Goal: Answer question/provide support: Share knowledge or assist other users

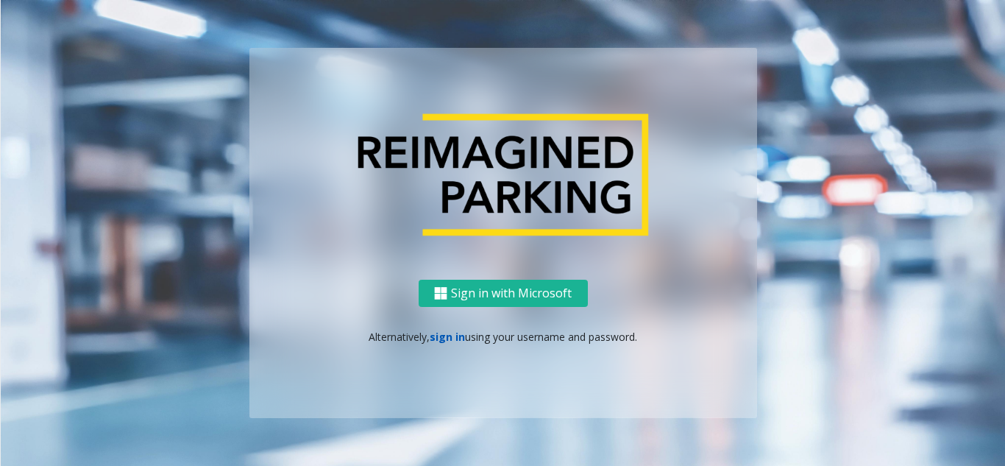
click at [447, 337] on link "sign in" at bounding box center [447, 337] width 35 height 14
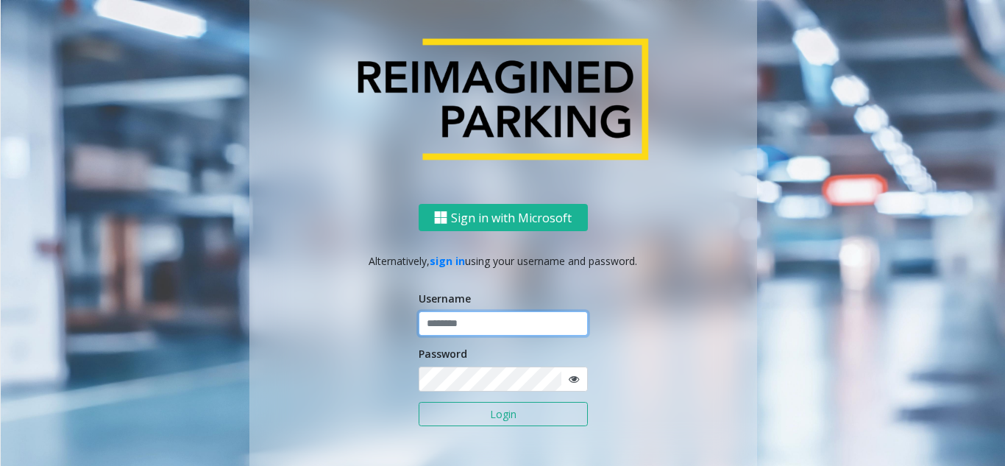
click at [489, 324] on input "text" at bounding box center [503, 323] width 169 height 25
paste input "**********"
drag, startPoint x: 495, startPoint y: 335, endPoint x: 336, endPoint y: 328, distance: 159.8
click at [336, 328] on div "**********" at bounding box center [503, 348] width 508 height 289
paste input "text"
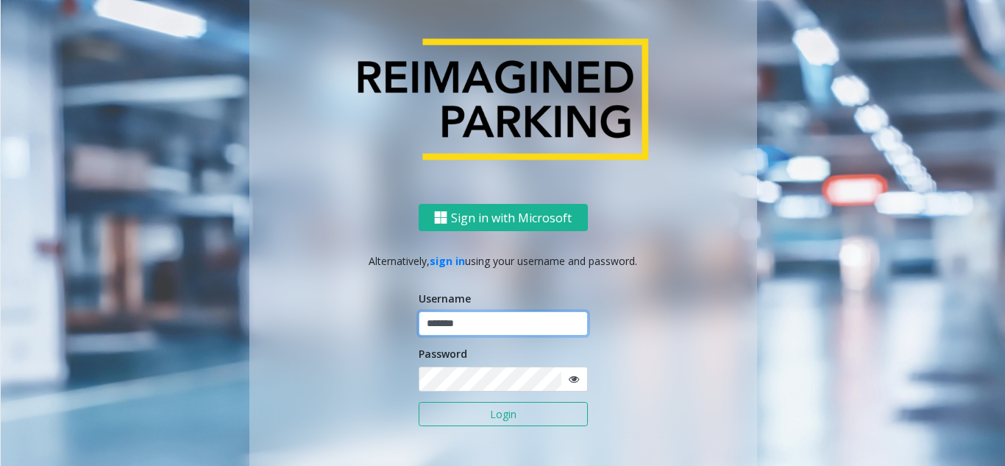
type input "*******"
click at [571, 378] on icon at bounding box center [574, 379] width 10 height 10
click at [520, 419] on button "Login" at bounding box center [503, 414] width 169 height 25
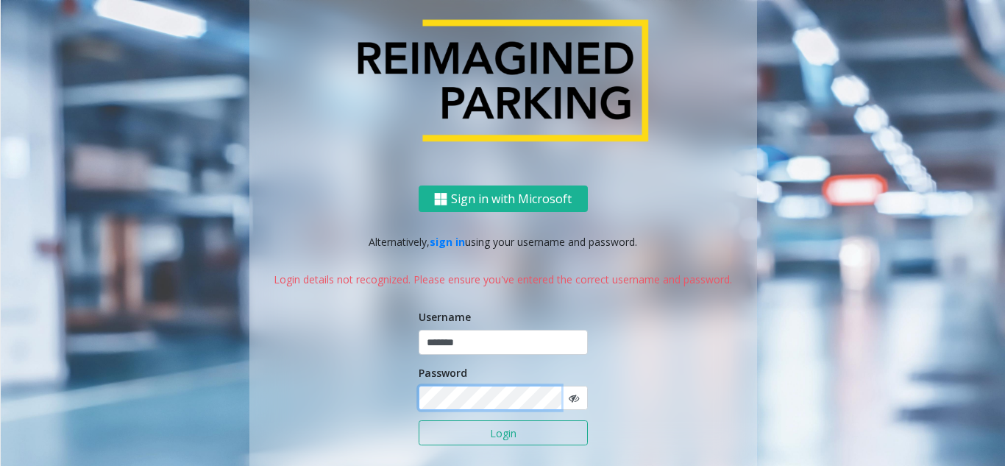
click at [388, 374] on div "Sign in with Microsoft Alternatively, sign in using your username and password.…" at bounding box center [503, 348] width 508 height 327
click at [257, 392] on div "Sign in with Microsoft Alternatively, sign in using your username and password.…" at bounding box center [503, 348] width 508 height 327
click at [491, 442] on button "Login" at bounding box center [503, 432] width 169 height 25
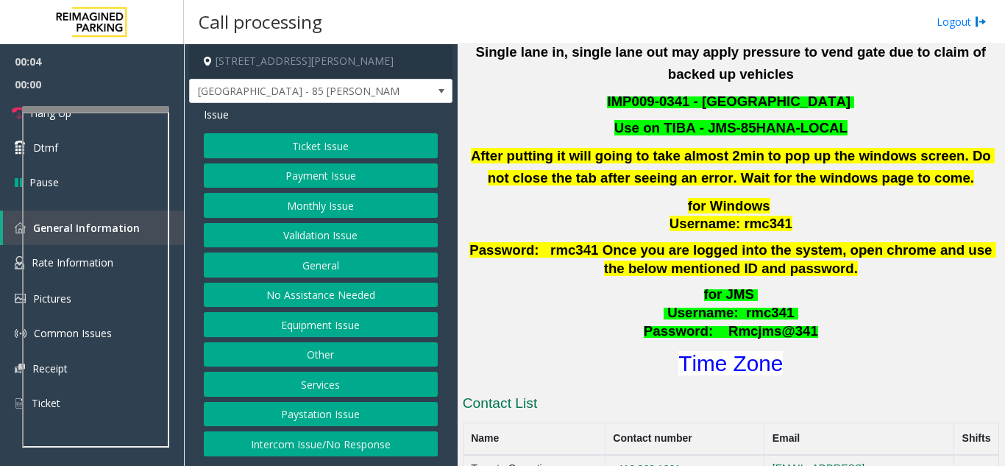
scroll to position [515, 0]
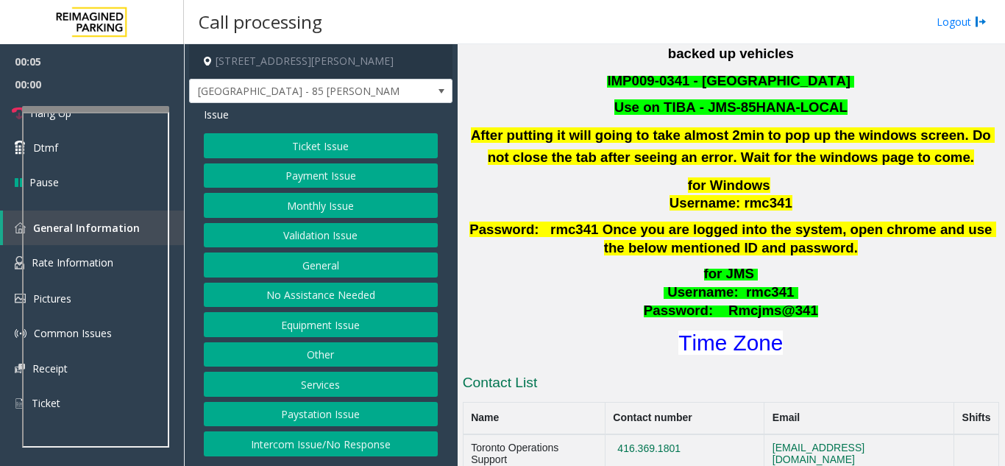
click at [754, 333] on h1 "Time Zone" at bounding box center [730, 342] width 539 height 31
click at [754, 330] on font "Time Zone" at bounding box center [731, 342] width 105 height 24
click at [336, 231] on button "Validation Issue" at bounding box center [321, 235] width 234 height 25
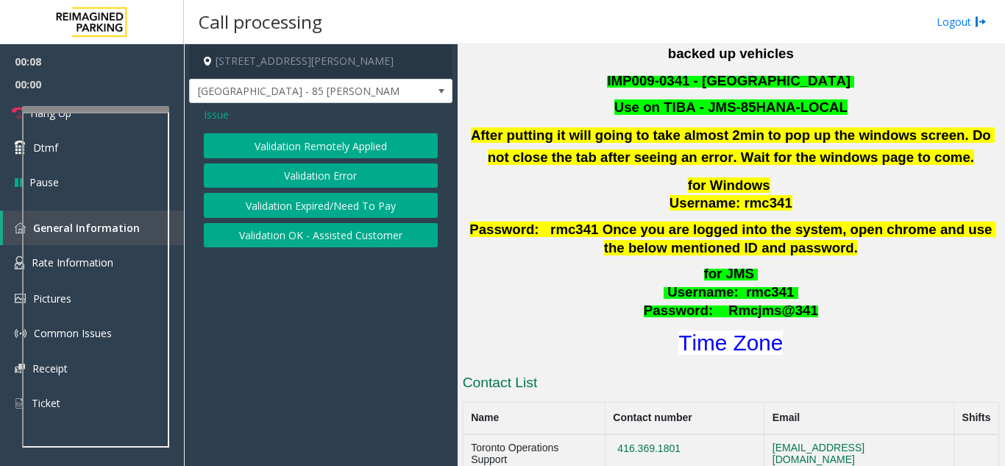
click at [338, 179] on button "Validation Error" at bounding box center [321, 175] width 234 height 25
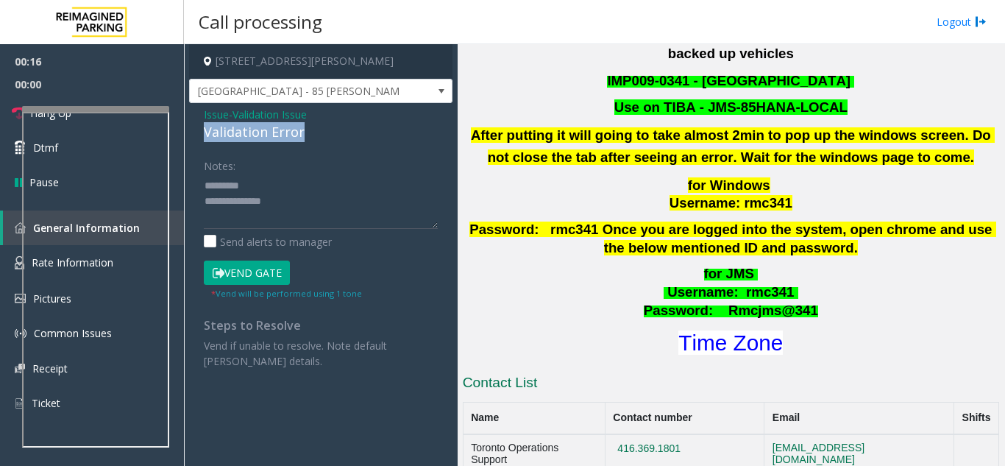
drag, startPoint x: 205, startPoint y: 132, endPoint x: 307, endPoint y: 127, distance: 101.7
click at [307, 127] on div "Validation Error" at bounding box center [321, 132] width 234 height 20
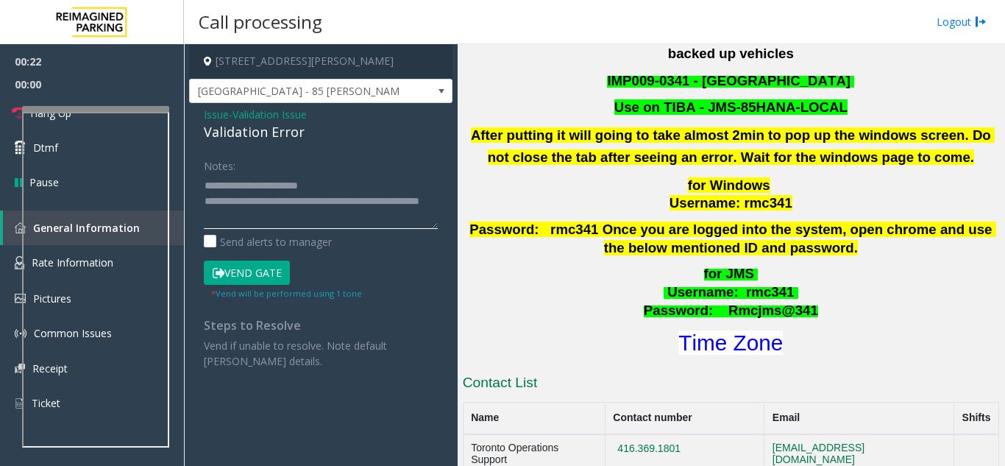
click at [347, 226] on textarea at bounding box center [321, 201] width 234 height 55
click at [305, 222] on textarea at bounding box center [321, 201] width 234 height 55
click at [257, 203] on textarea at bounding box center [321, 201] width 234 height 55
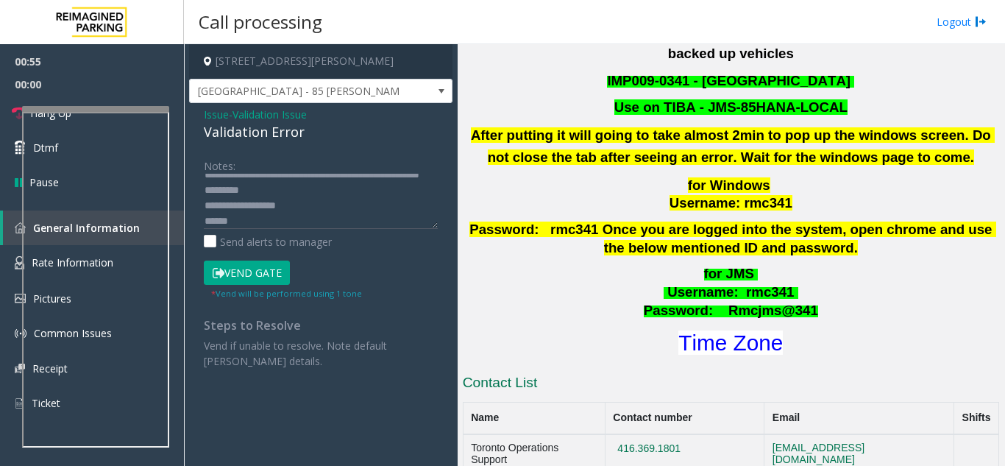
click at [249, 261] on button "Vend Gate" at bounding box center [247, 273] width 86 height 25
click at [253, 277] on button "Vend Gate" at bounding box center [247, 273] width 86 height 25
click at [304, 229] on div "Notes: Send alerts to manager" at bounding box center [321, 201] width 234 height 96
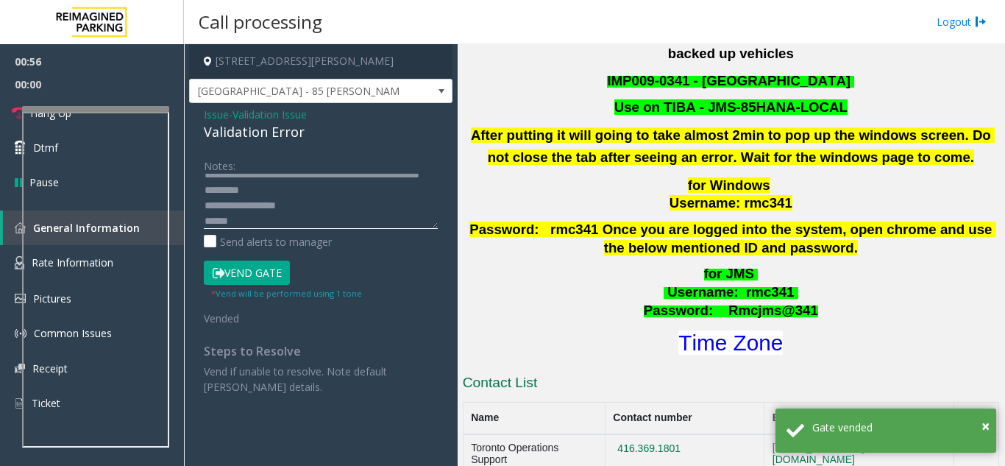
click at [304, 217] on textarea at bounding box center [321, 201] width 234 height 55
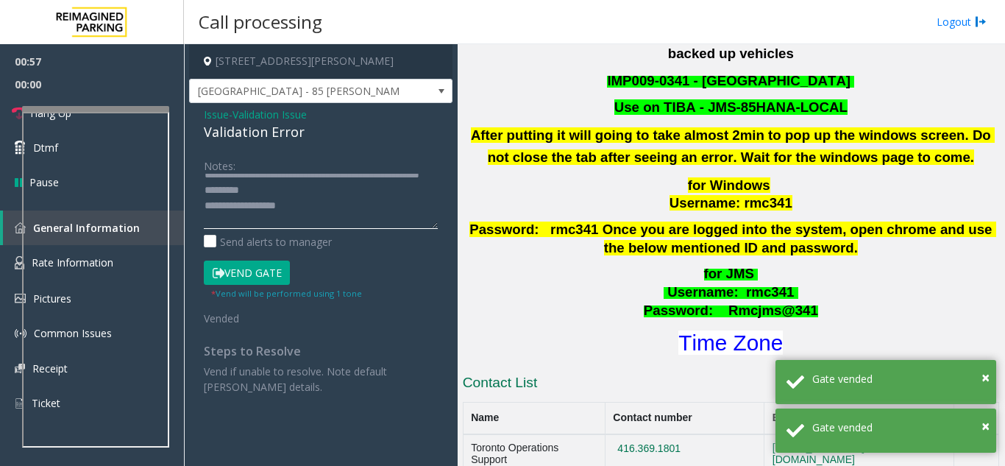
scroll to position [42, 0]
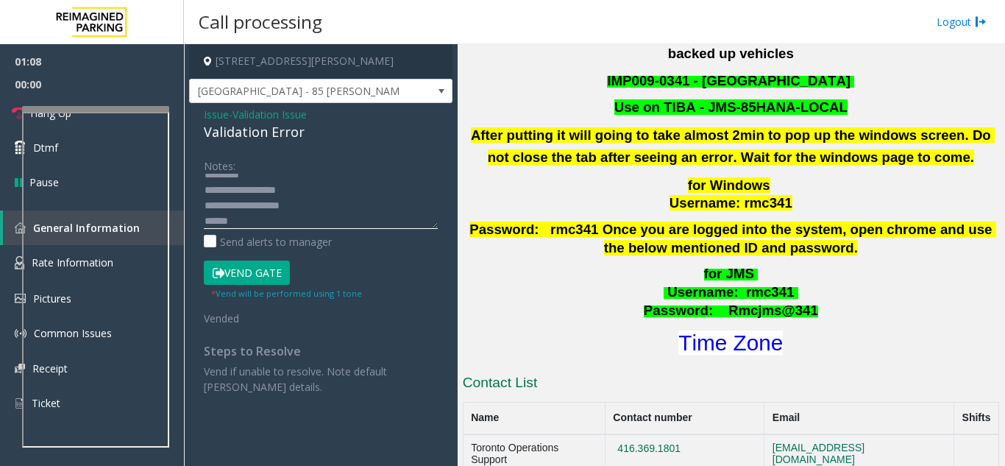
drag, startPoint x: 249, startPoint y: 185, endPoint x: 225, endPoint y: 199, distance: 27.8
click at [231, 194] on textarea at bounding box center [321, 201] width 234 height 55
click at [252, 199] on textarea at bounding box center [321, 201] width 234 height 55
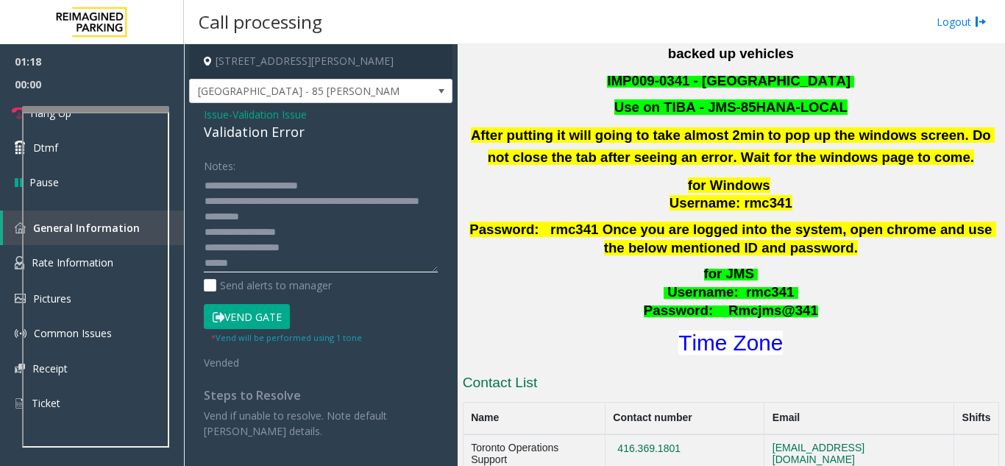
drag, startPoint x: 432, startPoint y: 226, endPoint x: 441, endPoint y: 270, distance: 45.0
click at [441, 270] on div "Notes: Send alerts to manager Vend Gate * Vend will be performed using 1 tone V…" at bounding box center [321, 296] width 256 height 286
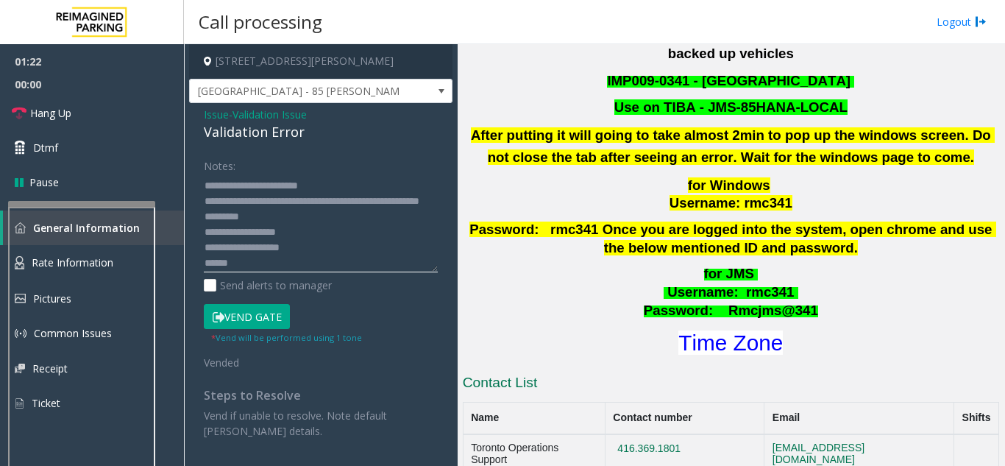
click at [102, 205] on div at bounding box center [81, 204] width 147 height 6
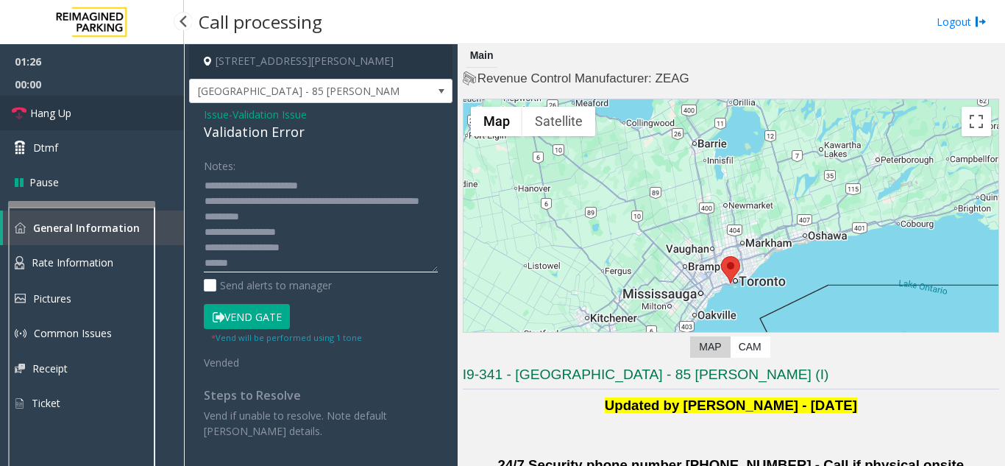
type textarea "**********"
click at [118, 124] on link "Hang Up" at bounding box center [92, 113] width 184 height 35
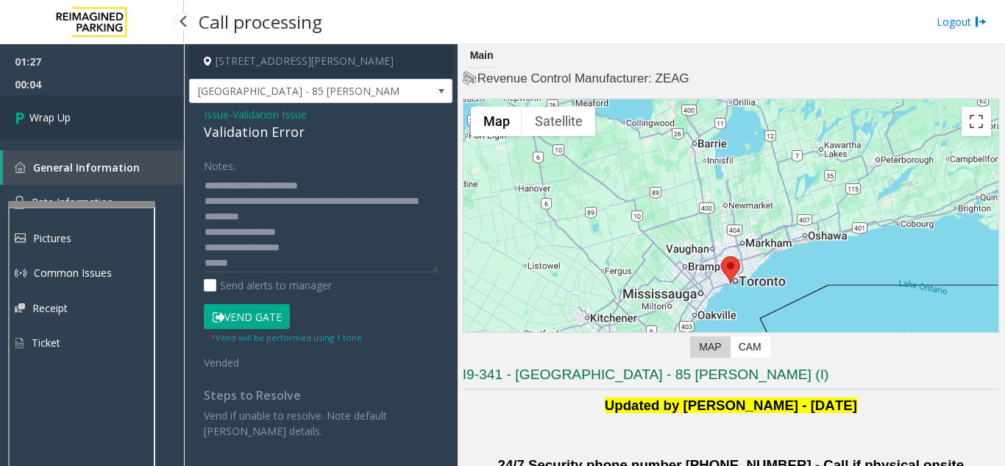
click at [118, 124] on link "Wrap Up" at bounding box center [92, 117] width 184 height 43
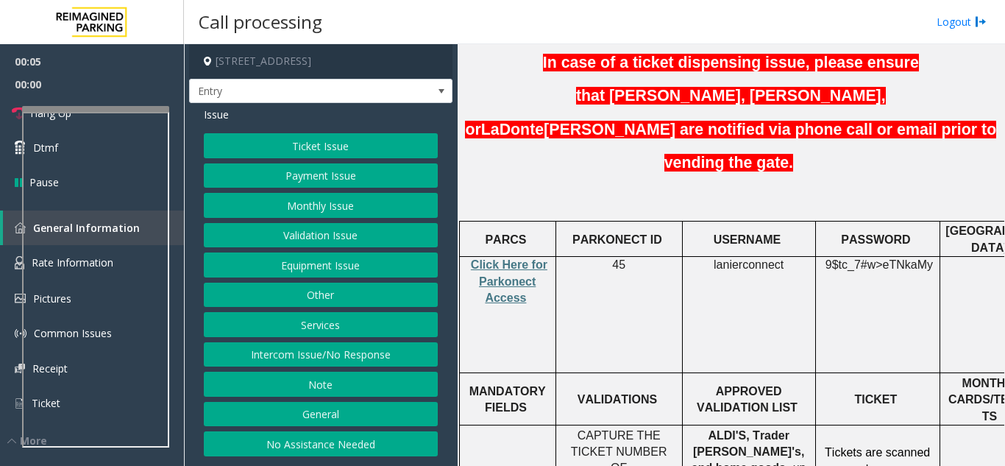
scroll to position [368, 0]
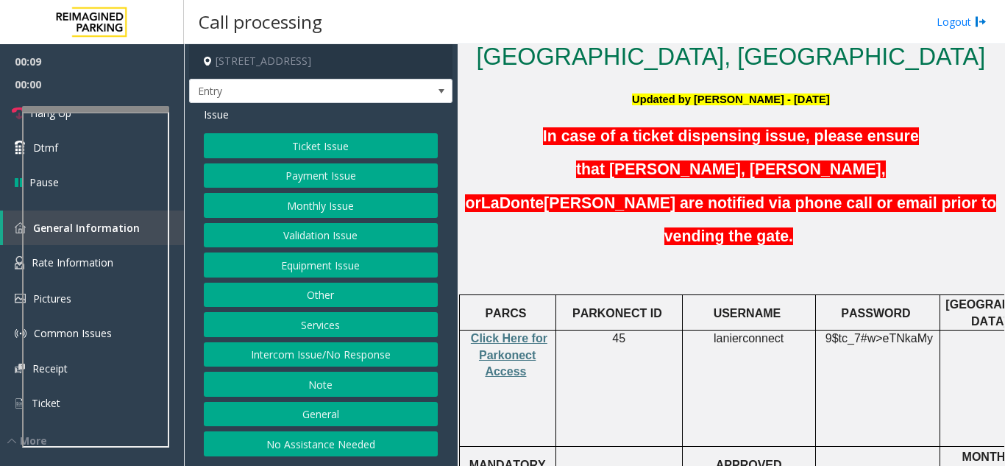
click at [355, 205] on button "Monthly Issue" at bounding box center [321, 205] width 234 height 25
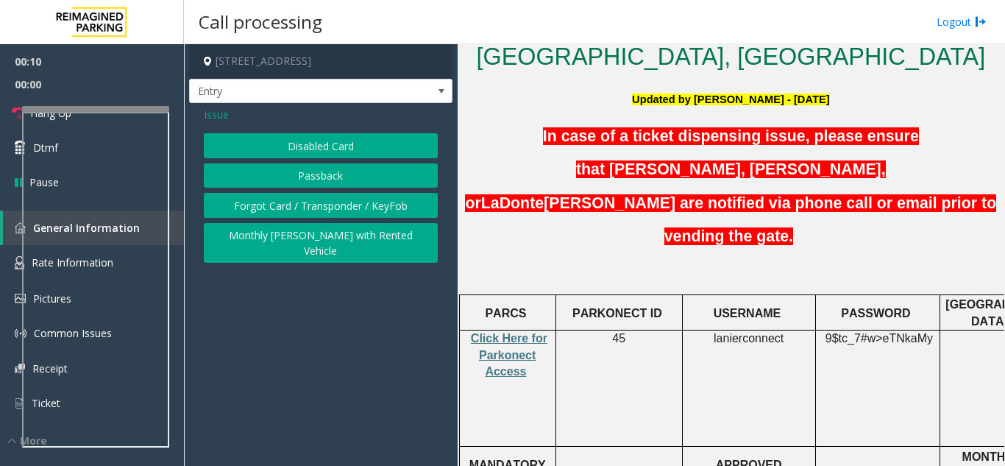
click at [353, 142] on button "Disabled Card" at bounding box center [321, 145] width 234 height 25
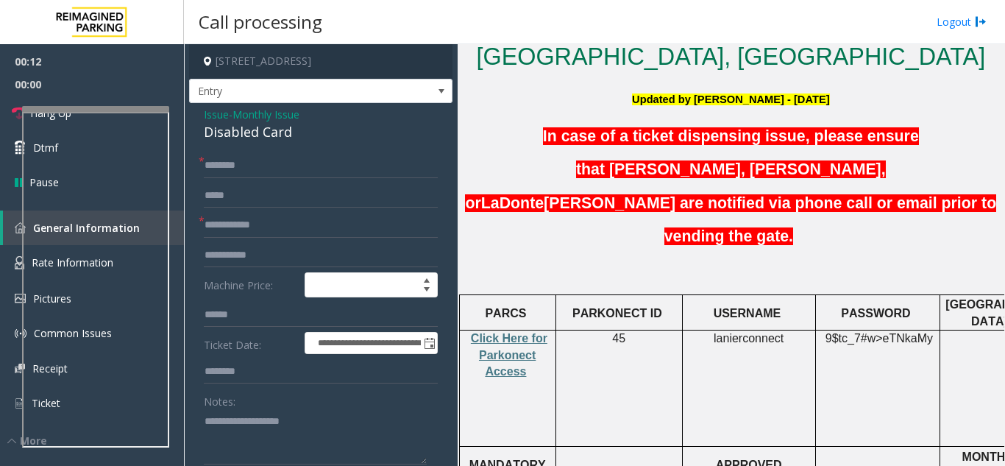
scroll to position [442, 0]
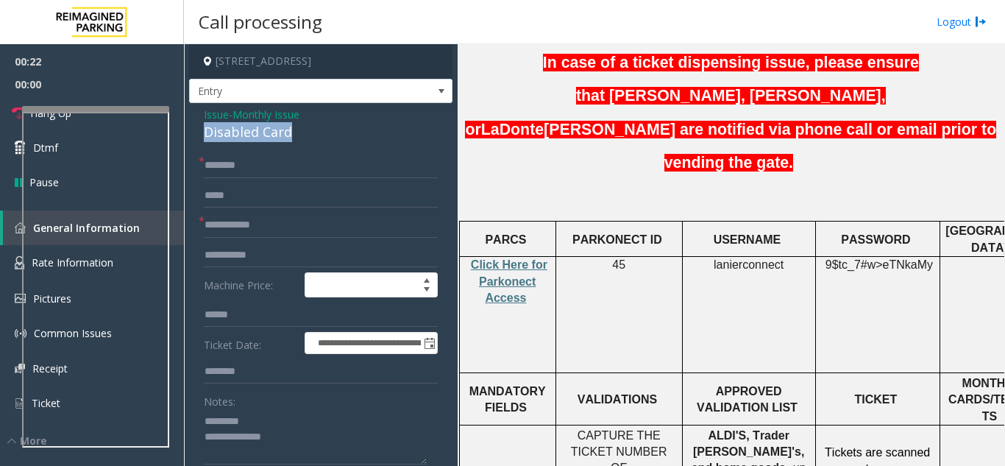
drag, startPoint x: 206, startPoint y: 130, endPoint x: 284, endPoint y: 130, distance: 78.0
click at [297, 138] on div "Disabled Card" at bounding box center [321, 132] width 234 height 20
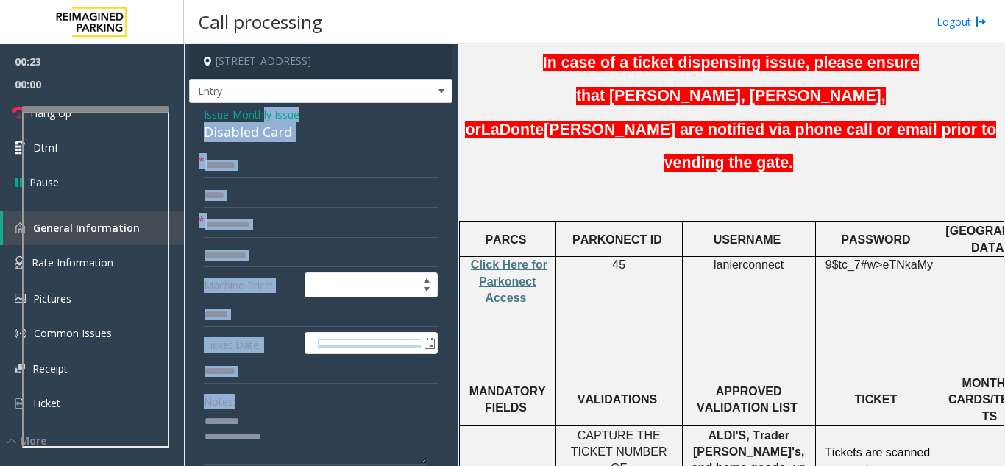
drag, startPoint x: 267, startPoint y: 120, endPoint x: 217, endPoint y: 174, distance: 73.4
click at [227, 134] on div "Disabled Card" at bounding box center [321, 132] width 234 height 20
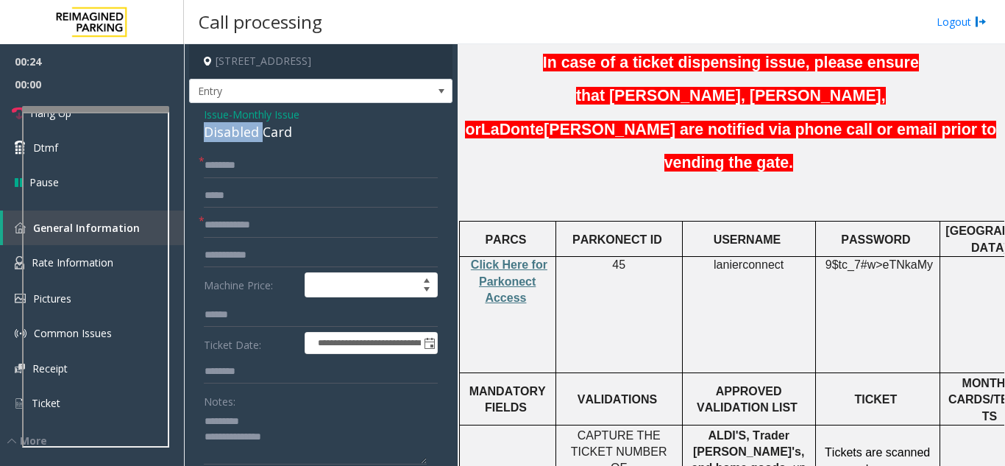
click at [227, 134] on div "Disabled Card" at bounding box center [321, 132] width 234 height 20
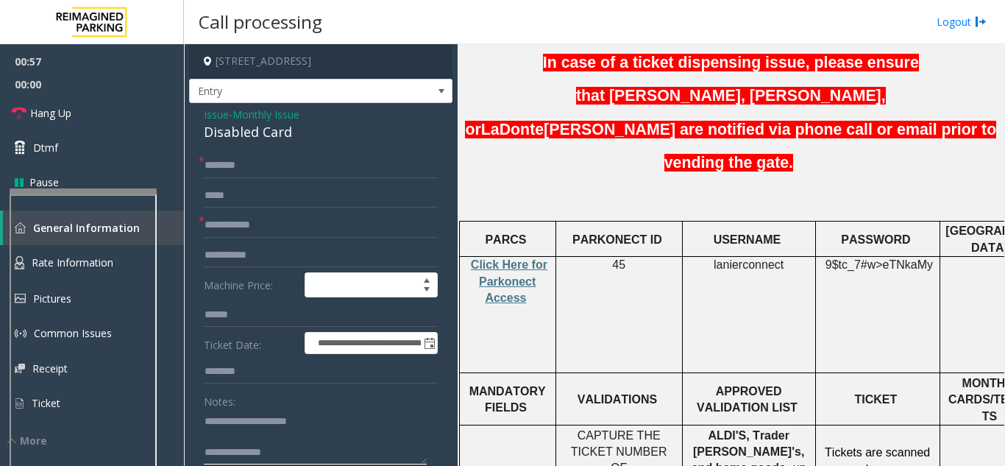
click at [106, 194] on div at bounding box center [83, 191] width 147 height 6
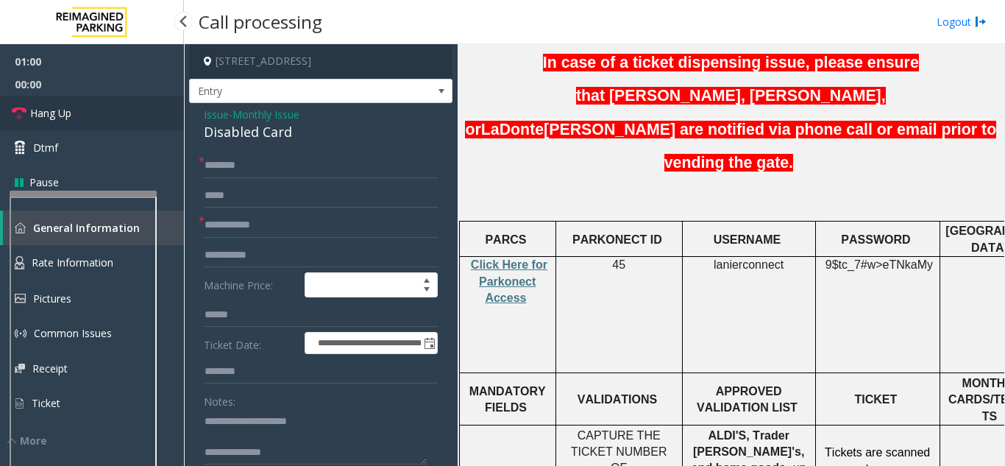
click at [89, 118] on link "Hang Up" at bounding box center [92, 113] width 184 height 35
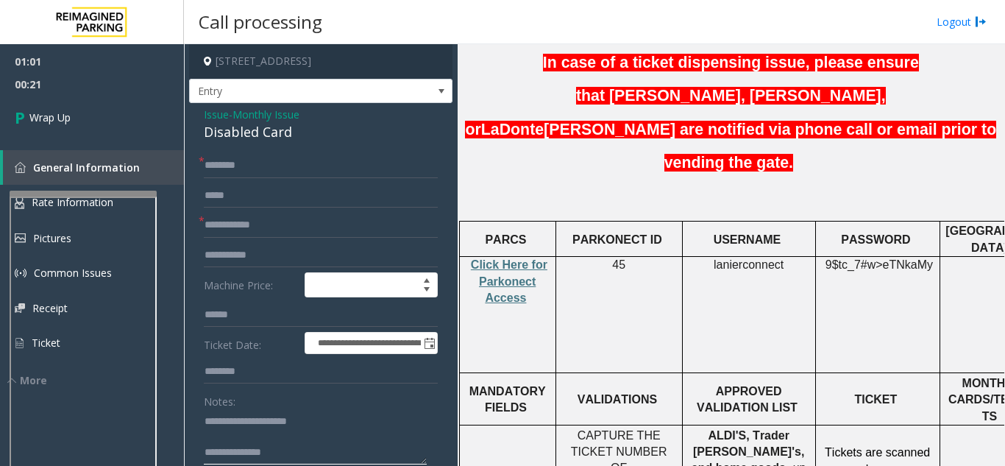
click at [277, 453] on textarea at bounding box center [315, 436] width 223 height 55
paste textarea "**********"
type textarea "**********"
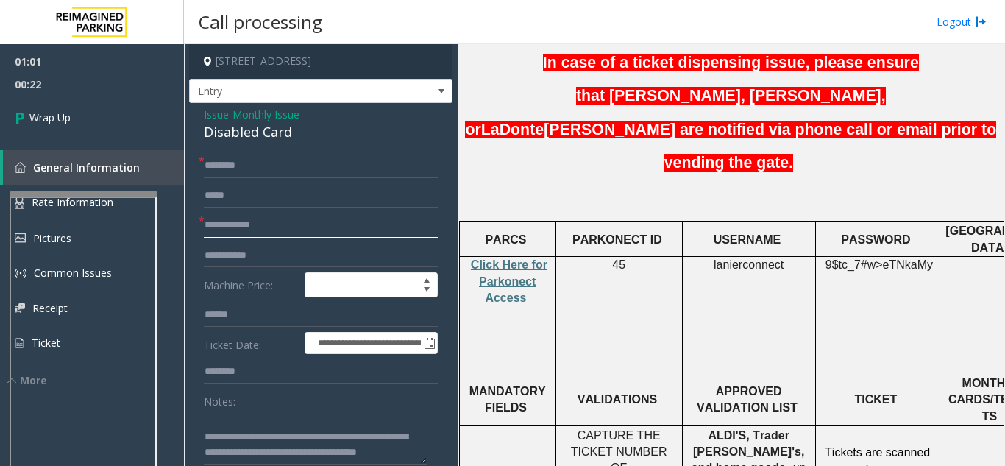
click at [223, 223] on input "text" at bounding box center [321, 225] width 234 height 25
type input "**"
click at [237, 165] on input "text" at bounding box center [321, 165] width 234 height 25
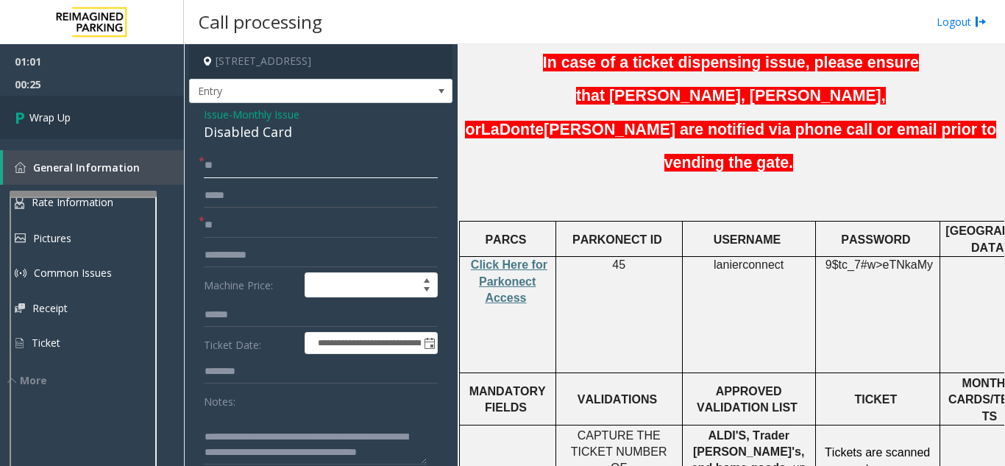
type input "**"
click at [47, 109] on link "Wrap Up" at bounding box center [92, 117] width 184 height 43
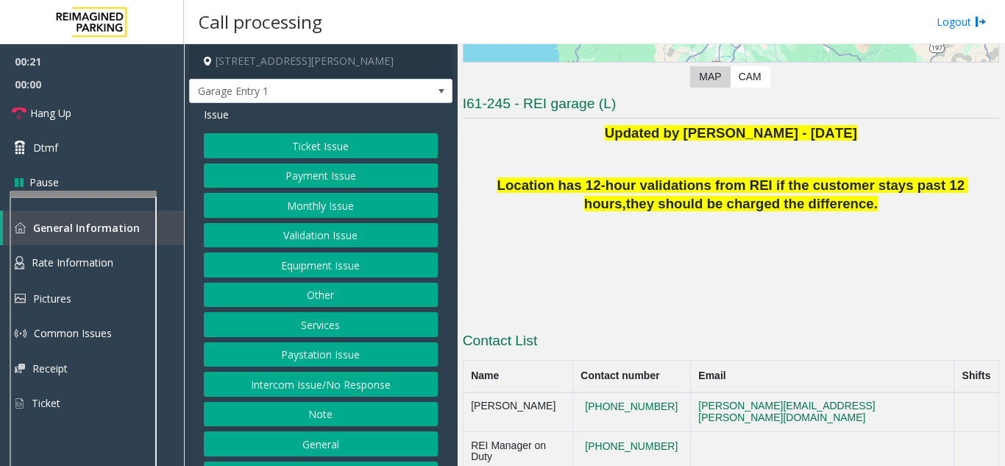
click at [365, 337] on button "Services" at bounding box center [321, 324] width 234 height 25
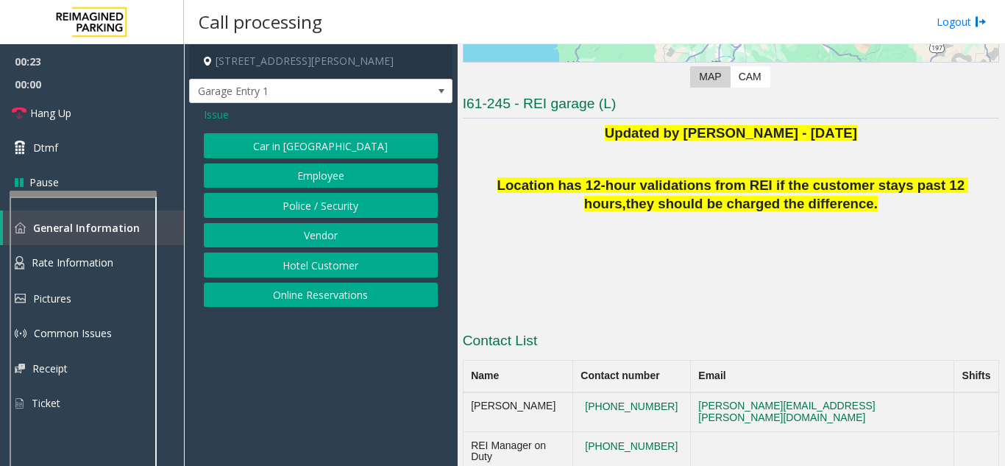
click at [224, 121] on span "Issue" at bounding box center [216, 114] width 25 height 15
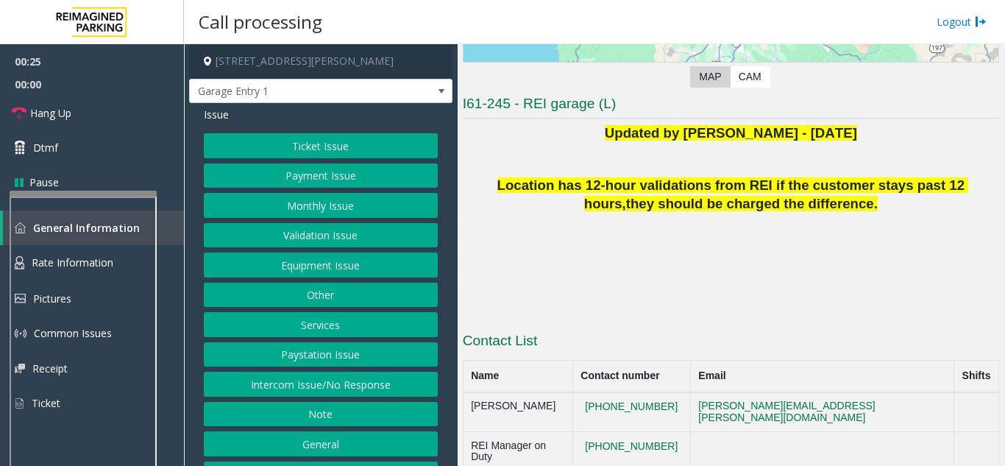
click at [361, 337] on button "Services" at bounding box center [321, 324] width 234 height 25
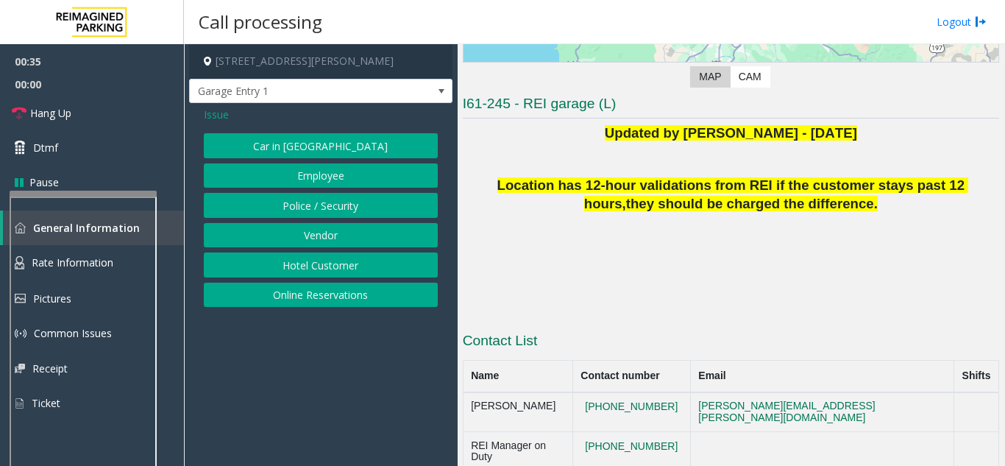
click at [222, 120] on span "Issue" at bounding box center [216, 114] width 25 height 15
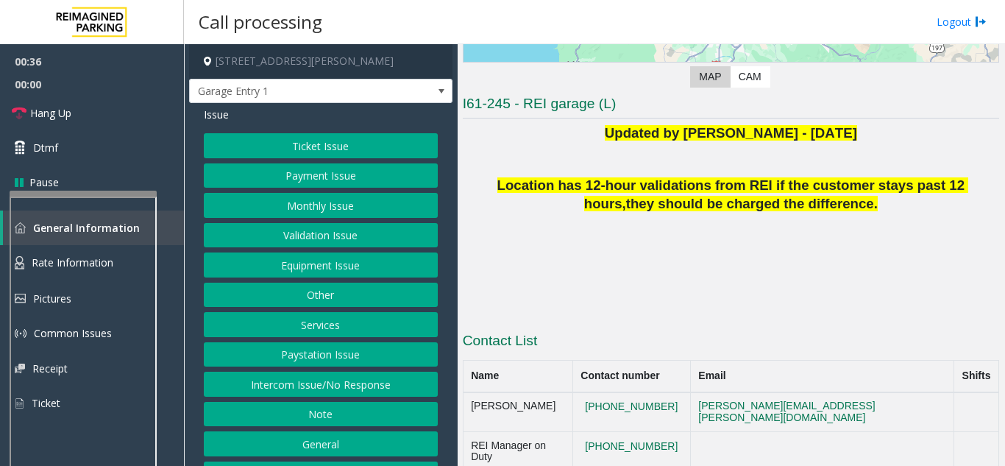
click at [330, 337] on button "Services" at bounding box center [321, 324] width 234 height 25
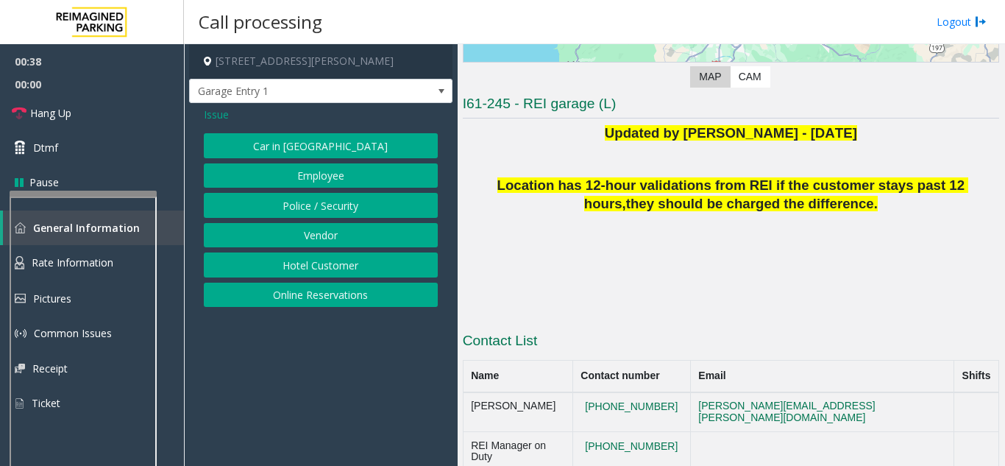
click at [213, 114] on span "Issue" at bounding box center [216, 114] width 25 height 15
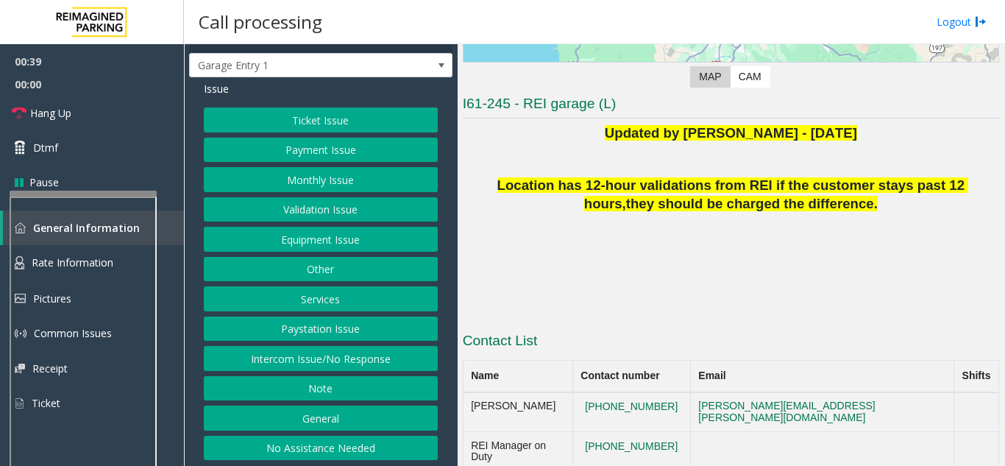
scroll to position [40, 0]
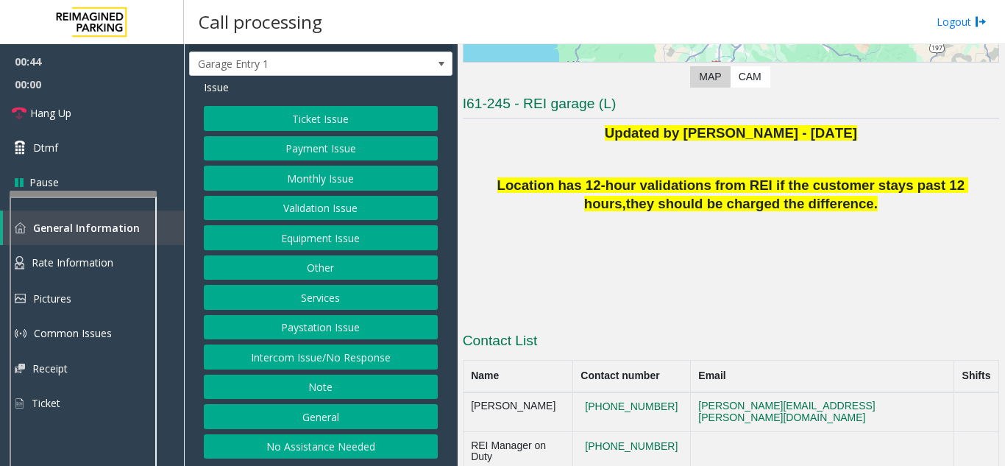
drag, startPoint x: 374, startPoint y: 336, endPoint x: 384, endPoint y: 352, distance: 18.6
click at [384, 352] on div "Ticket Issue Payment Issue Monthly Issue Validation Issue Equipment Issue Other…" at bounding box center [321, 282] width 234 height 353
click at [386, 353] on button "Intercom Issue/No Response" at bounding box center [321, 356] width 234 height 25
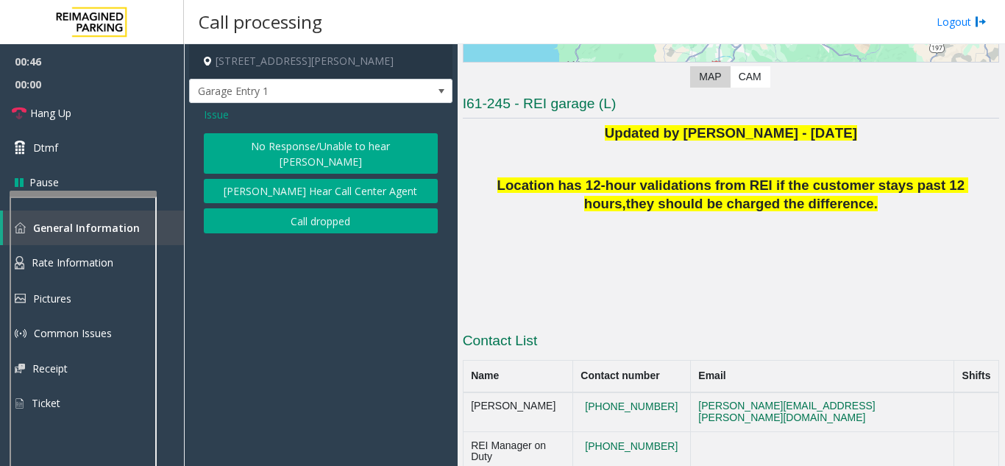
click at [216, 127] on div "Issue No Response/Unable to hear parker Parker Cannot Hear Call Center Agent Ca…" at bounding box center [320, 172] width 263 height 138
click at [215, 118] on span "Issue" at bounding box center [216, 114] width 25 height 15
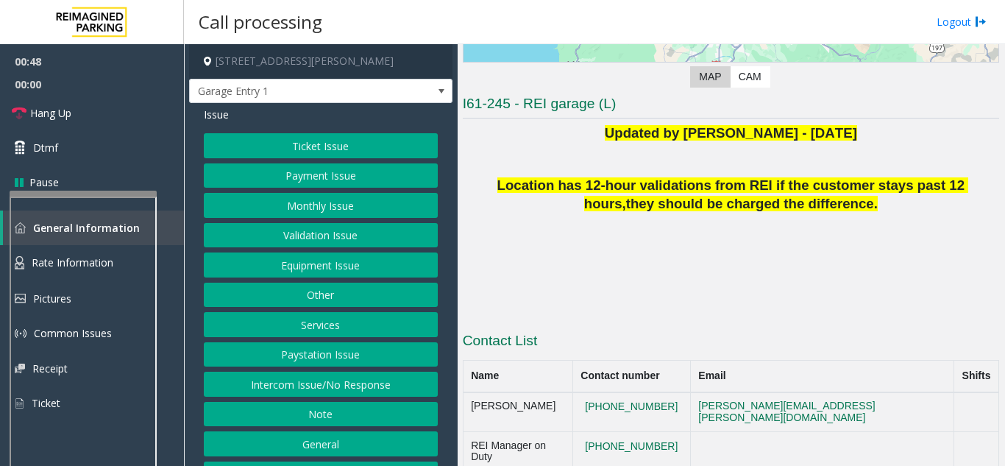
click at [320, 337] on button "Services" at bounding box center [321, 324] width 234 height 25
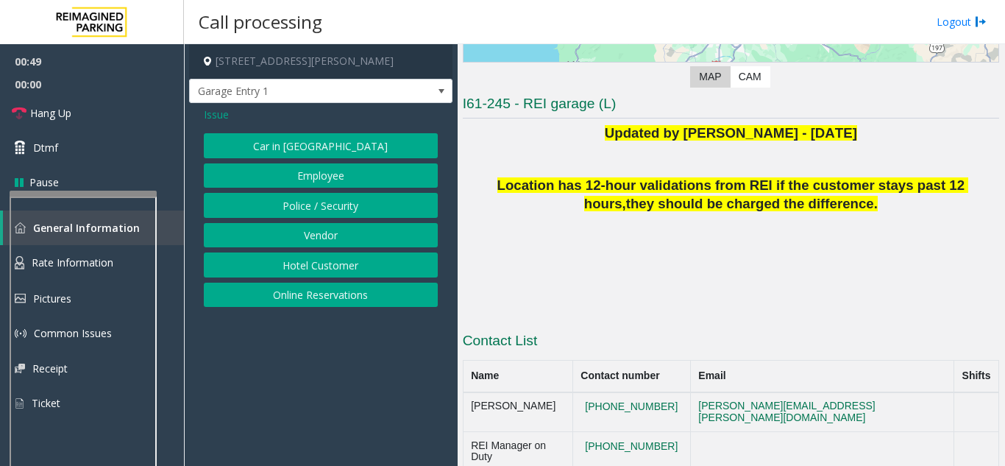
click at [213, 113] on span "Issue" at bounding box center [216, 114] width 25 height 15
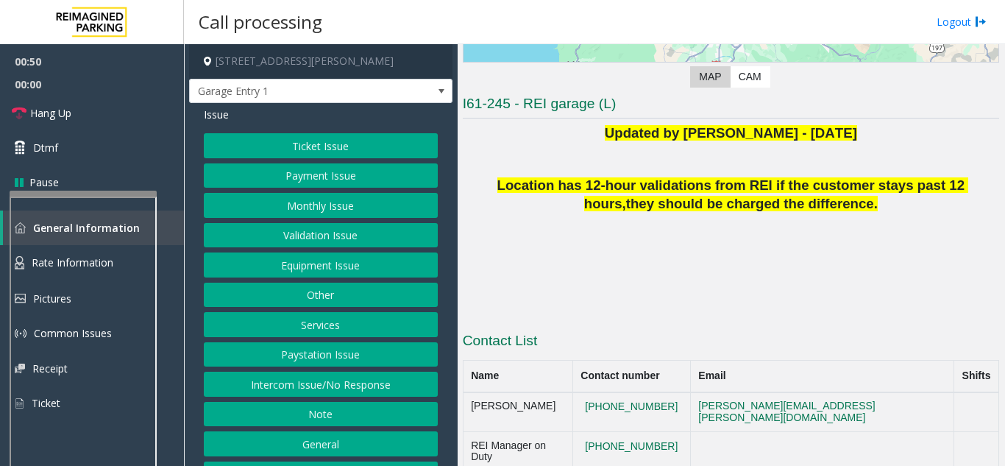
click at [323, 308] on button "Other" at bounding box center [321, 295] width 234 height 25
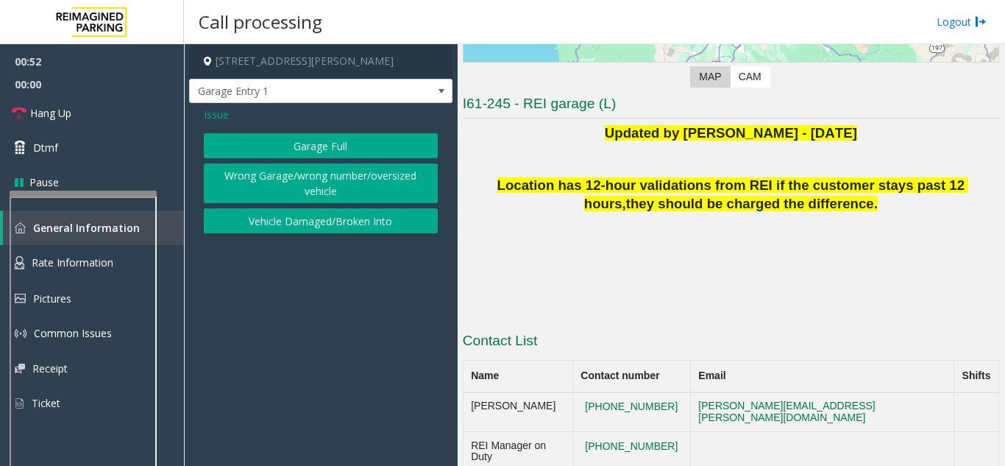
click at [218, 124] on div "Issue Garage Full Wrong Garage/wrong number/oversized vehicle Vehicle Damaged/B…" at bounding box center [320, 172] width 263 height 138
click at [219, 115] on span "Issue" at bounding box center [216, 114] width 25 height 15
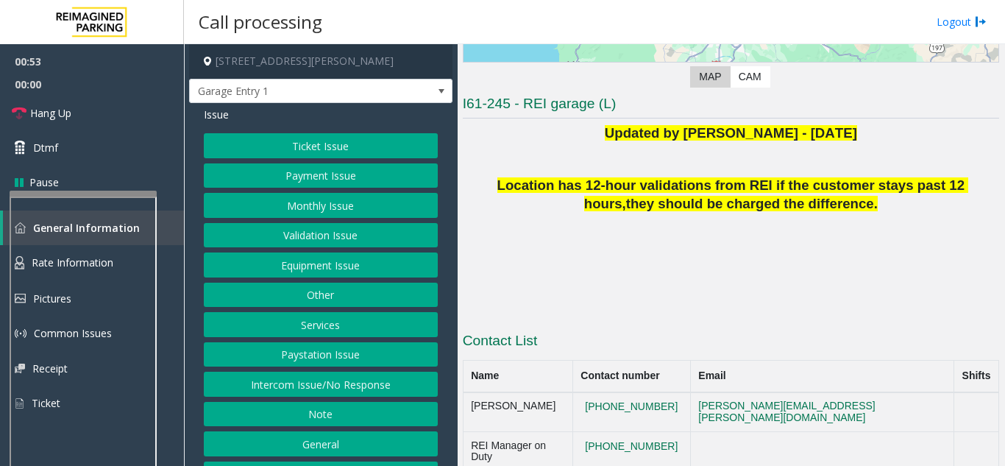
click at [316, 275] on button "Equipment Issue" at bounding box center [321, 264] width 234 height 25
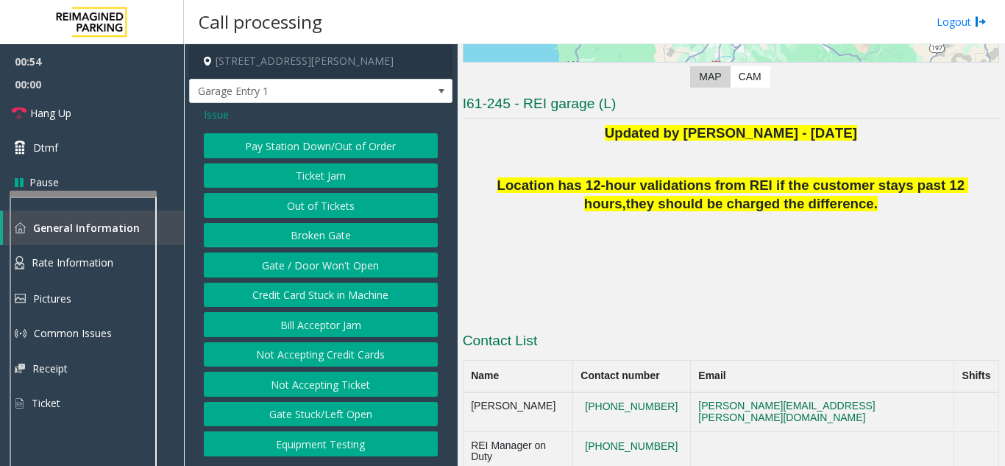
click at [305, 271] on button "Gate / Door Won't Open" at bounding box center [321, 264] width 234 height 25
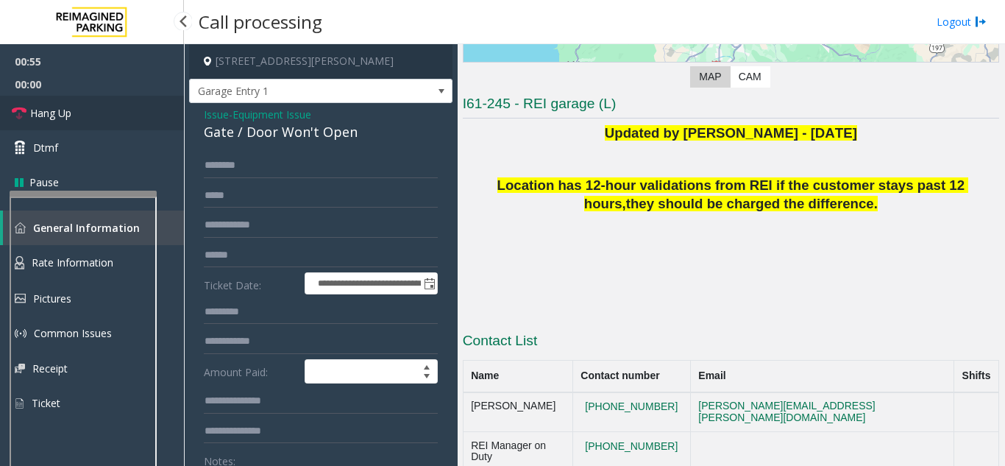
click at [135, 118] on link "Hang Up" at bounding box center [92, 113] width 184 height 35
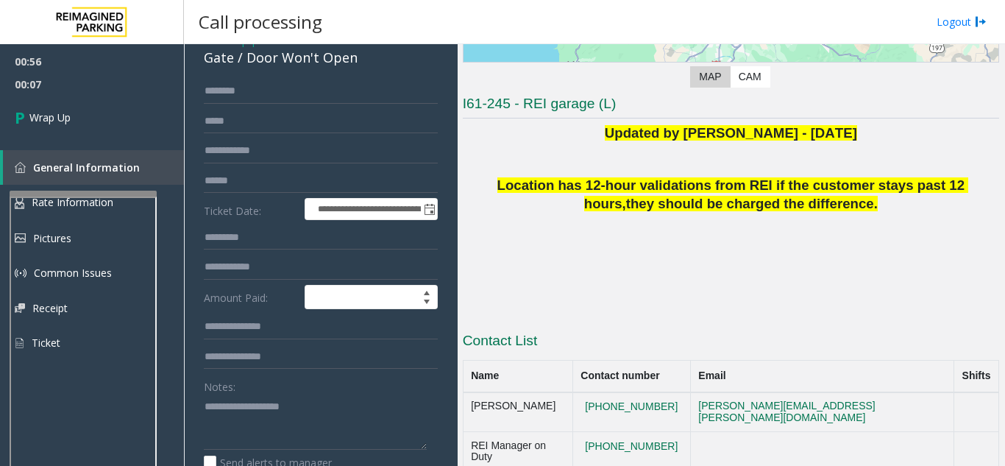
scroll to position [147, 0]
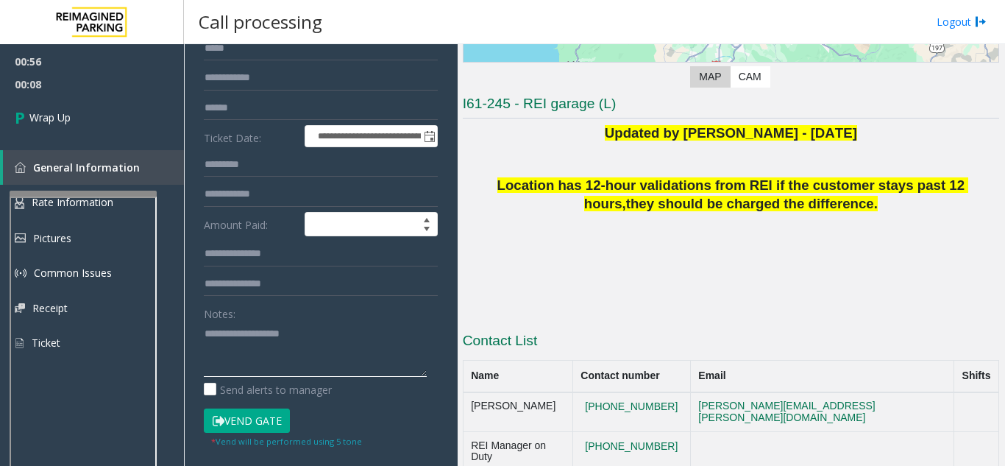
click at [251, 364] on textarea at bounding box center [315, 349] width 223 height 55
paste textarea "**********"
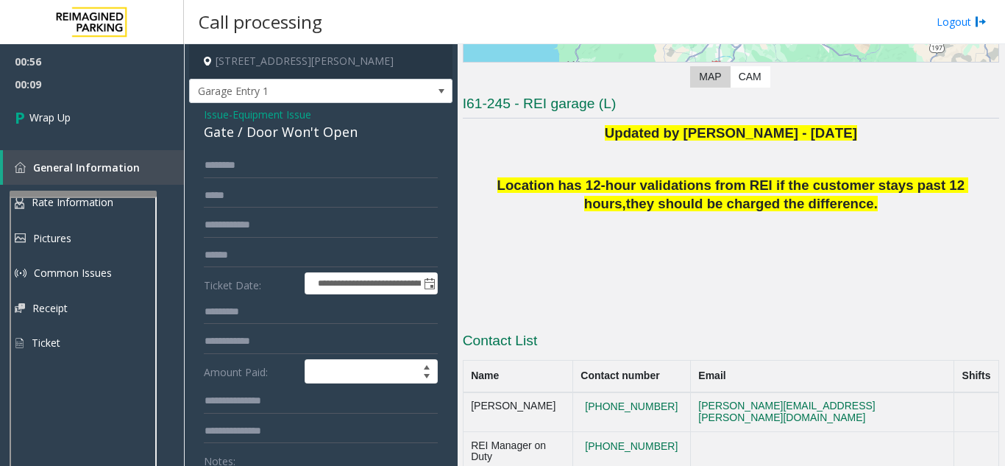
scroll to position [74, 0]
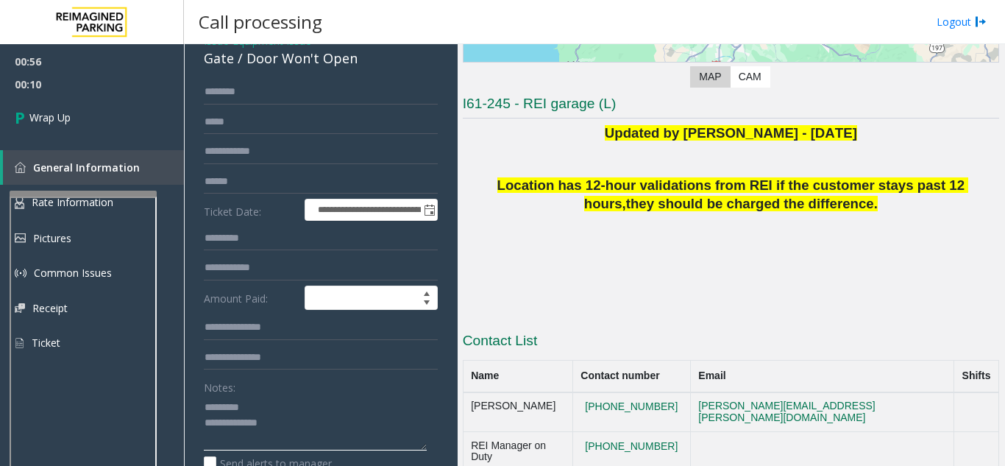
click at [268, 409] on textarea at bounding box center [315, 422] width 223 height 55
click at [314, 435] on textarea at bounding box center [315, 422] width 223 height 55
paste textarea "**********"
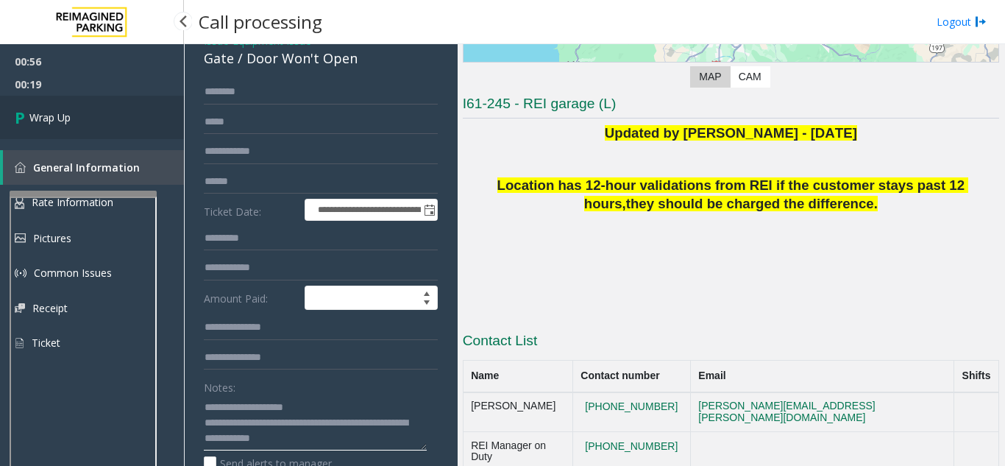
type textarea "**********"
click at [99, 105] on link "Wrap Up" at bounding box center [92, 117] width 184 height 43
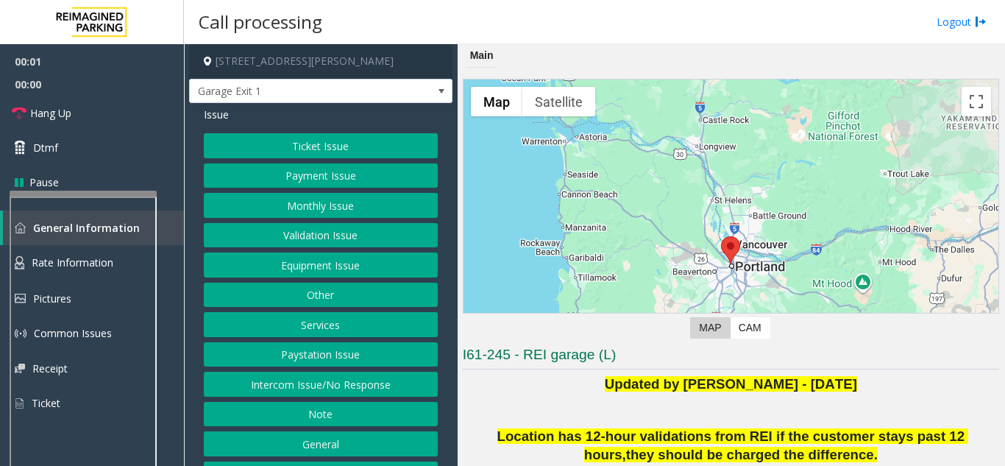
scroll to position [74, 0]
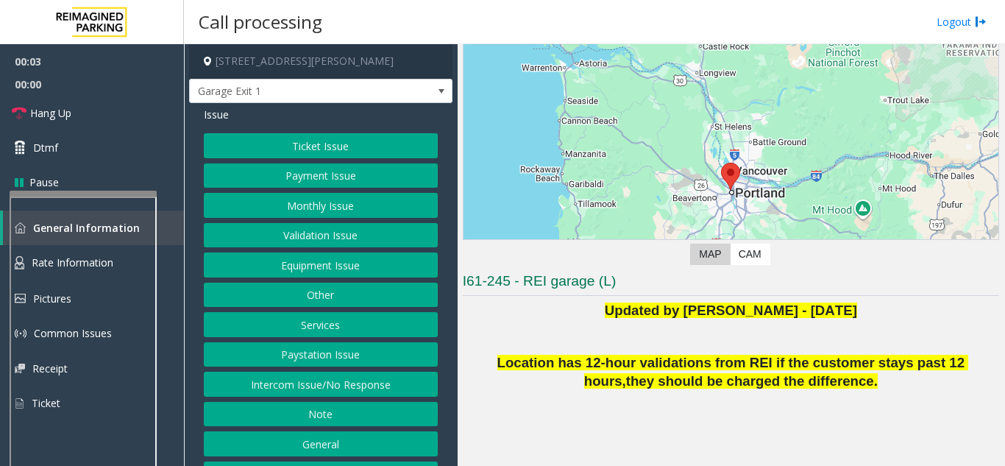
click at [332, 396] on button "Intercom Issue/No Response" at bounding box center [321, 384] width 234 height 25
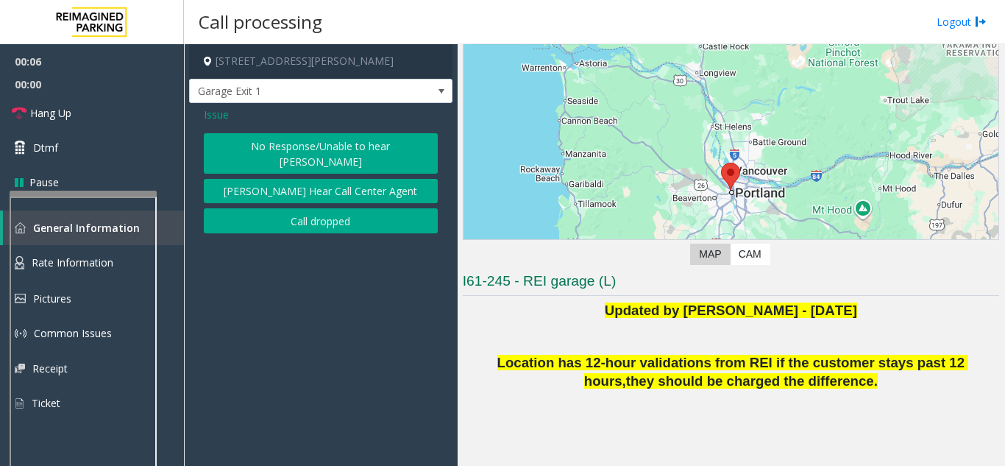
click at [380, 148] on button "No Response/Unable to hear parker" at bounding box center [321, 153] width 234 height 40
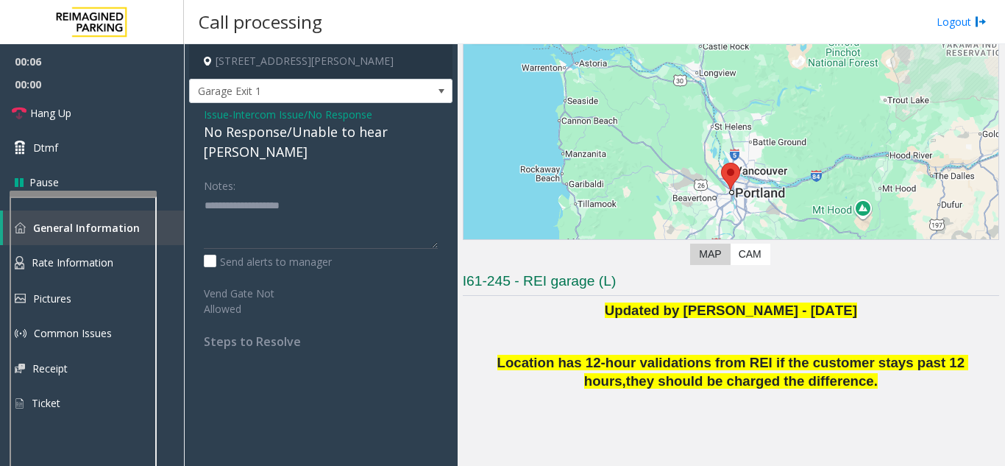
click at [307, 132] on div "No Response/Unable to hear parker" at bounding box center [321, 142] width 234 height 40
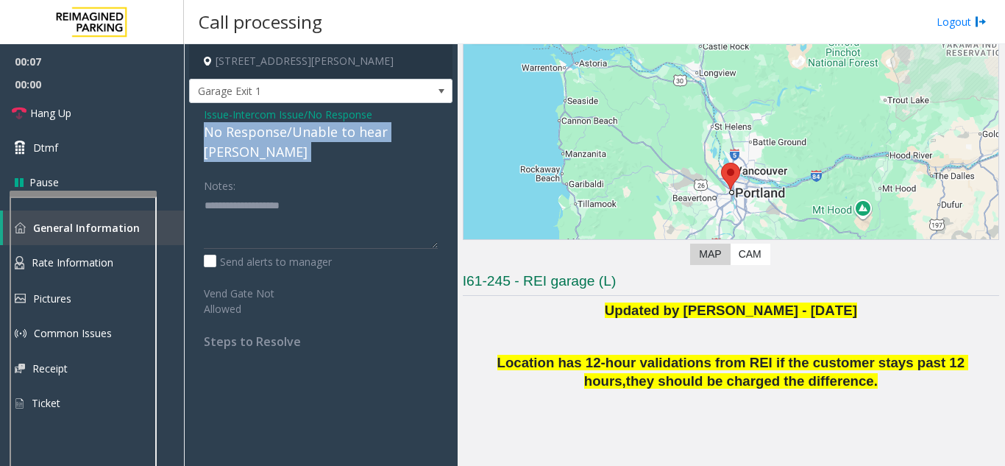
click at [307, 132] on div "No Response/Unable to hear parker" at bounding box center [321, 142] width 234 height 40
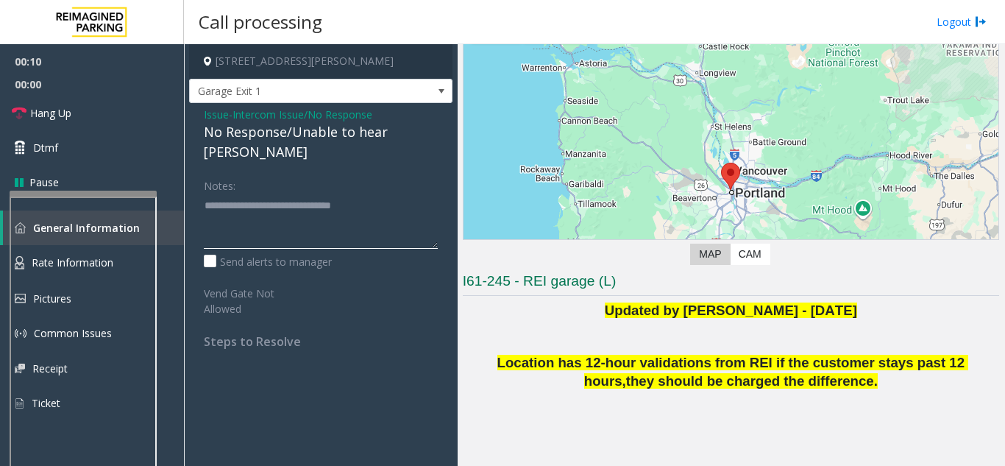
type textarea "**********"
click at [152, 104] on link "Hang Up" at bounding box center [92, 113] width 184 height 35
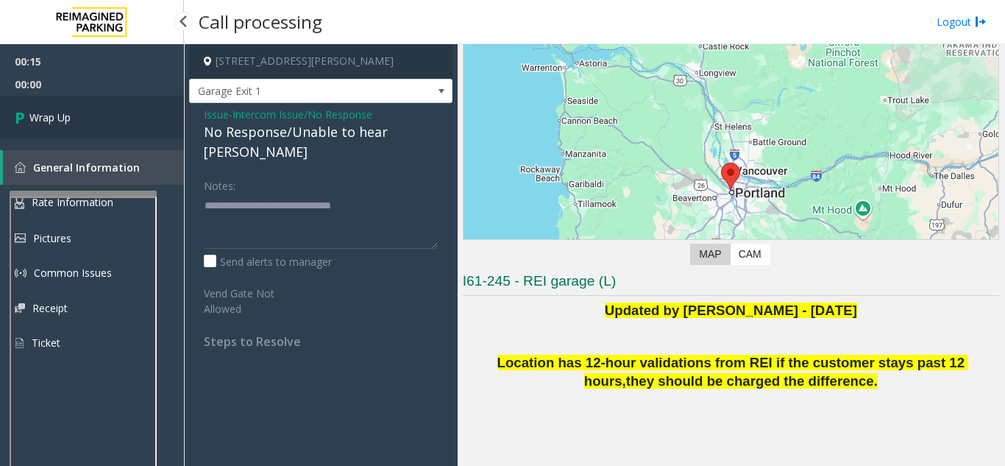
click at [152, 104] on link "Wrap Up" at bounding box center [92, 117] width 184 height 43
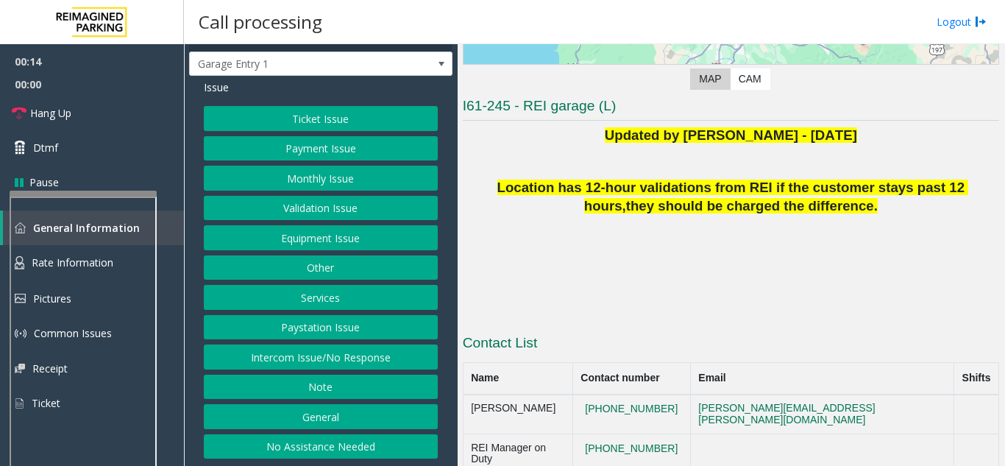
scroll to position [251, 0]
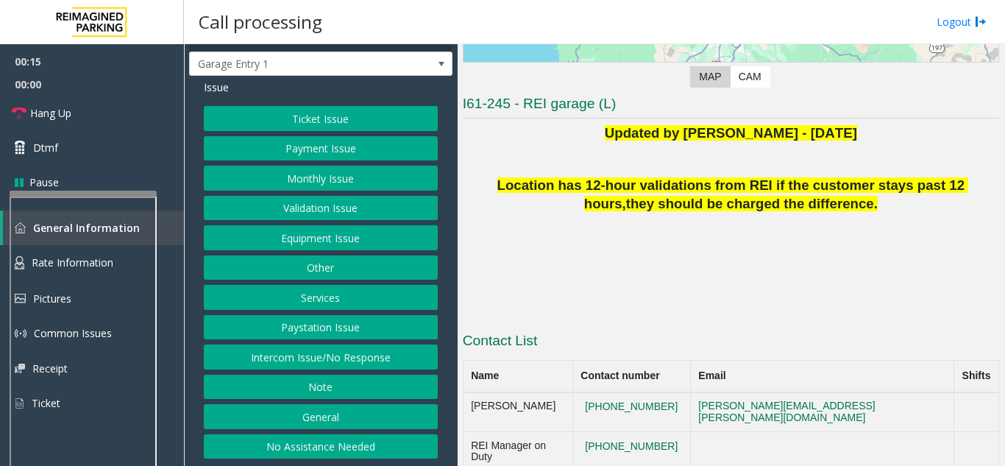
click at [331, 158] on button "Payment Issue" at bounding box center [321, 148] width 234 height 25
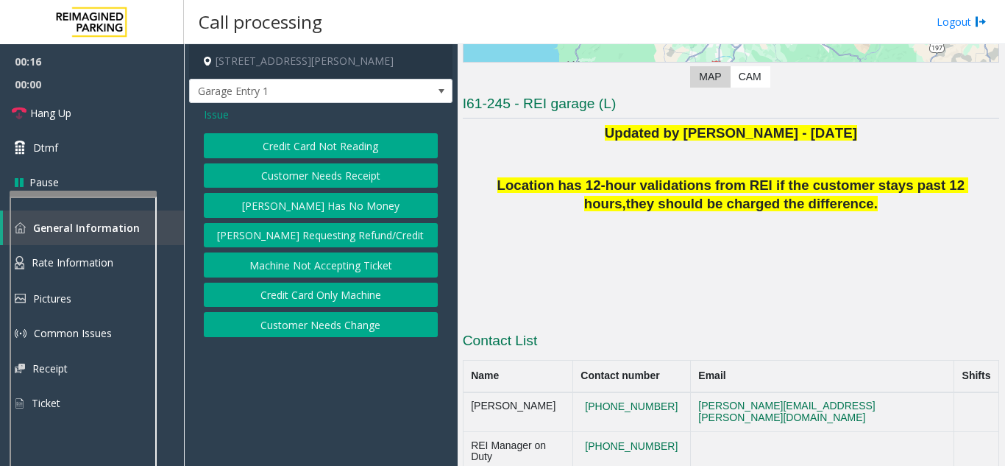
scroll to position [0, 0]
click at [213, 113] on span "Issue" at bounding box center [216, 114] width 25 height 15
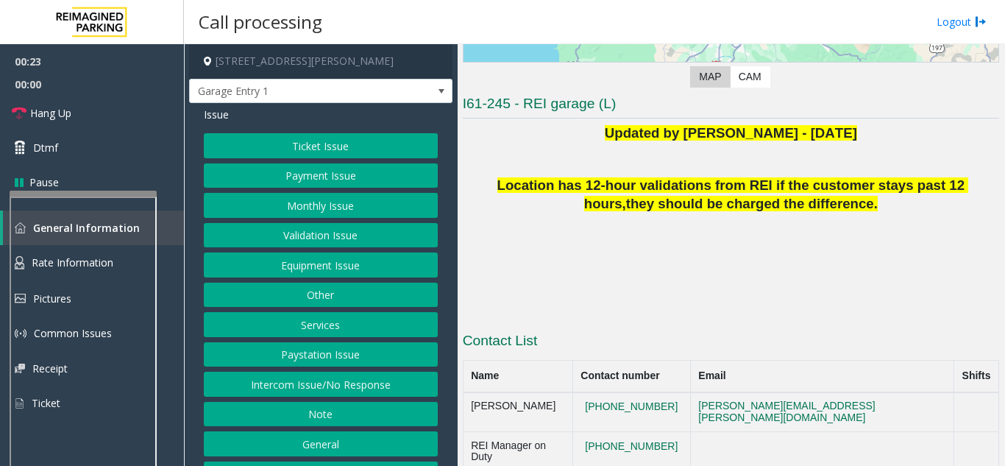
click at [378, 277] on button "Equipment Issue" at bounding box center [321, 264] width 234 height 25
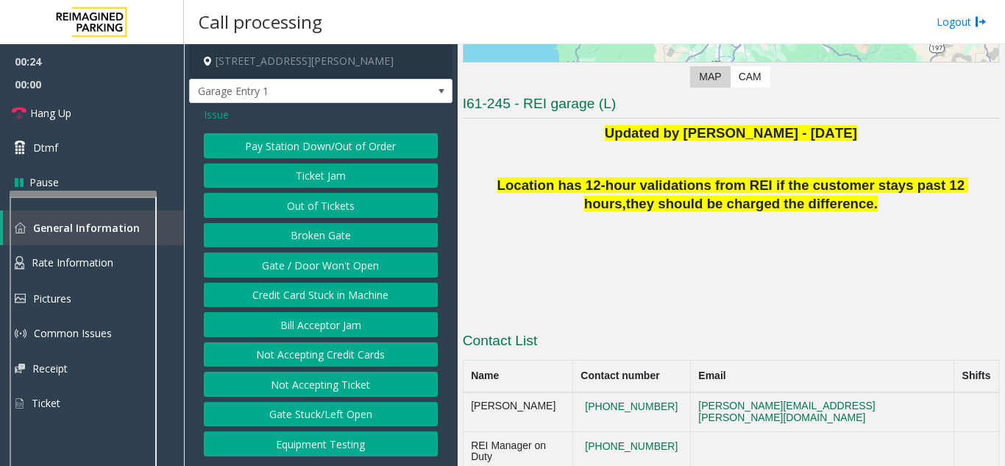
click at [383, 269] on button "Gate / Door Won't Open" at bounding box center [321, 264] width 234 height 25
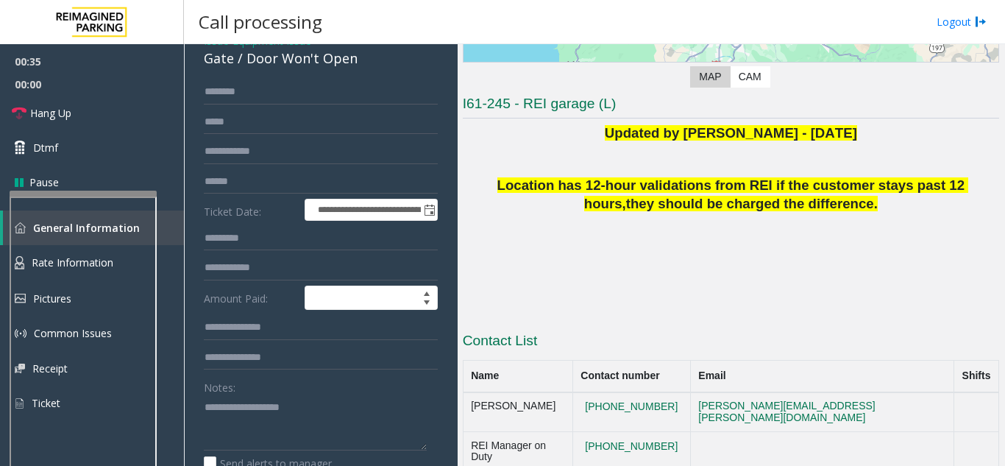
scroll to position [147, 0]
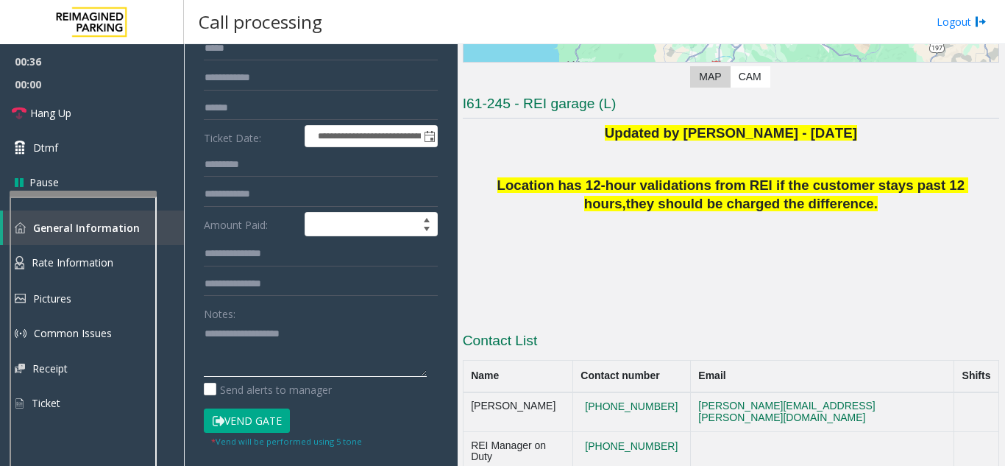
paste textarea "**********"
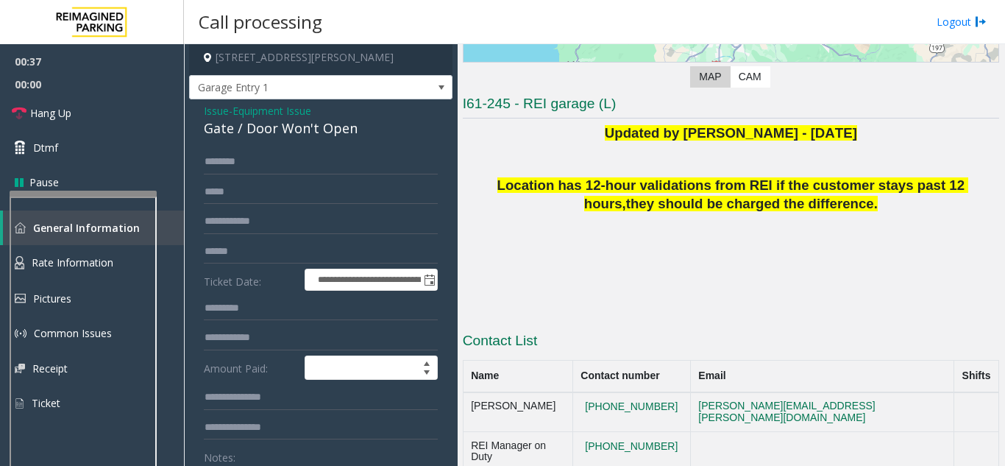
scroll to position [0, 0]
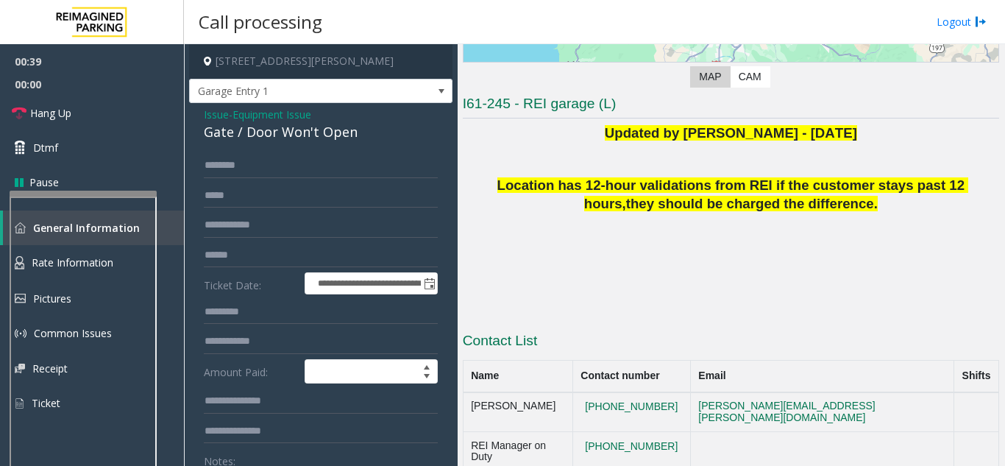
type textarea "**********"
click at [244, 122] on span "Equipment Issue" at bounding box center [272, 114] width 79 height 15
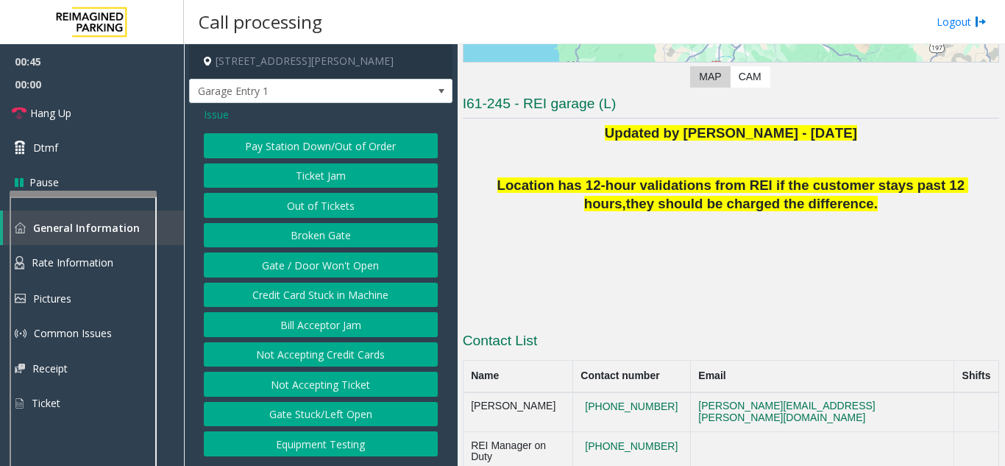
click at [329, 264] on button "Gate / Door Won't Open" at bounding box center [321, 264] width 234 height 25
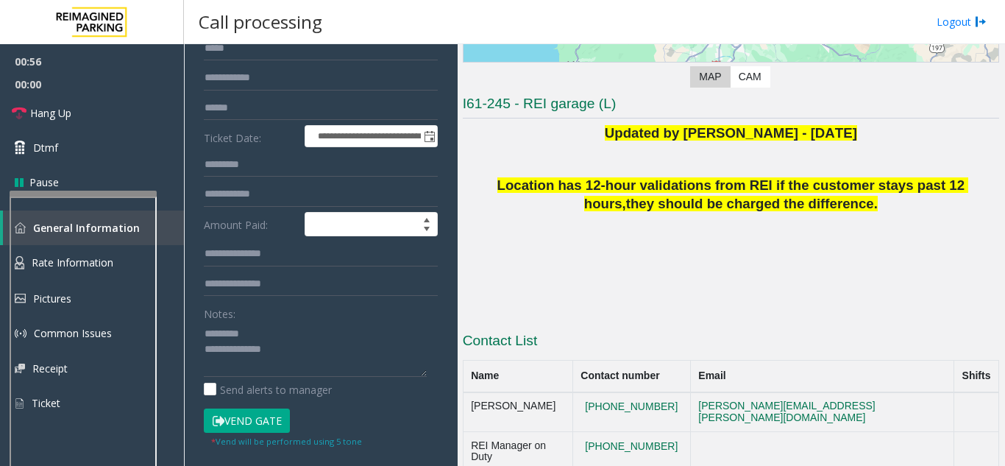
scroll to position [74, 0]
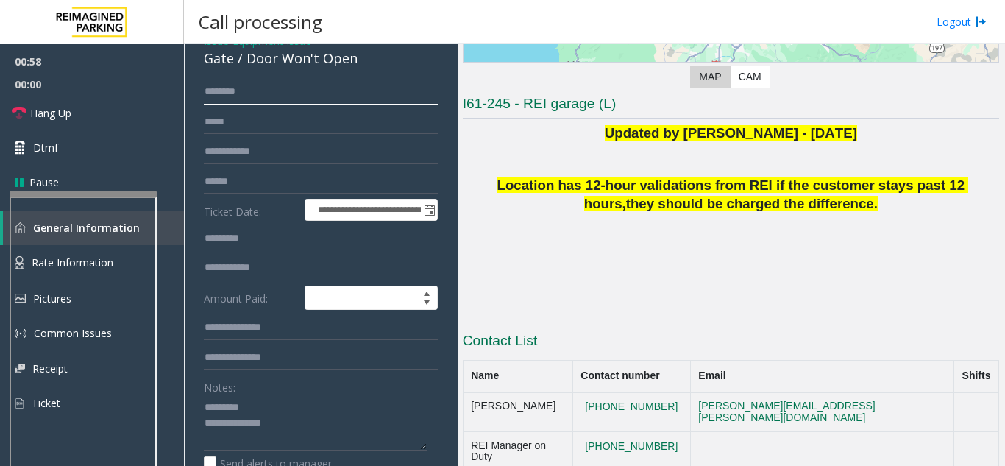
click at [224, 105] on input "text" at bounding box center [321, 91] width 234 height 25
drag, startPoint x: 259, startPoint y: 105, endPoint x: 205, endPoint y: 104, distance: 54.5
click at [205, 104] on input "********" at bounding box center [321, 91] width 234 height 25
type input "********"
drag, startPoint x: 203, startPoint y: 102, endPoint x: 223, endPoint y: 193, distance: 92.7
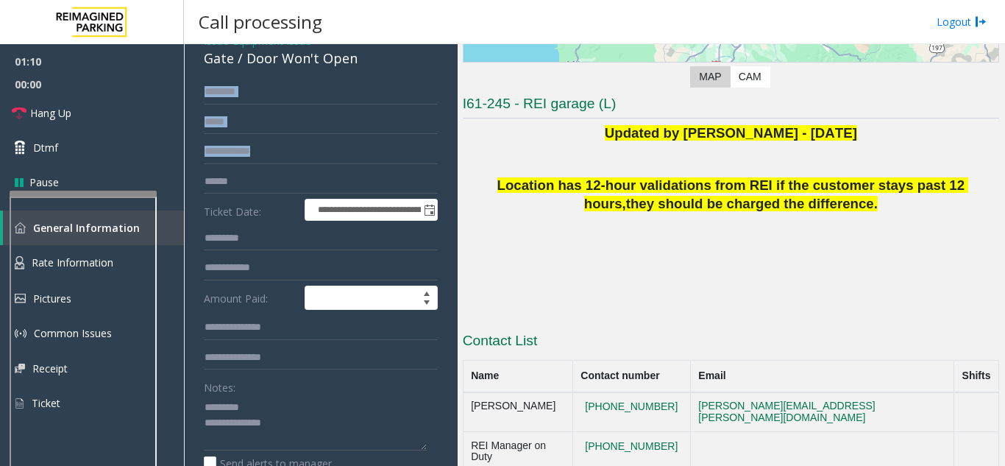
click at [223, 193] on div "**********" at bounding box center [321, 427] width 256 height 696
click at [230, 123] on input "text" at bounding box center [321, 122] width 234 height 25
click at [227, 105] on input "********" at bounding box center [321, 91] width 234 height 25
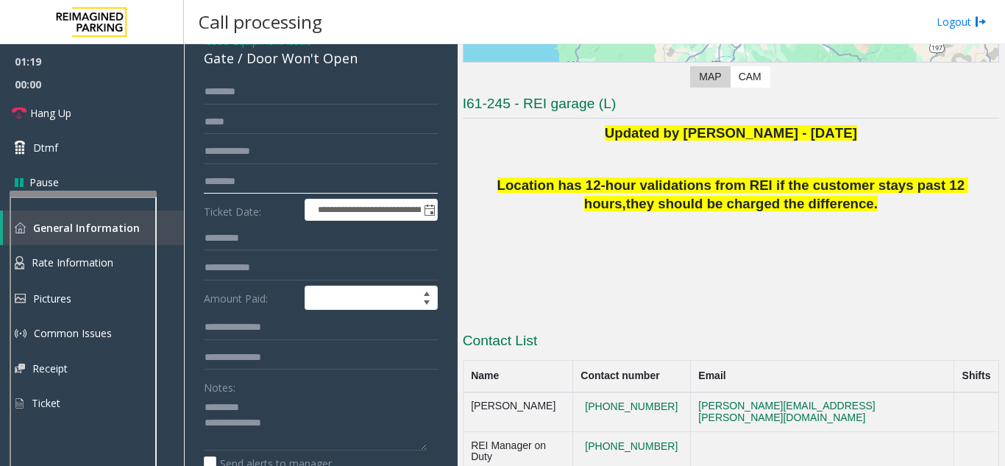
type input "********"
click at [223, 100] on input "text" at bounding box center [321, 91] width 234 height 25
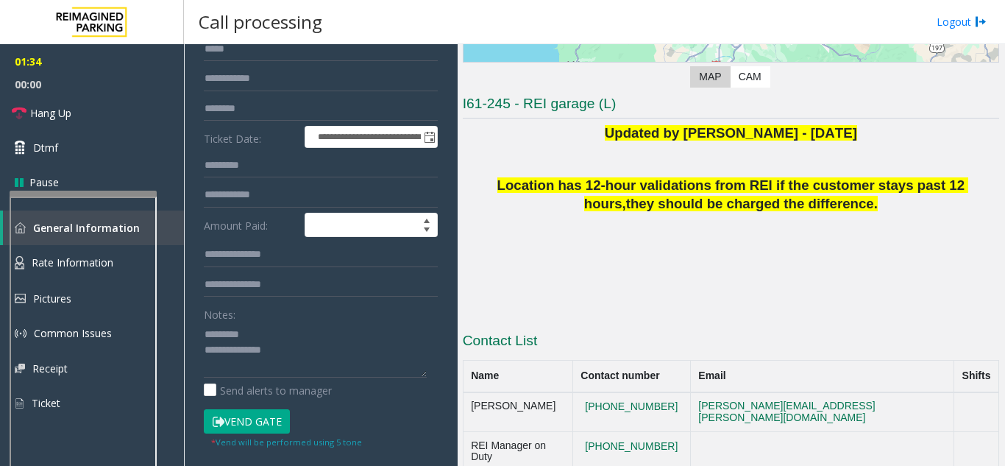
scroll to position [147, 0]
type input "******"
click at [275, 370] on textarea at bounding box center [315, 349] width 223 height 55
click at [269, 339] on textarea at bounding box center [315, 349] width 223 height 55
click at [57, 108] on span "Hang Up" at bounding box center [50, 112] width 41 height 15
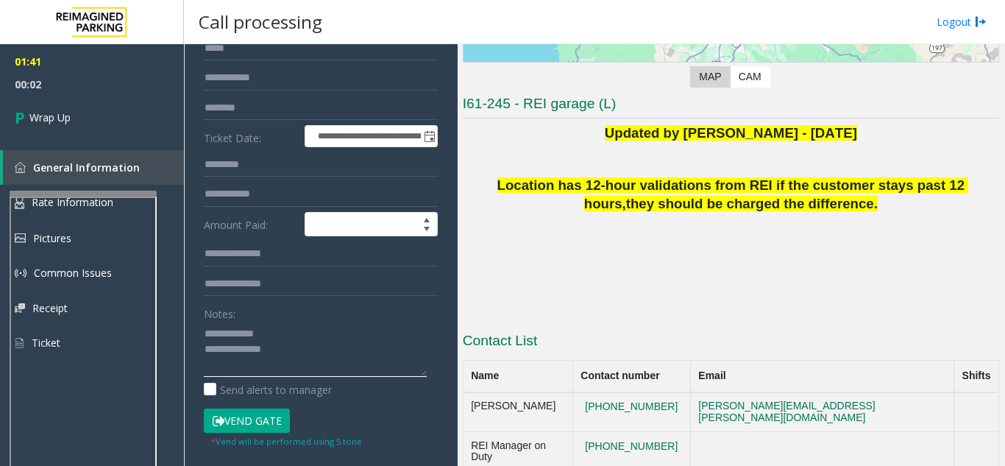
click at [293, 342] on textarea at bounding box center [315, 349] width 223 height 55
click at [276, 365] on textarea at bounding box center [315, 349] width 223 height 55
click at [288, 377] on textarea at bounding box center [315, 349] width 223 height 55
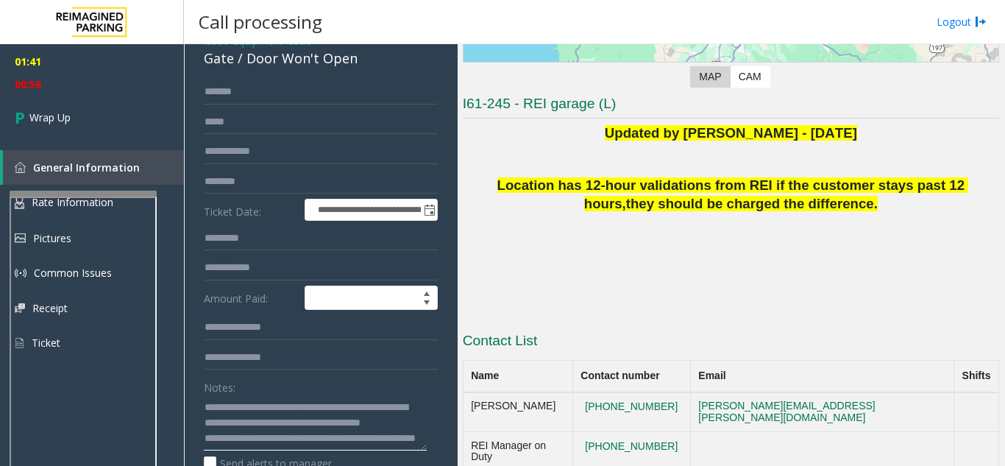
scroll to position [0, 0]
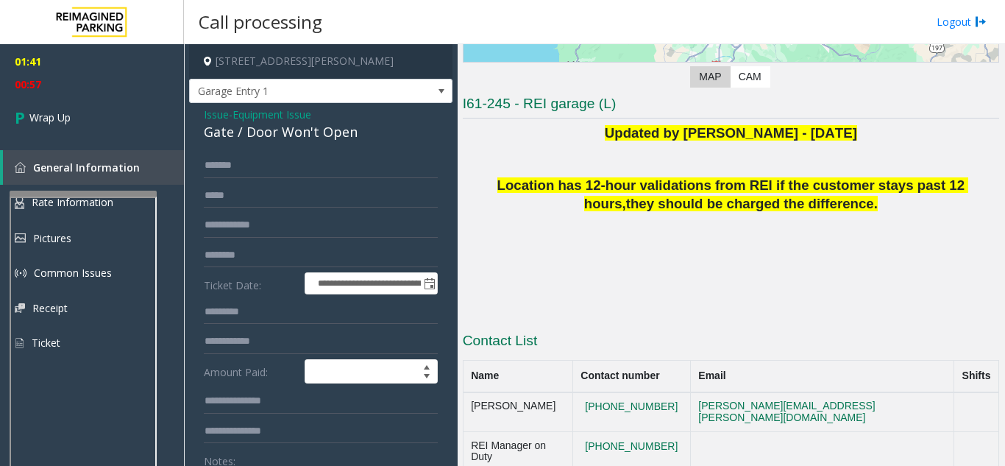
type textarea "**********"
click at [247, 122] on span "Equipment Issue" at bounding box center [272, 114] width 79 height 15
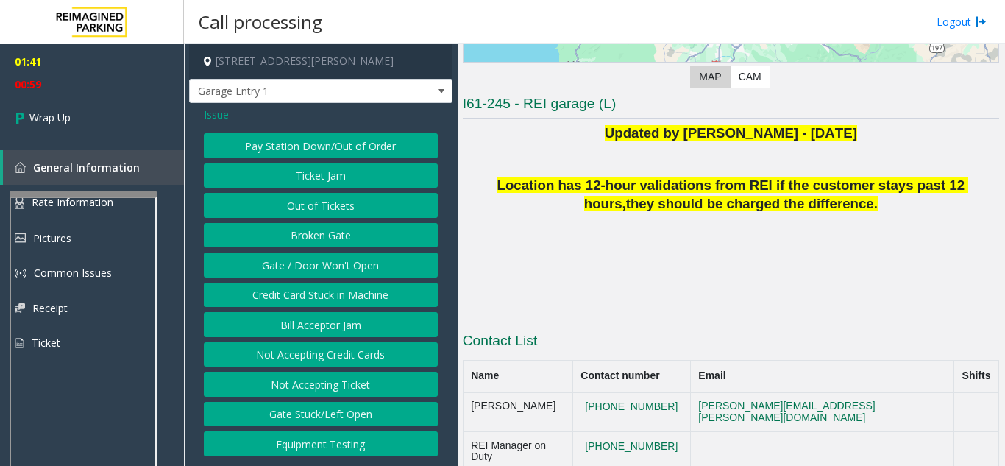
click at [217, 114] on span "Issue" at bounding box center [216, 114] width 25 height 15
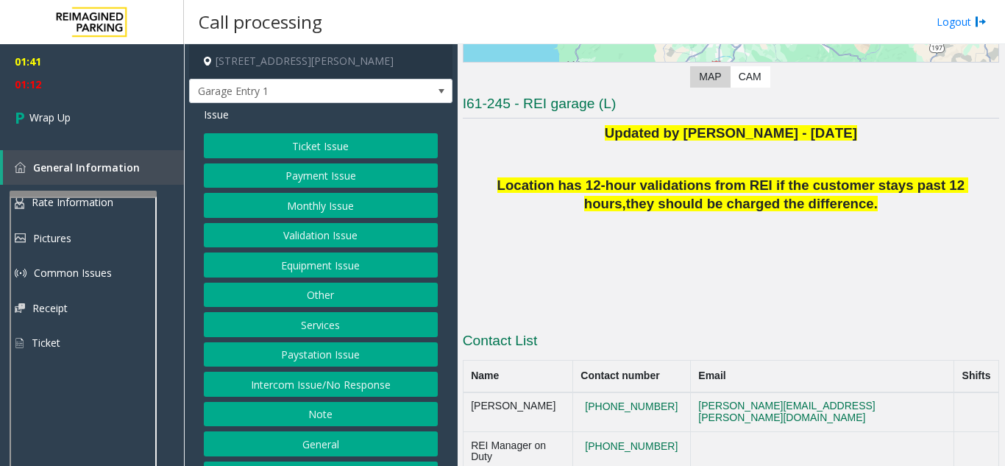
click at [357, 277] on button "Equipment Issue" at bounding box center [321, 264] width 234 height 25
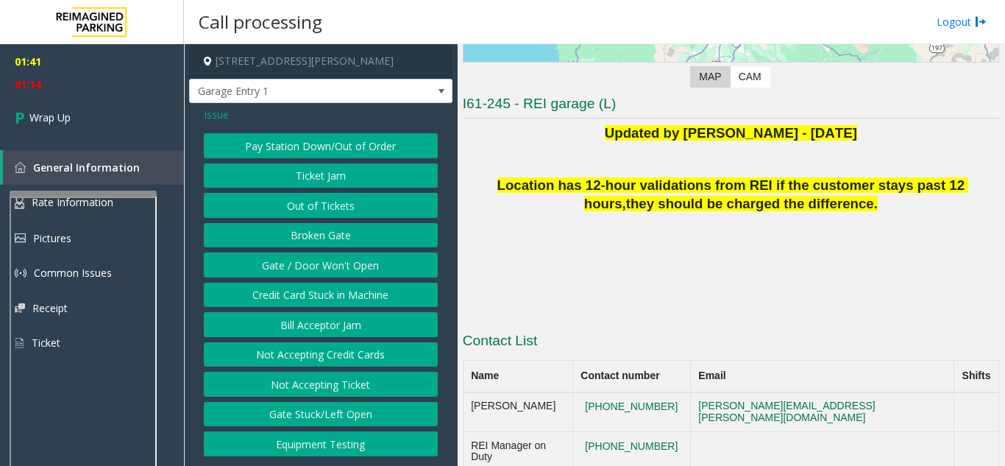
click at [216, 120] on span "Issue" at bounding box center [216, 114] width 25 height 15
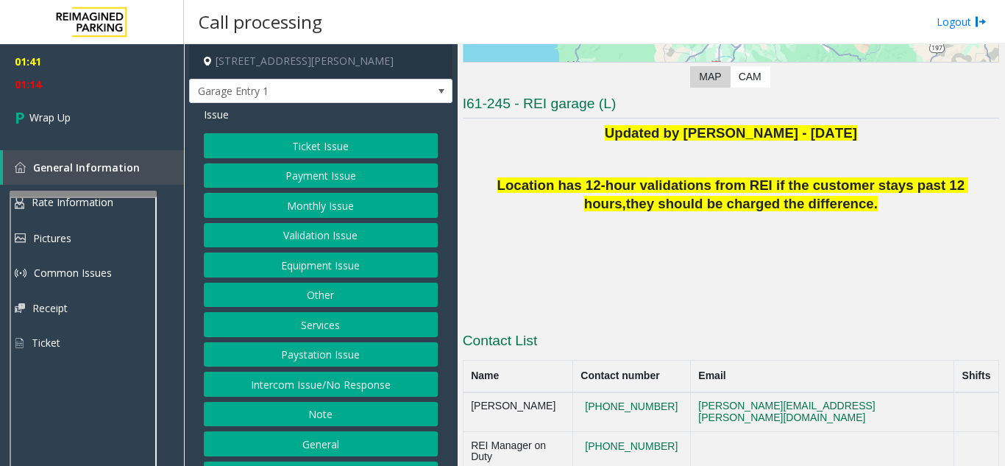
click at [314, 188] on button "Payment Issue" at bounding box center [321, 175] width 234 height 25
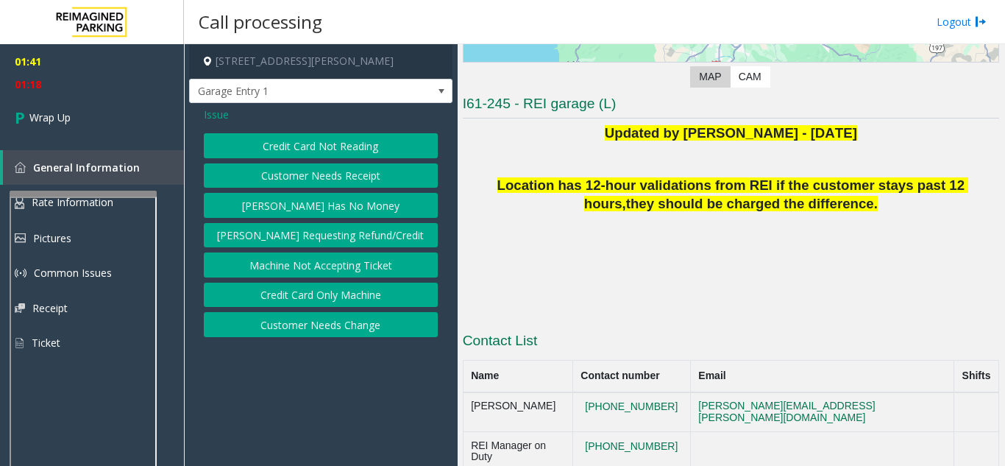
click at [217, 118] on span "Issue" at bounding box center [216, 114] width 25 height 15
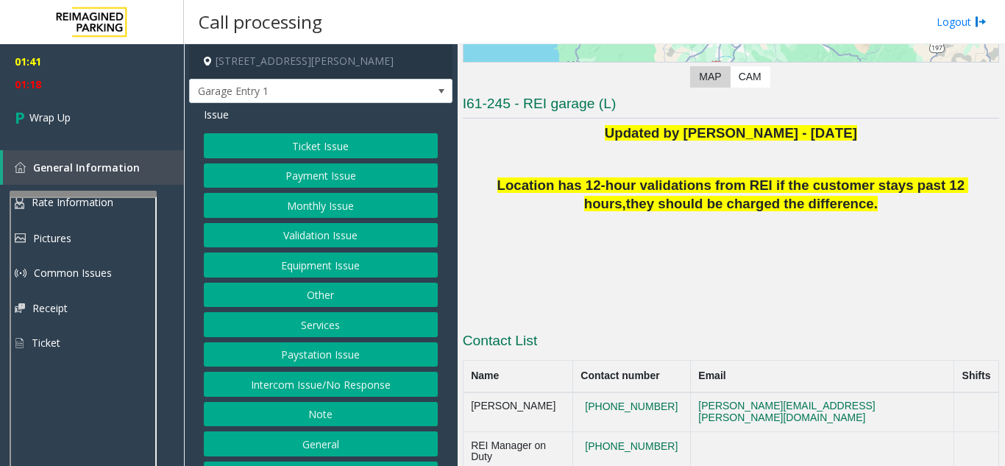
click at [347, 272] on button "Equipment Issue" at bounding box center [321, 264] width 234 height 25
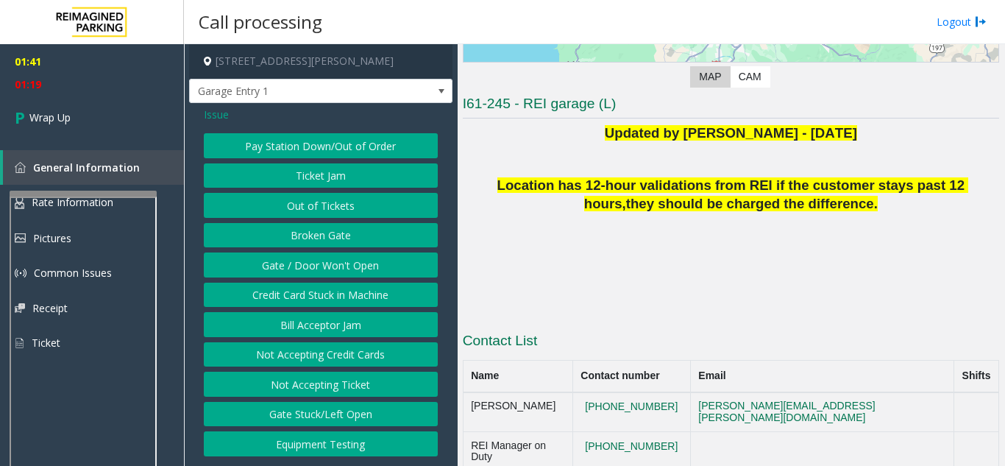
click at [333, 268] on button "Gate / Door Won't Open" at bounding box center [321, 264] width 234 height 25
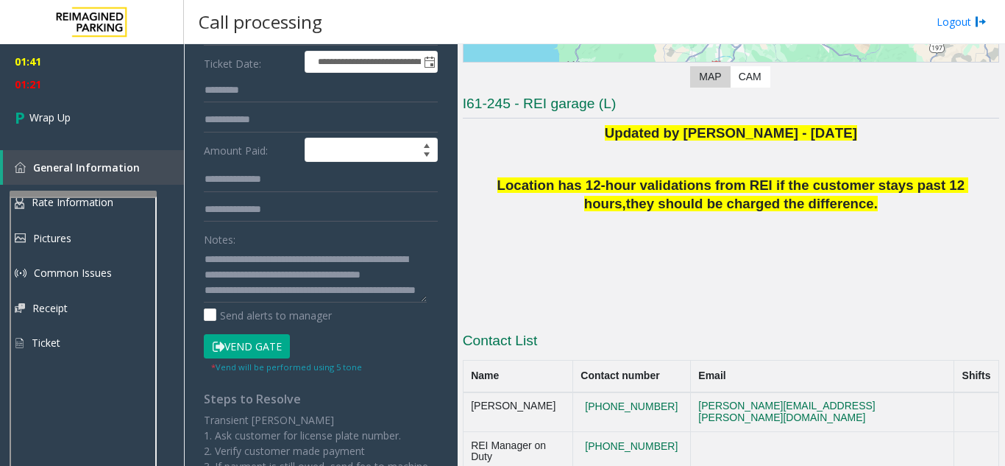
scroll to position [221, 0]
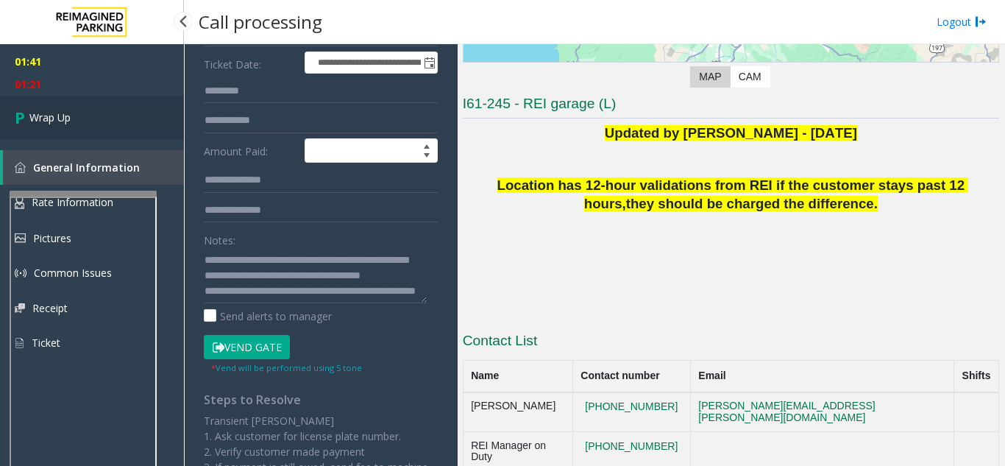
click at [113, 110] on link "Wrap Up" at bounding box center [92, 117] width 184 height 43
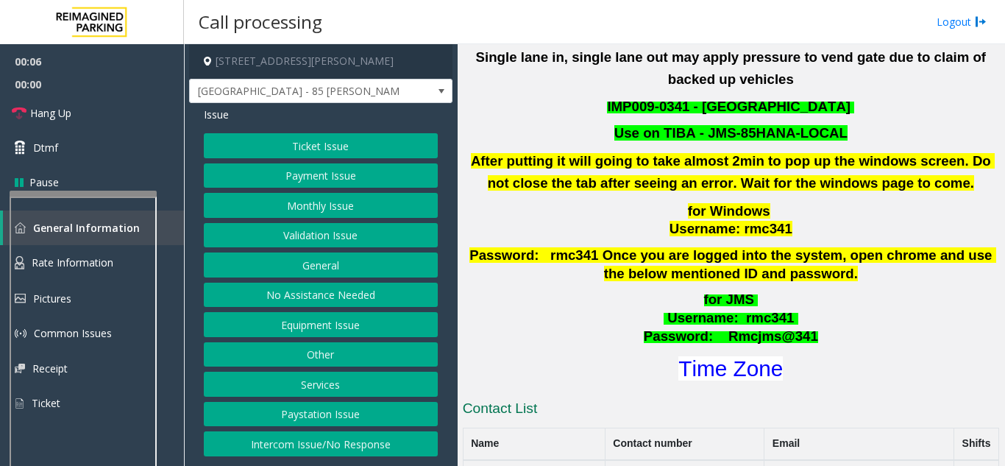
scroll to position [515, 0]
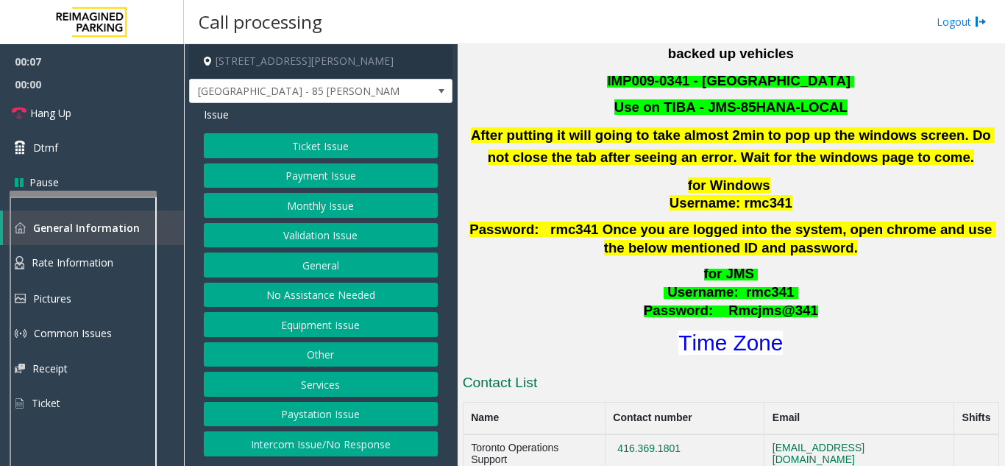
click at [373, 205] on button "Monthly Issue" at bounding box center [321, 205] width 234 height 25
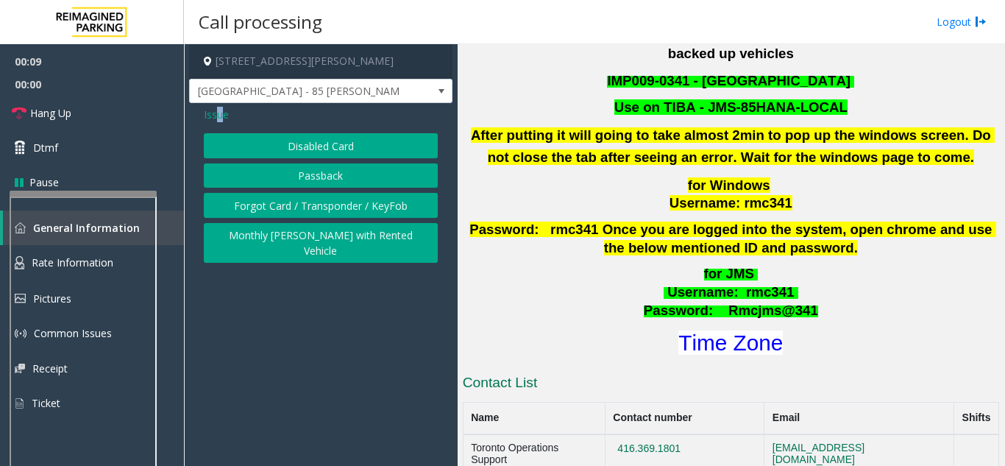
click at [224, 118] on span "Issue" at bounding box center [216, 114] width 25 height 15
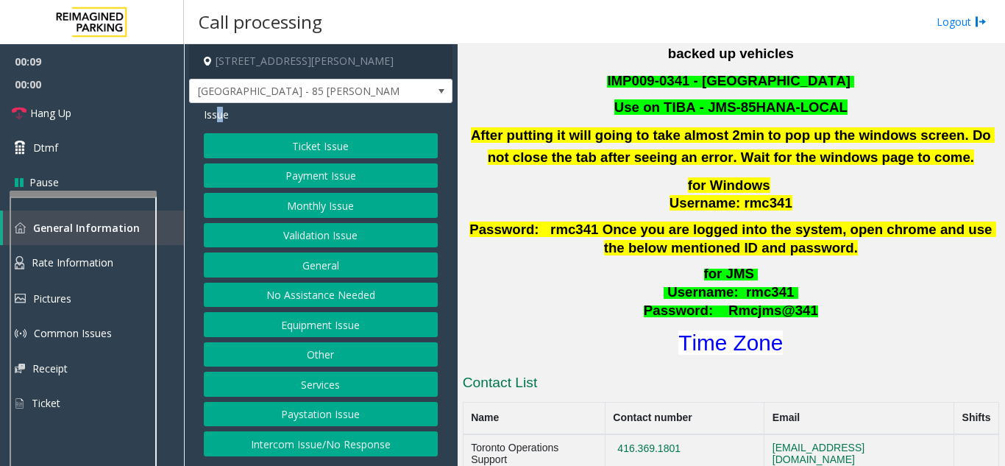
click at [342, 233] on button "Validation Issue" at bounding box center [321, 235] width 234 height 25
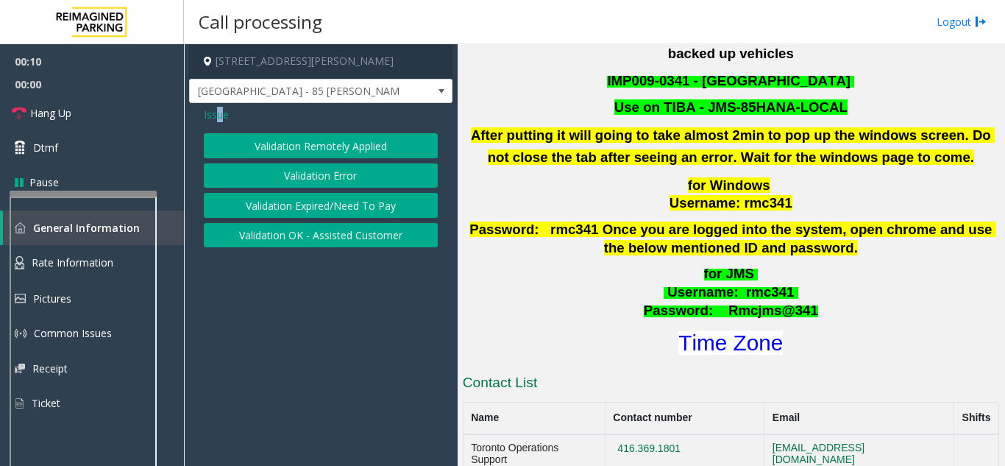
click at [298, 181] on button "Validation Error" at bounding box center [321, 175] width 234 height 25
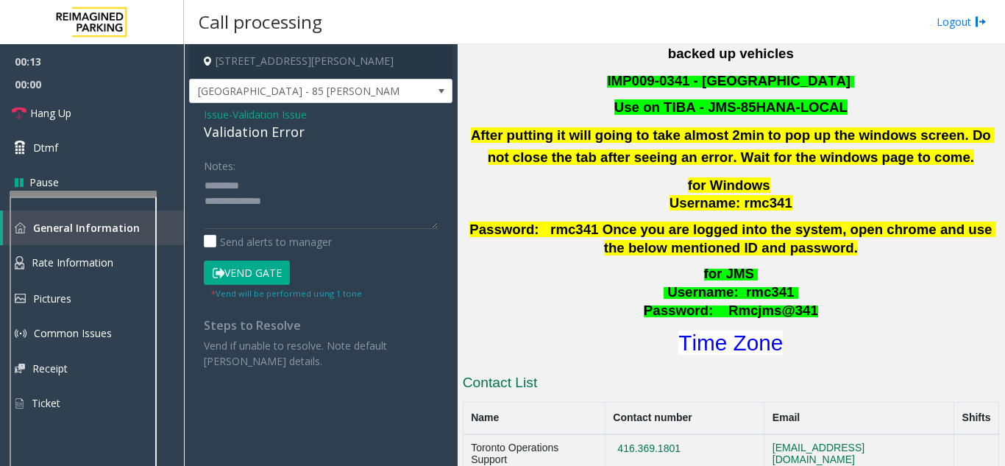
click at [239, 130] on div "Validation Error" at bounding box center [321, 132] width 234 height 20
click at [269, 205] on textarea at bounding box center [321, 201] width 234 height 55
click at [269, 206] on textarea at bounding box center [321, 201] width 234 height 55
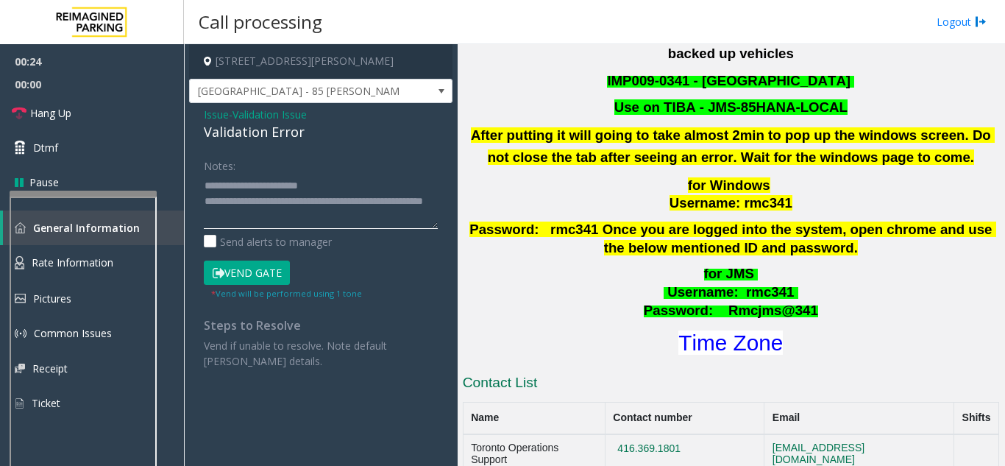
click at [356, 216] on textarea at bounding box center [321, 201] width 234 height 55
click at [256, 219] on textarea at bounding box center [321, 201] width 234 height 55
click at [250, 213] on textarea at bounding box center [321, 201] width 234 height 55
click at [251, 191] on textarea at bounding box center [321, 201] width 234 height 55
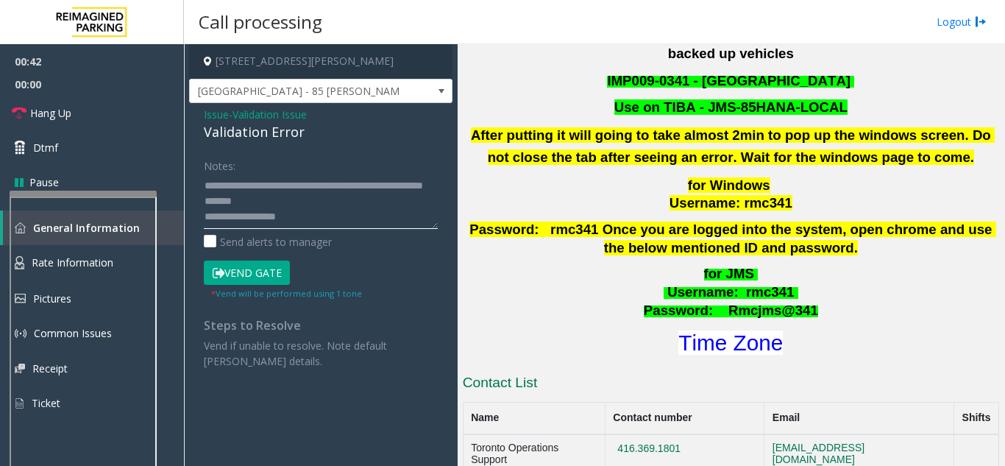
click at [255, 206] on textarea at bounding box center [321, 201] width 234 height 55
click at [324, 226] on textarea at bounding box center [321, 201] width 234 height 55
click at [680, 330] on font "Time Zone" at bounding box center [731, 342] width 105 height 24
click at [297, 222] on textarea at bounding box center [321, 201] width 234 height 55
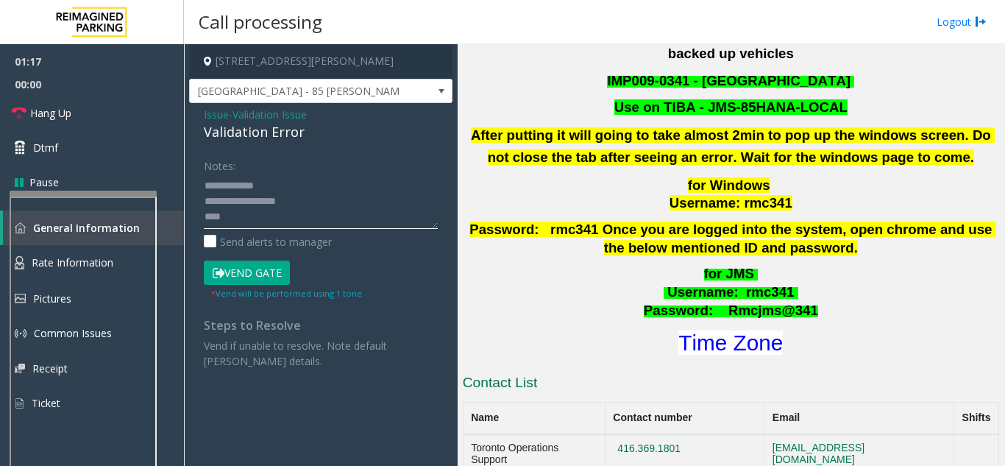
click at [205, 219] on textarea at bounding box center [321, 201] width 234 height 55
type textarea "**********"
click at [242, 110] on span "Validation Issue" at bounding box center [270, 114] width 74 height 15
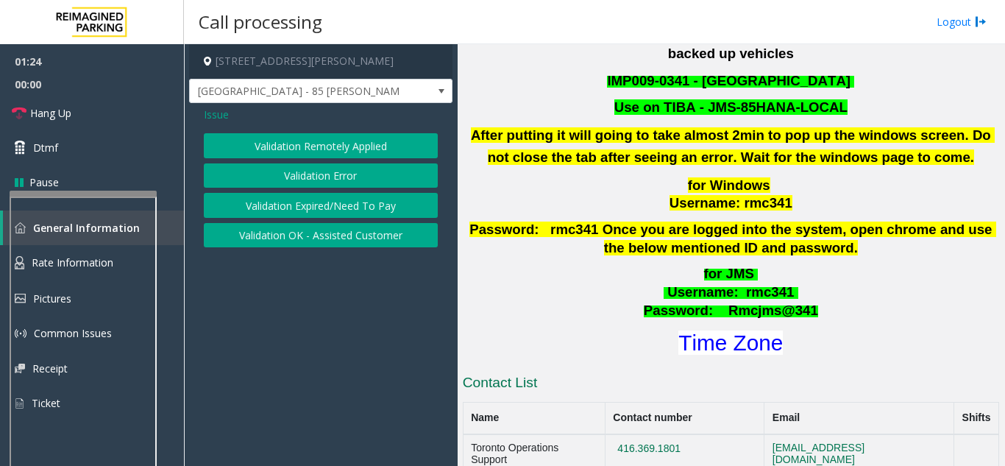
click at [241, 207] on button "Validation Expired/Need To Pay" at bounding box center [321, 205] width 234 height 25
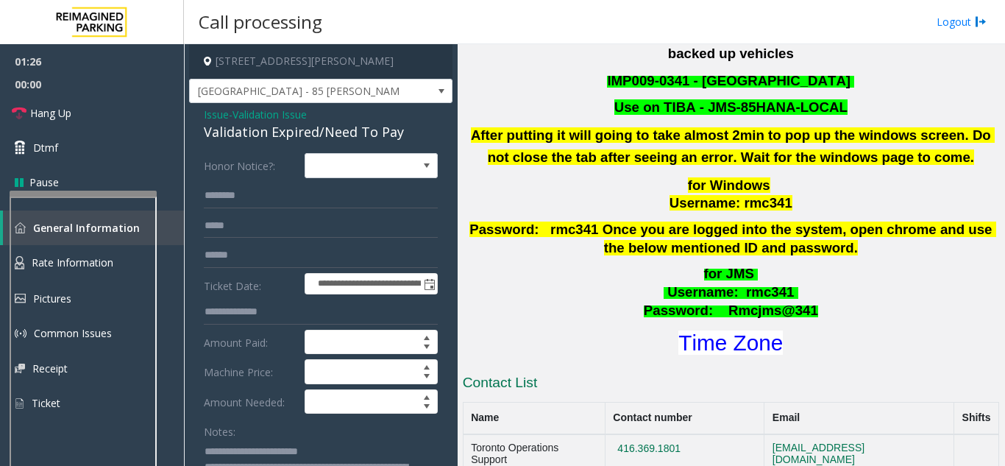
drag, startPoint x: 318, startPoint y: 130, endPoint x: 311, endPoint y: 132, distance: 7.9
click at [319, 130] on div "Validation Expired/Need To Pay" at bounding box center [321, 132] width 234 height 20
drag, startPoint x: 207, startPoint y: 135, endPoint x: 400, endPoint y: 140, distance: 192.9
click at [400, 140] on div "Validation Expired/Need To Pay" at bounding box center [321, 132] width 234 height 20
copy div "Validation Expired/Need To Pay"
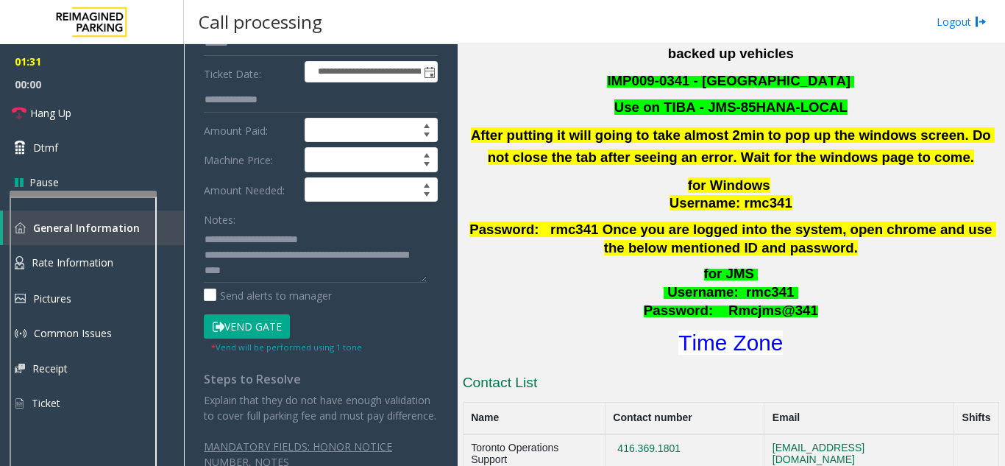
scroll to position [221, 0]
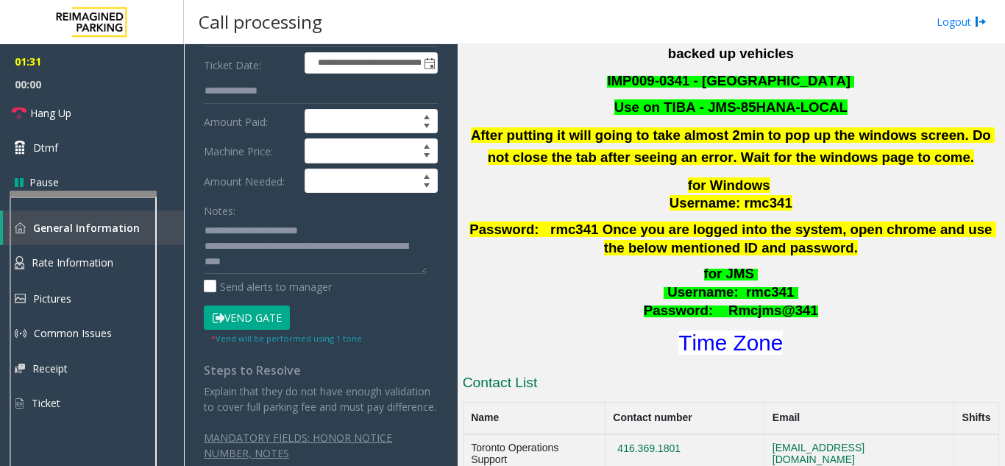
click at [251, 322] on button "Vend Gate" at bounding box center [247, 317] width 86 height 25
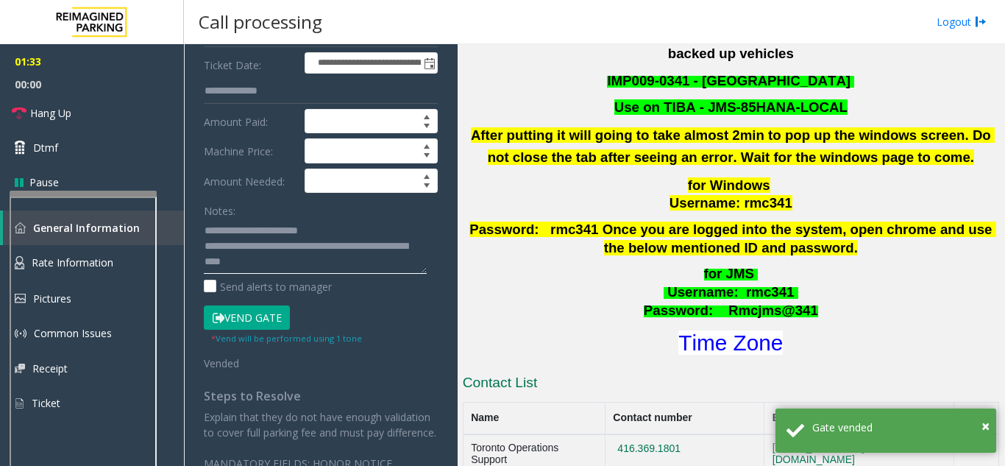
drag, startPoint x: 241, startPoint y: 236, endPoint x: 333, endPoint y: 234, distance: 91.3
click at [333, 234] on textarea at bounding box center [315, 246] width 223 height 55
paste textarea "**********"
click at [267, 247] on textarea at bounding box center [315, 246] width 223 height 55
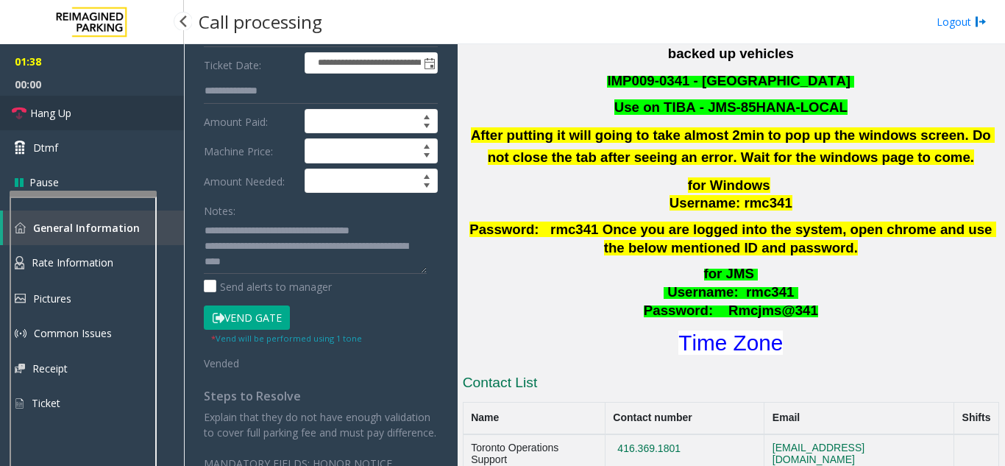
click at [94, 112] on link "Hang Up" at bounding box center [92, 113] width 184 height 35
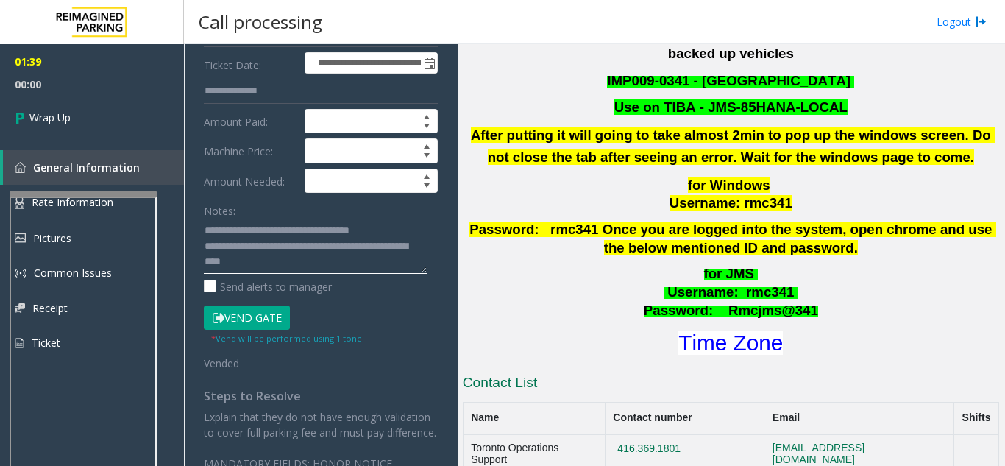
click at [270, 249] on textarea at bounding box center [315, 246] width 223 height 55
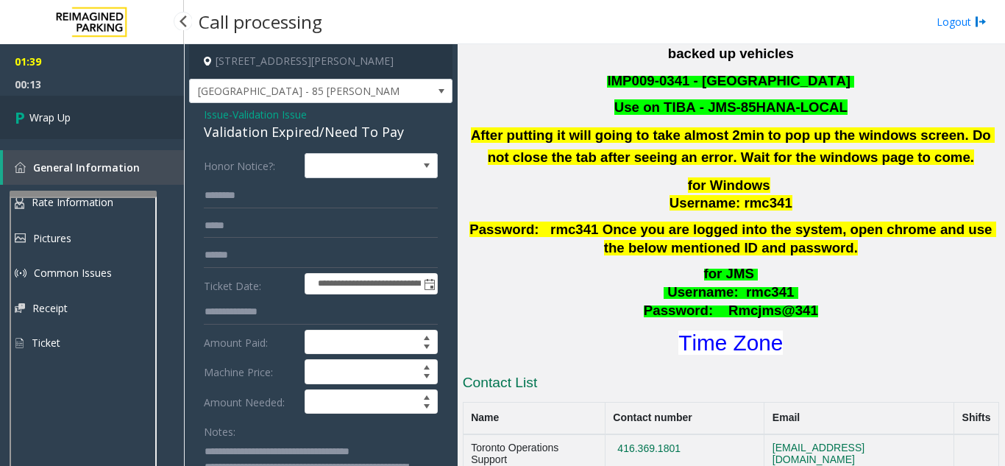
type textarea "**********"
click at [134, 102] on link "Wrap Up" at bounding box center [92, 117] width 184 height 43
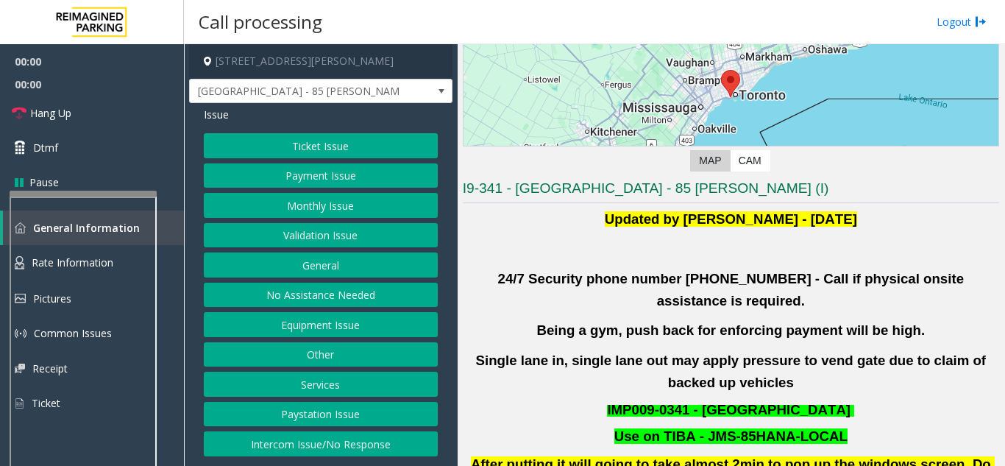
scroll to position [221, 0]
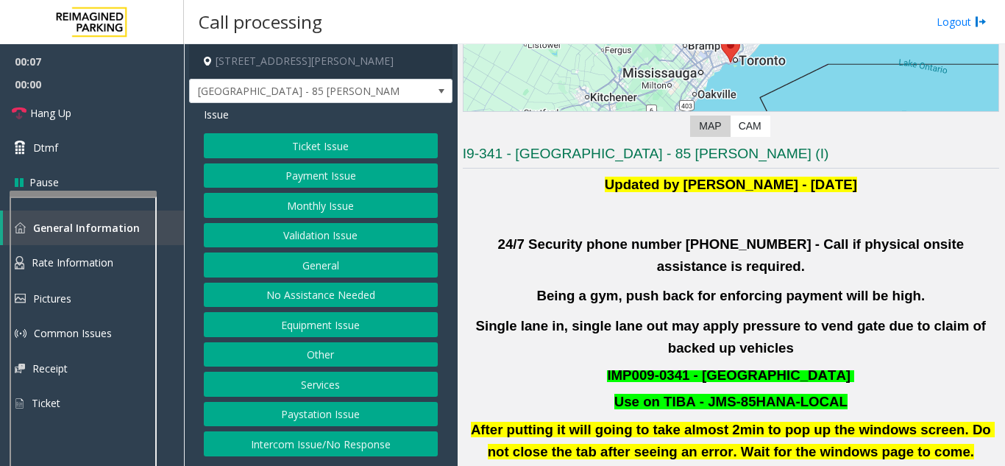
click at [373, 300] on button "No Assistance Needed" at bounding box center [321, 295] width 234 height 25
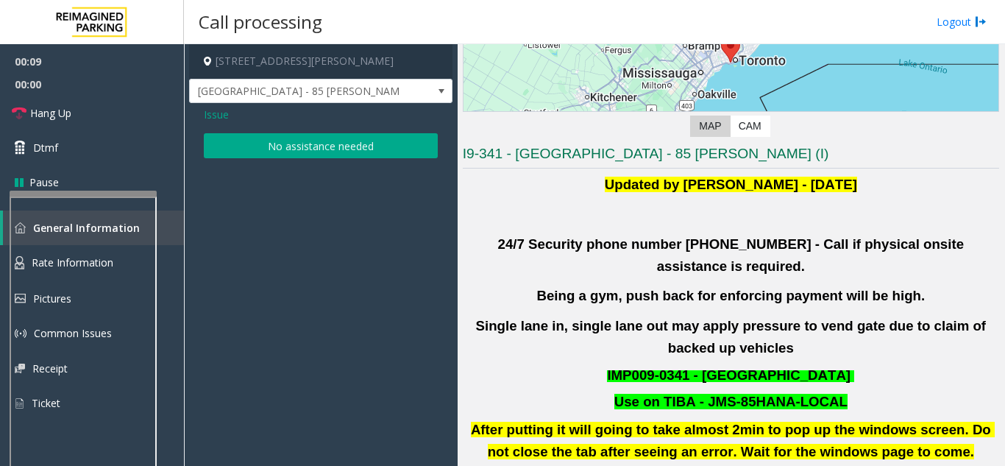
click at [311, 156] on button "No assistance needed" at bounding box center [321, 145] width 234 height 25
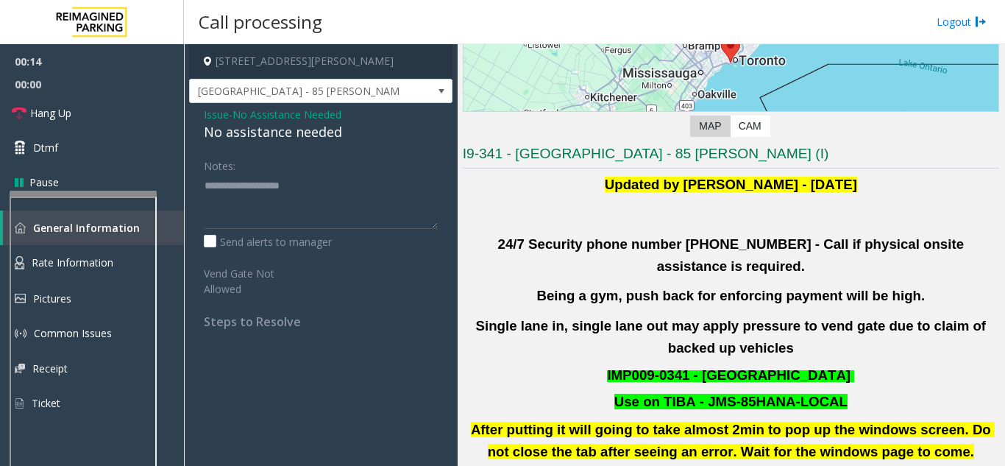
click at [291, 139] on div "No assistance needed" at bounding box center [321, 132] width 234 height 20
type textarea "**********"
click at [73, 103] on link "Hang Up" at bounding box center [92, 113] width 184 height 35
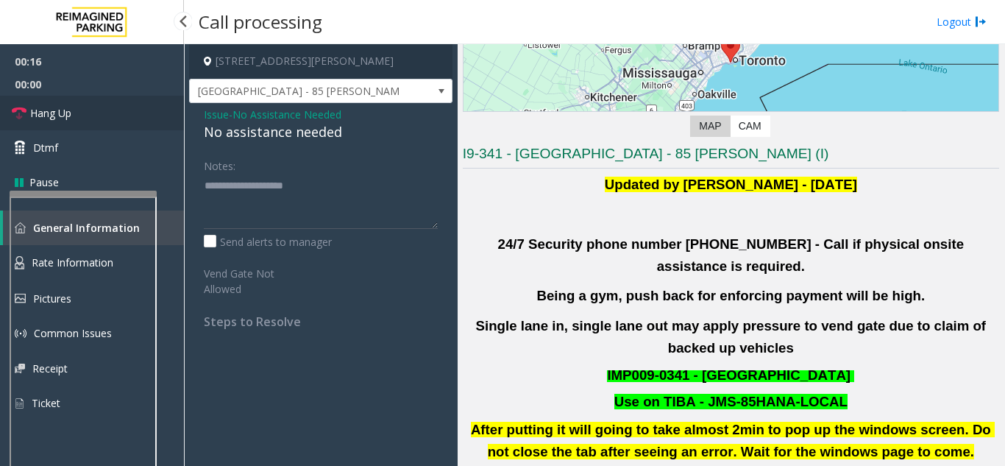
click at [73, 103] on link "Hang Up" at bounding box center [92, 113] width 184 height 35
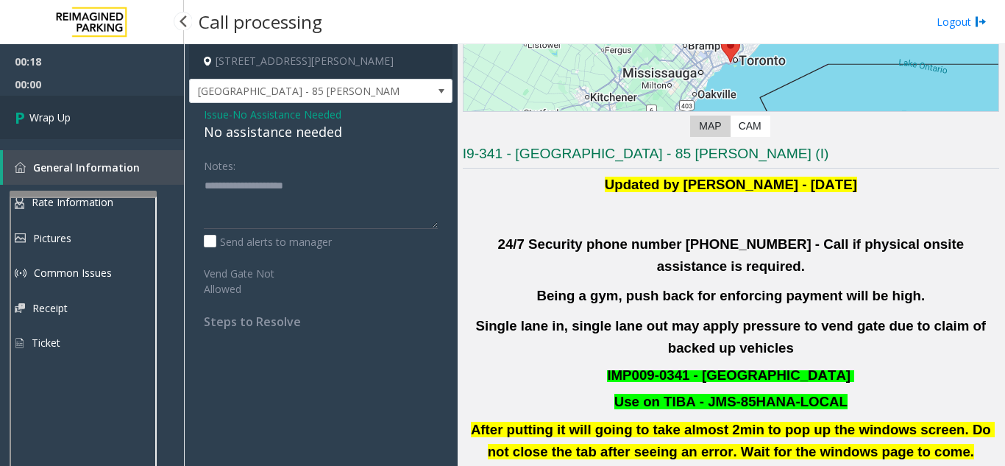
click at [73, 103] on link "Wrap Up" at bounding box center [92, 117] width 184 height 43
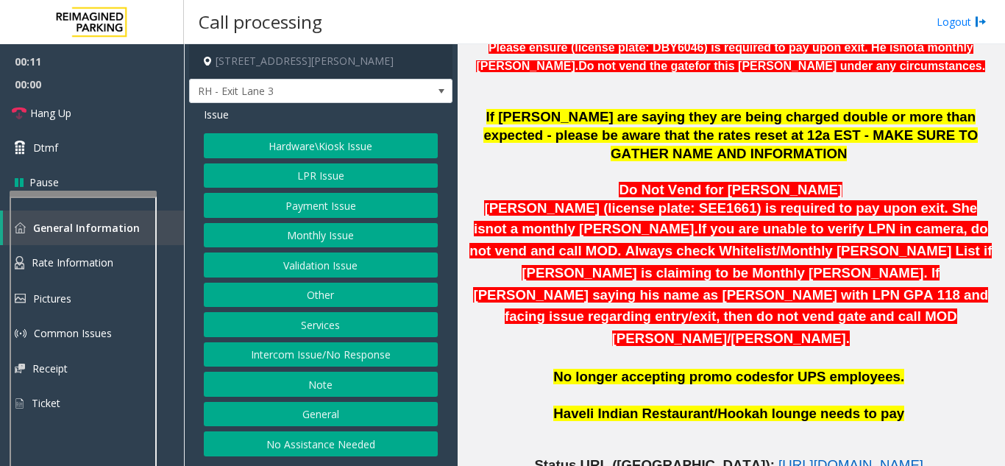
scroll to position [662, 0]
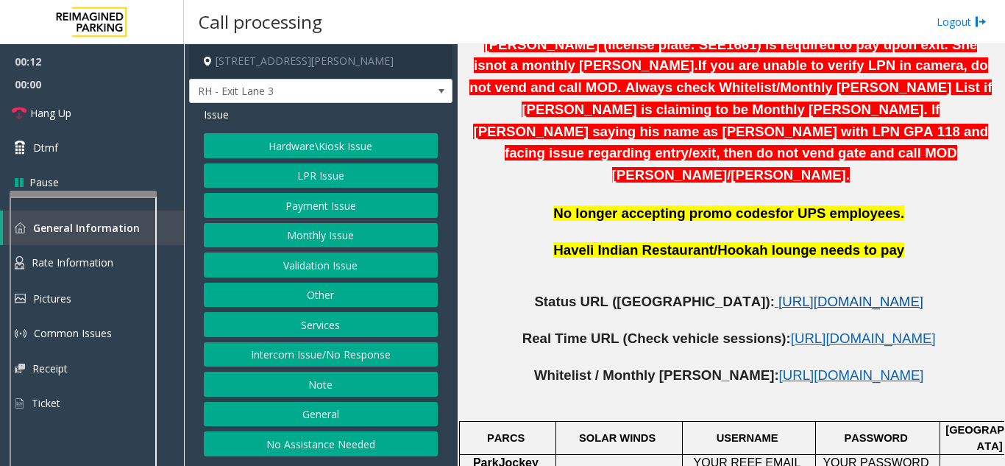
click at [779, 294] on span "https://www.parkjockey.com/en-us/manage/1633/status" at bounding box center [851, 301] width 145 height 15
click at [308, 179] on button "LPR Issue" at bounding box center [321, 175] width 234 height 25
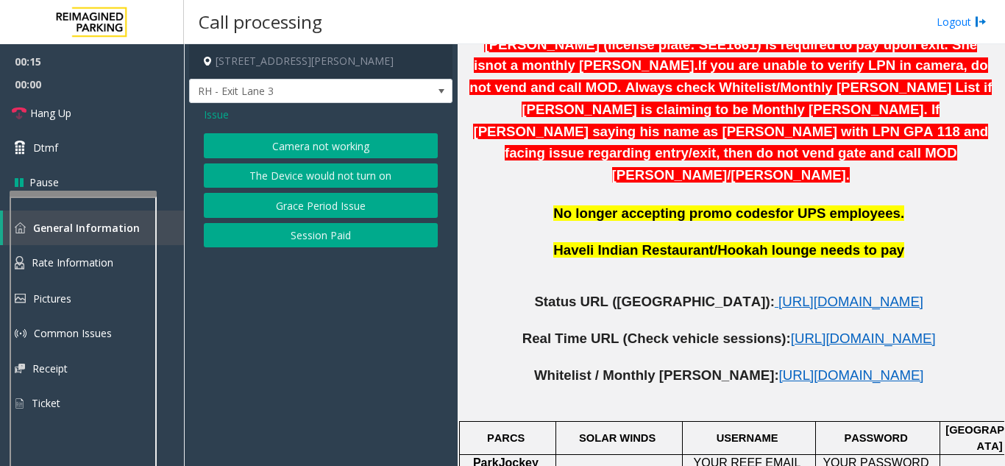
click at [314, 190] on div "Camera not working The Device would not turn on Grace Period Issue Session Paid" at bounding box center [321, 190] width 234 height 114
click at [320, 203] on button "Grace Period Issue" at bounding box center [321, 205] width 234 height 25
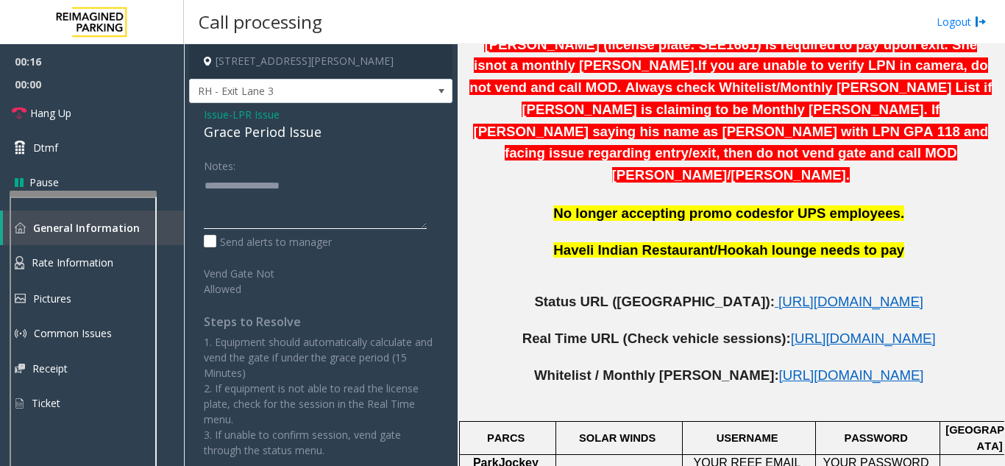
click at [264, 191] on textarea at bounding box center [315, 201] width 223 height 55
drag, startPoint x: 227, startPoint y: 197, endPoint x: 216, endPoint y: 191, distance: 12.9
click at [216, 191] on textarea at bounding box center [315, 201] width 223 height 55
click at [229, 183] on textarea at bounding box center [315, 201] width 223 height 55
click at [247, 185] on textarea at bounding box center [315, 201] width 223 height 55
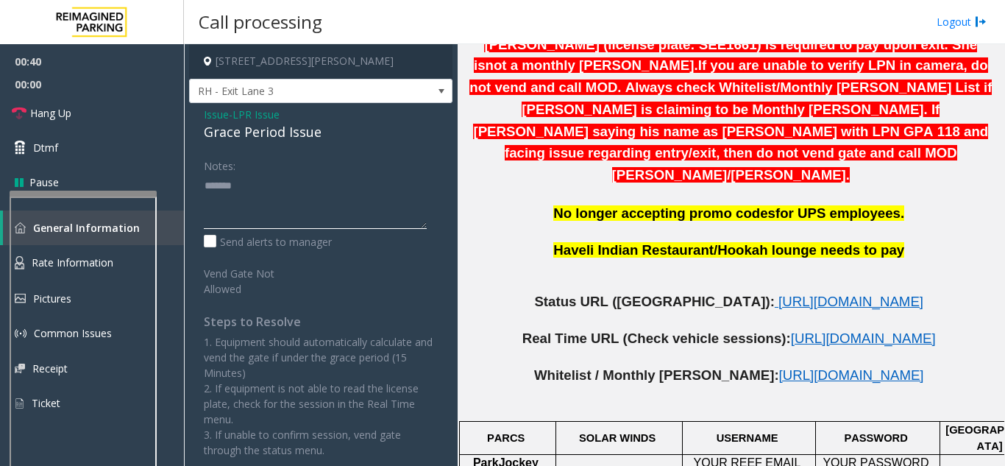
click at [247, 185] on textarea at bounding box center [315, 201] width 223 height 55
click at [281, 199] on textarea at bounding box center [315, 201] width 223 height 55
click at [256, 187] on textarea at bounding box center [315, 201] width 223 height 55
click at [255, 188] on textarea at bounding box center [315, 201] width 223 height 55
type textarea "**********"
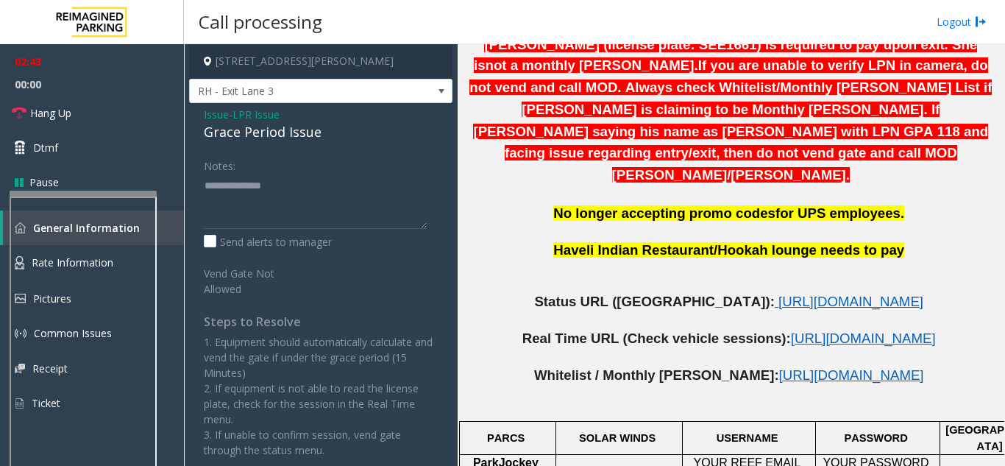
click at [243, 127] on div "Grace Period Issue" at bounding box center [321, 132] width 234 height 20
click at [223, 117] on span "Issue" at bounding box center [216, 114] width 25 height 15
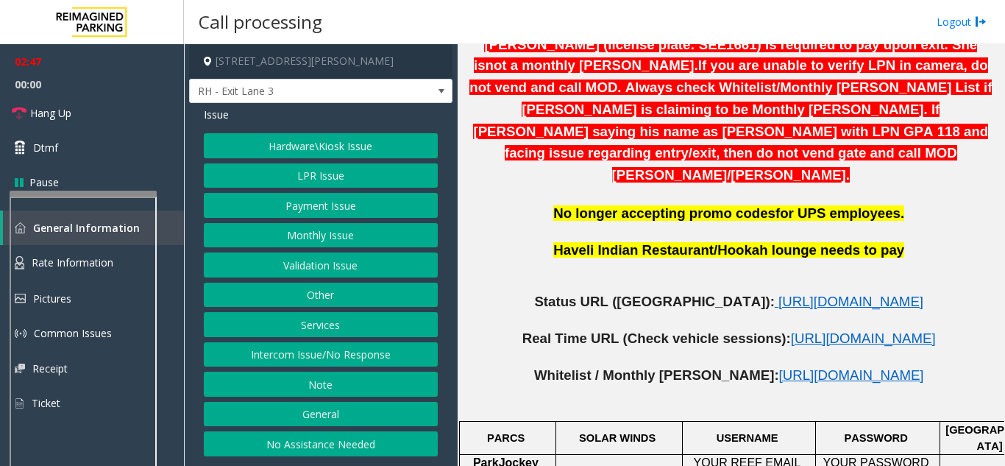
click at [360, 232] on button "Monthly Issue" at bounding box center [321, 235] width 234 height 25
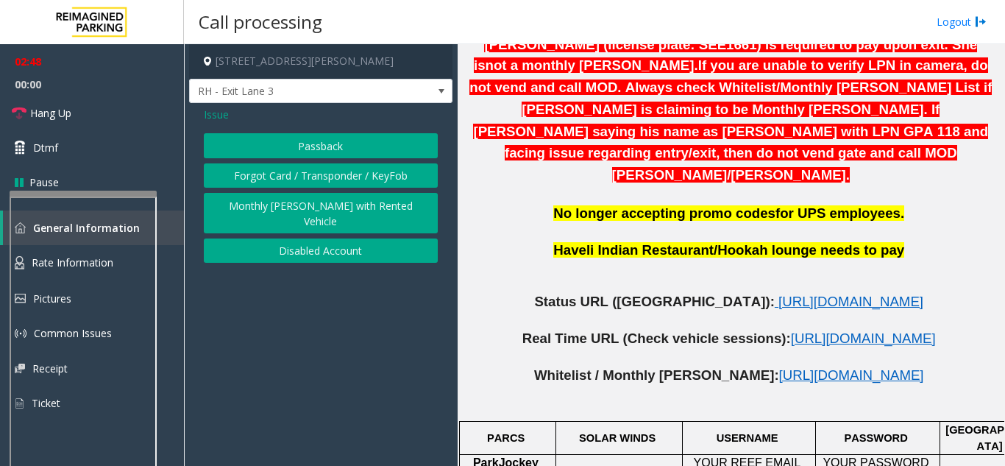
click at [380, 210] on button "Monthly Parker with Rented Vehicle" at bounding box center [321, 213] width 234 height 40
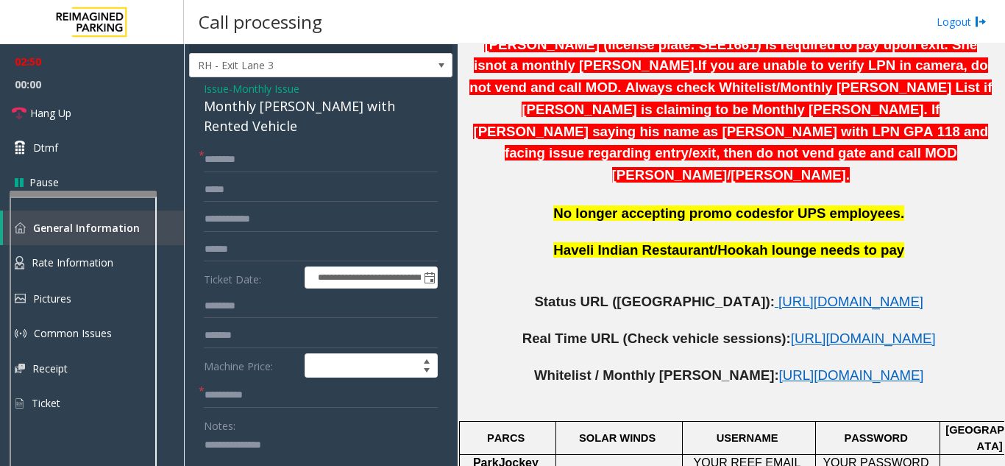
scroll to position [0, 0]
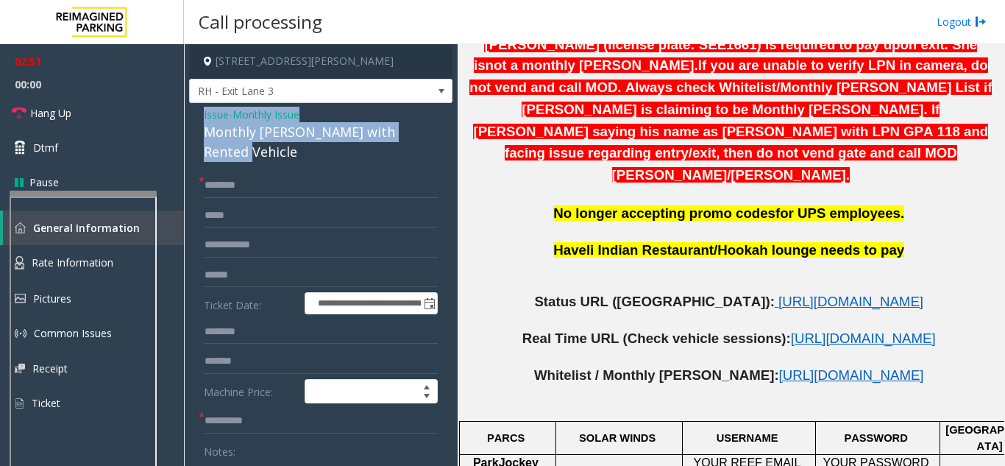
drag, startPoint x: 428, startPoint y: 133, endPoint x: 194, endPoint y: 113, distance: 235.6
click at [194, 113] on div "**********" at bounding box center [320, 407] width 263 height 608
copy div "Issue - Monthly Issue Monthly Parker with Rented Vehicle"
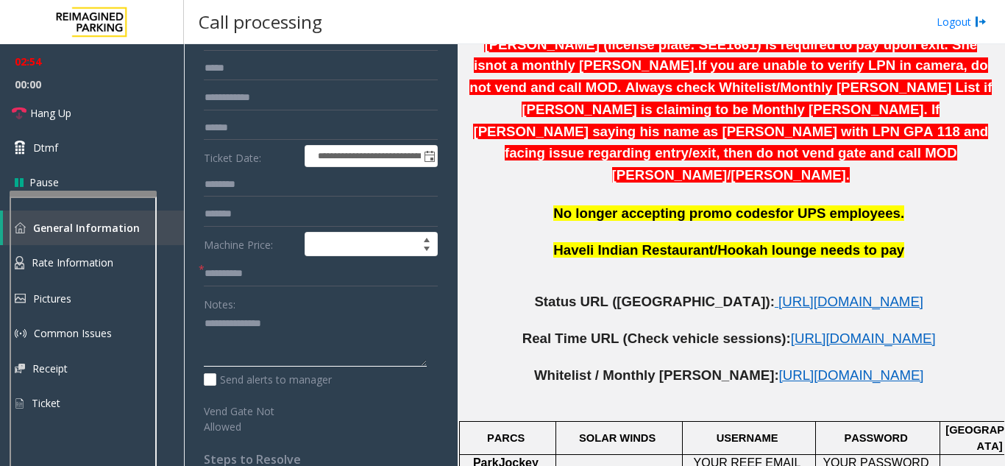
click at [205, 312] on textarea at bounding box center [315, 339] width 223 height 55
paste textarea "**********"
type textarea "**********"
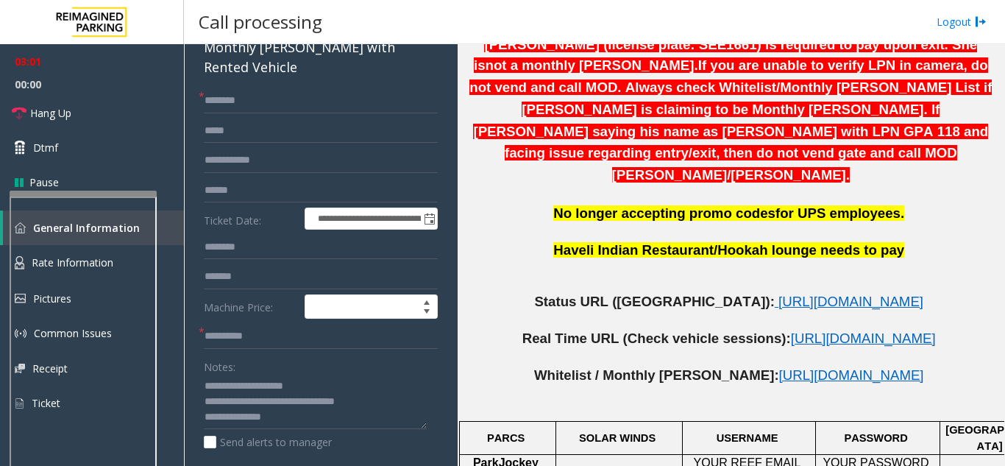
scroll to position [0, 0]
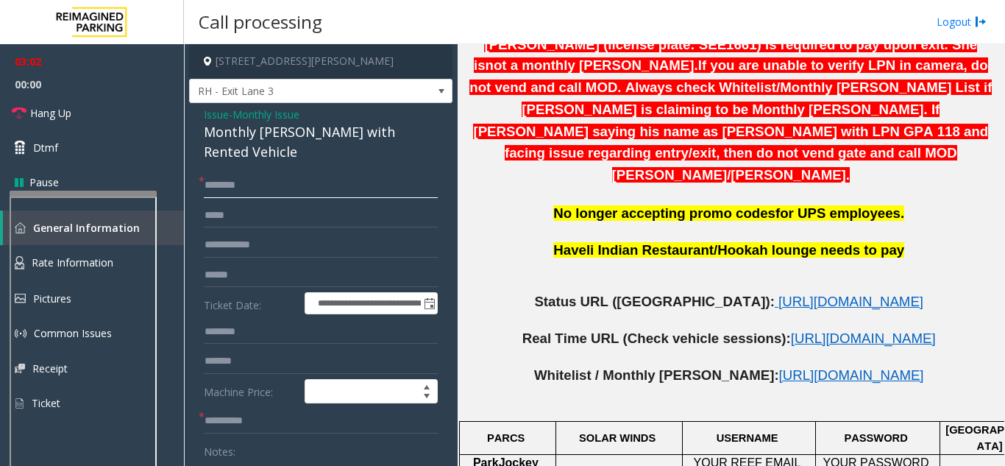
paste input "**********"
type input "**********"
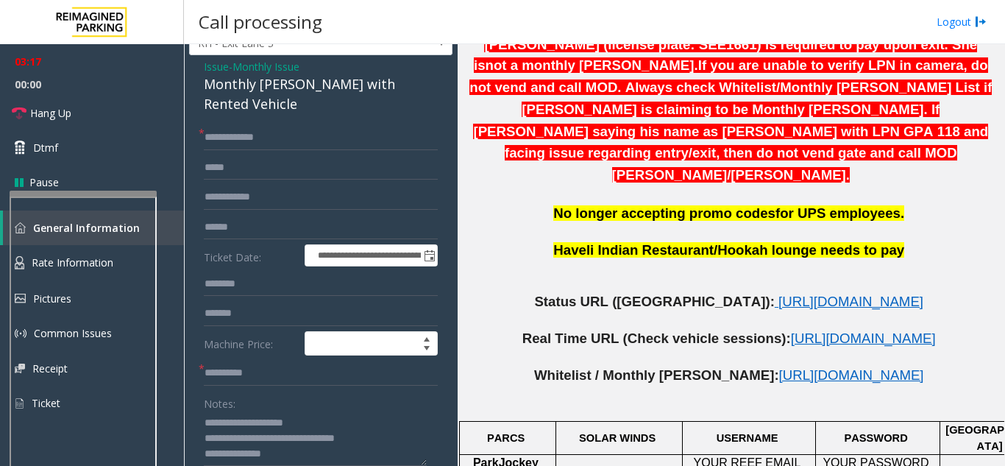
scroll to position [74, 0]
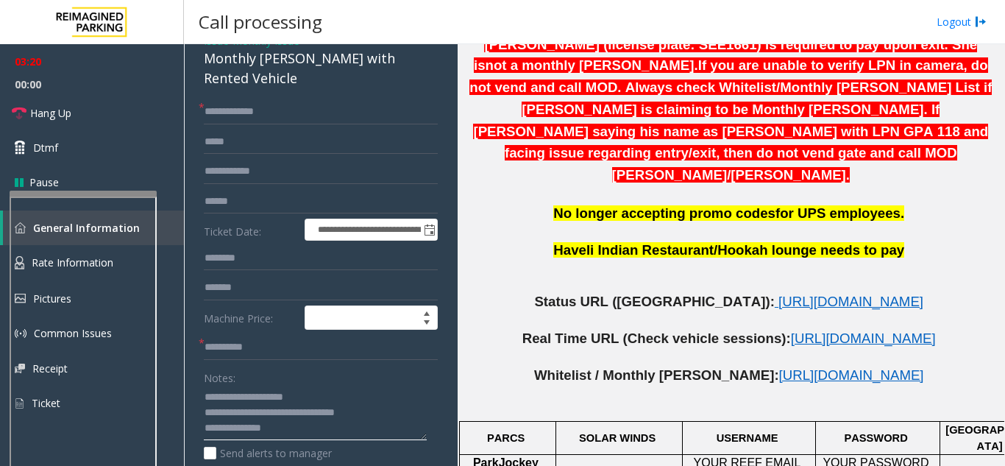
drag, startPoint x: 296, startPoint y: 417, endPoint x: 206, endPoint y: 404, distance: 90.8
click at [188, 409] on app-call-processing-form "**********" at bounding box center [321, 255] width 274 height 422
paste textarea
click at [207, 410] on textarea at bounding box center [315, 413] width 223 height 55
click at [68, 110] on span "Hang Up" at bounding box center [50, 112] width 41 height 15
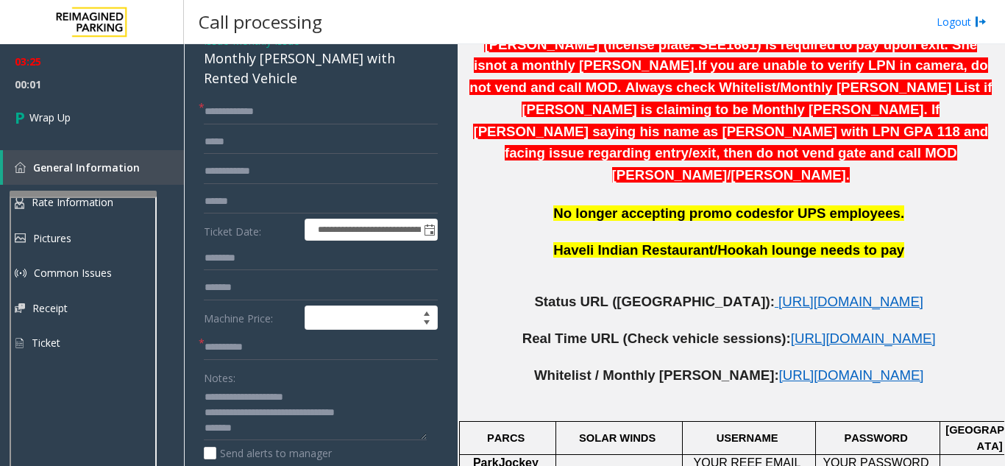
click at [202, 406] on div "**********" at bounding box center [321, 360] width 256 height 523
click at [205, 408] on textarea at bounding box center [315, 413] width 223 height 55
click at [385, 401] on textarea at bounding box center [315, 413] width 223 height 55
type textarea "**********"
click at [299, 335] on input "text" at bounding box center [321, 347] width 234 height 25
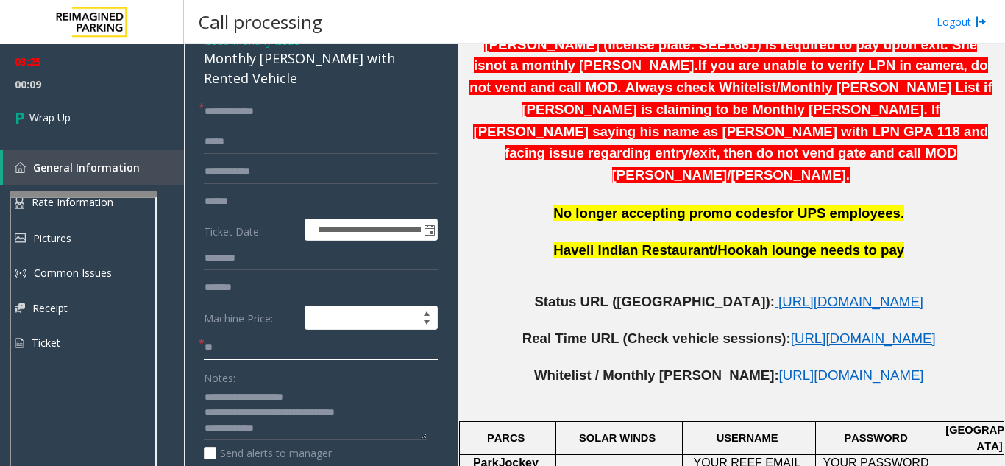
type input "**"
click at [383, 397] on textarea at bounding box center [315, 413] width 223 height 55
click at [260, 408] on textarea at bounding box center [315, 413] width 223 height 55
paste textarea "**********"
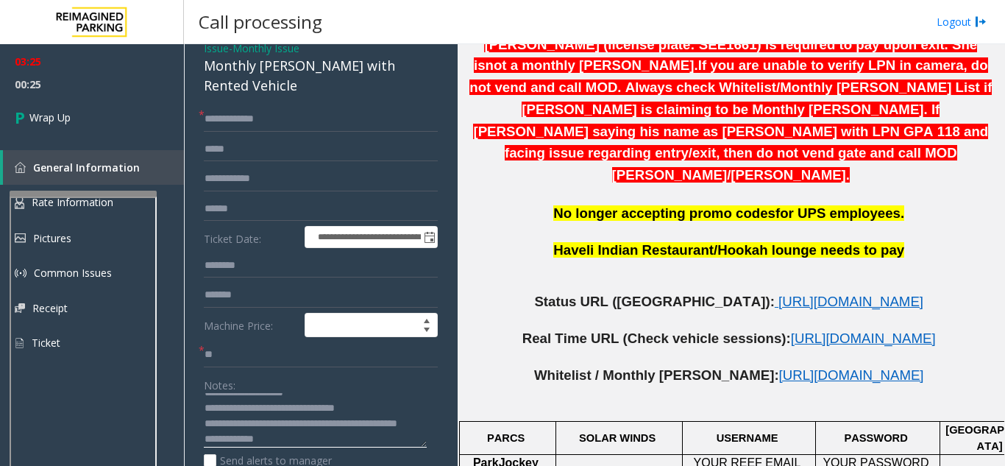
scroll to position [0, 0]
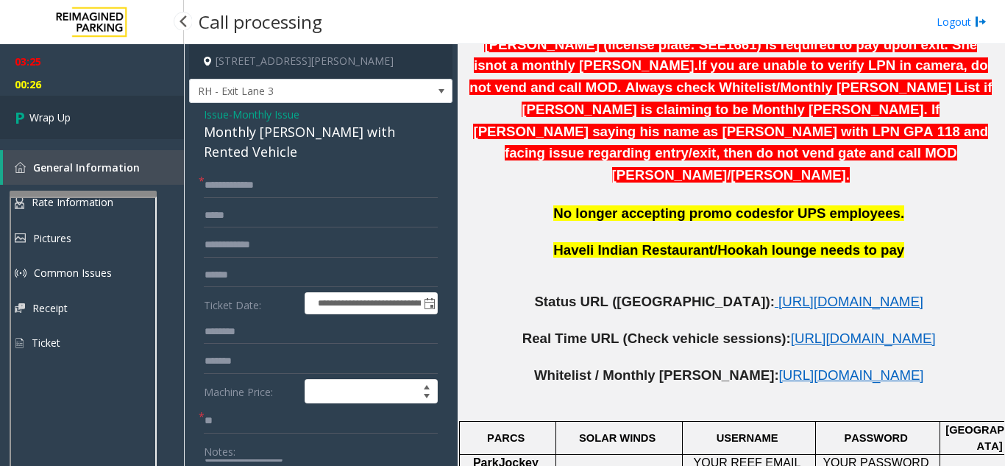
type textarea "**********"
click at [91, 105] on link "Wrap Up" at bounding box center [92, 117] width 184 height 43
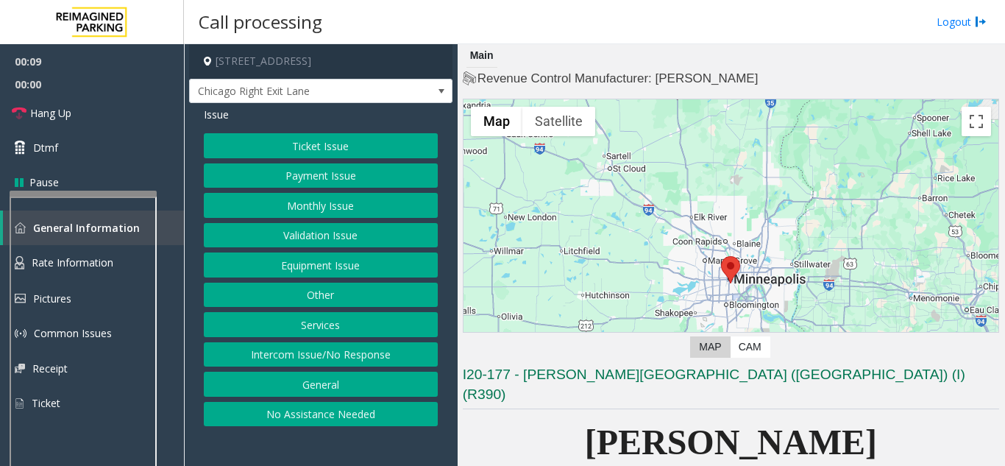
click at [374, 272] on button "Equipment Issue" at bounding box center [321, 264] width 234 height 25
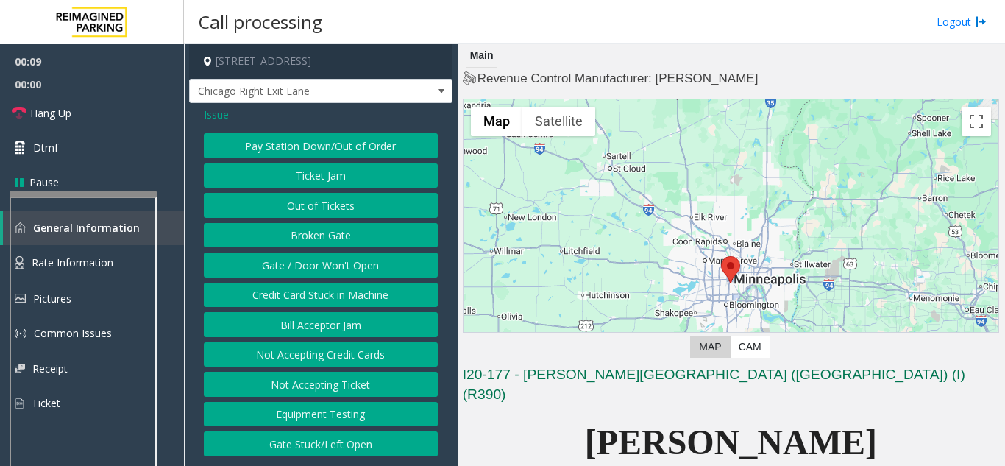
click at [353, 267] on button "Gate / Door Won't Open" at bounding box center [321, 264] width 234 height 25
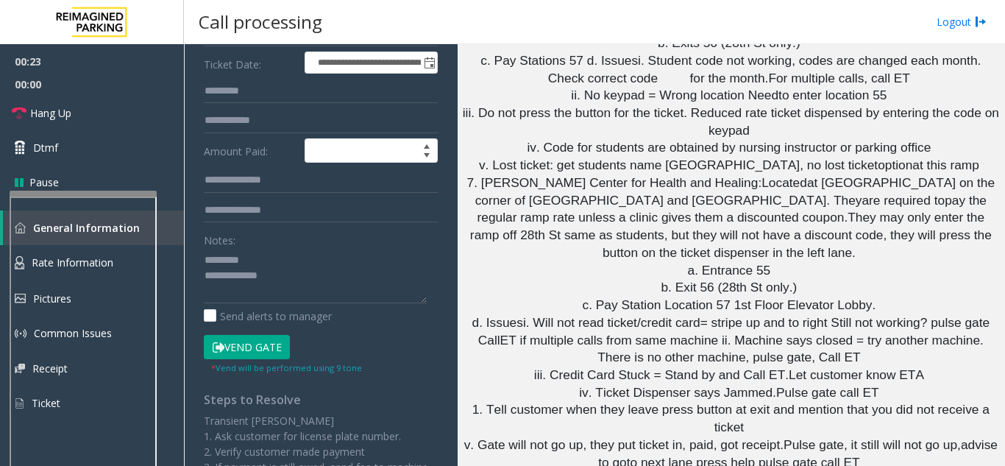
scroll to position [6333, 0]
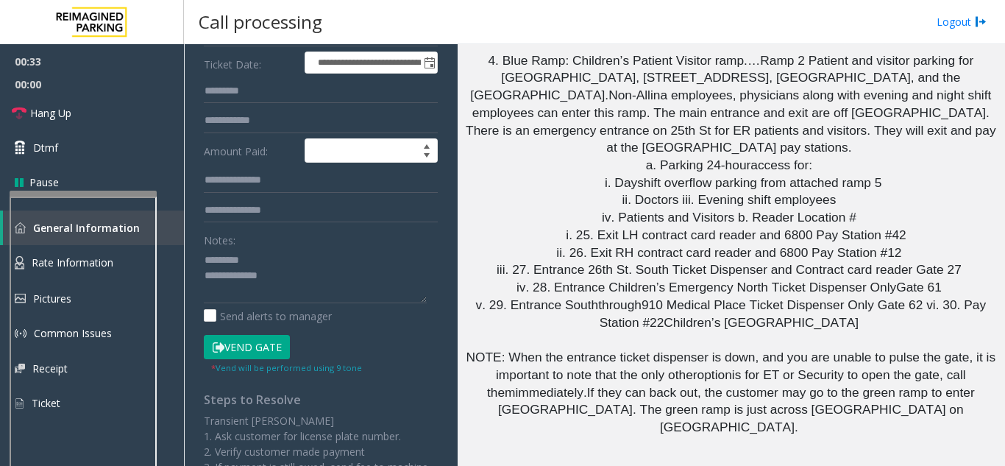
drag, startPoint x: 728, startPoint y: 250, endPoint x: 923, endPoint y: 256, distance: 195.1
copy span "Pay station in the lobby accepts cash"
click at [257, 350] on button "Vend Gate" at bounding box center [247, 347] width 86 height 25
click at [267, 280] on textarea at bounding box center [315, 275] width 223 height 55
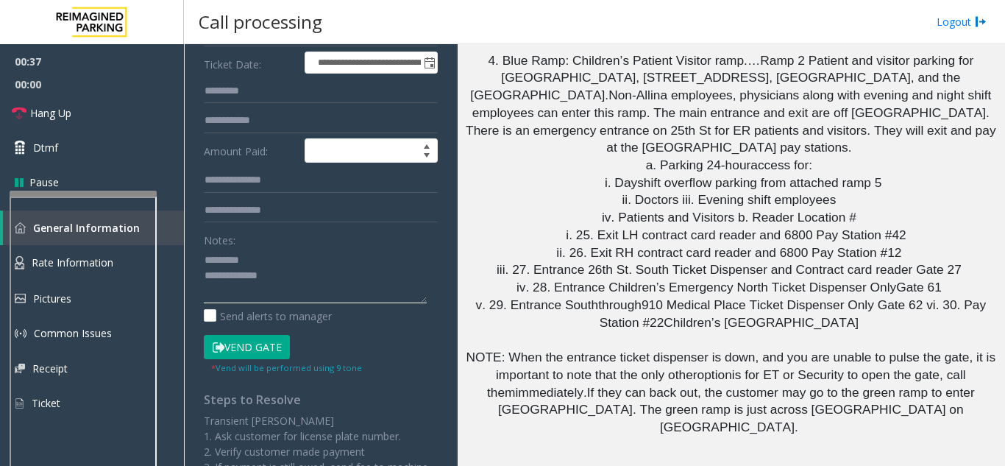
paste textarea "**********"
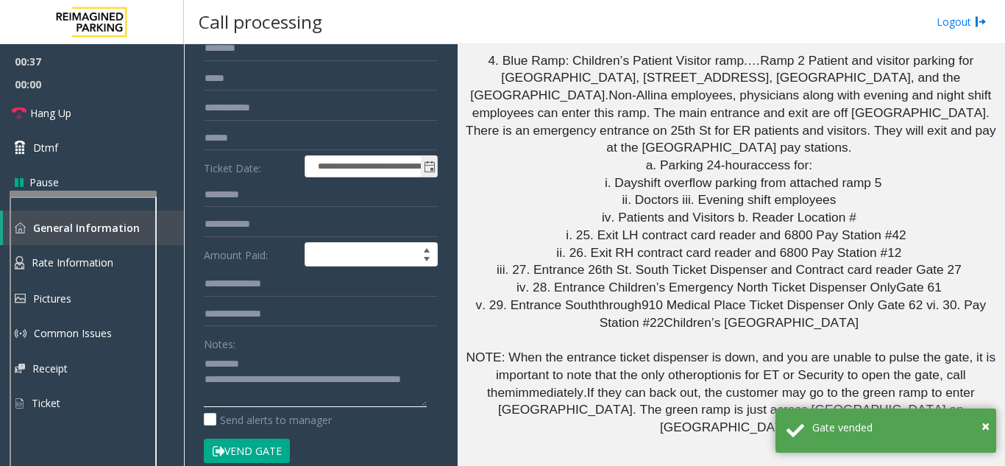
scroll to position [0, 0]
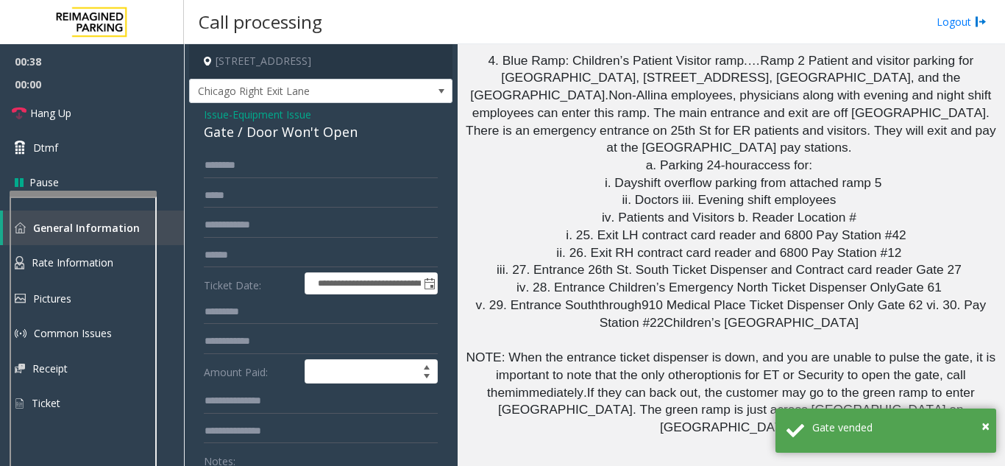
type textarea "**********"
click at [275, 121] on span "Equipment Issue" at bounding box center [272, 114] width 79 height 15
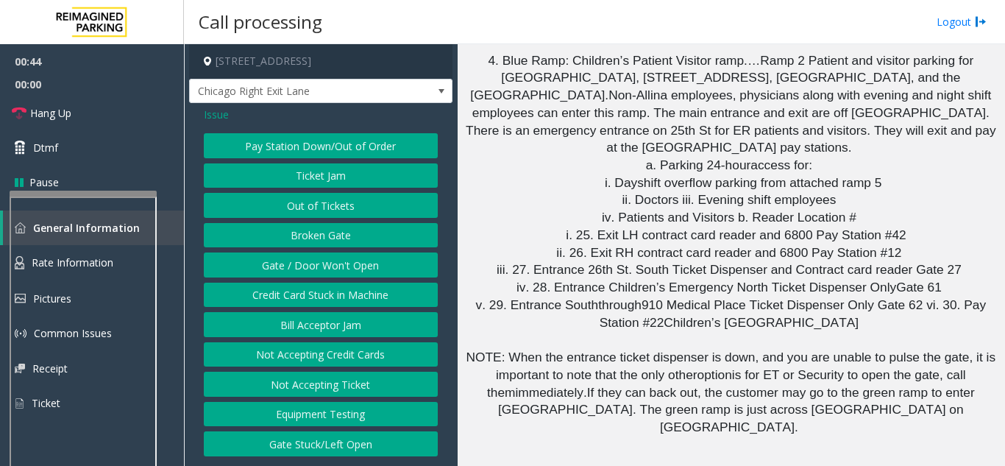
click at [217, 116] on span "Issue" at bounding box center [216, 114] width 25 height 15
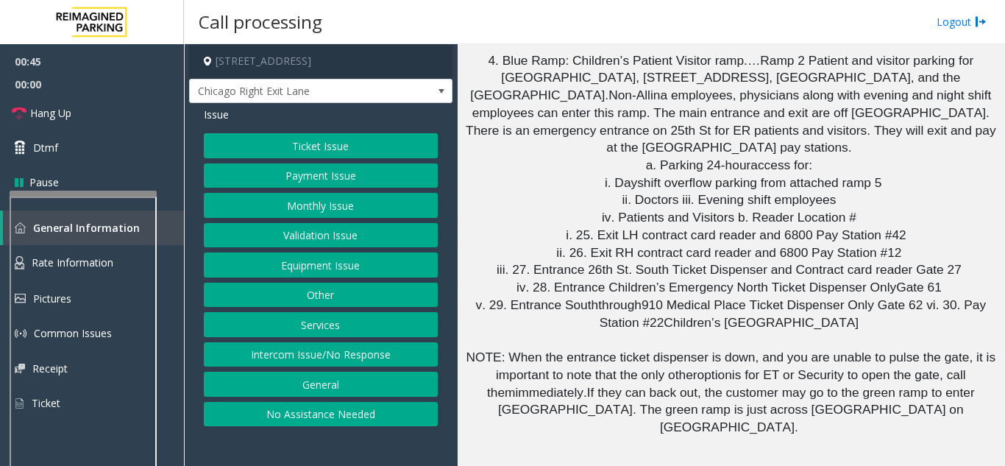
click at [316, 183] on button "Payment Issue" at bounding box center [321, 175] width 234 height 25
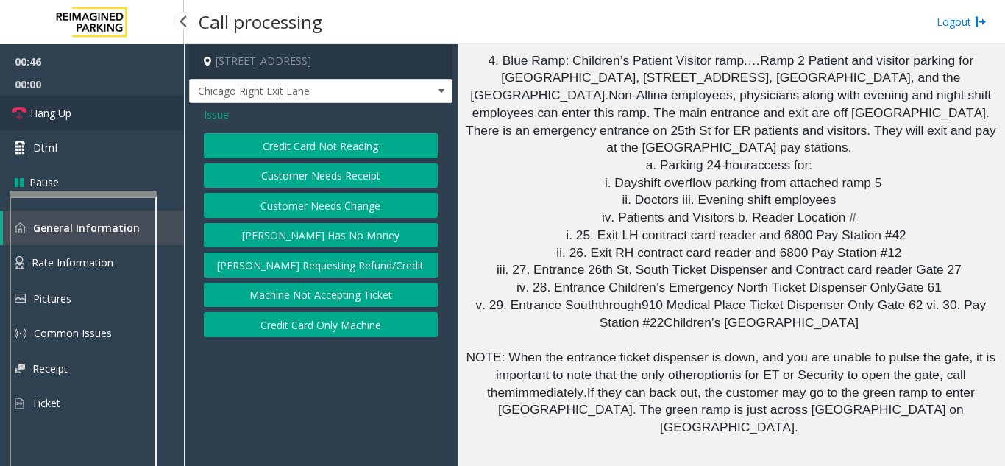
click at [73, 106] on link "Hang Up" at bounding box center [92, 113] width 184 height 35
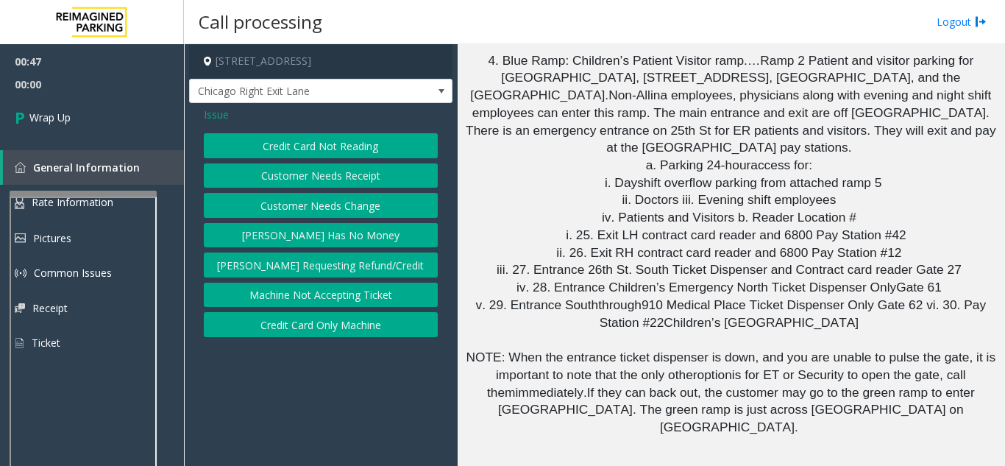
click at [376, 329] on button "Credit Card Only Machine" at bounding box center [321, 324] width 234 height 25
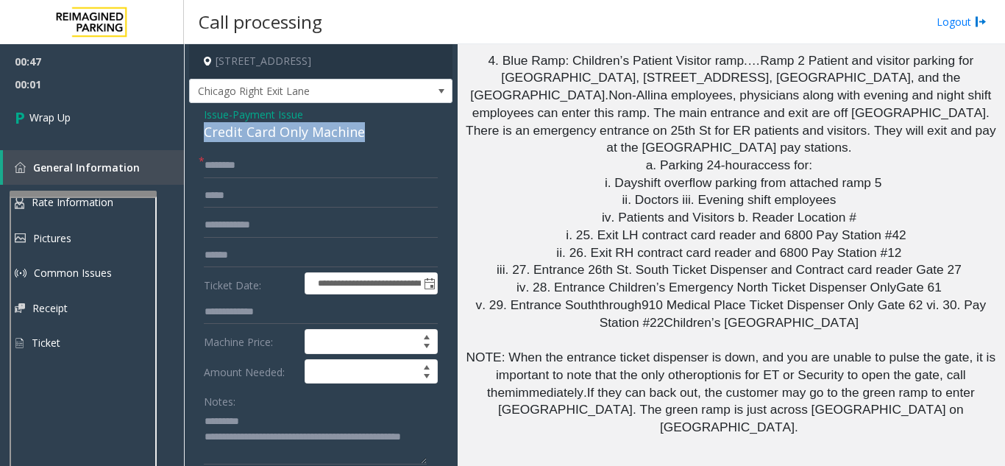
drag, startPoint x: 204, startPoint y: 127, endPoint x: 369, endPoint y: 137, distance: 165.9
click at [369, 136] on div "Credit Card Only Machine" at bounding box center [321, 132] width 234 height 20
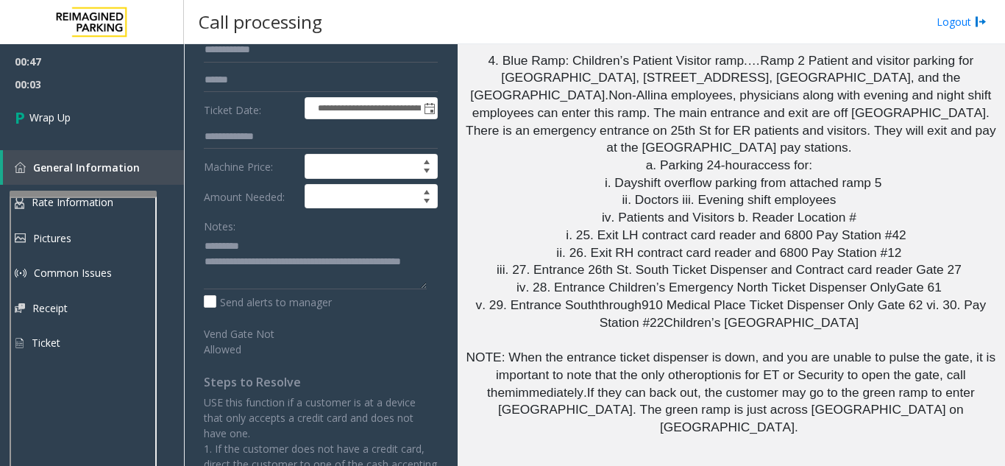
scroll to position [238, 0]
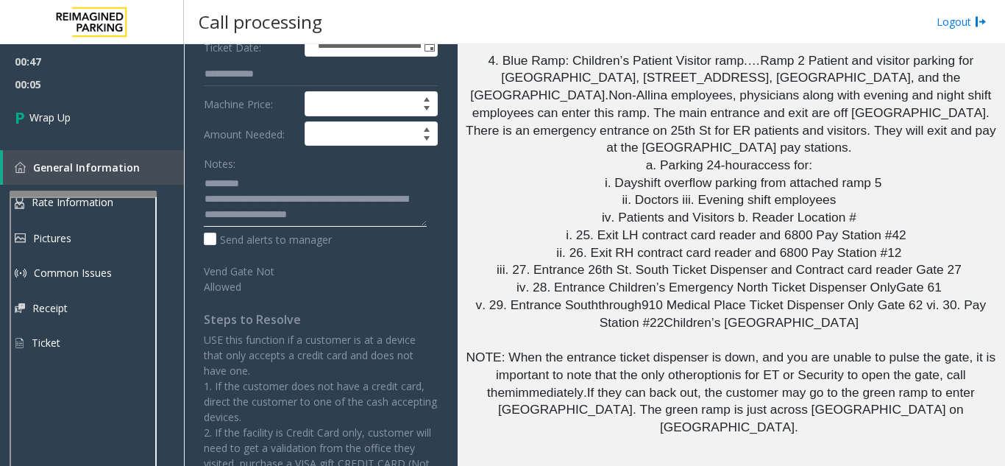
click at [401, 213] on textarea at bounding box center [315, 198] width 223 height 55
click at [397, 219] on textarea at bounding box center [315, 198] width 223 height 55
drag, startPoint x: 268, startPoint y: 210, endPoint x: 394, endPoint y: 214, distance: 126.6
click at [394, 214] on textarea at bounding box center [315, 198] width 223 height 55
click at [386, 209] on textarea at bounding box center [315, 198] width 223 height 55
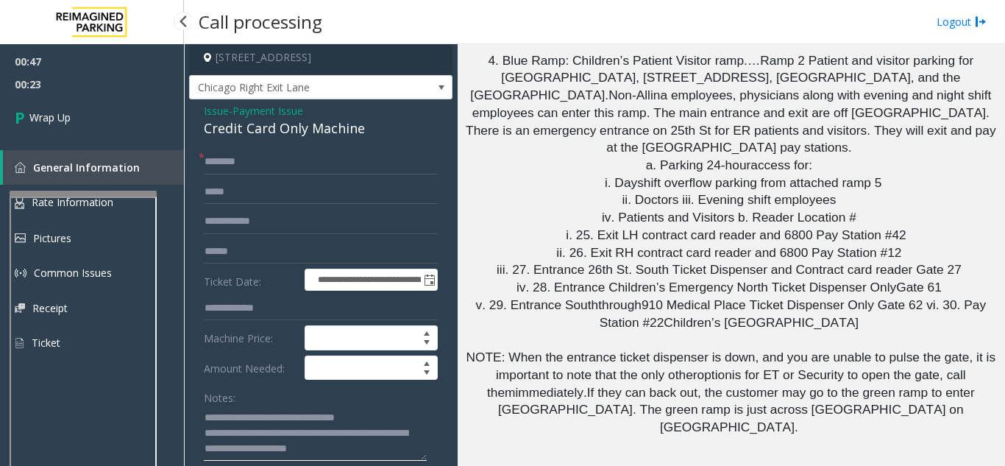
scroll to position [0, 0]
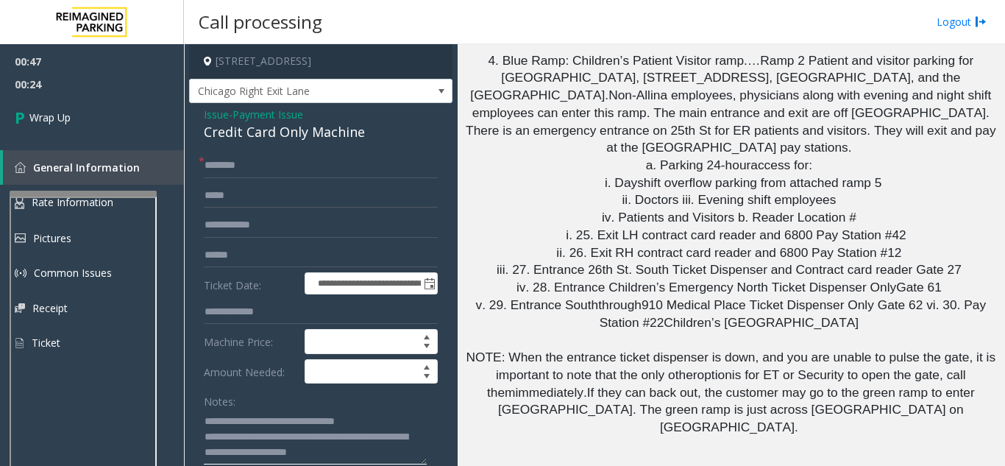
type textarea "**********"
click at [230, 171] on input "text" at bounding box center [321, 165] width 234 height 25
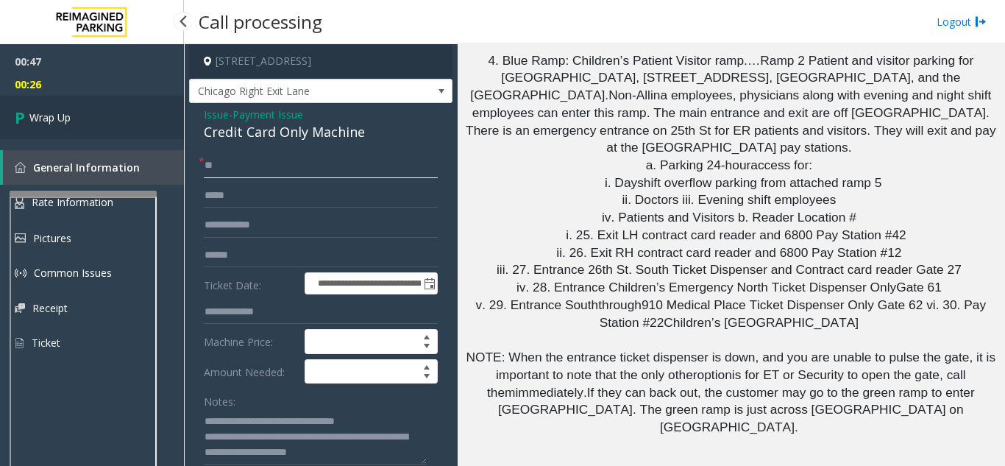
type input "**"
click at [151, 100] on link "Wrap Up" at bounding box center [92, 117] width 184 height 43
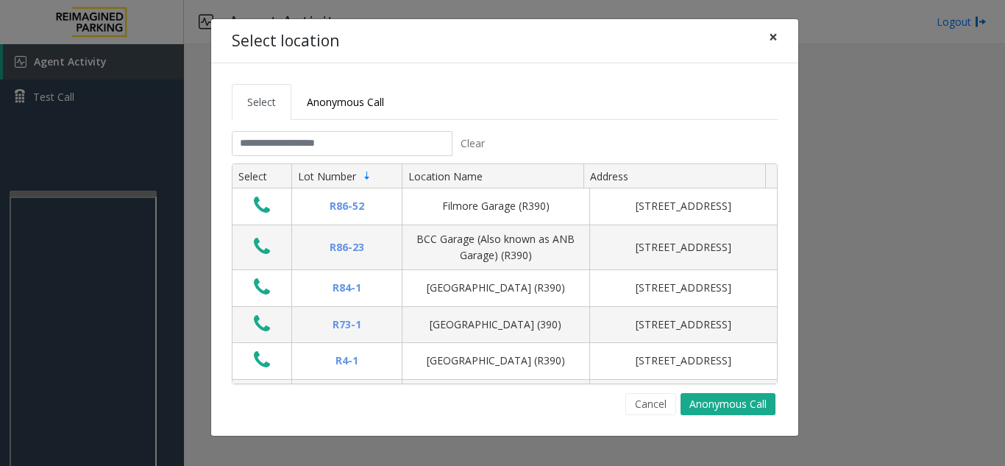
click at [775, 28] on span "×" at bounding box center [773, 36] width 9 height 21
click at [347, 146] on input "text" at bounding box center [342, 143] width 221 height 25
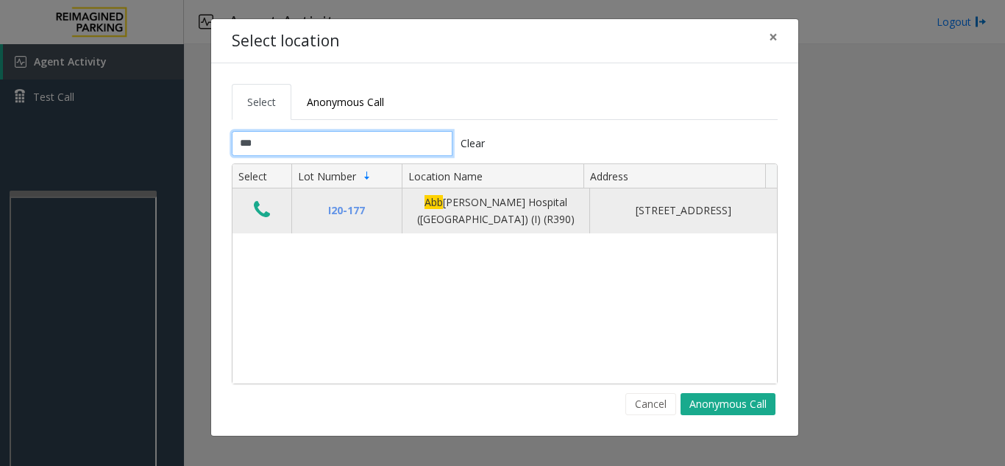
type input "***"
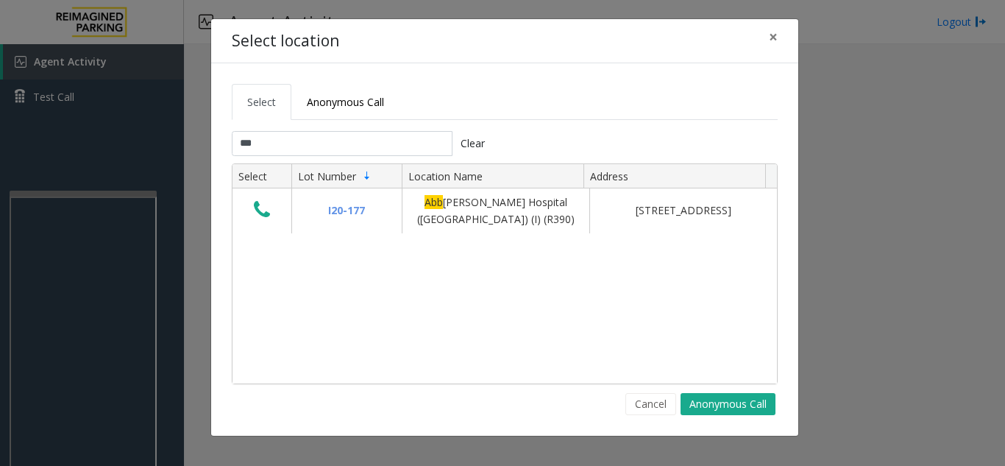
drag, startPoint x: 263, startPoint y: 210, endPoint x: 195, endPoint y: 219, distance: 69.0
click at [266, 208] on icon "Data table" at bounding box center [262, 209] width 16 height 21
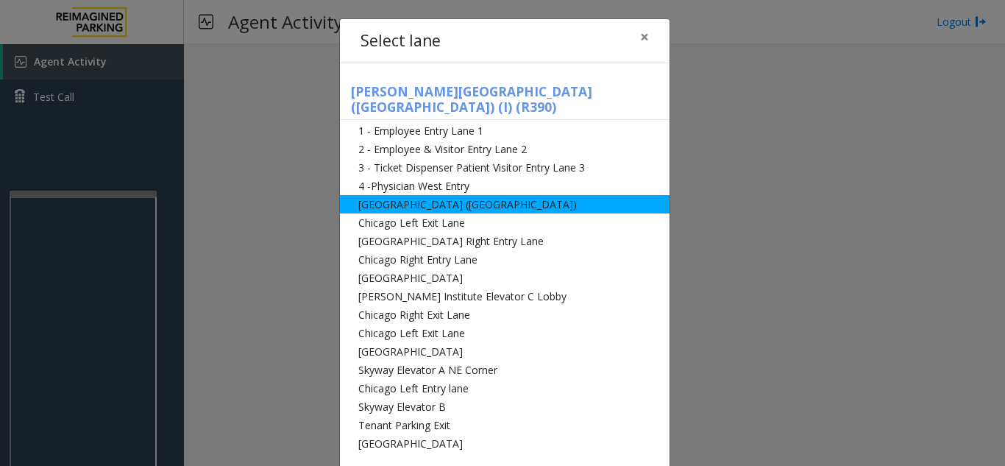
click at [431, 195] on li "Abbot Hospital (Main Hospital)" at bounding box center [505, 204] width 330 height 18
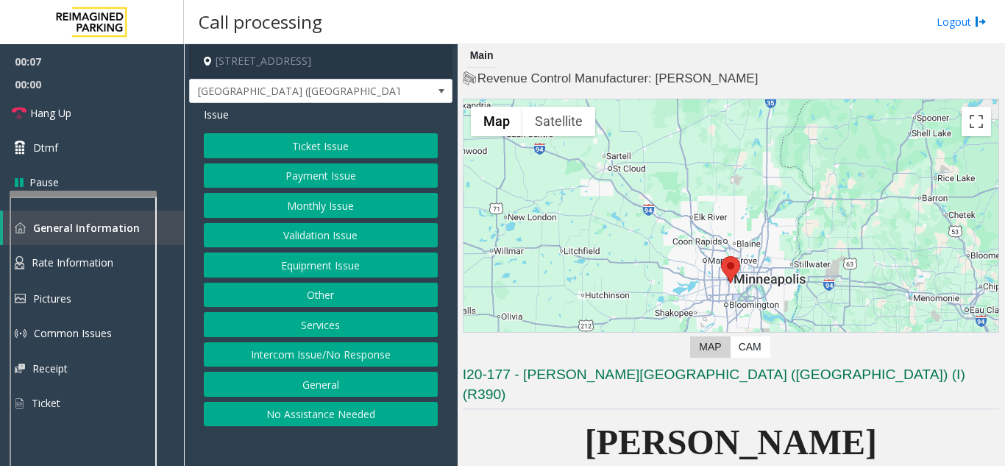
click at [391, 265] on button "Equipment Issue" at bounding box center [321, 264] width 234 height 25
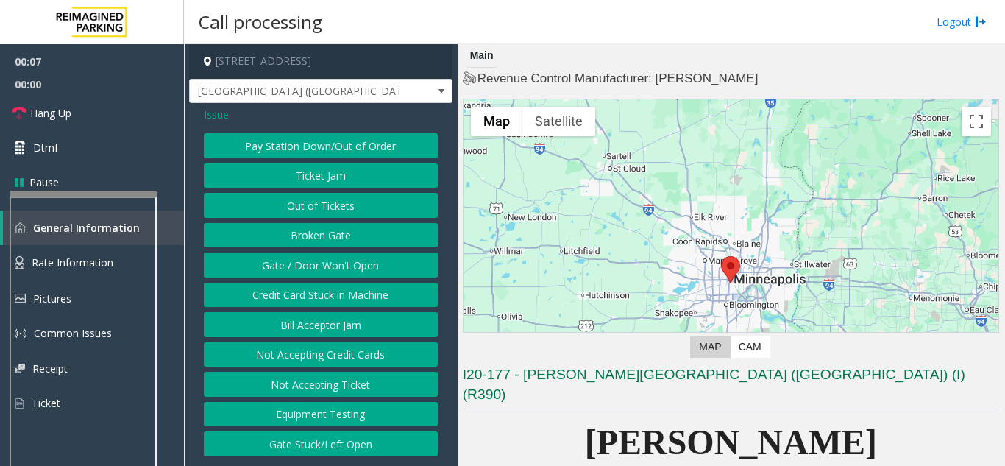
click at [391, 265] on button "Gate / Door Won't Open" at bounding box center [321, 264] width 234 height 25
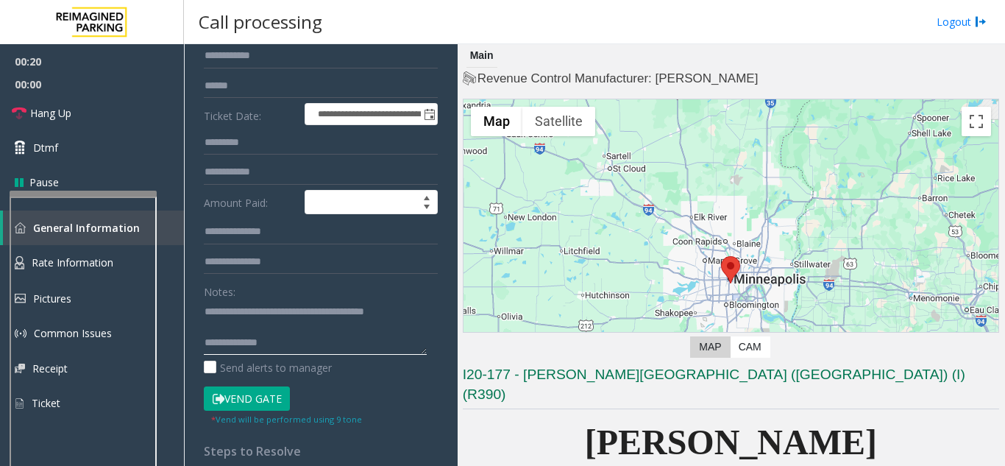
scroll to position [283, 0]
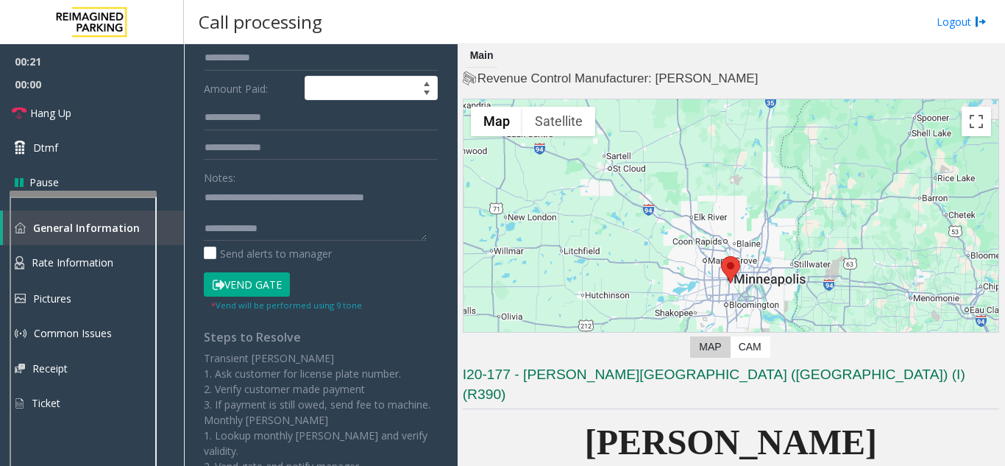
click at [247, 289] on button "Vend Gate" at bounding box center [247, 284] width 86 height 25
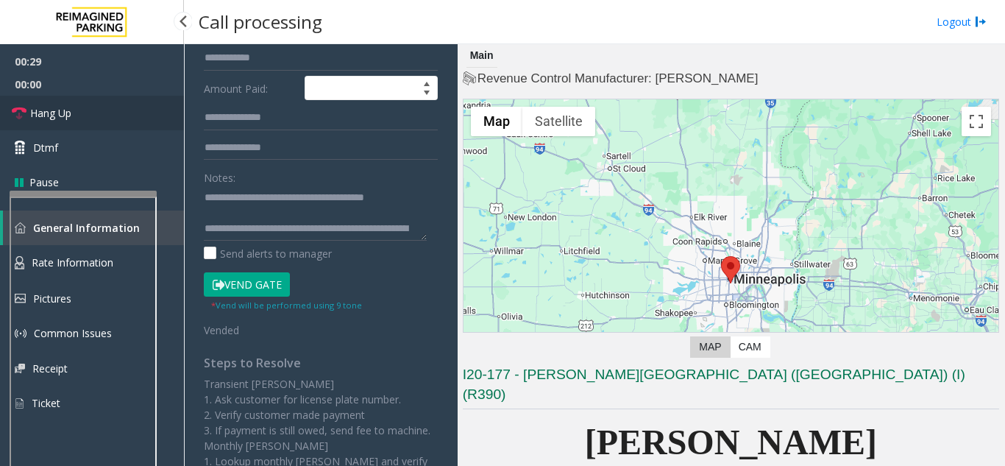
click at [99, 108] on link "Hang Up" at bounding box center [92, 113] width 184 height 35
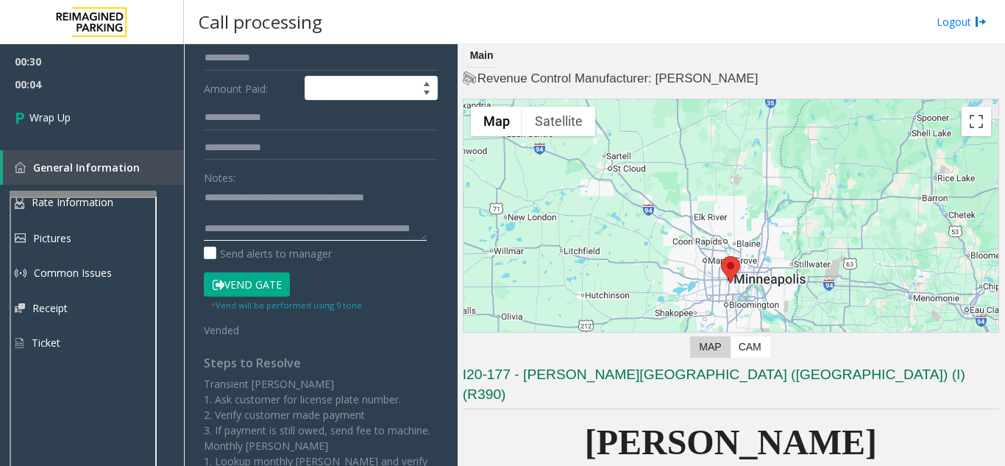
click at [402, 233] on textarea at bounding box center [315, 212] width 223 height 55
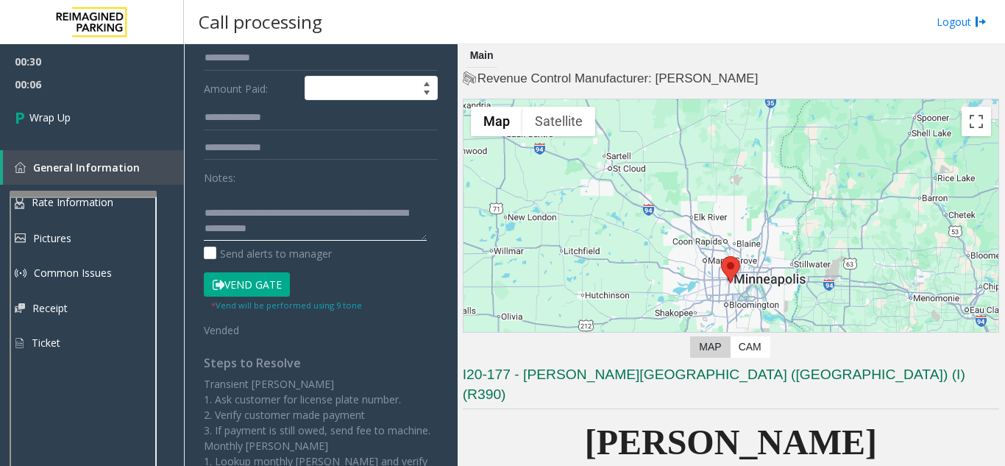
scroll to position [31, 0]
click at [333, 212] on textarea at bounding box center [315, 212] width 223 height 55
paste textarea "**********"
click at [270, 238] on textarea at bounding box center [315, 212] width 223 height 55
click at [265, 233] on textarea at bounding box center [315, 212] width 223 height 55
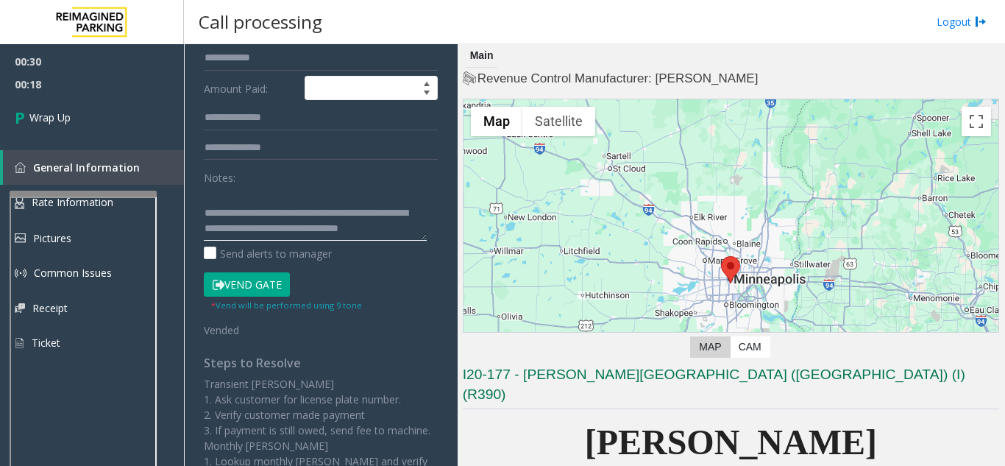
paste textarea "**********"
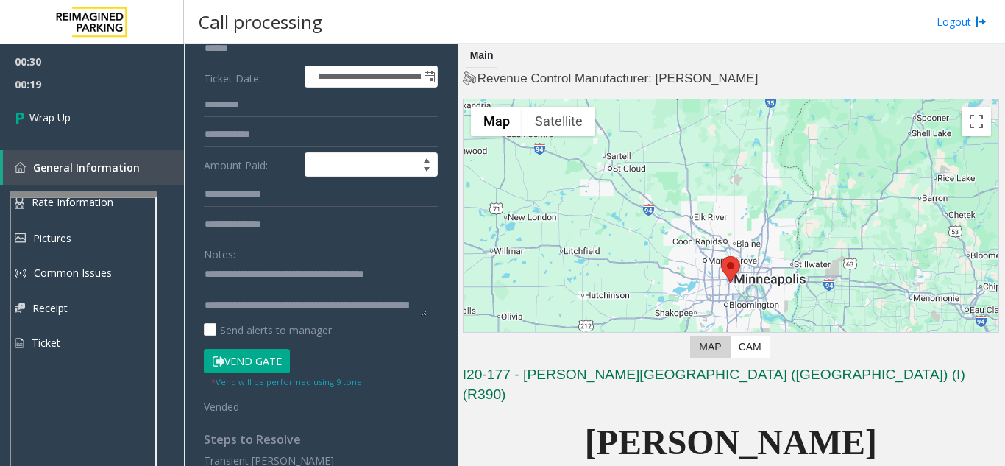
scroll to position [136, 0]
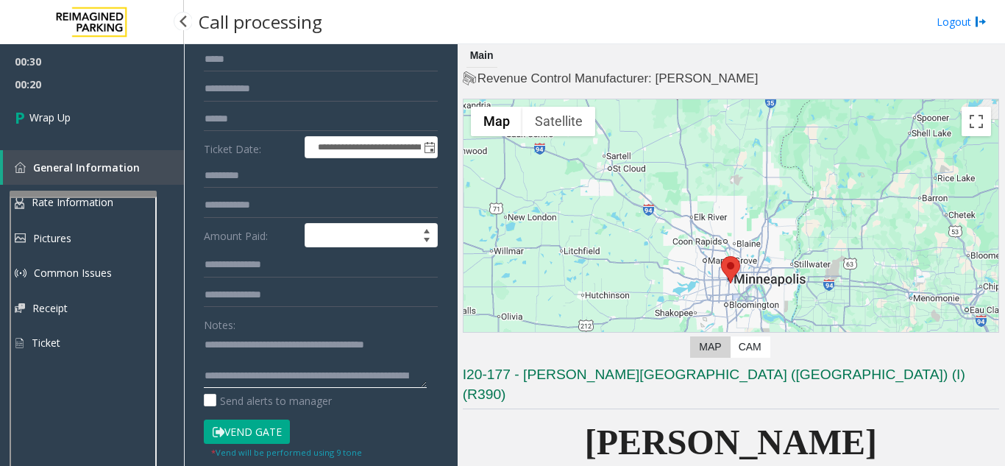
type textarea "**********"
click at [99, 77] on span "00:20" at bounding box center [92, 84] width 184 height 23
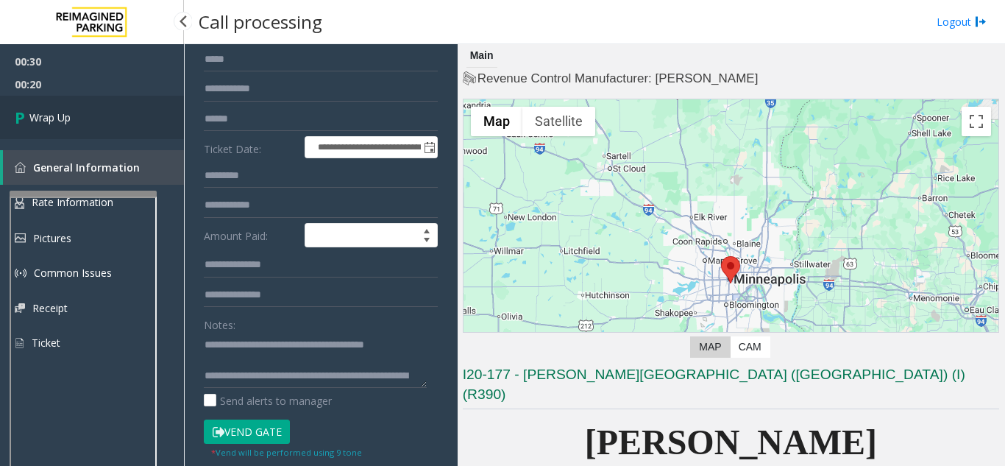
click at [93, 121] on link "Wrap Up" at bounding box center [92, 117] width 184 height 43
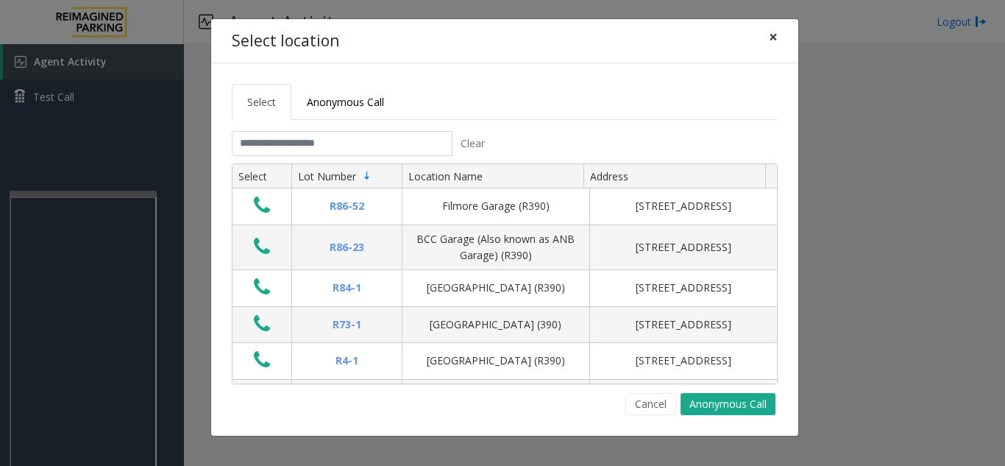
click at [775, 43] on span "×" at bounding box center [773, 36] width 9 height 21
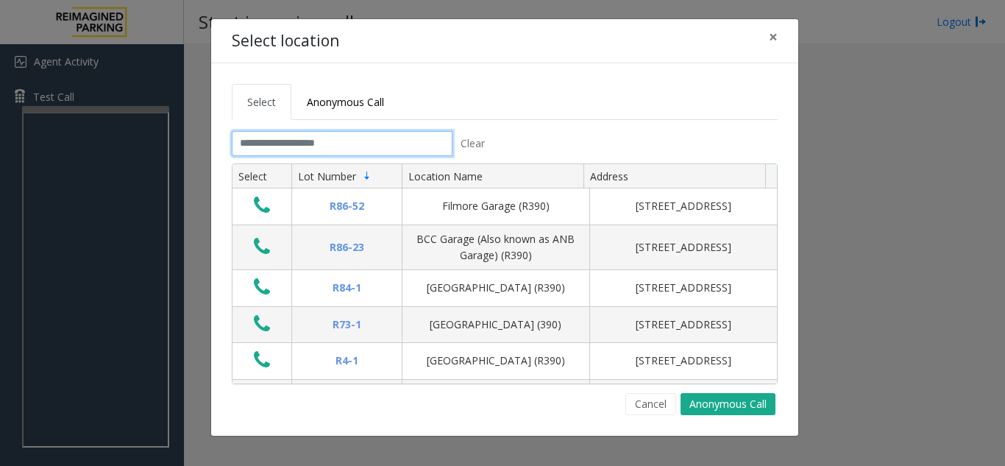
click at [299, 142] on input "text" at bounding box center [342, 143] width 221 height 25
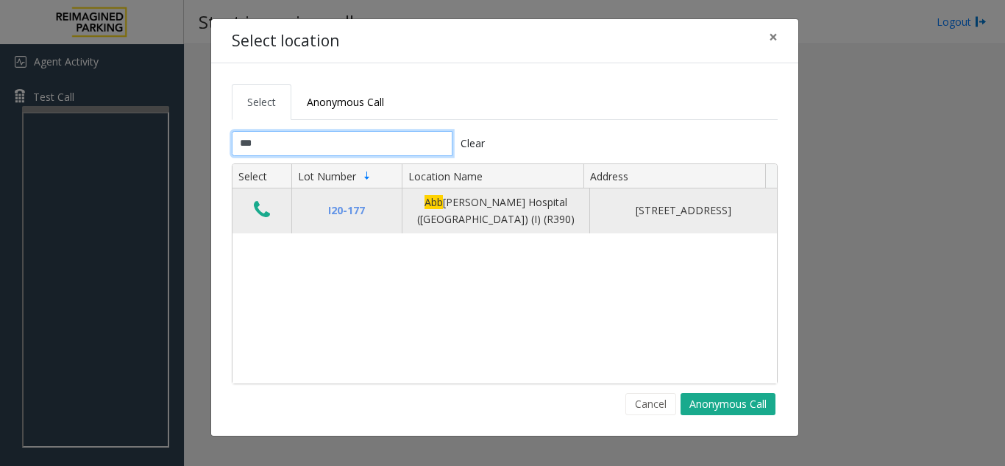
type input "***"
click at [272, 209] on button "Data table" at bounding box center [261, 211] width 25 height 24
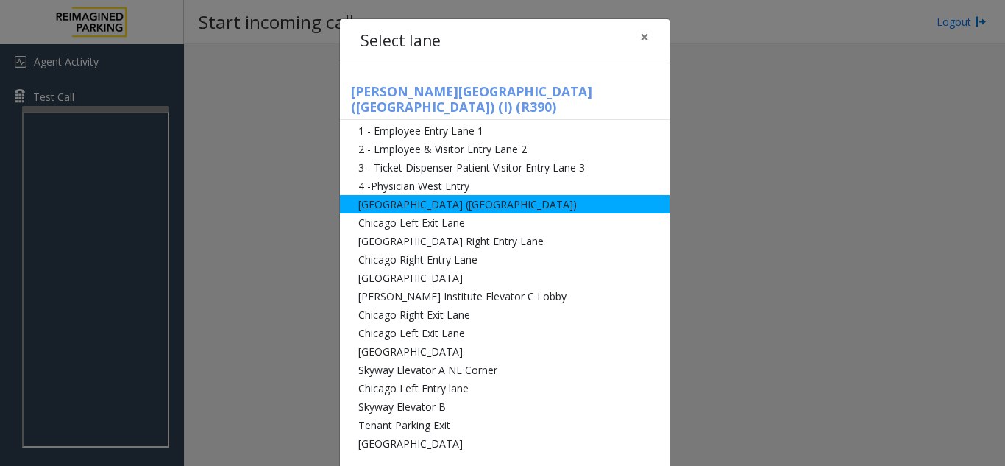
drag, startPoint x: 384, startPoint y: 191, endPoint x: 389, endPoint y: 227, distance: 36.3
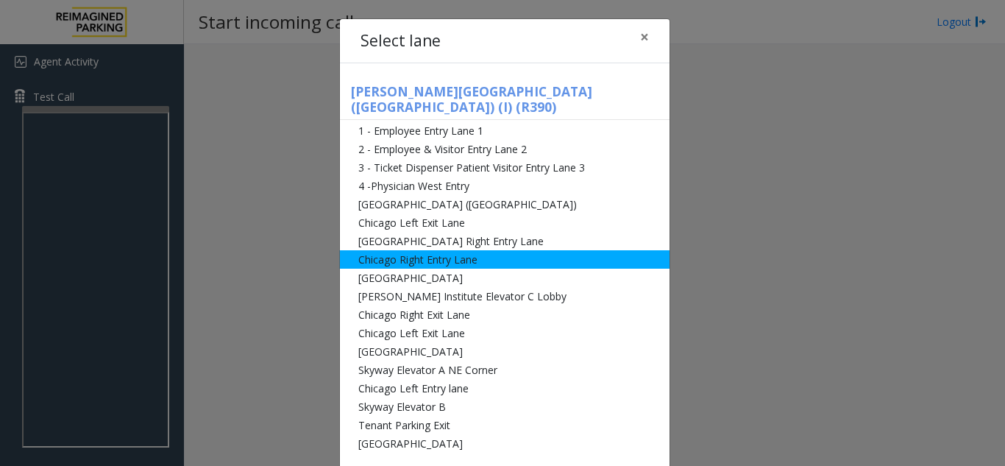
click at [384, 195] on li "Abbot Hospital (Main Hospital)" at bounding box center [505, 204] width 330 height 18
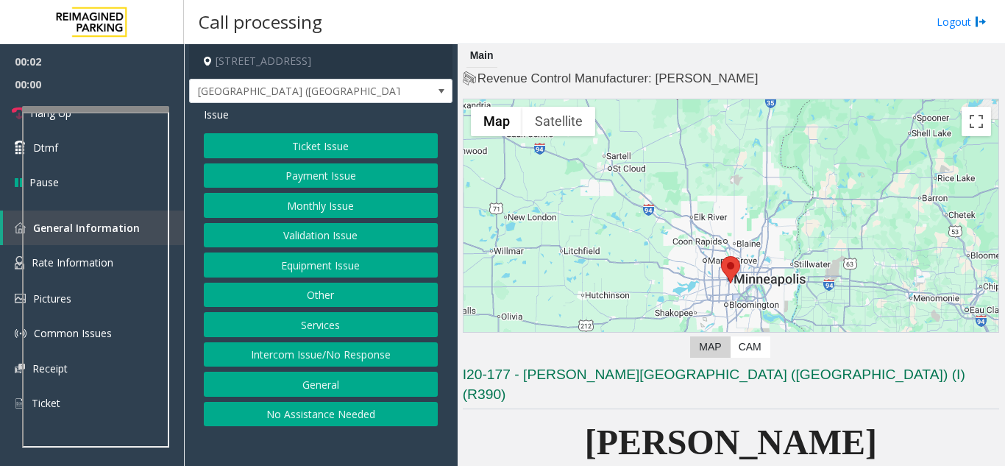
click at [345, 267] on button "Equipment Issue" at bounding box center [321, 264] width 234 height 25
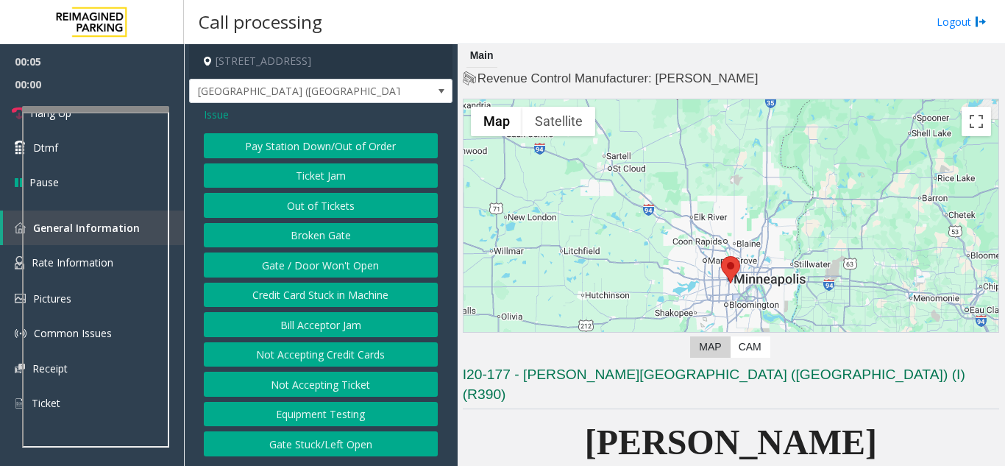
click at [222, 118] on span "Issue" at bounding box center [216, 114] width 25 height 15
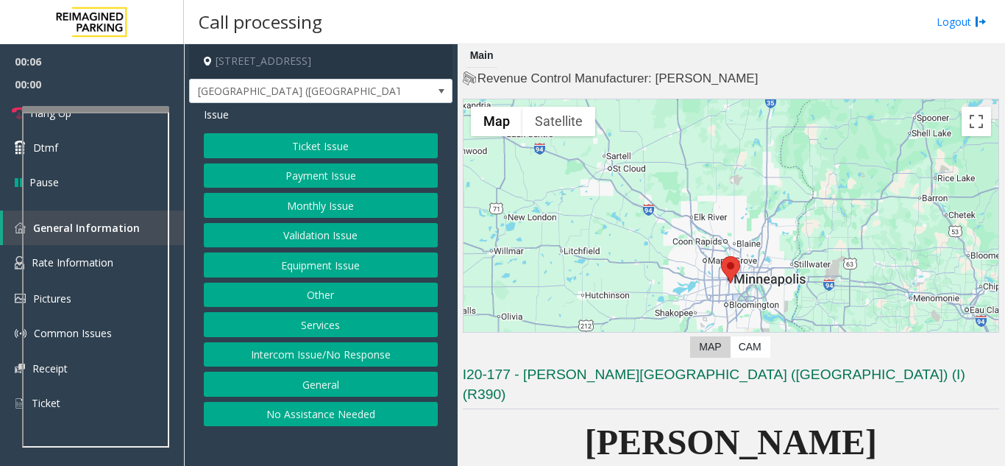
click at [344, 144] on button "Ticket Issue" at bounding box center [321, 145] width 234 height 25
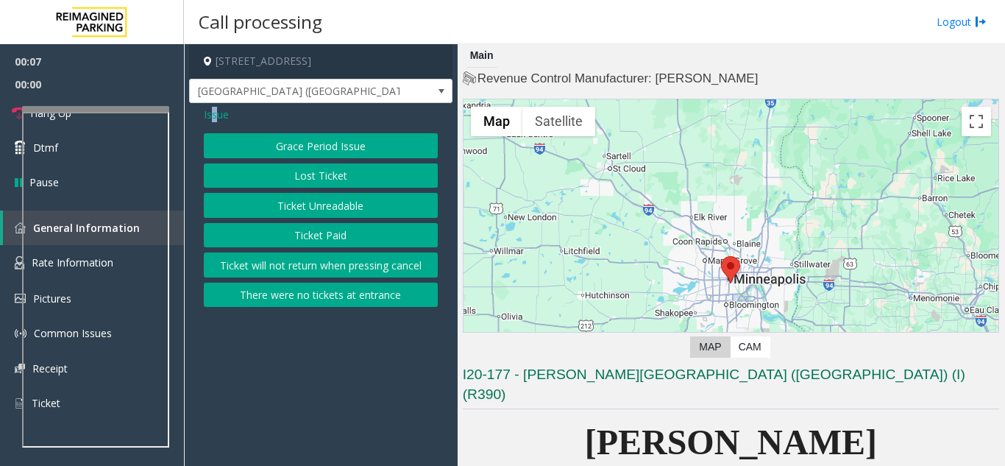
drag, startPoint x: 216, startPoint y: 118, endPoint x: 219, endPoint y: 131, distance: 12.7
click at [218, 118] on span "Issue" at bounding box center [216, 114] width 25 height 15
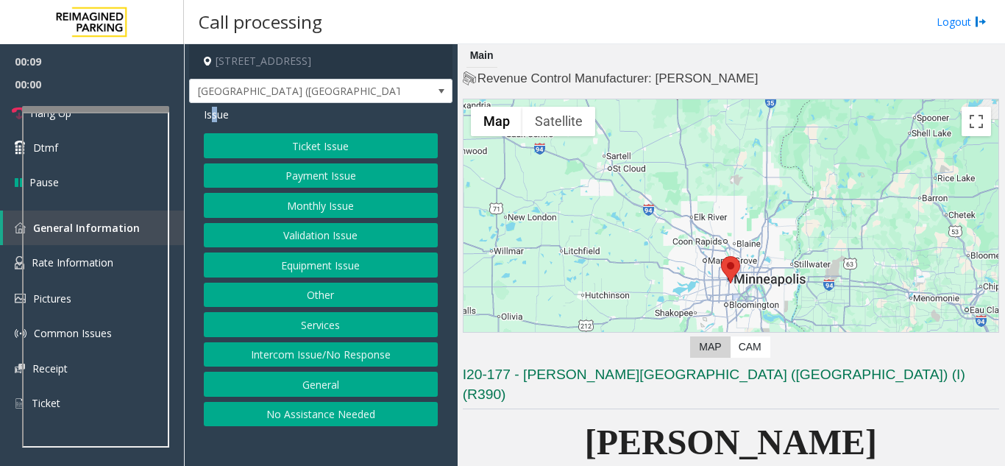
drag, startPoint x: 310, startPoint y: 213, endPoint x: 305, endPoint y: 171, distance: 42.3
click at [305, 171] on div "Ticket Issue Payment Issue Monthly Issue Validation Issue Equipment Issue Other…" at bounding box center [321, 279] width 234 height 293
click at [305, 171] on button "Payment Issue" at bounding box center [321, 175] width 234 height 25
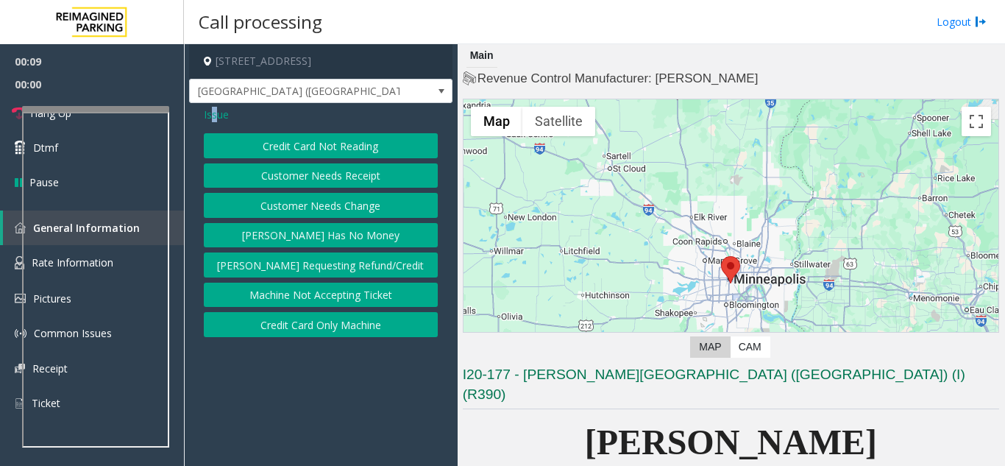
click at [329, 142] on button "Credit Card Not Reading" at bounding box center [321, 145] width 234 height 25
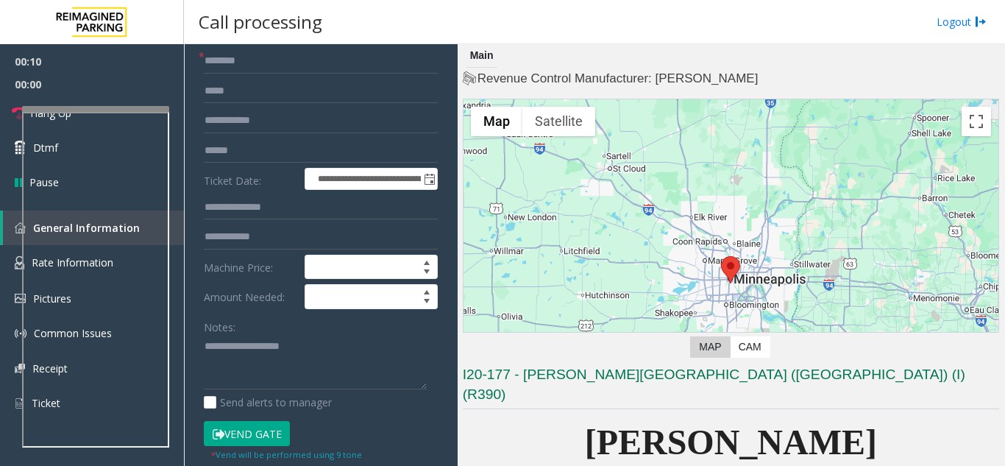
scroll to position [221, 0]
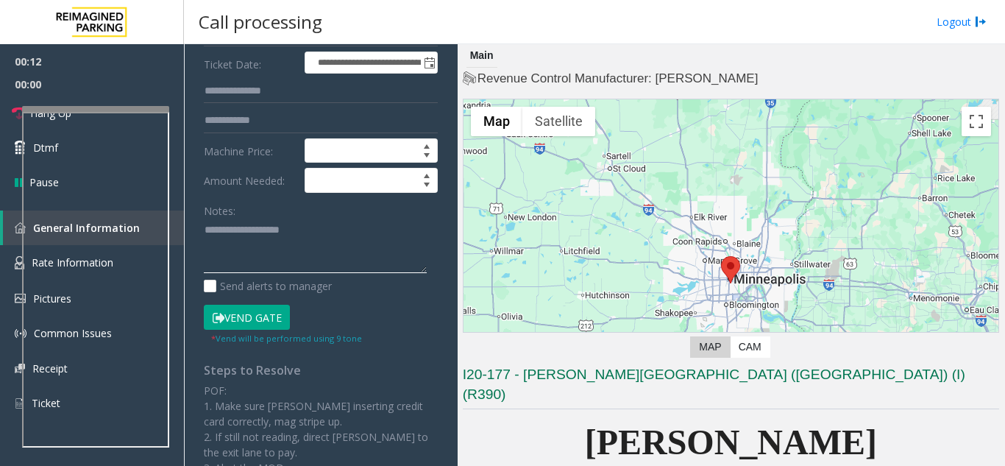
paste textarea "**********"
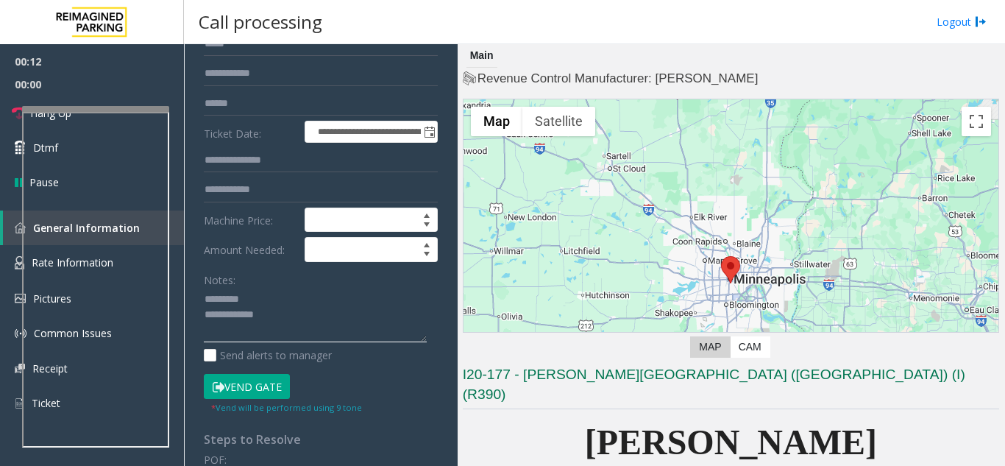
scroll to position [74, 0]
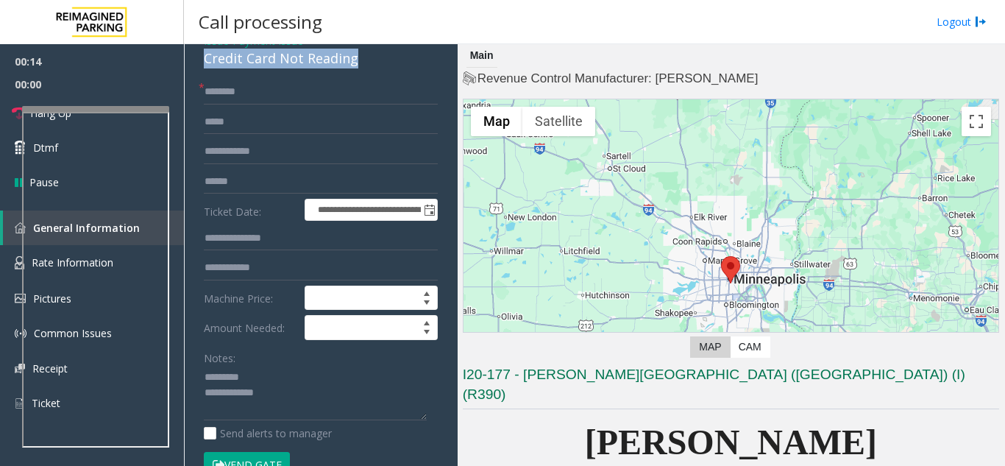
drag, startPoint x: 205, startPoint y: 68, endPoint x: 353, endPoint y: 59, distance: 148.9
click at [353, 59] on div "**********" at bounding box center [320, 410] width 263 height 762
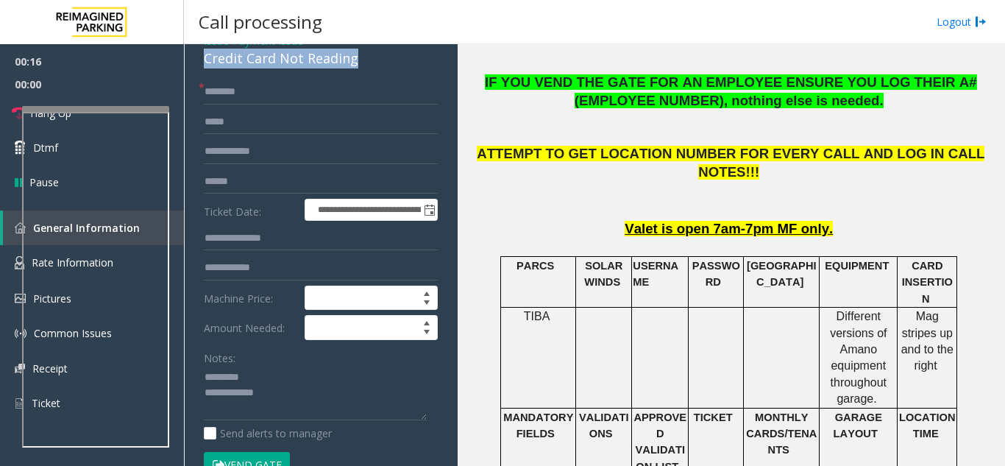
scroll to position [662, 0]
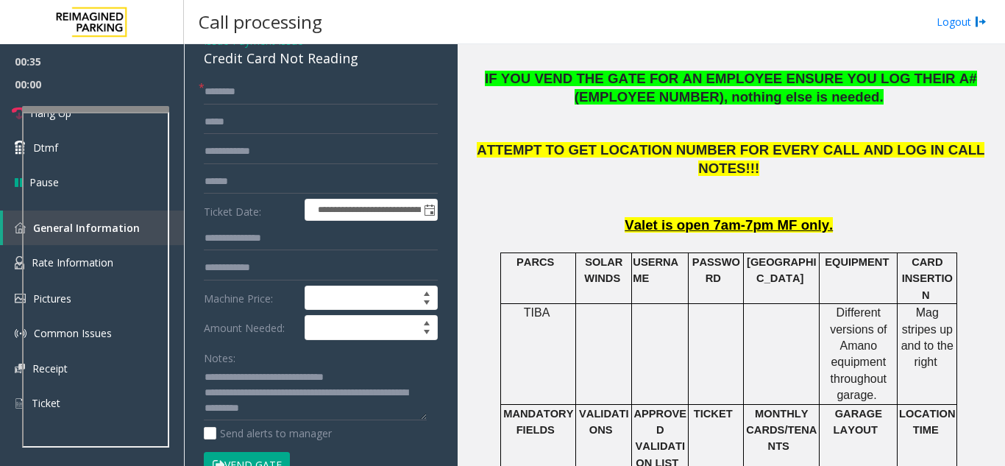
click at [260, 459] on button "Vend Gate" at bounding box center [247, 464] width 86 height 25
type textarea "**********"
click at [205, 75] on div "**********" at bounding box center [320, 423] width 263 height 788
click at [215, 100] on input "text" at bounding box center [321, 91] width 234 height 25
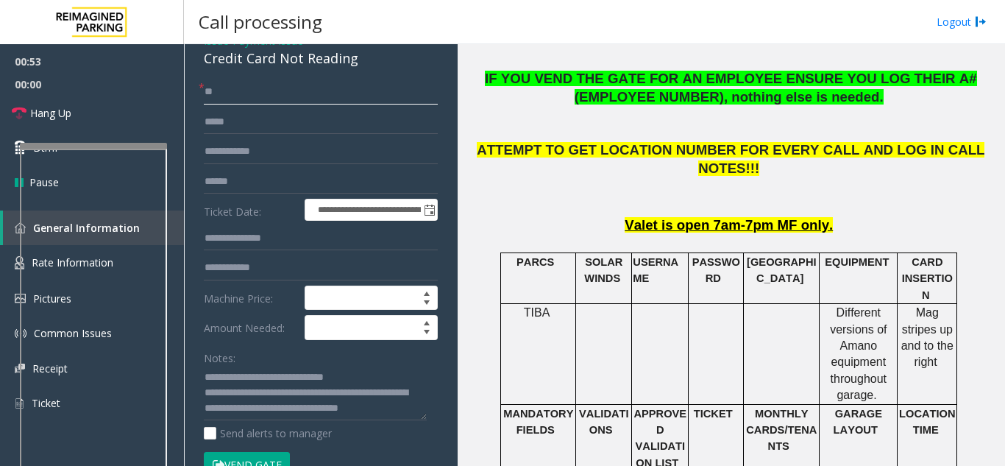
click at [141, 146] on div at bounding box center [93, 146] width 147 height 6
type input "**"
click at [93, 114] on link "Hang Up" at bounding box center [92, 113] width 184 height 35
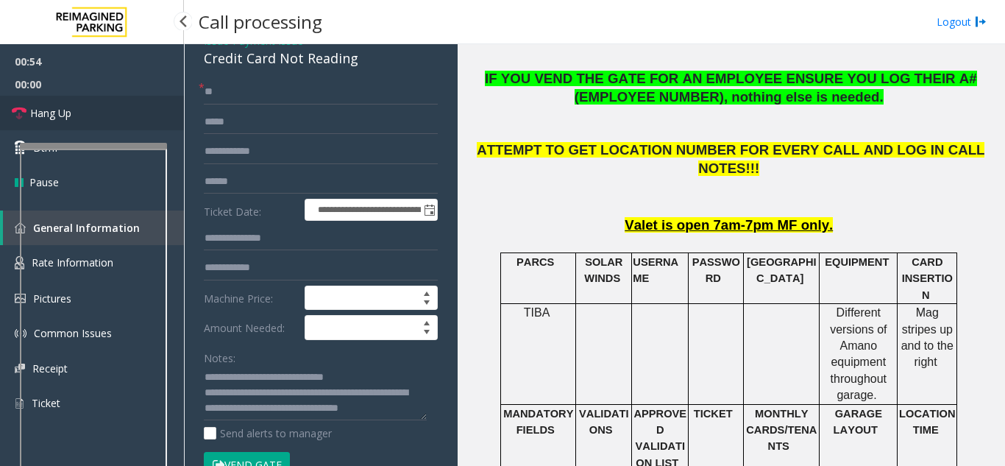
click at [93, 114] on link "Hang Up" at bounding box center [92, 113] width 184 height 35
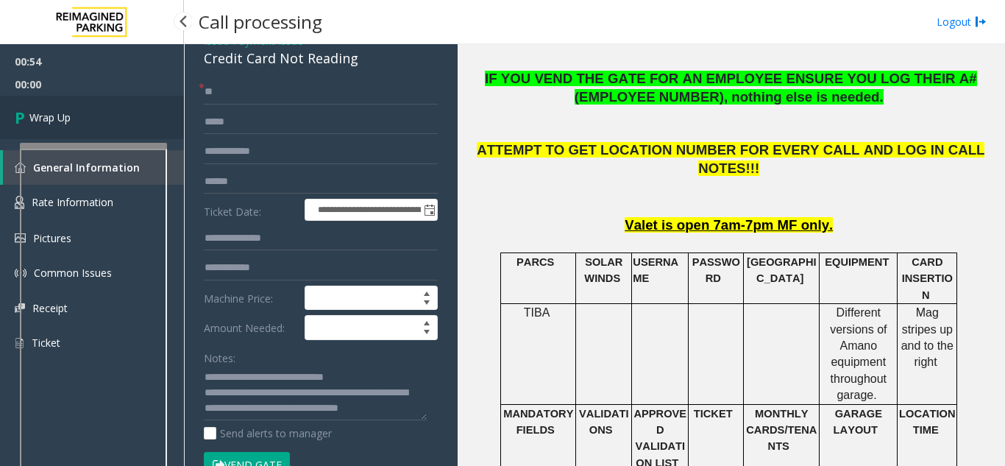
click at [93, 114] on link "Wrap Up" at bounding box center [92, 117] width 184 height 43
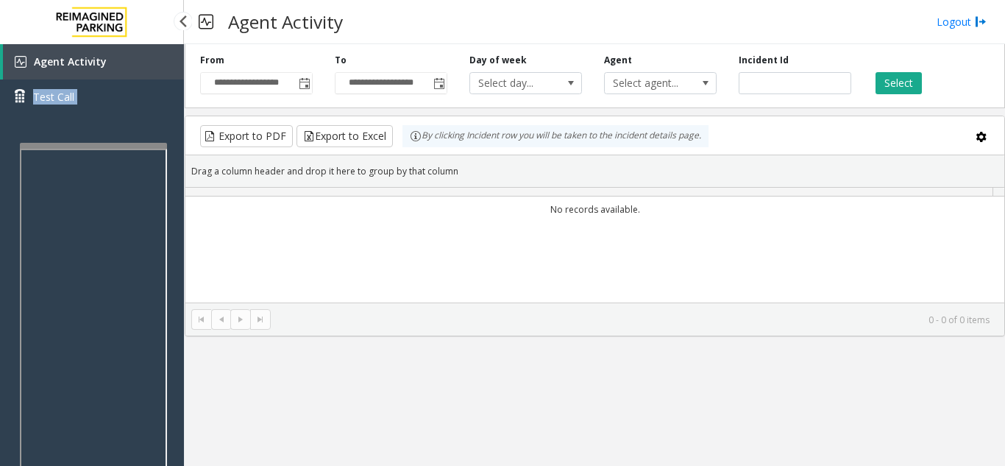
click at [93, 114] on div "Agent Activity Test Call" at bounding box center [92, 84] width 184 height 81
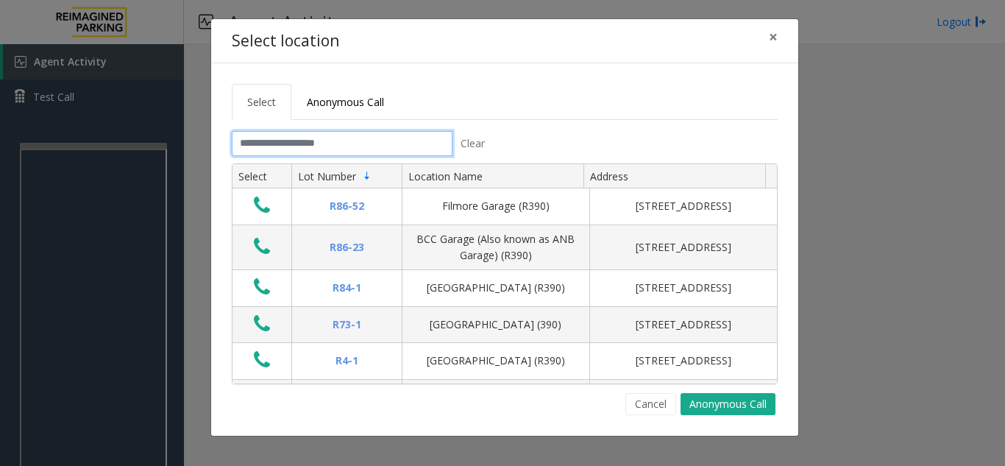
click at [355, 144] on input "text" at bounding box center [342, 143] width 221 height 25
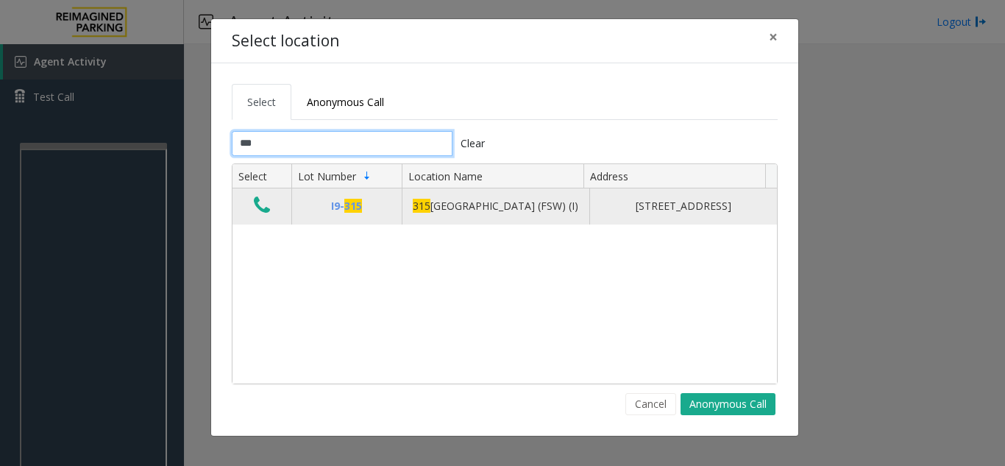
type input "***"
click at [262, 216] on icon "Data table" at bounding box center [262, 205] width 16 height 21
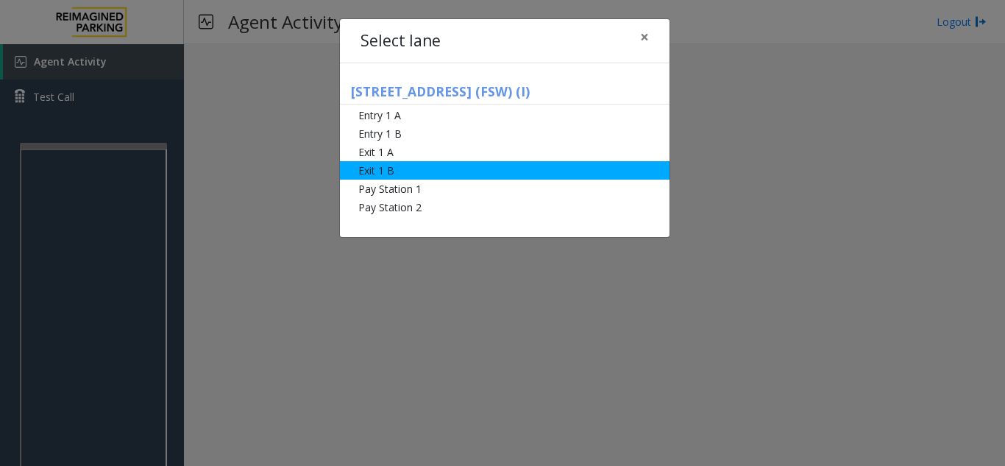
click at [427, 178] on li "Exit 1 B" at bounding box center [505, 170] width 330 height 18
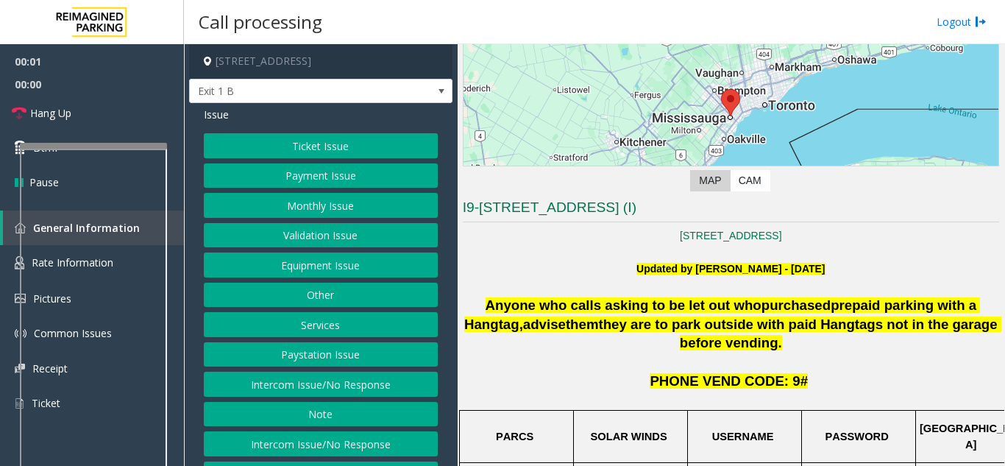
scroll to position [221, 0]
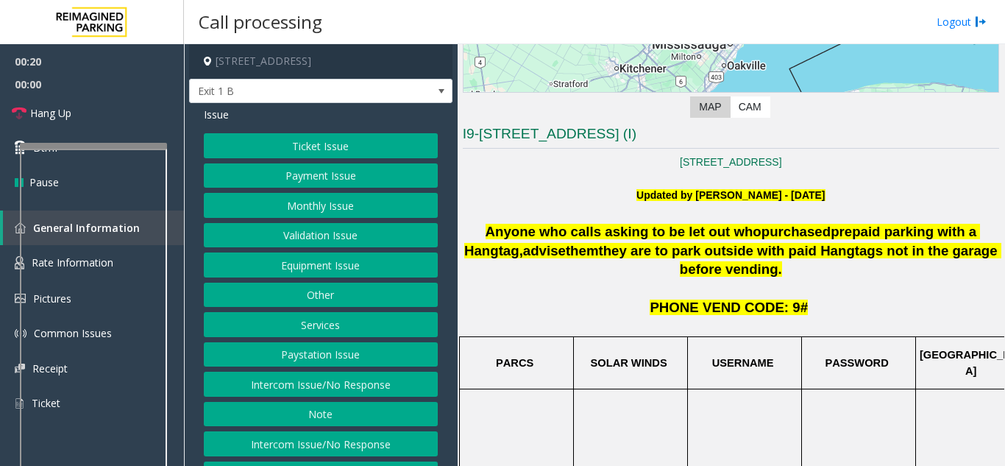
click at [372, 263] on button "Equipment Issue" at bounding box center [321, 264] width 234 height 25
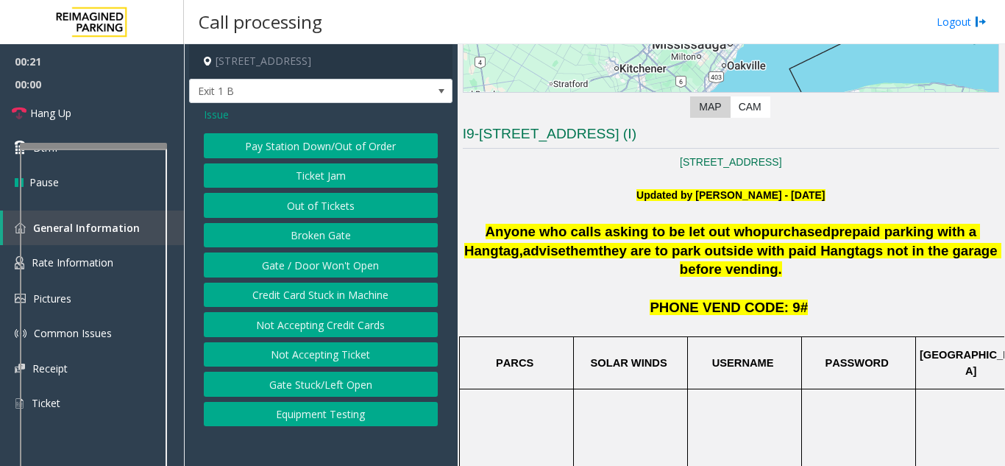
click at [358, 266] on button "Gate / Door Won't Open" at bounding box center [321, 264] width 234 height 25
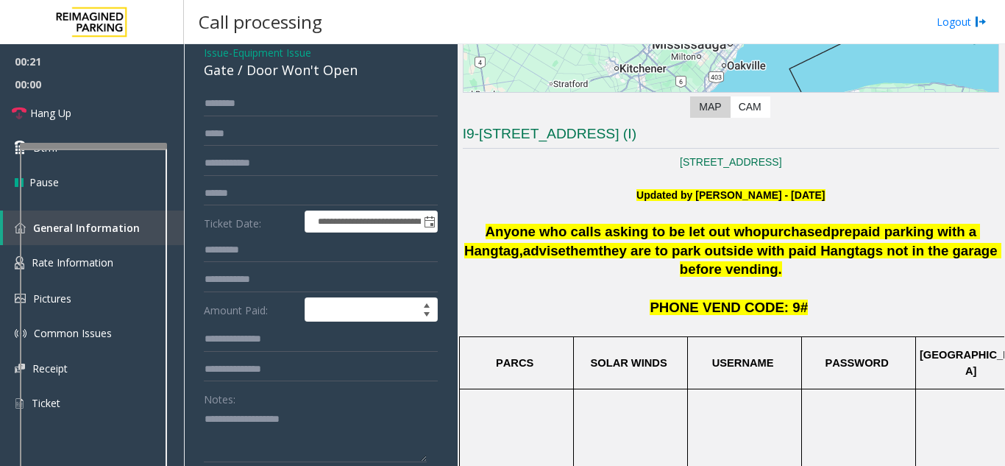
scroll to position [147, 0]
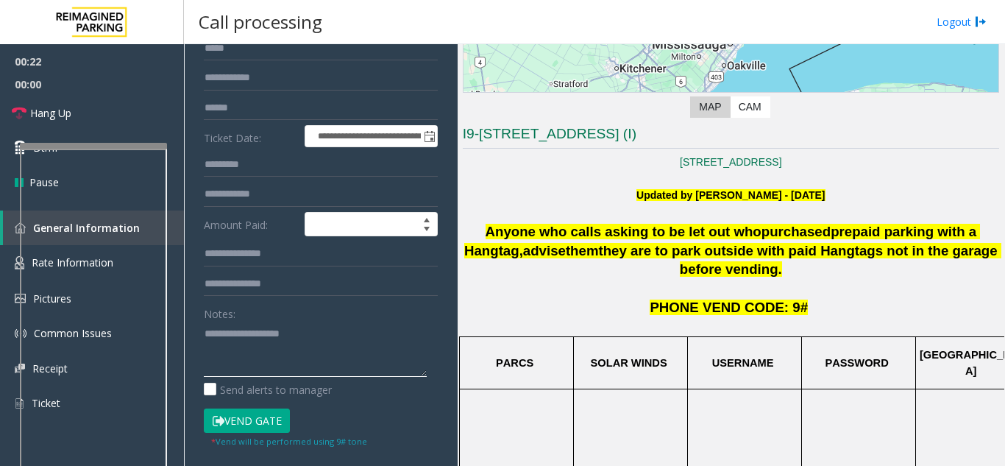
paste textarea "**********"
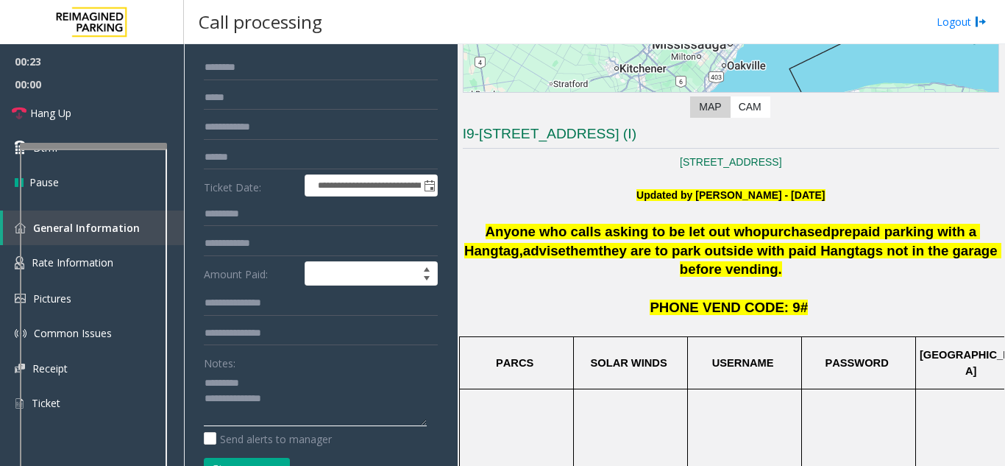
scroll to position [0, 0]
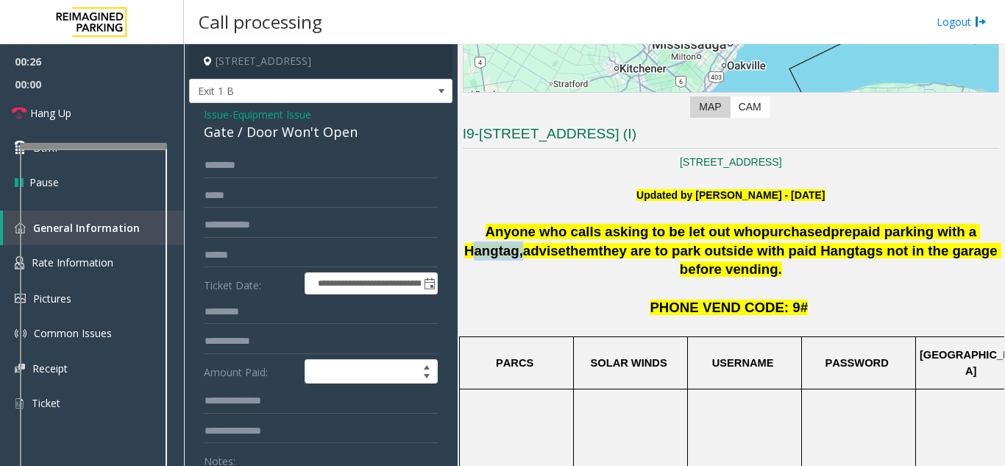
drag, startPoint x: 919, startPoint y: 229, endPoint x: 969, endPoint y: 225, distance: 50.2
click at [969, 225] on span "Anyone who calls asking to be let out who purchased prepaid parking with a Hang…" at bounding box center [732, 251] width 537 height 54
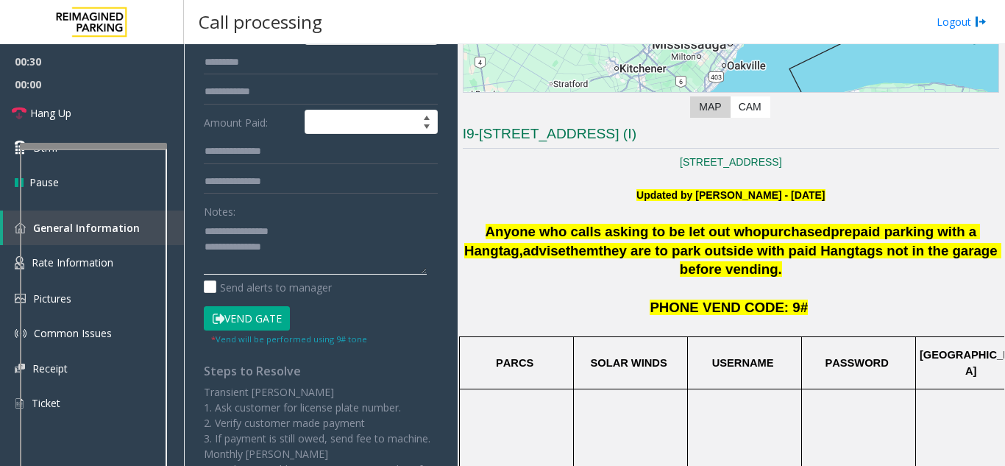
scroll to position [176, 0]
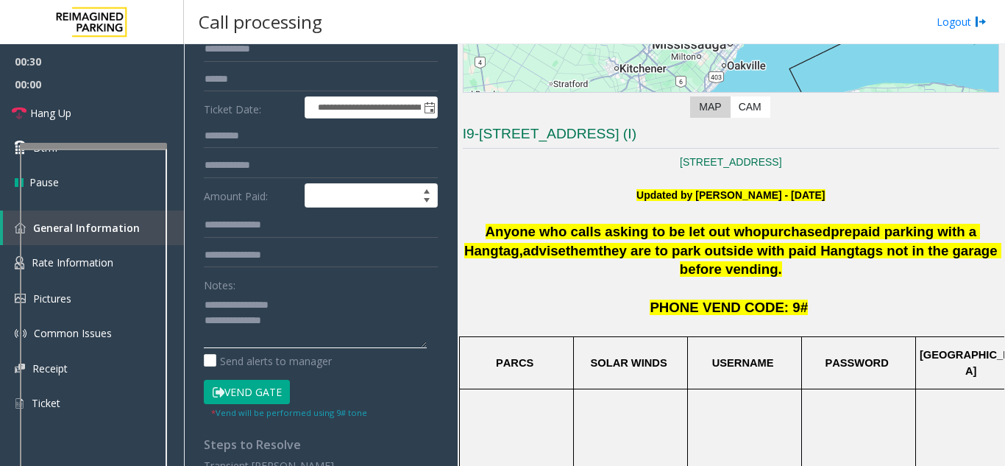
type textarea "**********"
click at [277, 383] on button "Vend Gate" at bounding box center [247, 392] width 86 height 25
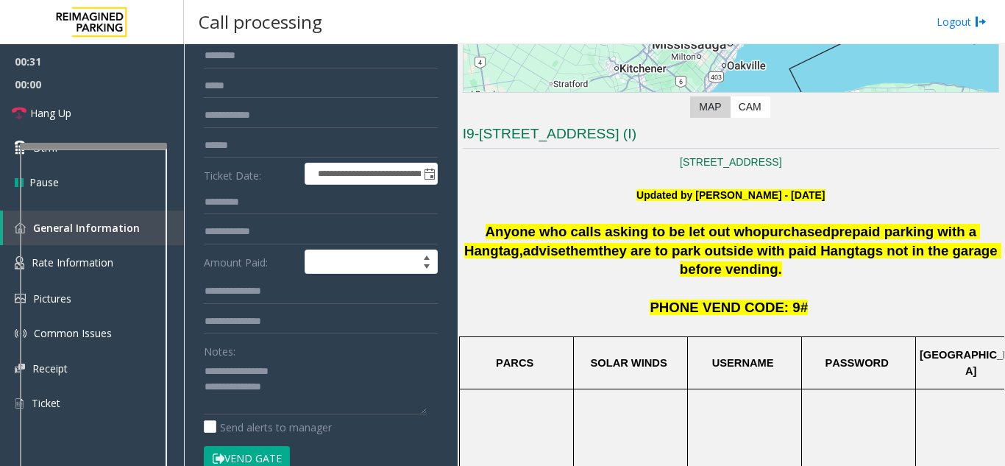
scroll to position [0, 0]
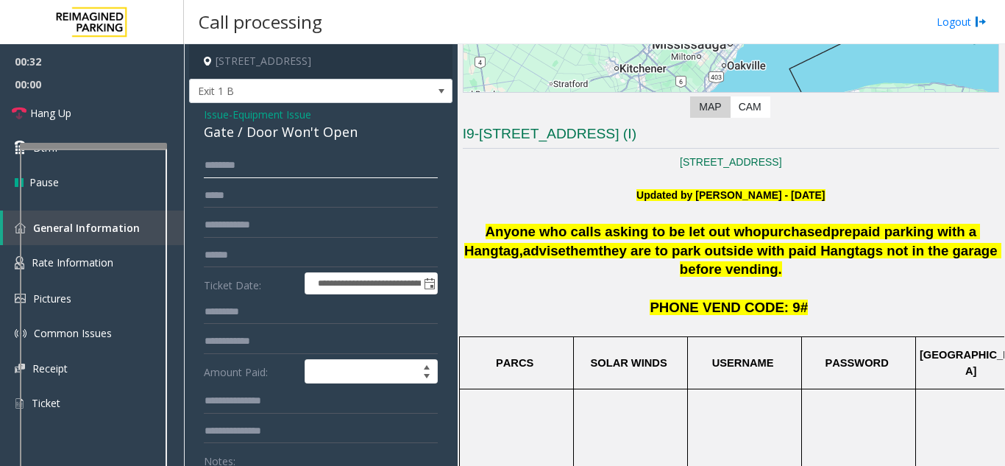
click at [263, 171] on input "text" at bounding box center [321, 165] width 234 height 25
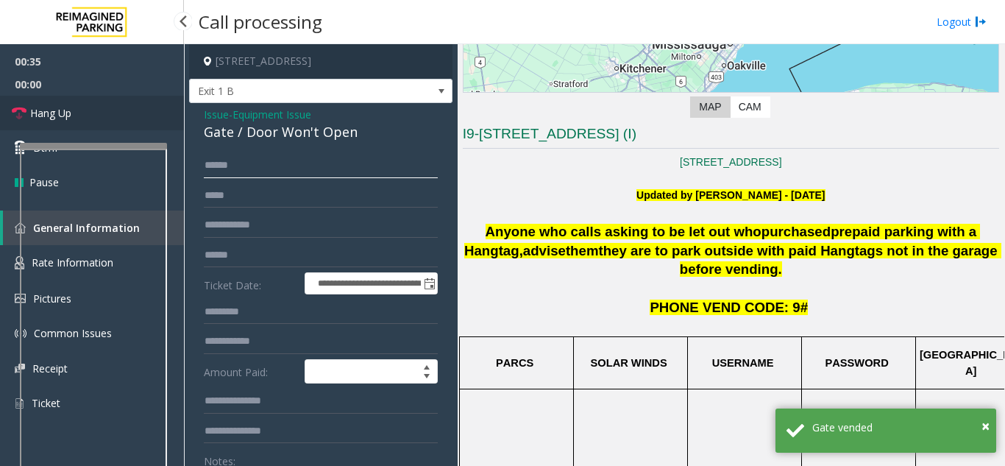
type input "*****"
click at [58, 110] on span "Hang Up" at bounding box center [50, 112] width 41 height 15
click at [231, 116] on span "- Equipment Issue" at bounding box center [270, 114] width 82 height 14
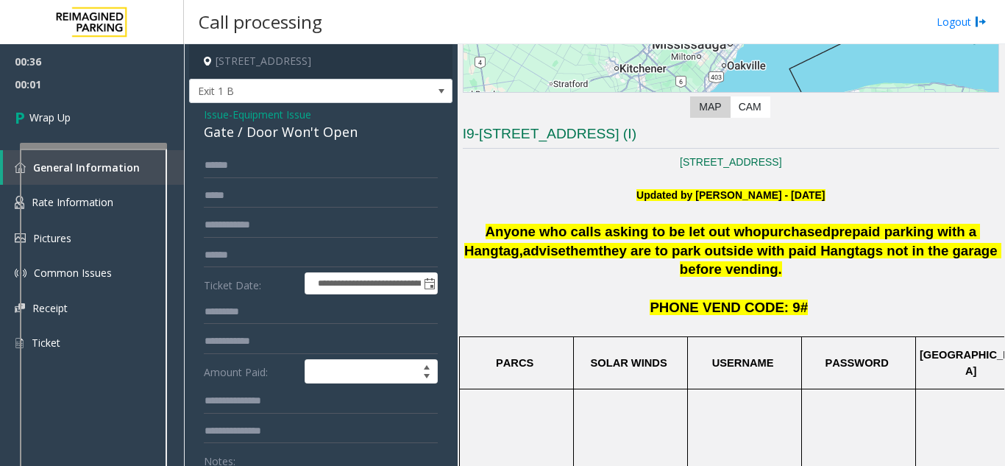
click at [294, 118] on span "Equipment Issue" at bounding box center [272, 114] width 79 height 15
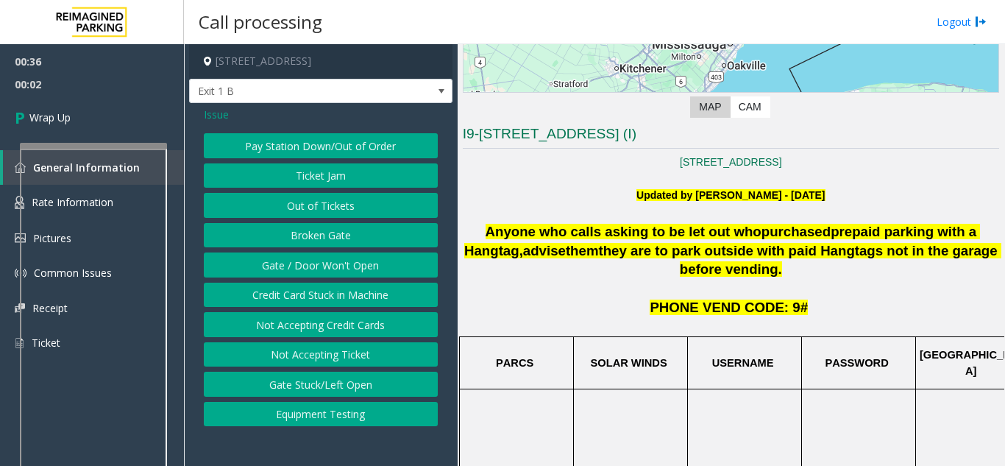
click at [231, 112] on div "Issue" at bounding box center [321, 114] width 234 height 15
click at [215, 119] on span "Issue" at bounding box center [216, 114] width 25 height 15
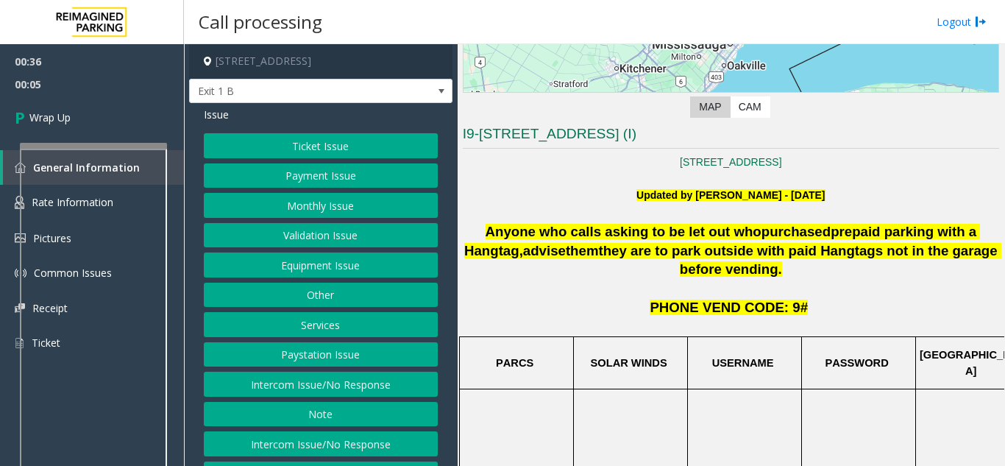
click at [322, 330] on button "Services" at bounding box center [321, 324] width 234 height 25
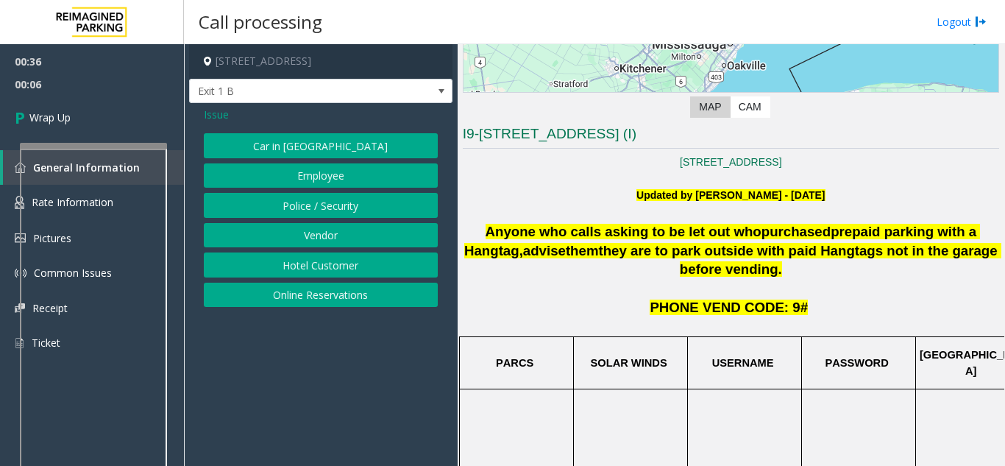
click at [341, 291] on button "Online Reservations" at bounding box center [321, 295] width 234 height 25
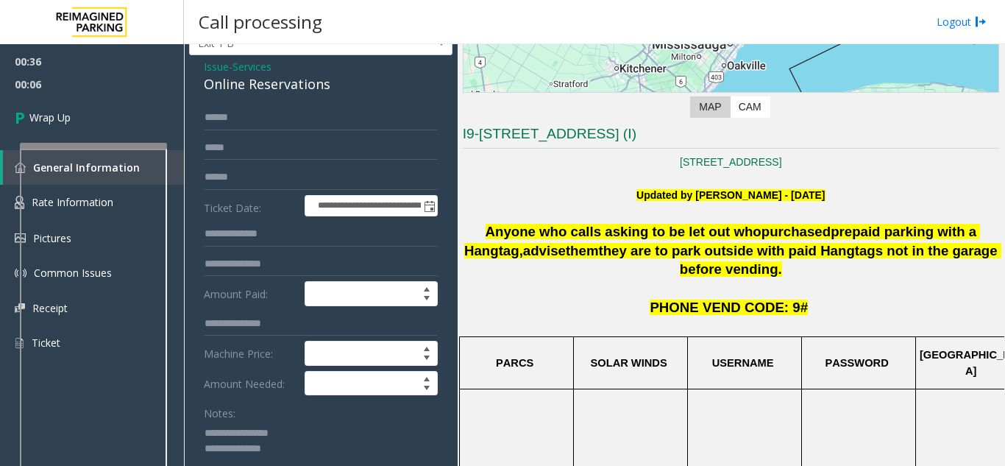
scroll to position [74, 0]
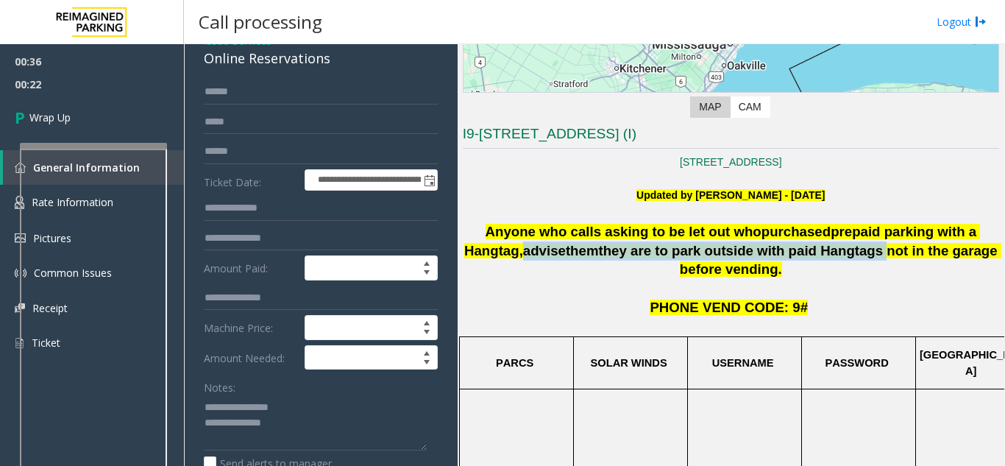
drag, startPoint x: 470, startPoint y: 249, endPoint x: 788, endPoint y: 244, distance: 318.7
click at [788, 244] on span "Anyone who calls asking to be let out who purchased prepaid parking with a Hang…" at bounding box center [732, 251] width 537 height 54
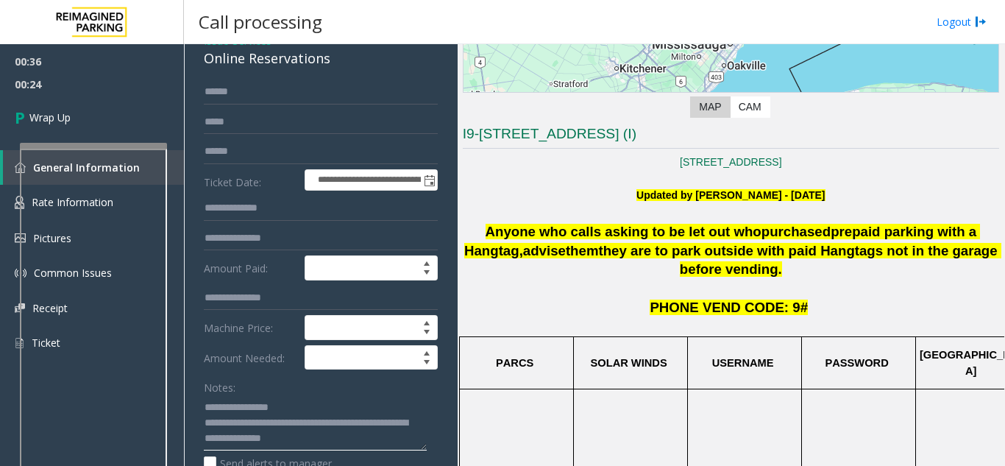
click at [355, 436] on textarea at bounding box center [315, 422] width 223 height 55
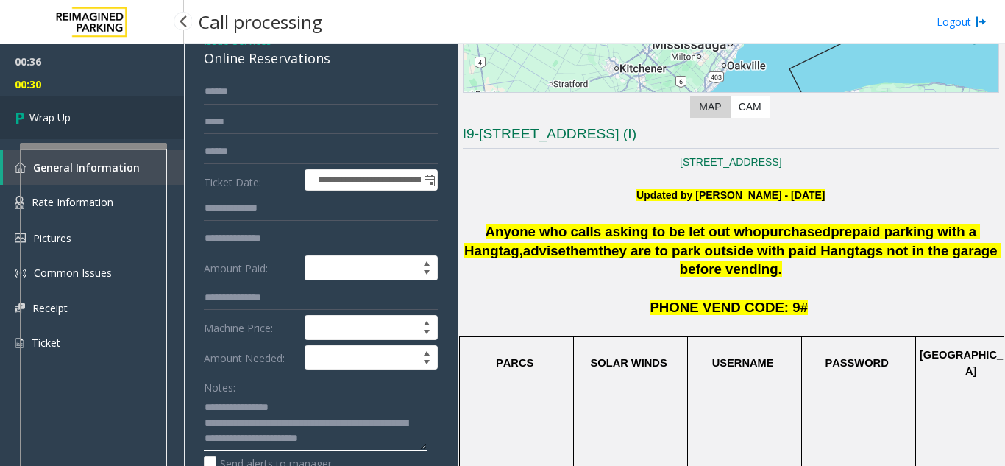
type textarea "**********"
click at [93, 111] on link "Wrap Up" at bounding box center [92, 117] width 184 height 43
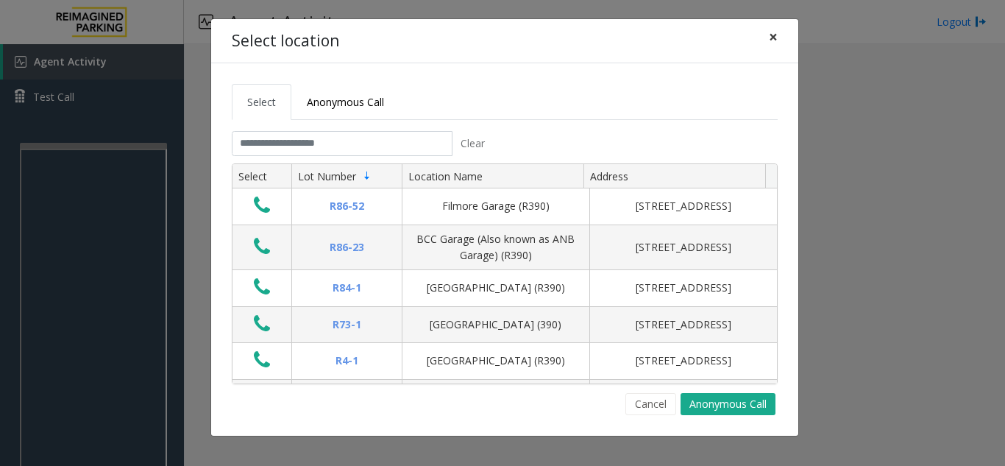
click at [771, 38] on span "×" at bounding box center [773, 36] width 9 height 21
click at [308, 139] on input "text" at bounding box center [342, 143] width 221 height 25
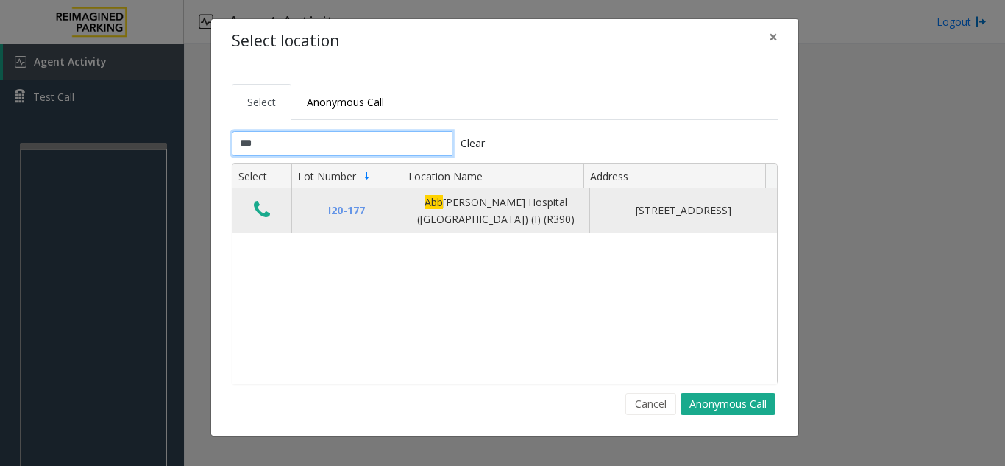
type input "***"
click at [258, 202] on icon "Data table" at bounding box center [262, 209] width 16 height 21
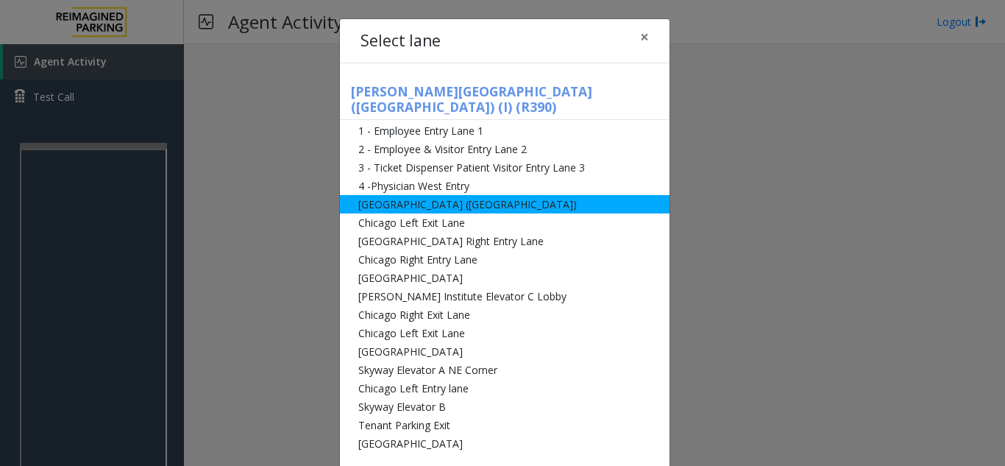
click at [447, 195] on li "[GEOGRAPHIC_DATA] ([GEOGRAPHIC_DATA])" at bounding box center [505, 204] width 330 height 18
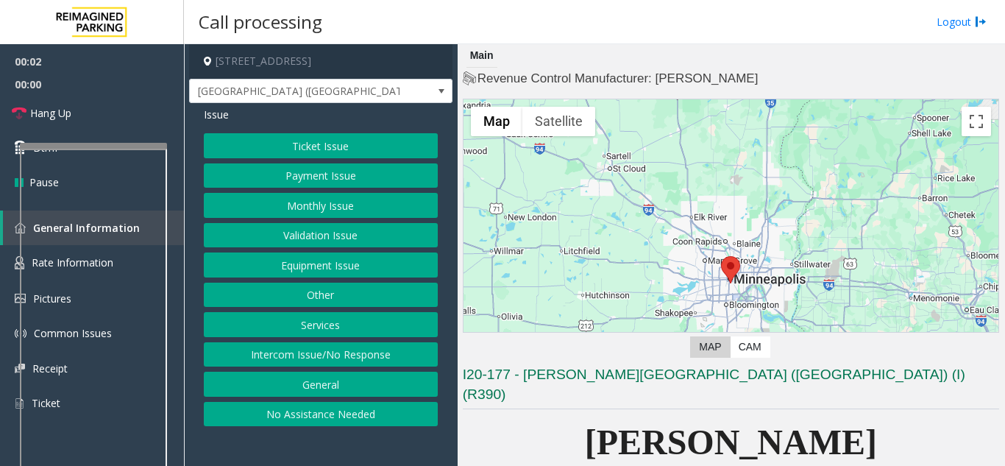
click at [340, 171] on button "Payment Issue" at bounding box center [321, 175] width 234 height 25
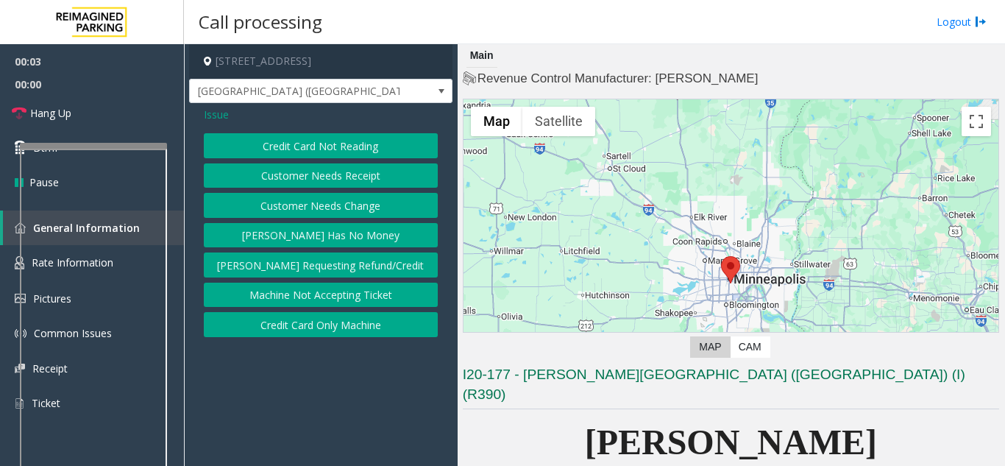
click at [350, 152] on button "Credit Card Not Reading" at bounding box center [321, 145] width 234 height 25
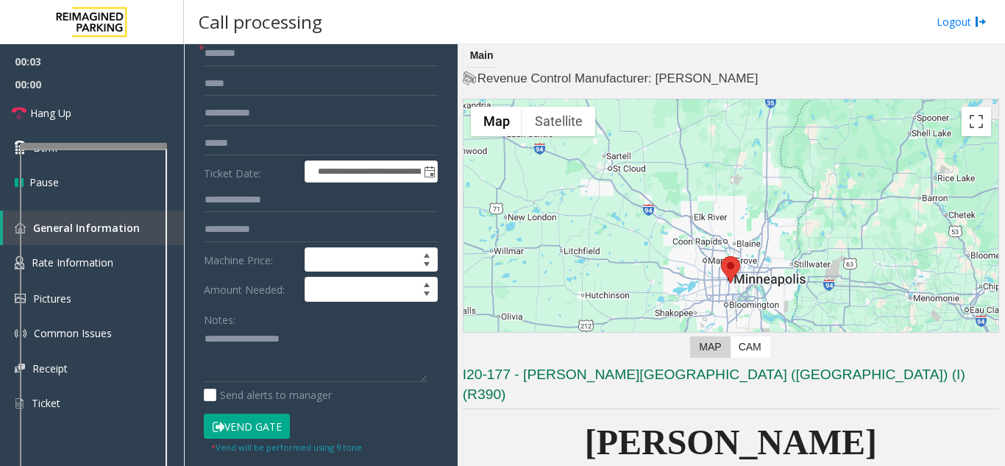
scroll to position [221, 0]
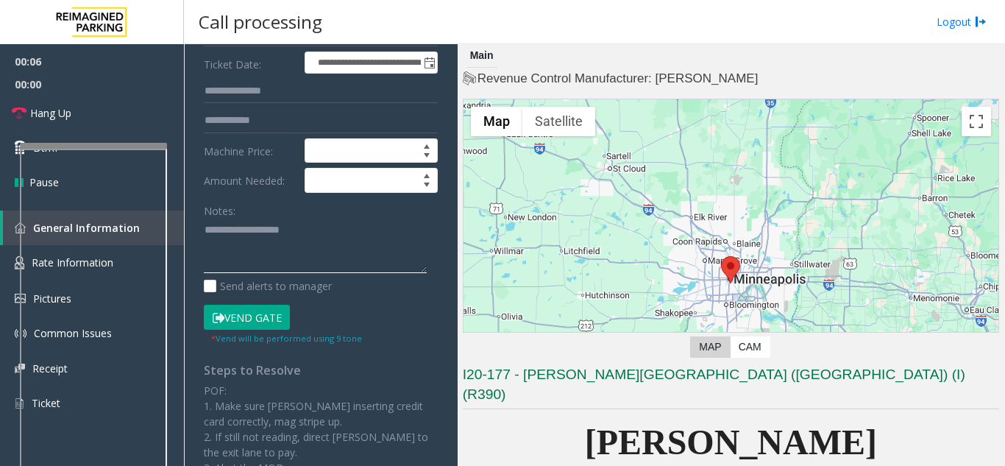
paste textarea "**********"
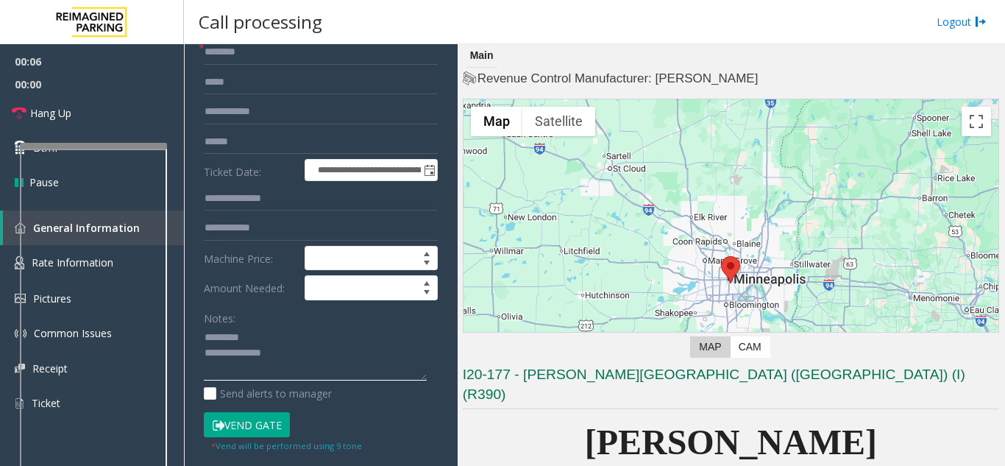
scroll to position [0, 0]
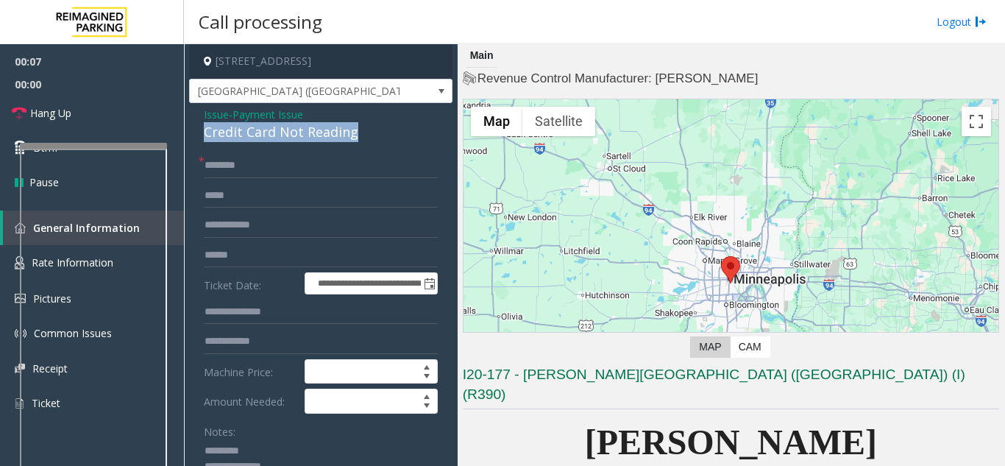
drag, startPoint x: 213, startPoint y: 139, endPoint x: 357, endPoint y: 139, distance: 144.2
click at [357, 139] on div "Credit Card Not Reading" at bounding box center [321, 132] width 234 height 20
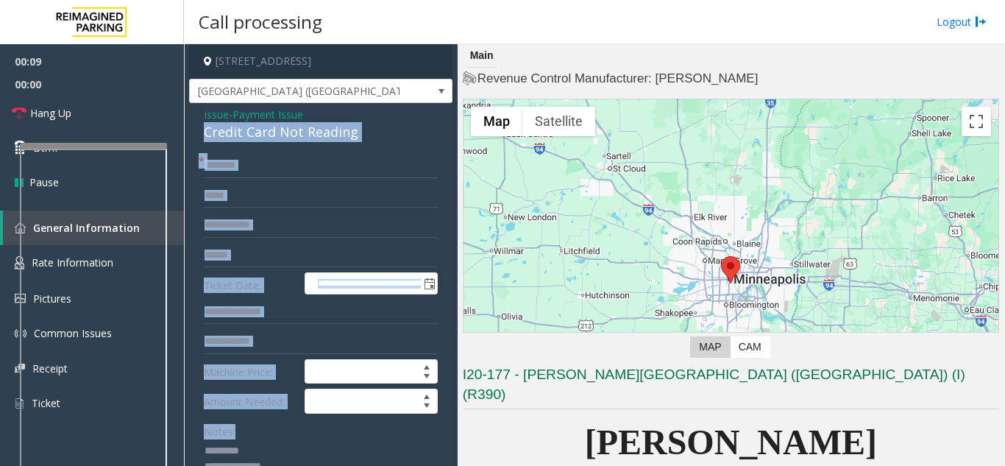
drag, startPoint x: 316, startPoint y: 116, endPoint x: 296, endPoint y: 202, distance: 88.4
click at [252, 128] on div "Credit Card Not Reading" at bounding box center [321, 132] width 234 height 20
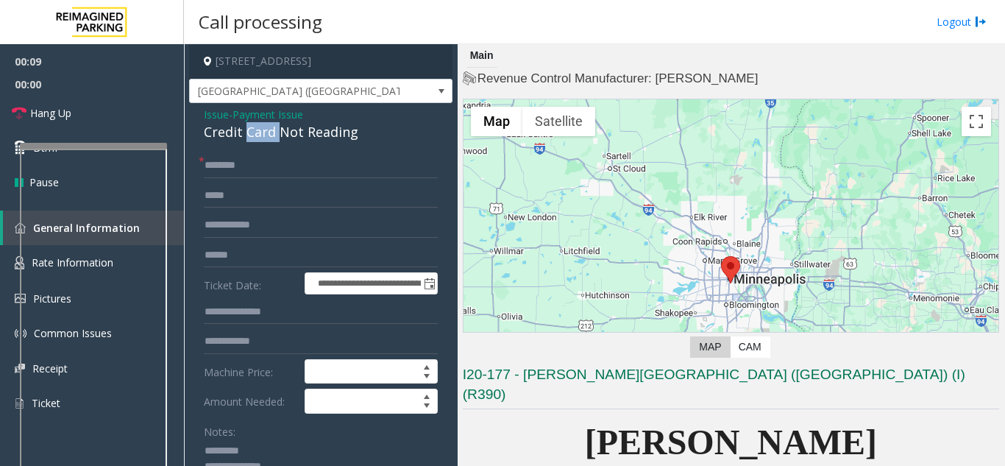
click at [252, 128] on div "Credit Card Not Reading" at bounding box center [321, 132] width 234 height 20
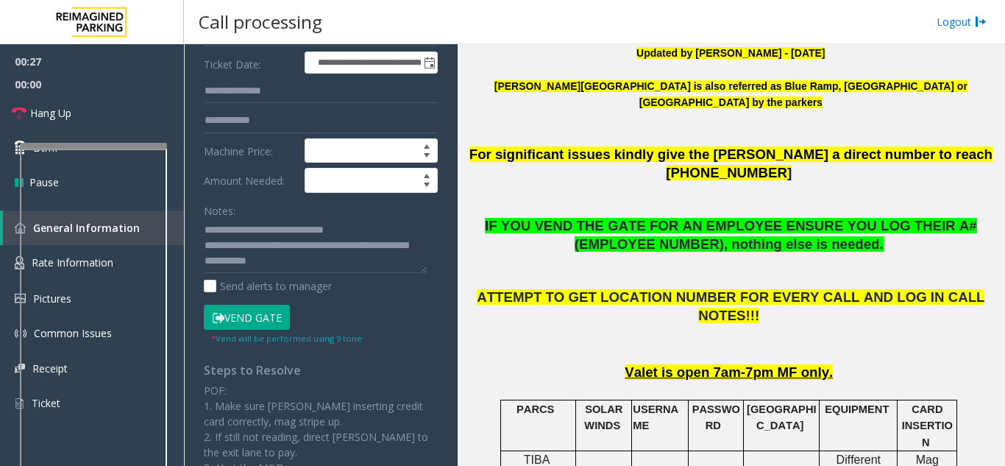
click at [247, 317] on button "Vend Gate" at bounding box center [247, 317] width 86 height 25
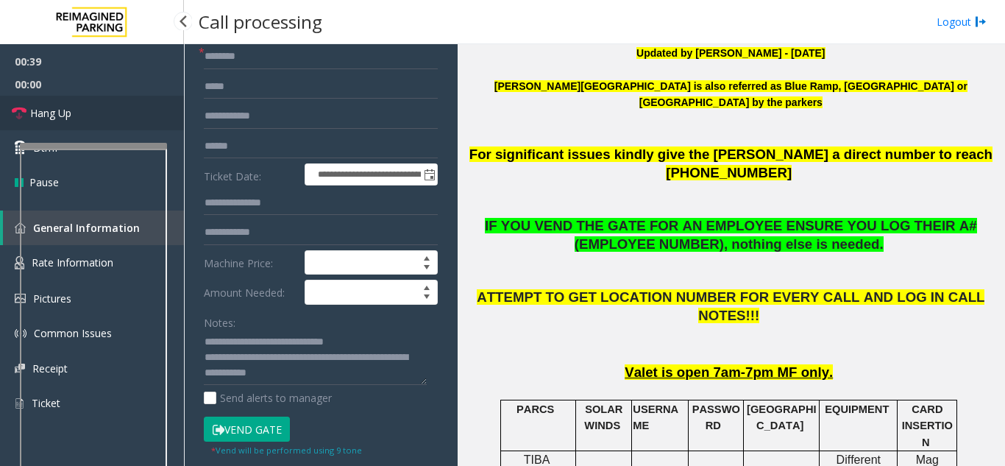
drag, startPoint x: 144, startPoint y: 119, endPoint x: 177, endPoint y: 241, distance: 125.9
click at [144, 119] on link "Hang Up" at bounding box center [92, 113] width 184 height 35
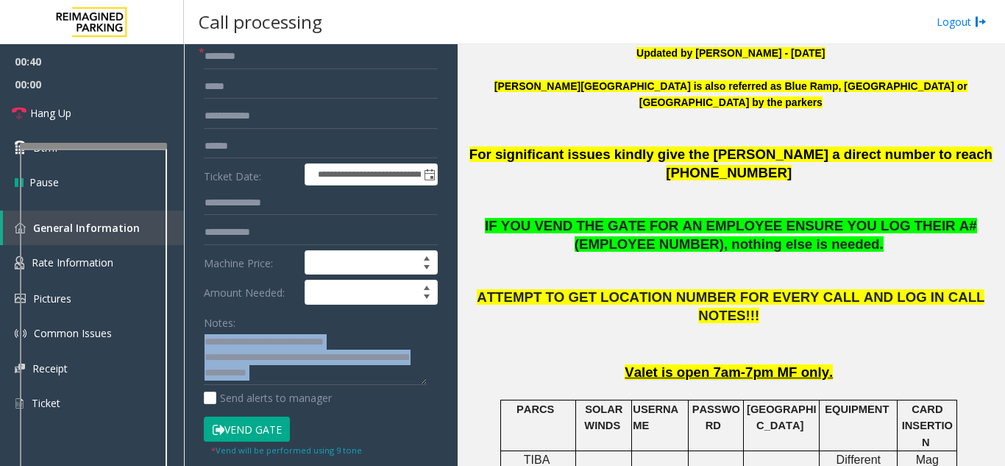
drag, startPoint x: 305, startPoint y: 386, endPoint x: 301, endPoint y: 370, distance: 16.1
click at [302, 373] on div "Notes: Send alerts to manager" at bounding box center [321, 358] width 234 height 96
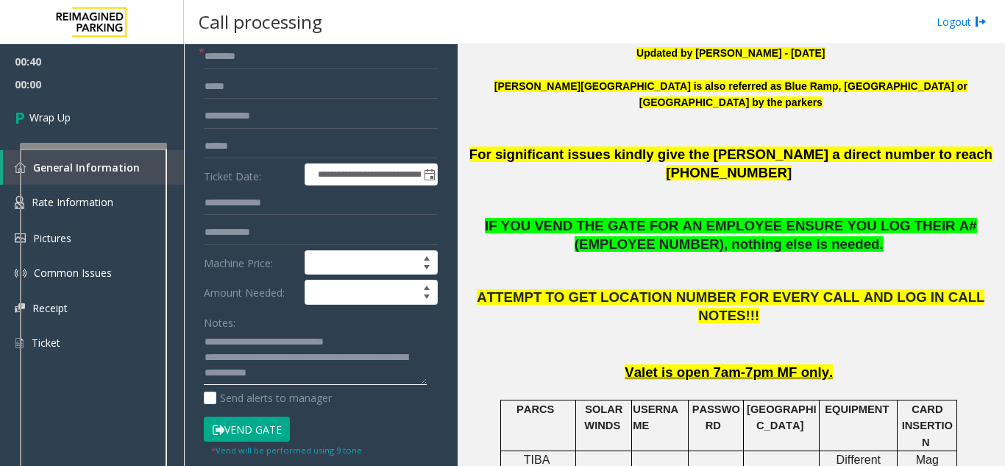
click at [300, 368] on textarea at bounding box center [315, 357] width 223 height 55
paste textarea "**********"
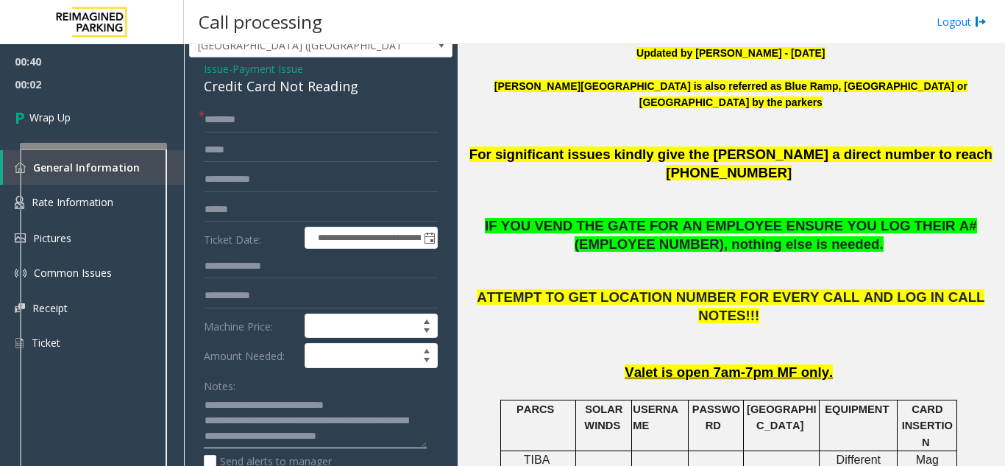
scroll to position [0, 0]
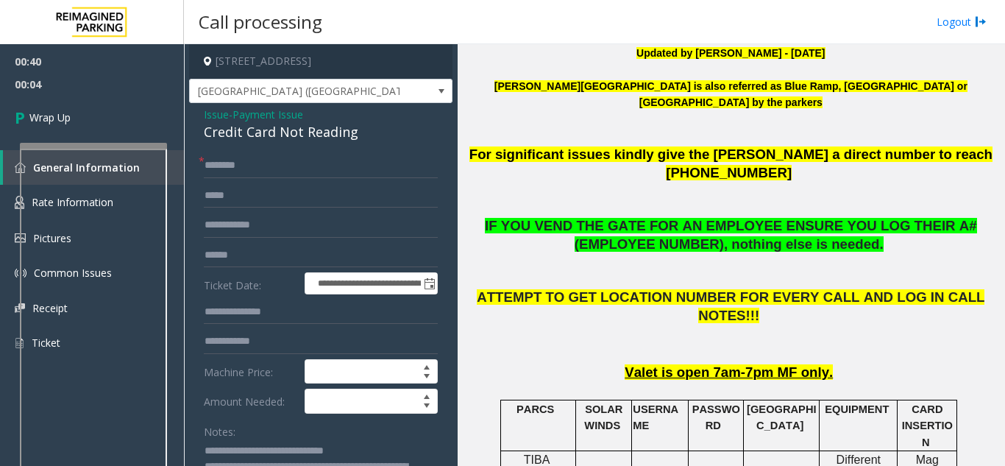
type textarea "**********"
click at [256, 169] on input "text" at bounding box center [321, 165] width 234 height 25
type input "**"
click at [170, 107] on link "Wrap Up" at bounding box center [92, 117] width 184 height 43
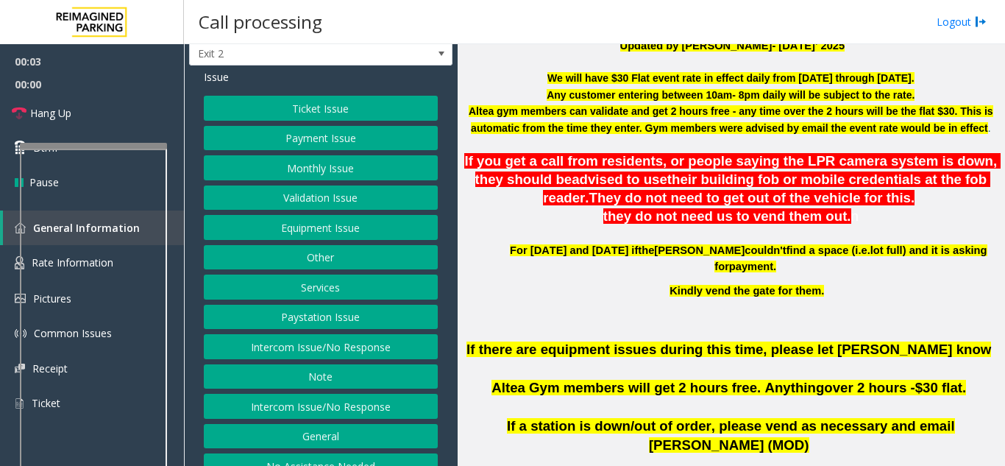
scroll to position [57, 0]
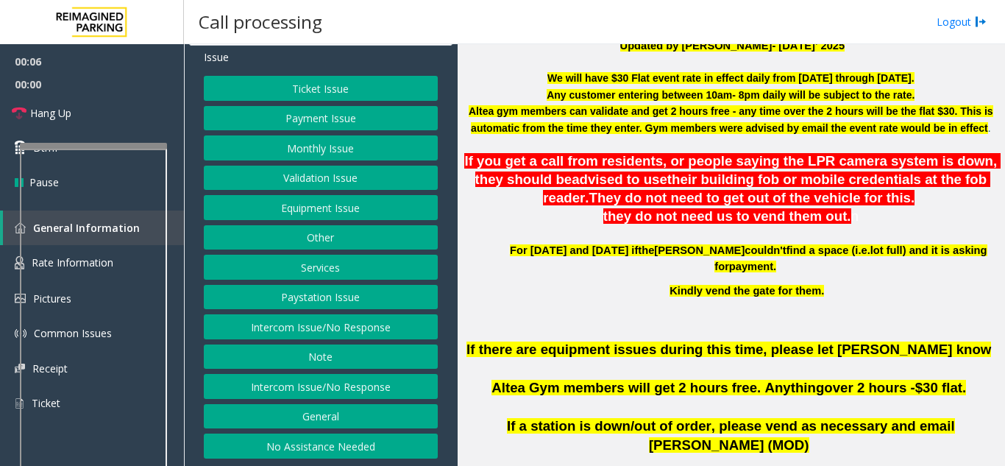
click at [392, 331] on button "Intercom Issue/No Response" at bounding box center [321, 326] width 234 height 25
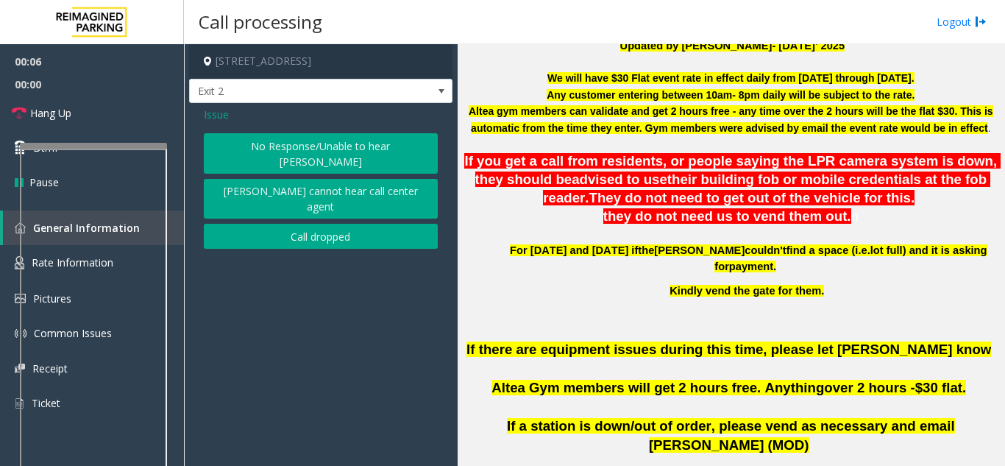
scroll to position [0, 0]
click at [294, 149] on button "No Response/Unable to hear [PERSON_NAME]" at bounding box center [321, 153] width 234 height 40
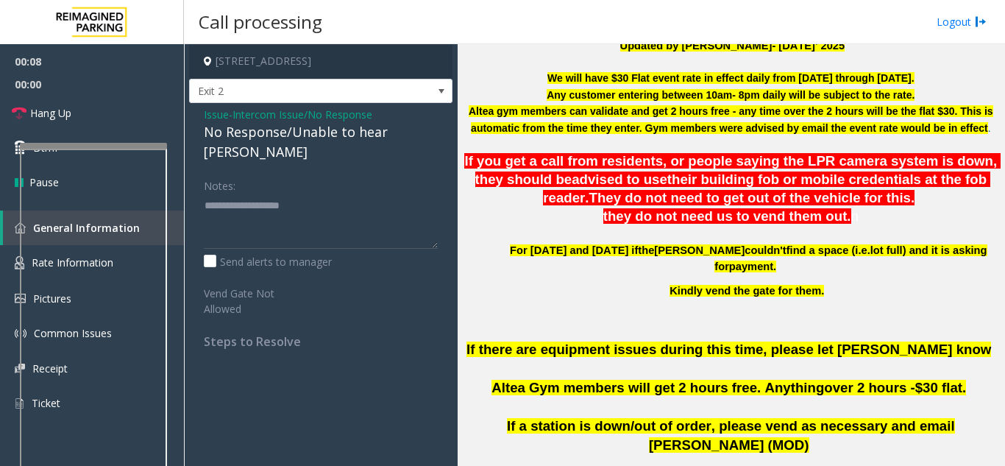
click at [228, 124] on div "No Response/Unable to hear [PERSON_NAME]" at bounding box center [321, 142] width 234 height 40
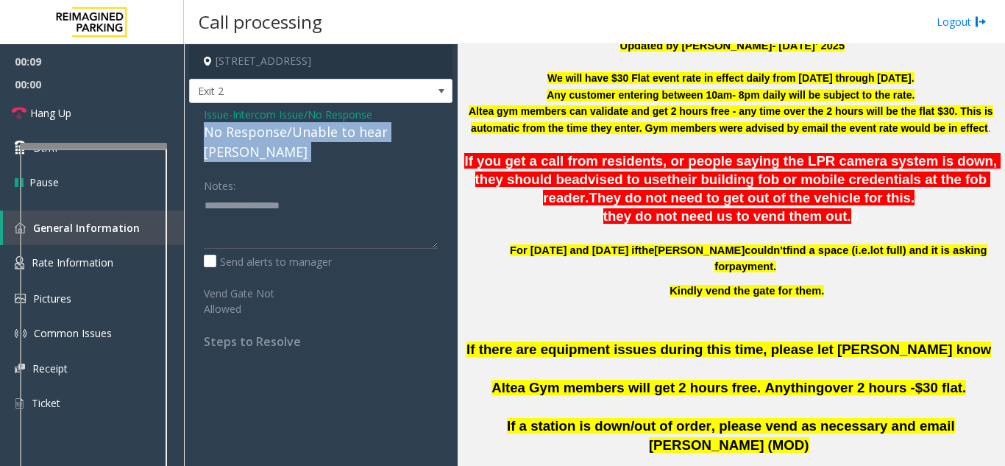
click at [228, 124] on div "No Response/Unable to hear [PERSON_NAME]" at bounding box center [321, 142] width 234 height 40
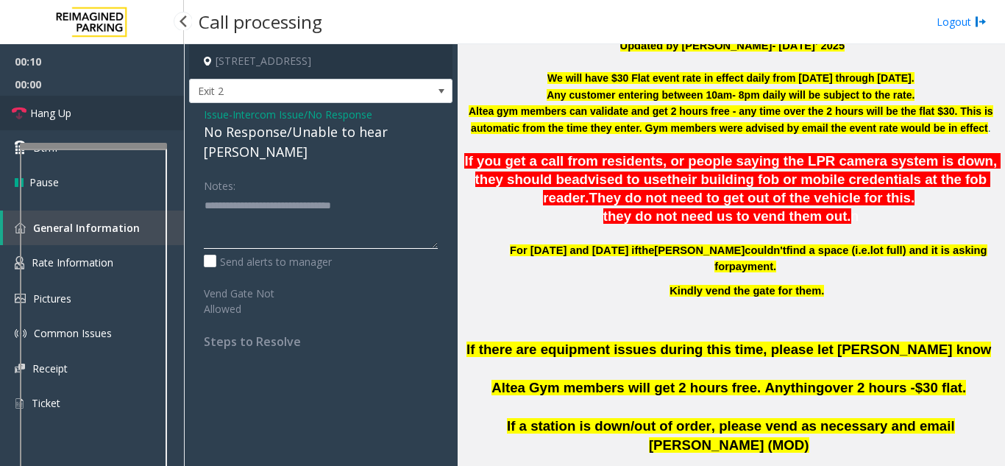
type textarea "**********"
click at [74, 99] on link "Hang Up" at bounding box center [92, 113] width 184 height 35
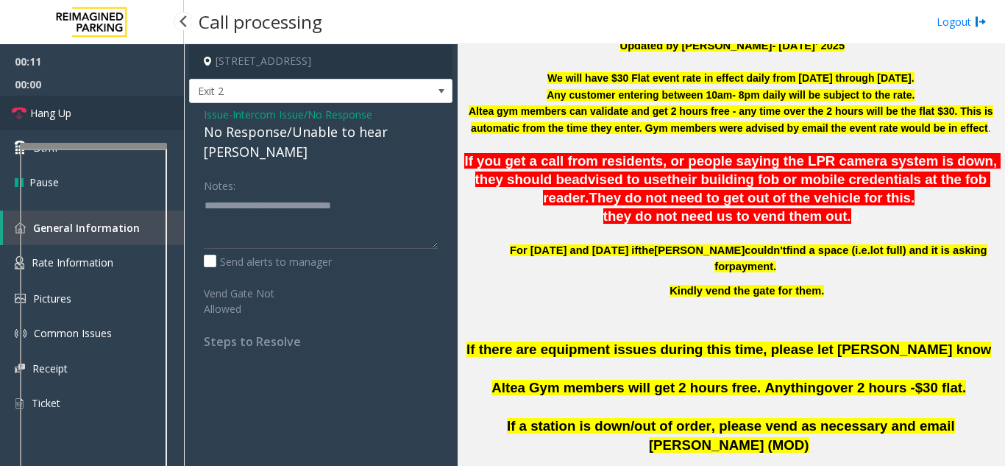
click at [74, 99] on link "Hang Up" at bounding box center [92, 113] width 184 height 35
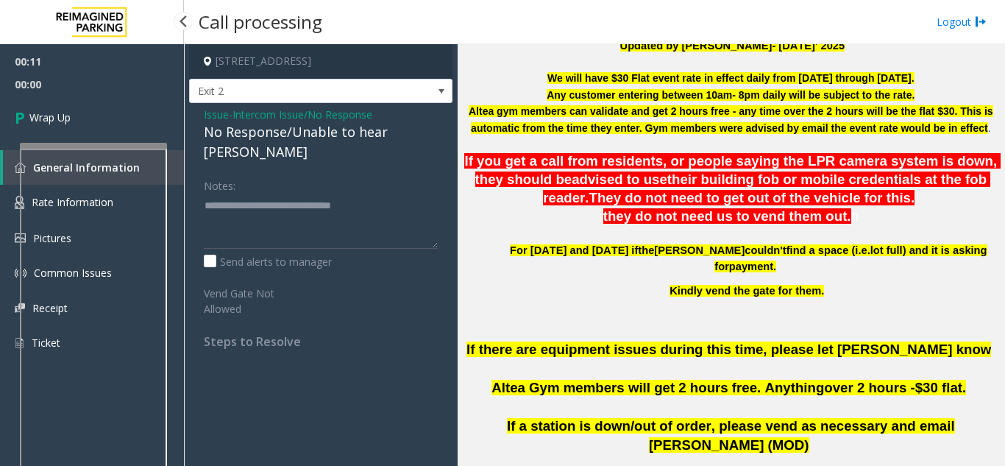
click at [74, 99] on link "Wrap Up" at bounding box center [92, 117] width 184 height 43
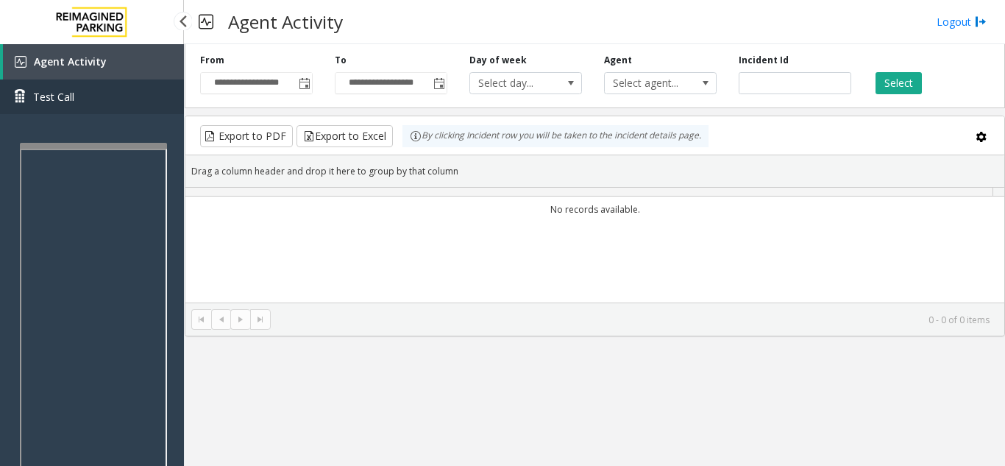
click at [74, 99] on link "Test Call" at bounding box center [92, 96] width 184 height 35
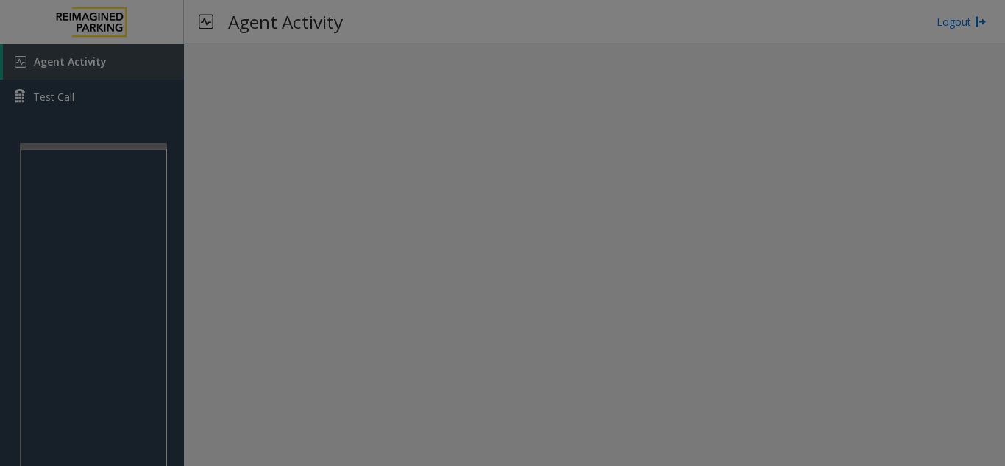
click at [74, 99] on body "Agent Activity Test Call × Close Powered by Umojo © 2025 Agent Activity Logout …" at bounding box center [502, 233] width 1005 height 466
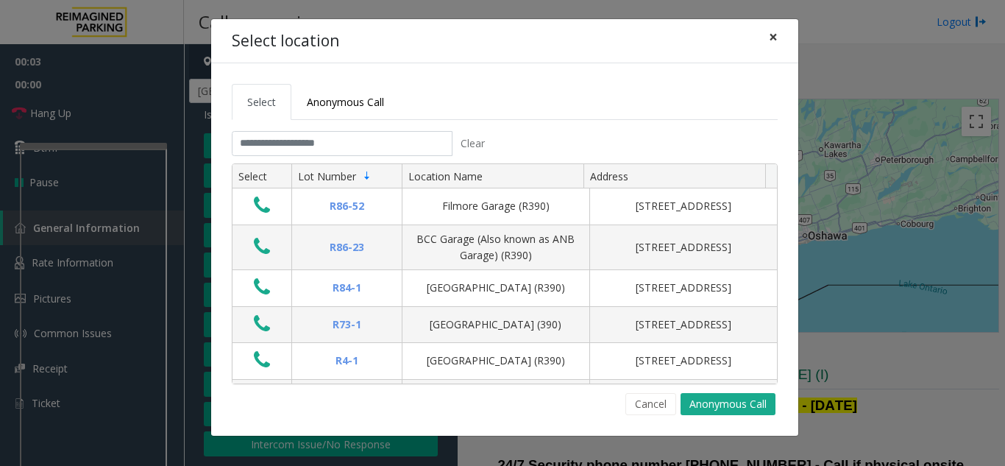
drag, startPoint x: 74, startPoint y: 99, endPoint x: 773, endPoint y: 35, distance: 701.4
click at [773, 35] on span "×" at bounding box center [773, 36] width 9 height 21
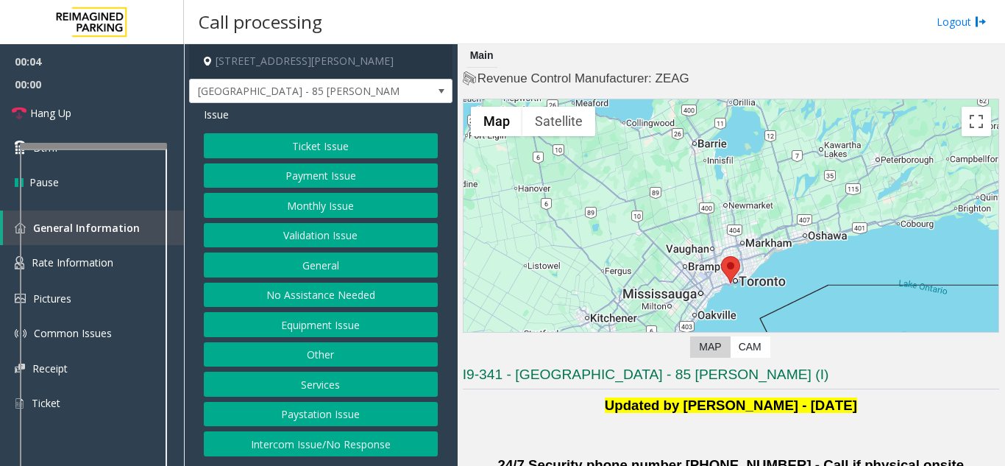
click at [282, 235] on button "Validation Issue" at bounding box center [321, 235] width 234 height 25
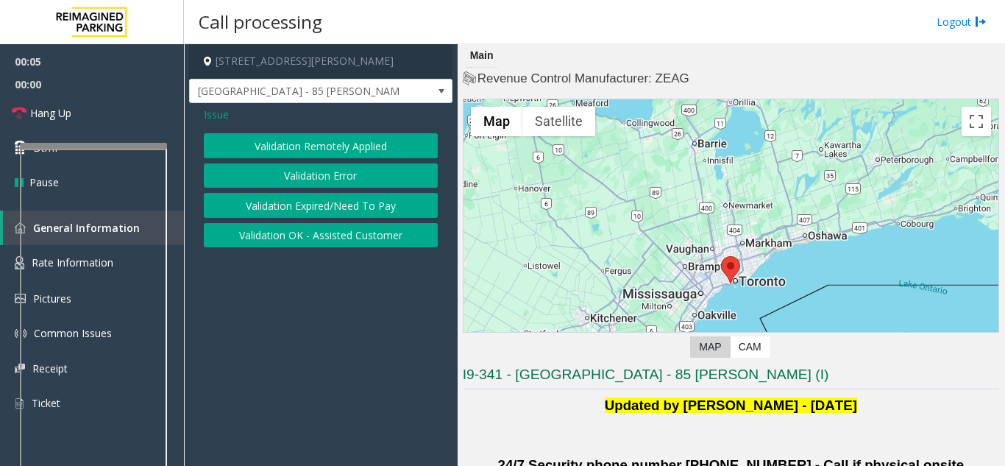
click at [291, 177] on button "Validation Error" at bounding box center [321, 175] width 234 height 25
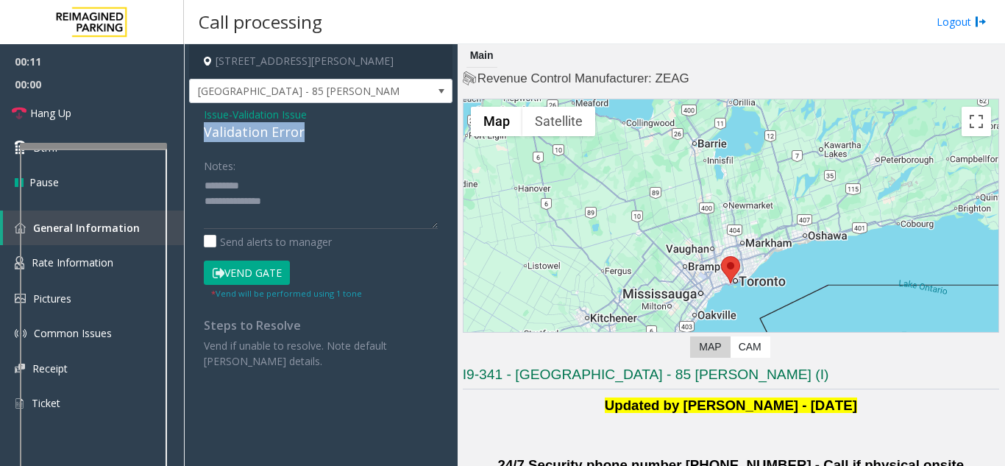
drag, startPoint x: 202, startPoint y: 134, endPoint x: 353, endPoint y: 129, distance: 151.0
click at [353, 129] on div "Issue - Validation Issue Validation Error Notes: Send alerts to manager Vend Ga…" at bounding box center [320, 243] width 263 height 280
click at [264, 212] on textarea at bounding box center [321, 201] width 234 height 55
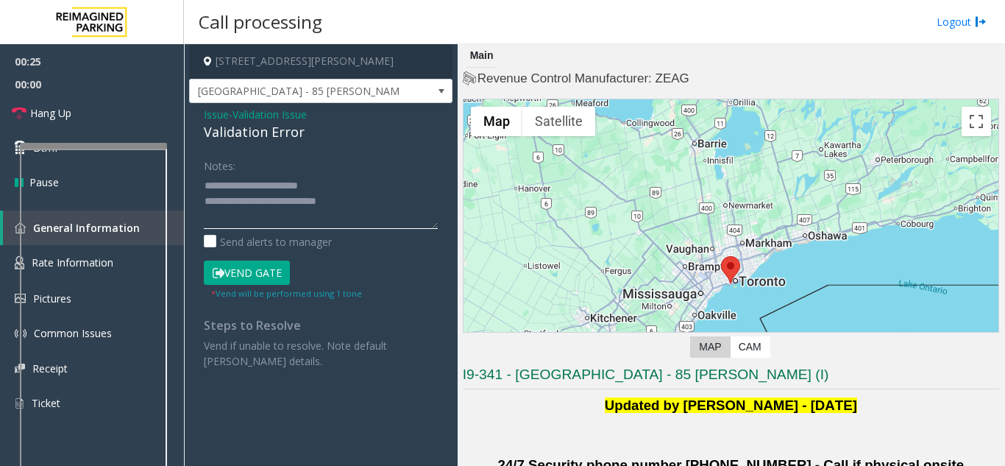
click at [258, 207] on textarea at bounding box center [321, 201] width 234 height 55
click at [266, 210] on textarea at bounding box center [321, 201] width 234 height 55
click at [264, 203] on textarea at bounding box center [321, 201] width 234 height 55
click at [247, 210] on textarea at bounding box center [321, 201] width 234 height 55
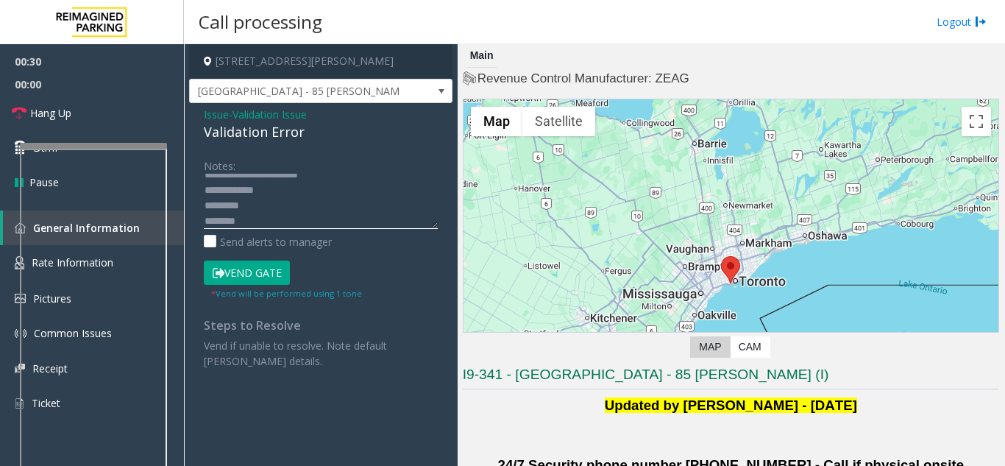
drag, startPoint x: 247, startPoint y: 210, endPoint x: 249, endPoint y: 221, distance: 10.4
click at [248, 216] on textarea at bounding box center [321, 201] width 234 height 55
click at [249, 222] on textarea at bounding box center [321, 201] width 234 height 55
click at [266, 216] on textarea at bounding box center [321, 201] width 234 height 55
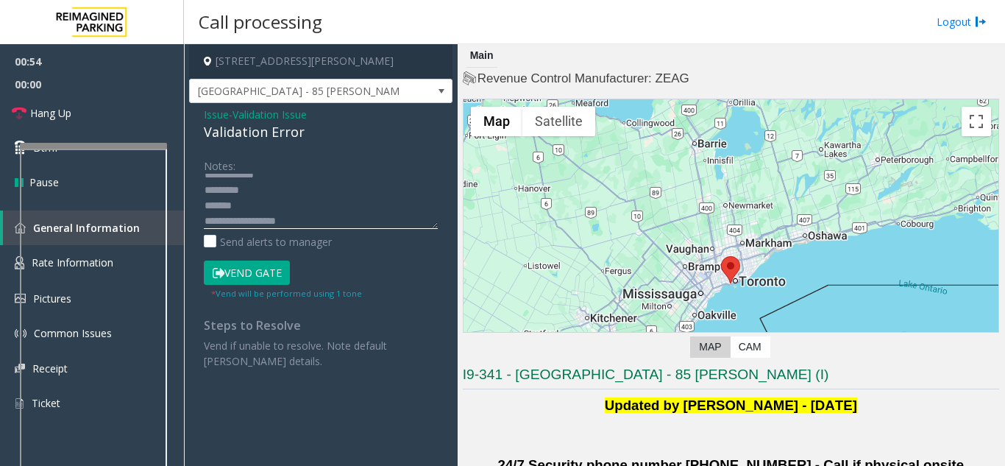
click at [289, 222] on textarea at bounding box center [321, 201] width 234 height 55
drag, startPoint x: 289, startPoint y: 222, endPoint x: 280, endPoint y: 217, distance: 9.9
click at [280, 217] on textarea at bounding box center [321, 201] width 234 height 55
drag, startPoint x: 283, startPoint y: 222, endPoint x: 308, endPoint y: 224, distance: 25.1
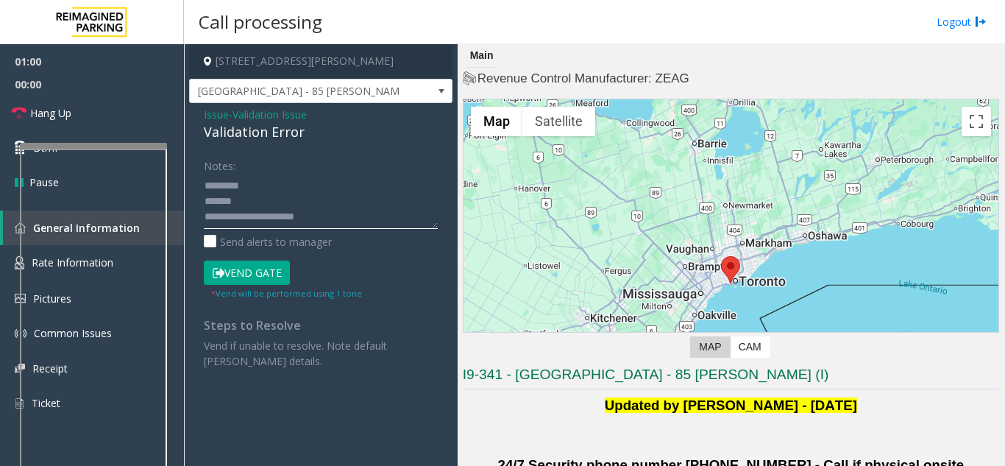
click at [308, 224] on textarea at bounding box center [321, 201] width 234 height 55
drag, startPoint x: 249, startPoint y: 213, endPoint x: 335, endPoint y: 203, distance: 85.9
click at [335, 203] on textarea at bounding box center [321, 201] width 234 height 55
drag, startPoint x: 252, startPoint y: 216, endPoint x: 295, endPoint y: 216, distance: 43.4
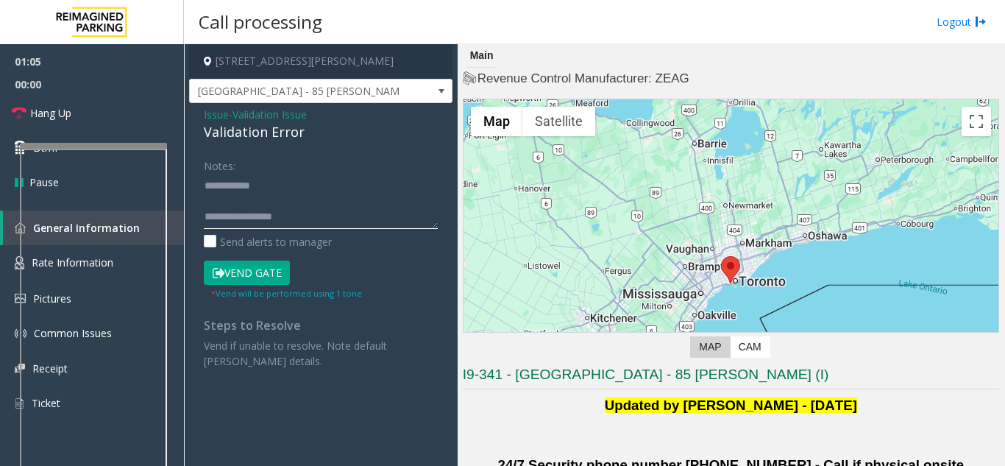
click at [294, 215] on textarea at bounding box center [321, 201] width 234 height 55
click at [339, 196] on textarea at bounding box center [321, 201] width 234 height 55
click at [304, 215] on textarea at bounding box center [321, 201] width 234 height 55
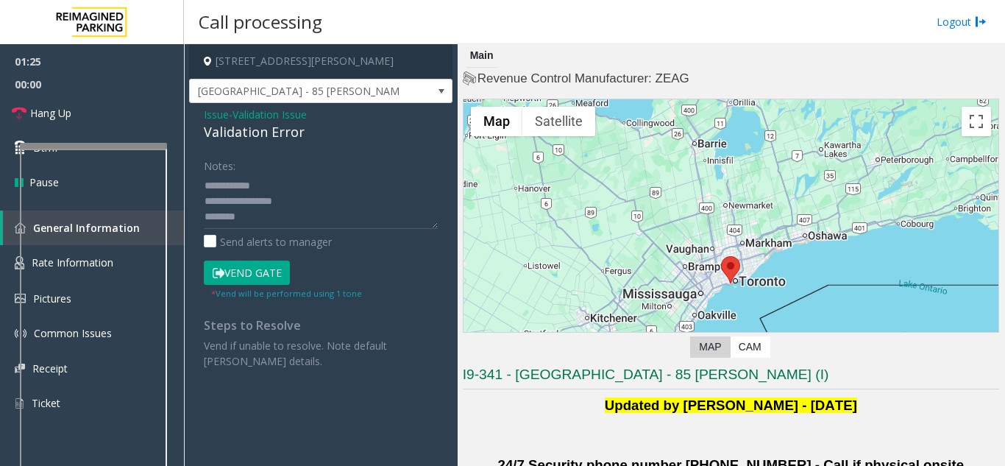
click at [271, 273] on button "Vend Gate" at bounding box center [247, 273] width 86 height 25
click at [238, 219] on textarea at bounding box center [321, 201] width 234 height 55
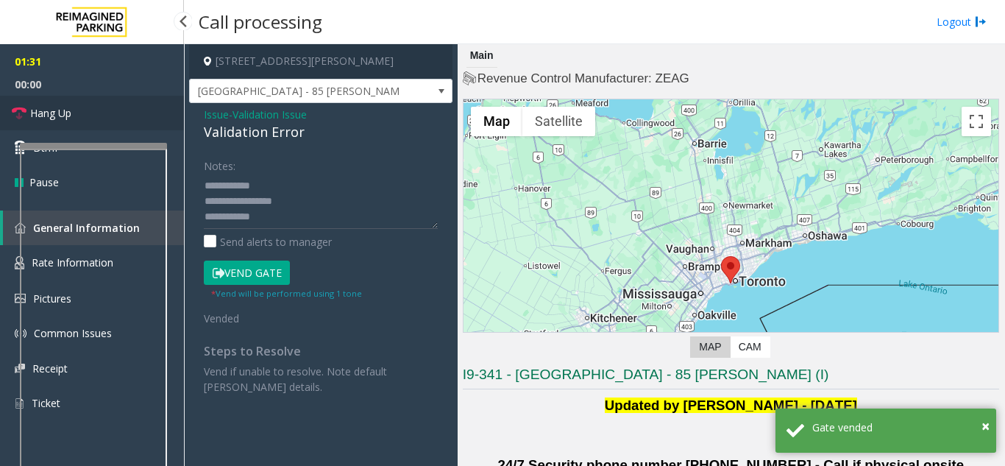
click at [115, 127] on link "Hang Up" at bounding box center [92, 113] width 184 height 35
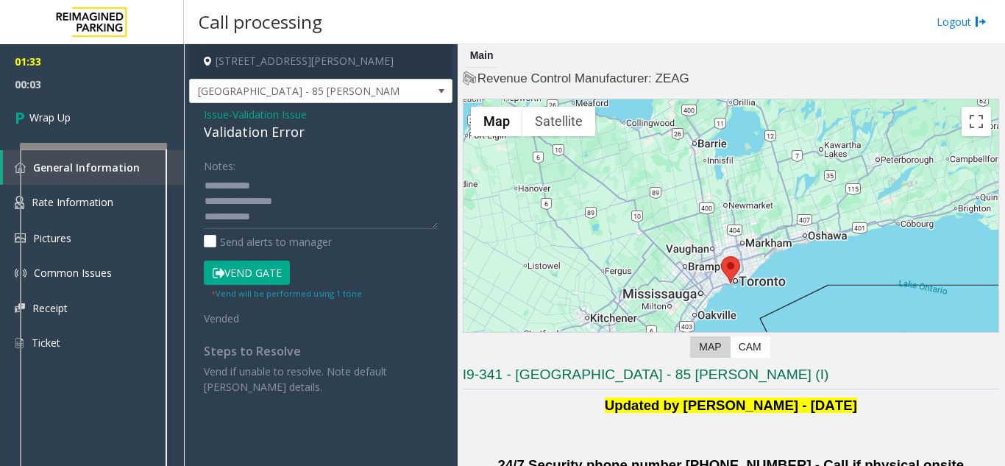
scroll to position [0, 0]
paste textarea "**********"
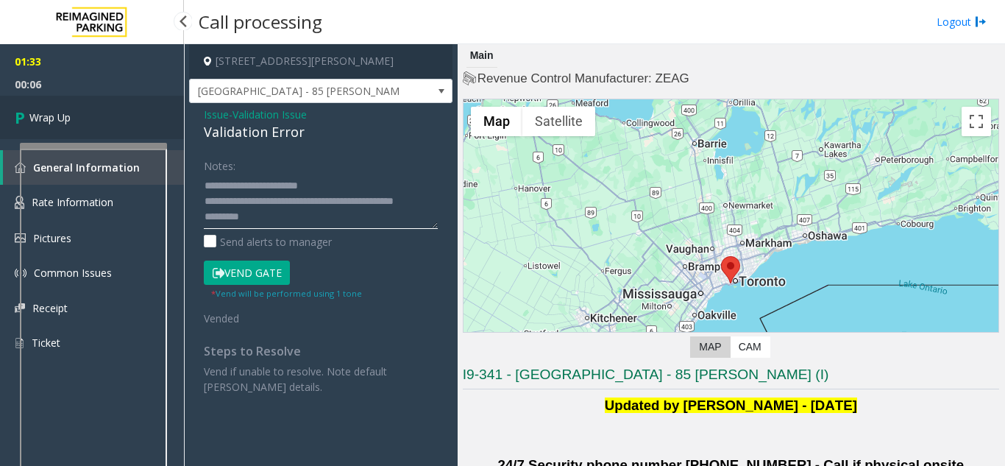
type textarea "**********"
click at [104, 116] on link "Wrap Up" at bounding box center [92, 117] width 184 height 43
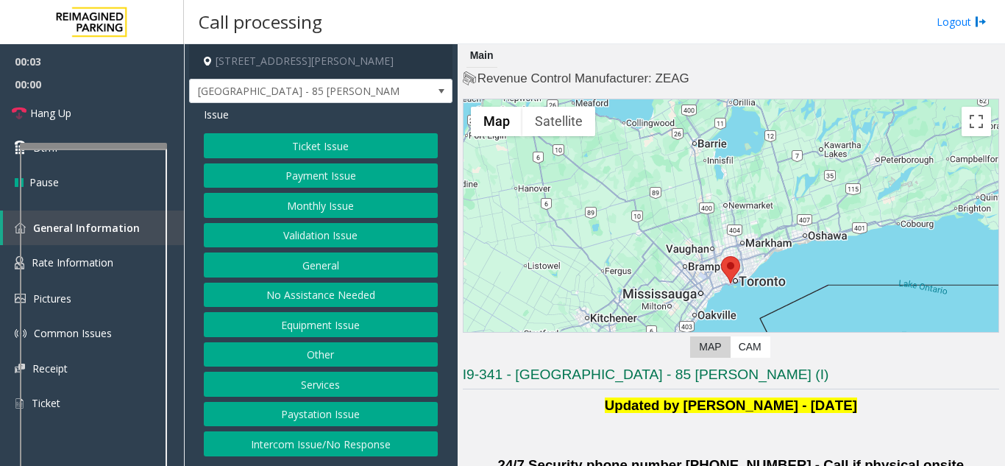
click at [357, 235] on button "Validation Issue" at bounding box center [321, 235] width 234 height 25
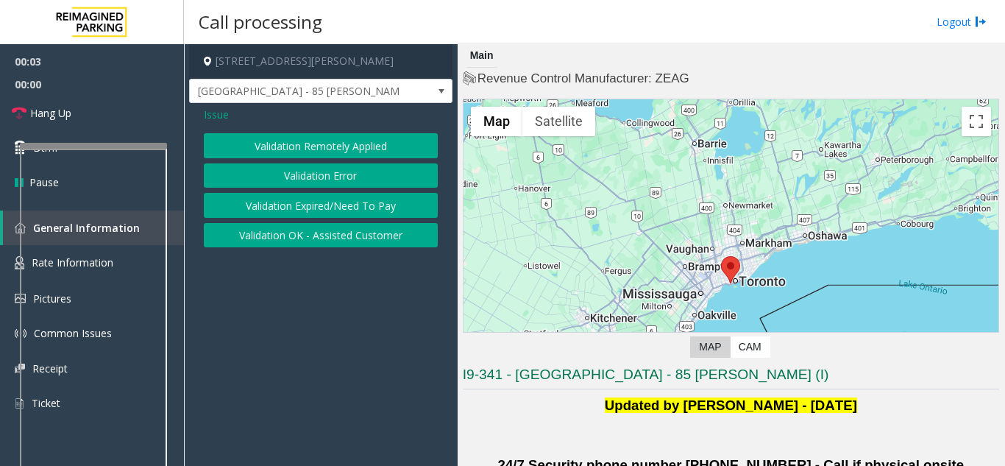
click at [306, 180] on button "Validation Error" at bounding box center [321, 175] width 234 height 25
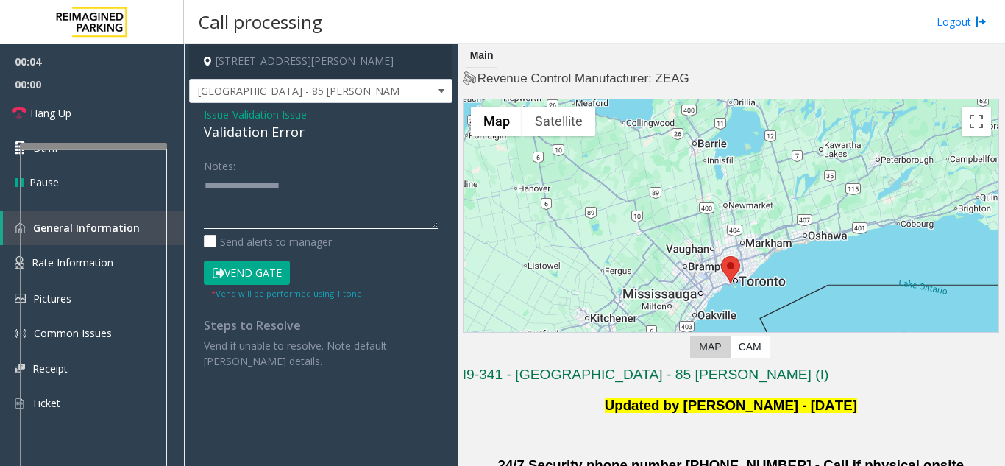
click at [268, 209] on textarea at bounding box center [321, 201] width 234 height 55
click at [299, 183] on textarea at bounding box center [321, 201] width 234 height 55
click at [248, 217] on textarea at bounding box center [321, 201] width 234 height 55
drag, startPoint x: 198, startPoint y: 141, endPoint x: 355, endPoint y: 124, distance: 157.7
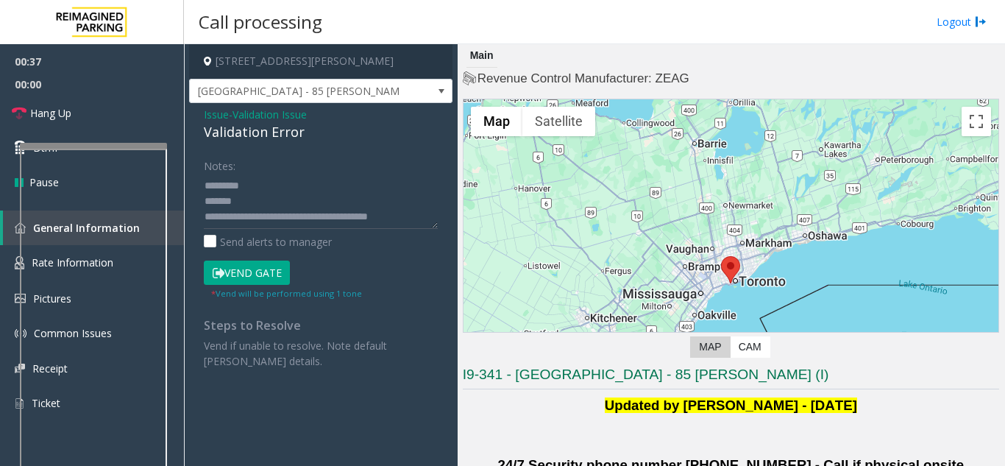
click at [357, 123] on div "Issue - Validation Issue Validation Error Notes: Send alerts to manager Vend Ga…" at bounding box center [320, 243] width 263 height 280
click at [277, 123] on div "Validation Error" at bounding box center [321, 132] width 234 height 20
click at [246, 199] on textarea at bounding box center [321, 201] width 234 height 55
click at [278, 202] on textarea at bounding box center [321, 201] width 234 height 55
drag, startPoint x: 283, startPoint y: 271, endPoint x: 213, endPoint y: 206, distance: 95.3
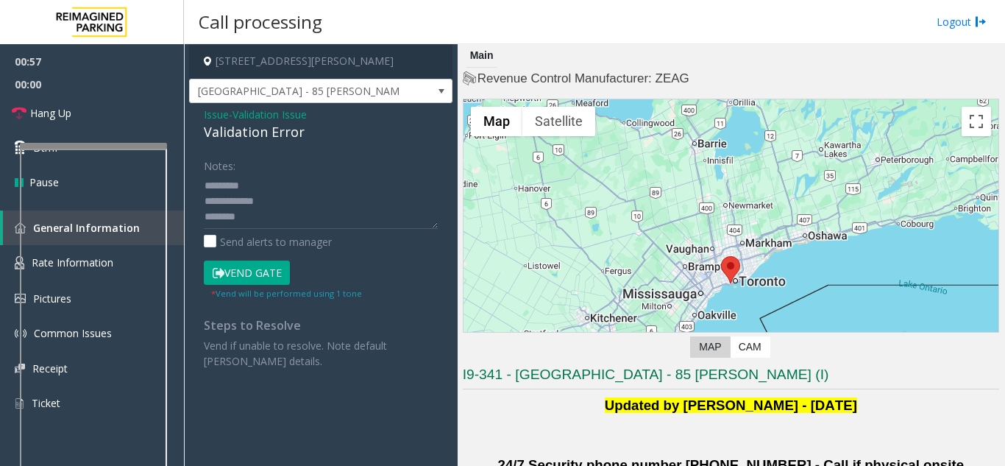
click at [277, 272] on button "Vend Gate" at bounding box center [247, 273] width 86 height 25
click at [281, 205] on textarea at bounding box center [321, 201] width 234 height 55
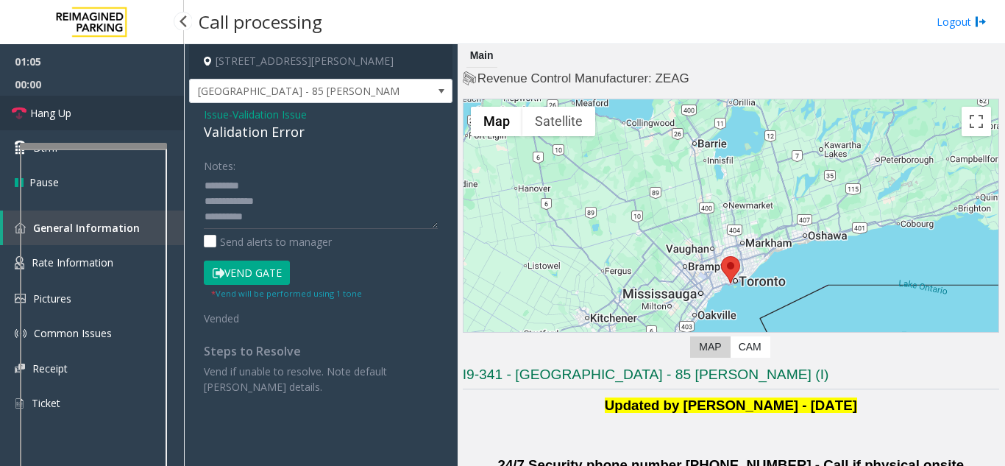
click at [91, 124] on link "Hang Up" at bounding box center [92, 113] width 184 height 35
click at [231, 218] on textarea at bounding box center [321, 201] width 234 height 55
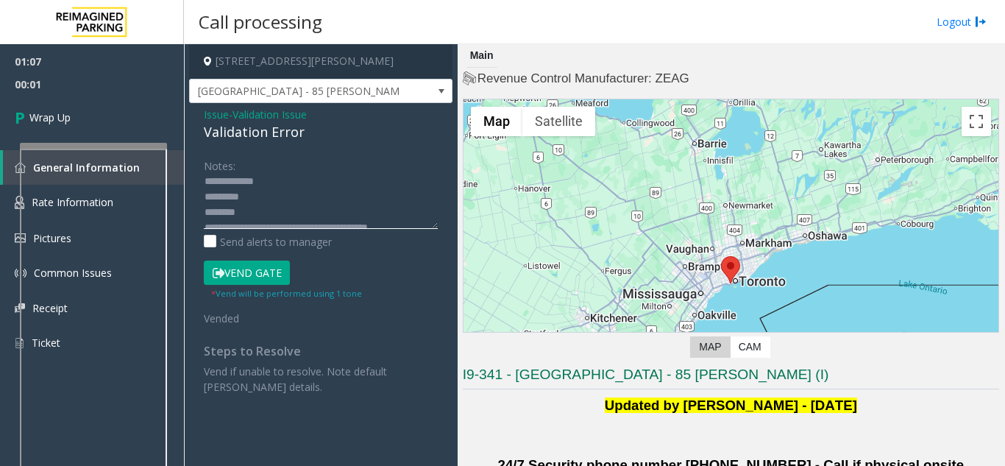
scroll to position [46, 0]
click at [210, 132] on div "Validation Error" at bounding box center [321, 132] width 234 height 20
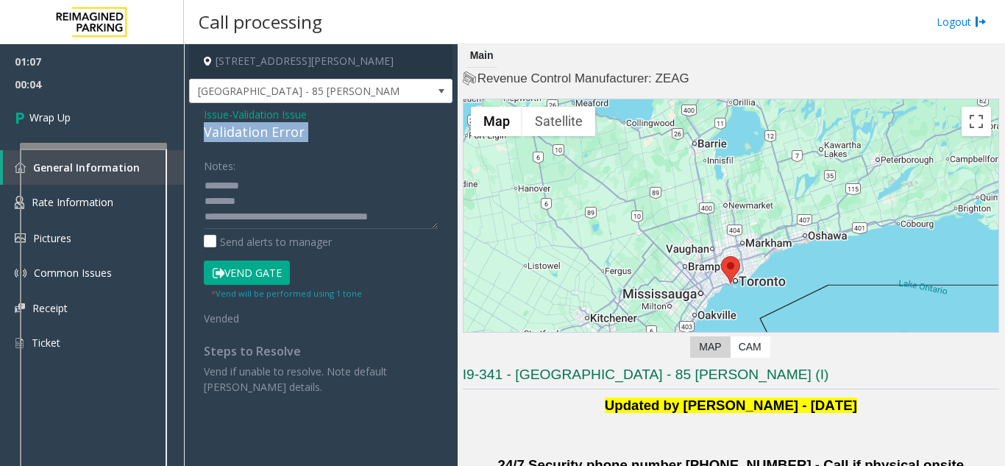
click at [210, 132] on div "Validation Error" at bounding box center [321, 132] width 234 height 20
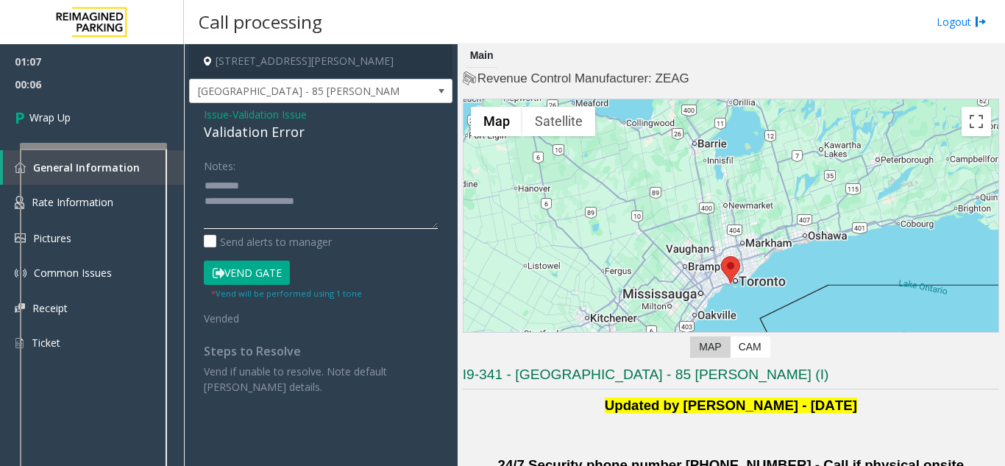
click at [255, 178] on textarea at bounding box center [321, 201] width 234 height 55
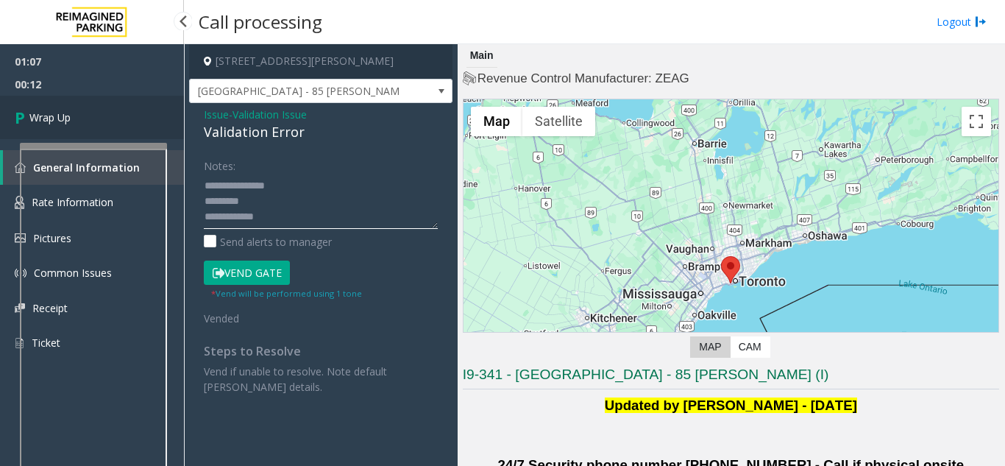
type textarea "**********"
click at [82, 100] on link "Wrap Up" at bounding box center [92, 117] width 184 height 43
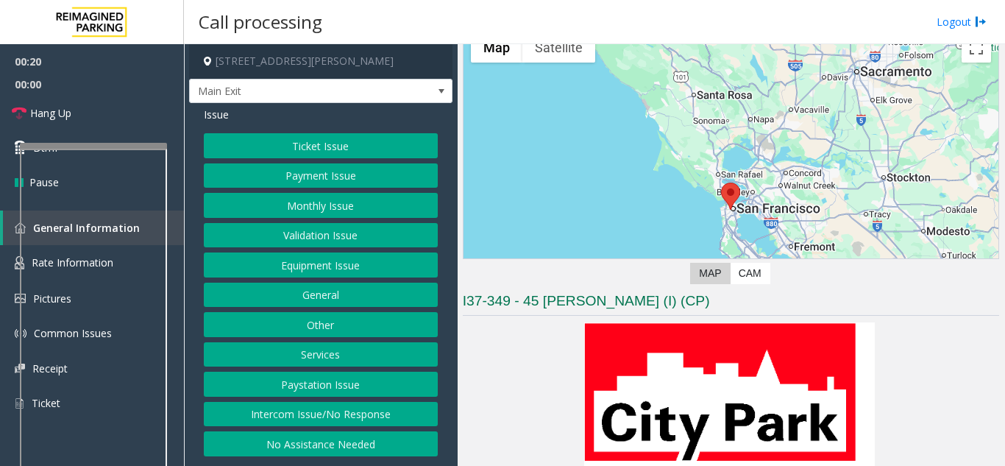
scroll to position [368, 0]
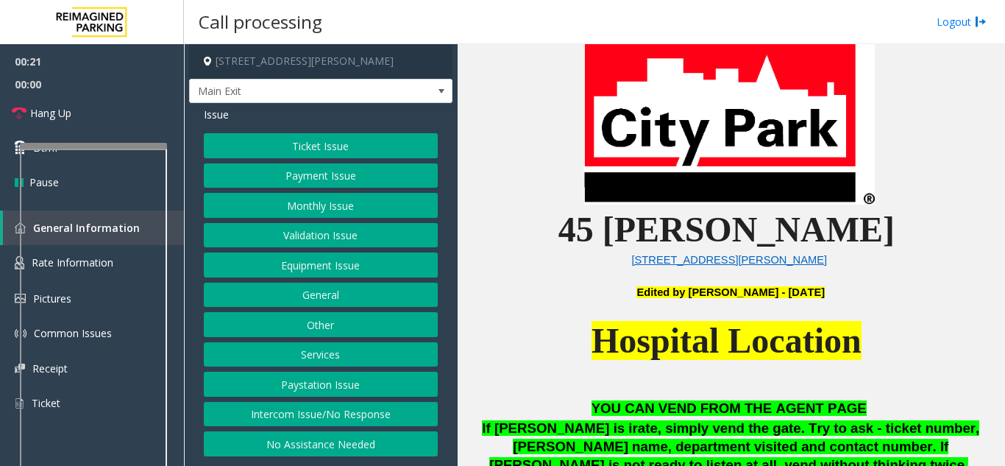
click at [332, 148] on button "Ticket Issue" at bounding box center [321, 145] width 234 height 25
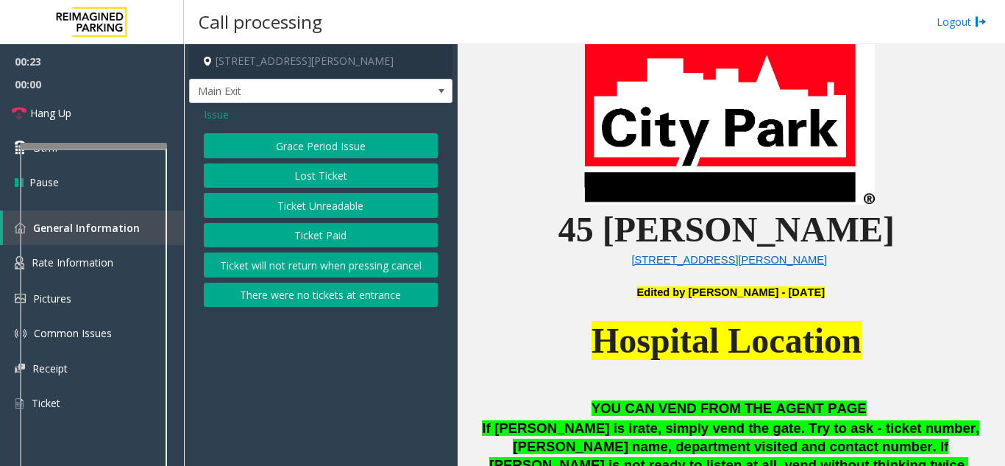
click at [220, 117] on span "Issue" at bounding box center [216, 114] width 25 height 15
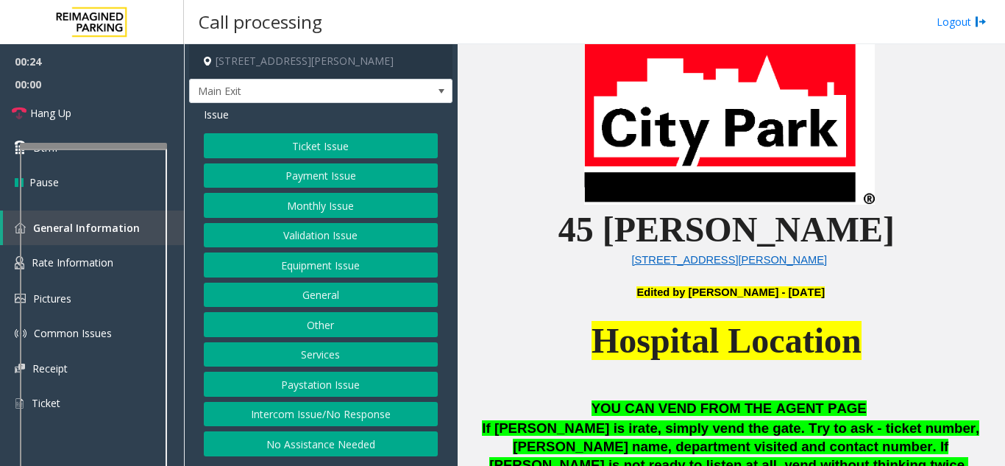
click at [330, 177] on button "Payment Issue" at bounding box center [321, 175] width 234 height 25
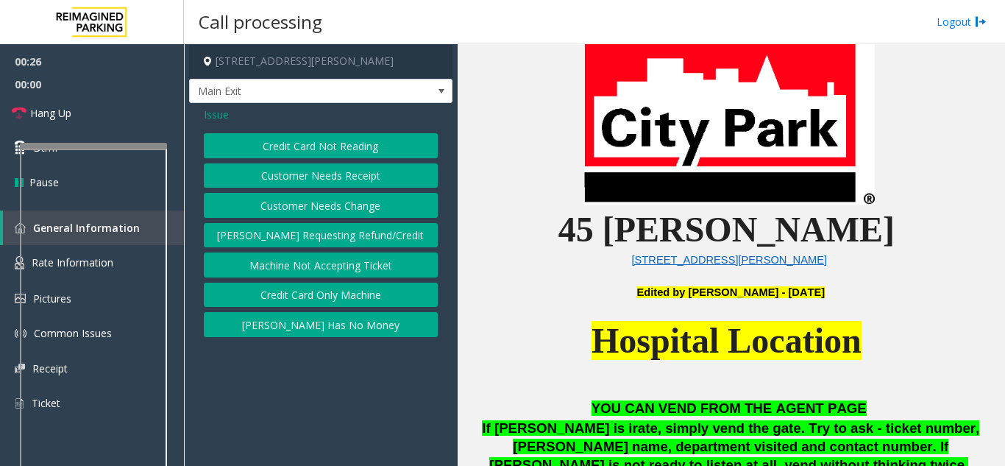
drag, startPoint x: 358, startPoint y: 180, endPoint x: 21, endPoint y: 202, distance: 337.8
click at [361, 179] on button "Customer Needs Receipt" at bounding box center [321, 175] width 234 height 25
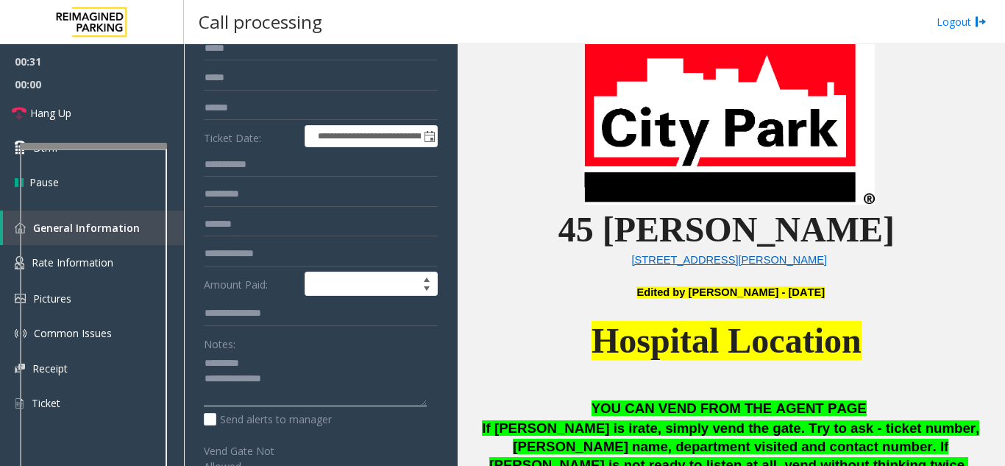
scroll to position [0, 0]
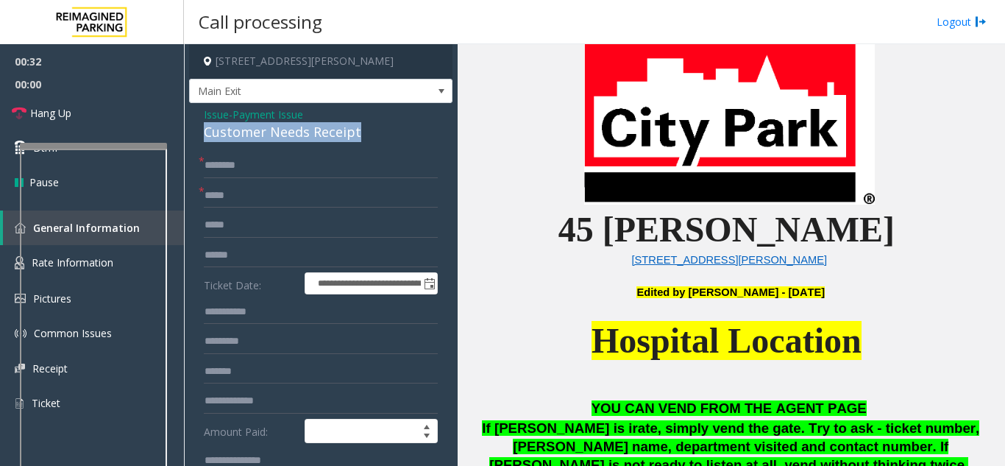
drag, startPoint x: 196, startPoint y: 128, endPoint x: 375, endPoint y: 127, distance: 178.1
click at [373, 127] on div "**********" at bounding box center [320, 450] width 263 height 694
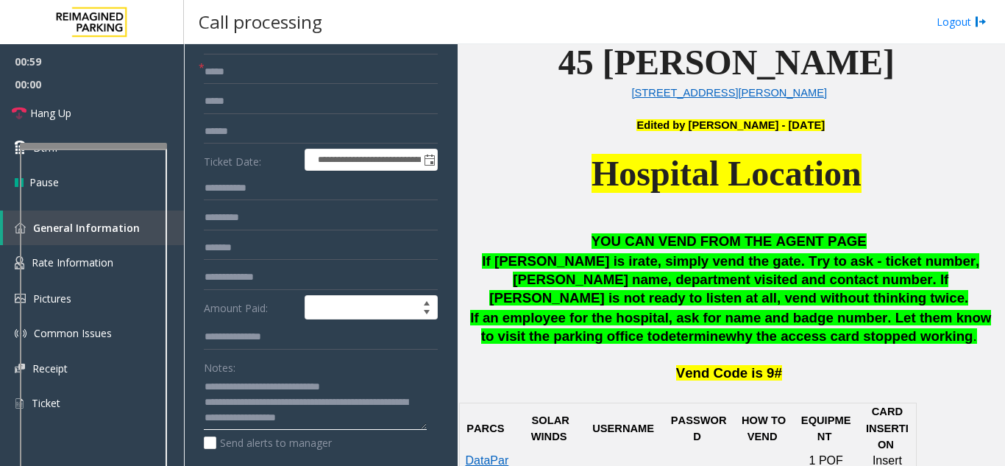
scroll to position [589, 0]
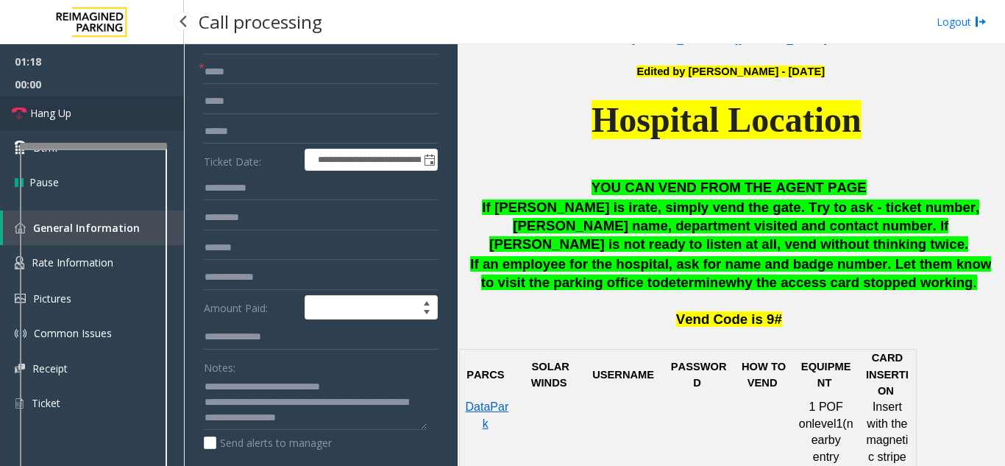
click at [138, 115] on link "Hang Up" at bounding box center [92, 113] width 184 height 35
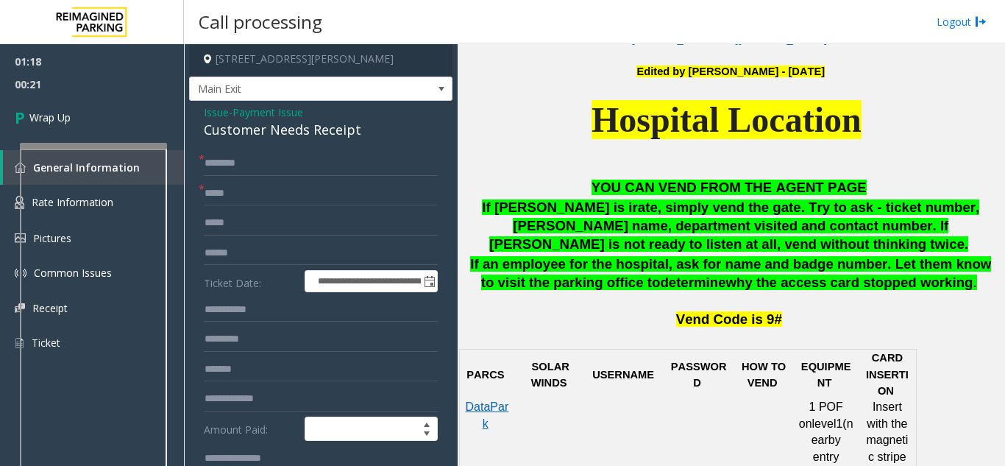
scroll to position [0, 0]
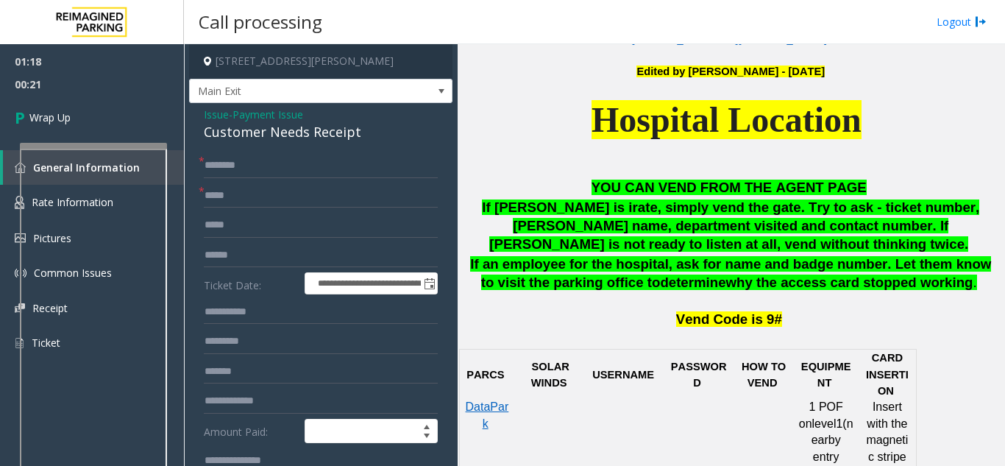
type textarea "**********"
click at [253, 190] on input "text" at bounding box center [321, 195] width 234 height 25
type input "**"
click at [247, 168] on input "*" at bounding box center [321, 165] width 234 height 25
type input "**"
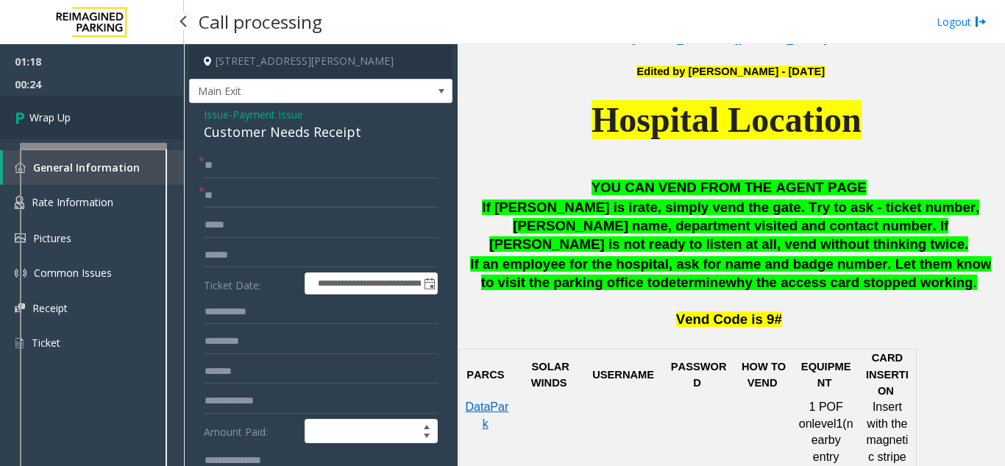
click at [113, 134] on link "Wrap Up" at bounding box center [92, 117] width 184 height 43
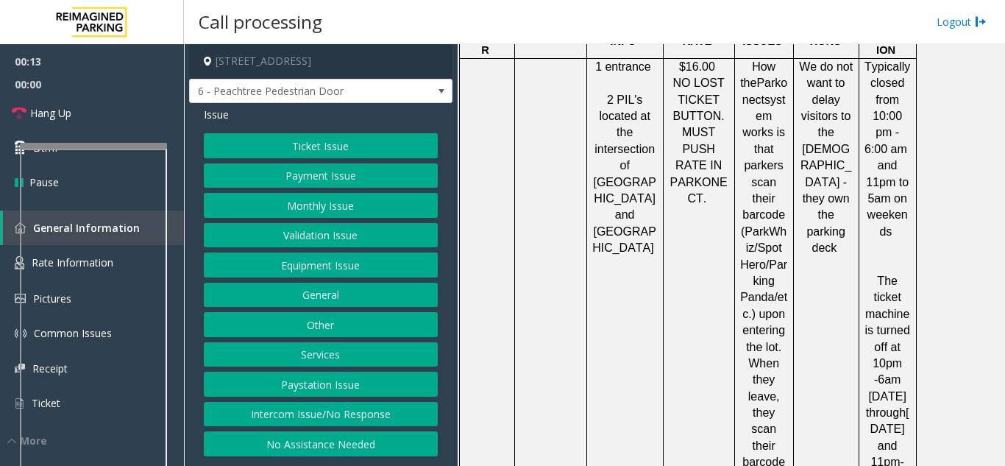
scroll to position [3459, 0]
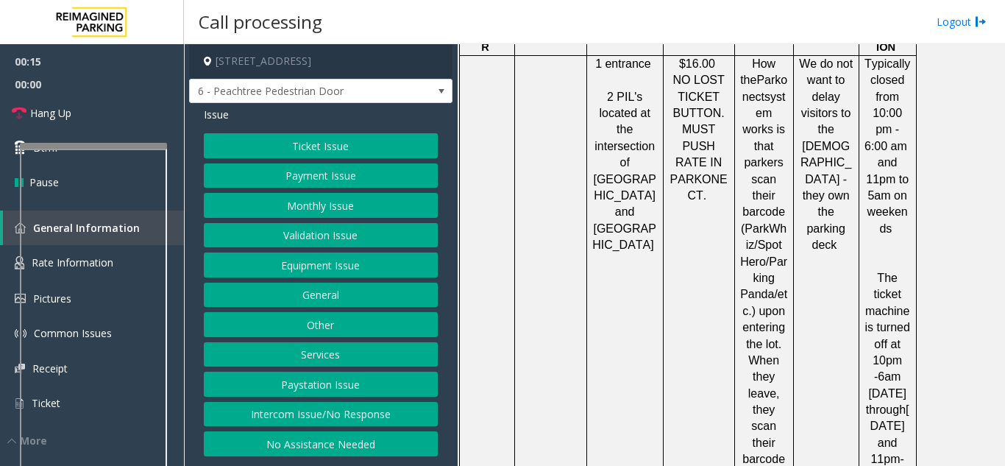
click at [355, 260] on button "Equipment Issue" at bounding box center [321, 264] width 234 height 25
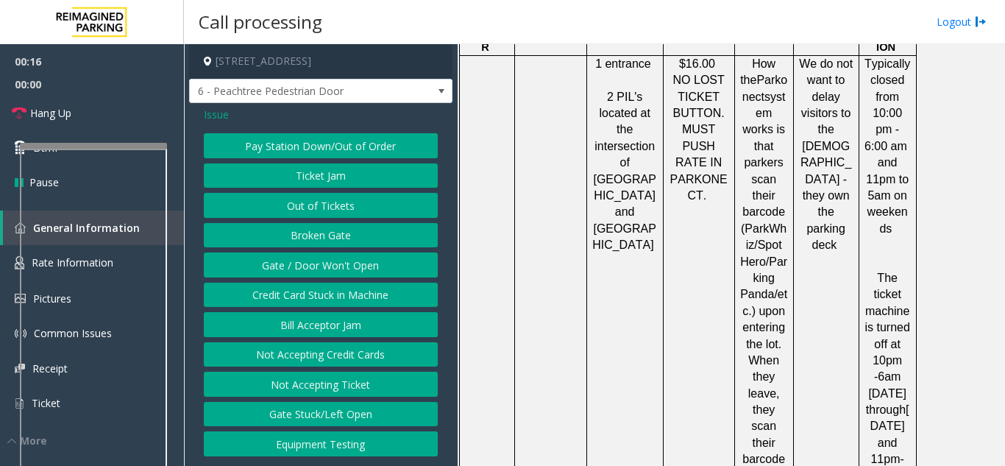
click at [360, 256] on button "Gate / Door Won't Open" at bounding box center [321, 264] width 234 height 25
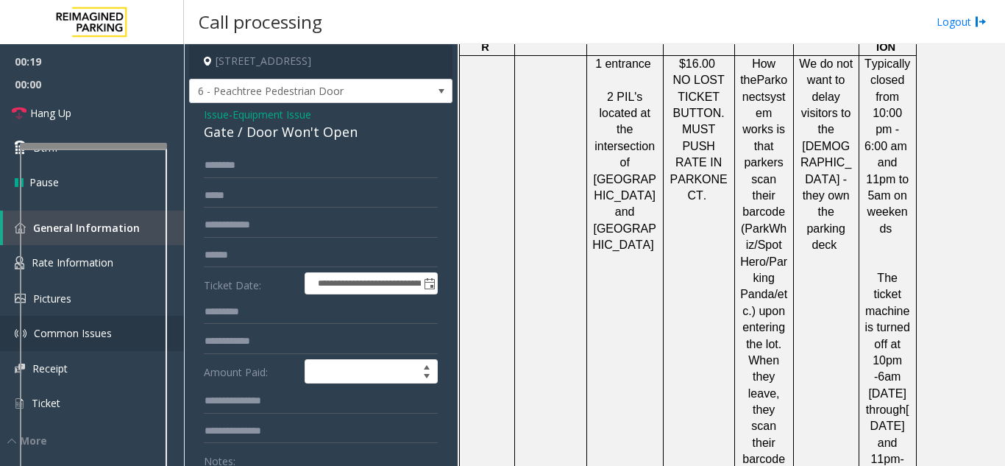
scroll to position [65, 0]
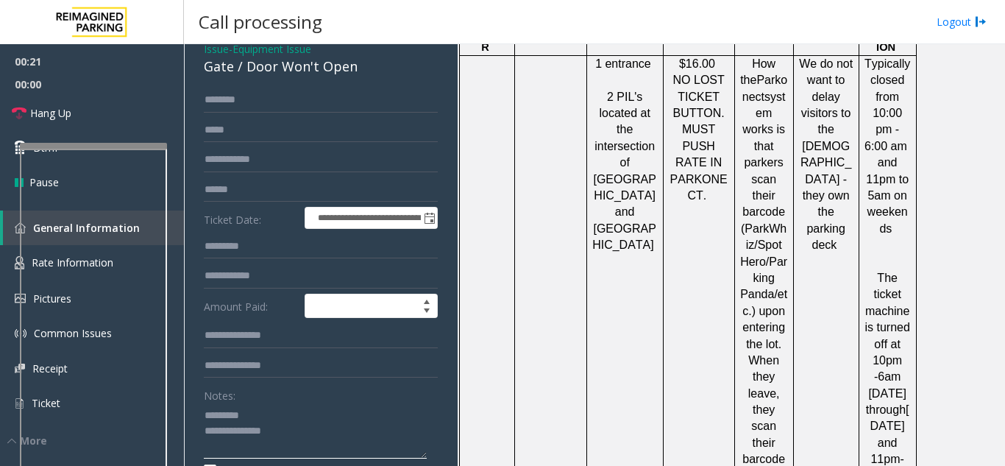
click at [273, 440] on textarea at bounding box center [315, 430] width 223 height 55
click at [276, 423] on textarea at bounding box center [315, 430] width 223 height 55
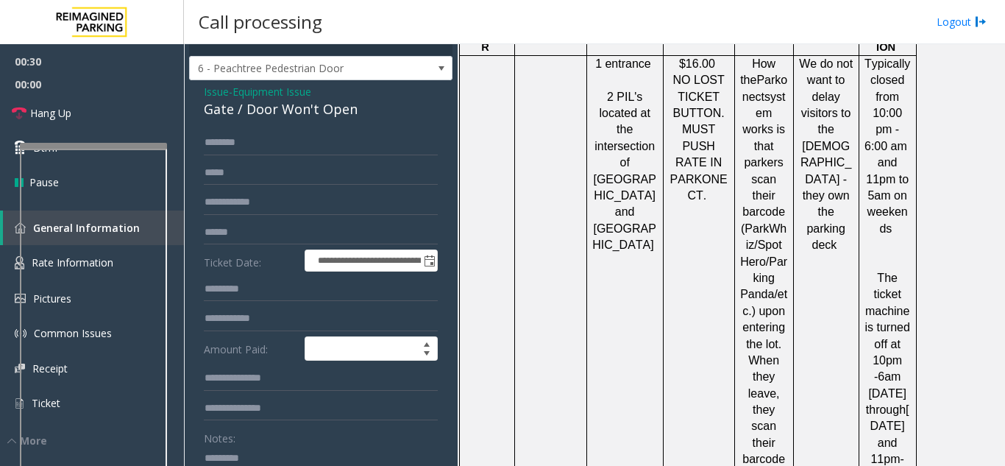
scroll to position [0, 0]
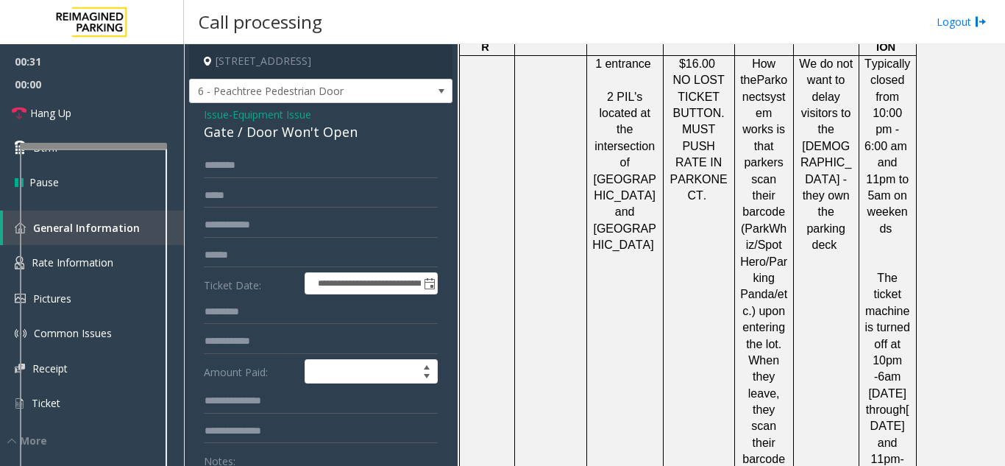
type textarea "**********"
click at [249, 191] on form "**********" at bounding box center [321, 374] width 234 height 442
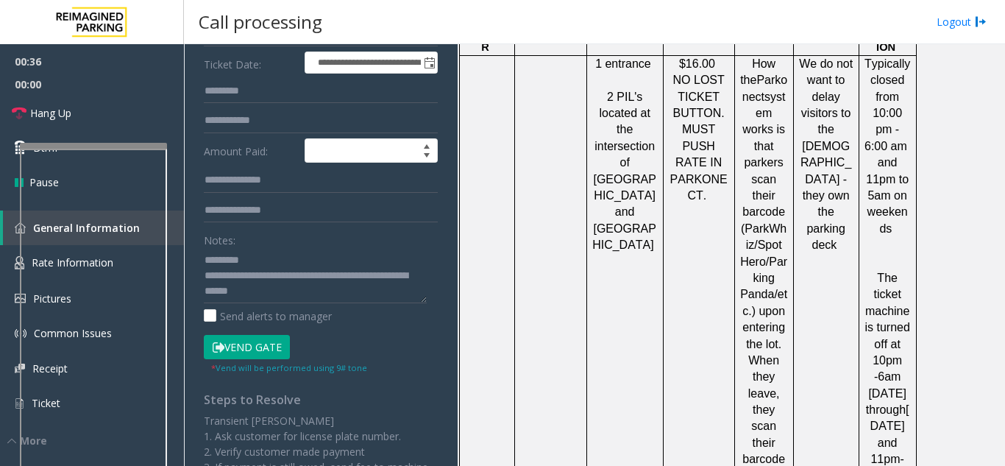
type input "****"
click at [275, 358] on button "Vend Gate" at bounding box center [247, 347] width 86 height 25
click at [284, 283] on textarea at bounding box center [315, 275] width 223 height 55
click at [286, 266] on textarea at bounding box center [315, 275] width 223 height 55
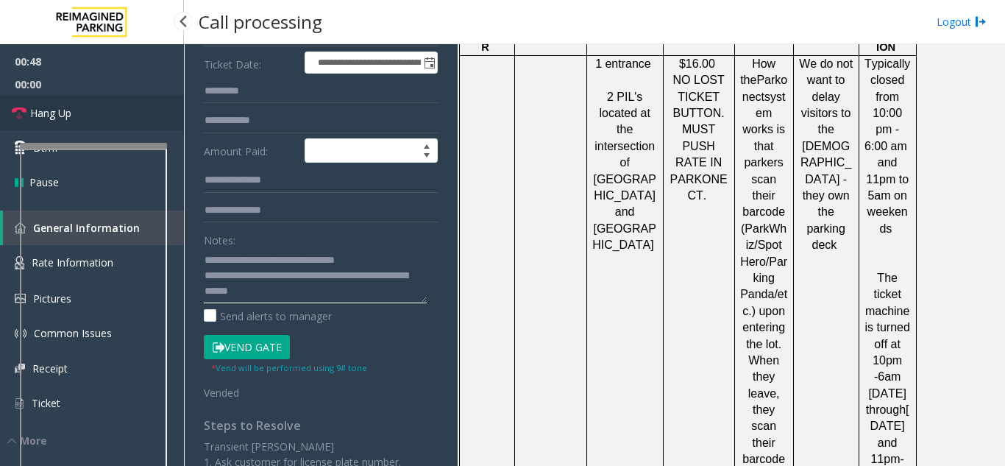
type textarea "**********"
click at [38, 124] on link "Hang Up" at bounding box center [92, 113] width 184 height 35
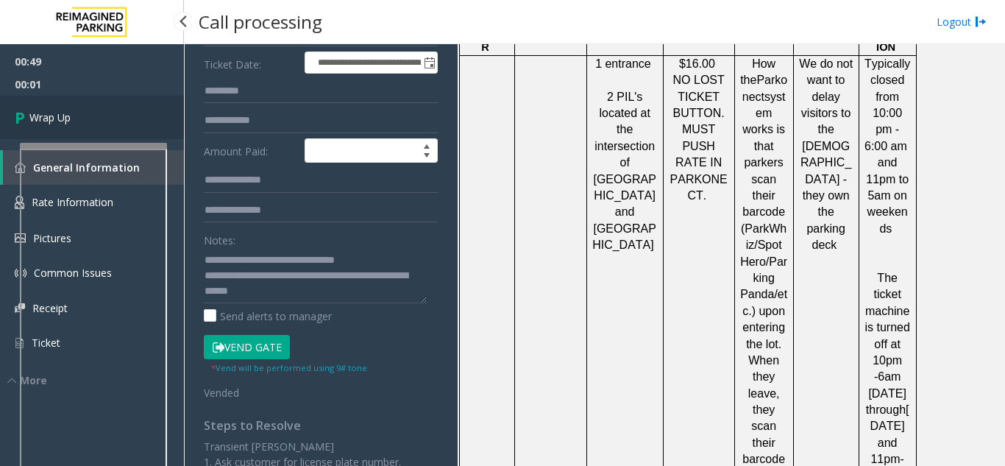
click at [56, 134] on link "Wrap Up" at bounding box center [92, 117] width 184 height 43
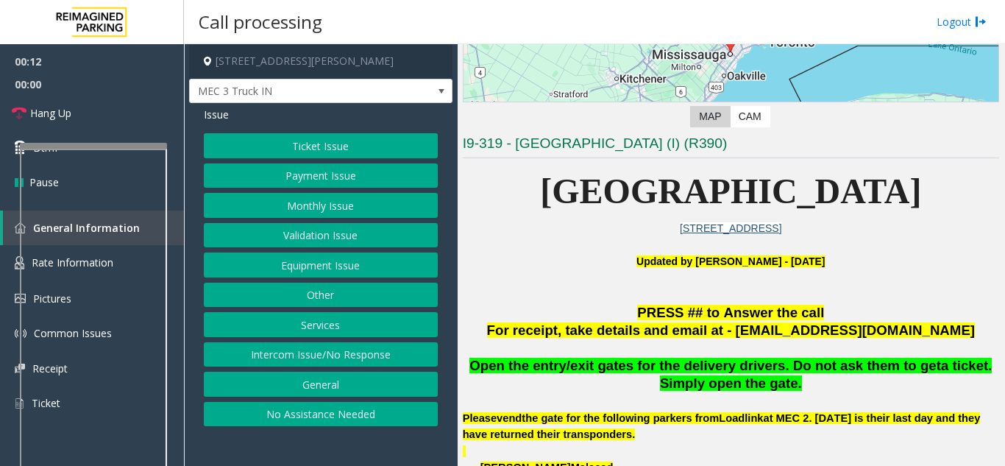
scroll to position [221, 0]
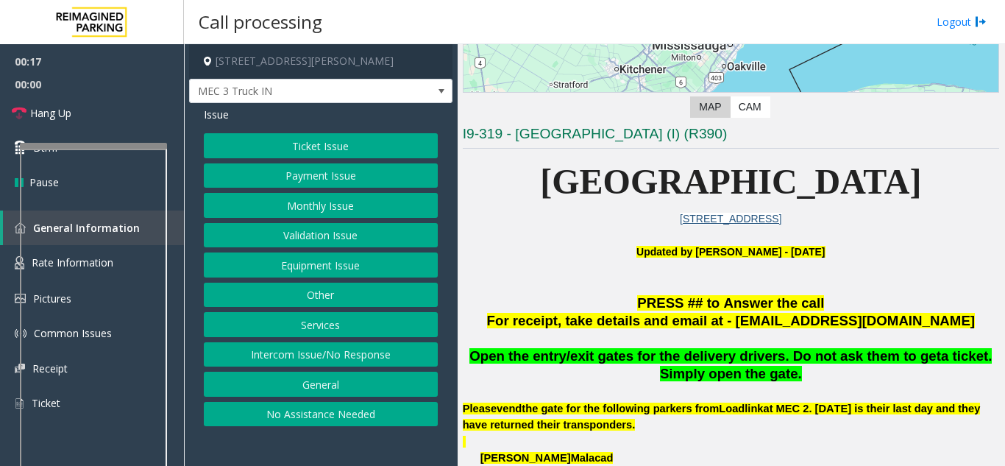
click at [343, 267] on button "Equipment Issue" at bounding box center [321, 264] width 234 height 25
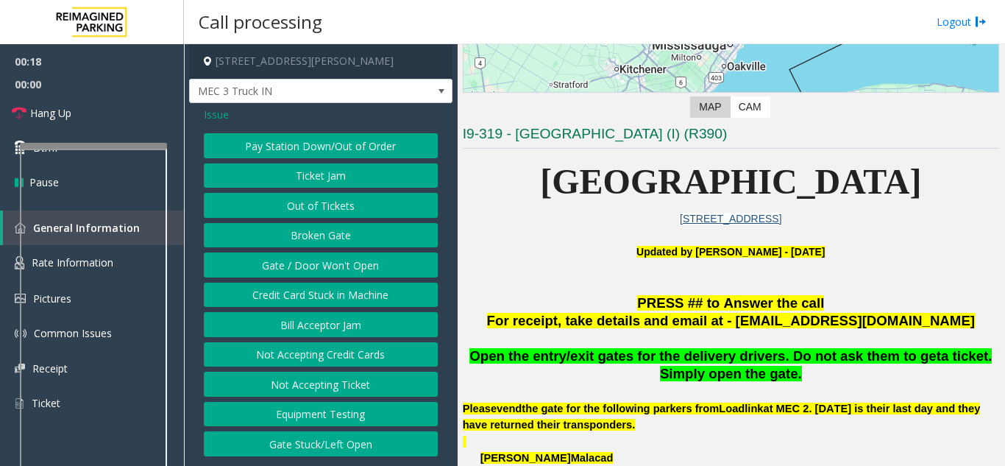
click at [222, 117] on span "Issue" at bounding box center [216, 114] width 25 height 15
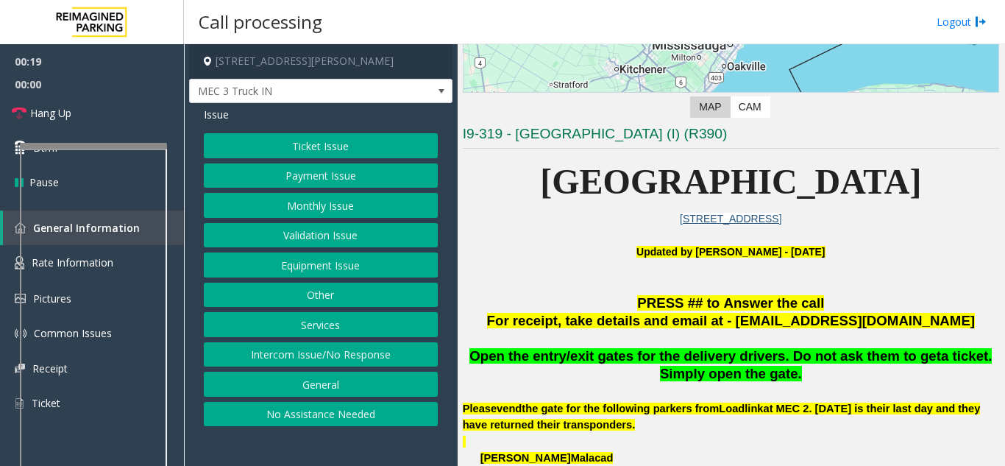
click at [334, 334] on button "Services" at bounding box center [321, 324] width 234 height 25
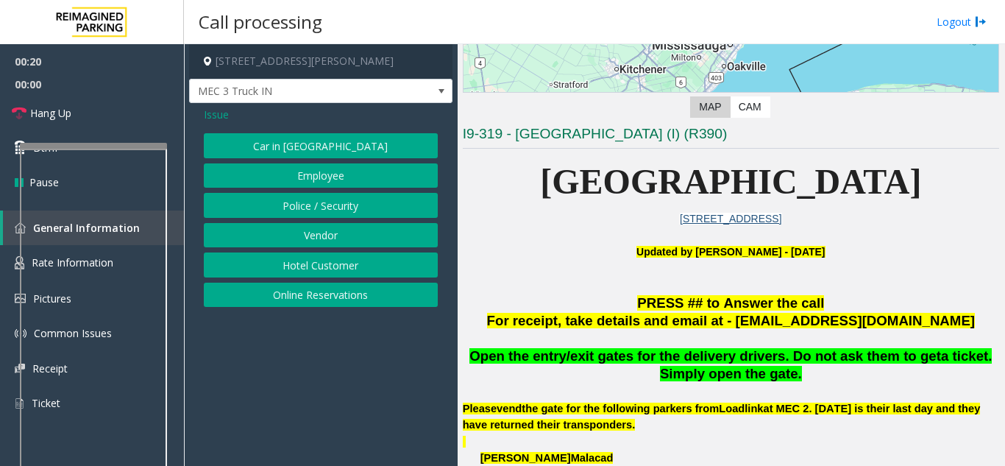
click at [333, 242] on button "Vendor" at bounding box center [321, 235] width 234 height 25
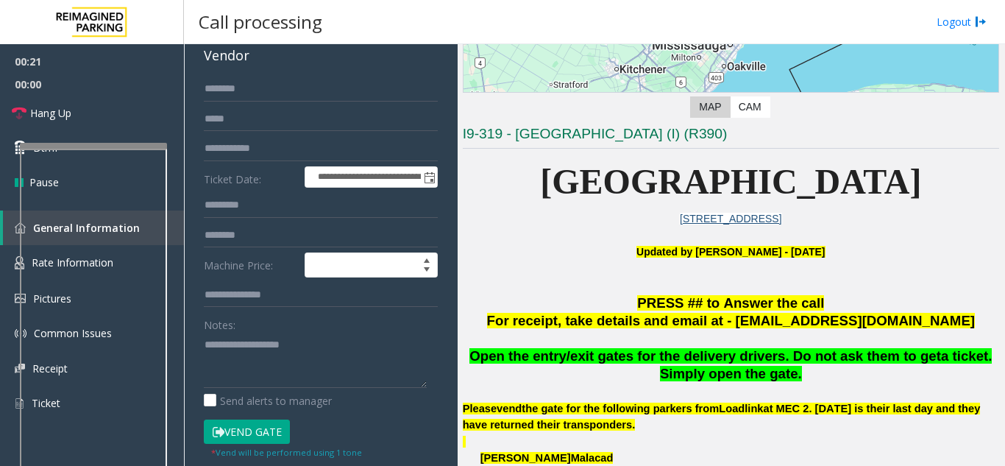
scroll to position [147, 0]
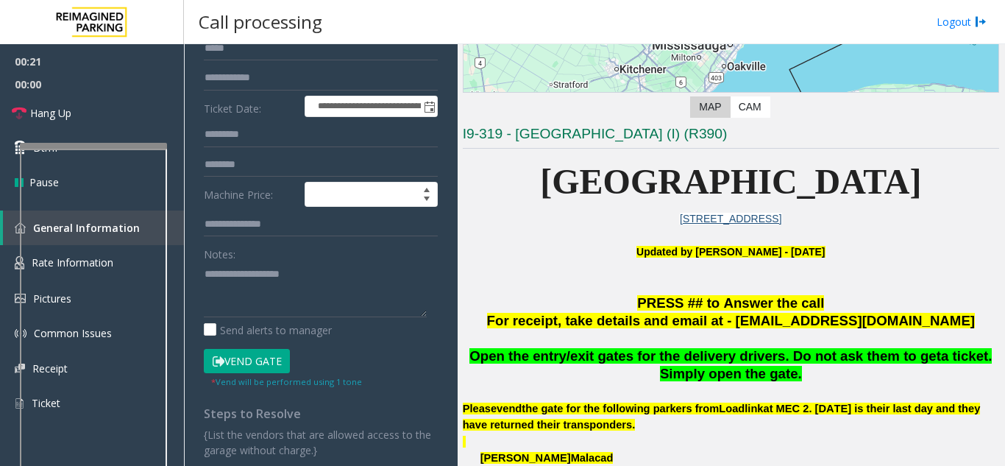
click at [250, 355] on button "Vend Gate" at bounding box center [247, 361] width 86 height 25
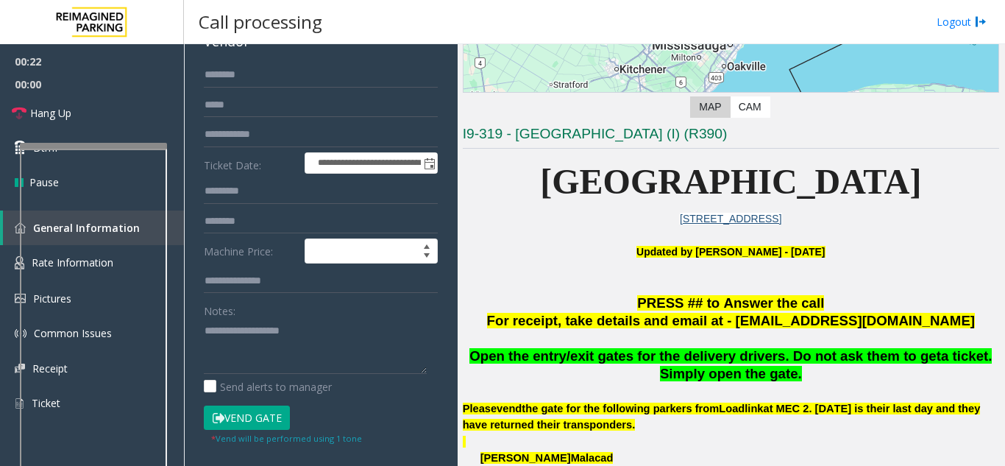
scroll to position [0, 0]
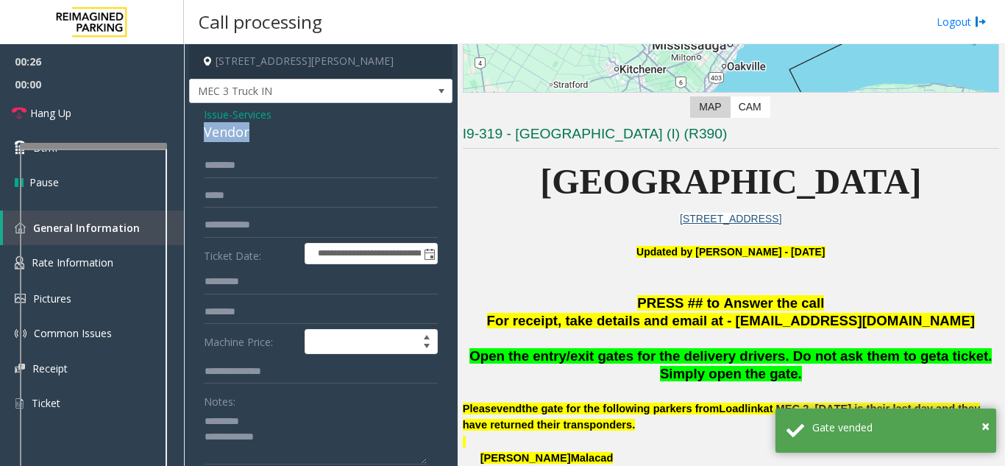
drag, startPoint x: 198, startPoint y: 134, endPoint x: 290, endPoint y: 137, distance: 92.0
click at [290, 137] on div "**********" at bounding box center [320, 397] width 263 height 588
drag, startPoint x: 653, startPoint y: 356, endPoint x: 662, endPoint y: 352, distance: 9.9
click at [662, 352] on span "Open the entry/exit gates for the delivery drivers. Do not ask them to get" at bounding box center [706, 355] width 472 height 15
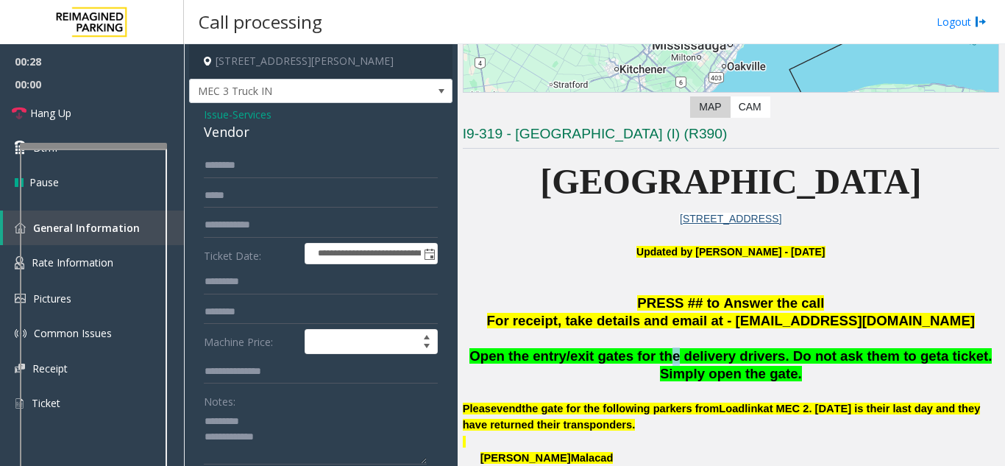
click at [662, 355] on span "Open the entry/exit gates for the delivery drivers. Do not ask them to get" at bounding box center [706, 355] width 472 height 15
drag, startPoint x: 666, startPoint y: 358, endPoint x: 754, endPoint y: 355, distance: 88.4
click at [754, 355] on span "Open the entry/exit gates for the delivery drivers. Do not ask them to get" at bounding box center [706, 355] width 472 height 15
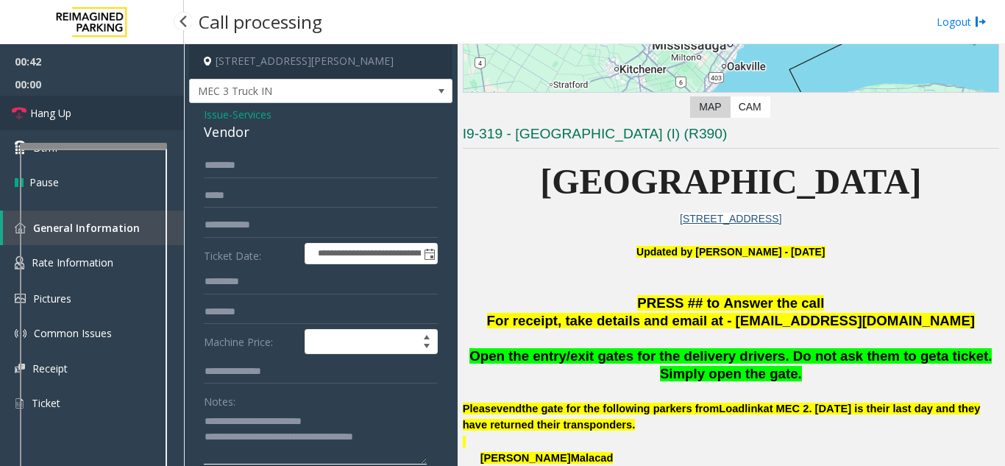
type textarea "**********"
click at [127, 106] on link "Hang Up" at bounding box center [92, 113] width 184 height 35
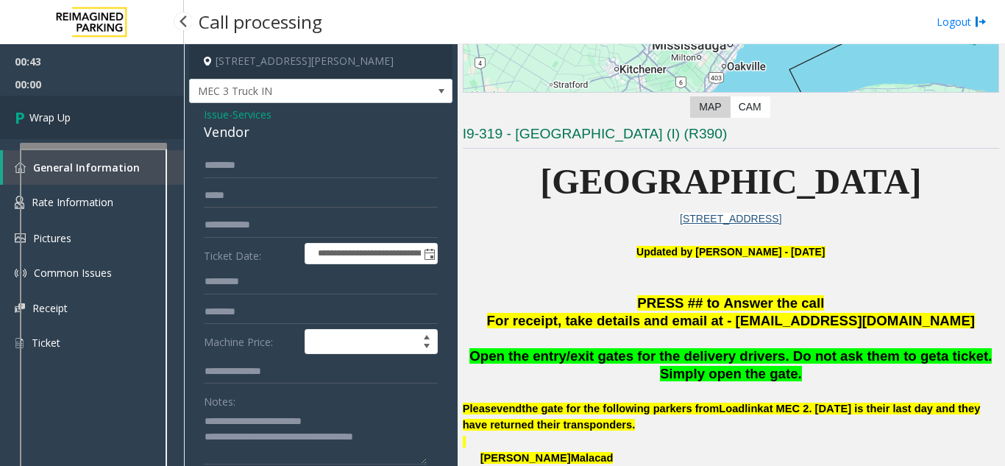
click at [127, 106] on link "Wrap Up" at bounding box center [92, 117] width 184 height 43
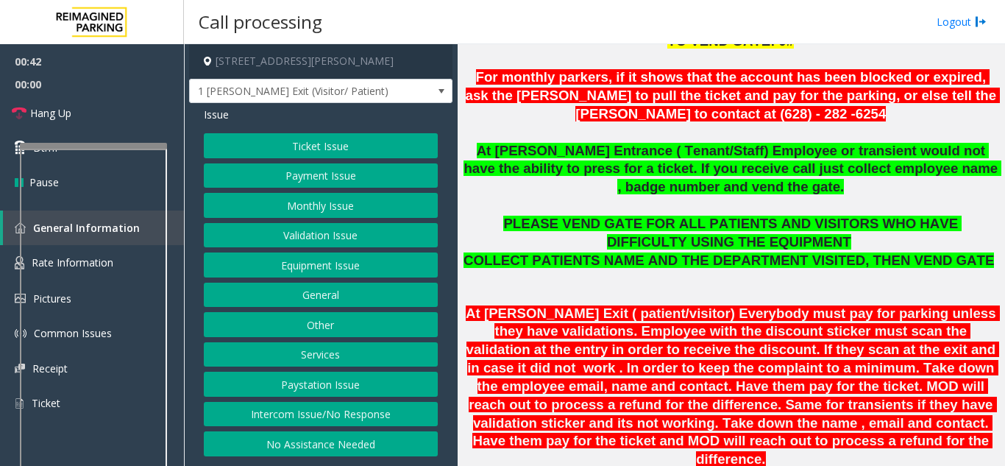
scroll to position [515, 0]
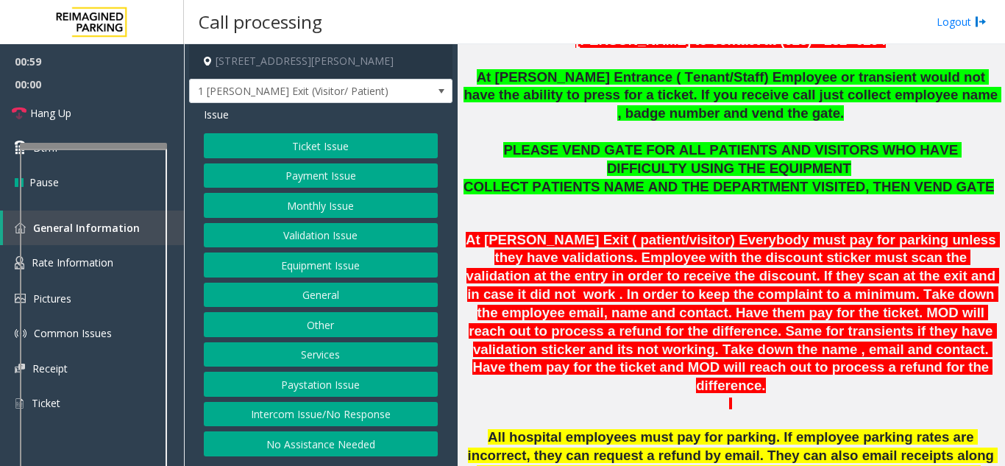
click at [369, 358] on button "Services" at bounding box center [321, 354] width 234 height 25
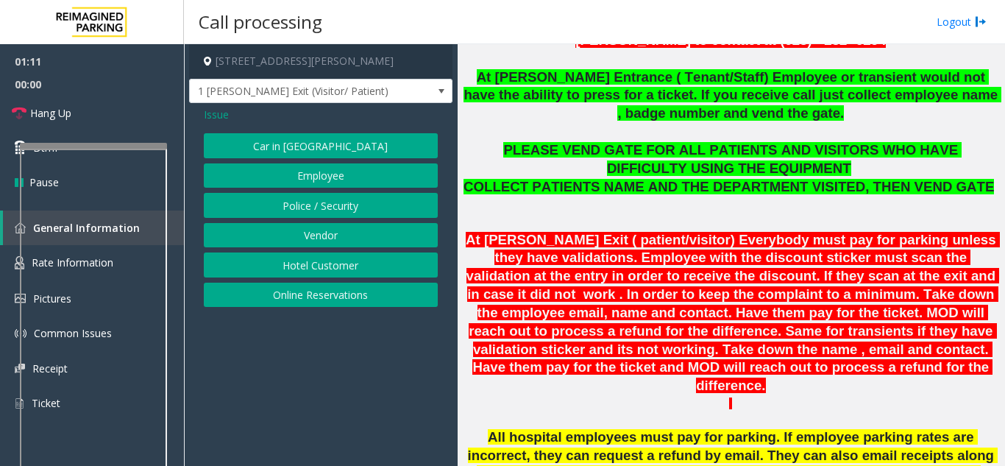
click at [212, 118] on span "Issue" at bounding box center [216, 114] width 25 height 15
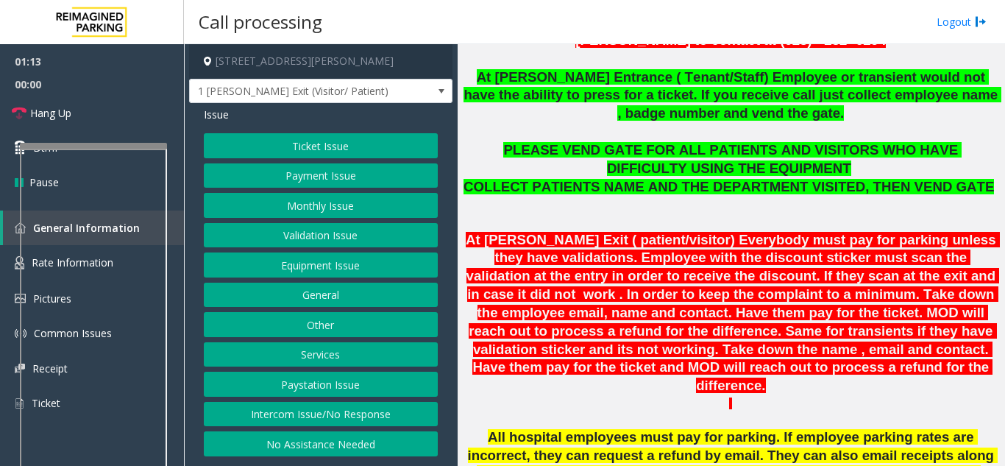
click at [359, 236] on button "Validation Issue" at bounding box center [321, 235] width 234 height 25
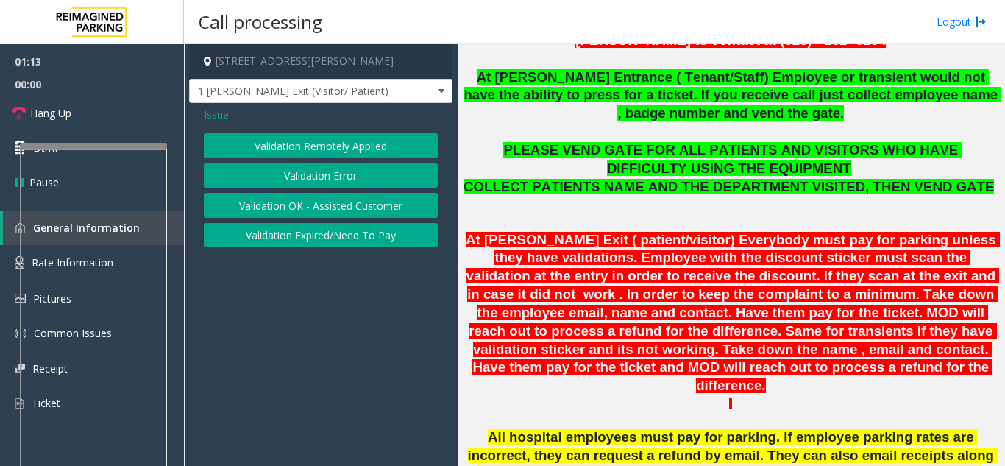
click at [341, 180] on button "Validation Error" at bounding box center [321, 175] width 234 height 25
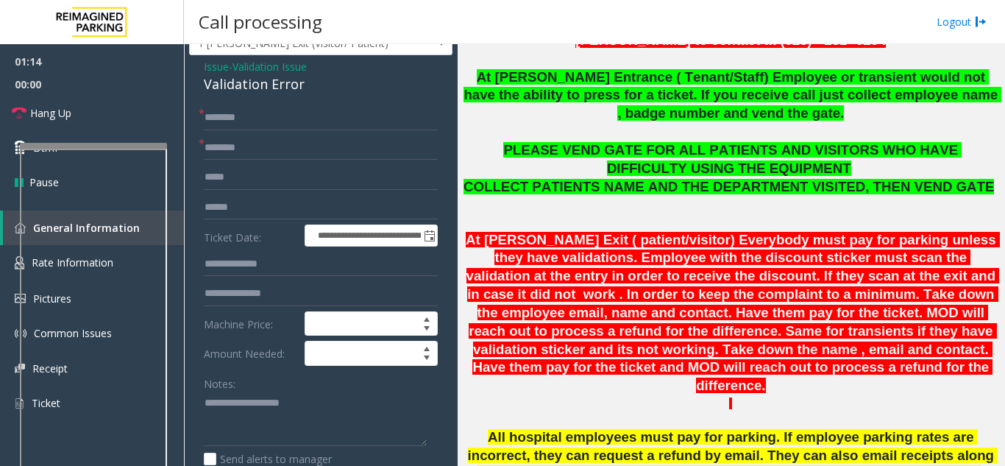
scroll to position [74, 0]
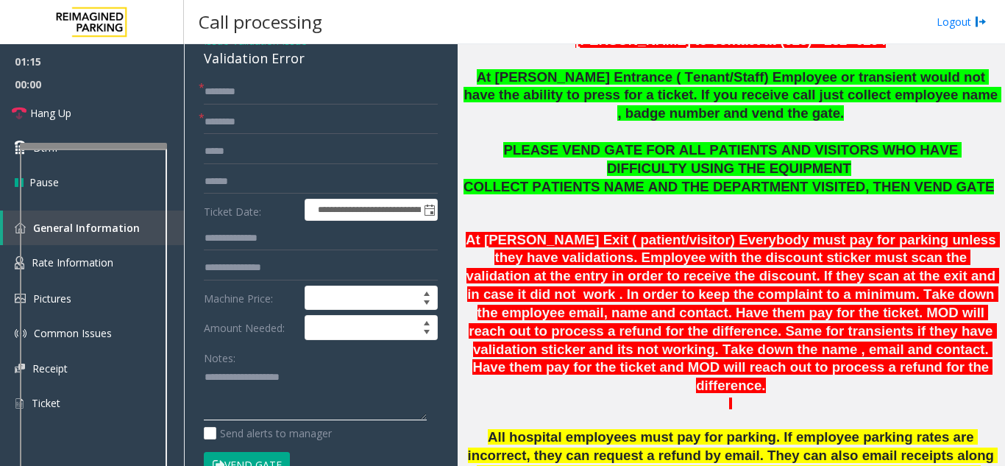
paste textarea "**********"
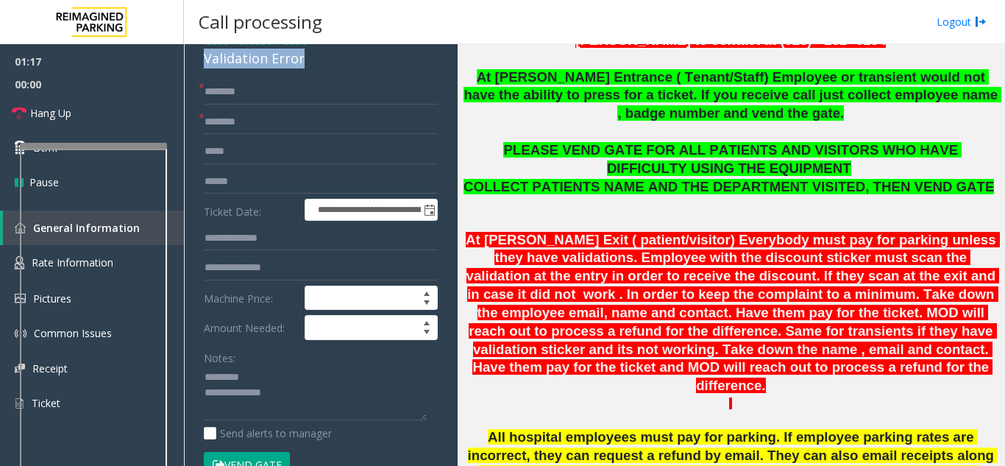
drag, startPoint x: 206, startPoint y: 62, endPoint x: 301, endPoint y: 63, distance: 94.9
click at [301, 63] on div "Validation Error" at bounding box center [321, 59] width 234 height 20
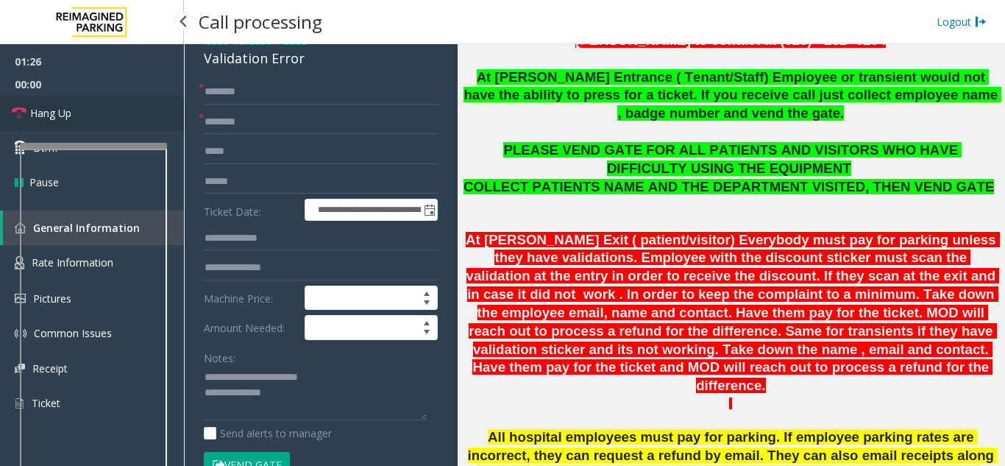
click at [142, 110] on link "Hang Up" at bounding box center [92, 113] width 184 height 35
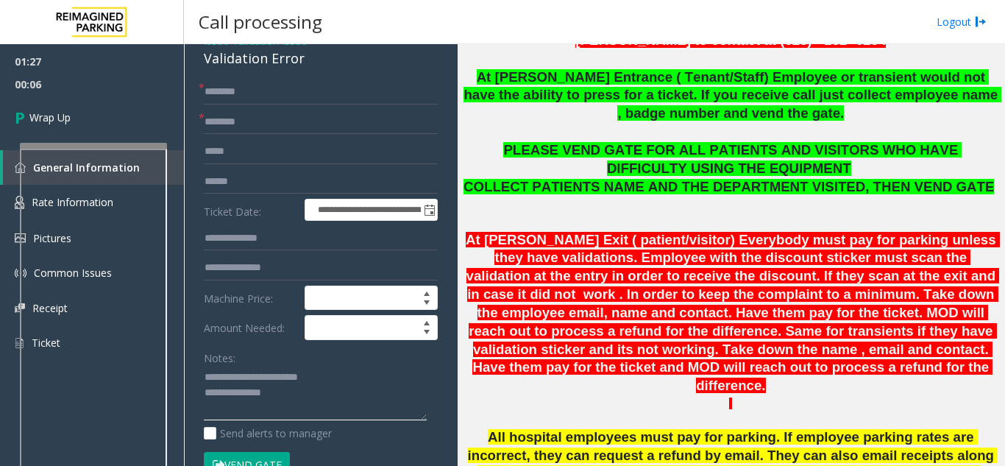
click at [277, 385] on textarea at bounding box center [315, 393] width 223 height 55
click at [278, 385] on textarea at bounding box center [315, 393] width 223 height 55
click at [278, 392] on textarea at bounding box center [315, 393] width 223 height 55
paste textarea "**********"
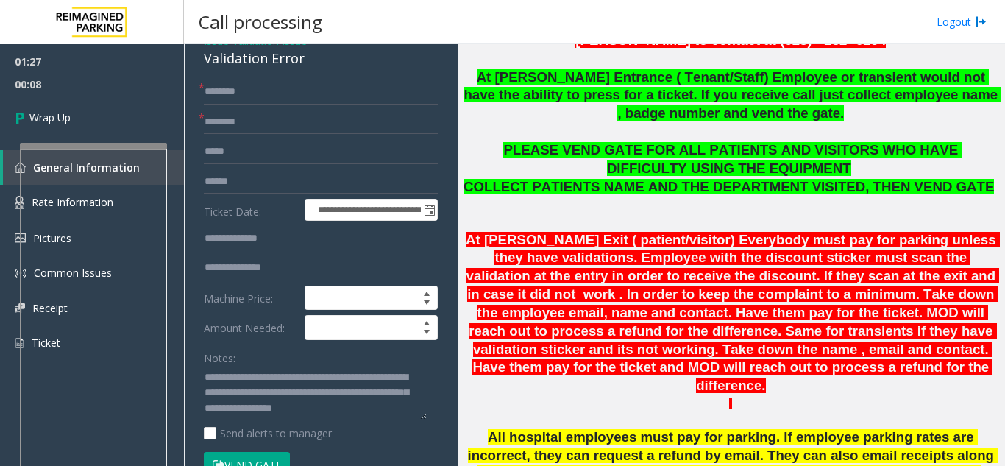
type textarea "**********"
click at [258, 129] on input "text" at bounding box center [321, 122] width 234 height 25
type input "**"
click at [286, 88] on input "text" at bounding box center [321, 91] width 234 height 25
type input "**"
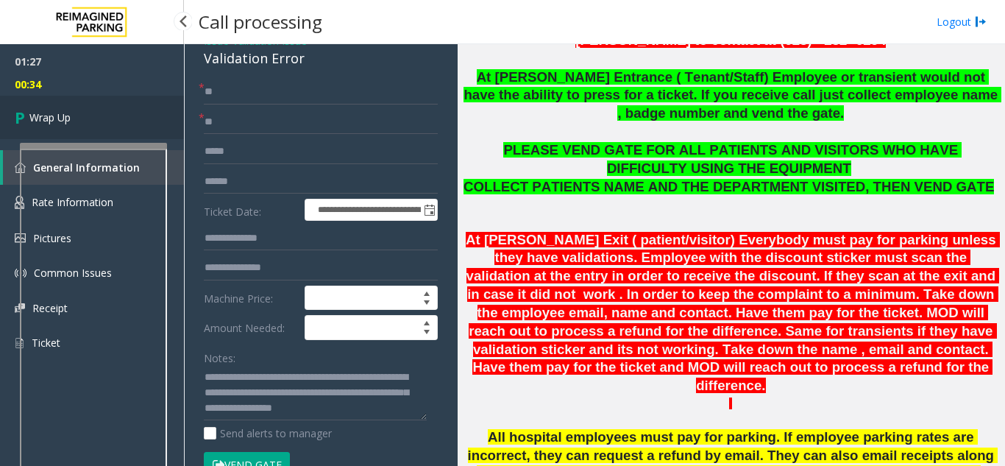
click at [99, 108] on link "Wrap Up" at bounding box center [92, 117] width 184 height 43
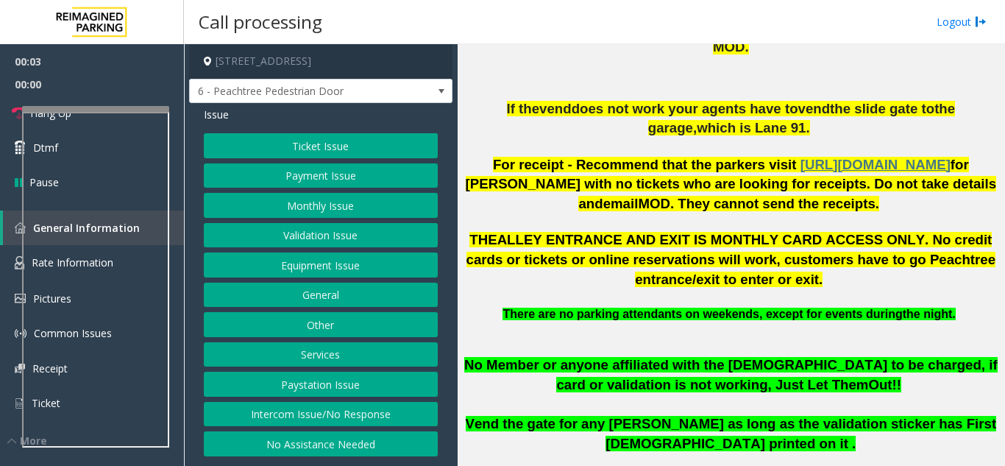
scroll to position [662, 0]
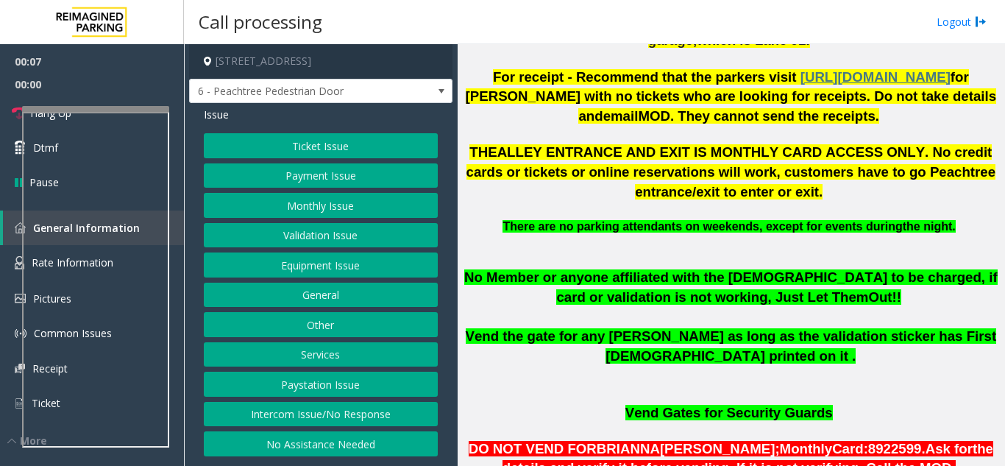
click at [375, 266] on button "Equipment Issue" at bounding box center [321, 264] width 234 height 25
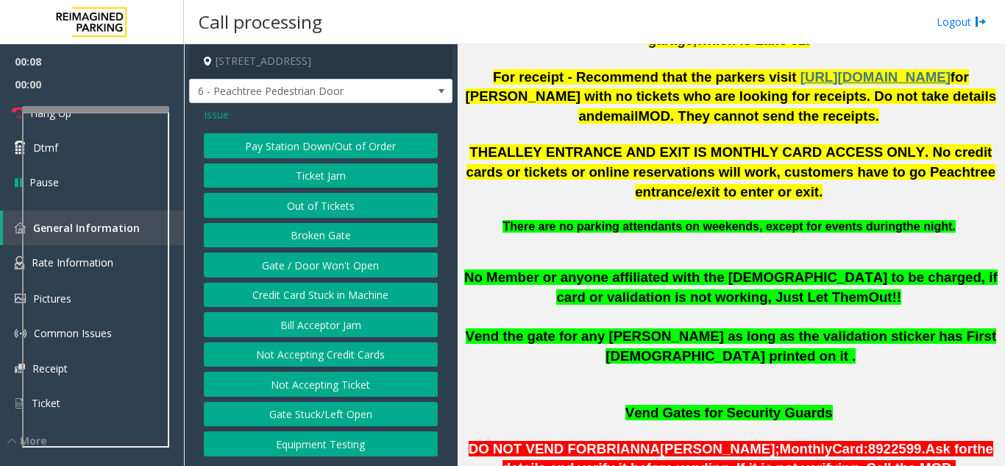
click at [362, 262] on button "Gate / Door Won't Open" at bounding box center [321, 264] width 234 height 25
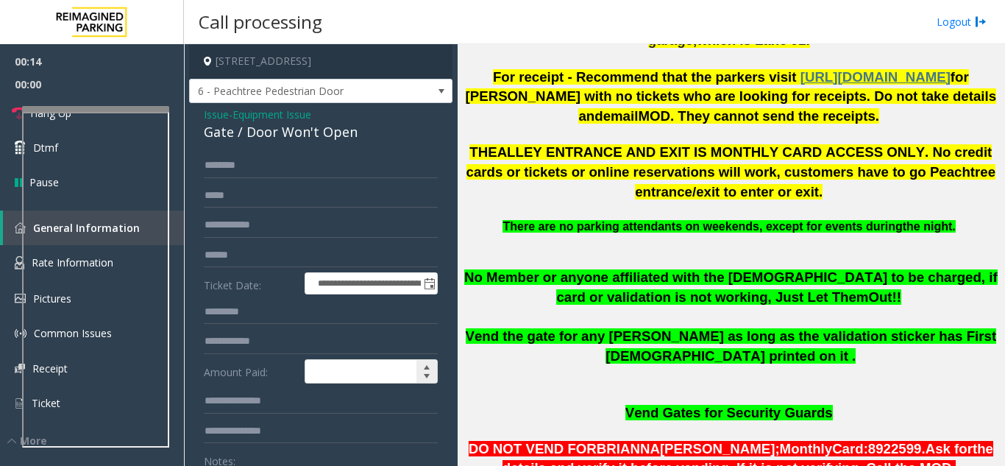
scroll to position [147, 0]
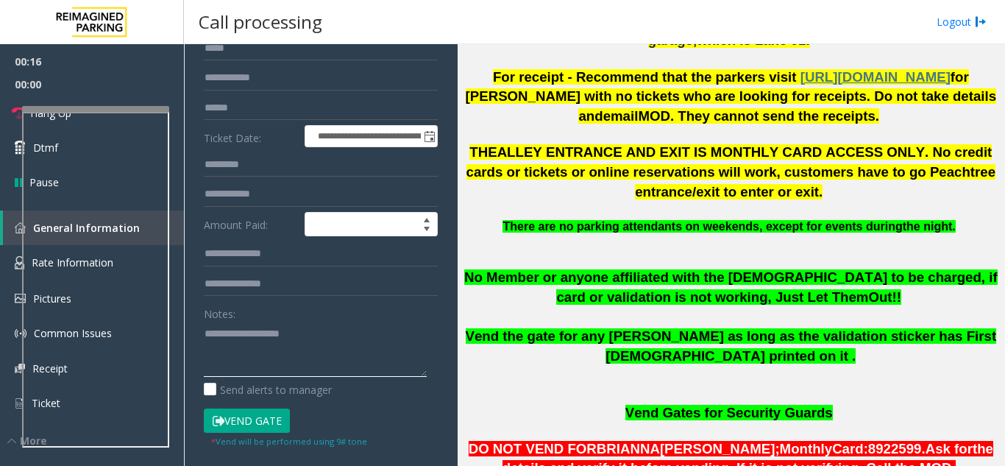
paste textarea "**********"
click at [250, 350] on textarea at bounding box center [315, 349] width 223 height 55
click at [251, 433] on button "Vend Gate" at bounding box center [247, 420] width 86 height 25
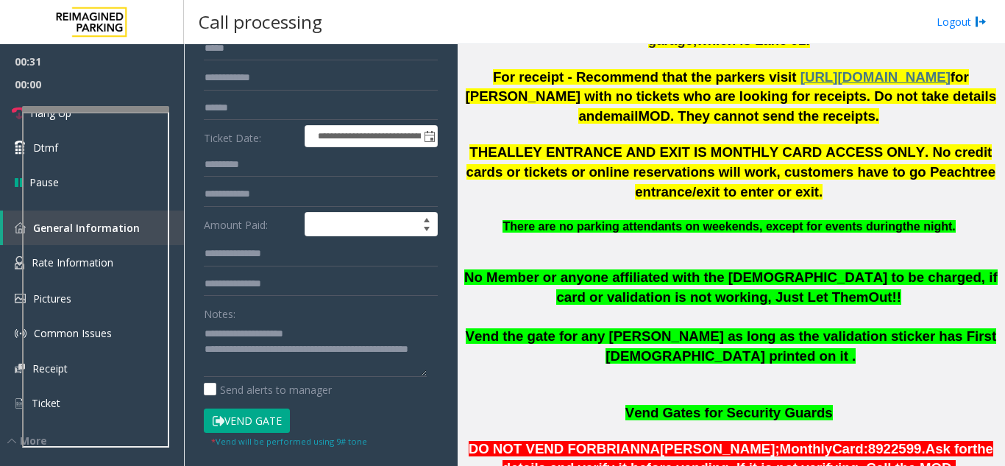
click at [251, 432] on button "Vend Gate" at bounding box center [247, 420] width 86 height 25
click at [302, 345] on textarea at bounding box center [315, 349] width 223 height 55
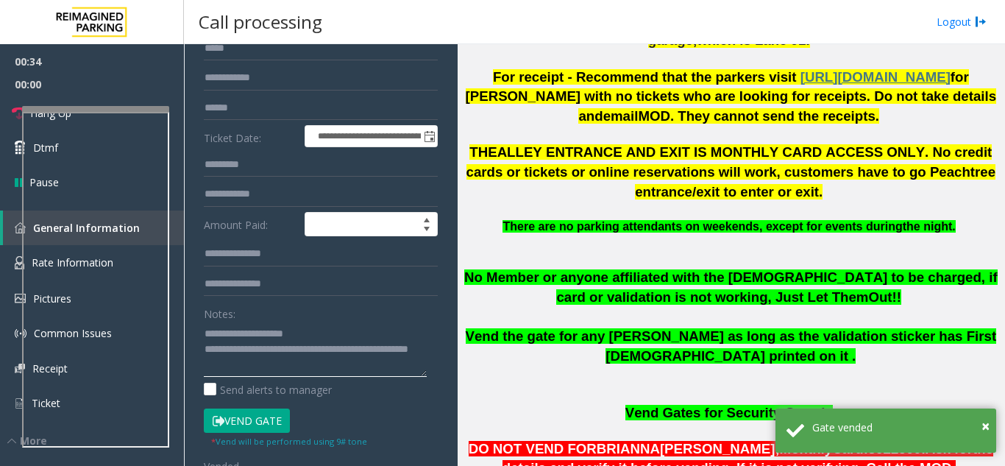
drag, startPoint x: 275, startPoint y: 342, endPoint x: 299, endPoint y: 341, distance: 24.3
click at [302, 341] on textarea at bounding box center [315, 349] width 223 height 55
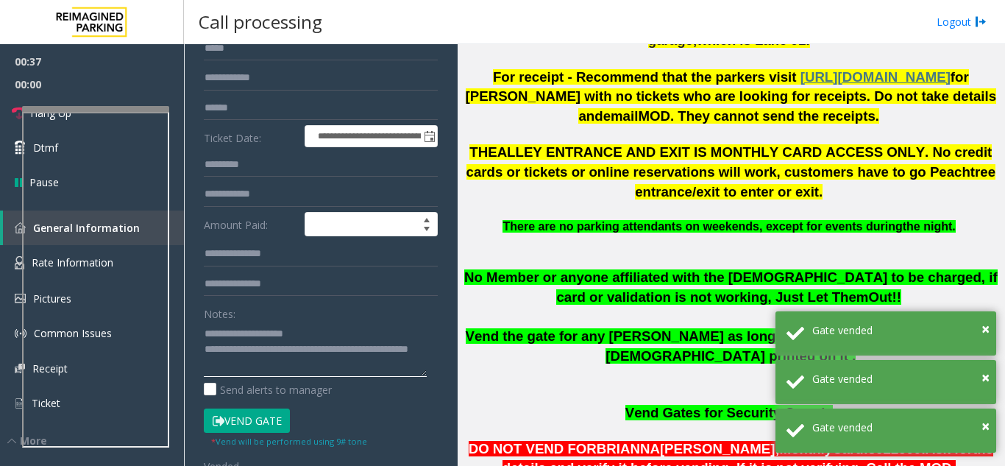
type textarea "**********"
type input "****"
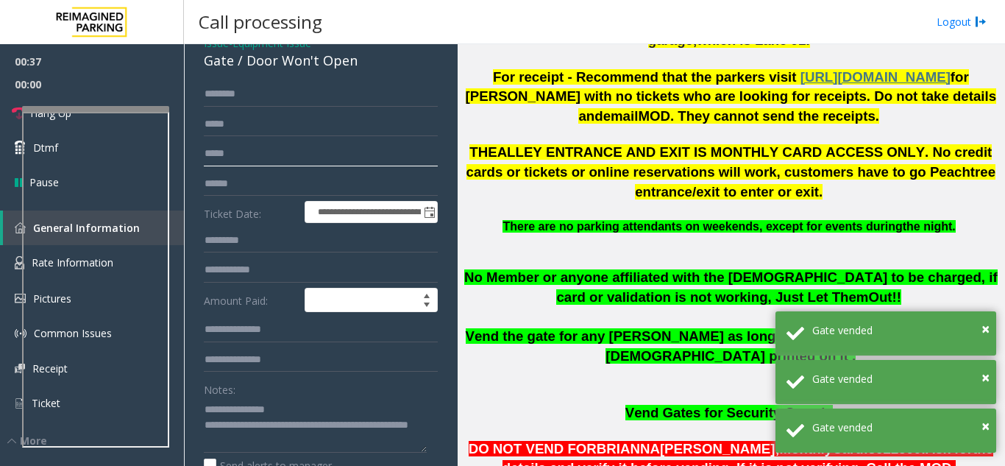
scroll to position [0, 0]
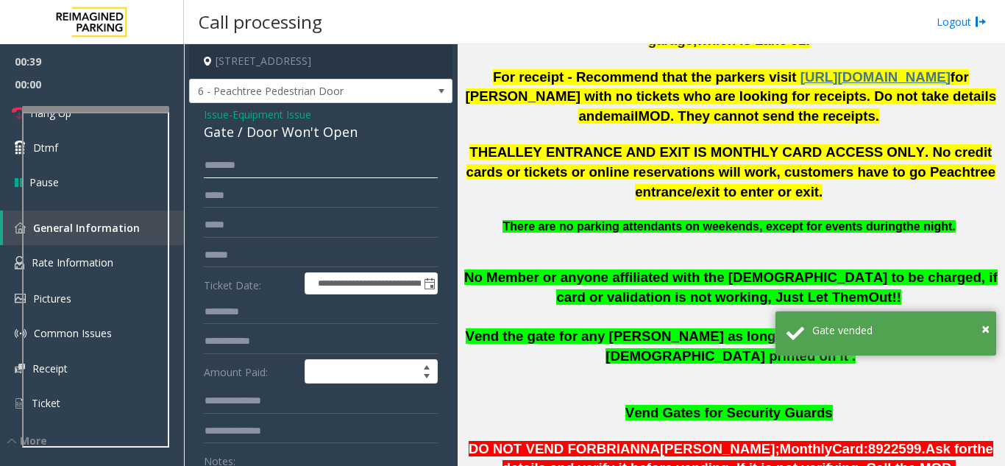
type input "****"
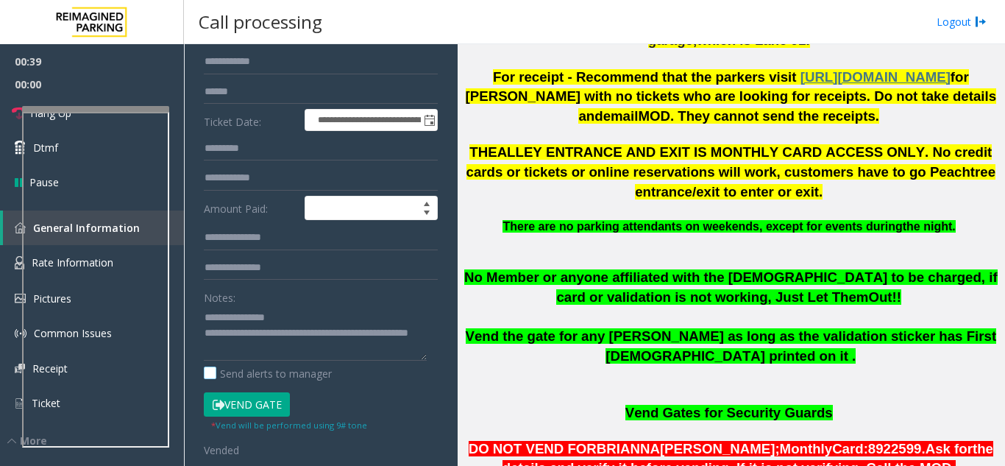
scroll to position [221, 0]
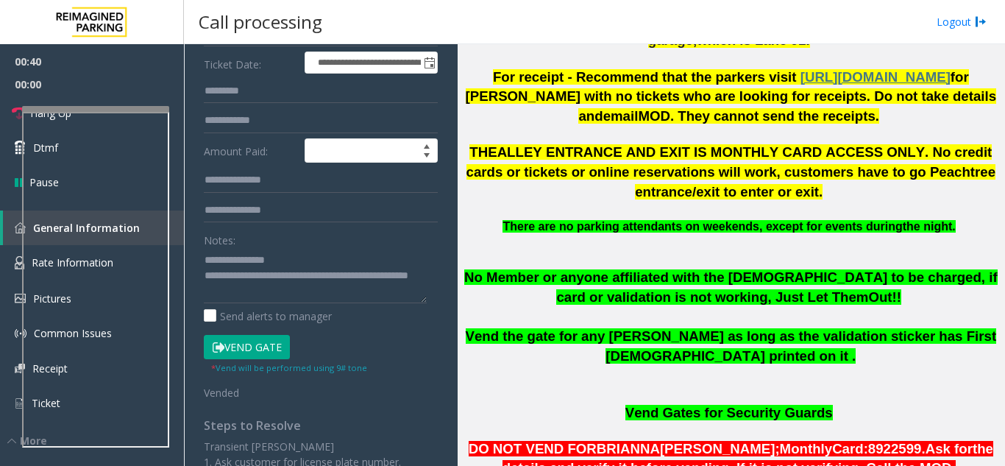
type input "****"
click at [276, 272] on textarea at bounding box center [315, 275] width 223 height 55
type textarea "**********"
click at [247, 360] on button "Vend Gate" at bounding box center [247, 347] width 86 height 25
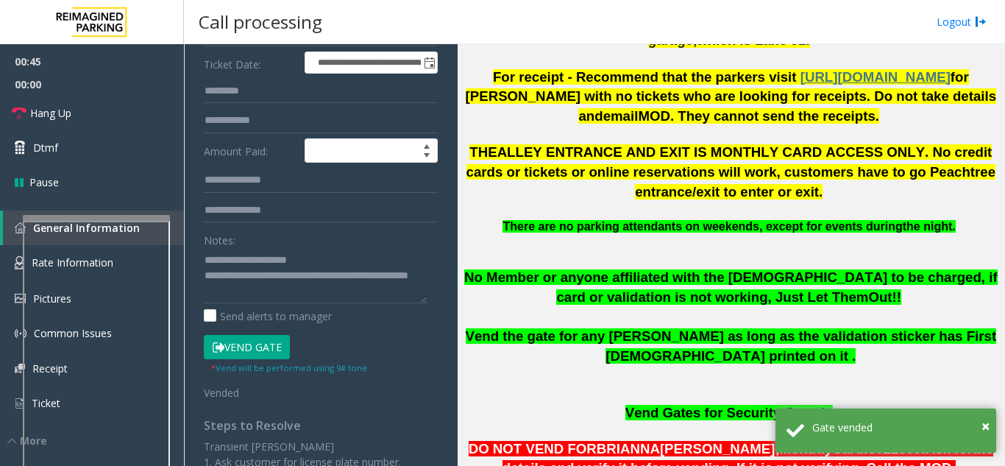
click at [89, 221] on div at bounding box center [96, 218] width 147 height 6
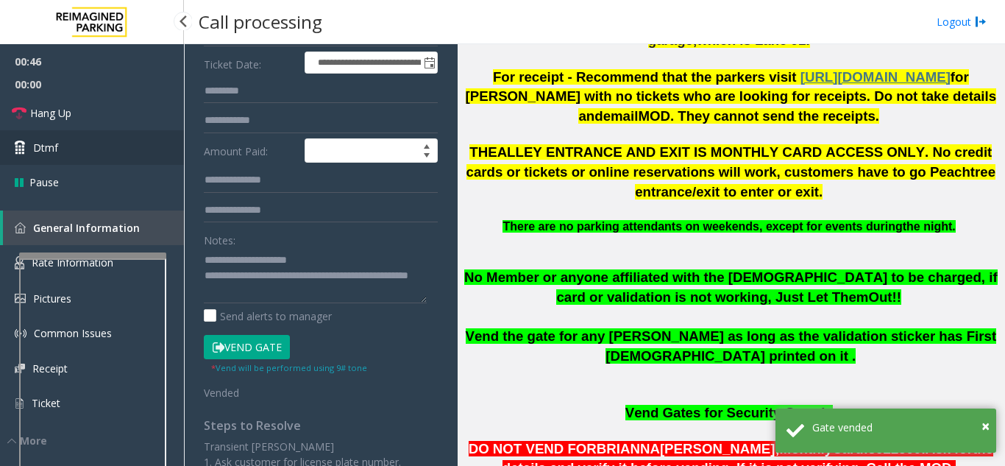
click at [82, 152] on link "Dtmf" at bounding box center [92, 147] width 184 height 35
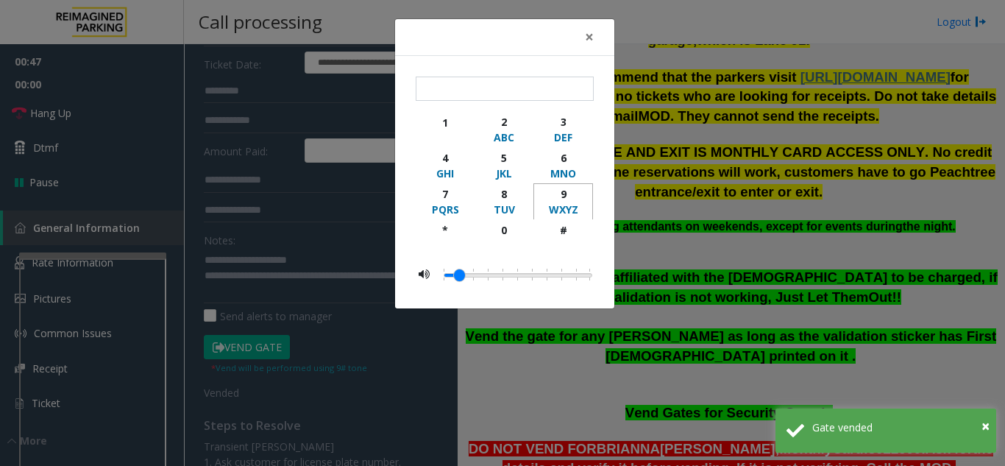
click at [556, 199] on div "9" at bounding box center [563, 193] width 40 height 15
click at [560, 233] on div "#" at bounding box center [563, 229] width 40 height 15
type input "**"
click at [590, 35] on span "×" at bounding box center [589, 36] width 9 height 21
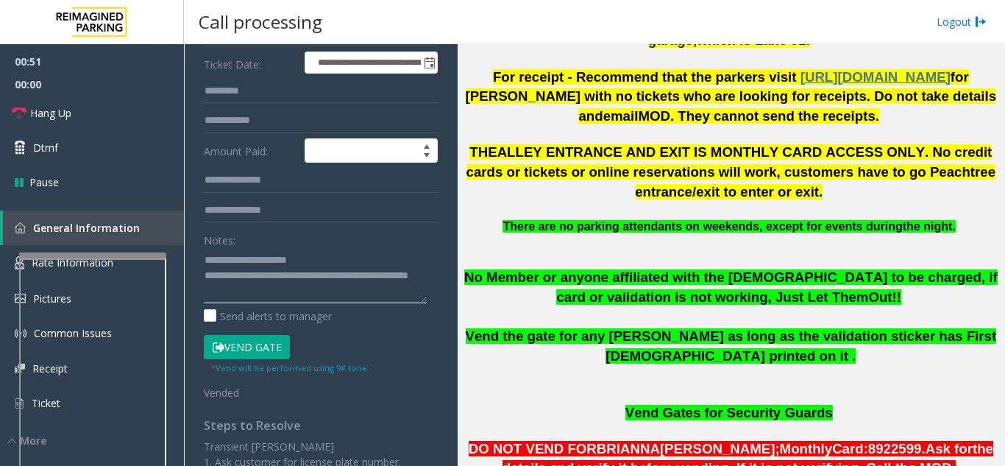
click at [310, 267] on textarea at bounding box center [315, 275] width 223 height 55
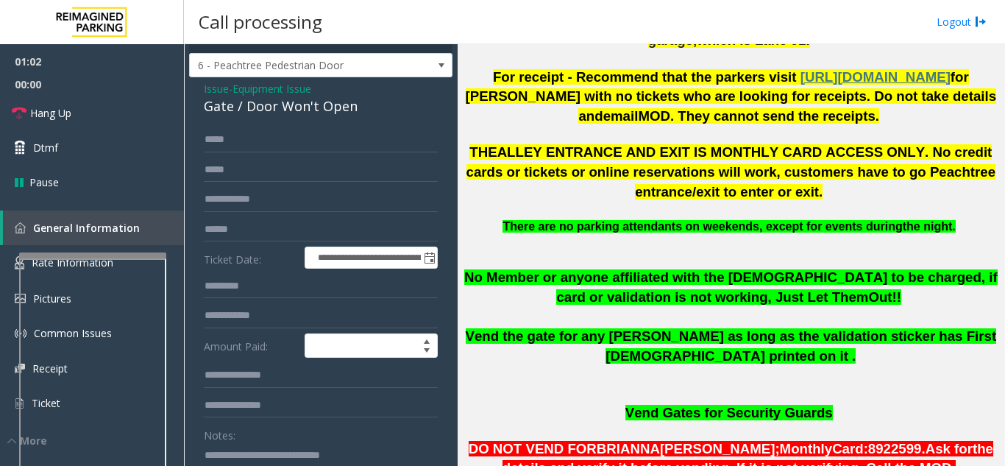
scroll to position [0, 0]
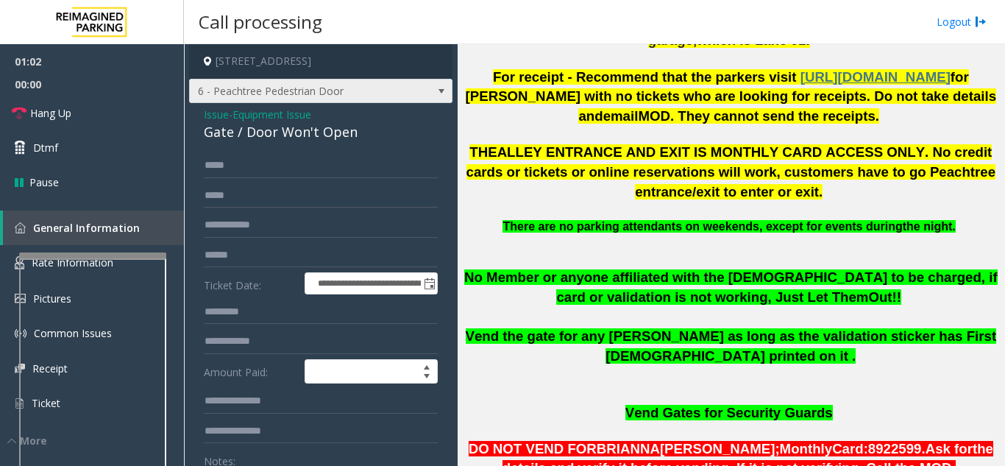
click at [284, 99] on span "6 - Peachtree Pedestrian Door" at bounding box center [295, 91] width 210 height 24
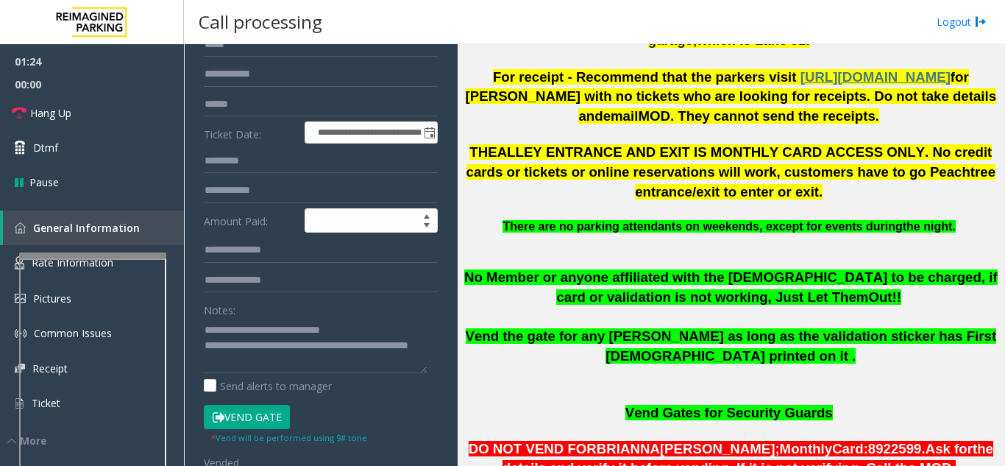
scroll to position [294, 0]
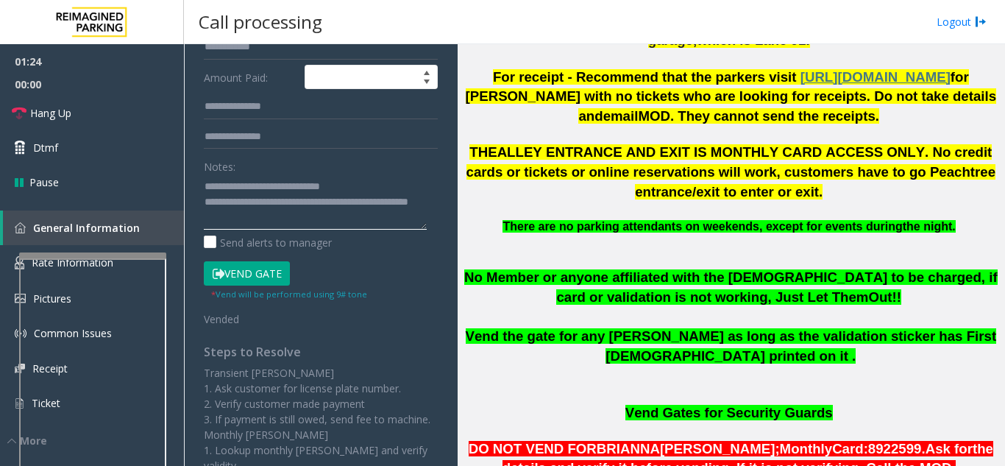
click at [293, 225] on textarea at bounding box center [315, 201] width 223 height 55
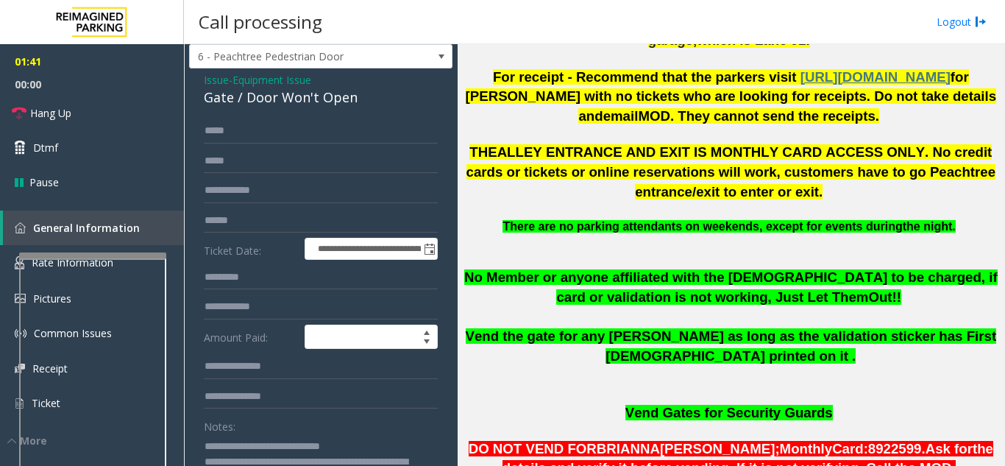
scroll to position [0, 0]
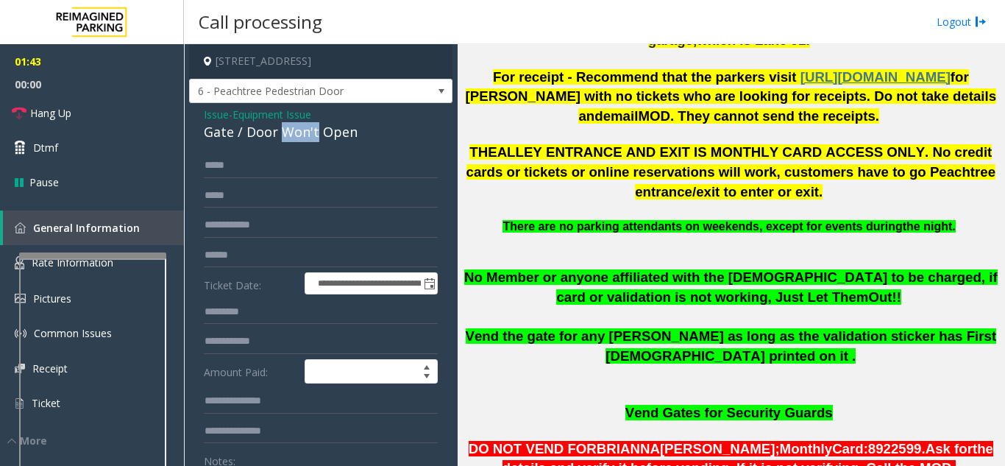
drag, startPoint x: 280, startPoint y: 141, endPoint x: 316, endPoint y: 144, distance: 36.9
click at [316, 142] on div "Gate / Door Won't Open" at bounding box center [321, 132] width 234 height 20
copy div "Won't"
click at [325, 100] on span "6 - Peachtree Pedestrian Door" at bounding box center [295, 91] width 210 height 24
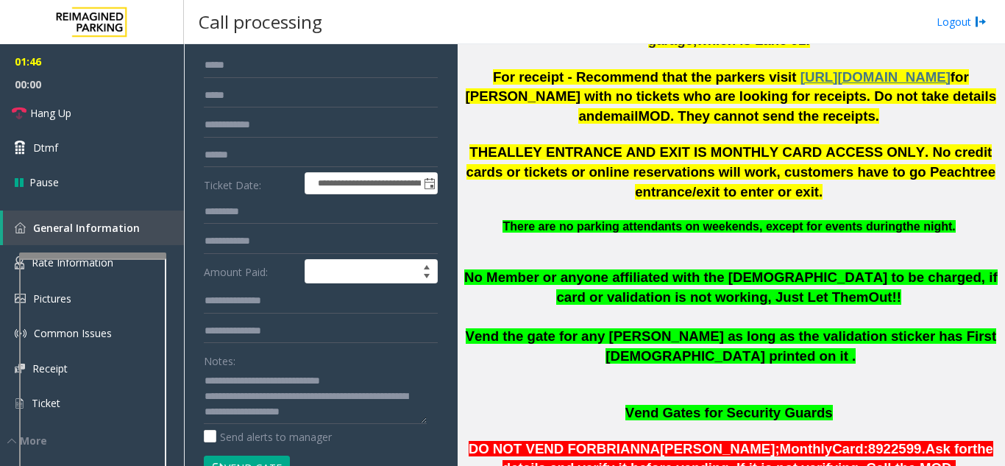
scroll to position [147, 0]
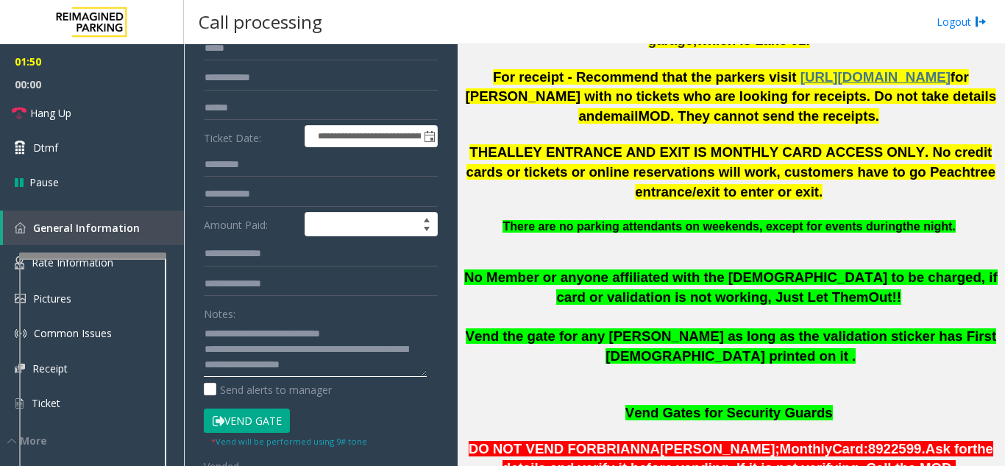
drag, startPoint x: 323, startPoint y: 379, endPoint x: 344, endPoint y: 374, distance: 22.0
click at [344, 374] on textarea at bounding box center [315, 349] width 223 height 55
paste textarea "*"
click at [386, 375] on textarea at bounding box center [315, 349] width 223 height 55
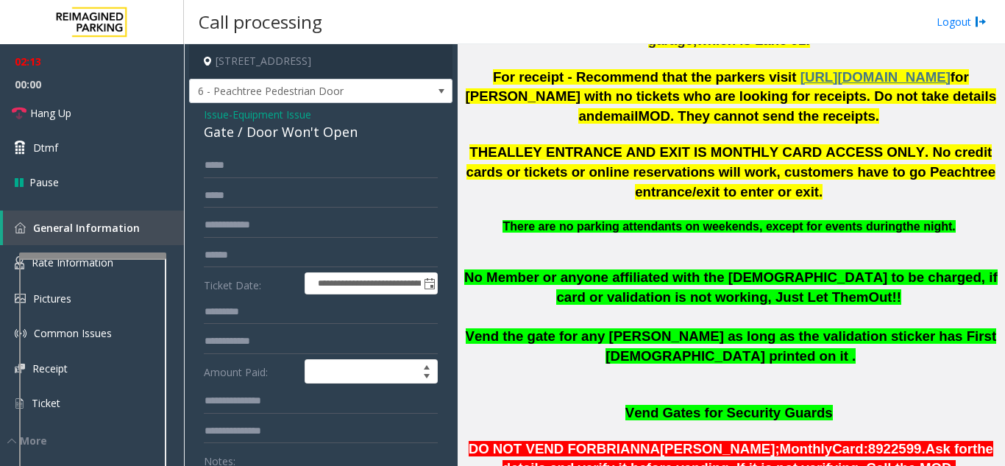
type textarea "**********"
click at [383, 103] on span "6 - Peachtree Pedestrian Door" at bounding box center [295, 91] width 210 height 24
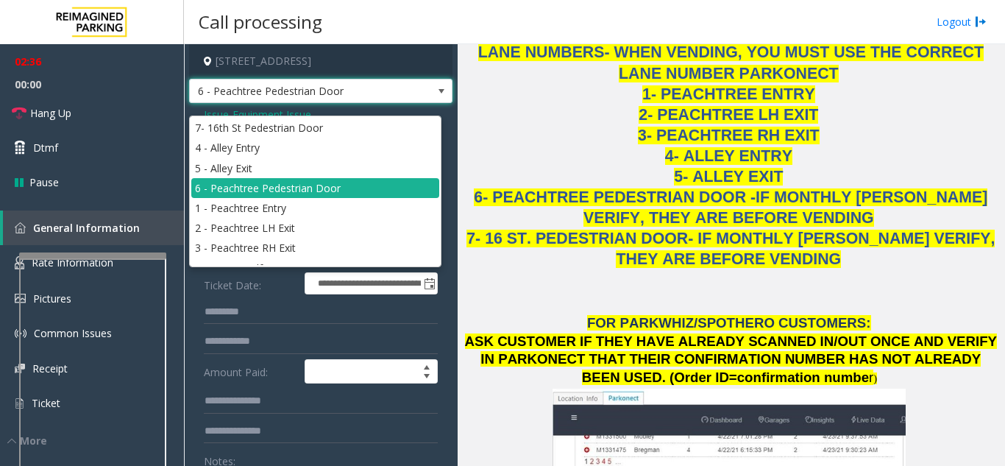
scroll to position [1619, 0]
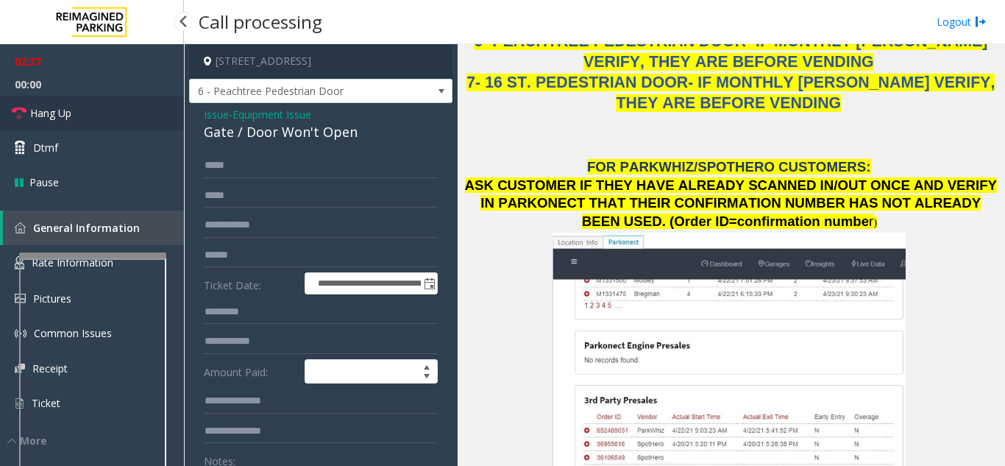
click at [63, 109] on span "Hang Up" at bounding box center [50, 112] width 41 height 15
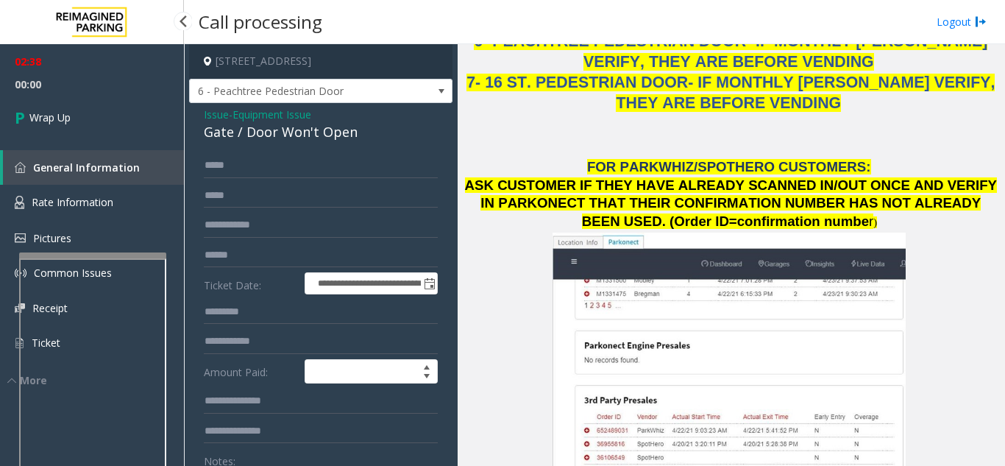
click at [63, 109] on link "Wrap Up" at bounding box center [92, 117] width 184 height 43
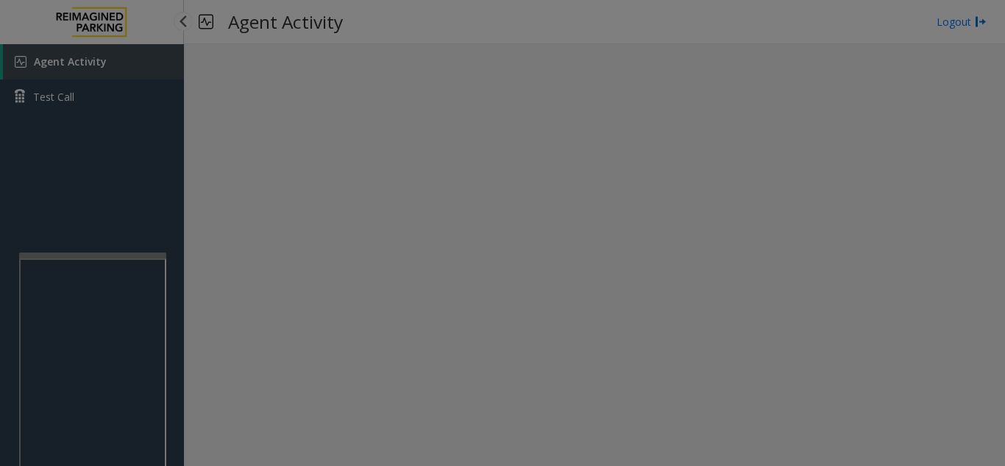
click at [63, 109] on body "Agent Activity Test Call × Close Powered by Umojo © 2025 Agent Activity Logout …" at bounding box center [502, 233] width 1005 height 466
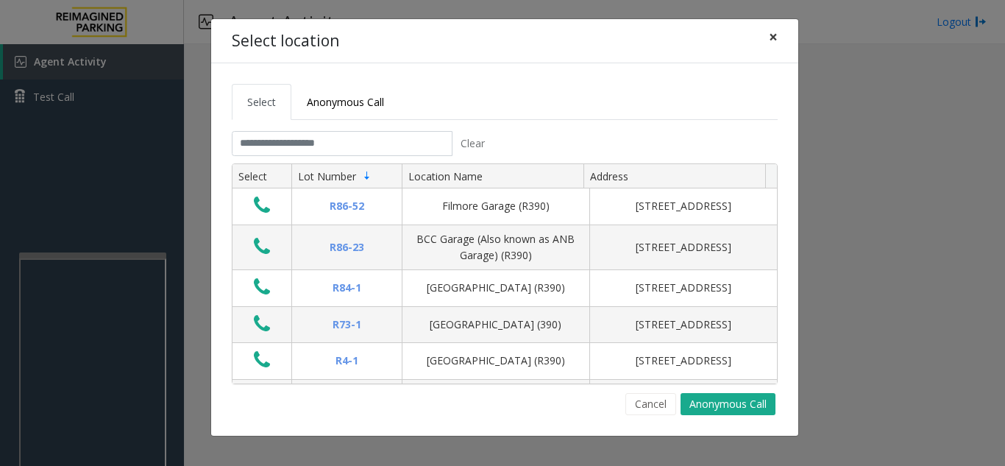
click at [777, 46] on span "×" at bounding box center [773, 36] width 9 height 21
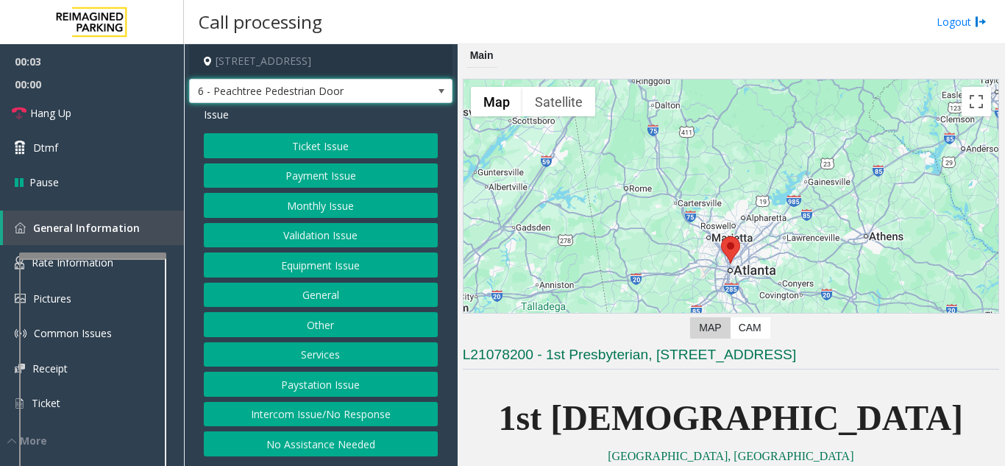
click at [364, 103] on span "6 - Peachtree Pedestrian Door" at bounding box center [320, 91] width 263 height 25
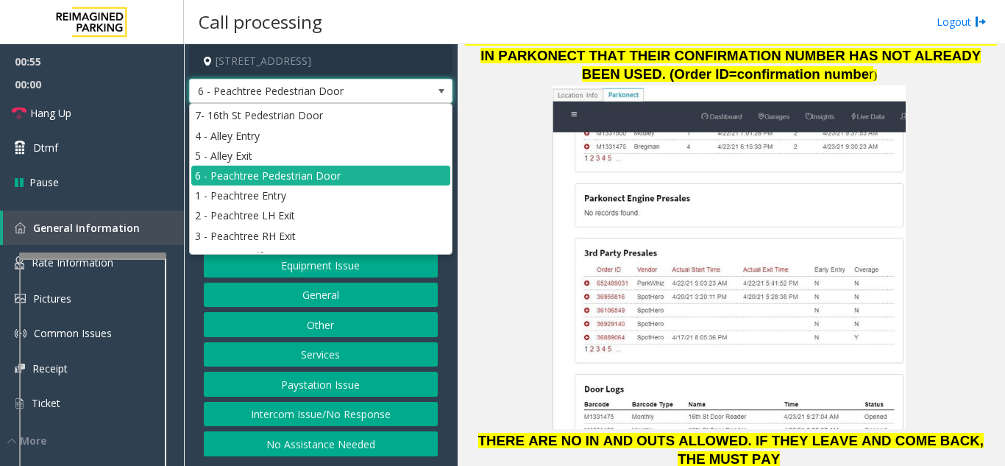
scroll to position [1693, 0]
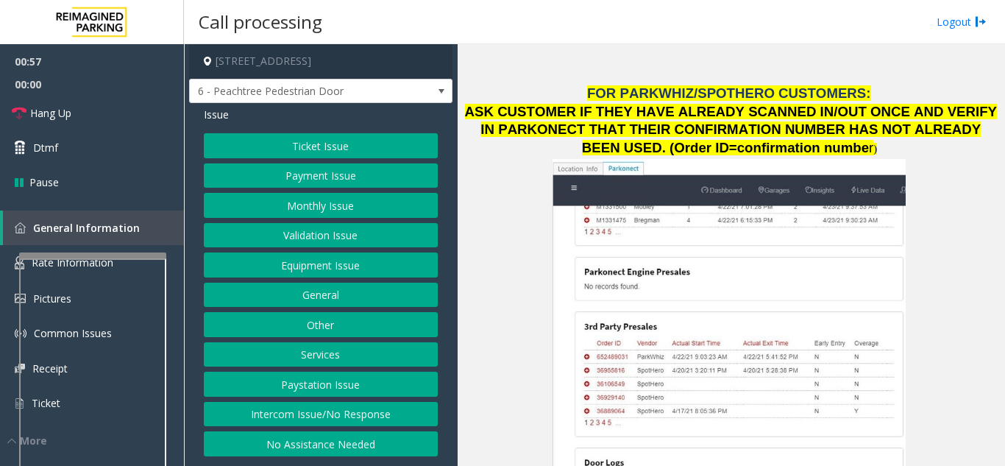
click at [503, 340] on p "ASK CUSTOMER IF THEY HAVE ALREADY SCANNED IN/OUT ONCE AND VERIFY IN PARKONECT T…" at bounding box center [731, 323] width 536 height 440
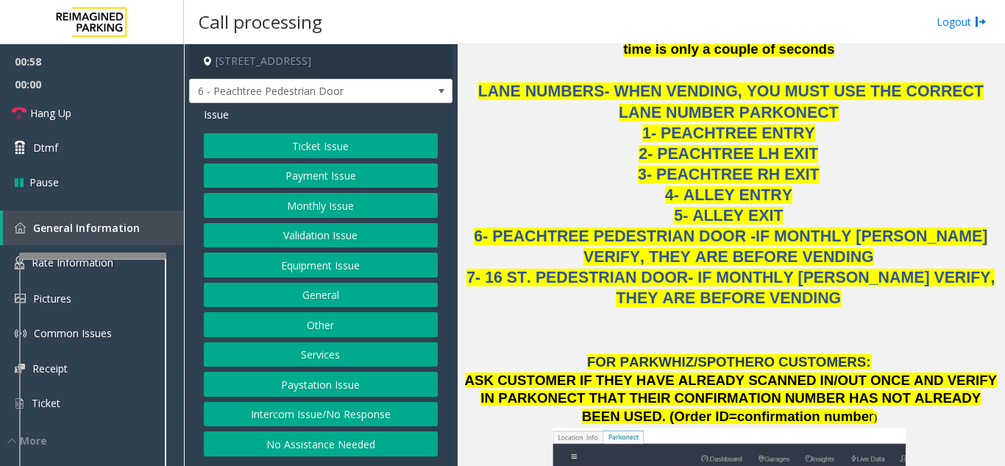
scroll to position [1398, 0]
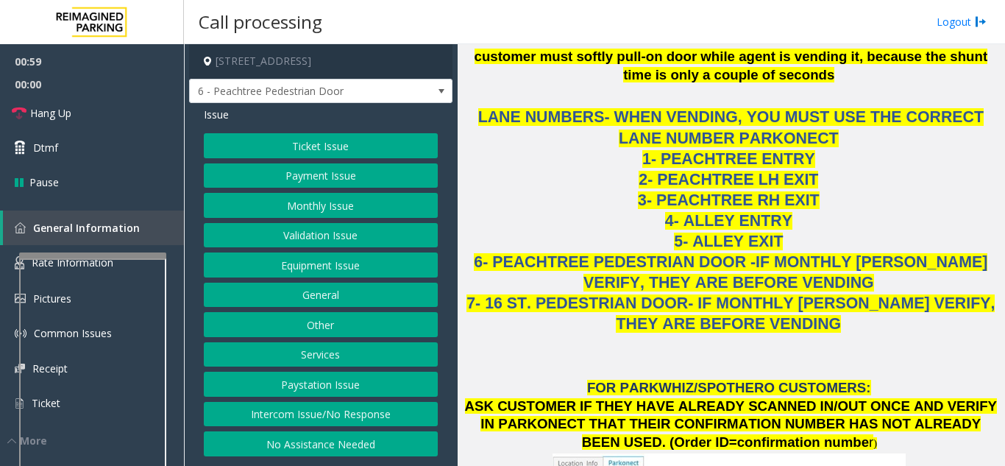
click at [307, 275] on button "Equipment Issue" at bounding box center [321, 264] width 234 height 25
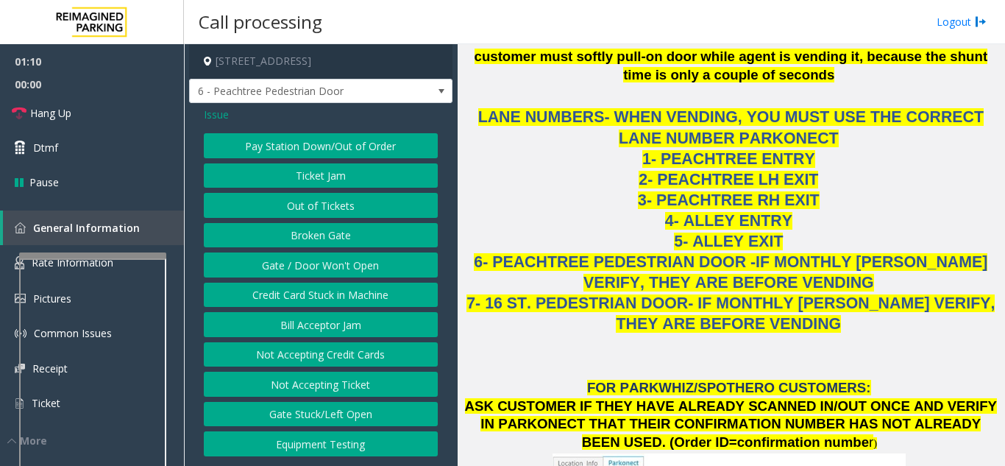
click at [326, 270] on button "Gate / Door Won't Open" at bounding box center [321, 264] width 234 height 25
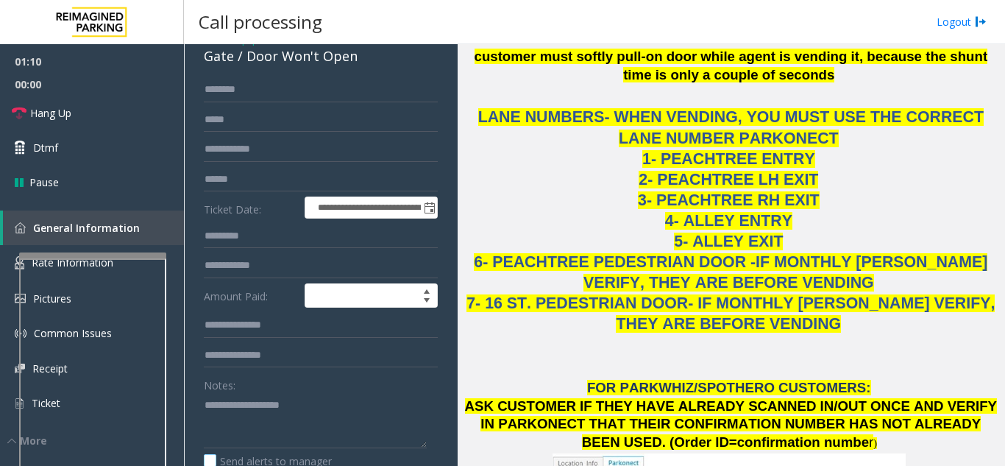
scroll to position [147, 0]
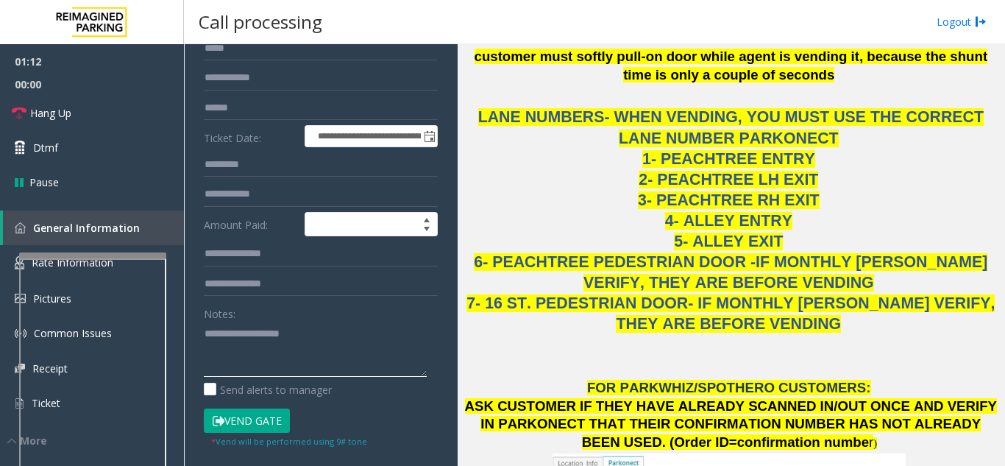
paste textarea "**********"
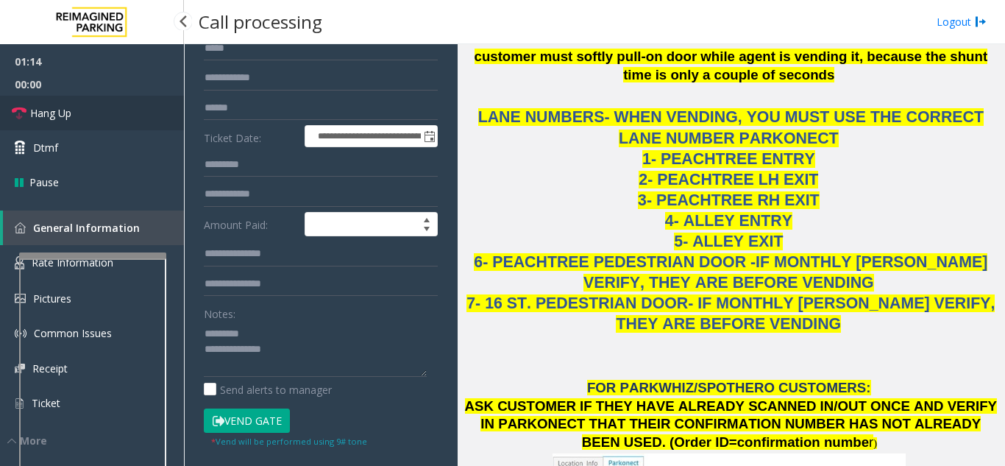
click at [50, 121] on link "Hang Up" at bounding box center [92, 113] width 184 height 35
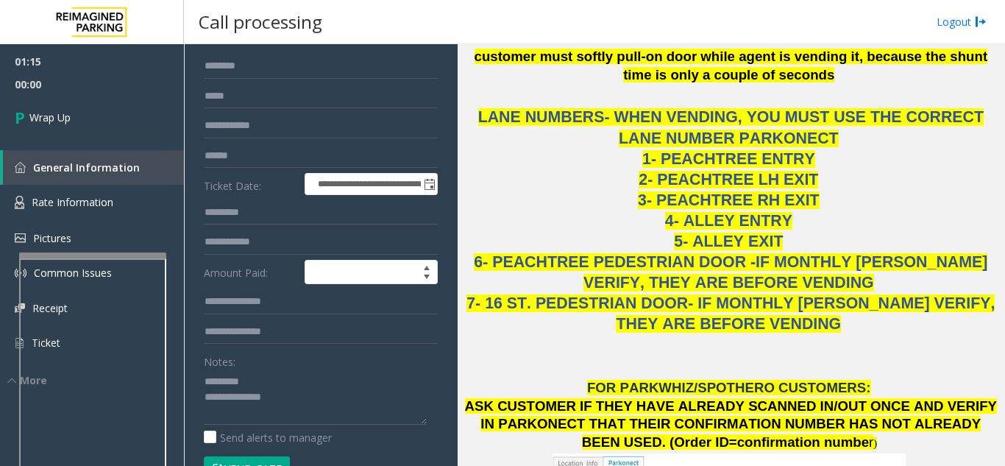
scroll to position [74, 0]
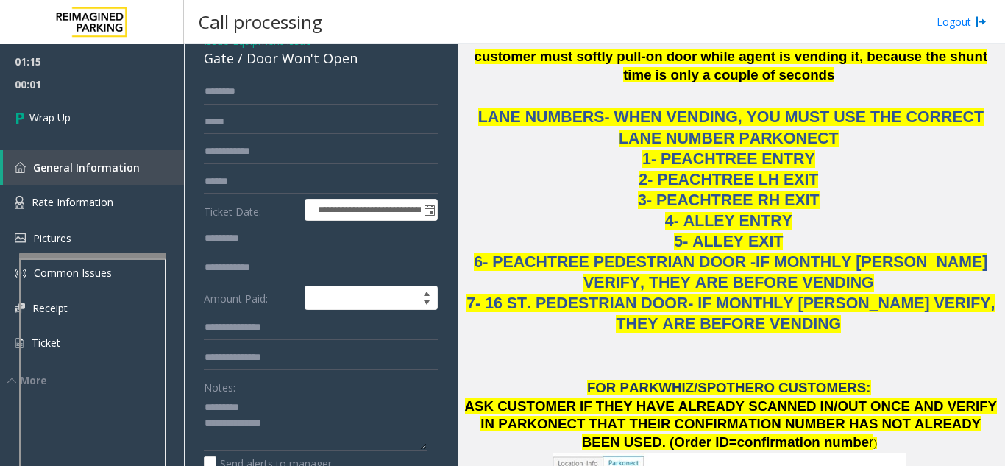
click at [224, 68] on div "Gate / Door Won't Open" at bounding box center [321, 59] width 234 height 20
copy div "Gate / Door Won't Open"
click at [250, 425] on textarea at bounding box center [315, 422] width 223 height 55
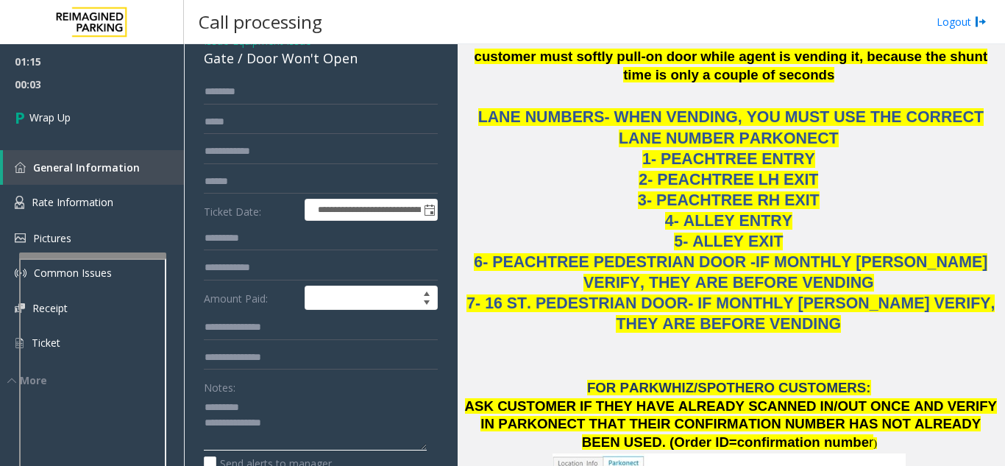
paste textarea "**********"
click at [288, 450] on textarea at bounding box center [315, 422] width 223 height 55
click at [370, 418] on textarea at bounding box center [315, 422] width 223 height 55
click at [274, 438] on textarea at bounding box center [315, 422] width 223 height 55
click at [205, 435] on textarea at bounding box center [315, 422] width 223 height 55
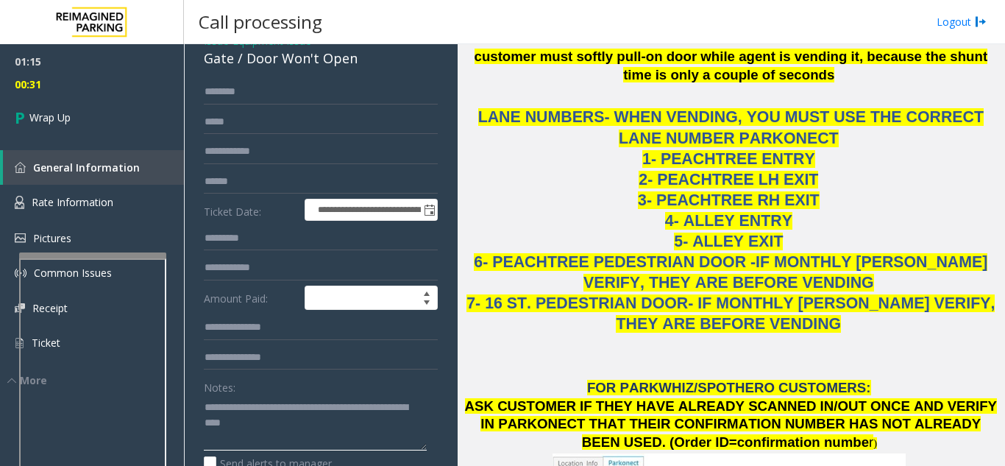
click at [234, 436] on textarea at bounding box center [315, 422] width 223 height 55
type textarea "**********"
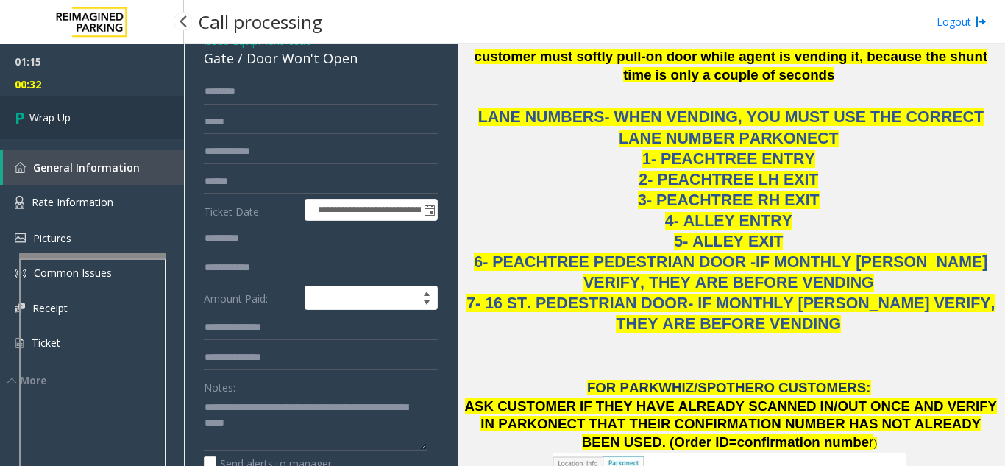
click at [91, 108] on link "Wrap Up" at bounding box center [92, 117] width 184 height 43
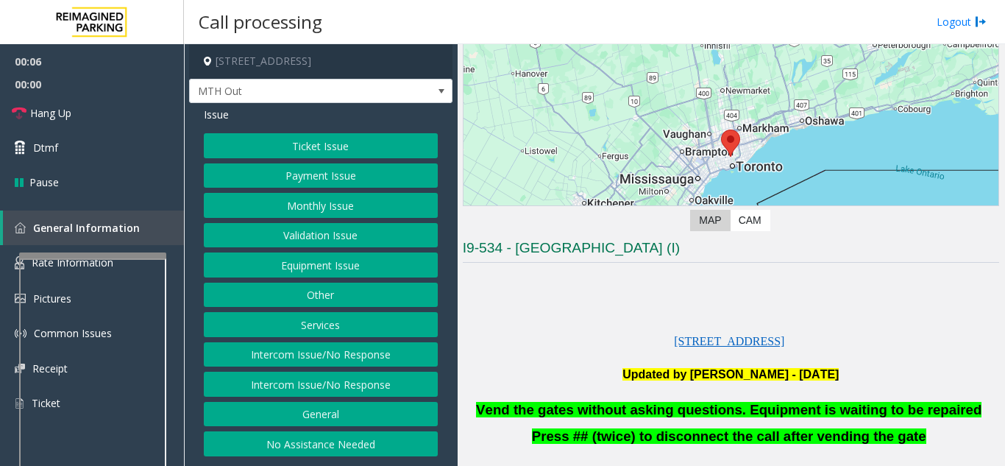
scroll to position [221, 0]
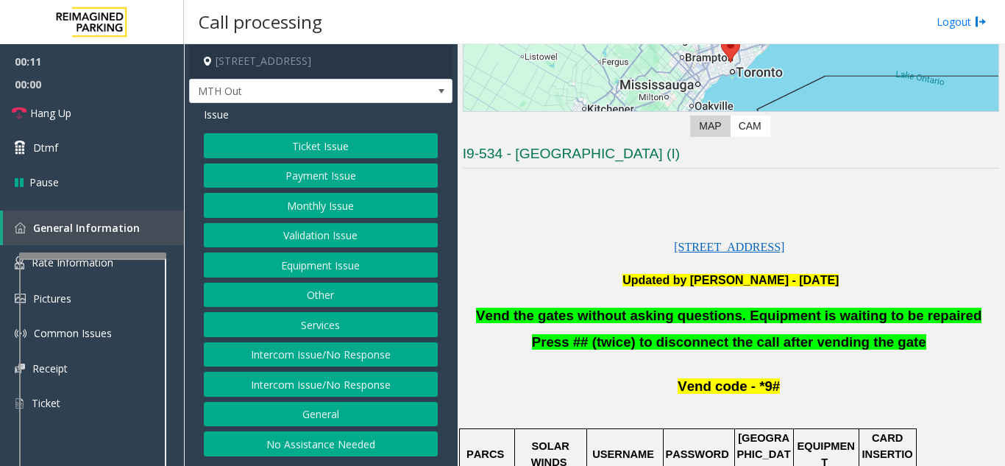
click at [310, 257] on button "Equipment Issue" at bounding box center [321, 264] width 234 height 25
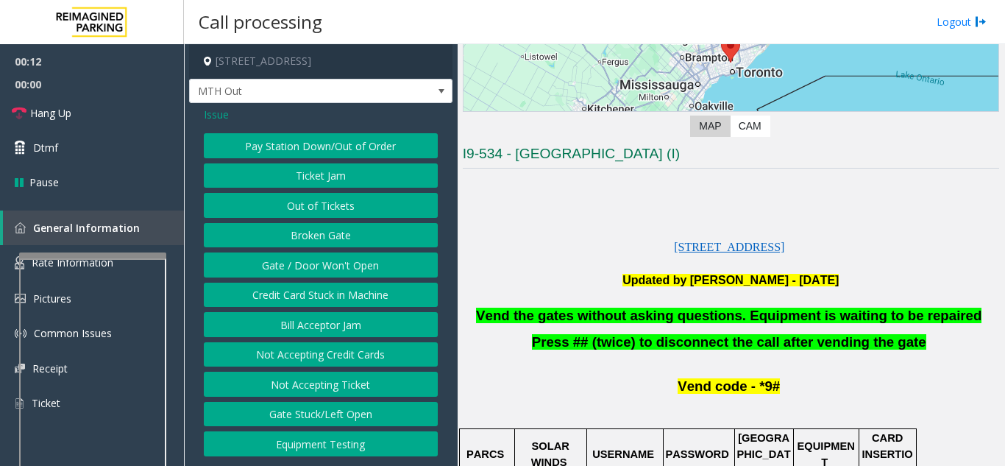
click at [335, 270] on button "Gate / Door Won't Open" at bounding box center [321, 264] width 234 height 25
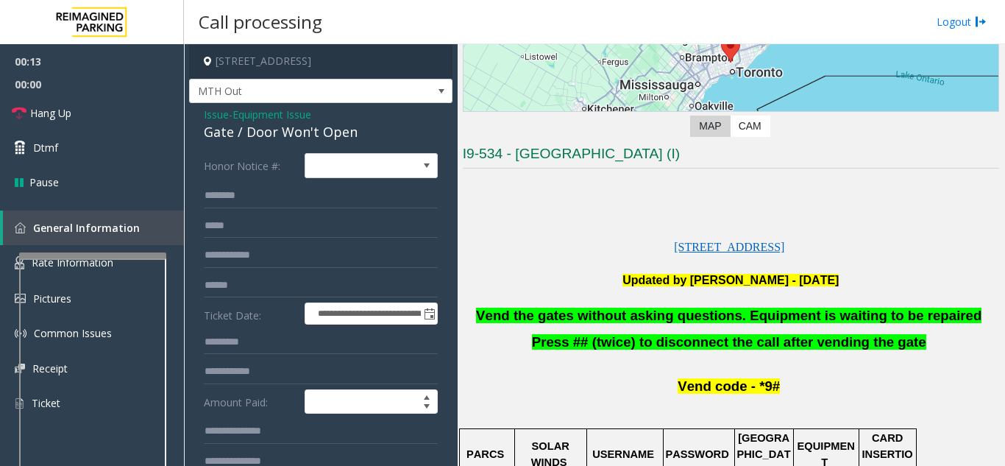
click at [690, 316] on span "Vend the gates without asking questions. Equipment is waiting to be repaired" at bounding box center [729, 315] width 506 height 15
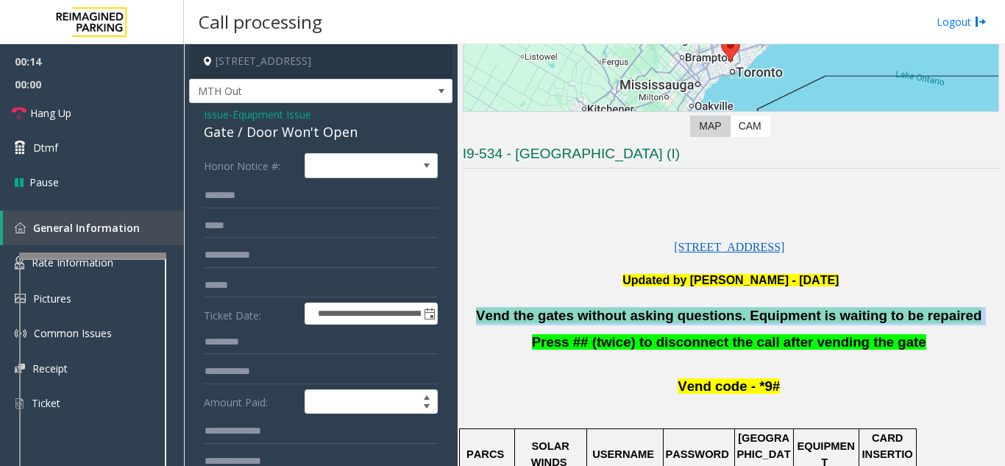
click at [690, 316] on span "Vend the gates without asking questions. Equipment is waiting to be repaired" at bounding box center [729, 315] width 506 height 15
copy p "Vend the gates without asking questions. Equipment is waiting to be repaired"
click at [75, 118] on link "Hang Up" at bounding box center [92, 113] width 184 height 35
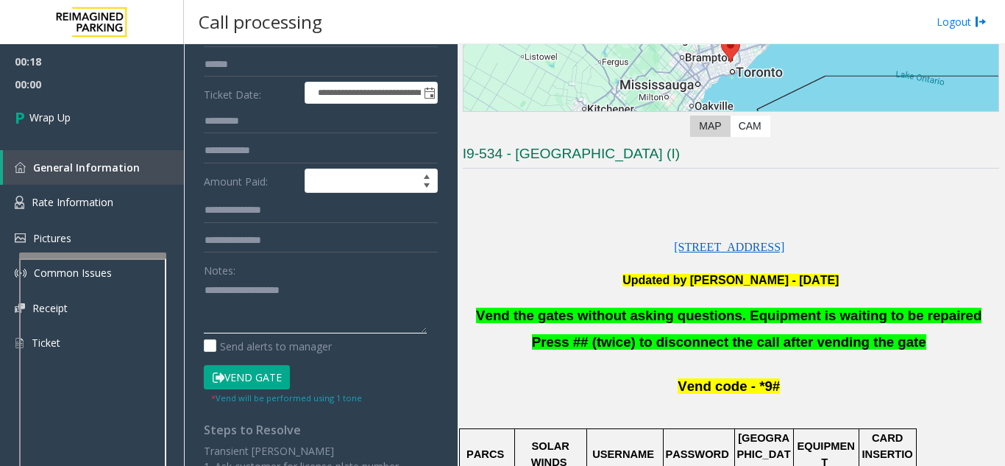
paste textarea "**********"
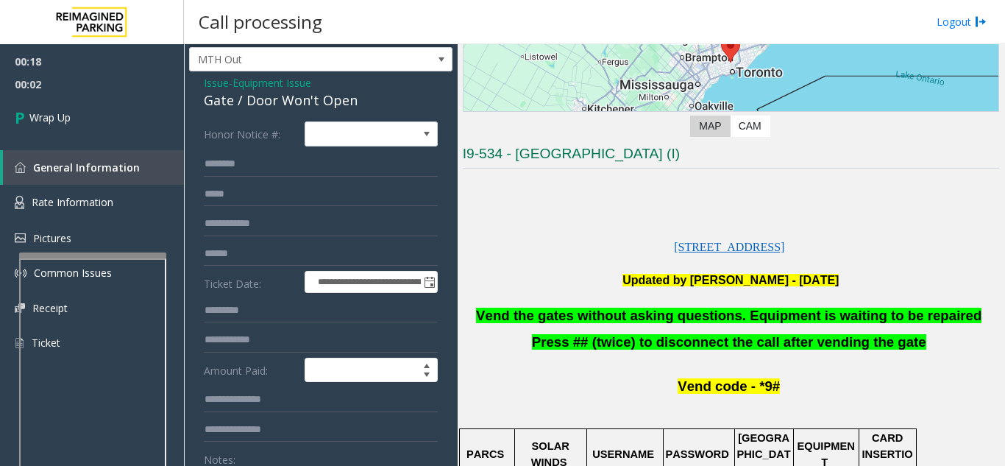
scroll to position [0, 0]
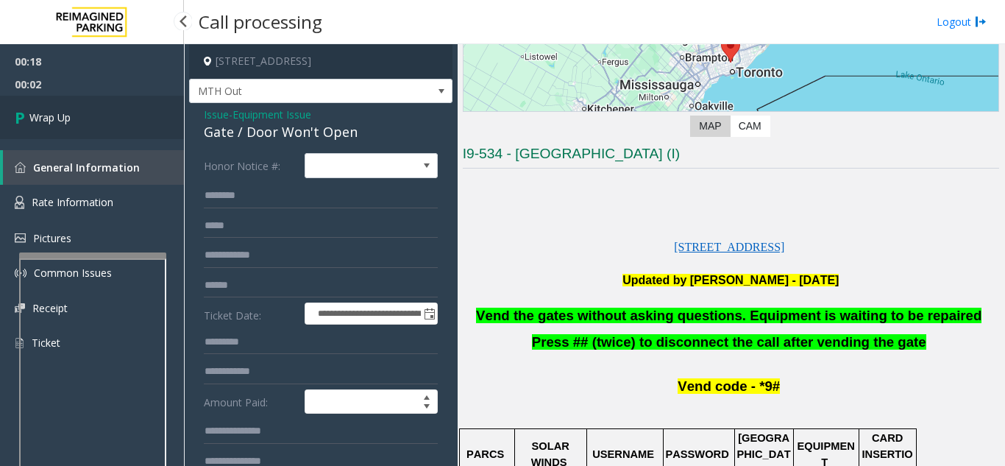
type textarea "**********"
click at [116, 112] on link "Wrap Up" at bounding box center [92, 117] width 184 height 43
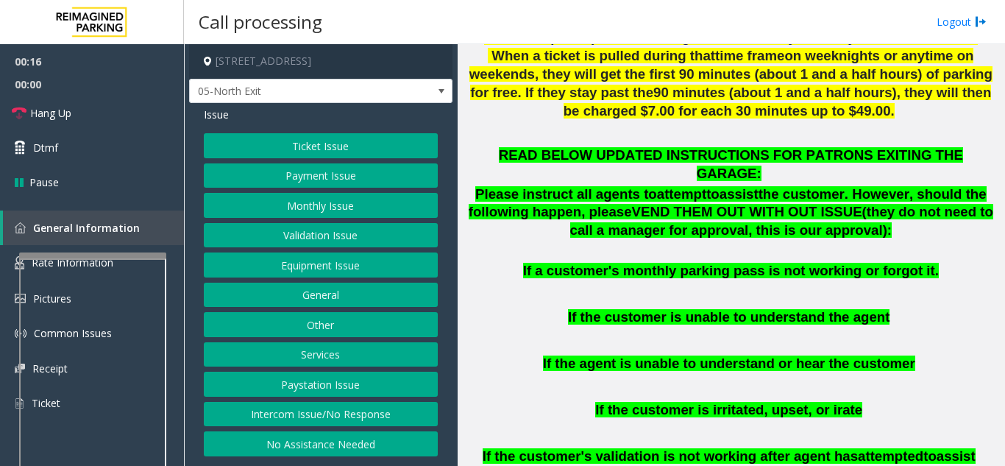
scroll to position [810, 0]
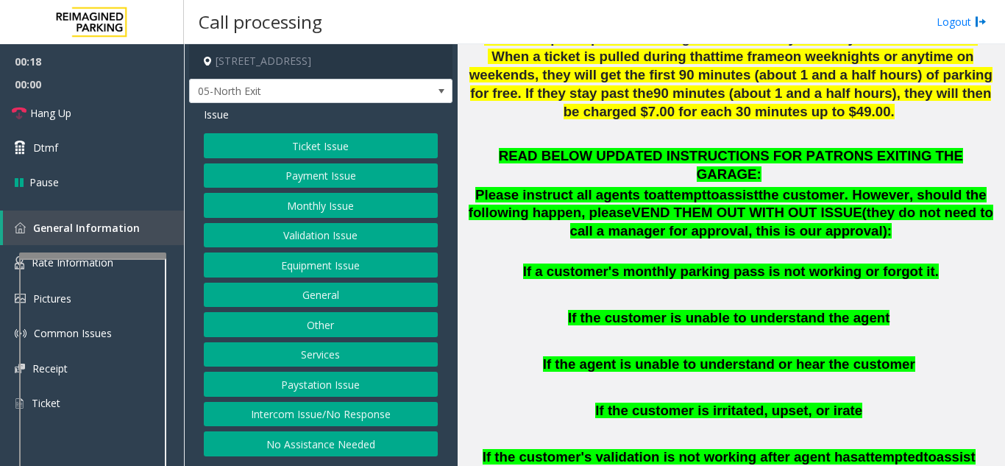
click at [336, 242] on button "Validation Issue" at bounding box center [321, 235] width 234 height 25
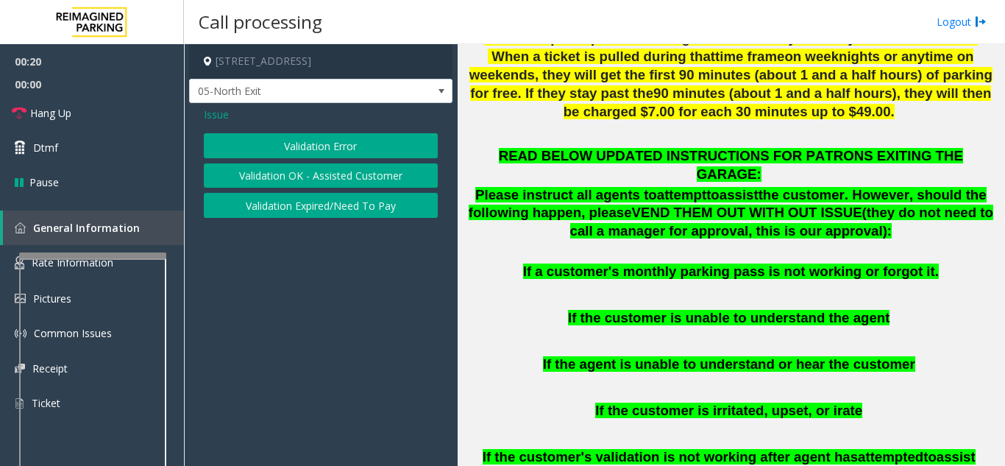
click at [391, 148] on button "Validation Error" at bounding box center [321, 145] width 234 height 25
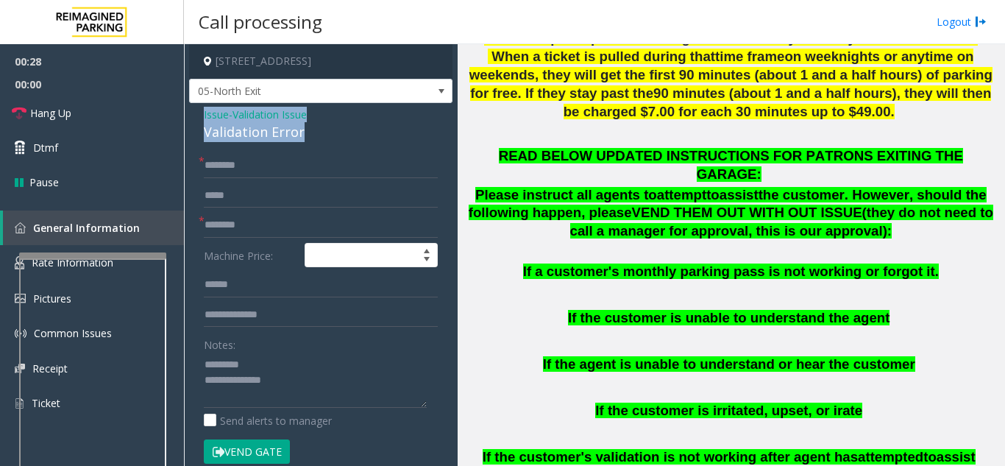
drag, startPoint x: 195, startPoint y: 121, endPoint x: 314, endPoint y: 132, distance: 119.8
click at [314, 132] on div "Issue - Validation Issue Validation Error * * Machine Price: Notes: Send alerts…" at bounding box center [320, 386] width 263 height 567
click at [298, 124] on div "Validation Error" at bounding box center [321, 132] width 234 height 20
click at [294, 130] on div "Validation Error" at bounding box center [321, 132] width 234 height 20
click at [293, 130] on div "Validation Error" at bounding box center [321, 132] width 234 height 20
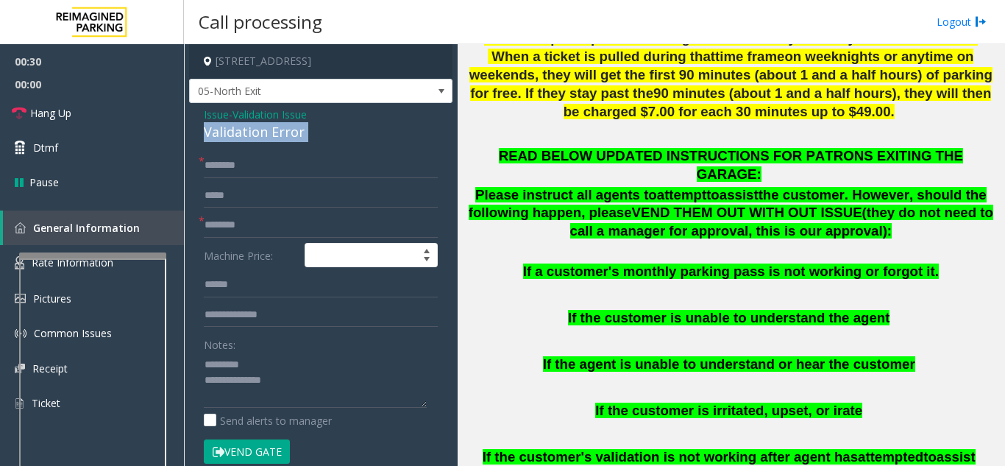
click at [292, 130] on div "Validation Error" at bounding box center [321, 132] width 234 height 20
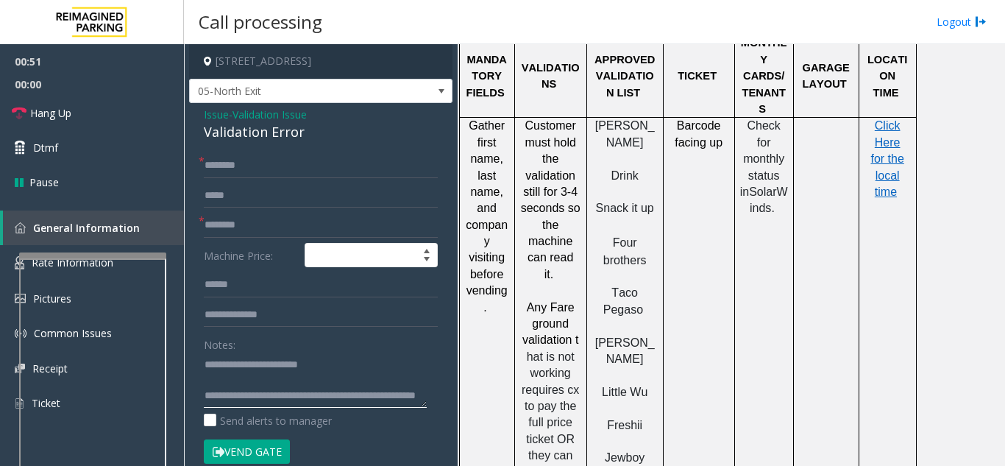
scroll to position [1619, 0]
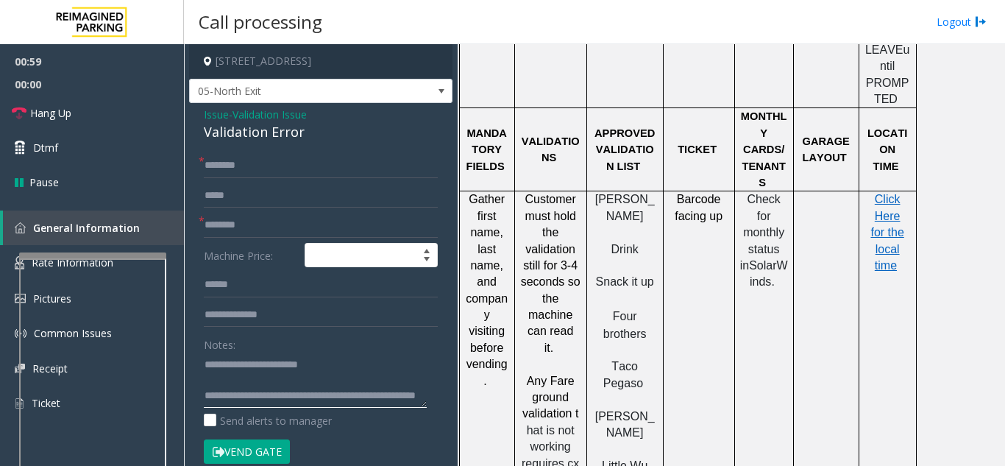
type textarea "**********"
click at [623, 360] on span "Taco Pegaso" at bounding box center [623, 374] width 40 height 29
click at [624, 360] on span "Taco Pegaso" at bounding box center [623, 374] width 40 height 29
type input "**********"
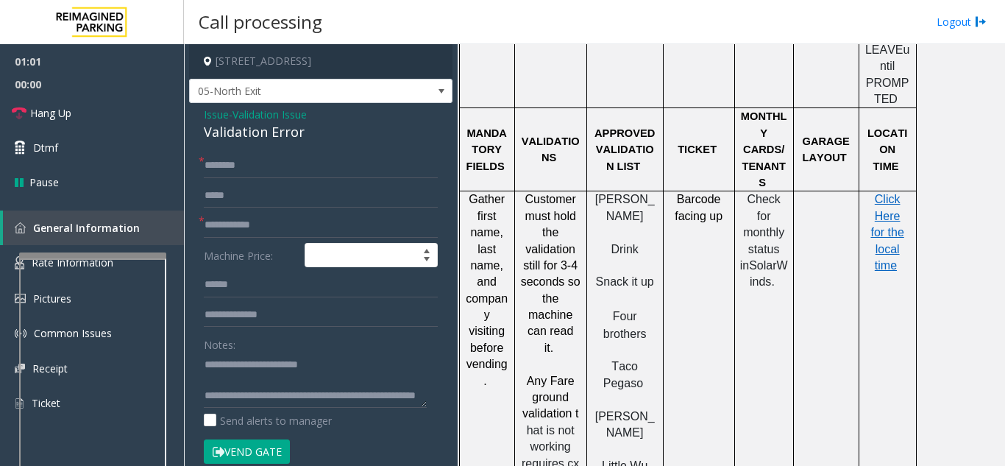
click at [275, 150] on div "**********" at bounding box center [320, 386] width 263 height 567
click at [291, 164] on input "text" at bounding box center [321, 165] width 234 height 25
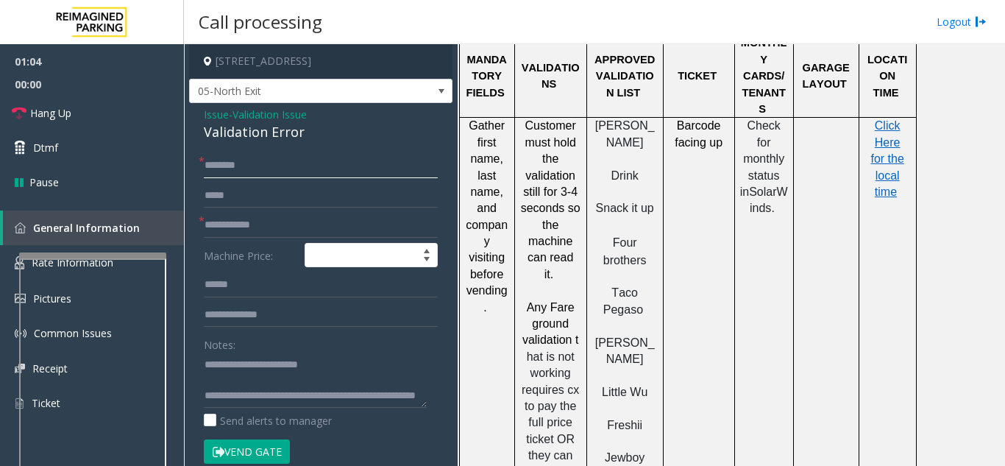
click at [261, 173] on input "text" at bounding box center [321, 165] width 234 height 25
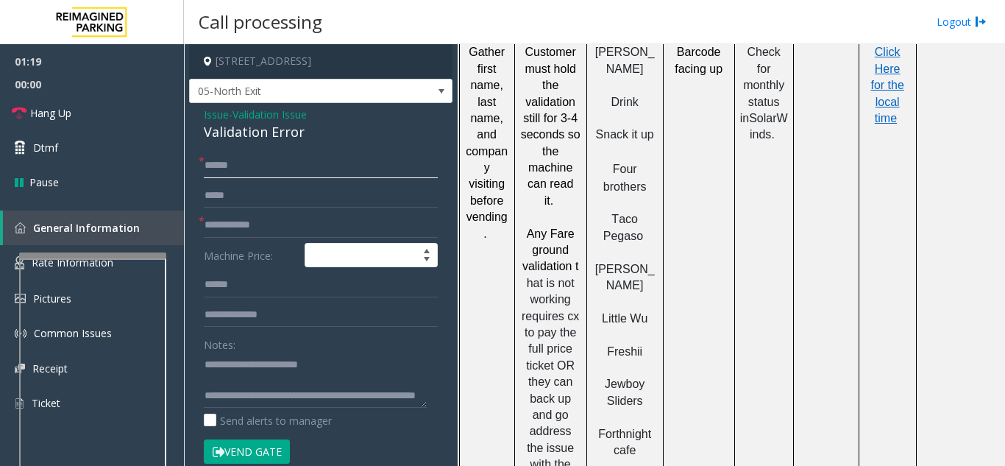
scroll to position [1913, 0]
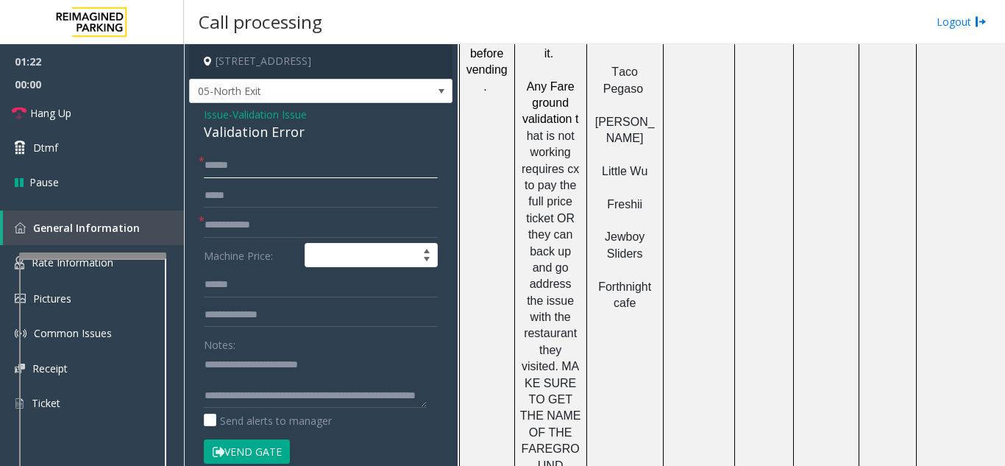
type input "*****"
click at [279, 280] on input "text" at bounding box center [321, 284] width 234 height 25
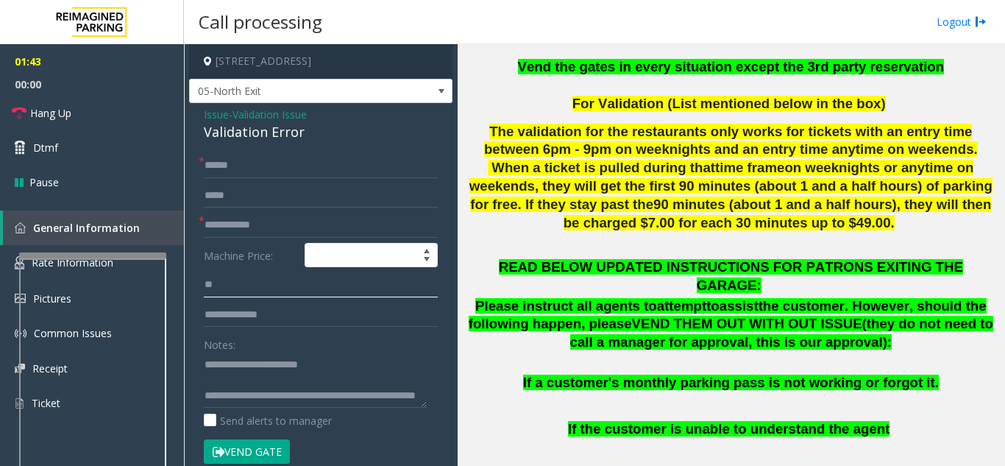
scroll to position [662, 0]
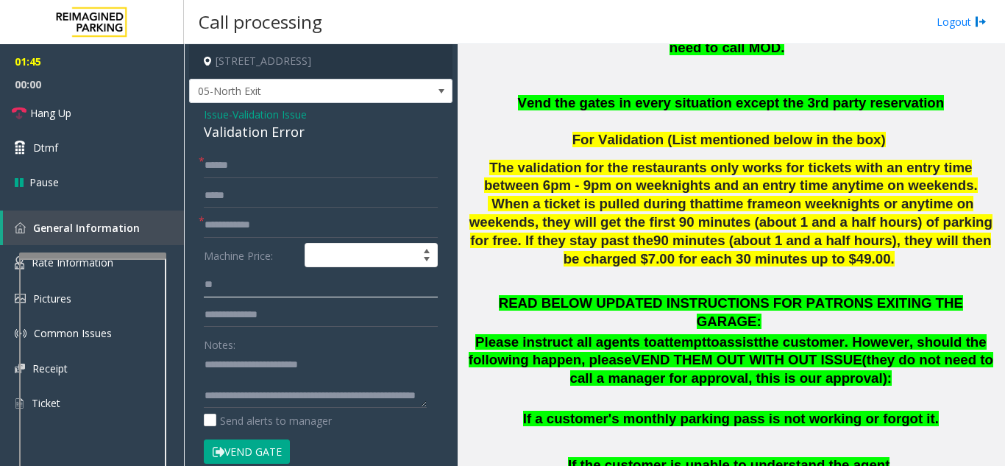
type input "**"
click at [258, 442] on button "Vend Gate" at bounding box center [247, 451] width 86 height 25
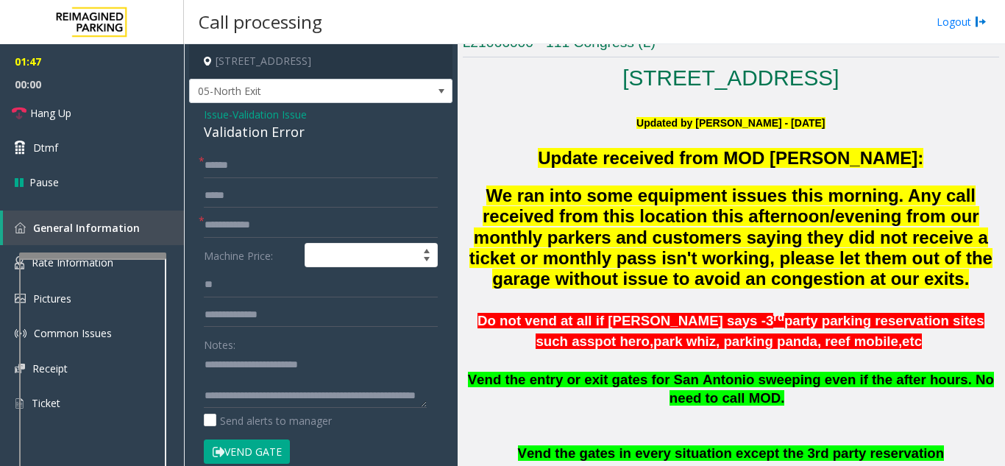
scroll to position [221, 0]
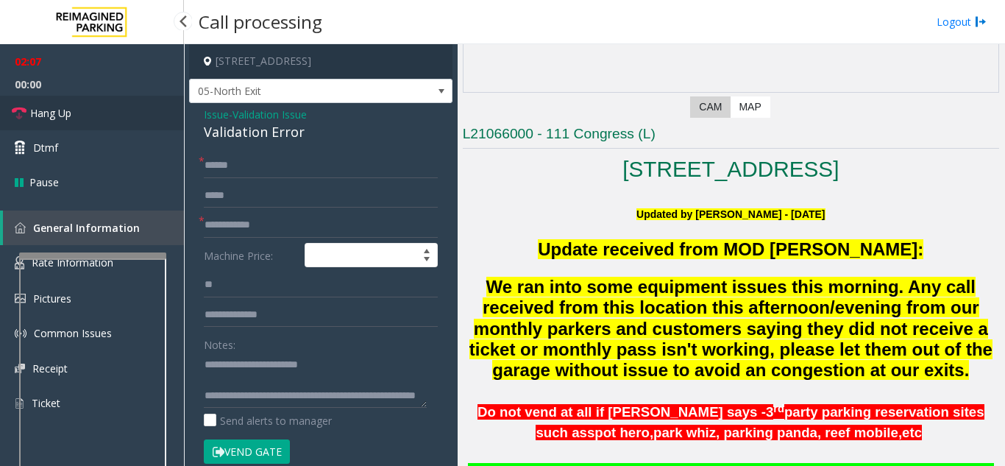
click at [142, 113] on link "Hang Up" at bounding box center [92, 113] width 184 height 35
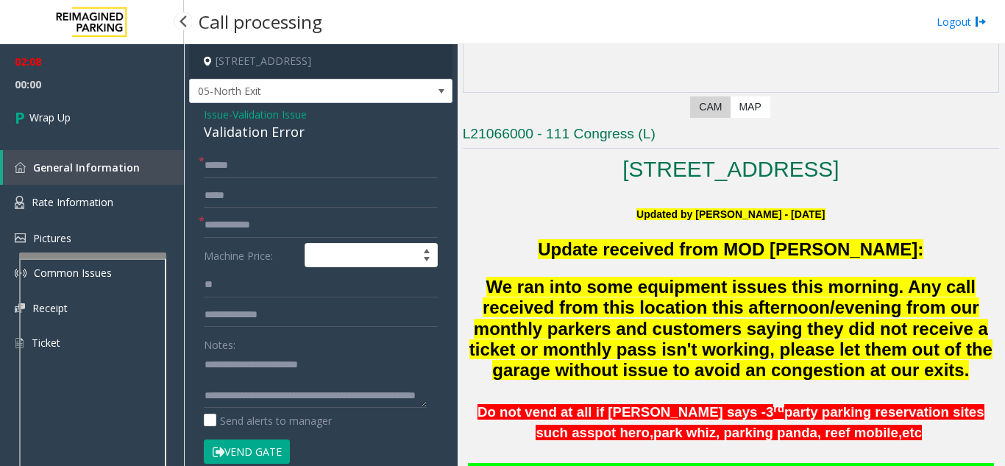
click at [142, 113] on link "Wrap Up" at bounding box center [92, 117] width 184 height 43
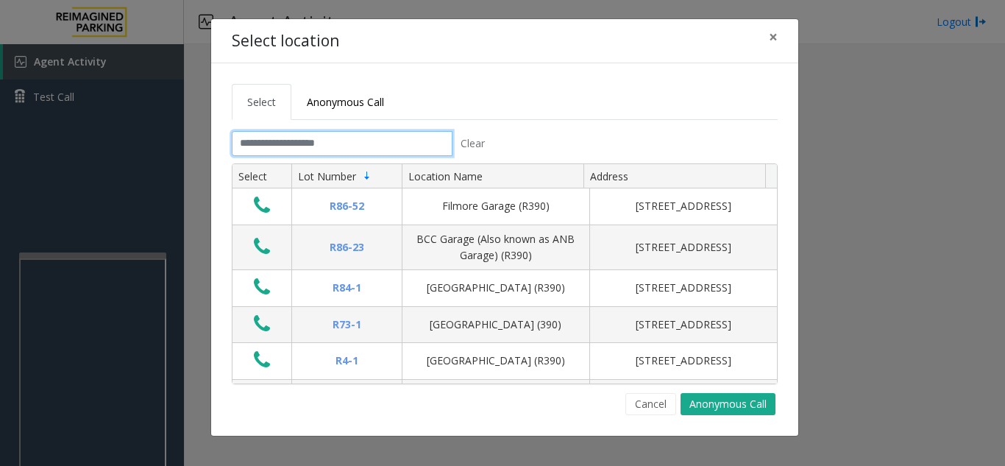
click at [278, 144] on input "text" at bounding box center [342, 143] width 221 height 25
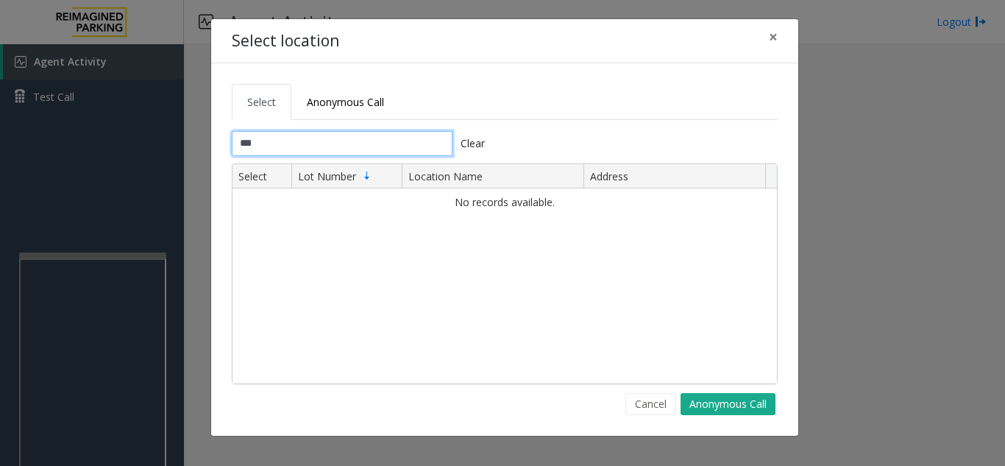
type input "***"
drag, startPoint x: 773, startPoint y: 38, endPoint x: 622, endPoint y: 151, distance: 188.8
click at [773, 38] on span "×" at bounding box center [773, 36] width 9 height 21
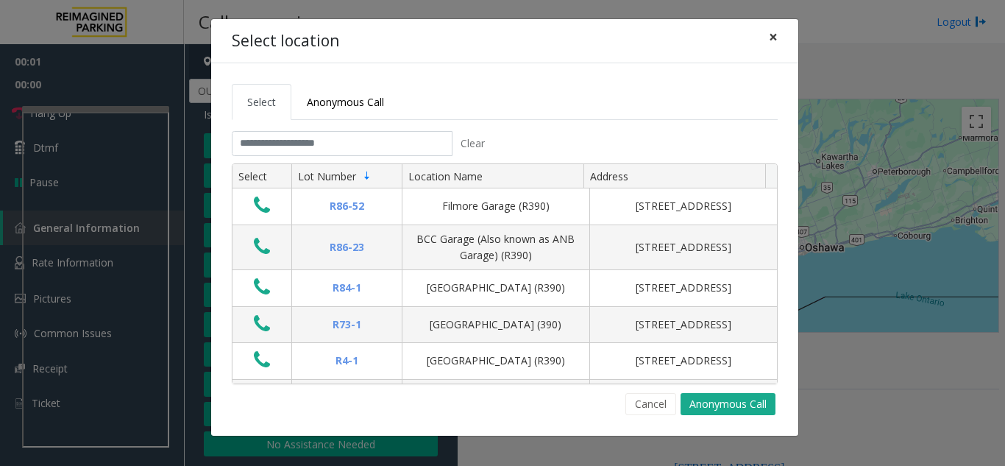
click at [770, 39] on span "×" at bounding box center [773, 36] width 9 height 21
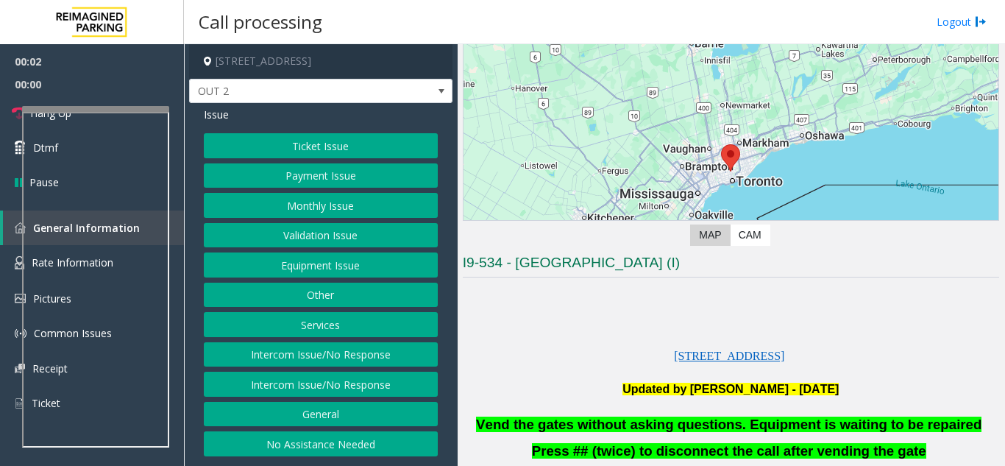
scroll to position [221, 0]
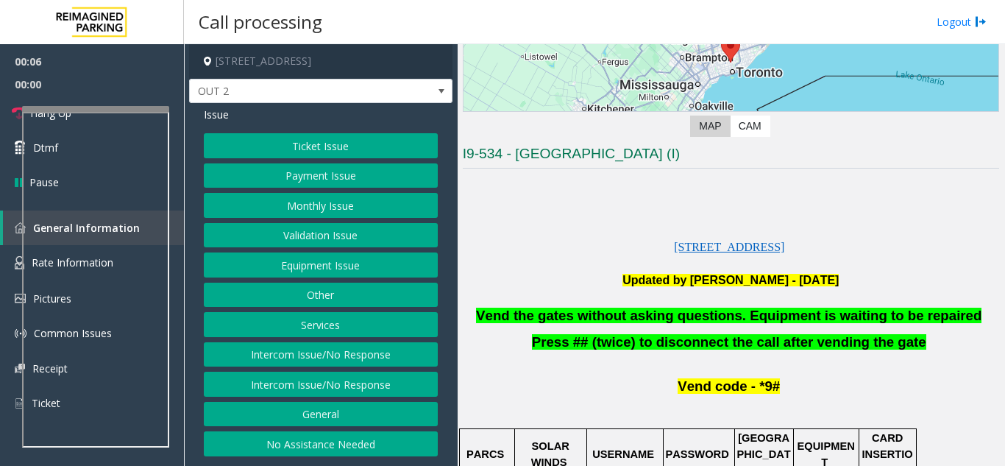
click at [387, 269] on button "Equipment Issue" at bounding box center [321, 264] width 234 height 25
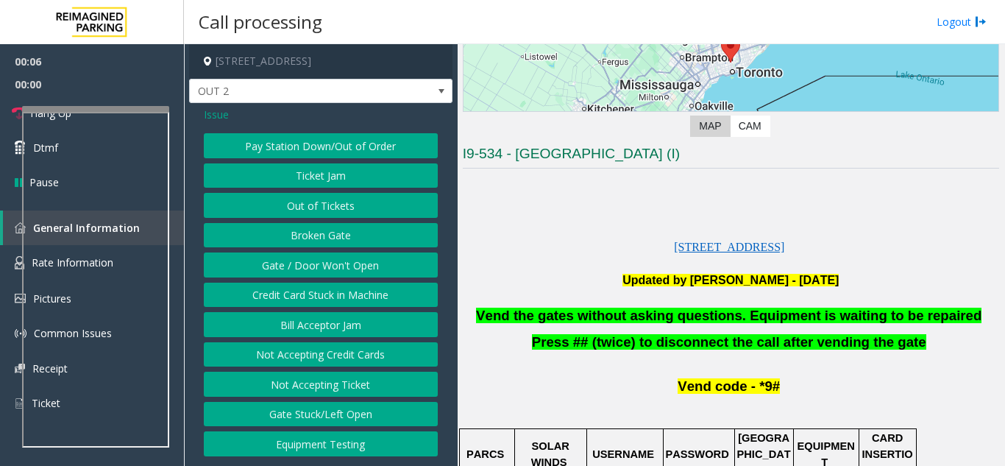
click at [531, 316] on span "Vend the gates without asking questions. Equipment is waiting to be repaired" at bounding box center [729, 315] width 506 height 15
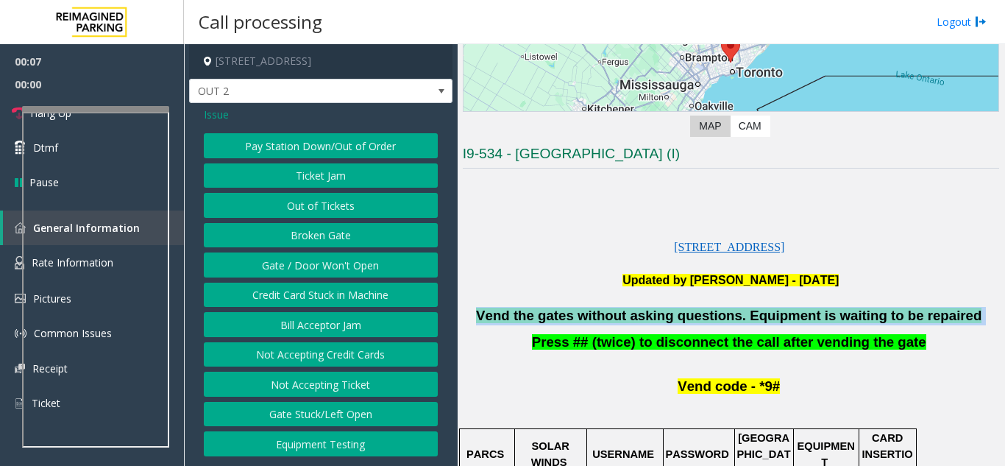
click at [531, 316] on span "Vend the gates without asking questions. Equipment is waiting to be repaired" at bounding box center [729, 315] width 506 height 15
copy p "Vend the gates without asking questions. Equipment is waiting to be repaired"
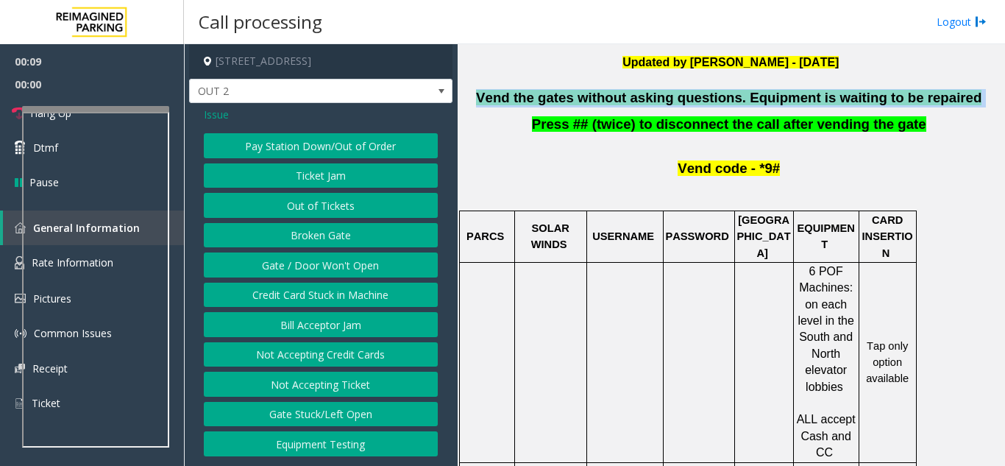
scroll to position [442, 0]
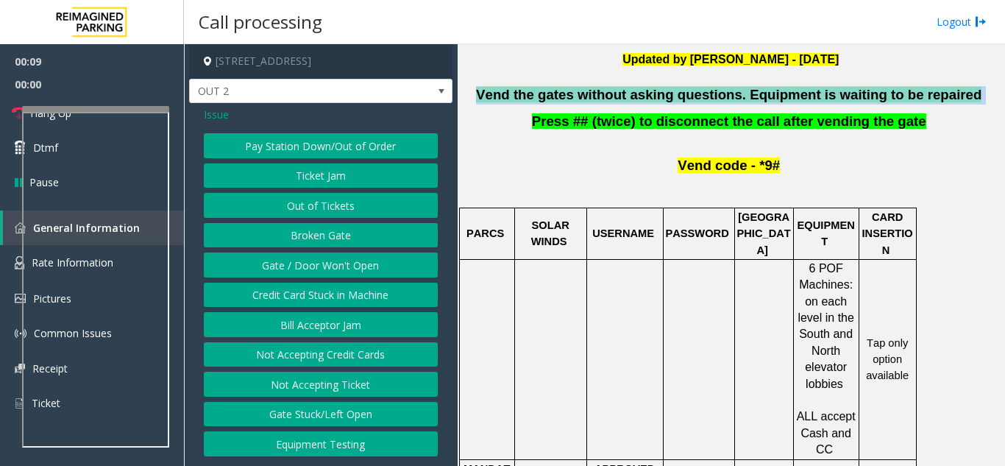
click at [352, 266] on button "Gate / Door Won't Open" at bounding box center [321, 264] width 234 height 25
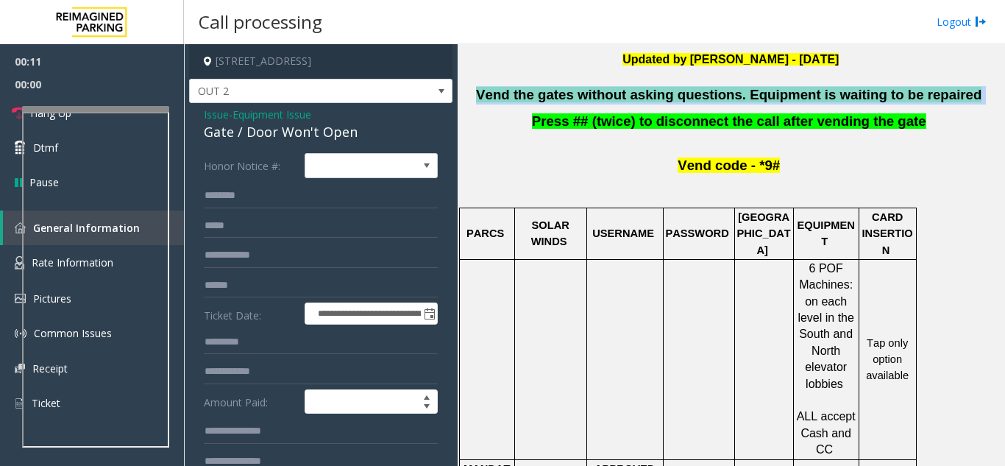
click at [88, 193] on div at bounding box center [95, 278] width 147 height 345
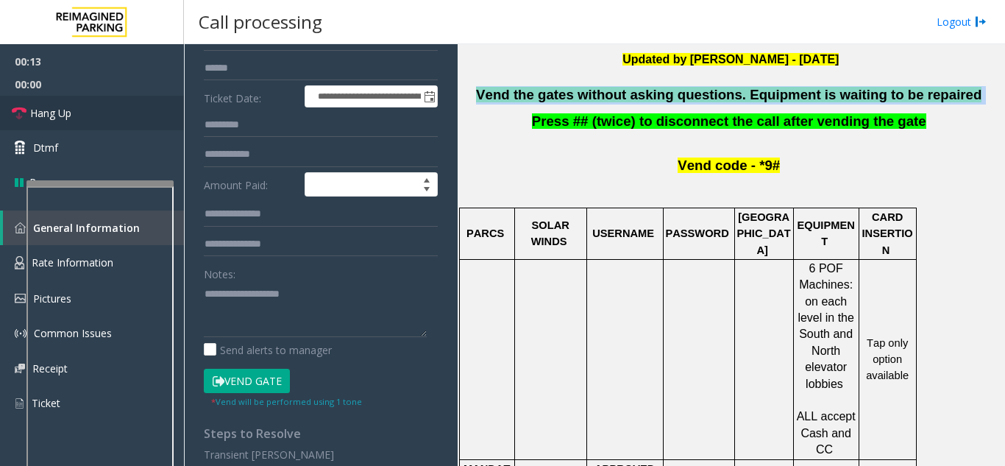
scroll to position [221, 0]
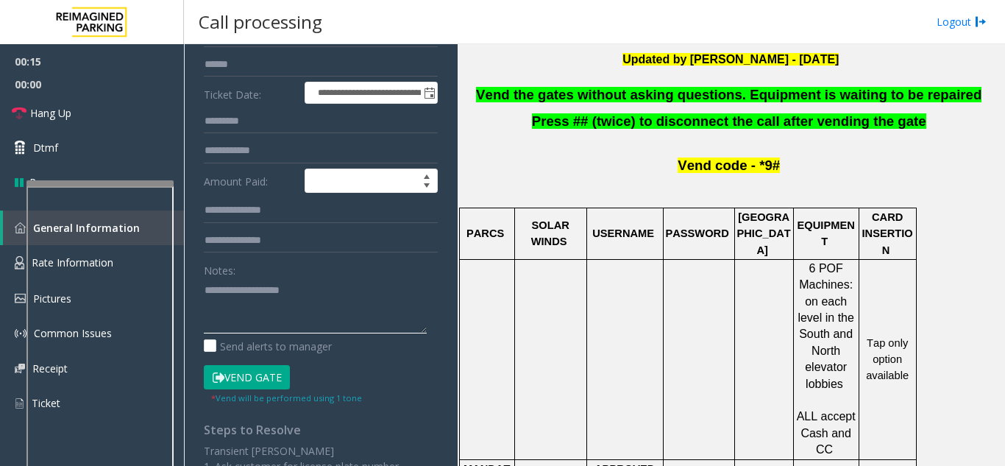
paste textarea "**********"
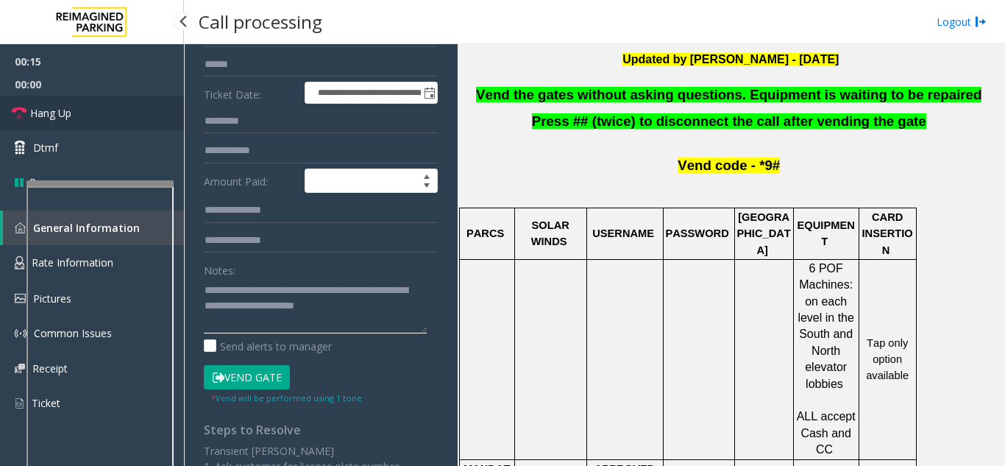
type textarea "**********"
click at [117, 106] on link "Hang Up" at bounding box center [92, 113] width 184 height 35
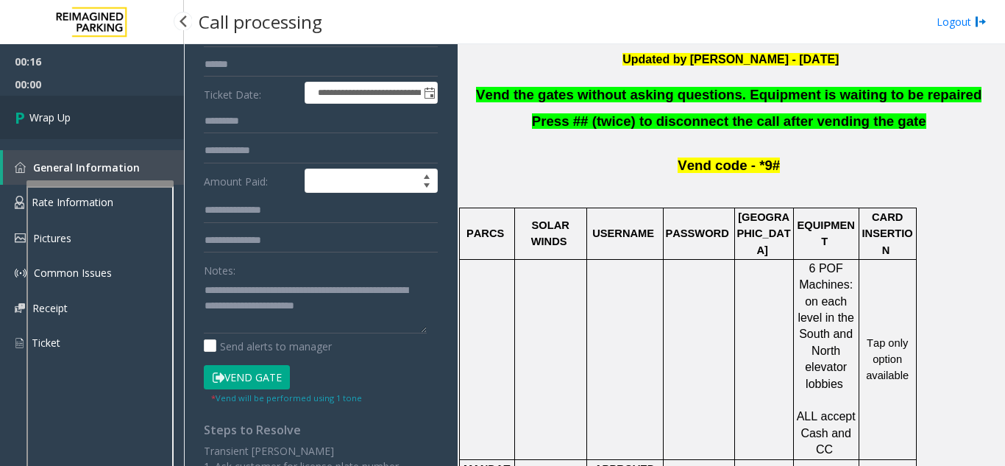
click at [117, 106] on link "Wrap Up" at bounding box center [92, 117] width 184 height 43
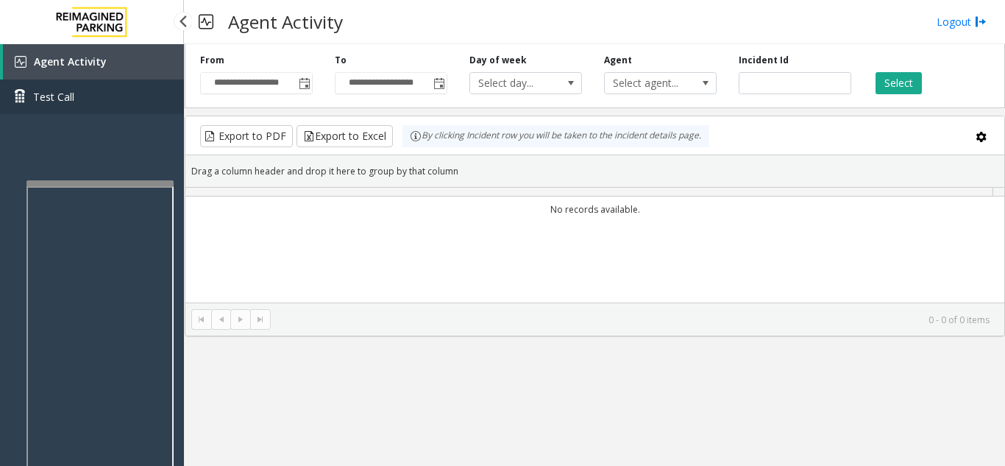
click at [117, 106] on link "Test Call" at bounding box center [92, 96] width 184 height 35
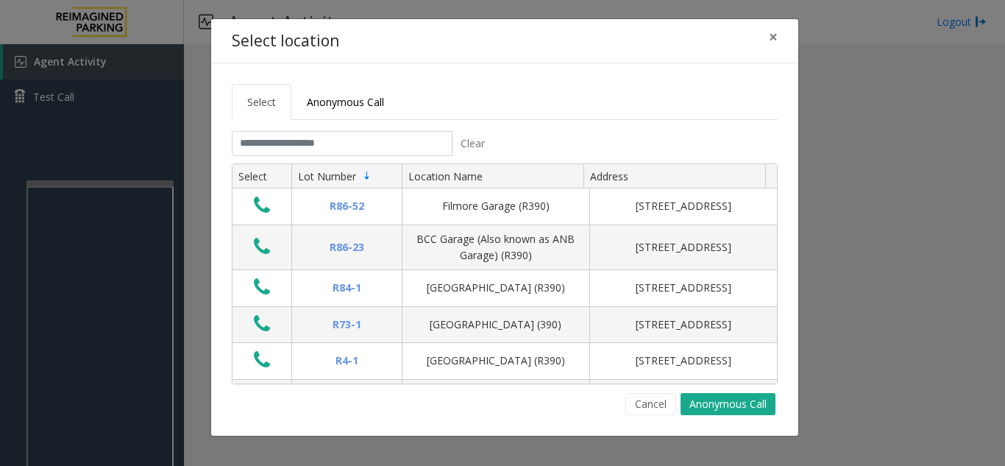
click at [117, 106] on div "Select location × Select Anonymous Call Clear Select Lot Number Location Name A…" at bounding box center [502, 233] width 1005 height 466
click at [662, 399] on button "Cancel" at bounding box center [651, 404] width 51 height 22
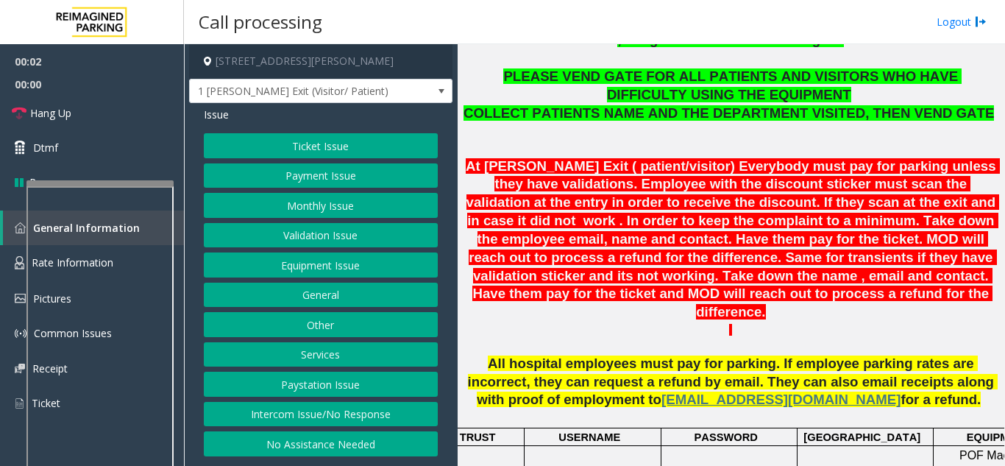
scroll to position [736, 0]
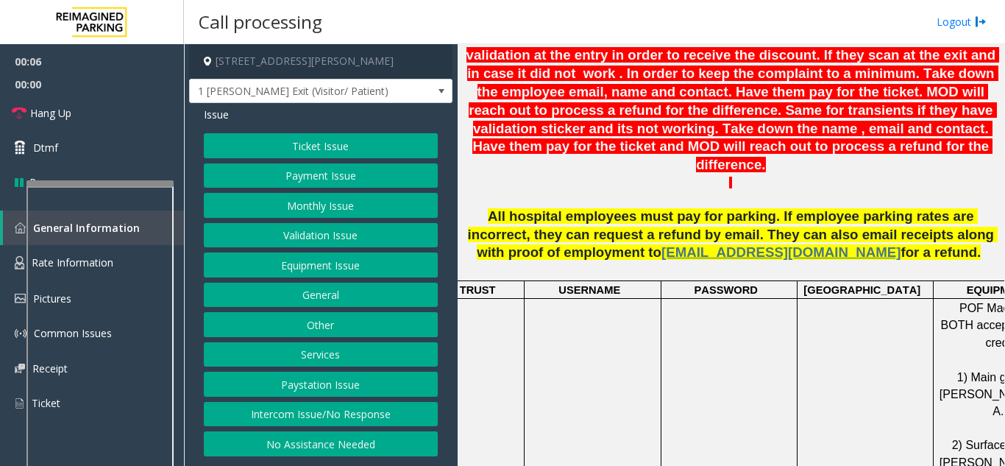
click at [373, 152] on button "Ticket Issue" at bounding box center [321, 145] width 234 height 25
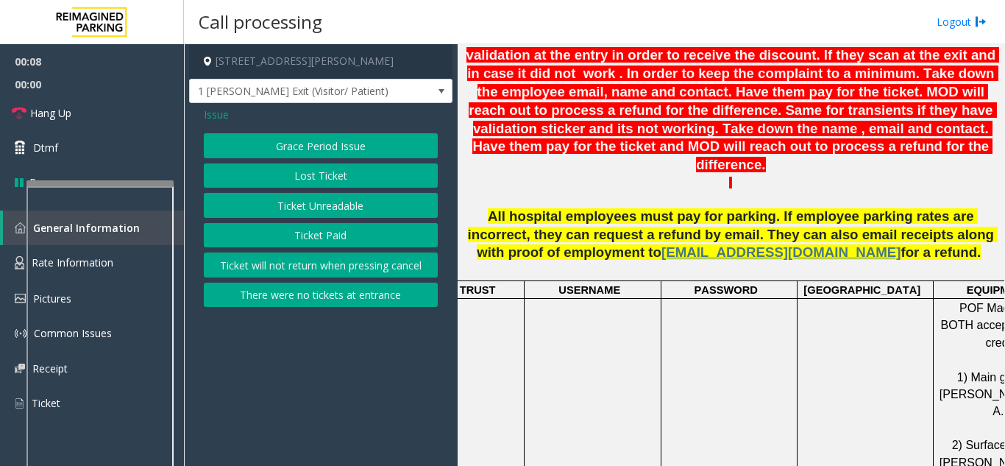
click at [357, 297] on button "There were no tickets at entrance" at bounding box center [321, 295] width 234 height 25
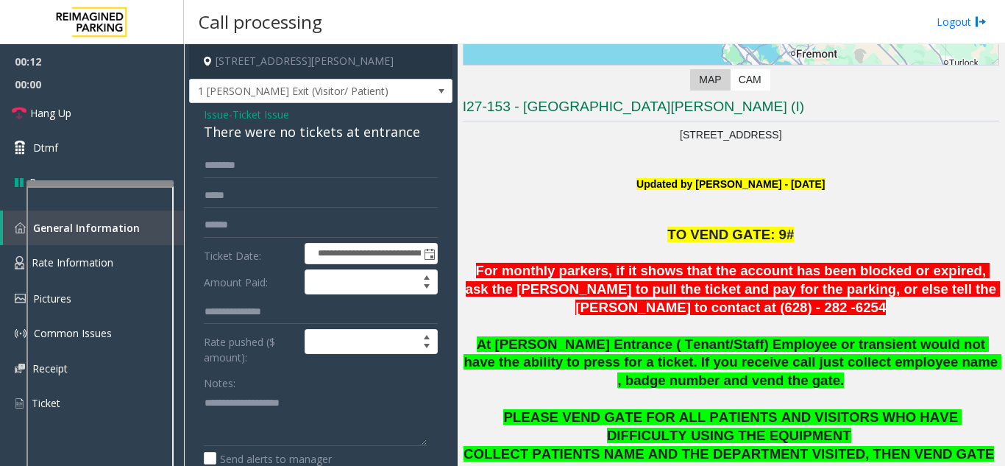
scroll to position [294, 0]
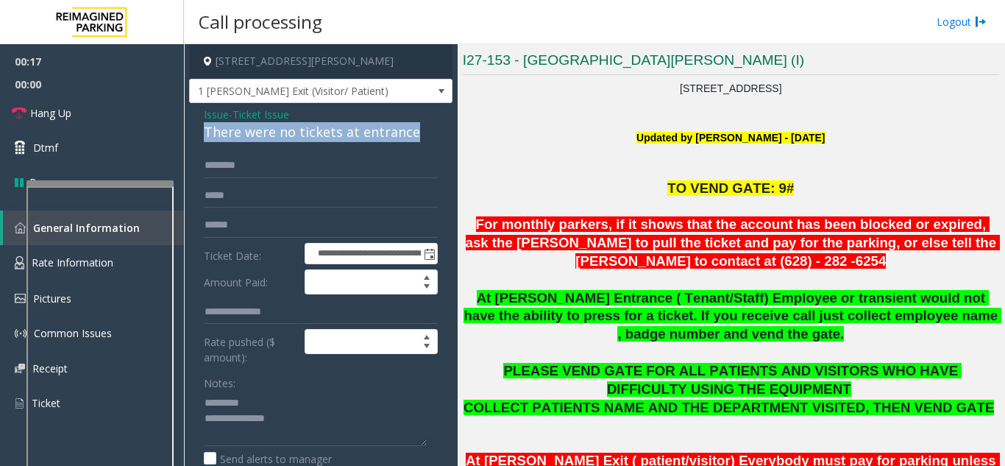
drag, startPoint x: 202, startPoint y: 130, endPoint x: 397, endPoint y: 119, distance: 196.0
click at [430, 128] on div "**********" at bounding box center [320, 436] width 263 height 667
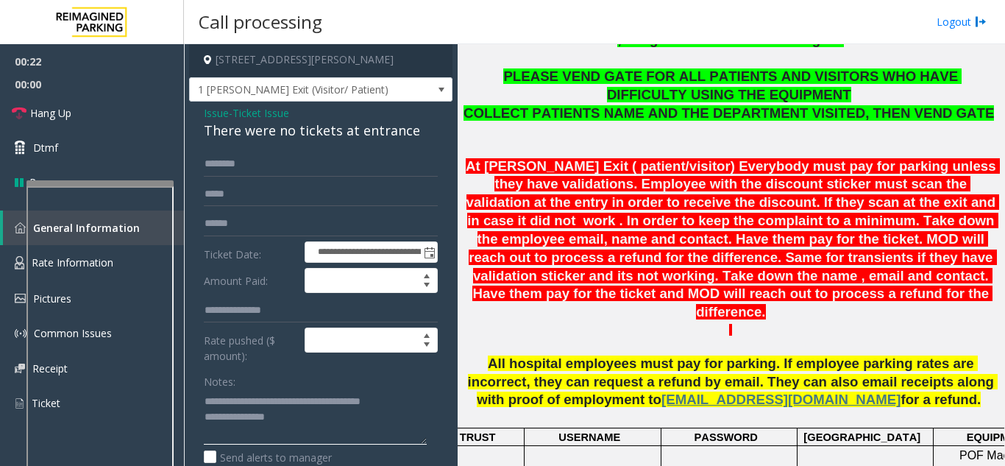
scroll to position [0, 0]
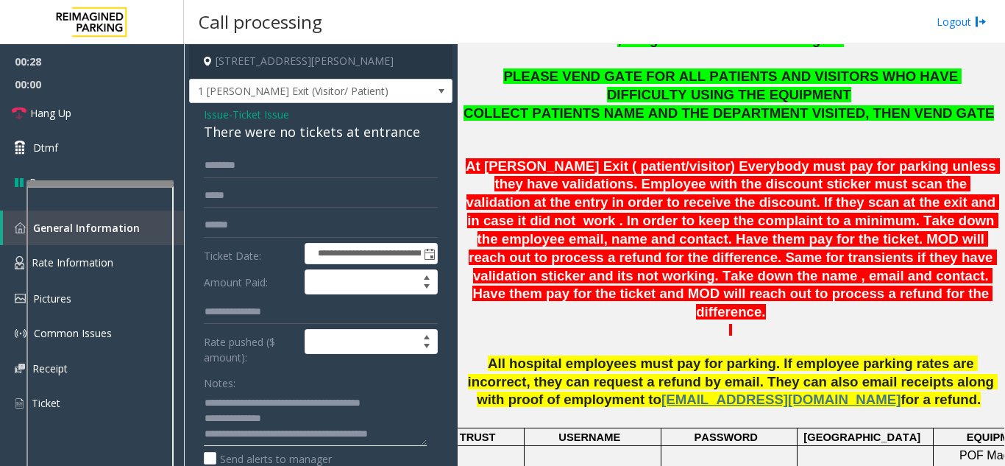
type textarea "**********"
click at [266, 168] on input "text" at bounding box center [321, 165] width 234 height 25
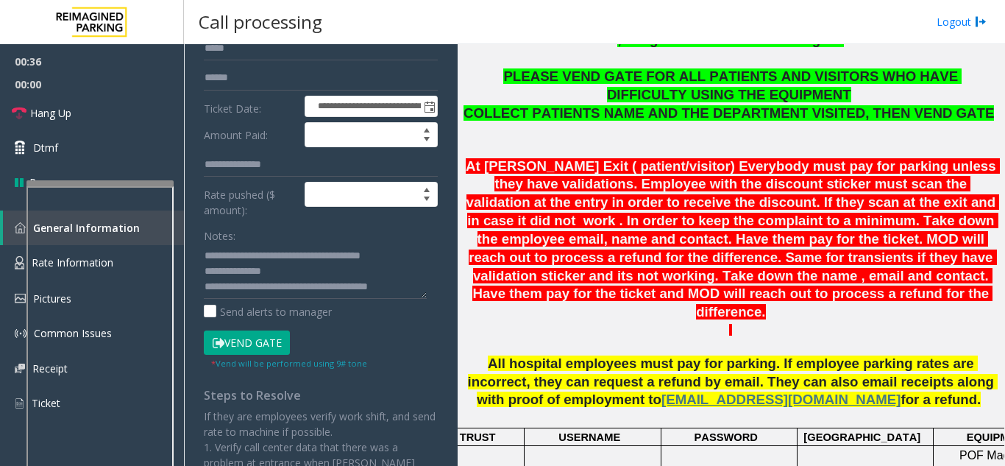
type input "***"
click at [266, 339] on button "Vend Gate" at bounding box center [247, 342] width 86 height 25
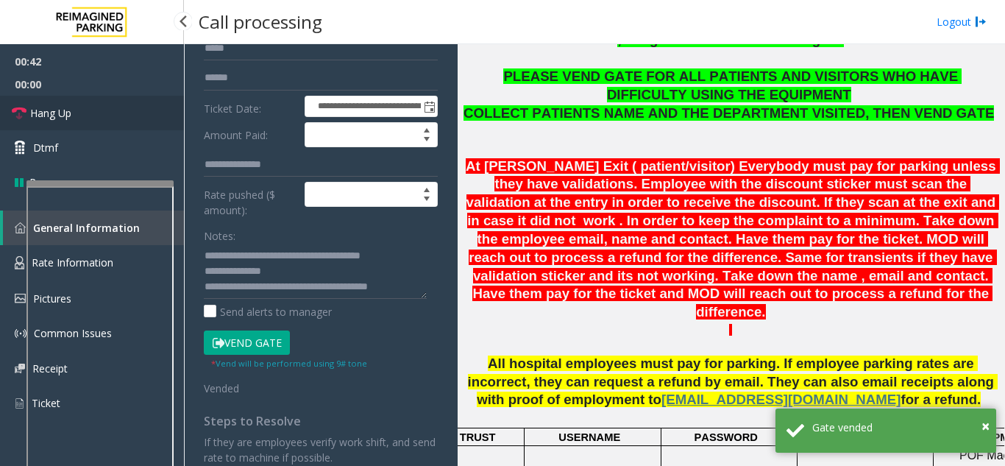
click at [130, 117] on link "Hang Up" at bounding box center [92, 113] width 184 height 35
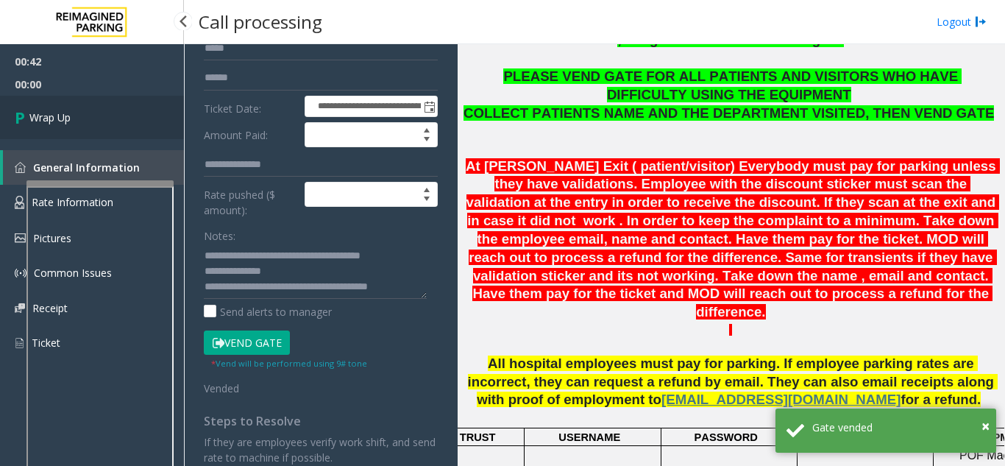
click at [130, 117] on link "Wrap Up" at bounding box center [92, 117] width 184 height 43
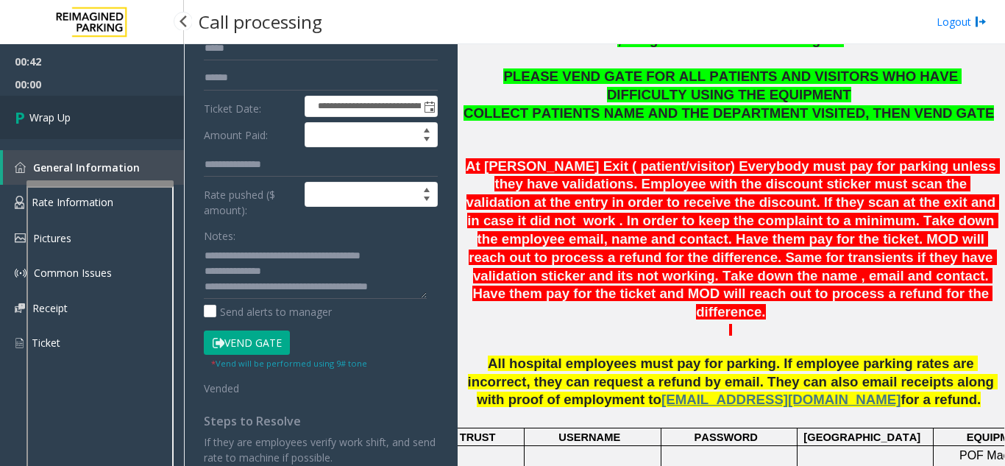
click at [130, 117] on link "Wrap Up" at bounding box center [92, 117] width 184 height 43
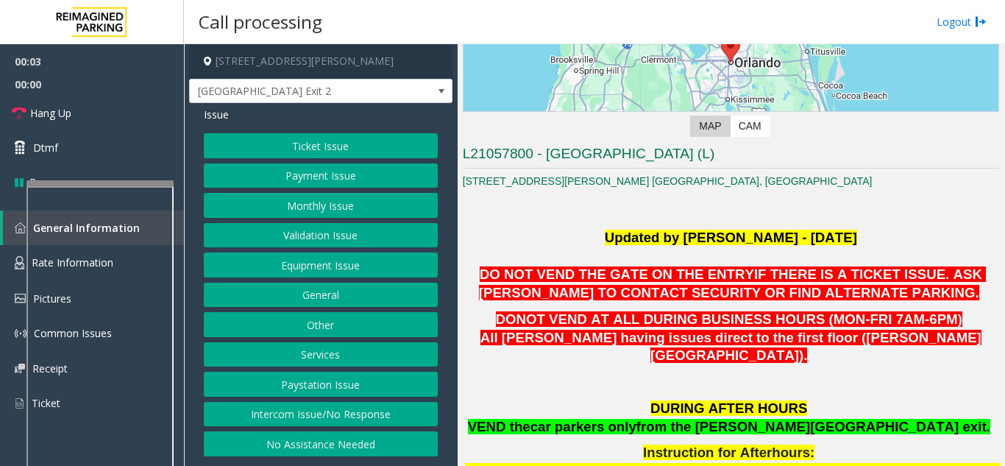
scroll to position [368, 0]
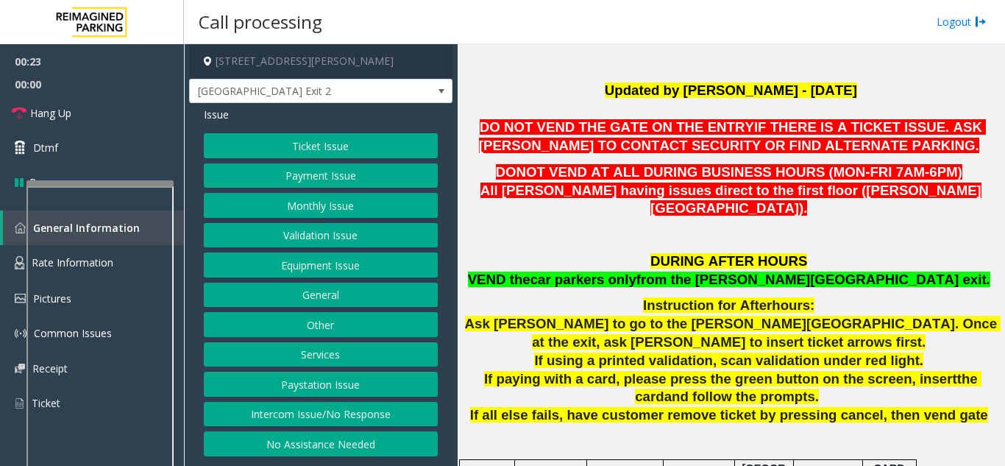
click at [329, 262] on button "Equipment Issue" at bounding box center [321, 264] width 234 height 25
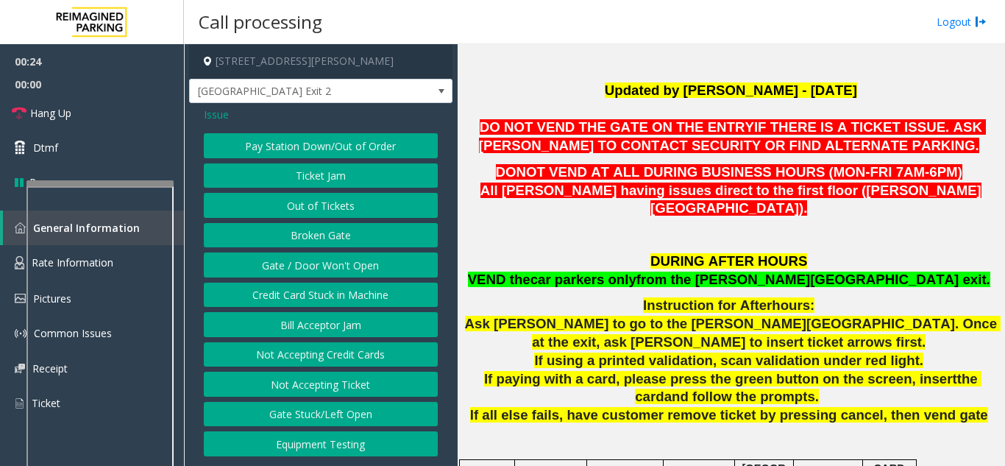
click at [212, 107] on span "Issue" at bounding box center [216, 114] width 25 height 15
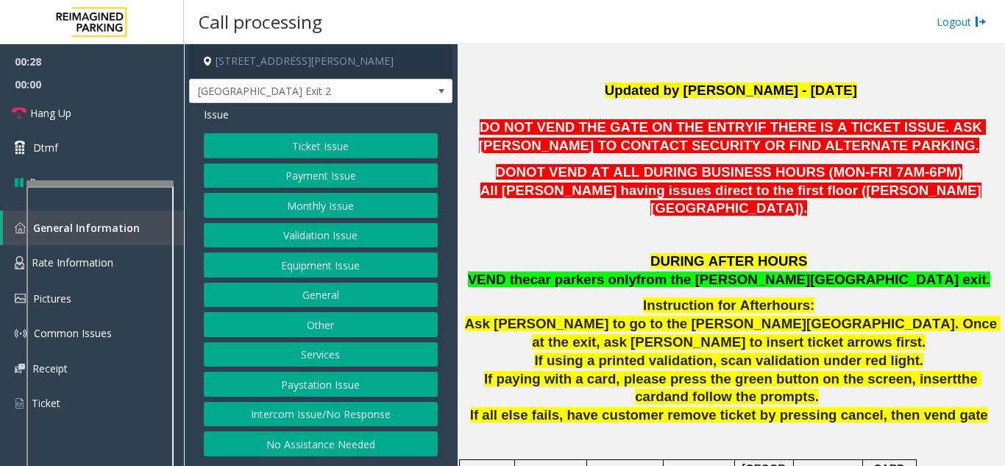
click at [360, 267] on button "Equipment Issue" at bounding box center [321, 264] width 234 height 25
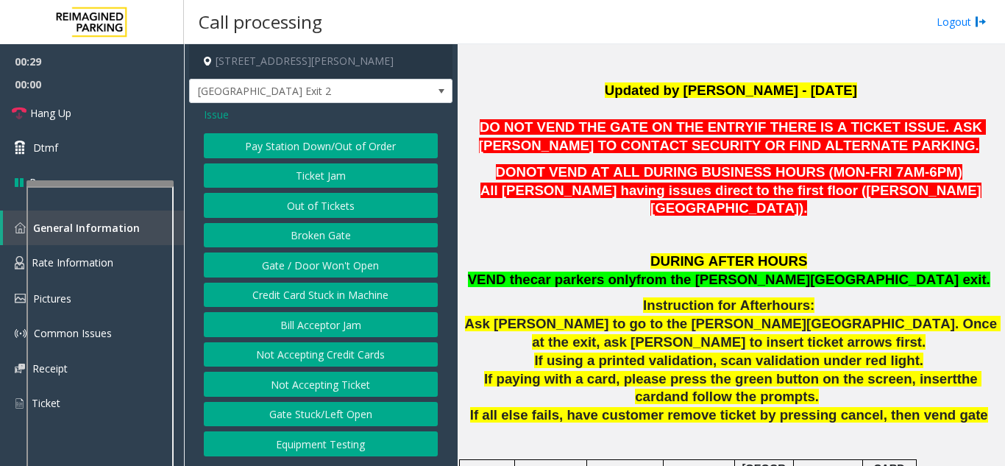
click at [340, 260] on button "Gate / Door Won't Open" at bounding box center [321, 264] width 234 height 25
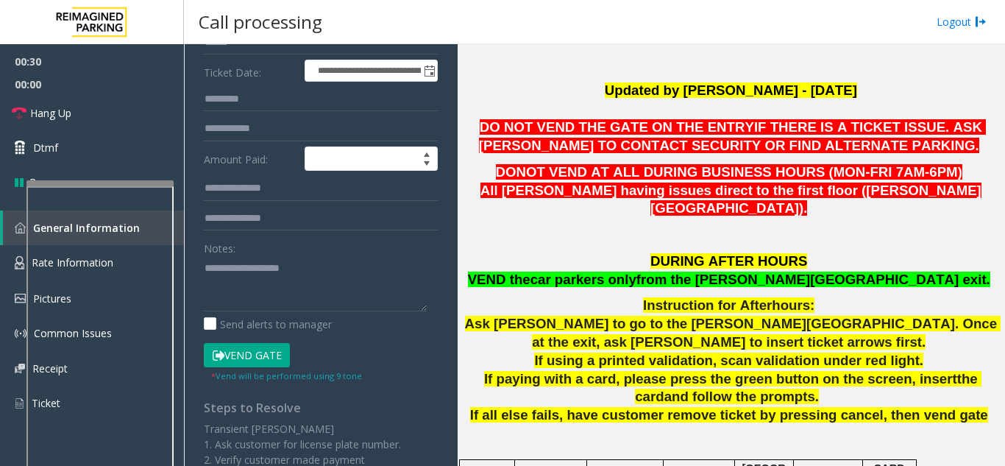
scroll to position [221, 0]
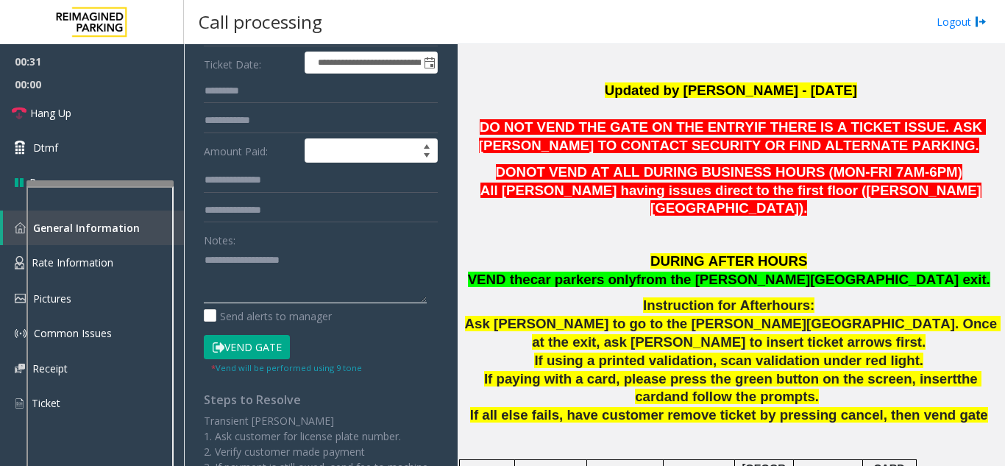
paste textarea "**********"
click at [637, 272] on span "car parkers only" at bounding box center [584, 279] width 106 height 15
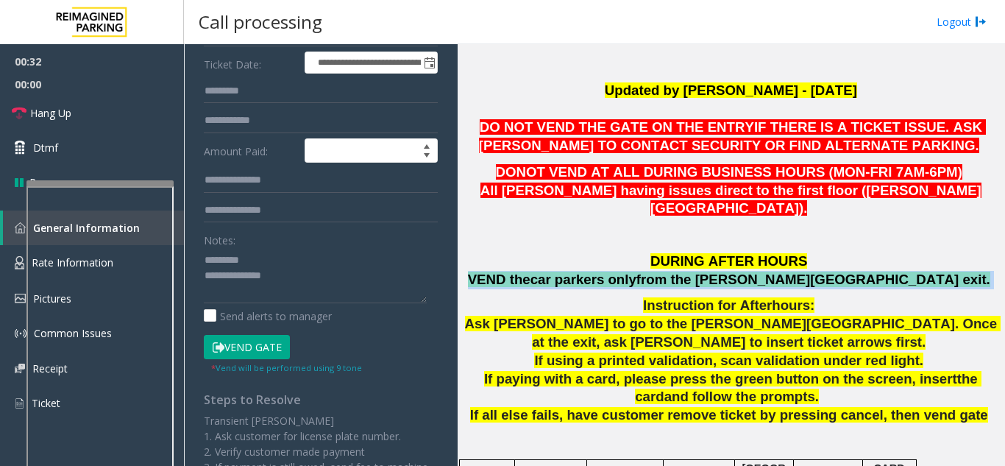
click at [637, 272] on span "car parkers only" at bounding box center [584, 279] width 106 height 15
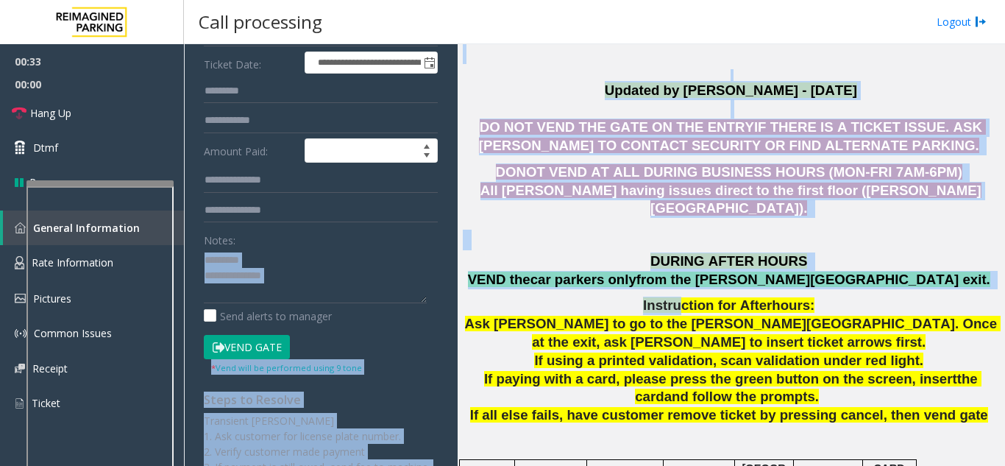
drag, startPoint x: 681, startPoint y: 272, endPoint x: 339, endPoint y: 277, distance: 343.0
click at [339, 277] on div "**********" at bounding box center [594, 255] width 821 height 422
click at [637, 272] on span "car parkers only" at bounding box center [584, 279] width 106 height 15
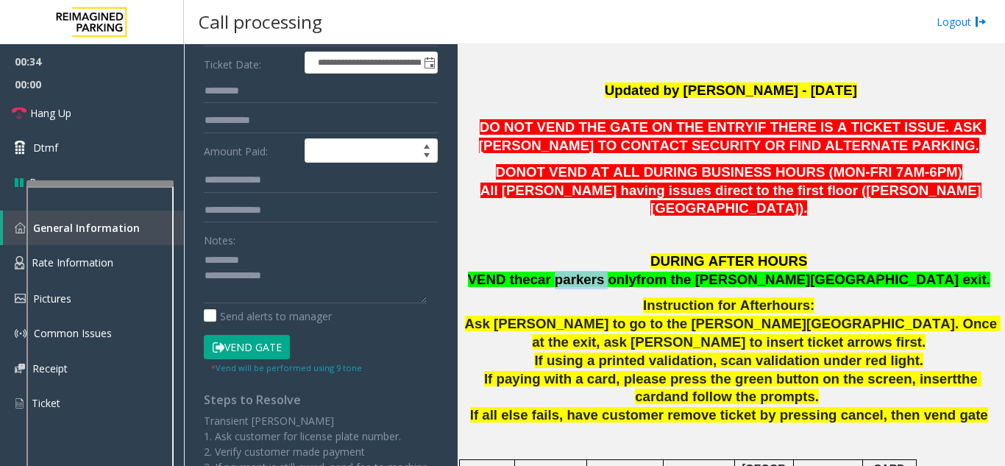
click at [637, 272] on span "car parkers only" at bounding box center [584, 279] width 106 height 15
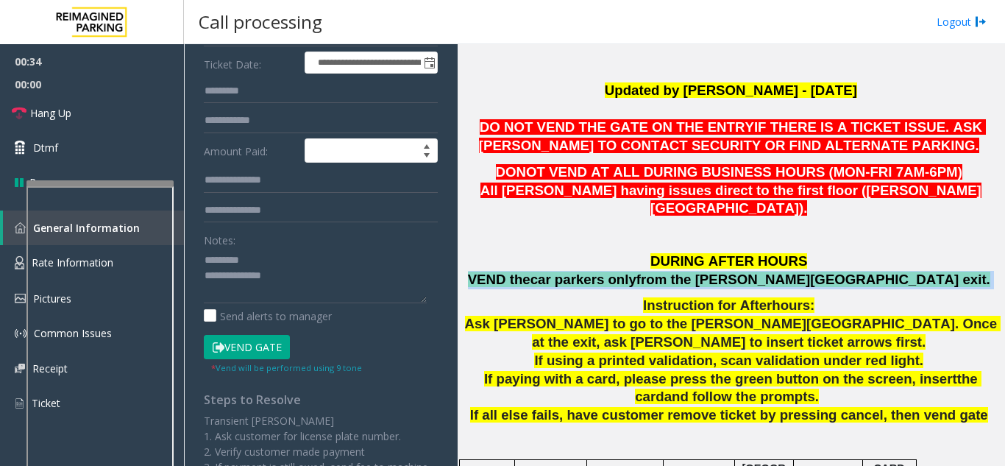
click at [637, 272] on span "car parkers only" at bounding box center [584, 279] width 106 height 15
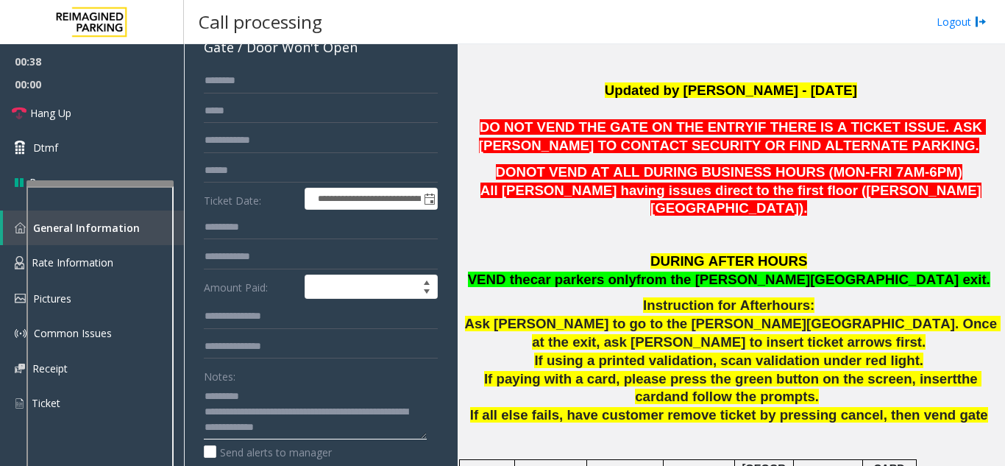
scroll to position [147, 0]
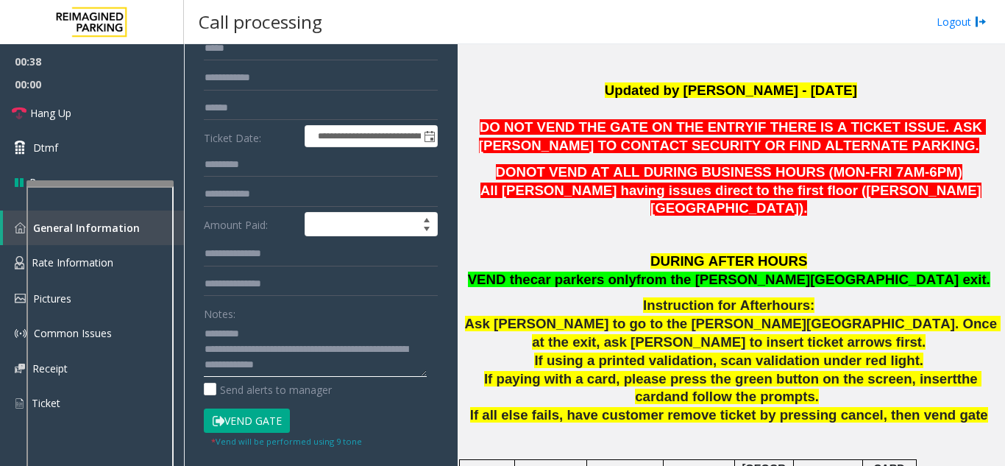
click at [253, 325] on textarea at bounding box center [315, 349] width 223 height 55
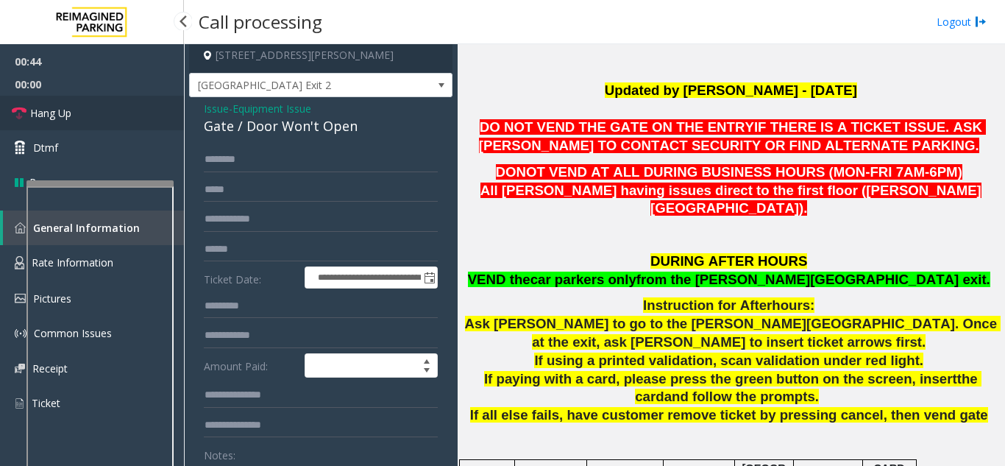
scroll to position [0, 0]
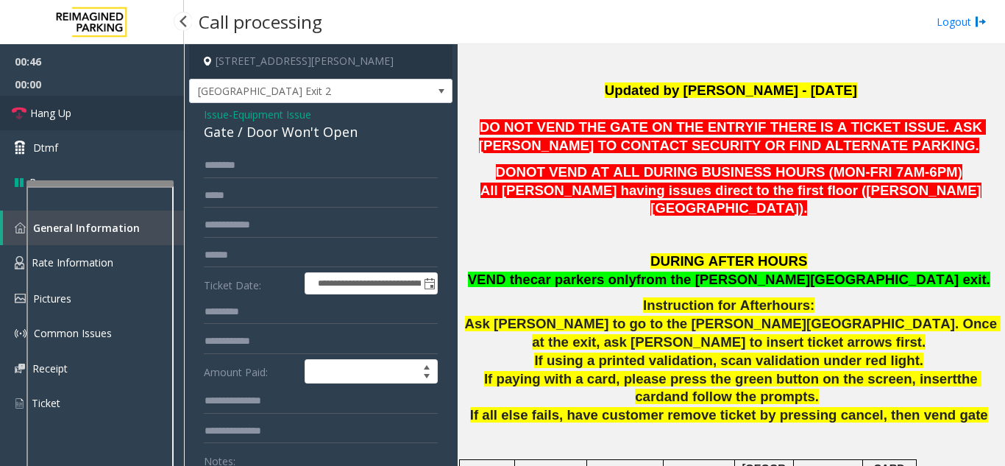
type textarea "**********"
click at [68, 110] on span "Hang Up" at bounding box center [50, 112] width 41 height 15
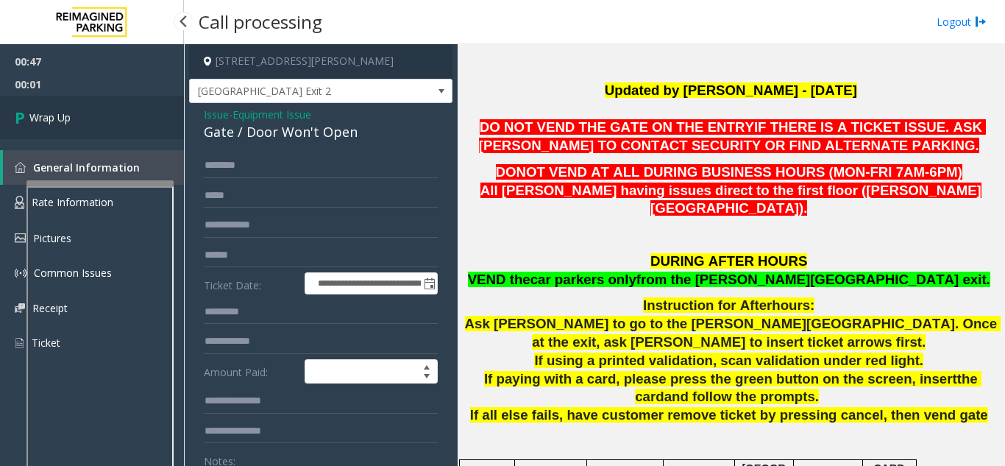
click at [68, 110] on span "Wrap Up" at bounding box center [49, 117] width 41 height 15
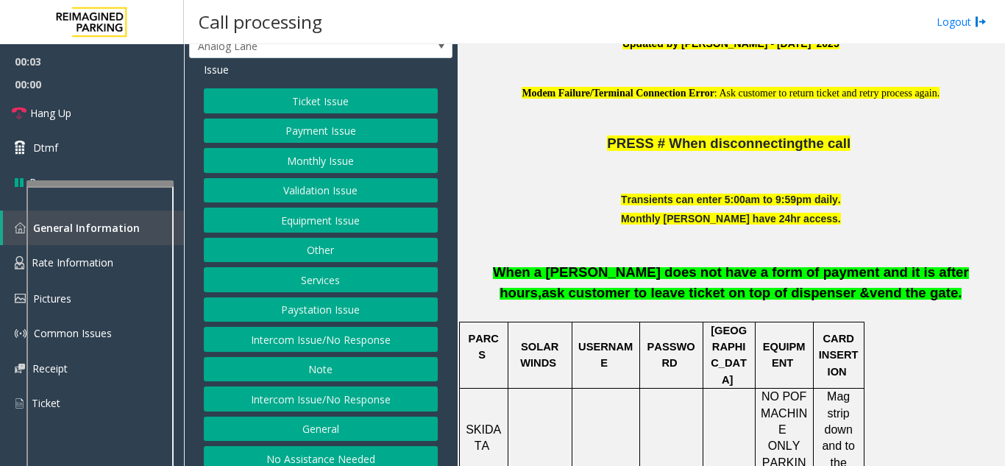
scroll to position [70, 0]
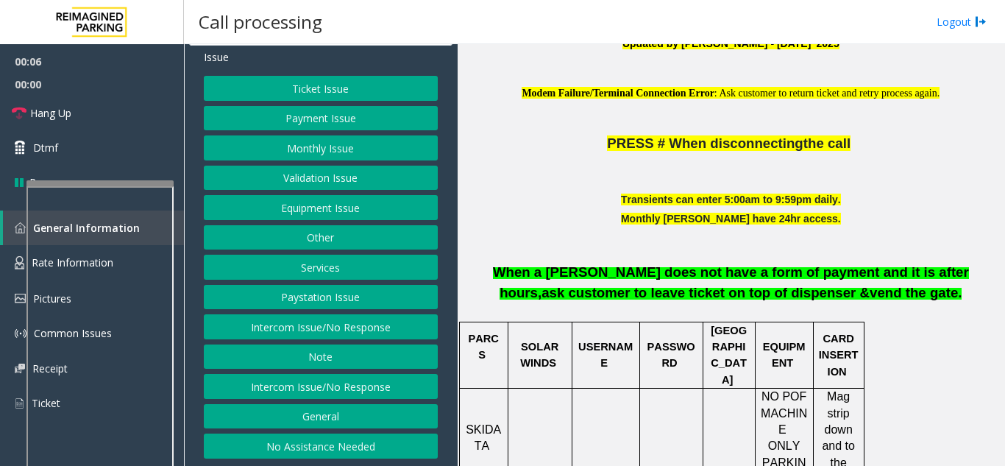
click at [321, 325] on button "Intercom Issue/No Response" at bounding box center [321, 326] width 234 height 25
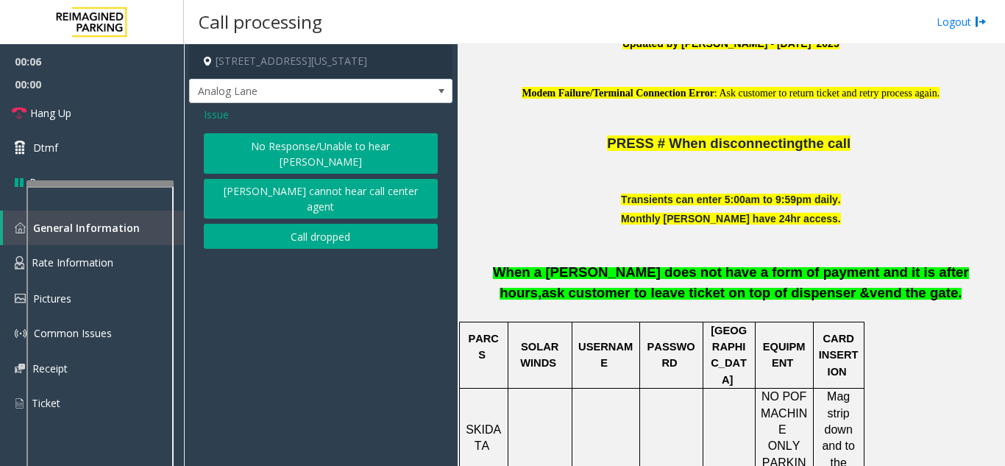
click at [332, 138] on button "No Response/Unable to hear [PERSON_NAME]" at bounding box center [321, 153] width 234 height 40
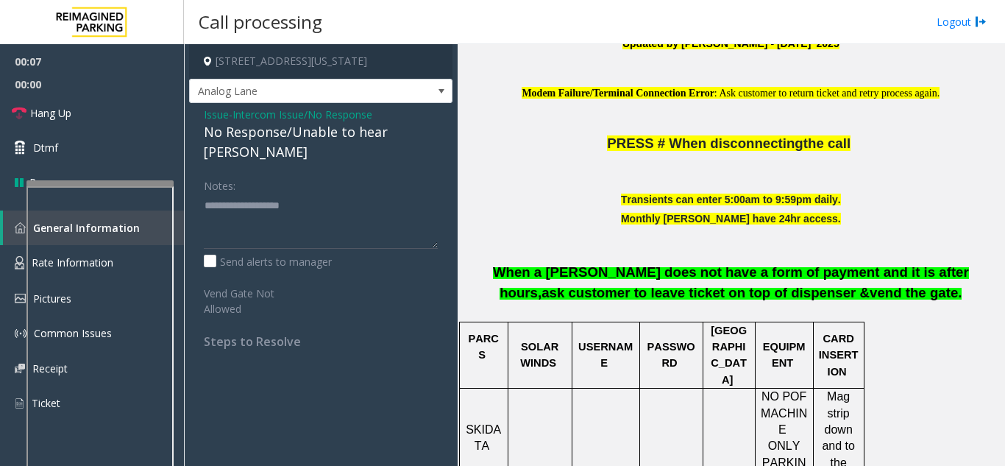
click at [272, 136] on div "No Response/Unable to hear [PERSON_NAME]" at bounding box center [321, 142] width 234 height 40
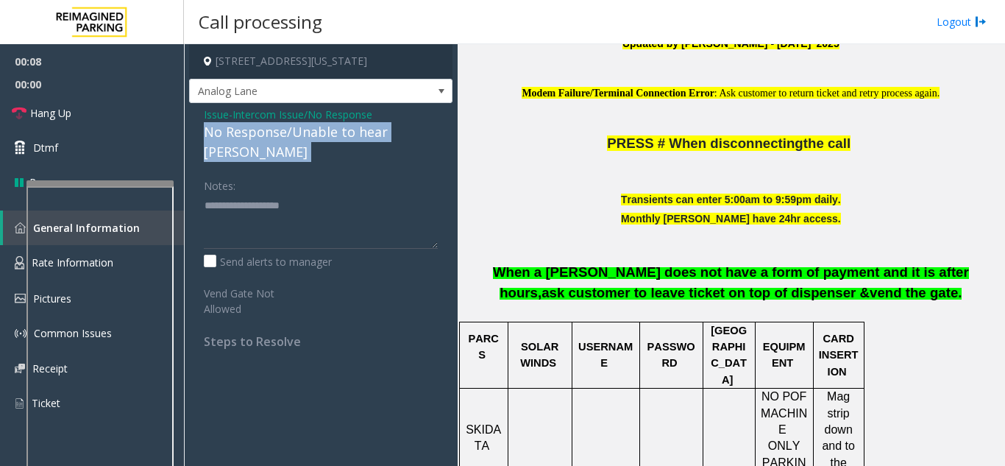
click at [272, 136] on div "No Response/Unable to hear [PERSON_NAME]" at bounding box center [321, 142] width 234 height 40
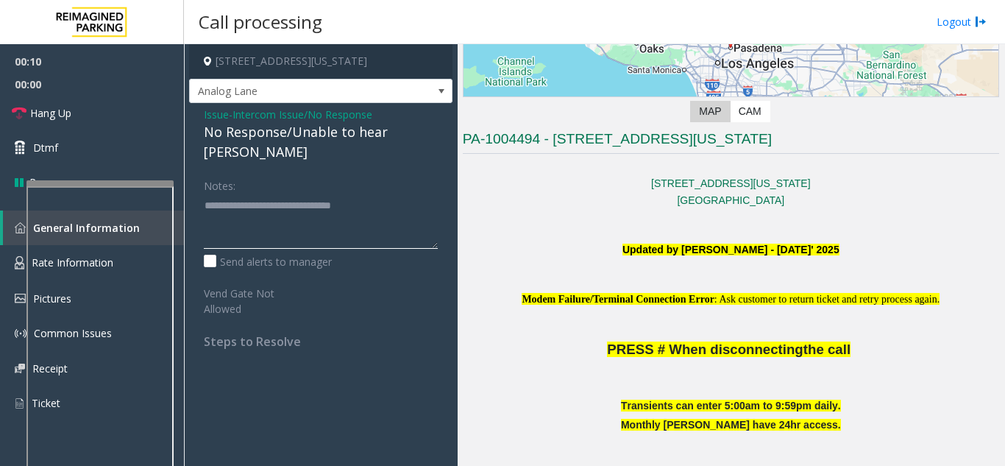
scroll to position [221, 0]
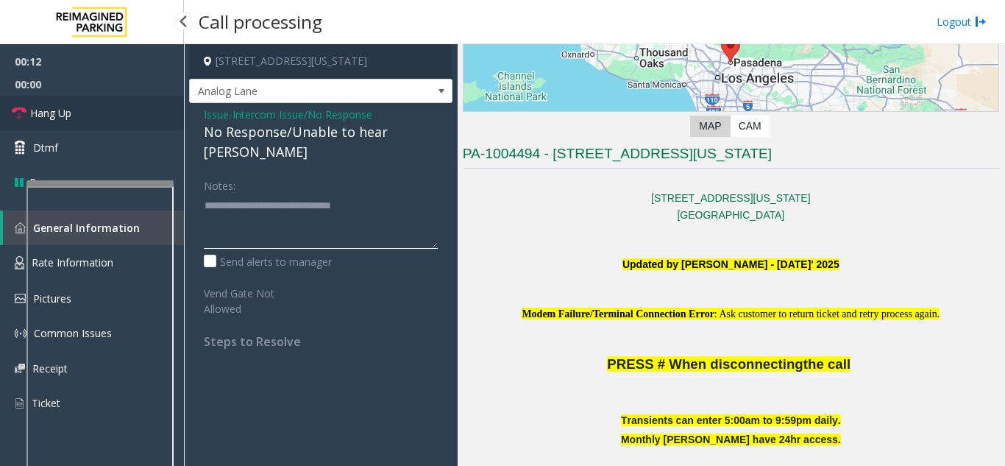
type textarea "**********"
click at [52, 106] on span "Hang Up" at bounding box center [50, 112] width 41 height 15
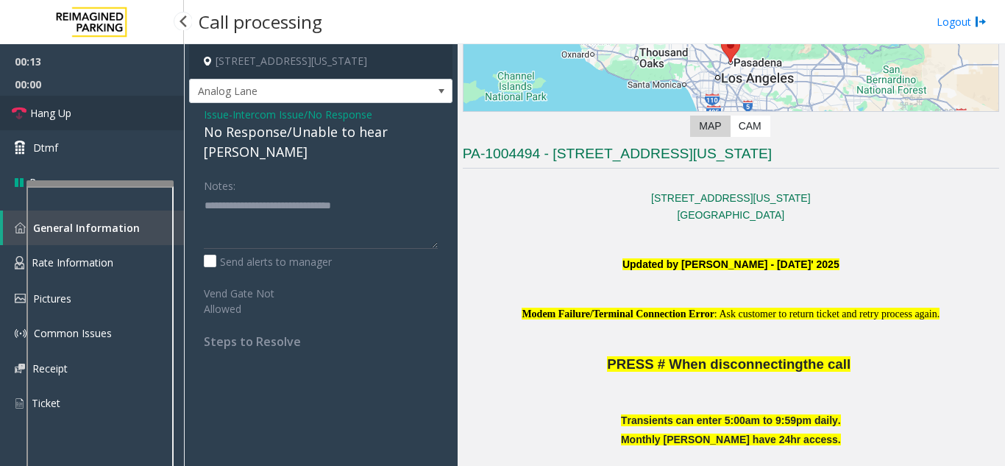
click at [52, 106] on span "Hang Up" at bounding box center [50, 112] width 41 height 15
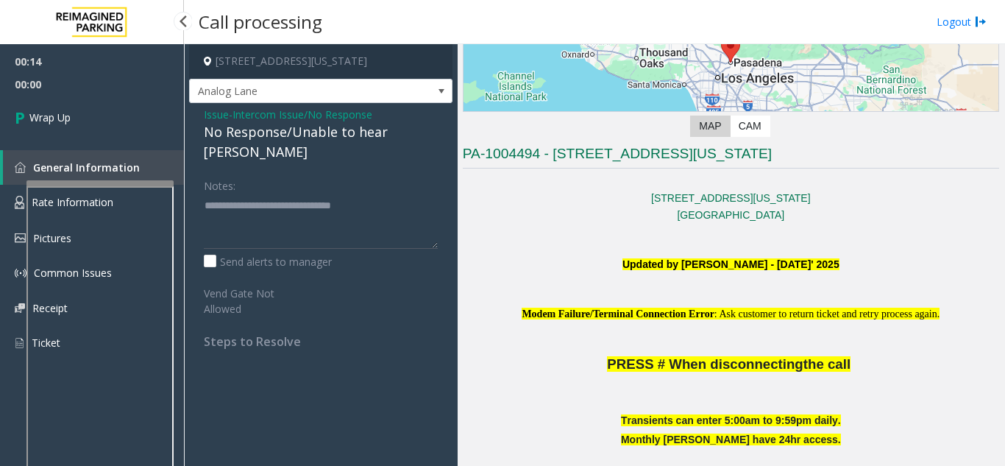
click at [52, 106] on link "Wrap Up" at bounding box center [92, 117] width 184 height 43
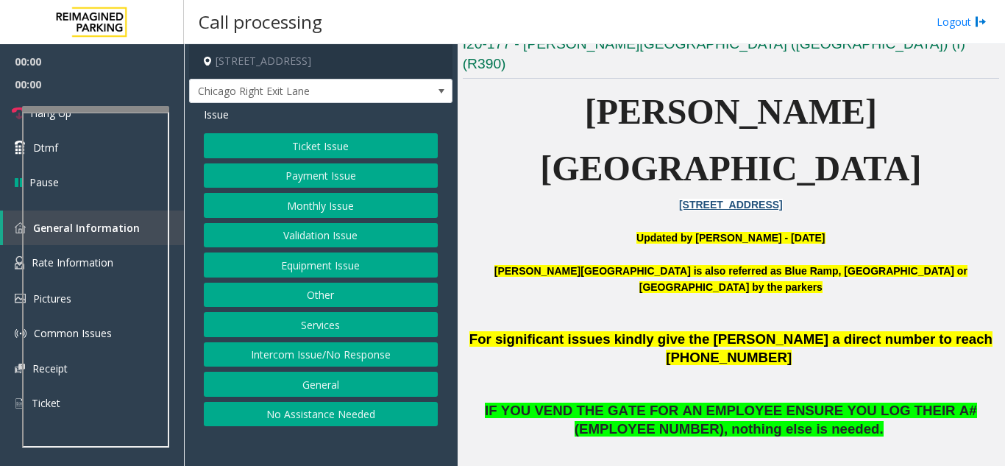
scroll to position [515, 0]
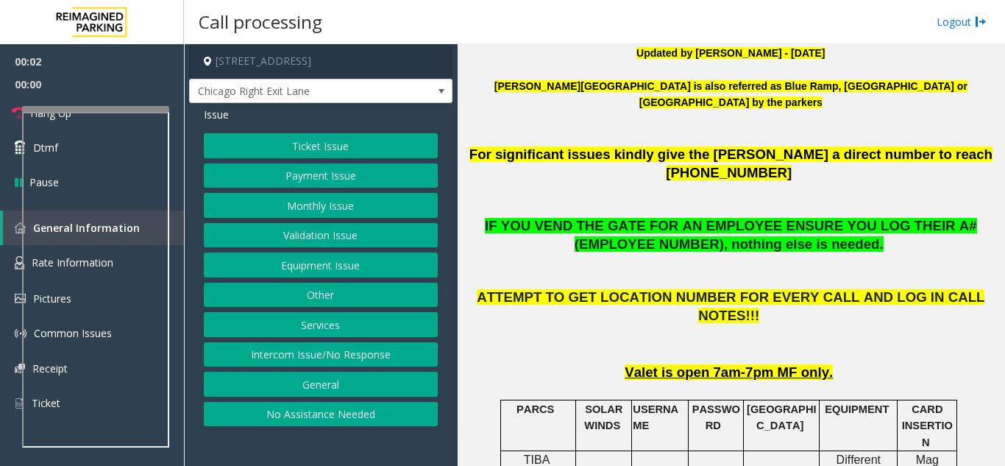
click at [344, 155] on button "Ticket Issue" at bounding box center [321, 145] width 234 height 25
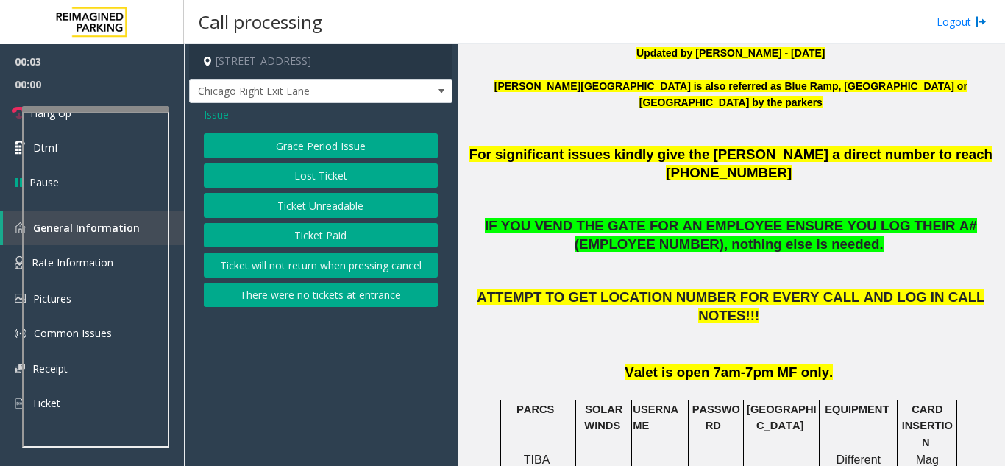
click at [332, 202] on button "Ticket Unreadable" at bounding box center [321, 205] width 234 height 25
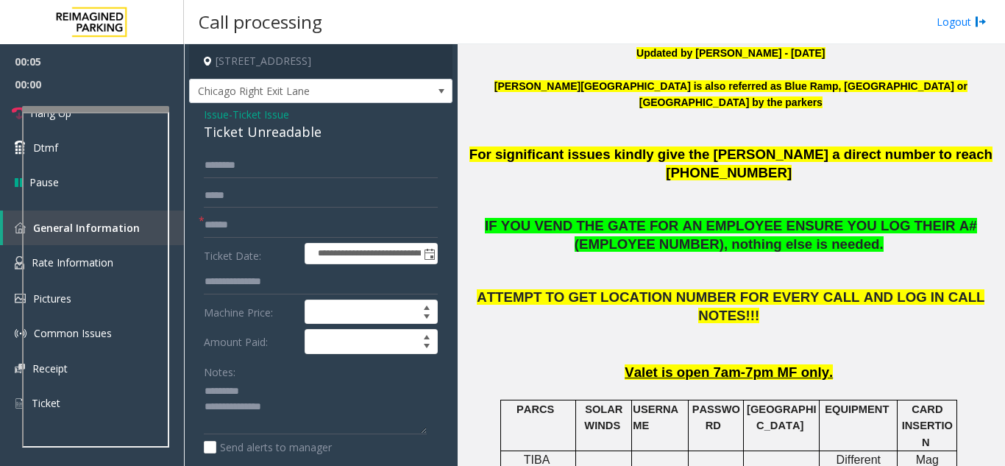
click at [231, 135] on div "Ticket Unreadable" at bounding box center [321, 132] width 234 height 20
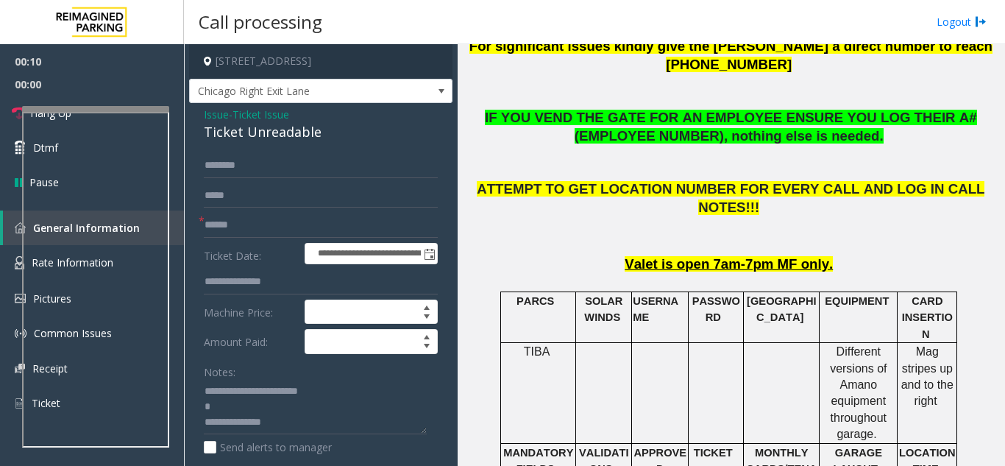
scroll to position [736, 0]
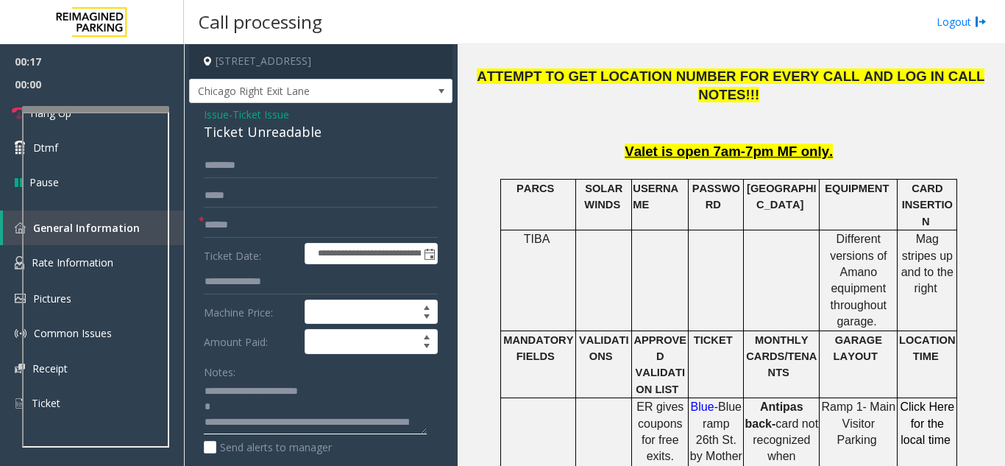
type textarea "**********"
click at [307, 226] on input "text" at bounding box center [321, 225] width 234 height 25
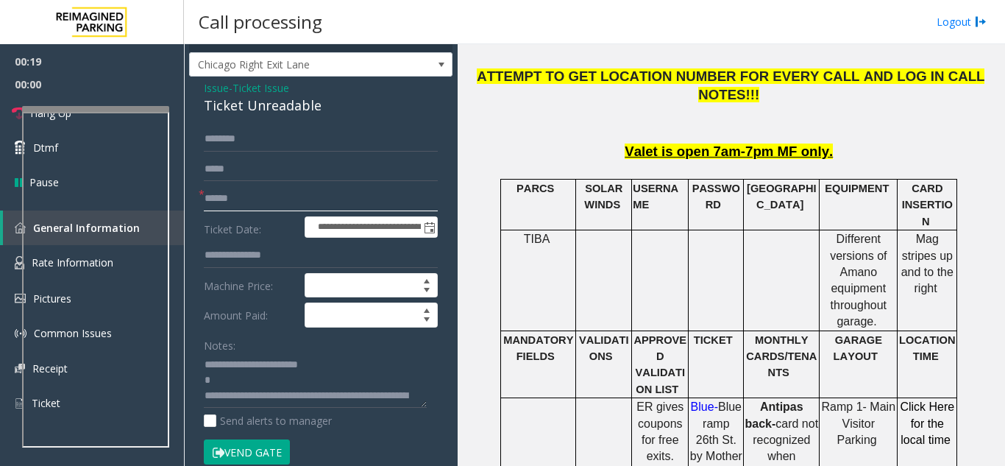
scroll to position [74, 0]
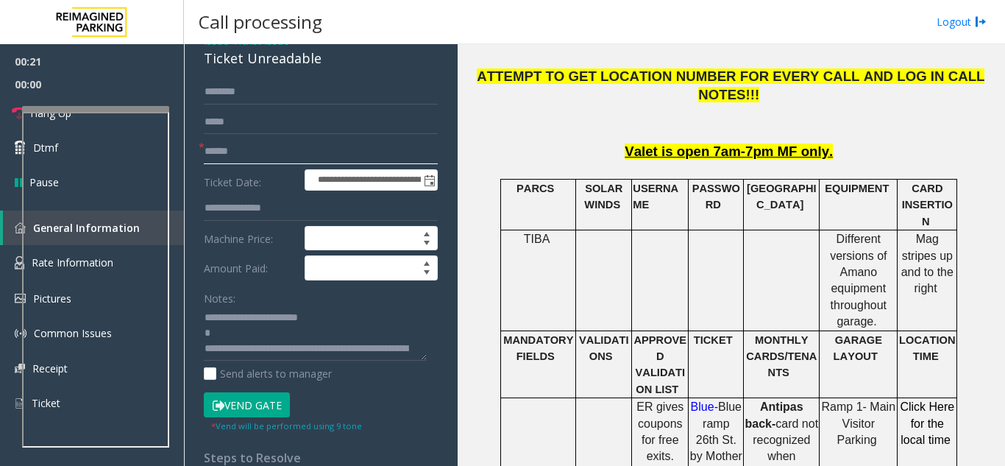
click at [312, 152] on input "text" at bounding box center [321, 151] width 234 height 25
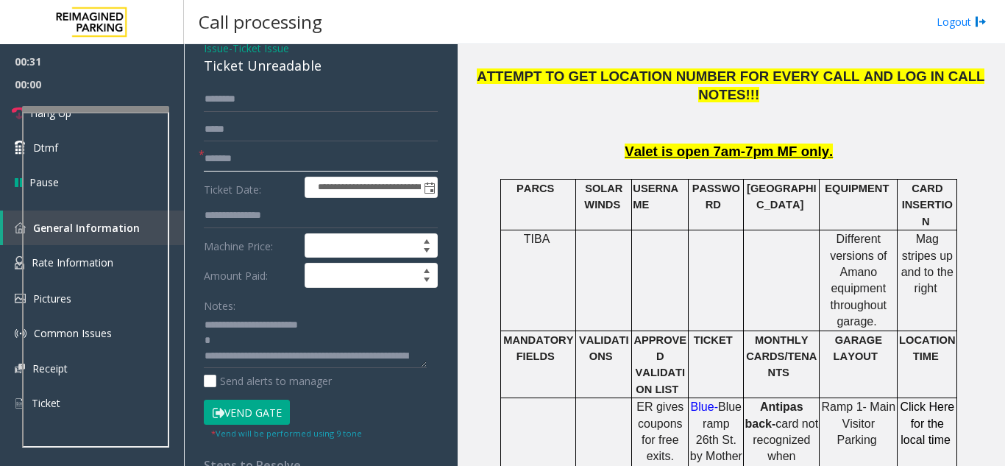
scroll to position [147, 0]
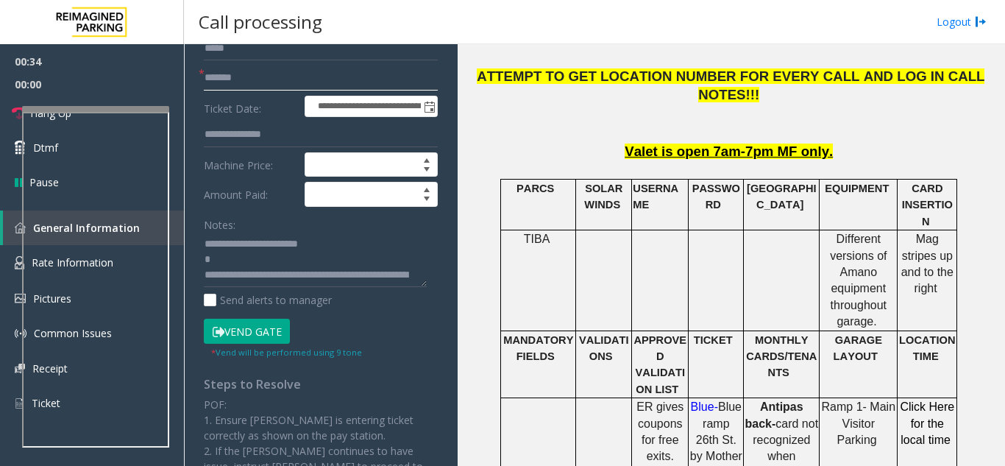
type input "******"
click at [254, 336] on button "Vend Gate" at bounding box center [247, 331] width 86 height 25
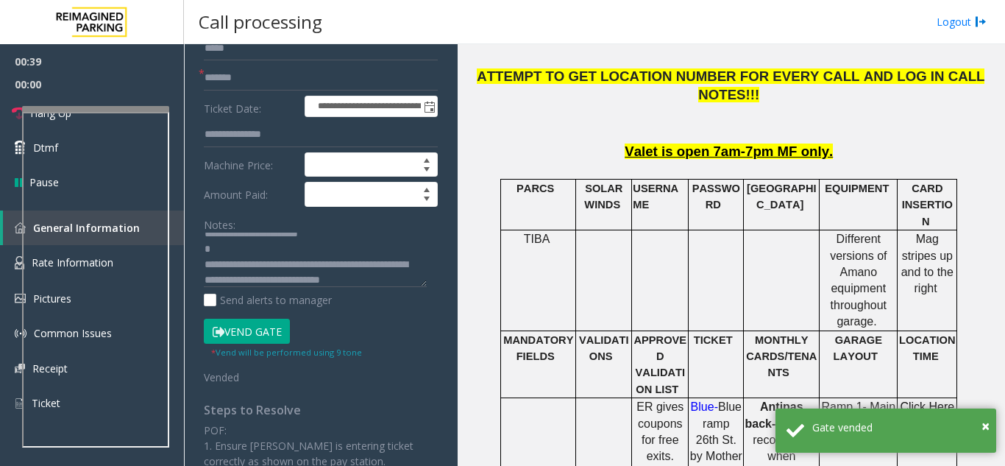
scroll to position [15, 0]
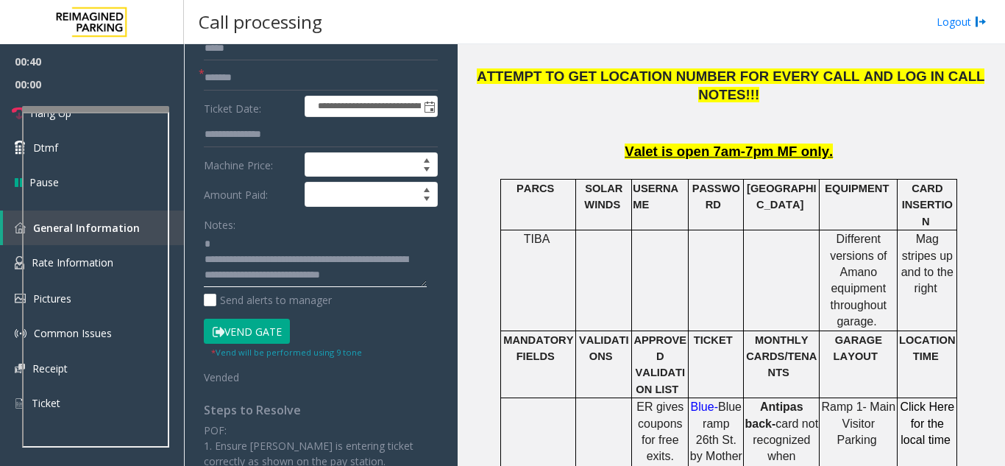
click at [407, 269] on textarea at bounding box center [315, 260] width 223 height 55
click at [132, 181] on div at bounding box center [95, 278] width 147 height 345
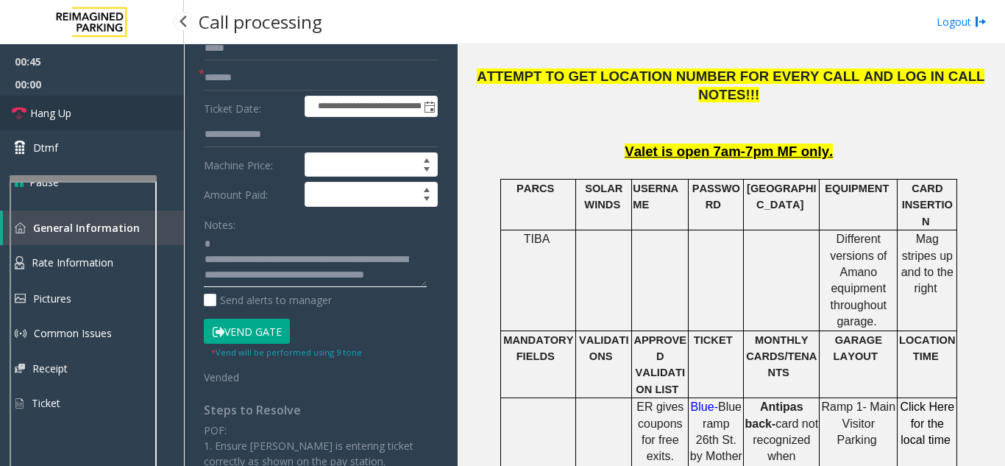
type textarea "**********"
click at [102, 113] on link "Hang Up" at bounding box center [92, 113] width 184 height 35
click at [107, 111] on link "Hang Up" at bounding box center [92, 113] width 184 height 35
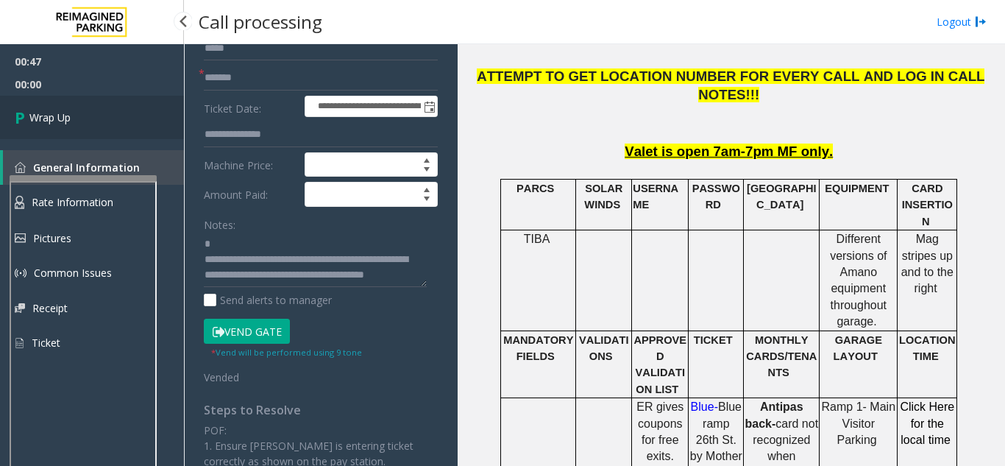
click at [107, 111] on link "Wrap Up" at bounding box center [92, 117] width 184 height 43
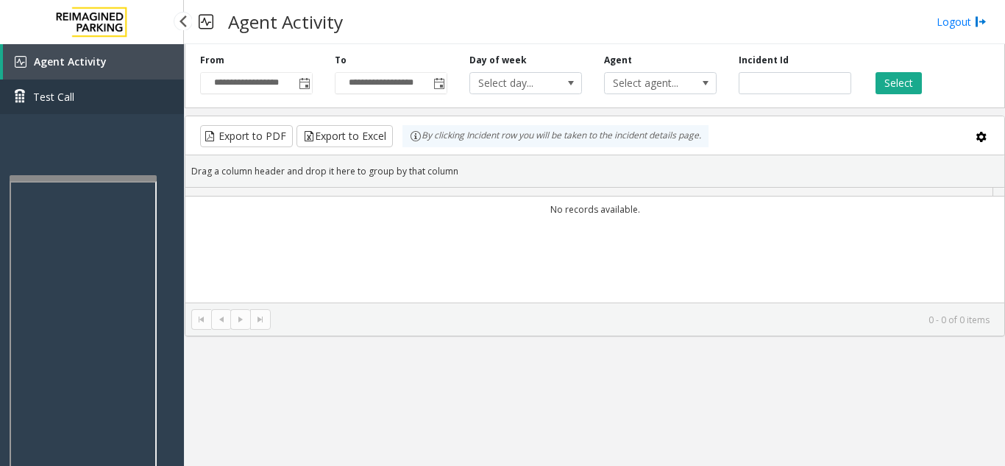
click at [107, 111] on link "Test Call" at bounding box center [92, 96] width 184 height 35
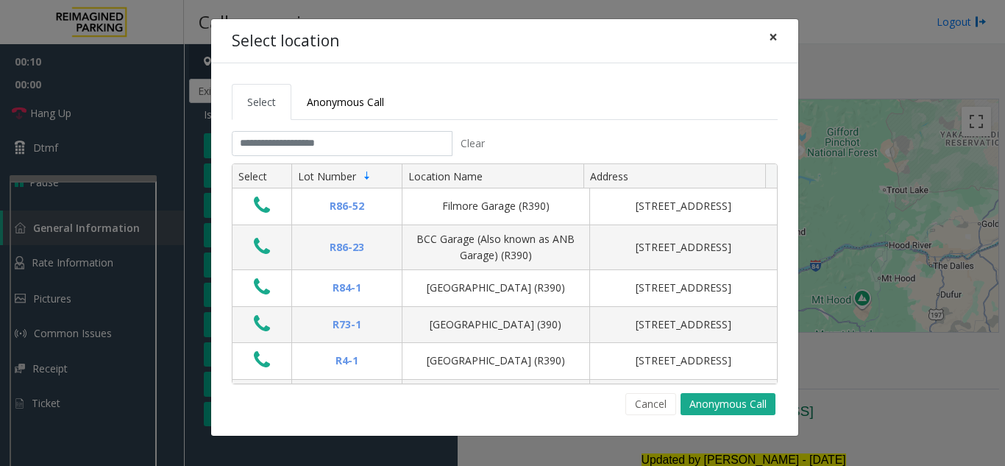
click at [776, 35] on span "×" at bounding box center [773, 36] width 9 height 21
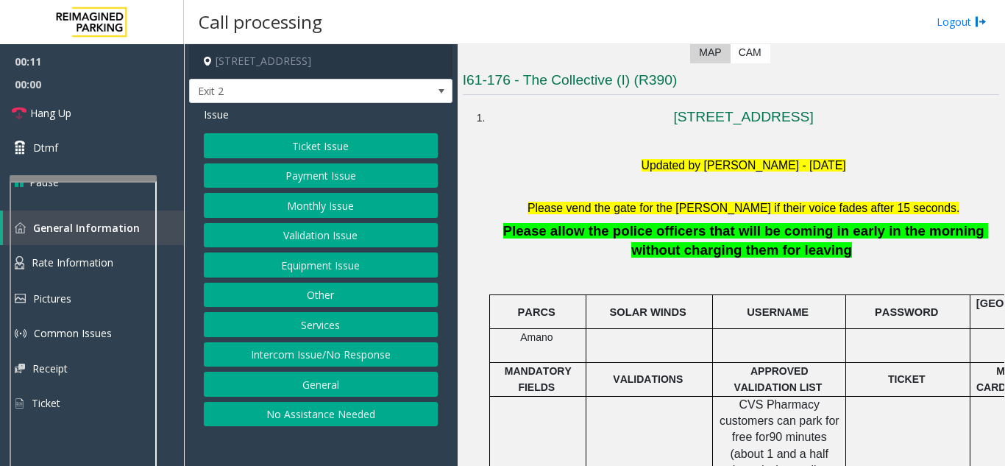
scroll to position [368, 0]
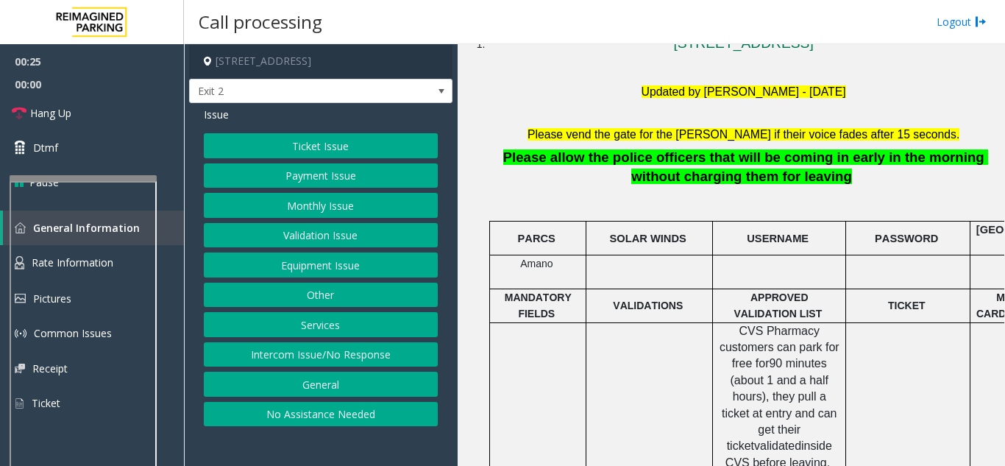
click at [354, 203] on button "Monthly Issue" at bounding box center [321, 205] width 234 height 25
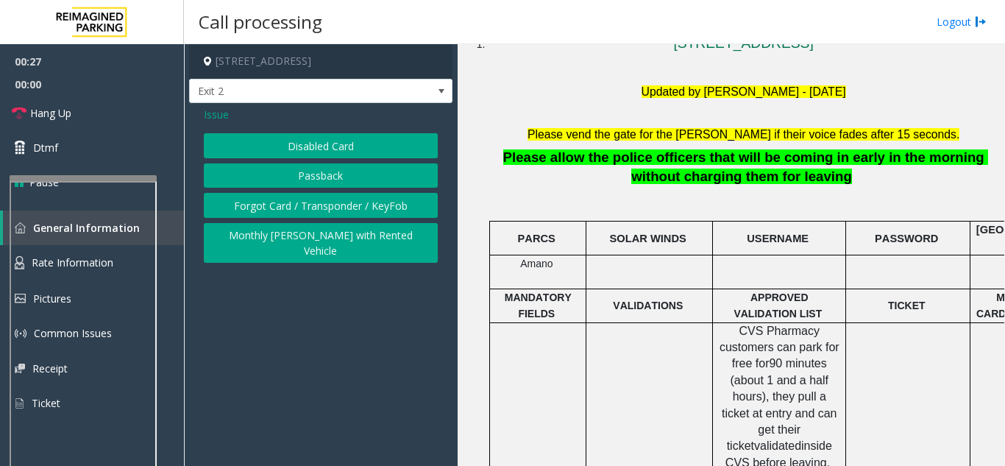
click at [277, 155] on button "Disabled Card" at bounding box center [321, 145] width 234 height 25
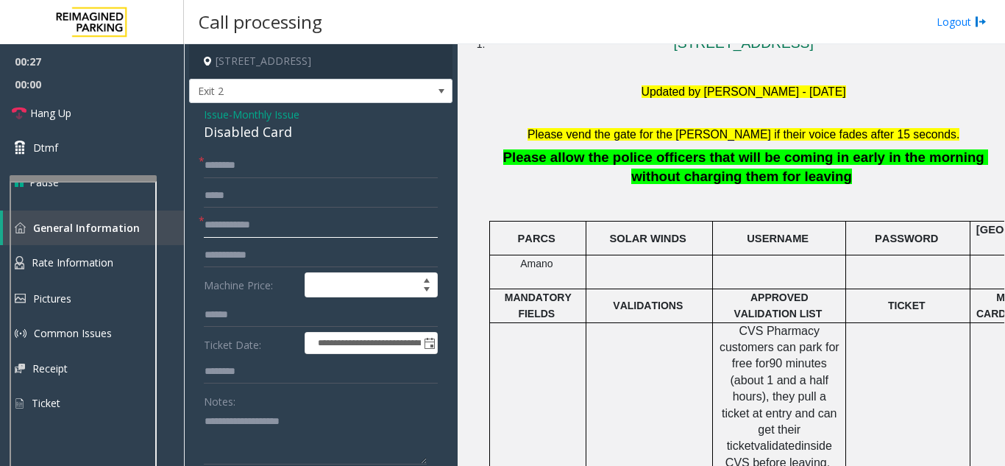
click at [273, 223] on input "text" at bounding box center [321, 225] width 234 height 25
type input "***"
paste textarea "**********"
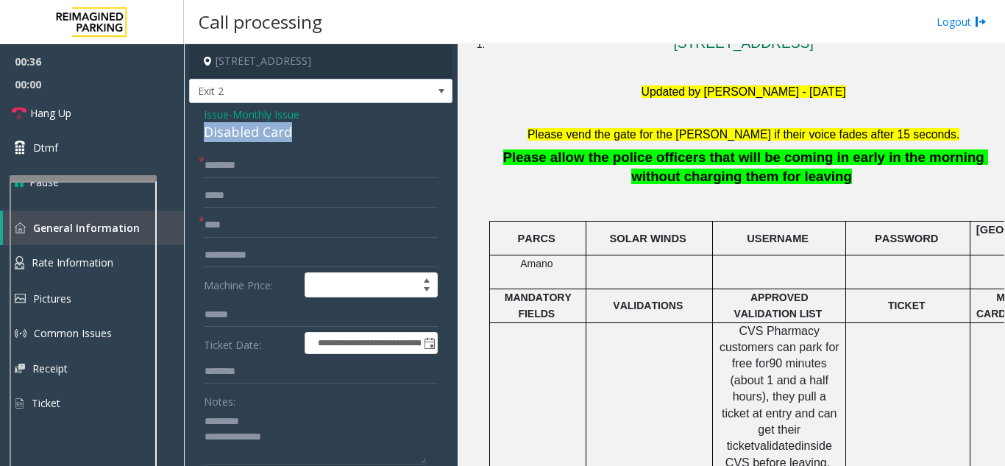
drag, startPoint x: 193, startPoint y: 130, endPoint x: 298, endPoint y: 127, distance: 105.3
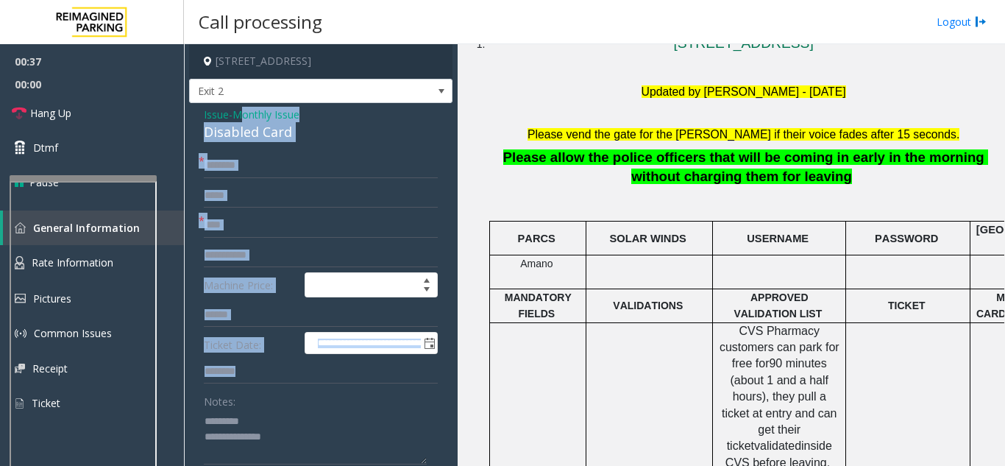
drag, startPoint x: 246, startPoint y: 121, endPoint x: 241, endPoint y: 319, distance: 198.0
click at [241, 137] on div "Disabled Card" at bounding box center [321, 132] width 234 height 20
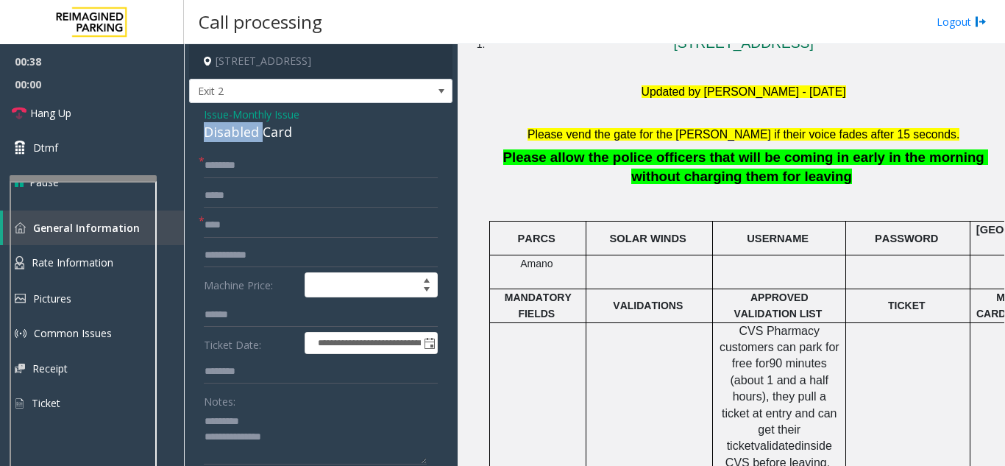
click at [241, 137] on div "Disabled Card" at bounding box center [321, 132] width 234 height 20
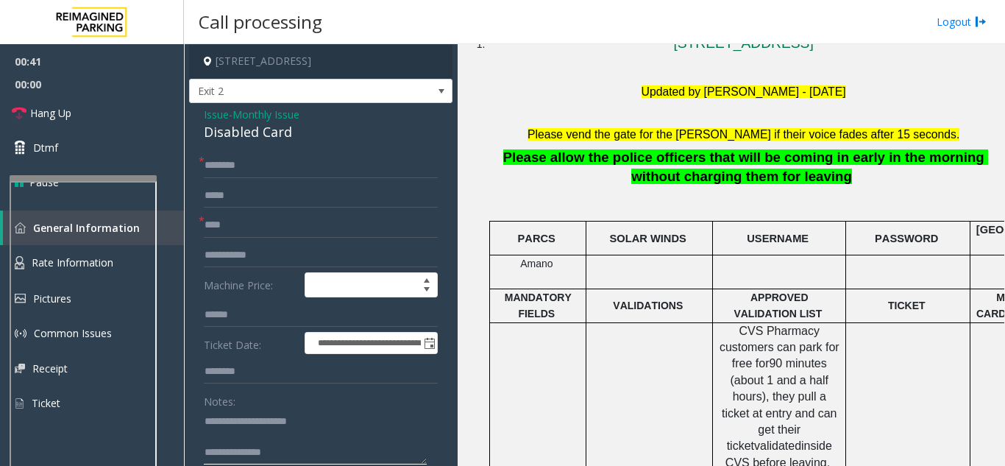
type textarea "**********"
click at [247, 163] on input "text" at bounding box center [321, 165] width 234 height 25
drag, startPoint x: 234, startPoint y: 165, endPoint x: 222, endPoint y: 171, distance: 13.8
click at [222, 171] on input "*******" at bounding box center [321, 165] width 234 height 25
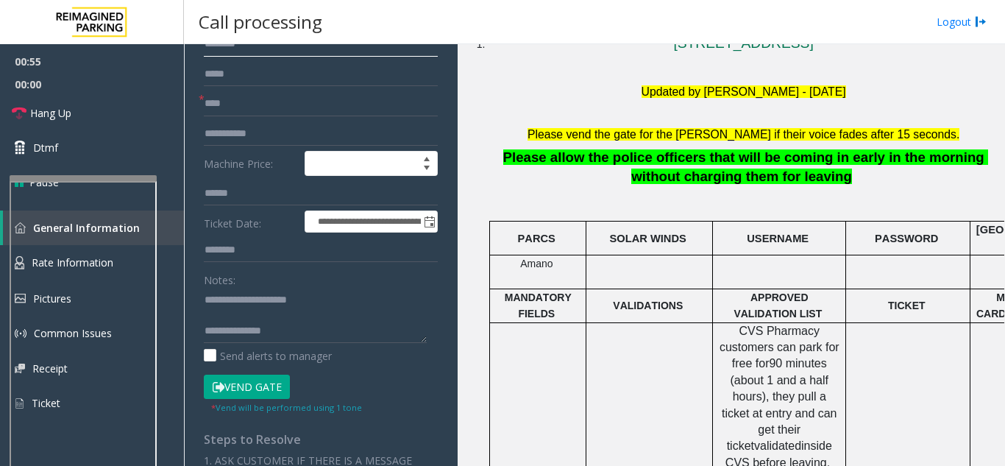
scroll to position [147, 0]
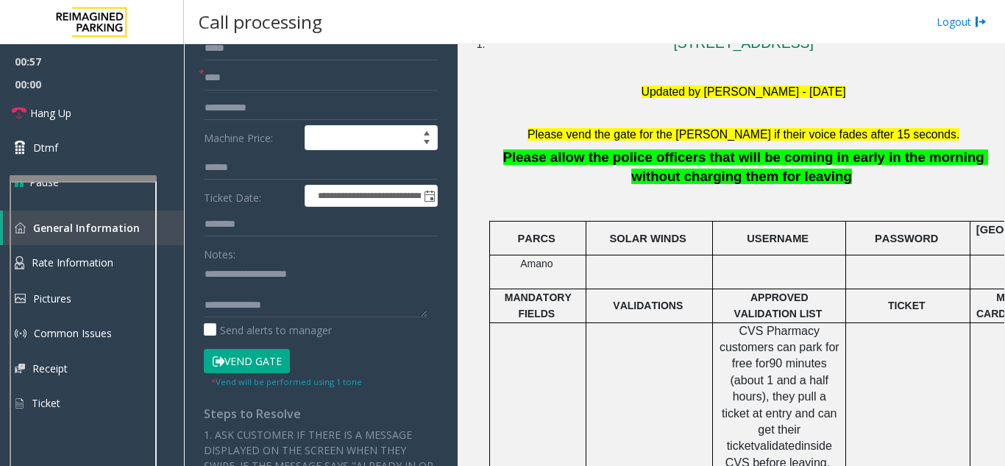
type input "*******"
click at [244, 368] on button "Vend Gate" at bounding box center [247, 361] width 86 height 25
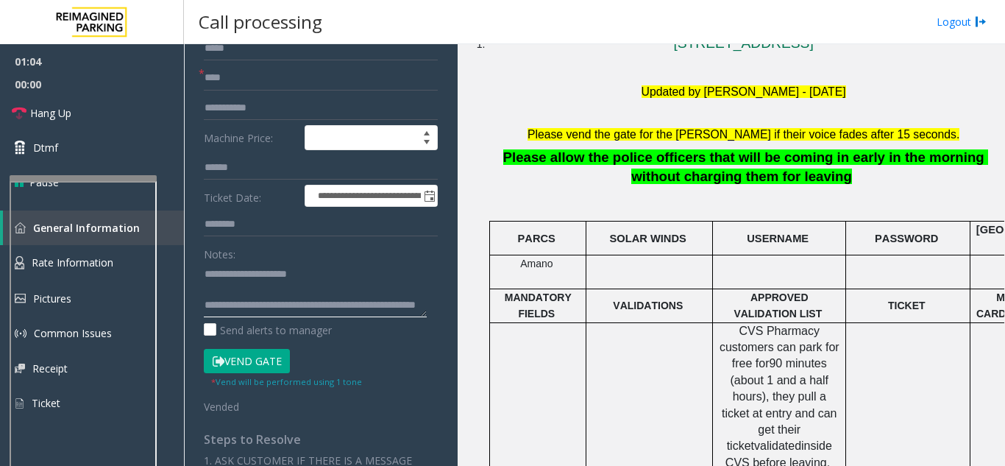
scroll to position [15, 0]
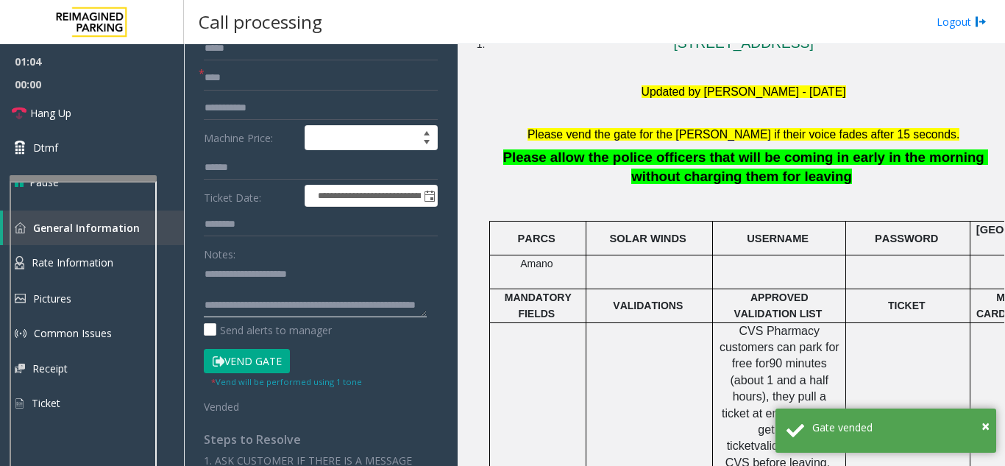
click at [294, 305] on textarea at bounding box center [315, 289] width 223 height 55
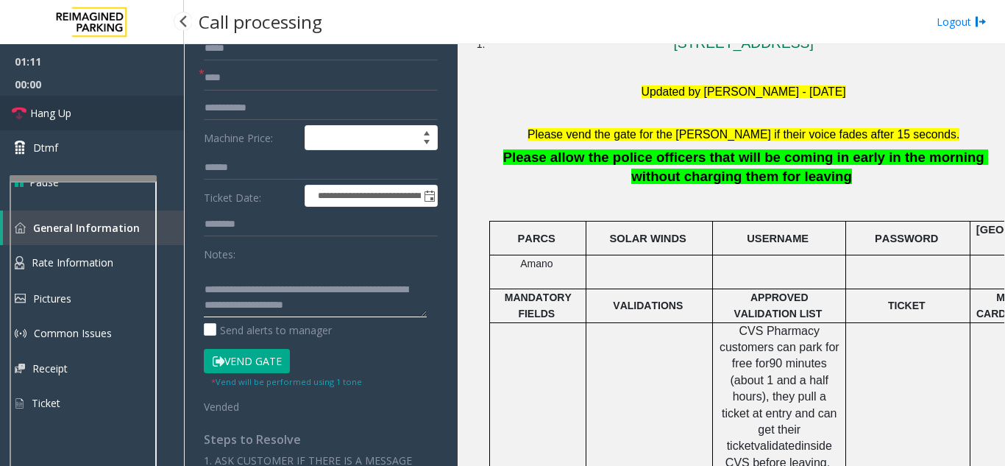
type textarea "**********"
click at [74, 123] on link "Hang Up" at bounding box center [92, 113] width 184 height 35
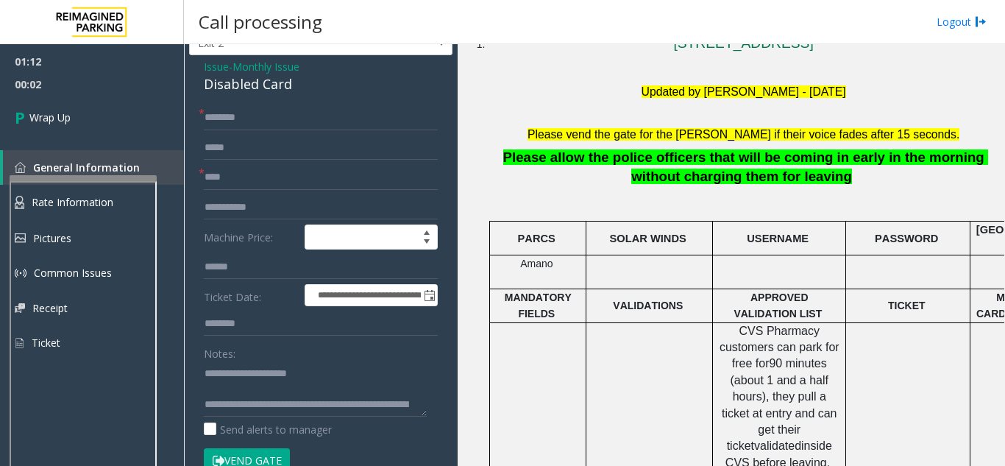
scroll to position [74, 0]
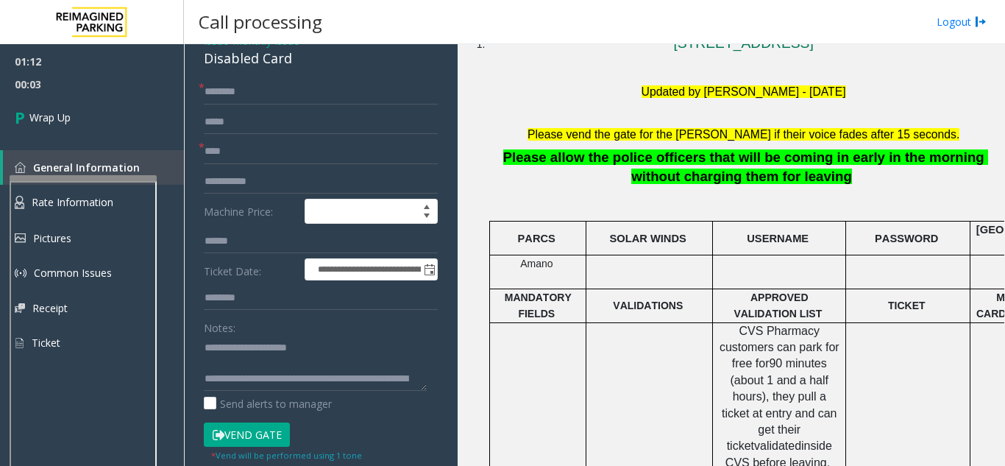
drag, startPoint x: 225, startPoint y: 82, endPoint x: 211, endPoint y: 82, distance: 14.0
drag, startPoint x: 205, startPoint y: 105, endPoint x: 185, endPoint y: 108, distance: 20.1
click at [185, 108] on app-call-processing-form "**********" at bounding box center [321, 255] width 274 height 422
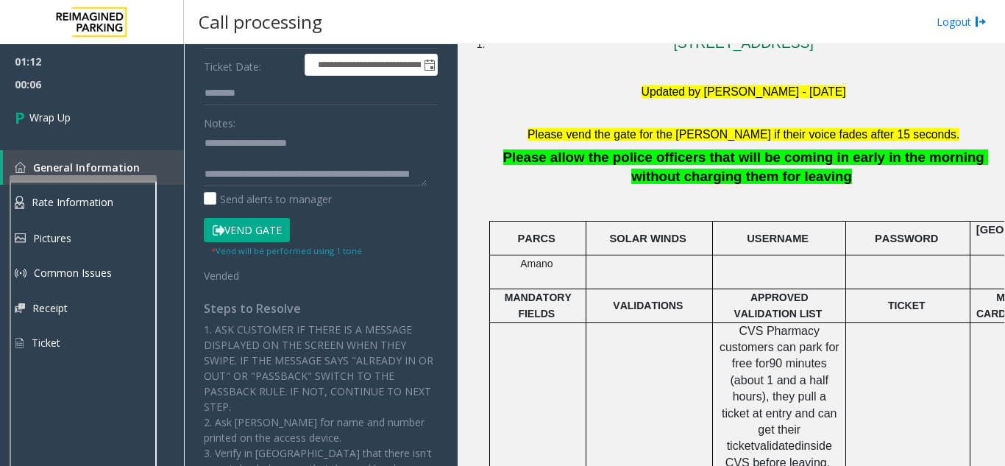
scroll to position [294, 0]
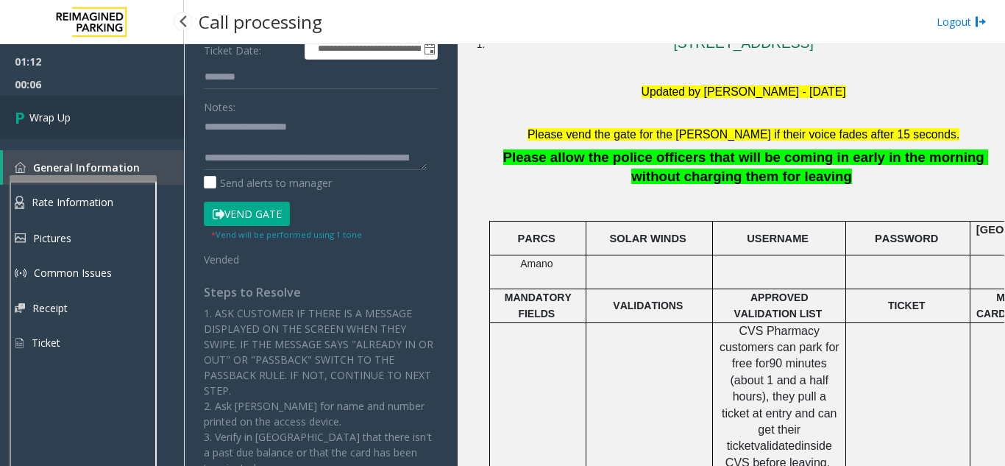
type input "**"
click at [108, 105] on link "Wrap Up" at bounding box center [92, 117] width 184 height 43
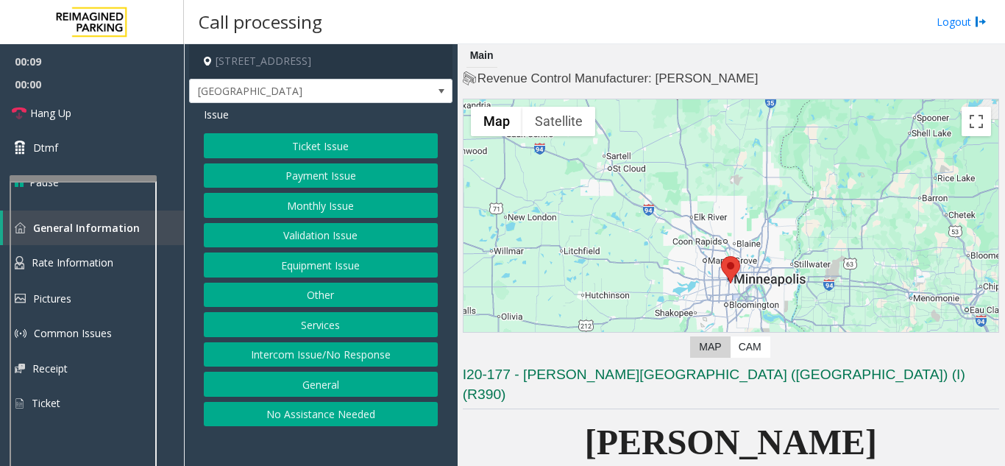
click at [337, 240] on button "Validation Issue" at bounding box center [321, 235] width 234 height 25
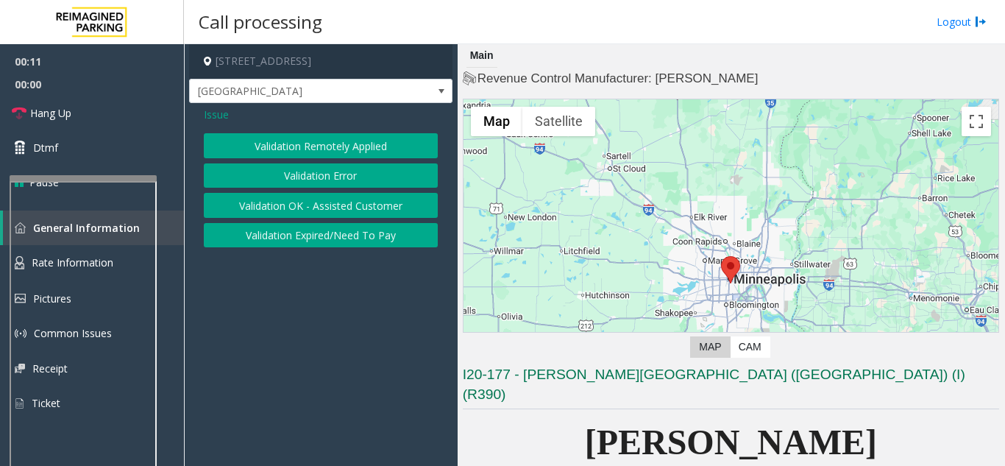
click at [215, 110] on span "Issue" at bounding box center [216, 114] width 25 height 15
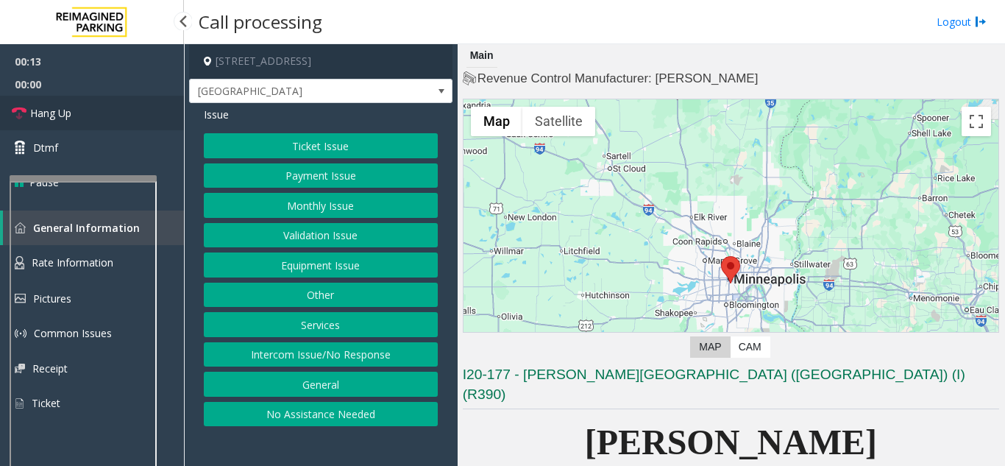
click at [100, 121] on link "Hang Up" at bounding box center [92, 113] width 184 height 35
click at [330, 363] on button "Intercom Issue/No Response" at bounding box center [321, 354] width 234 height 25
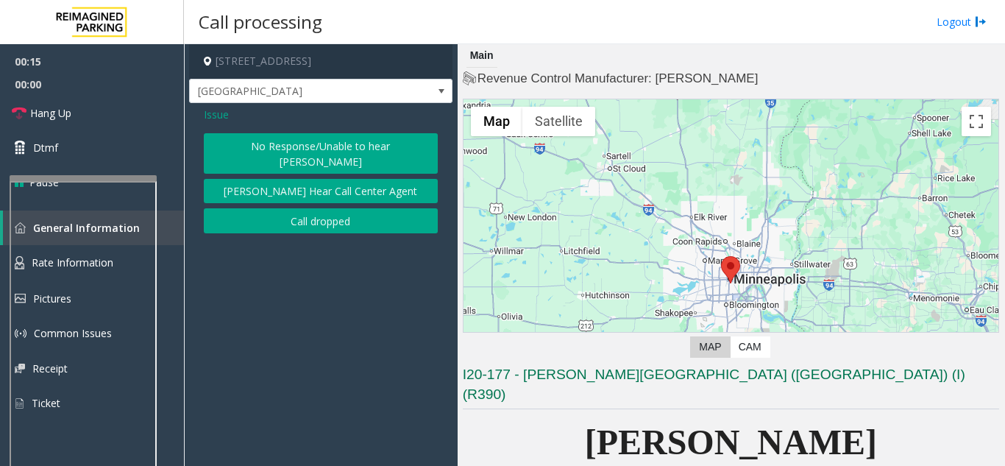
click at [306, 138] on button "No Response/Unable to hear [PERSON_NAME]" at bounding box center [321, 153] width 234 height 40
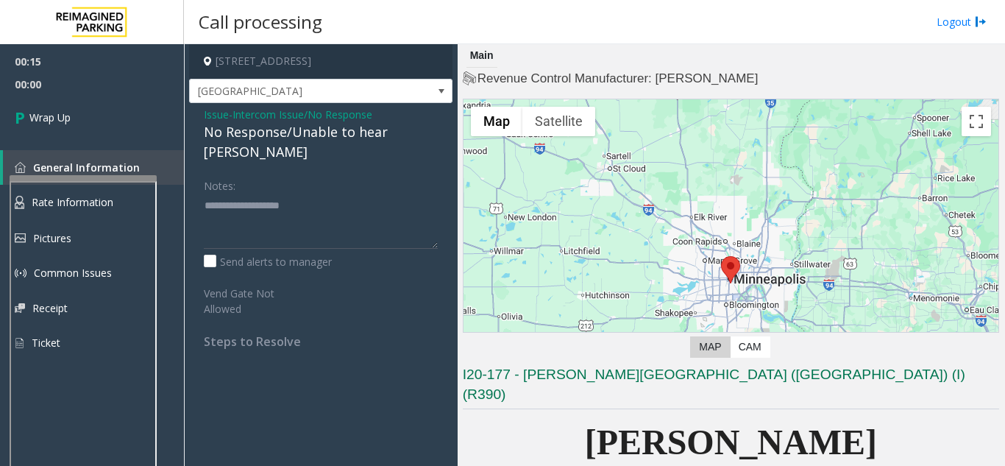
click at [302, 137] on div "No Response/Unable to hear [PERSON_NAME]" at bounding box center [321, 142] width 234 height 40
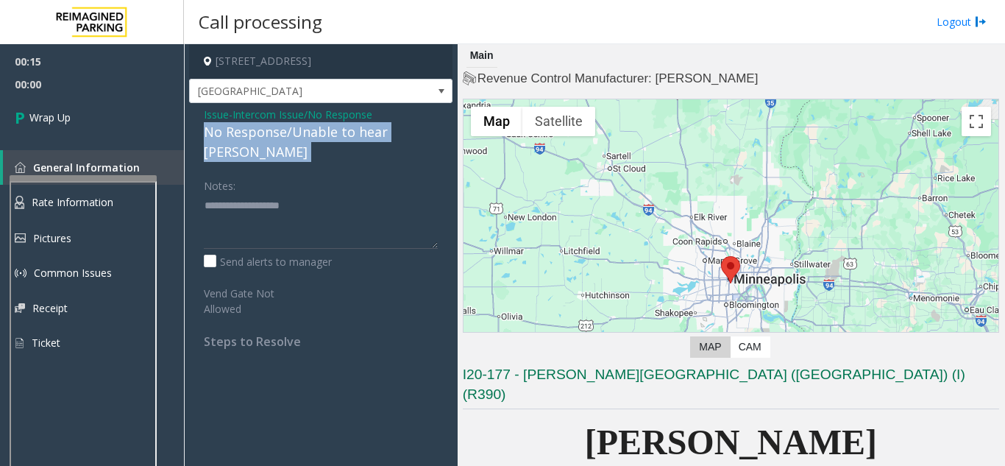
click at [302, 137] on div "No Response/Unable to hear [PERSON_NAME]" at bounding box center [321, 142] width 234 height 40
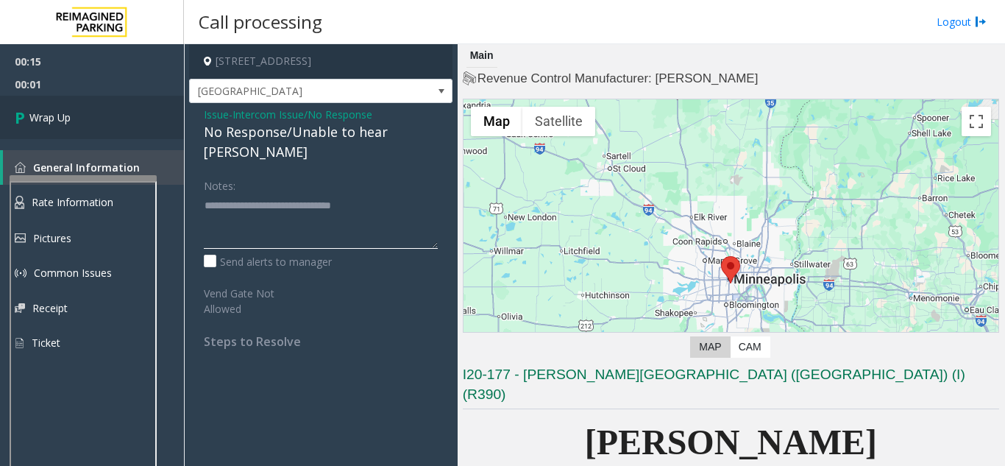
type textarea "**********"
click at [40, 126] on link "Wrap Up" at bounding box center [92, 117] width 184 height 43
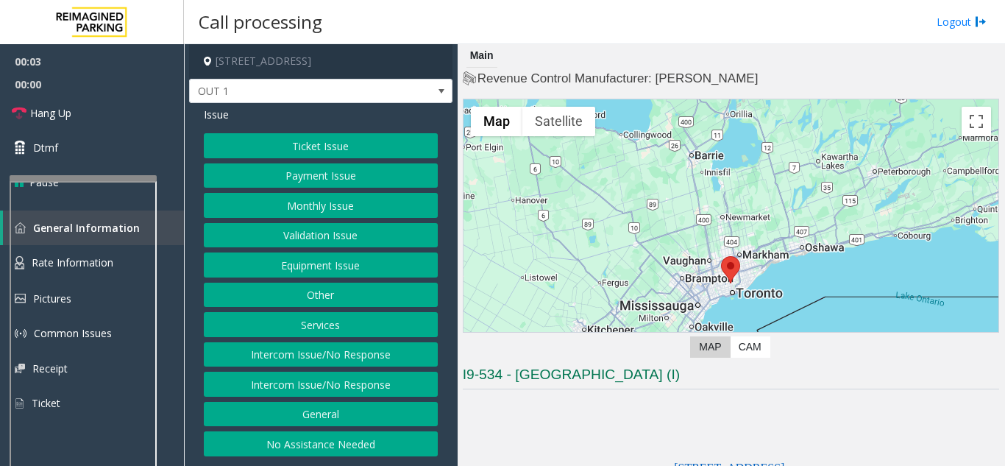
click at [414, 275] on button "Equipment Issue" at bounding box center [321, 264] width 234 height 25
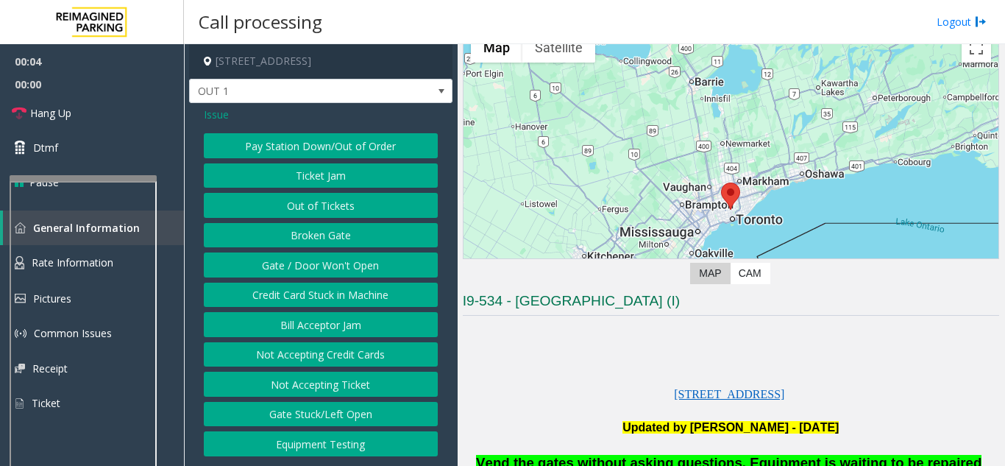
click at [293, 264] on button "Gate / Door Won't Open" at bounding box center [321, 264] width 234 height 25
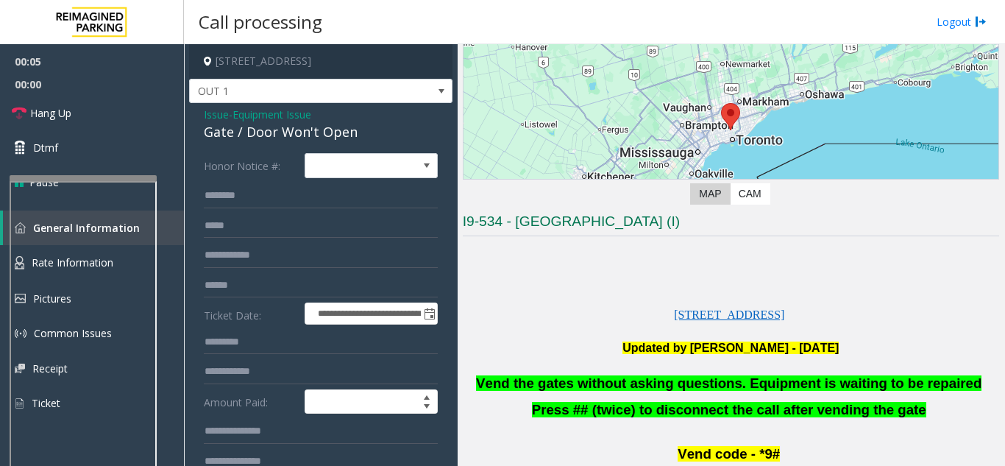
scroll to position [221, 0]
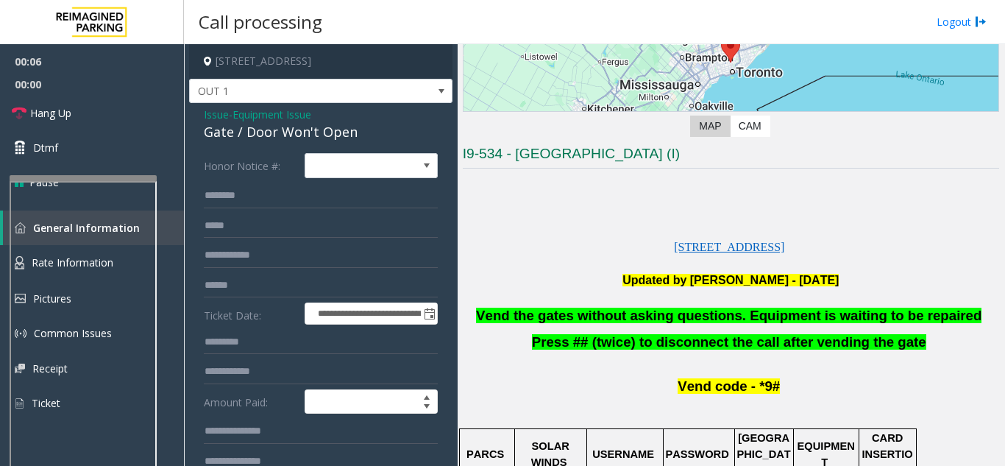
click at [712, 319] on span "Vend the gates without asking questions. Equipment is waiting to be repaired" at bounding box center [729, 315] width 506 height 15
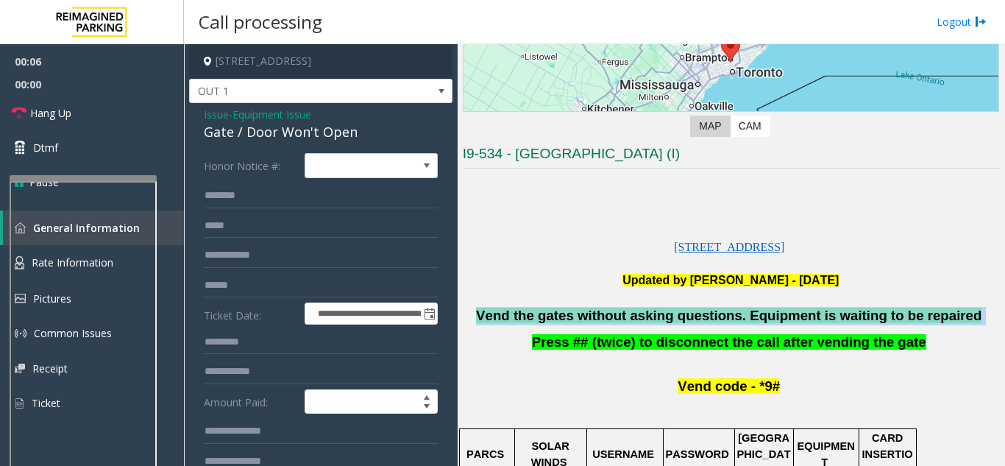
click at [712, 319] on span "Vend the gates without asking questions. Equipment is waiting to be repaired" at bounding box center [729, 315] width 506 height 15
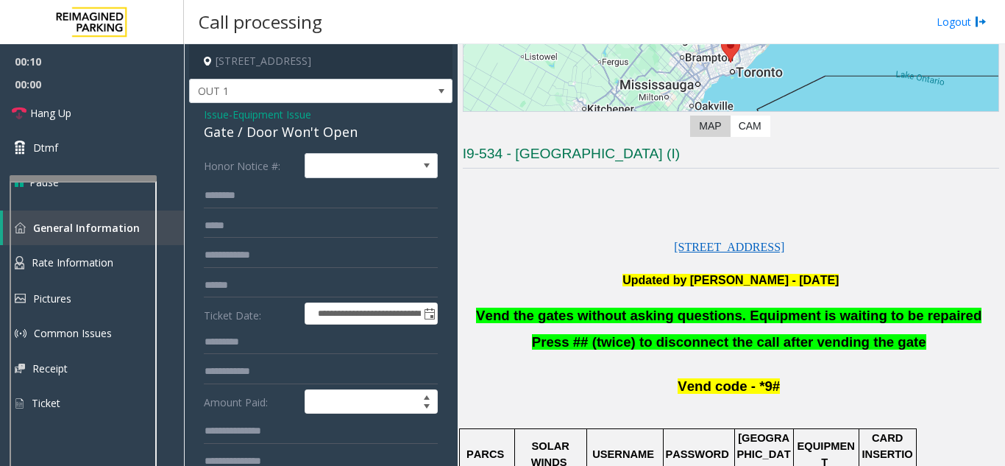
drag, startPoint x: 712, startPoint y: 319, endPoint x: 263, endPoint y: 116, distance: 493.4
click at [263, 116] on span "Equipment Issue" at bounding box center [272, 114] width 79 height 15
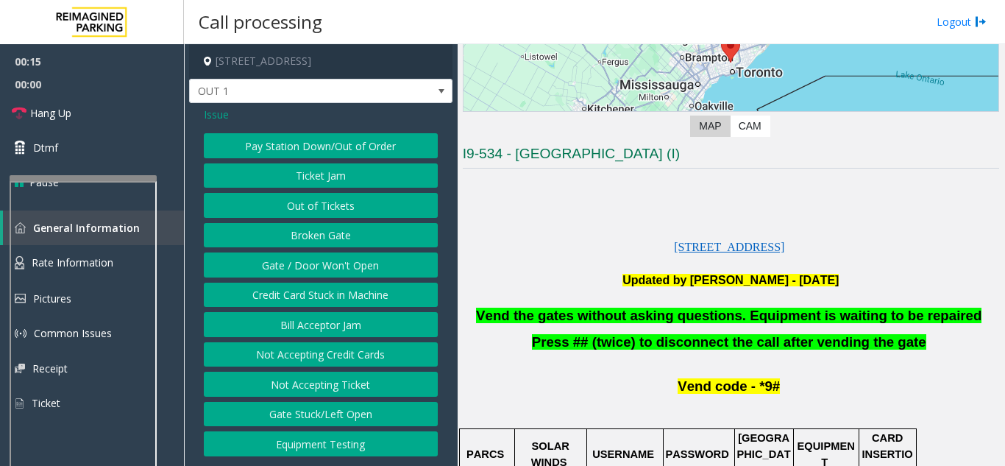
click at [209, 116] on span "Issue" at bounding box center [216, 114] width 25 height 15
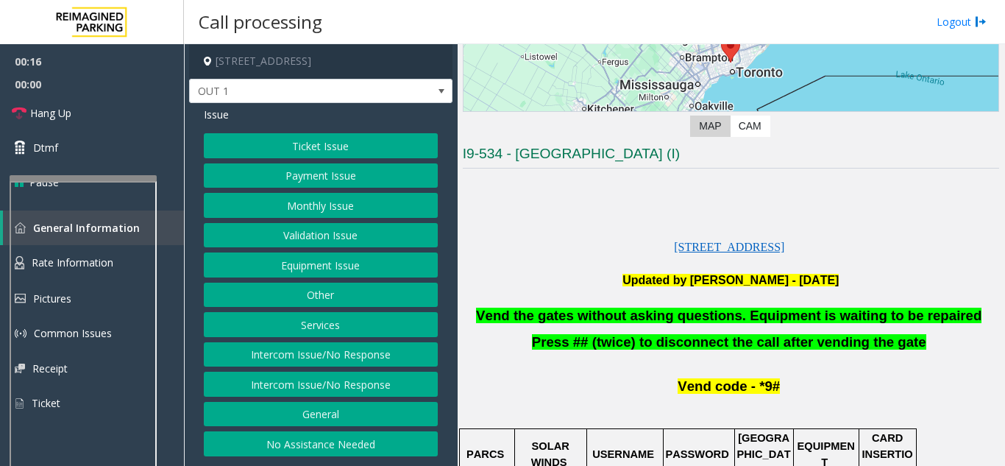
click at [345, 359] on button "Intercom Issue/No Response" at bounding box center [321, 354] width 234 height 25
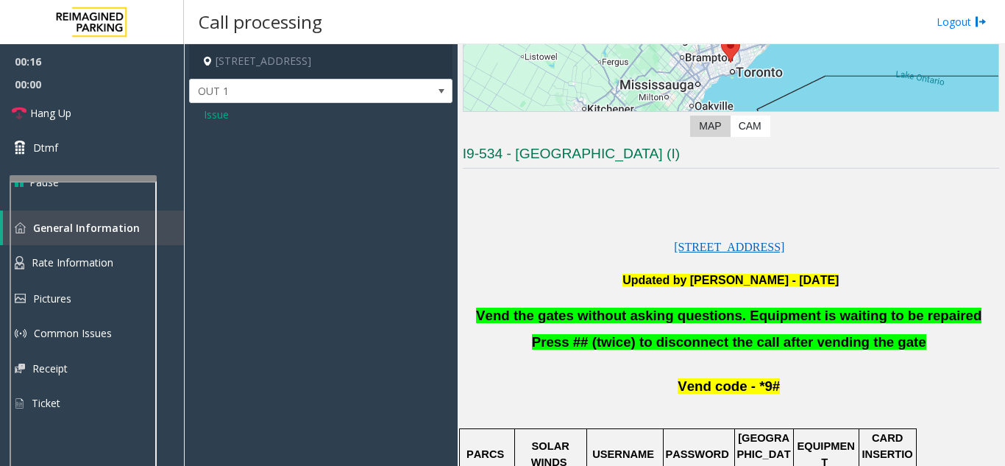
click at [208, 117] on span "Issue" at bounding box center [216, 114] width 25 height 15
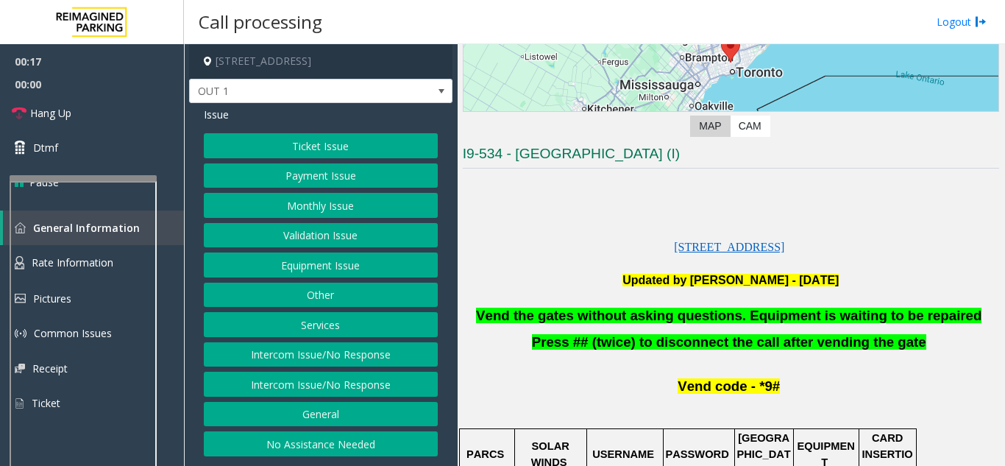
click at [330, 374] on button "Intercom Issue/No Response" at bounding box center [321, 384] width 234 height 25
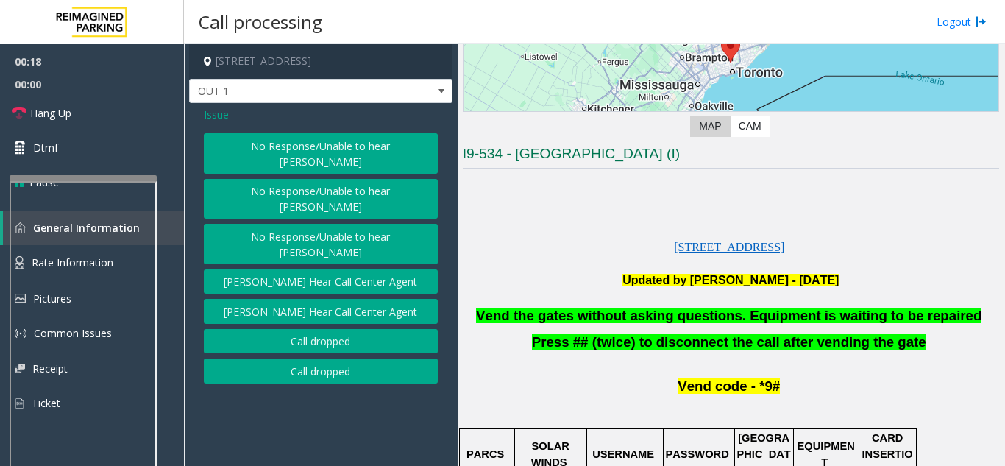
click at [249, 152] on button "No Response/Unable to hear [PERSON_NAME]" at bounding box center [321, 153] width 234 height 40
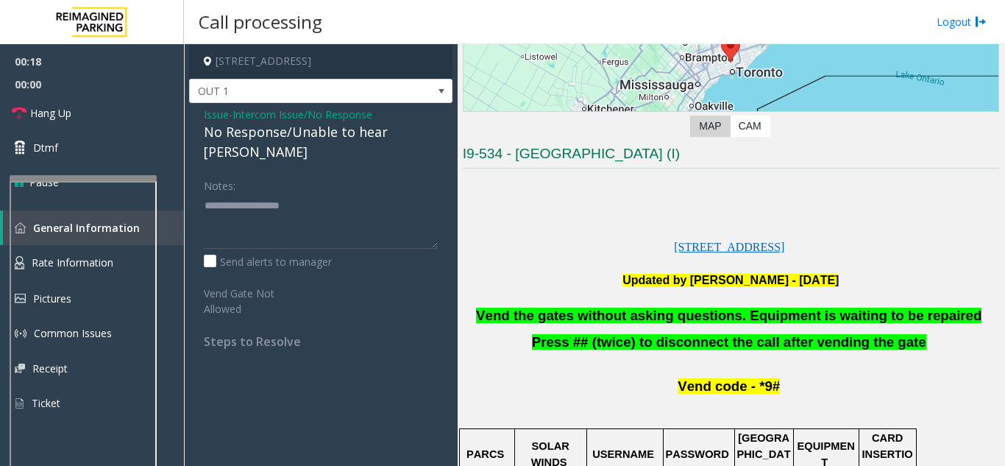
click at [230, 144] on div "Issue - Intercom Issue/No Response No Response/Unable to hear [PERSON_NAME] Not…" at bounding box center [320, 233] width 263 height 261
click at [220, 125] on div "No Response/Unable to hear [PERSON_NAME]" at bounding box center [321, 142] width 234 height 40
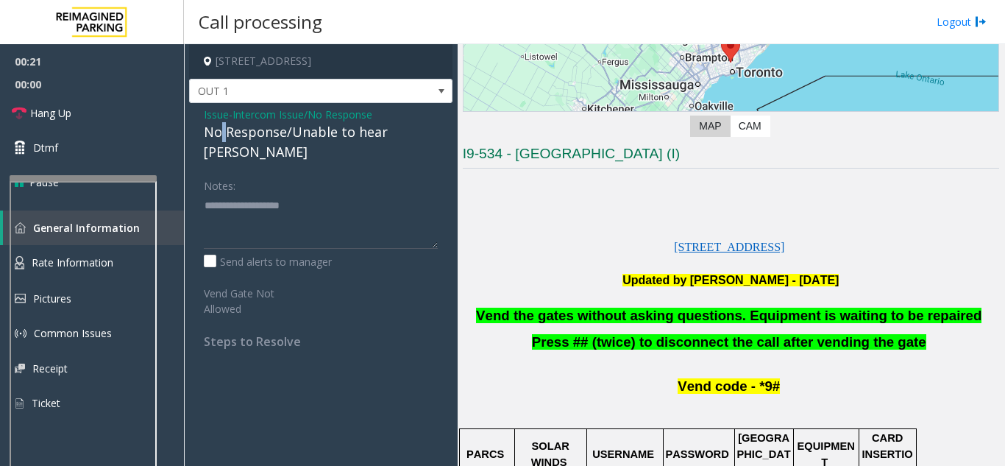
click at [220, 125] on div "No Response/Unable to hear [PERSON_NAME]" at bounding box center [321, 142] width 234 height 40
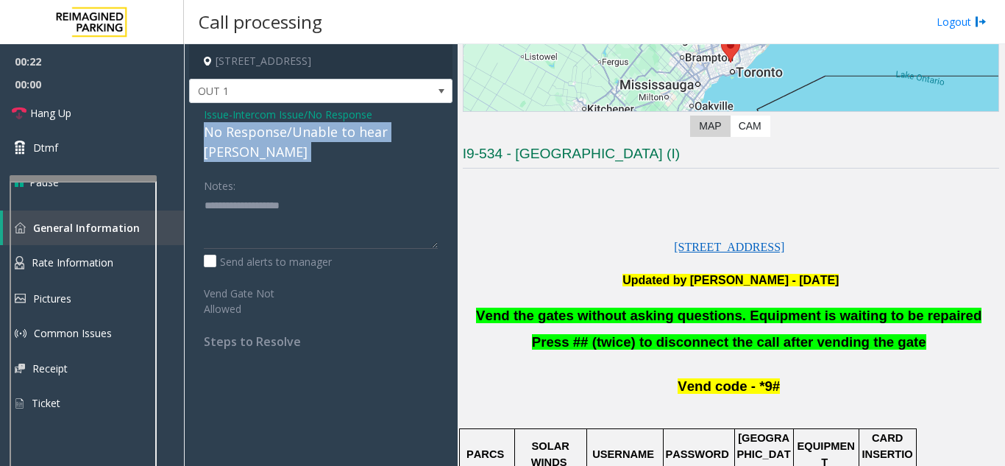
click at [220, 125] on div "No Response/Unable to hear [PERSON_NAME]" at bounding box center [321, 142] width 234 height 40
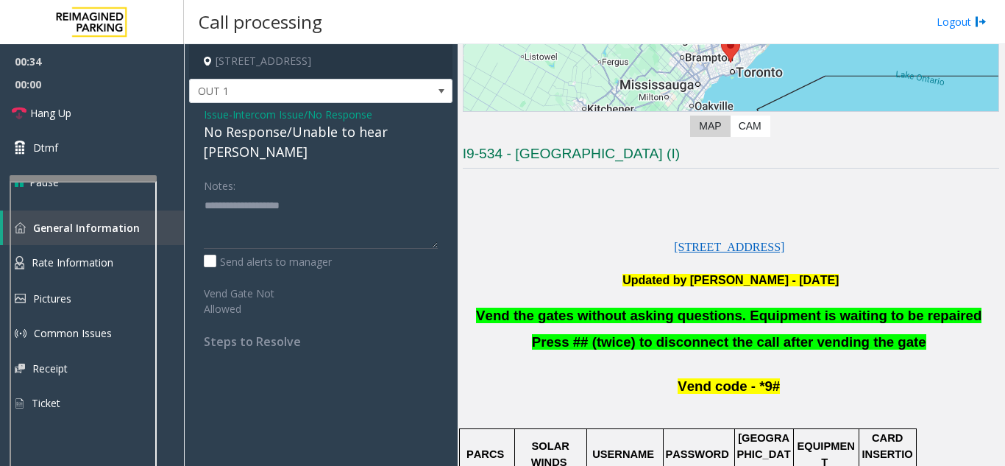
click at [326, 118] on span "Intercom Issue/No Response" at bounding box center [303, 114] width 140 height 15
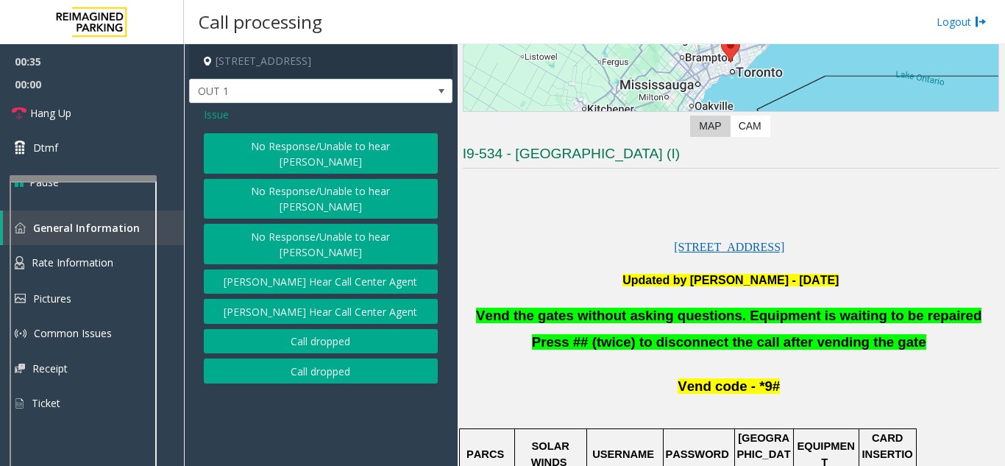
click at [227, 110] on span "Issue" at bounding box center [216, 114] width 25 height 15
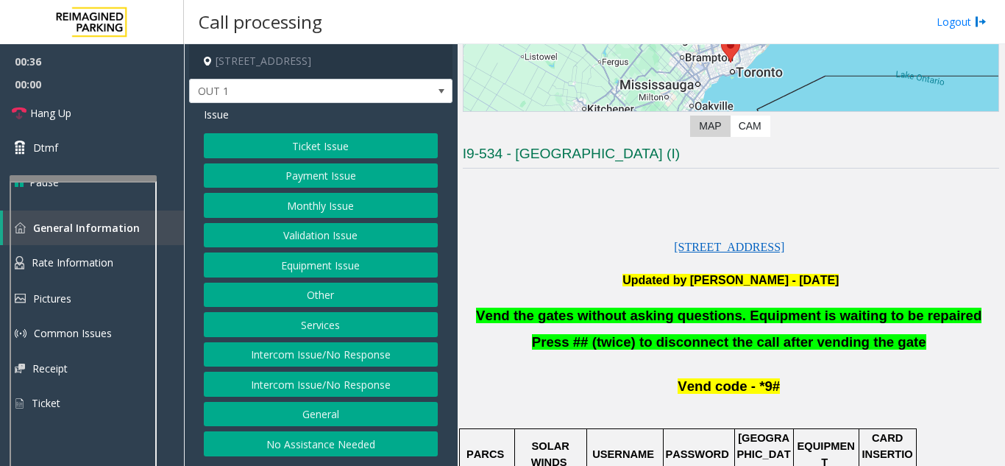
click at [341, 266] on button "Equipment Issue" at bounding box center [321, 264] width 234 height 25
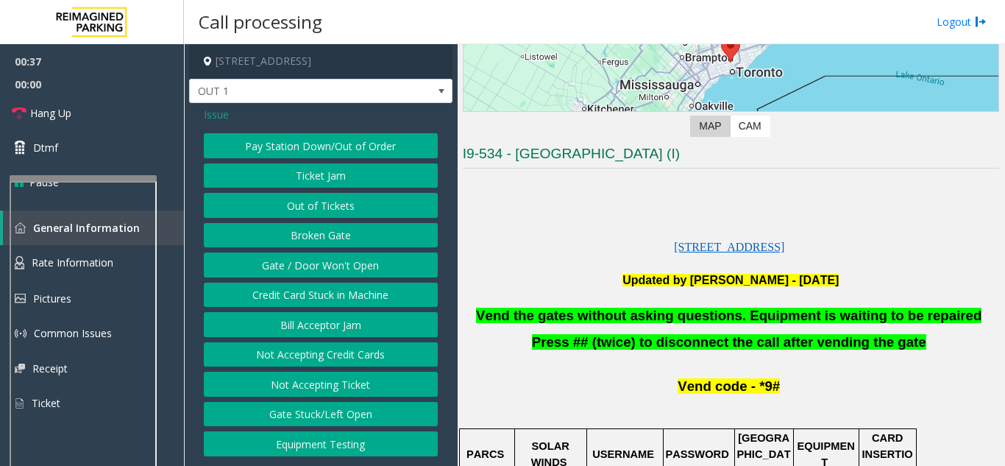
click at [351, 261] on button "Gate / Door Won't Open" at bounding box center [321, 264] width 234 height 25
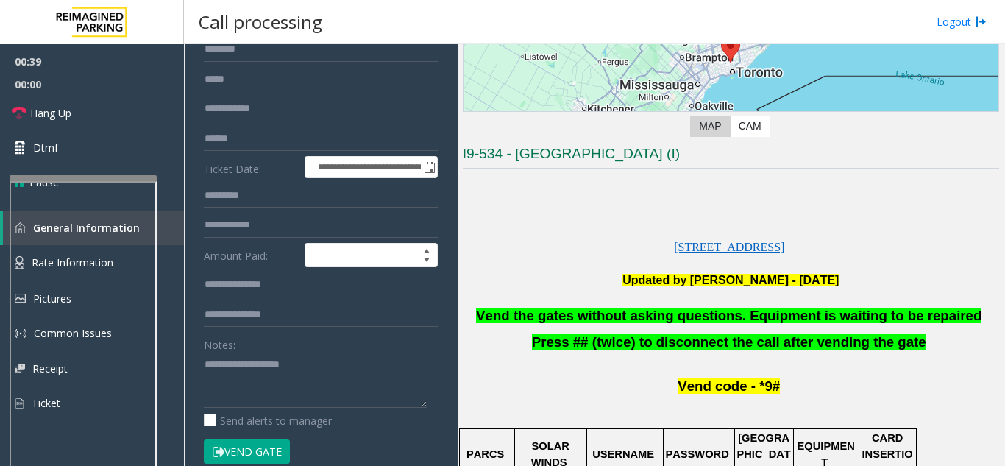
scroll to position [147, 0]
click at [272, 450] on button "Vend Gate" at bounding box center [247, 451] width 86 height 25
click at [721, 308] on span "Vend the gates without asking questions. Equipment is waiting to be repaired" at bounding box center [729, 315] width 506 height 15
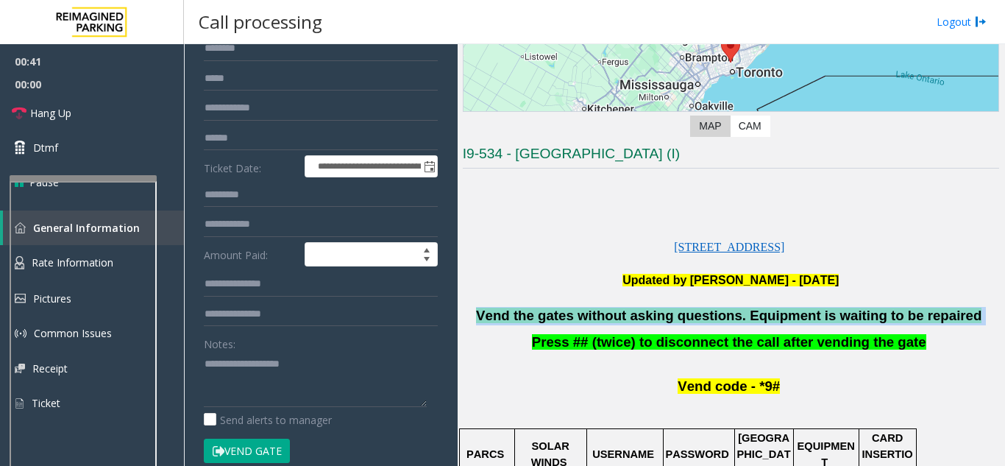
click at [721, 308] on span "Vend the gates without asking questions. Equipment is waiting to be repaired" at bounding box center [729, 315] width 506 height 15
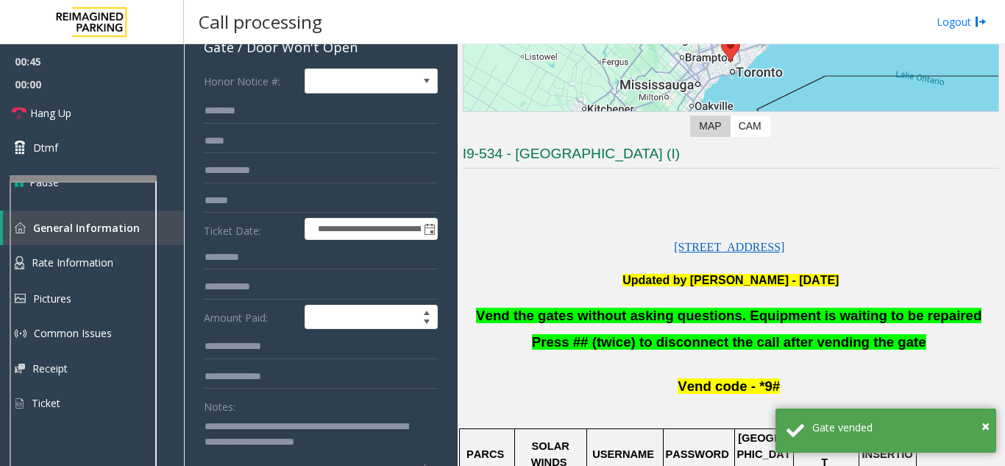
scroll to position [0, 0]
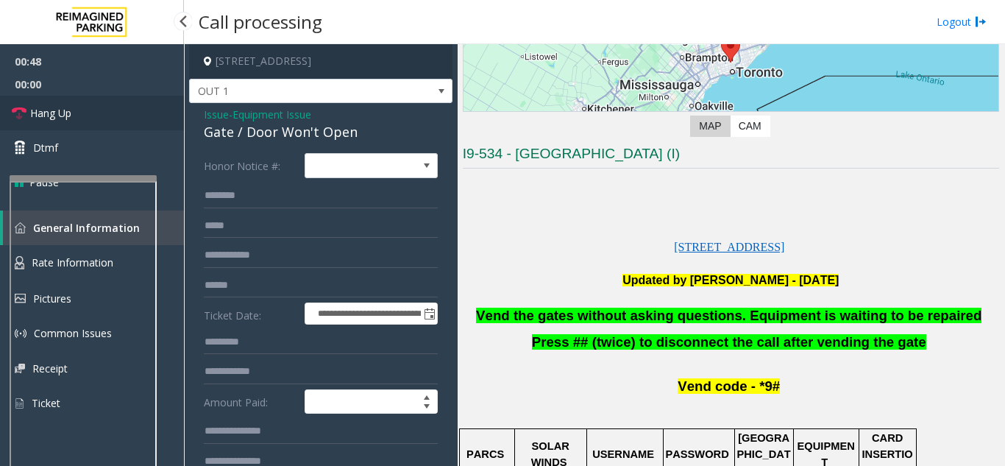
type textarea "**********"
click at [84, 106] on link "Hang Up" at bounding box center [92, 113] width 184 height 35
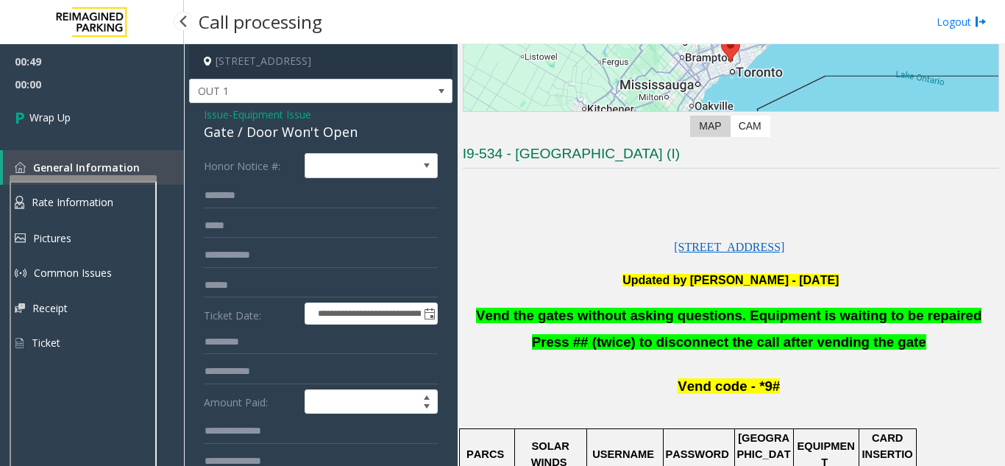
click at [84, 106] on link "Wrap Up" at bounding box center [92, 117] width 184 height 43
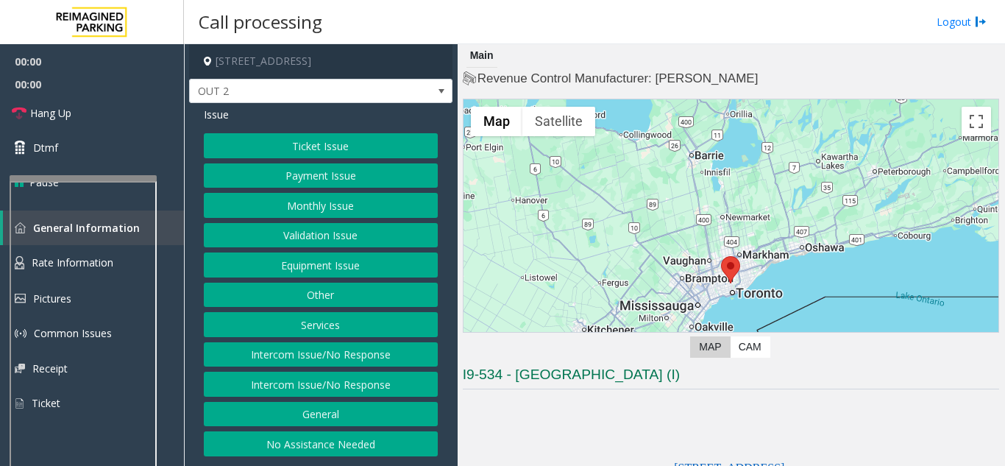
scroll to position [221, 0]
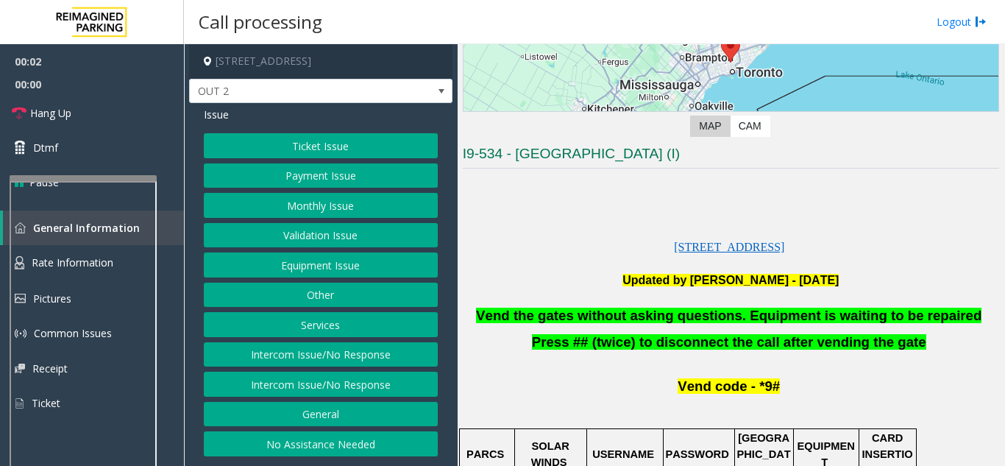
click at [332, 275] on button "Equipment Issue" at bounding box center [321, 264] width 234 height 25
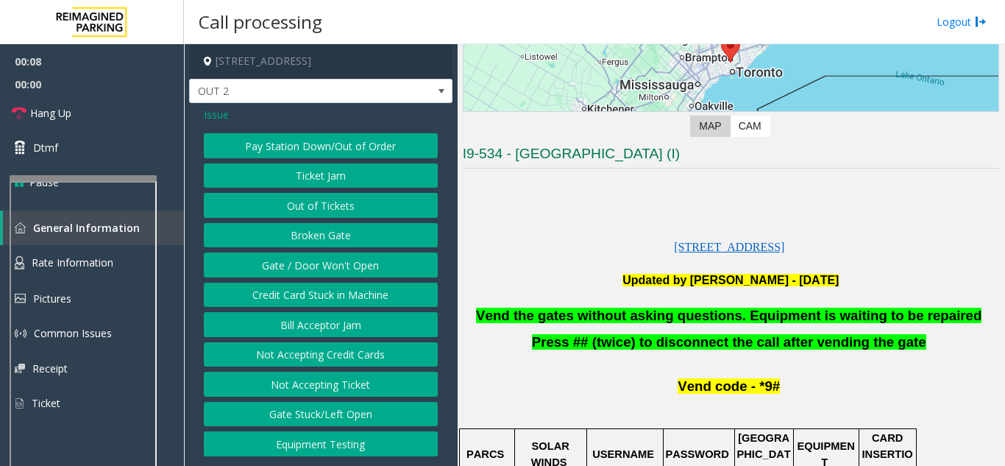
click at [209, 116] on span "Issue" at bounding box center [216, 114] width 25 height 15
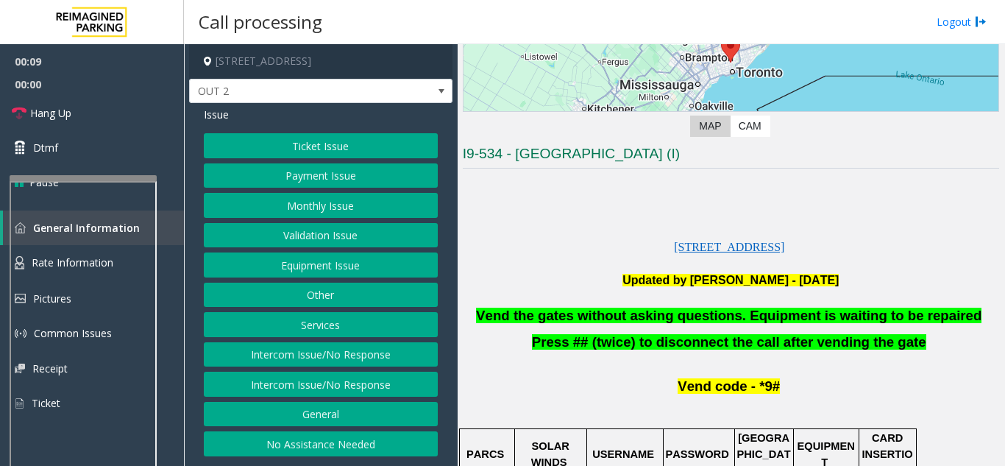
click at [350, 364] on button "Intercom Issue/No Response" at bounding box center [321, 354] width 234 height 25
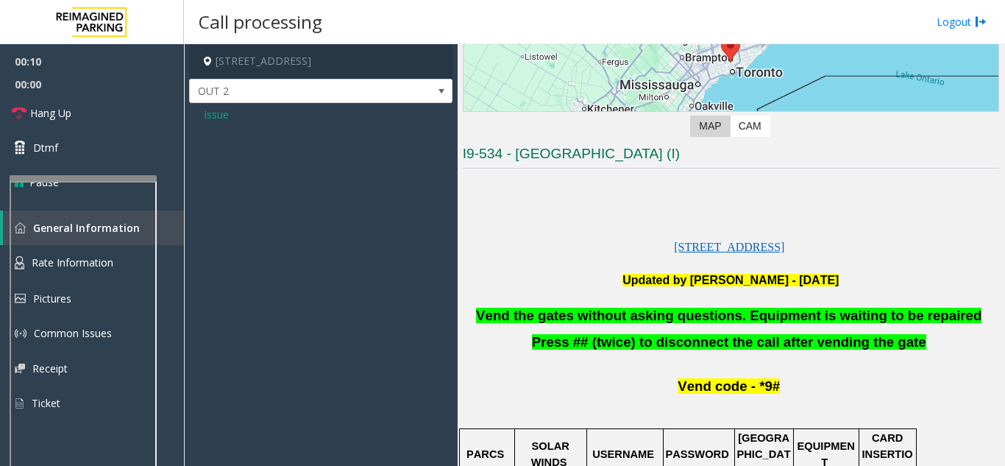
click at [221, 115] on span "Issue" at bounding box center [216, 114] width 25 height 15
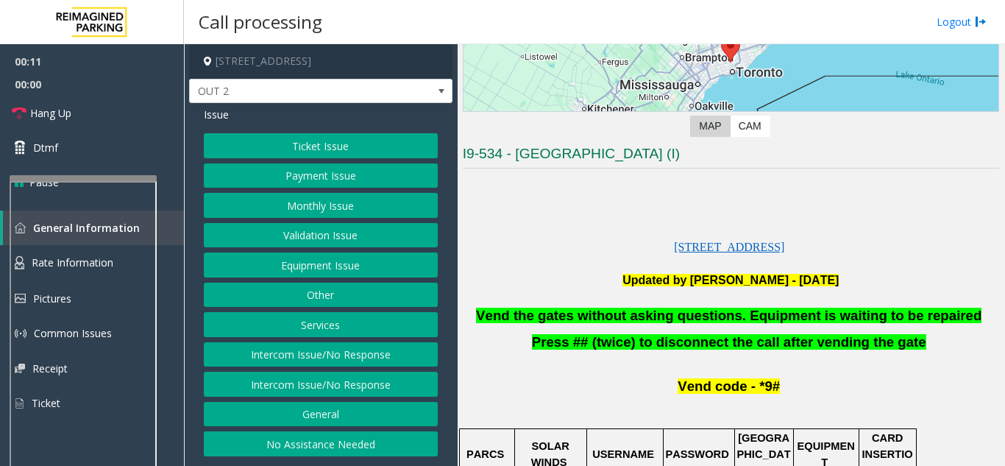
click at [333, 383] on button "Intercom Issue/No Response" at bounding box center [321, 384] width 234 height 25
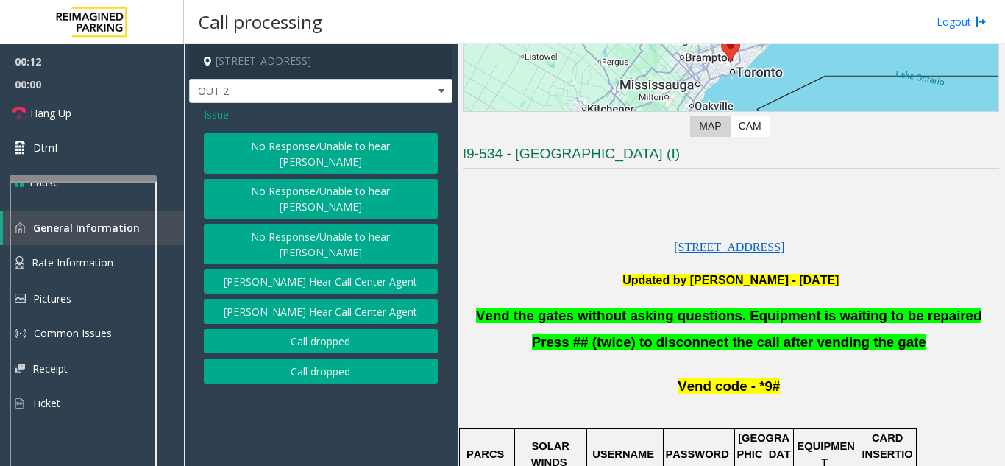
click at [280, 162] on div "No Response/Unable to hear [PERSON_NAME] No Response/Unable to hear [PERSON_NAM…" at bounding box center [321, 258] width 234 height 250
click at [261, 138] on button "No Response/Unable to hear [PERSON_NAME]" at bounding box center [321, 153] width 234 height 40
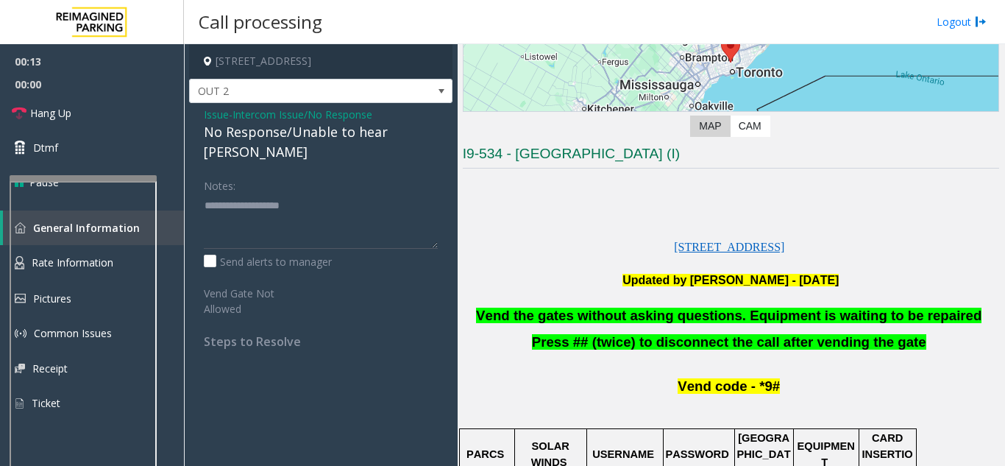
click at [236, 132] on div "No Response/Unable to hear [PERSON_NAME]" at bounding box center [321, 142] width 234 height 40
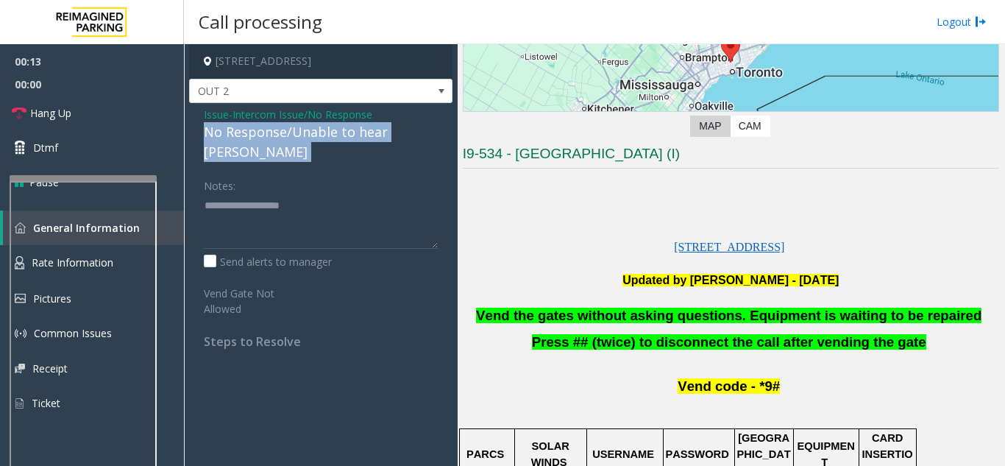
click at [236, 132] on div "No Response/Unable to hear [PERSON_NAME]" at bounding box center [321, 142] width 234 height 40
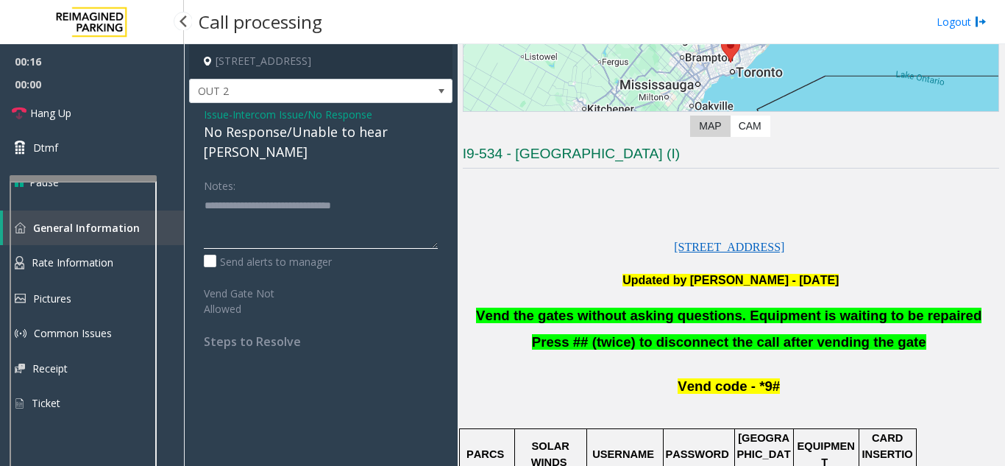
type textarea "**********"
click at [98, 95] on span "00:00" at bounding box center [92, 84] width 184 height 23
click at [98, 96] on ul "00:17 00:00 Hang Up Dtmf Pause" at bounding box center [92, 121] width 184 height 155
click at [105, 102] on link "Hang Up" at bounding box center [92, 113] width 184 height 35
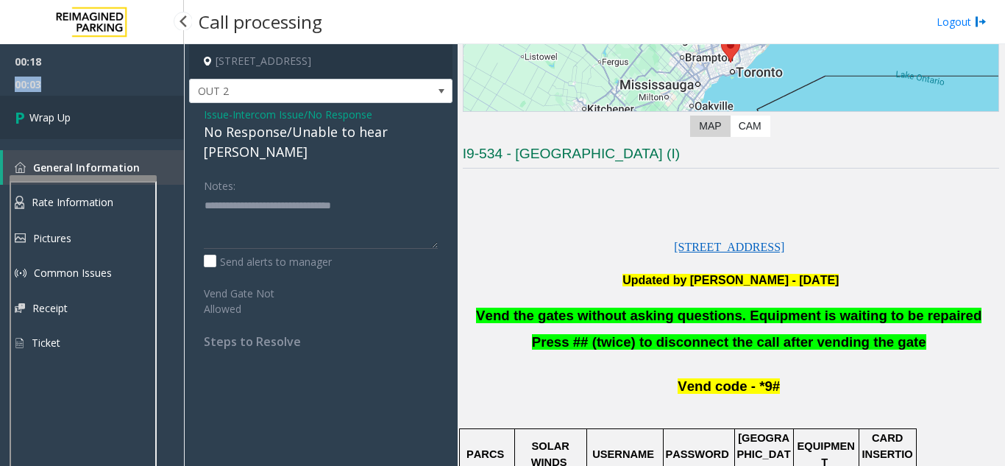
click at [105, 102] on link "Wrap Up" at bounding box center [92, 117] width 184 height 43
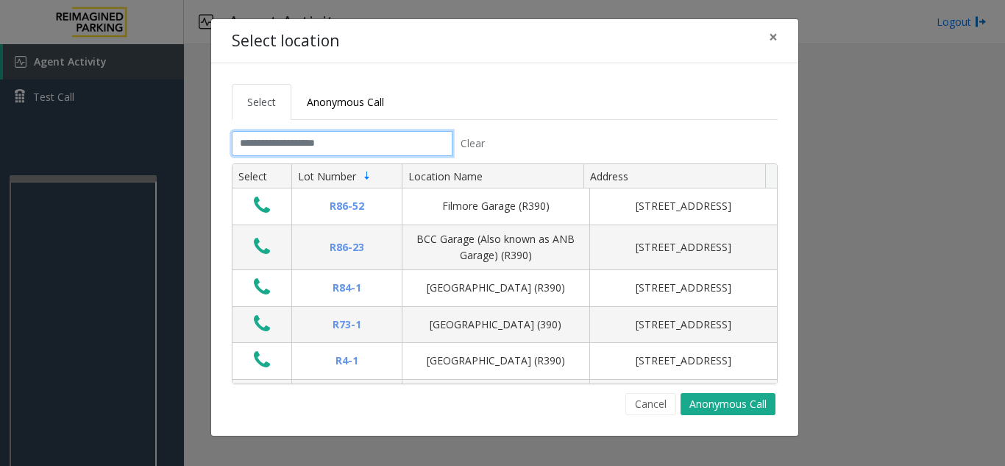
click at [403, 132] on input "text" at bounding box center [342, 143] width 221 height 25
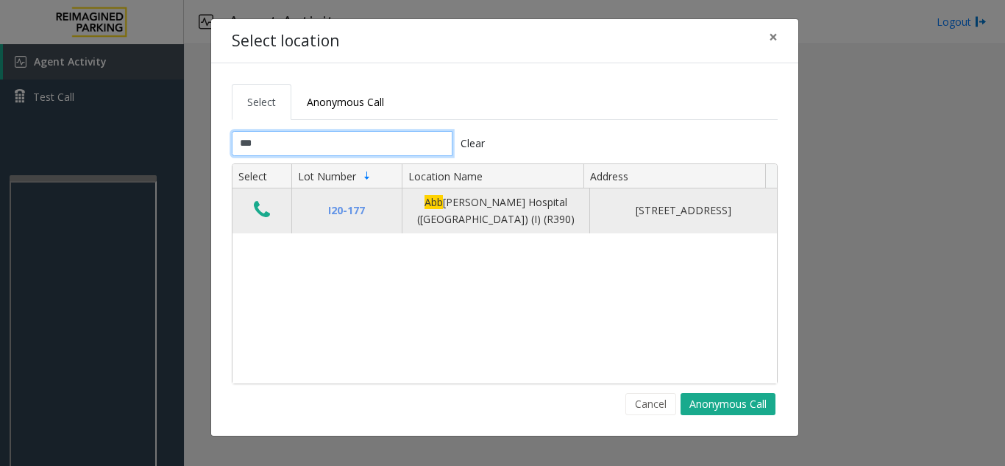
type input "***"
click at [280, 220] on td "Data table" at bounding box center [262, 210] width 59 height 45
click at [272, 217] on button "Data table" at bounding box center [261, 211] width 25 height 24
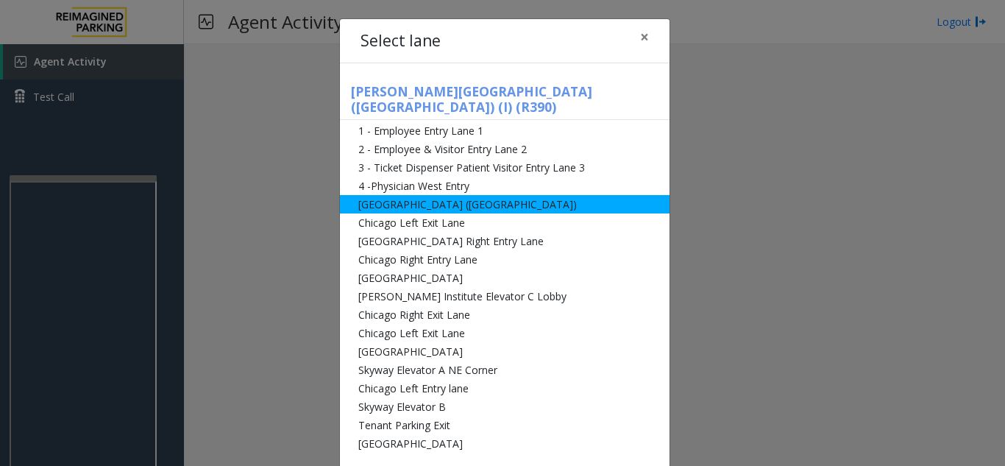
click at [483, 195] on li "[GEOGRAPHIC_DATA] ([GEOGRAPHIC_DATA])" at bounding box center [505, 204] width 330 height 18
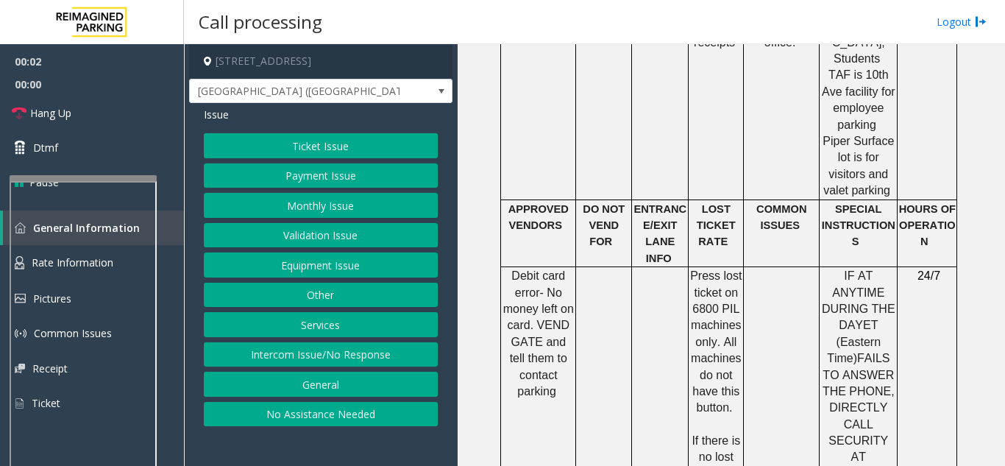
scroll to position [1325, 0]
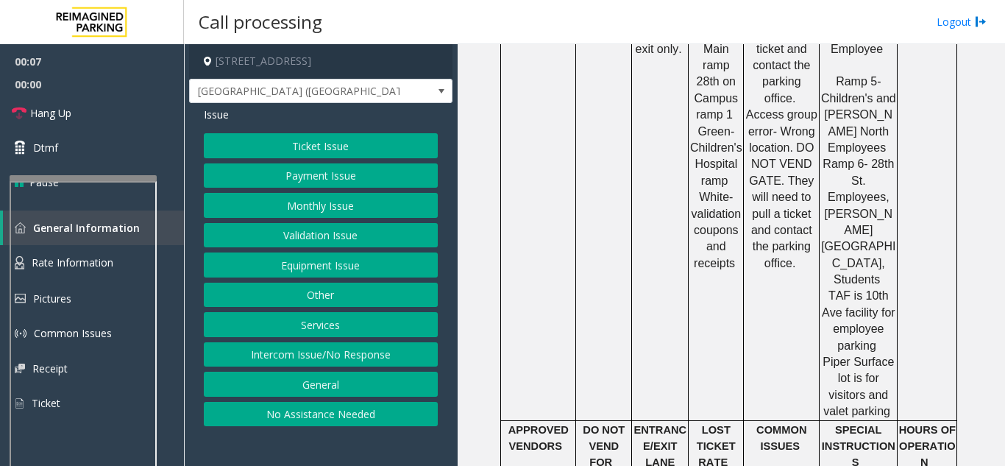
click at [351, 157] on button "Ticket Issue" at bounding box center [321, 145] width 234 height 25
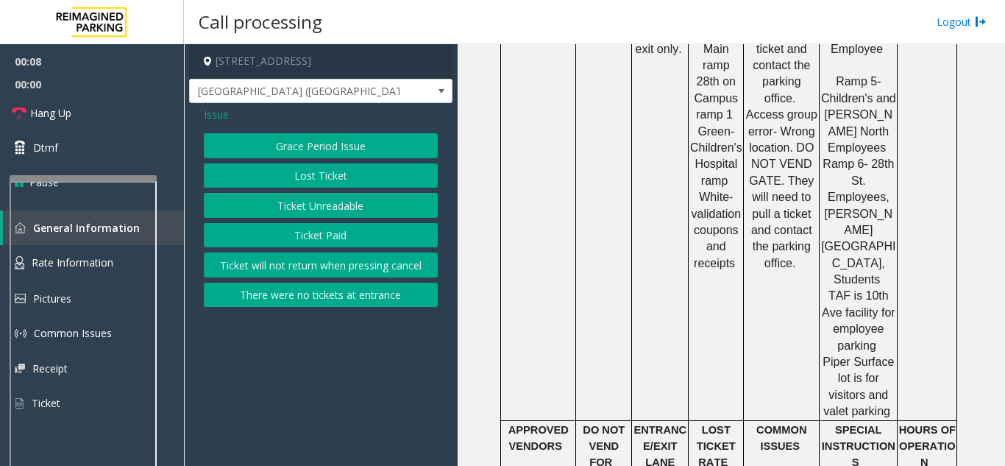
click at [340, 175] on button "Lost Ticket" at bounding box center [321, 175] width 234 height 25
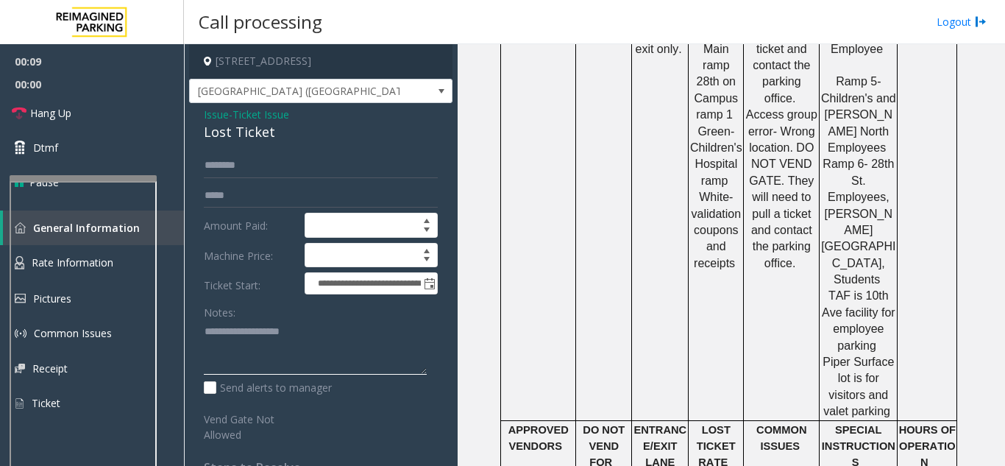
paste textarea "**********"
drag, startPoint x: 199, startPoint y: 143, endPoint x: 308, endPoint y: 121, distance: 111.0
click at [308, 121] on div "**********" at bounding box center [320, 337] width 263 height 469
click at [263, 124] on div "Lost Ticket" at bounding box center [321, 132] width 234 height 20
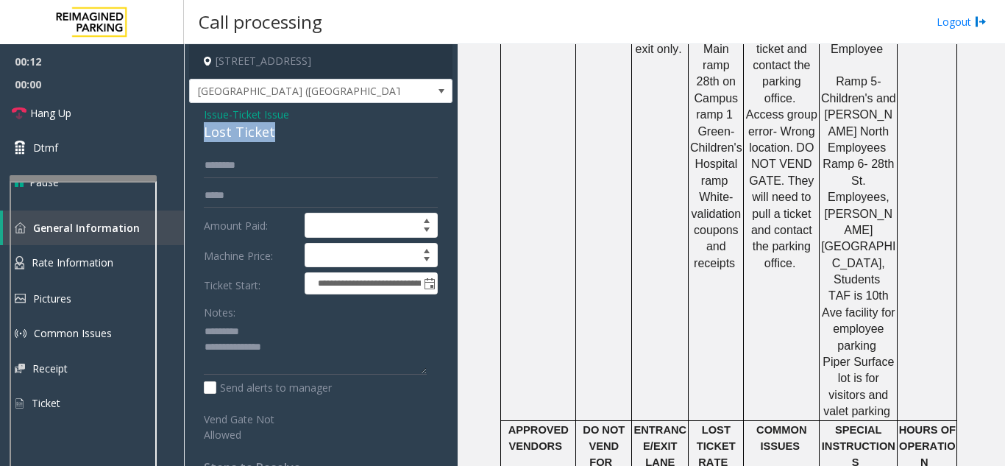
click at [263, 124] on div "Lost Ticket" at bounding box center [321, 132] width 234 height 20
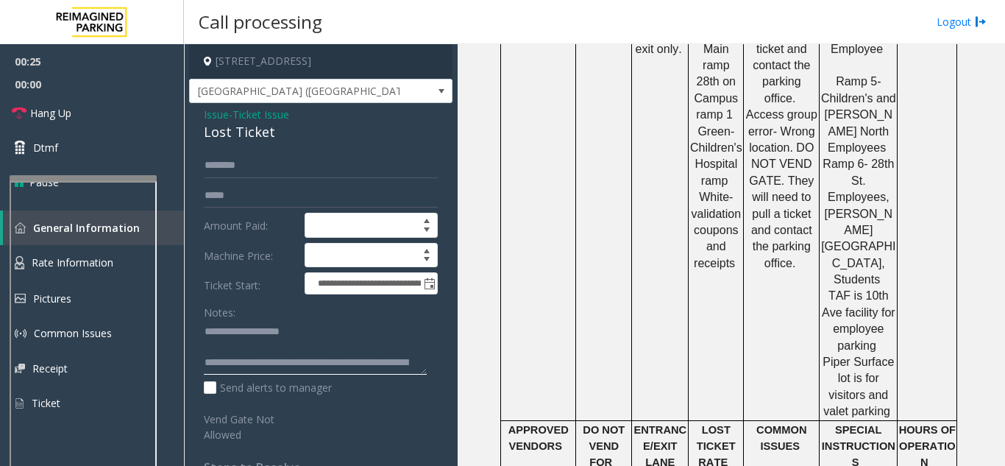
type textarea "**********"
click at [130, 102] on link "Hang Up" at bounding box center [92, 113] width 184 height 35
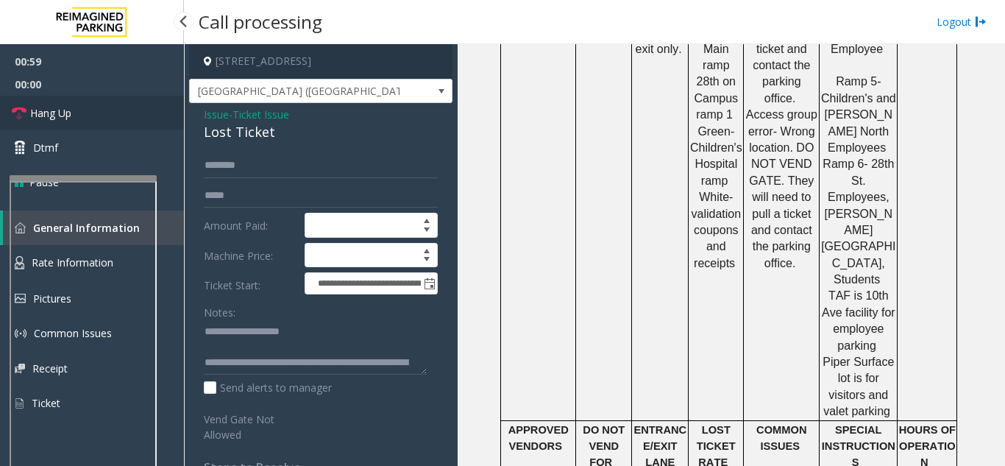
click at [130, 102] on link "Hang Up" at bounding box center [92, 113] width 184 height 35
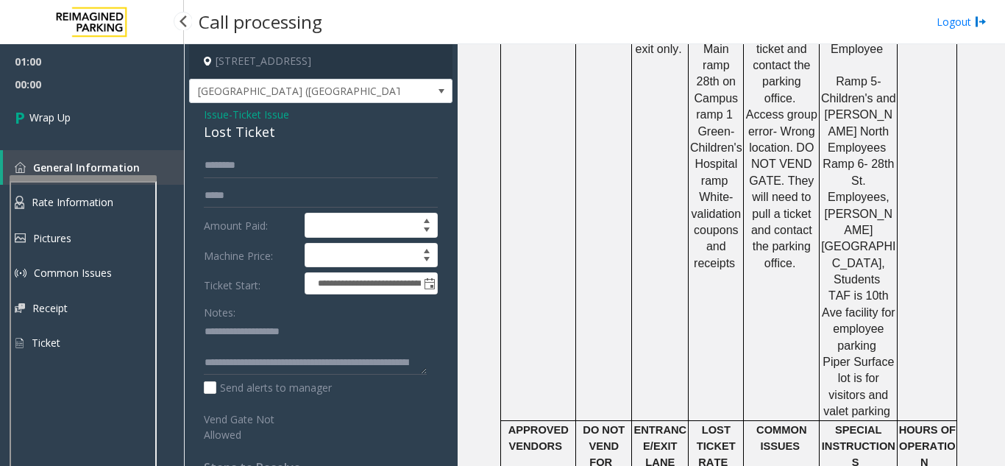
click at [130, 102] on link "Wrap Up" at bounding box center [92, 117] width 184 height 43
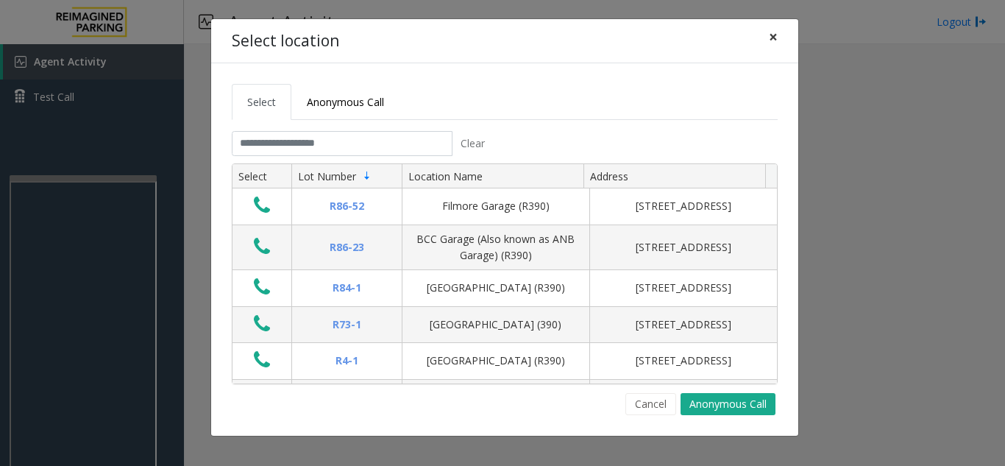
drag, startPoint x: 778, startPoint y: 36, endPoint x: 347, endPoint y: 153, distance: 446.9
click at [775, 36] on button "×" at bounding box center [773, 37] width 29 height 36
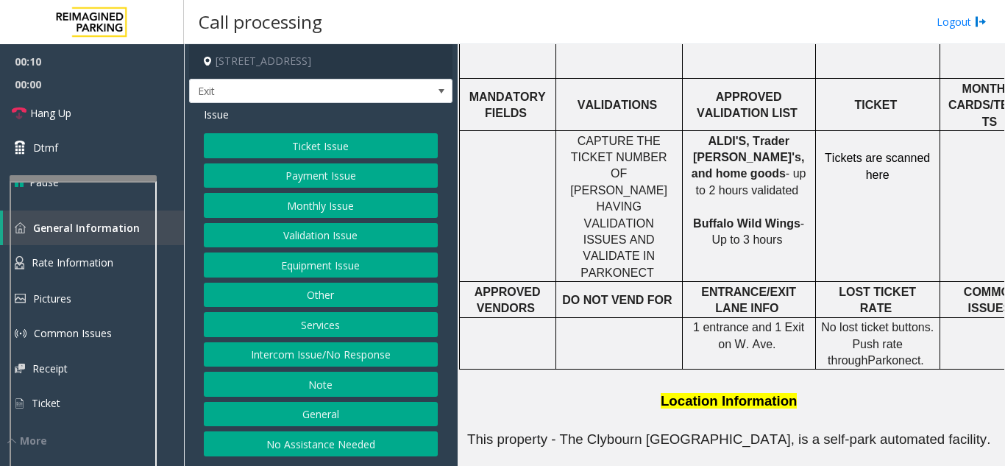
scroll to position [810, 0]
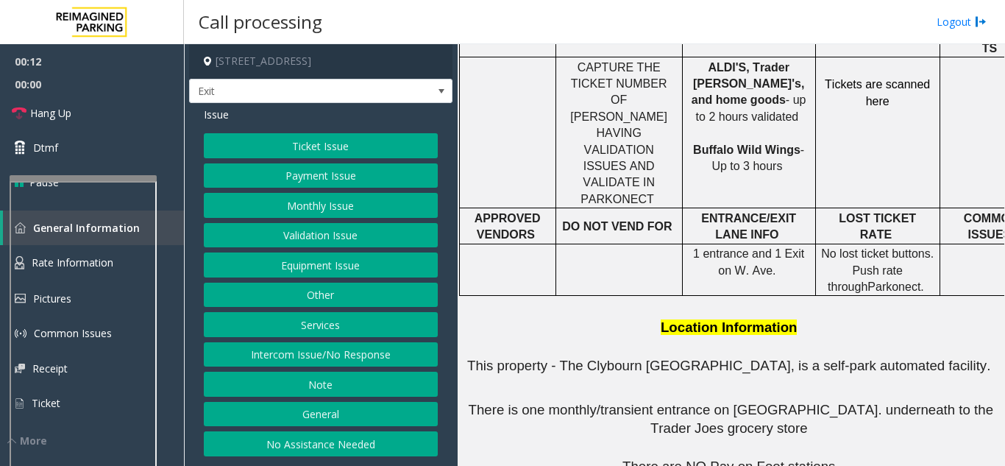
click at [355, 322] on button "Services" at bounding box center [321, 324] width 234 height 25
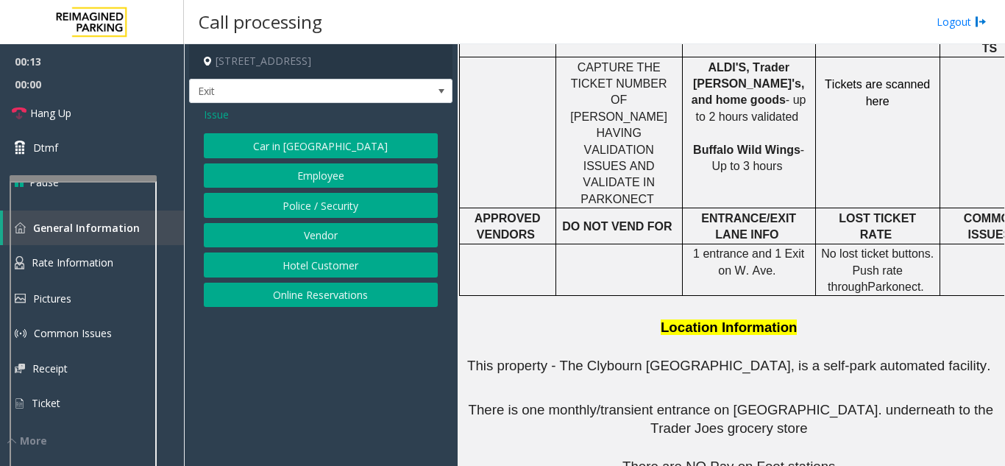
click at [366, 300] on button "Online Reservations" at bounding box center [321, 295] width 234 height 25
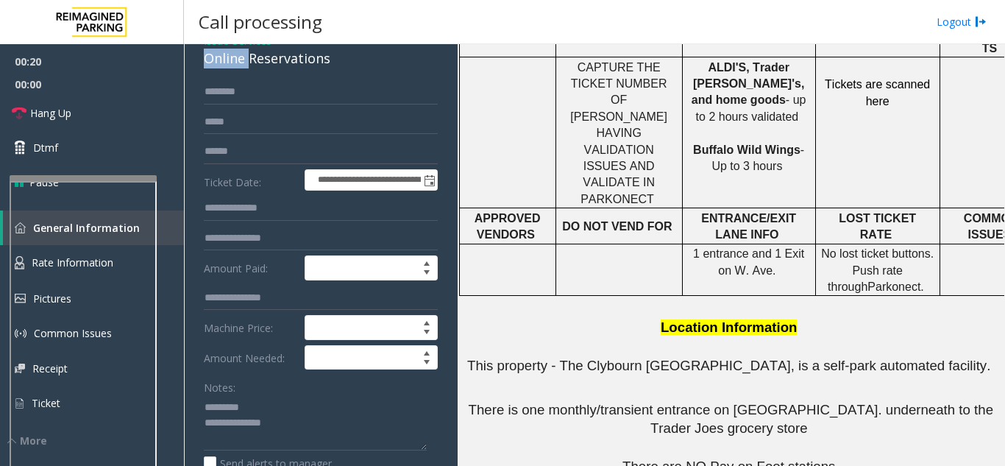
scroll to position [73, 0]
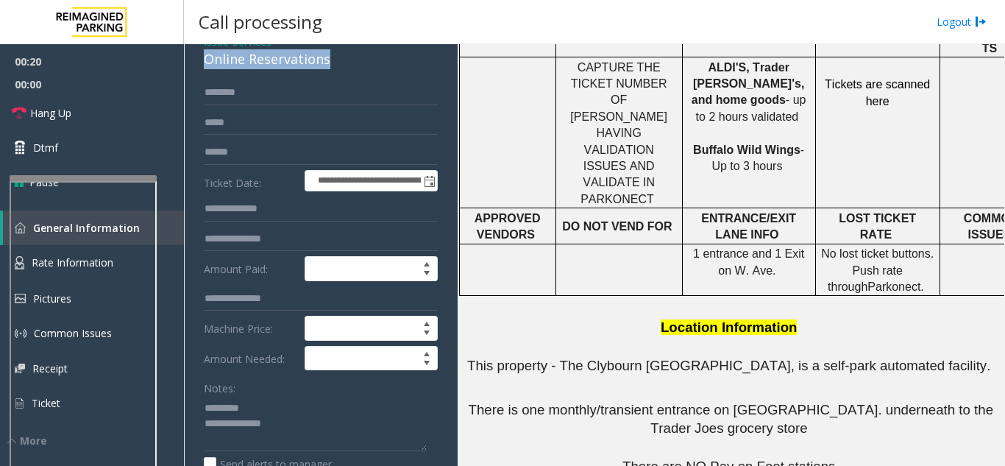
drag, startPoint x: 233, startPoint y: 60, endPoint x: 345, endPoint y: 62, distance: 112.6
click at [345, 62] on div "Online Reservations" at bounding box center [321, 59] width 234 height 20
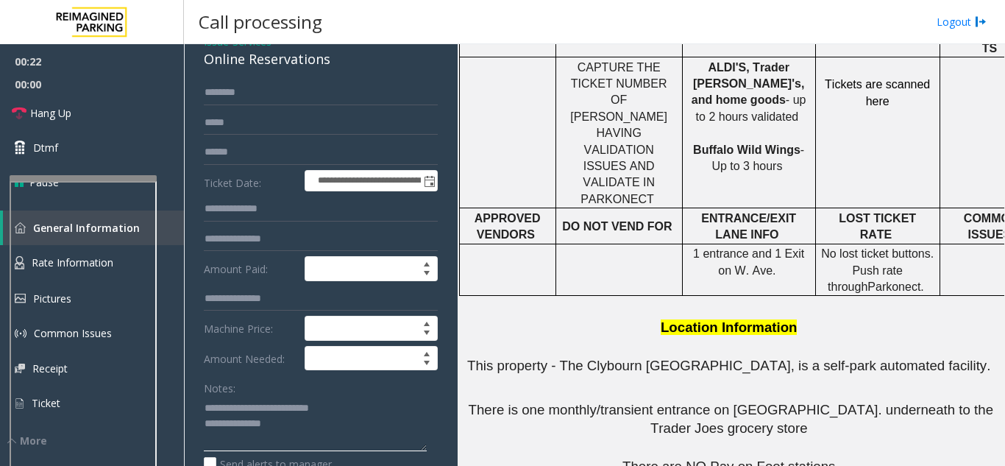
click at [360, 414] on textarea at bounding box center [315, 423] width 223 height 55
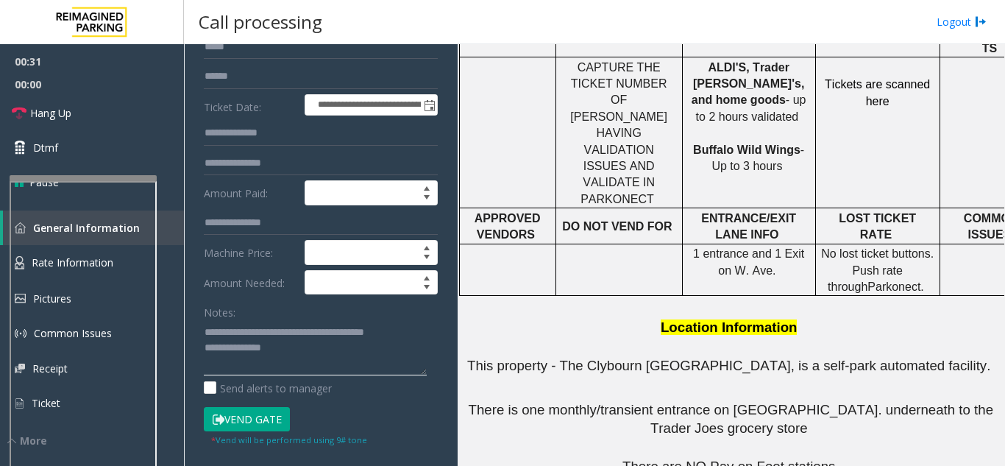
scroll to position [220, 0]
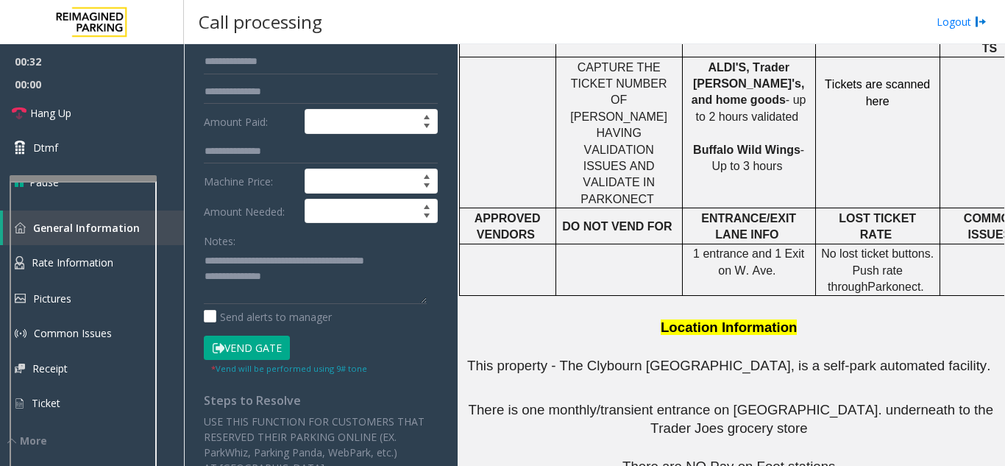
click at [265, 355] on button "Vend Gate" at bounding box center [247, 348] width 86 height 25
drag, startPoint x: 366, startPoint y: 261, endPoint x: 413, endPoint y: 265, distance: 47.2
click at [418, 263] on textarea at bounding box center [315, 276] width 223 height 55
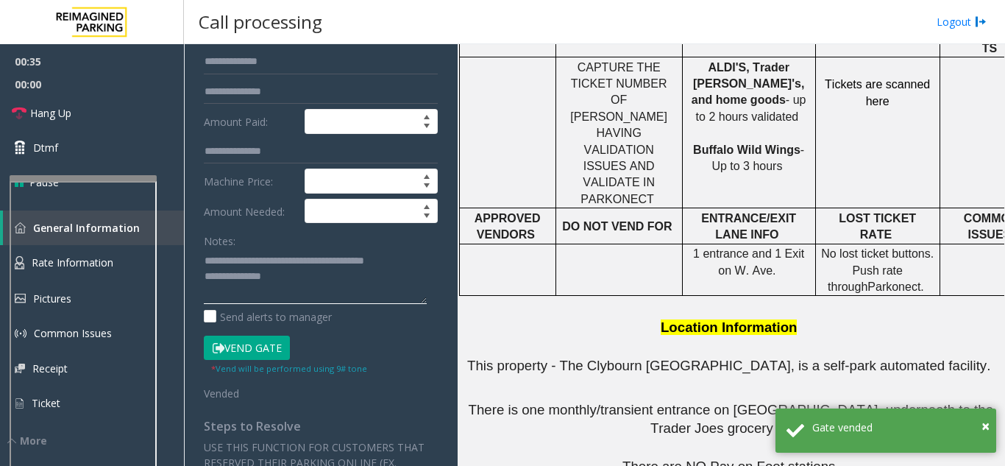
click at [365, 257] on textarea at bounding box center [315, 276] width 223 height 55
click at [269, 279] on textarea at bounding box center [315, 276] width 223 height 55
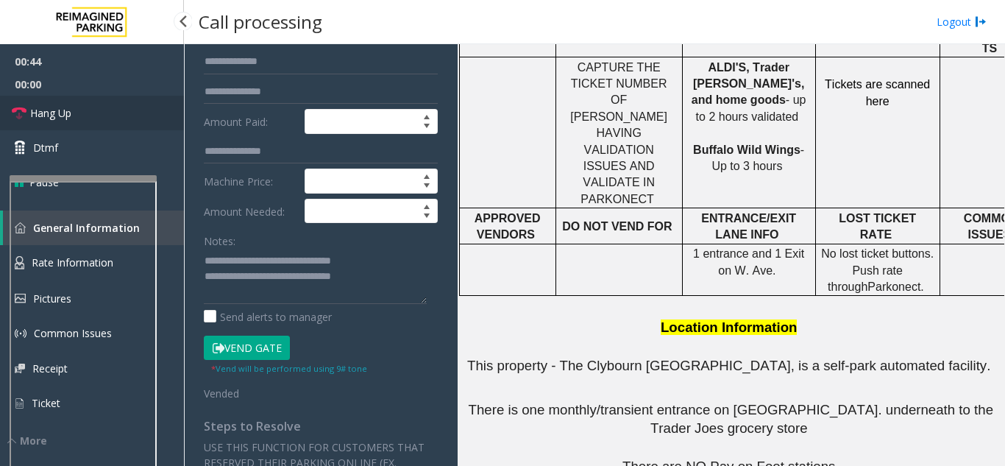
click at [113, 118] on link "Hang Up" at bounding box center [92, 113] width 184 height 35
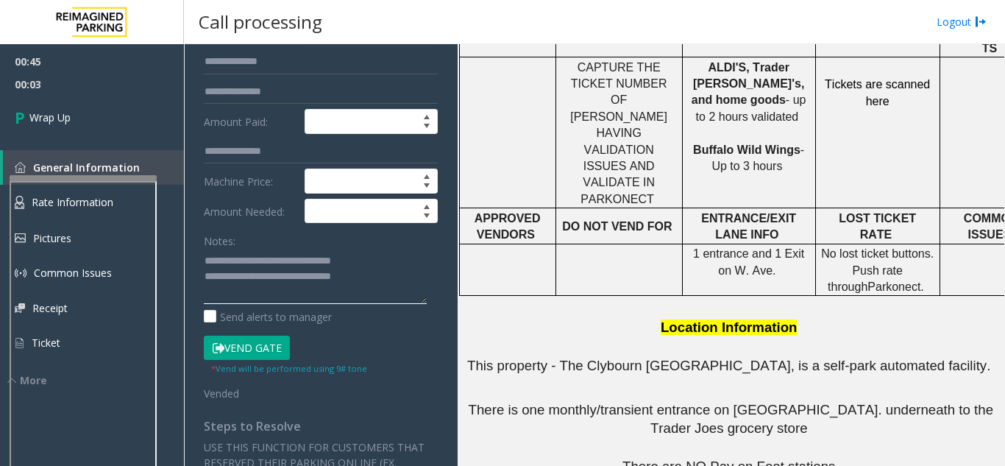
click at [268, 284] on textarea at bounding box center [315, 276] width 223 height 55
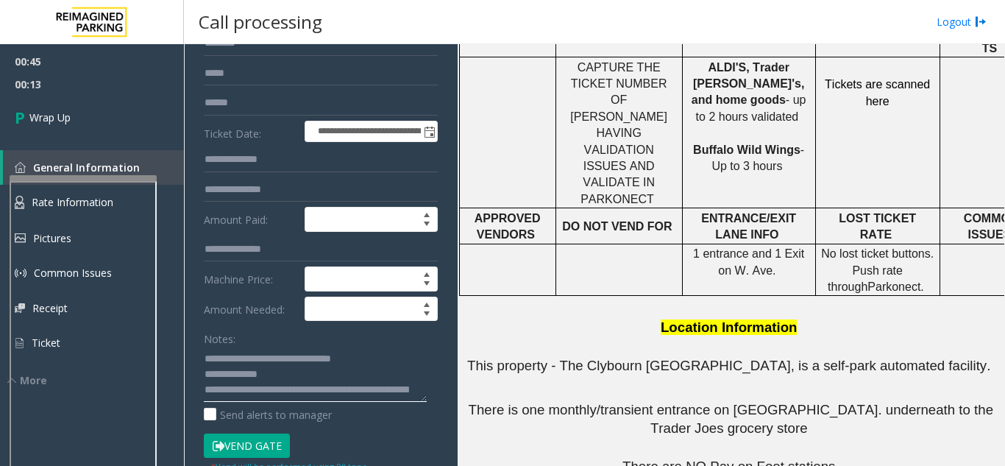
scroll to position [0, 0]
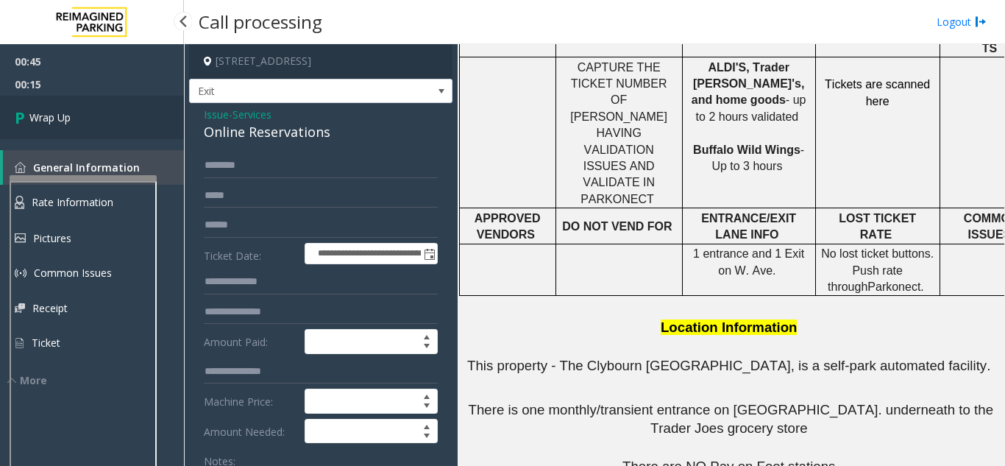
type textarea "**********"
click at [133, 112] on link "Wrap Up" at bounding box center [92, 117] width 184 height 43
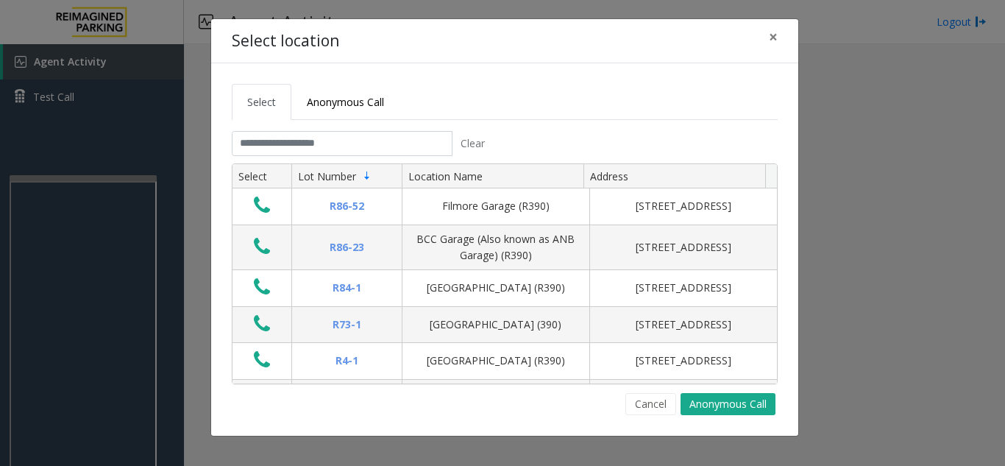
click at [279, 130] on tabset "Select Anonymous Call Clear Select Lot Number Location Name Address R86-52 Film…" at bounding box center [505, 249] width 546 height 331
click at [286, 156] on tab "Clear Select Lot Number Location Name Address R86-[GEOGRAPHIC_DATA][STREET_ADDR…" at bounding box center [505, 273] width 546 height 284
click at [316, 137] on input "text" at bounding box center [342, 143] width 221 height 25
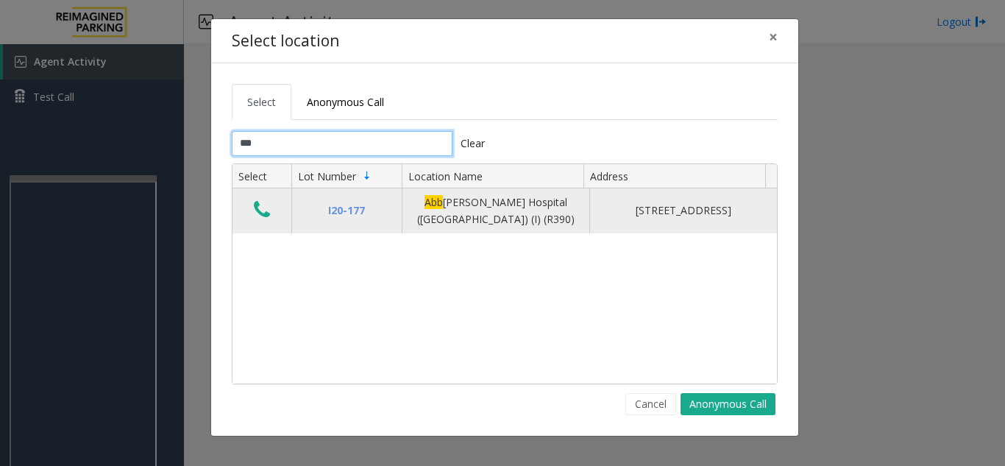
type input "***"
click at [272, 218] on button "Data table" at bounding box center [261, 211] width 25 height 24
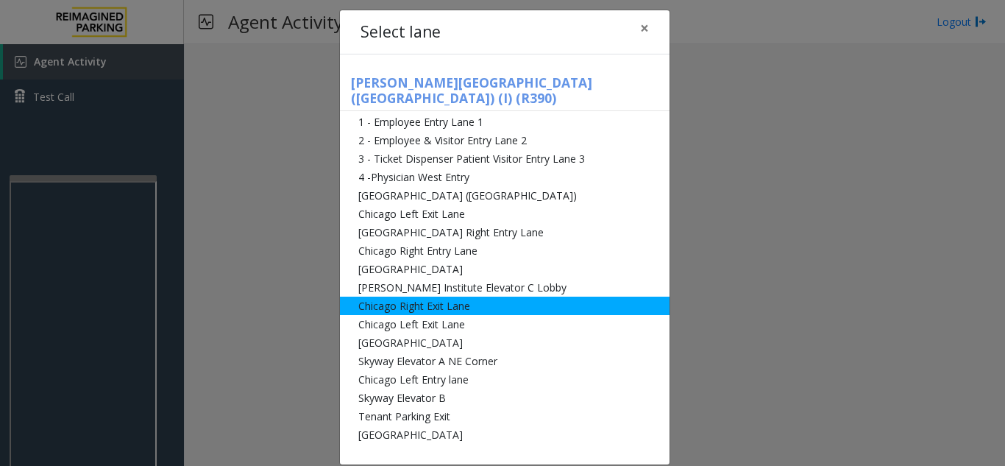
scroll to position [11, 0]
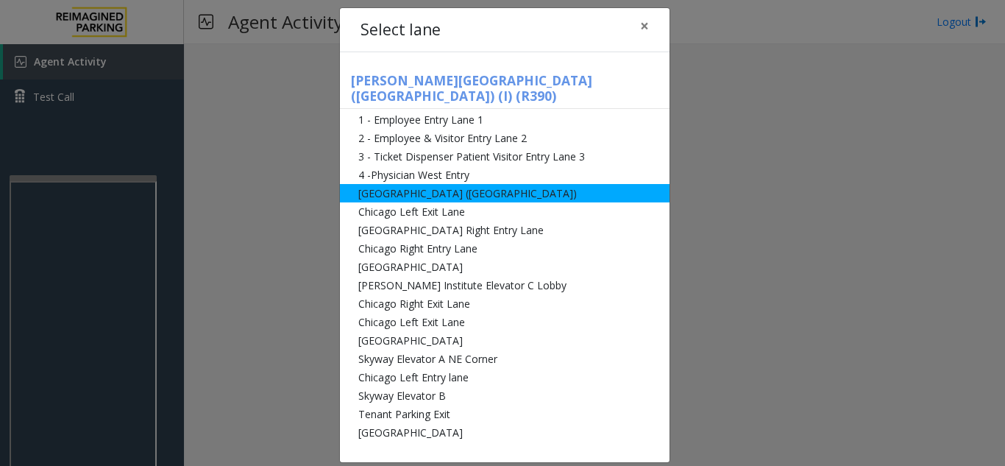
click at [416, 184] on li "[GEOGRAPHIC_DATA] ([GEOGRAPHIC_DATA])" at bounding box center [505, 193] width 330 height 18
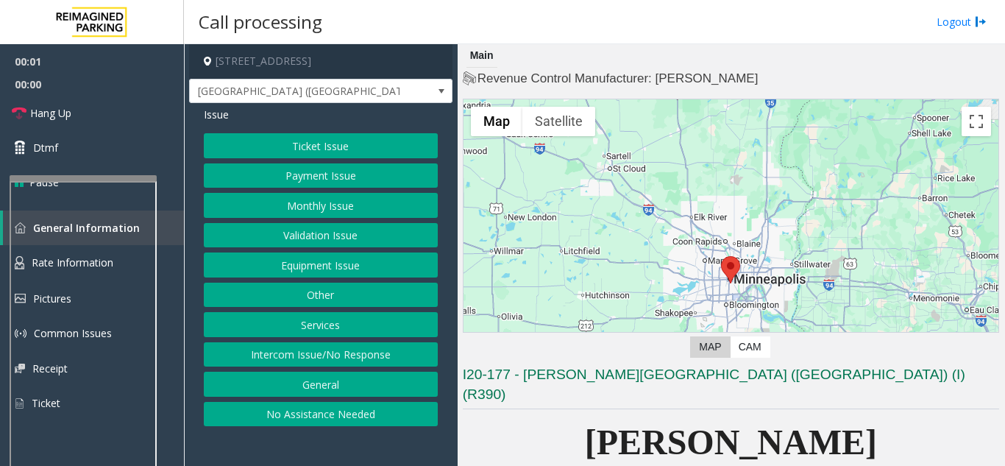
click at [341, 260] on button "Equipment Issue" at bounding box center [321, 264] width 234 height 25
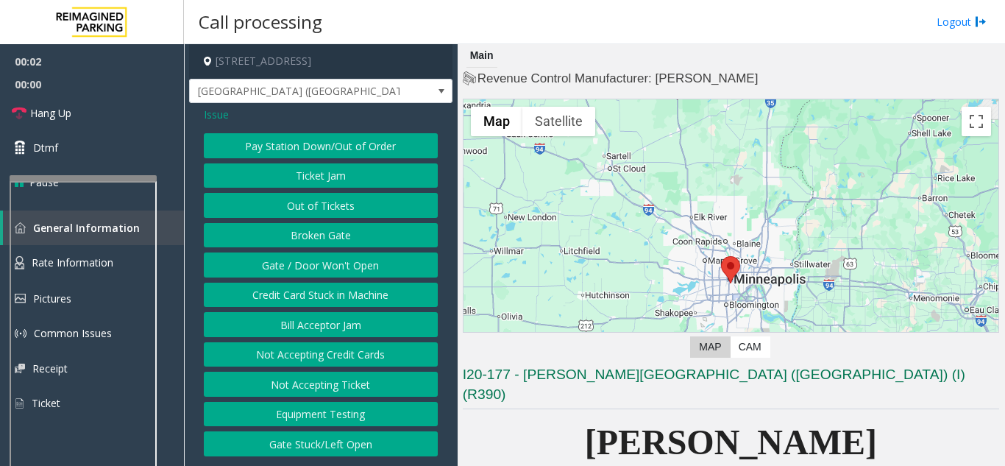
click at [341, 258] on button "Gate / Door Won't Open" at bounding box center [321, 264] width 234 height 25
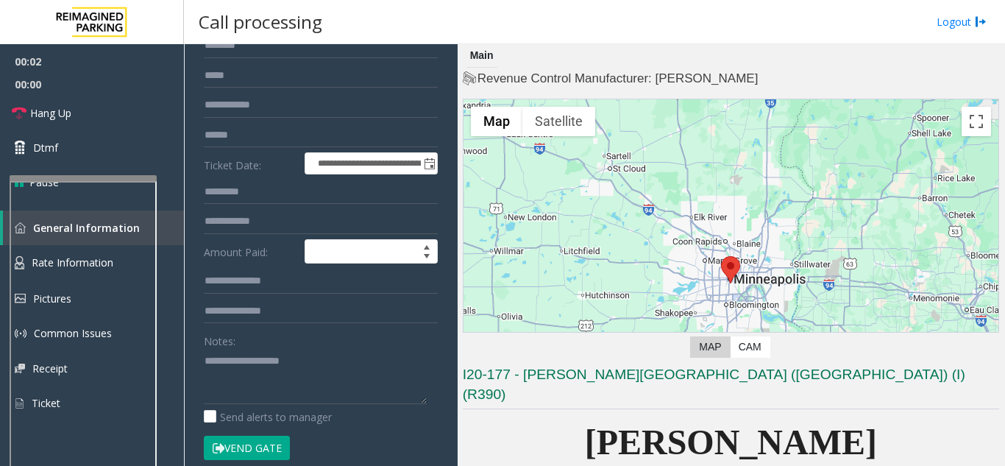
scroll to position [221, 0]
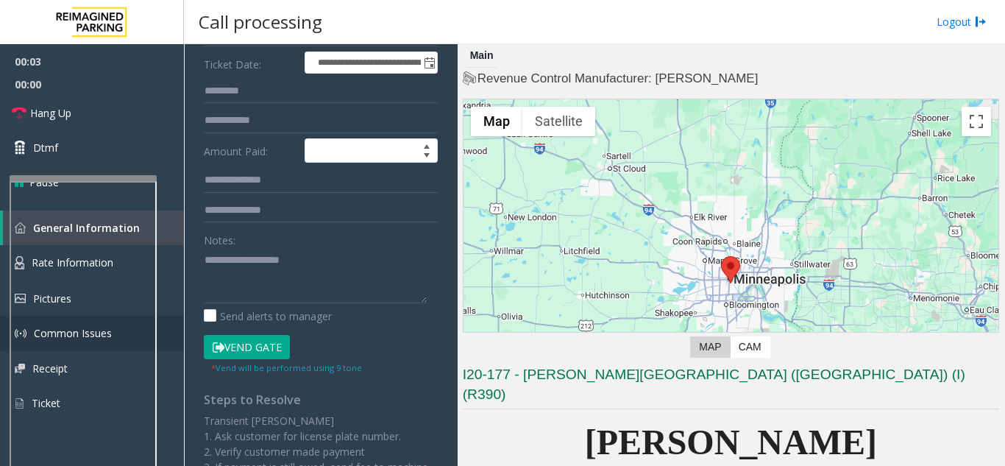
drag, startPoint x: 249, startPoint y: 350, endPoint x: 167, endPoint y: 350, distance: 81.7
click at [239, 352] on button "Vend Gate" at bounding box center [247, 347] width 86 height 25
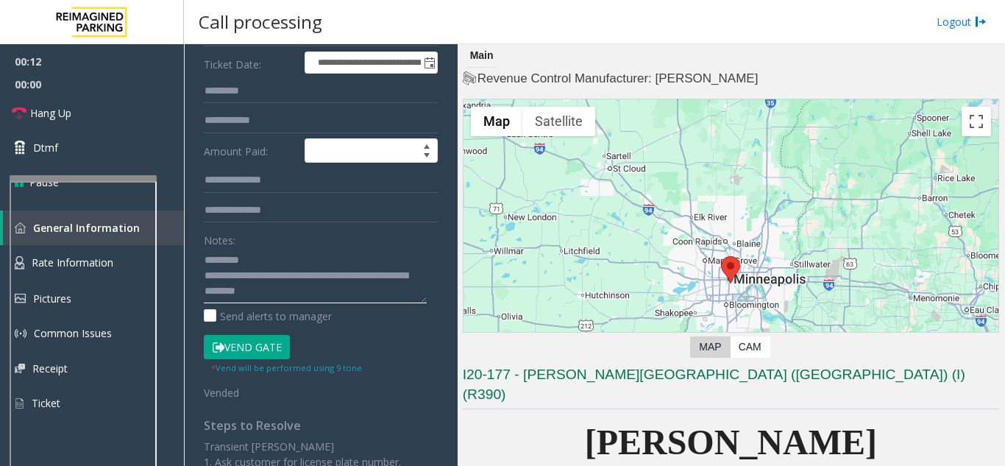
click at [282, 272] on textarea at bounding box center [315, 275] width 223 height 55
drag, startPoint x: 280, startPoint y: 273, endPoint x: 268, endPoint y: 282, distance: 15.3
click at [268, 282] on textarea at bounding box center [315, 275] width 223 height 55
click at [269, 281] on textarea at bounding box center [315, 275] width 223 height 55
click at [74, 118] on link "Hang Up" at bounding box center [92, 113] width 184 height 35
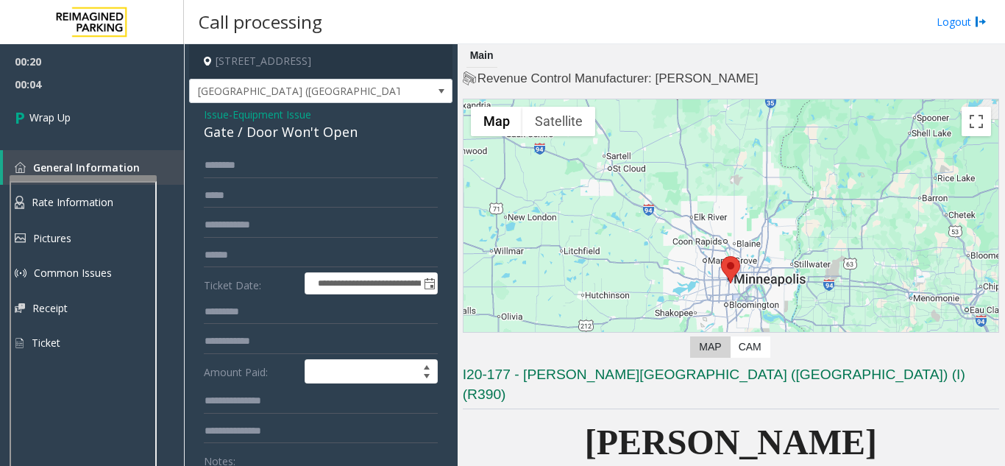
scroll to position [74, 0]
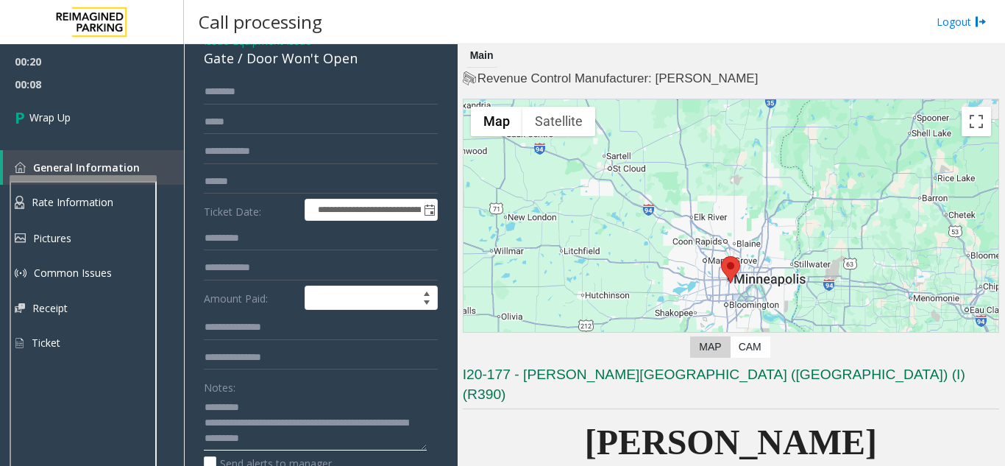
click at [306, 400] on textarea at bounding box center [315, 422] width 223 height 55
drag, startPoint x: 303, startPoint y: 445, endPoint x: 273, endPoint y: 433, distance: 32.7
click at [304, 445] on textarea at bounding box center [315, 422] width 223 height 55
click at [266, 53] on div "Gate / Door Won't Open" at bounding box center [321, 59] width 234 height 20
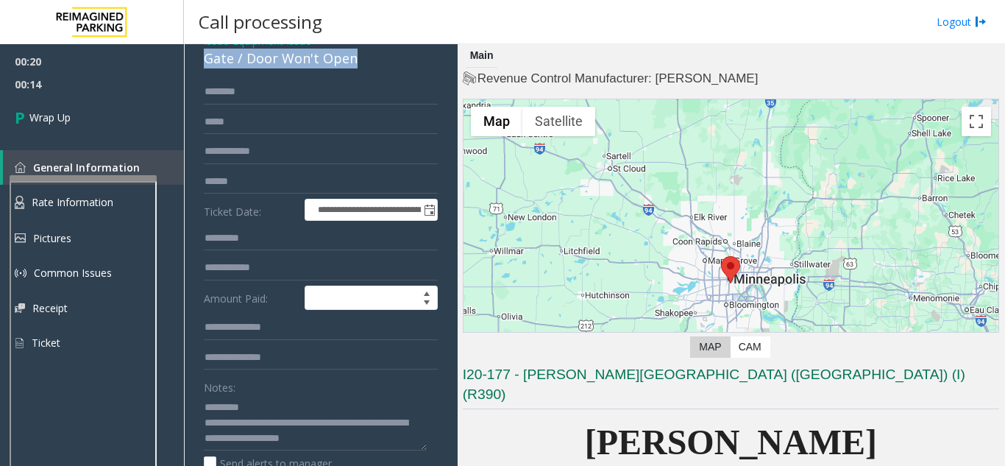
click at [266, 53] on div "Gate / Door Won't Open" at bounding box center [321, 59] width 234 height 20
copy div "Gate / Door Won't Open"
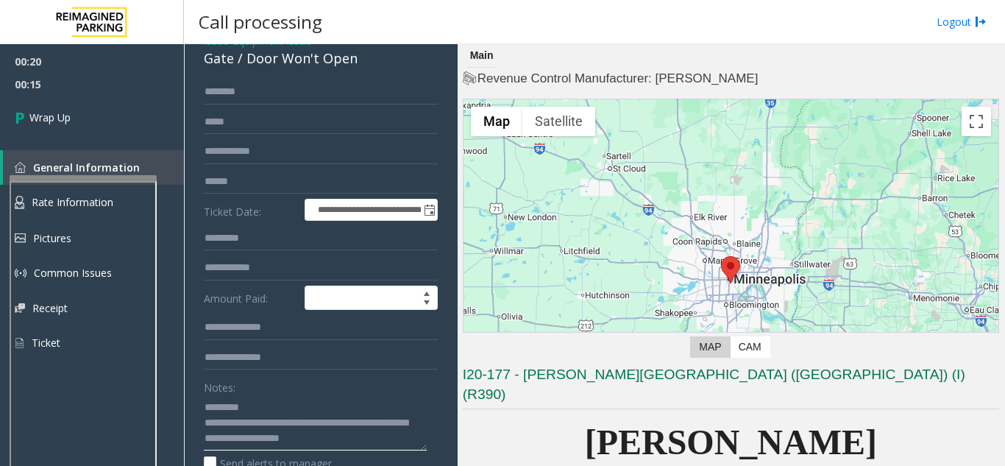
click at [254, 399] on textarea at bounding box center [315, 422] width 223 height 55
paste textarea "**********"
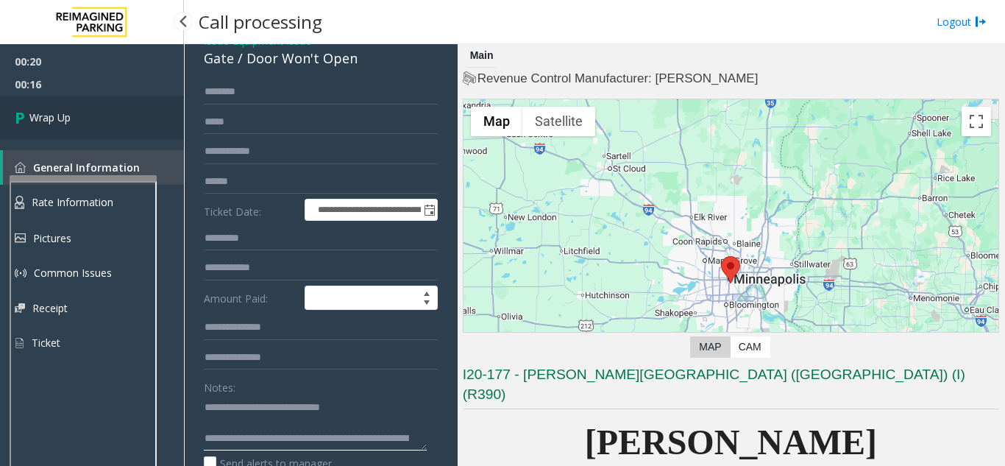
type textarea "**********"
click at [82, 134] on link "Wrap Up" at bounding box center [92, 117] width 184 height 43
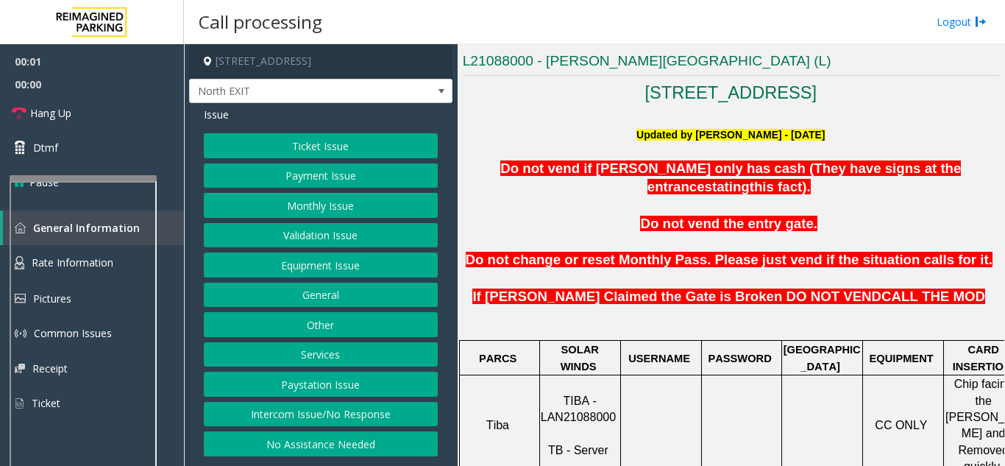
scroll to position [442, 0]
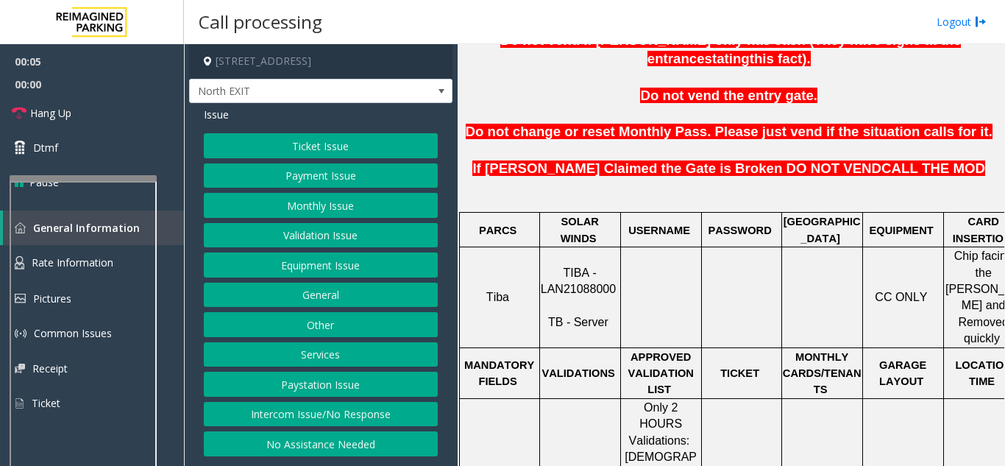
click at [600, 266] on span "TIBA - LAN21088000" at bounding box center [578, 280] width 75 height 29
copy p "LAN21088000"
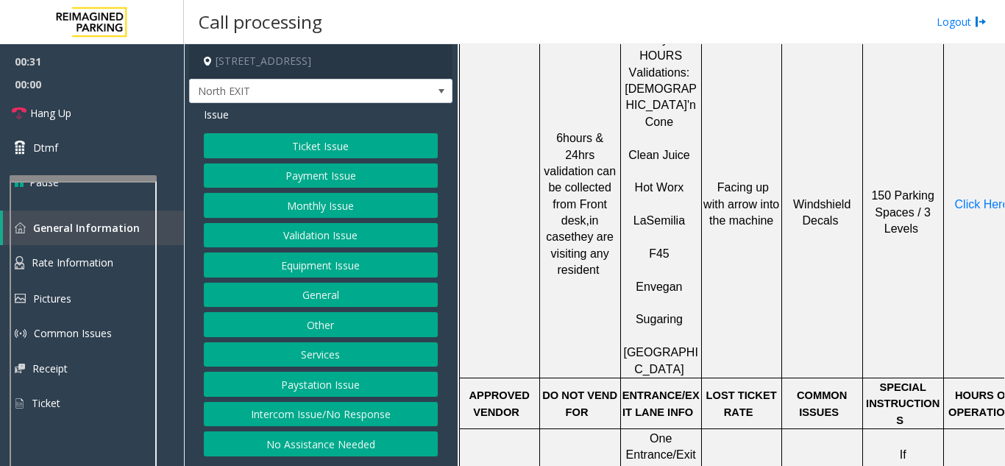
click at [408, 235] on button "Validation Issue" at bounding box center [321, 235] width 234 height 25
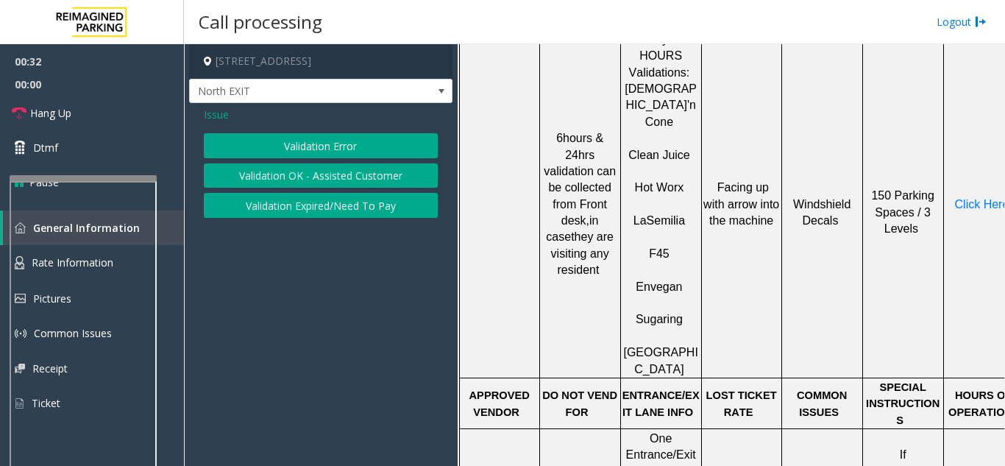
click at [340, 146] on button "Validation Error" at bounding box center [321, 145] width 234 height 25
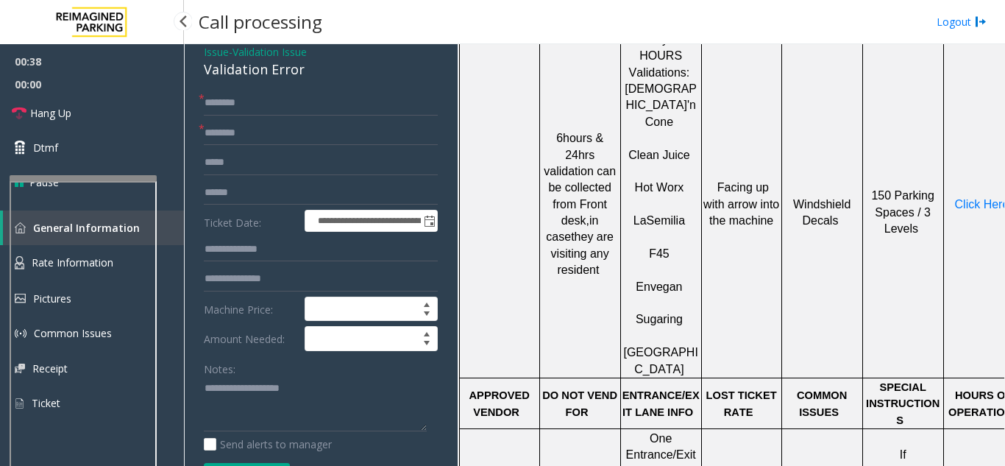
scroll to position [147, 0]
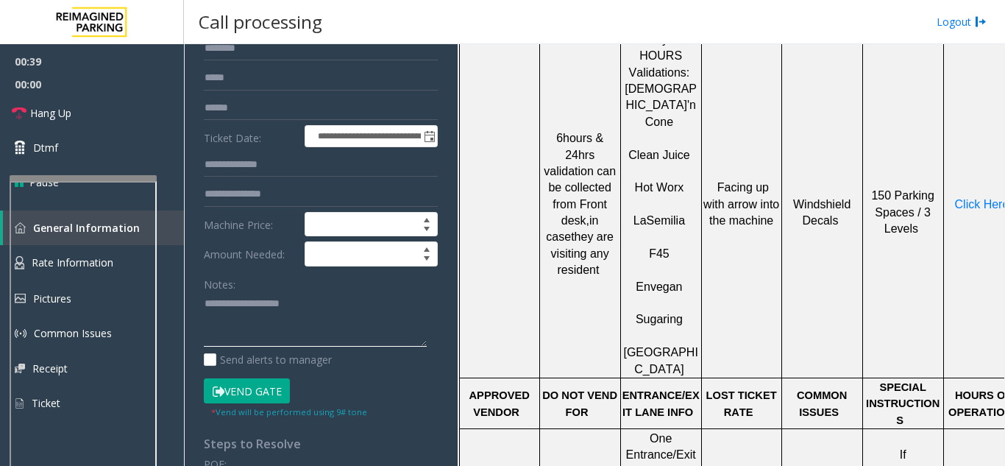
paste textarea "**********"
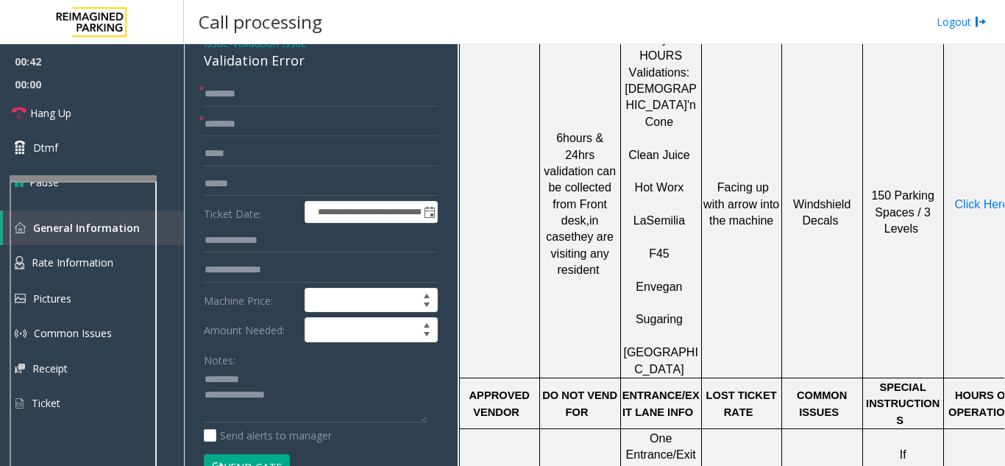
scroll to position [0, 0]
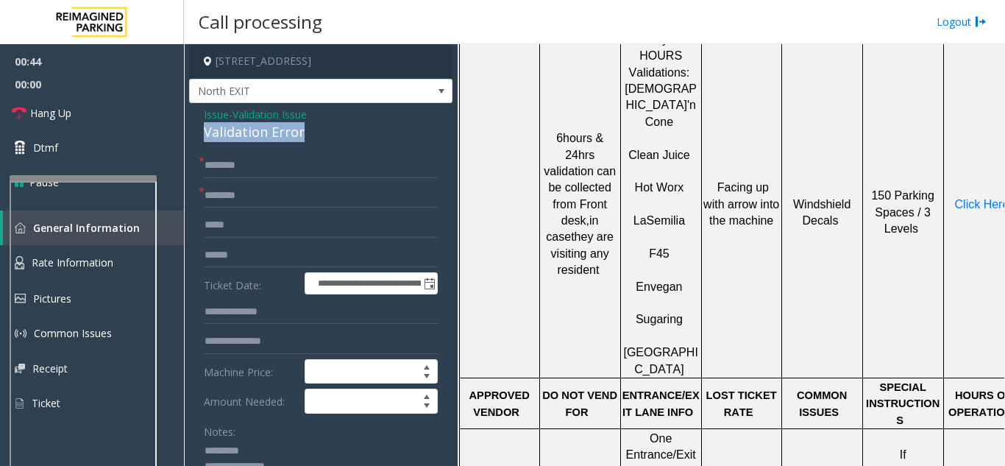
drag, startPoint x: 203, startPoint y: 134, endPoint x: 309, endPoint y: 135, distance: 106.0
type textarea "**********"
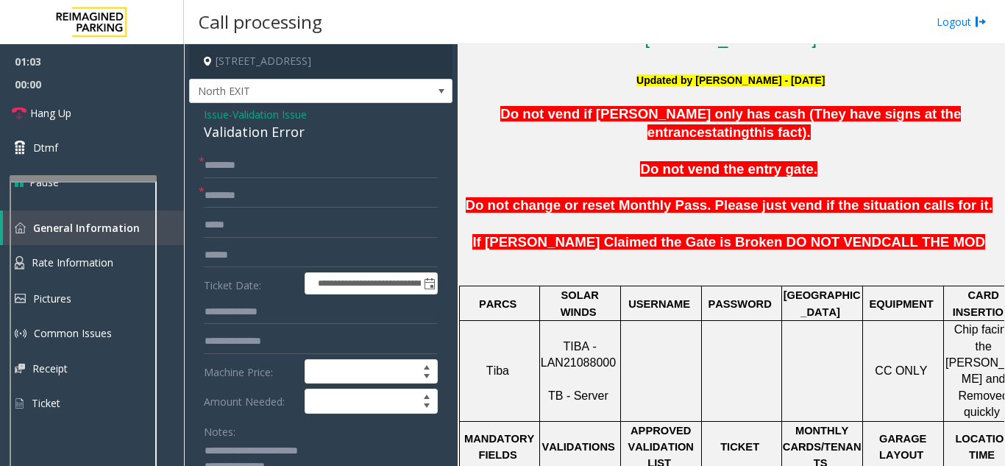
scroll to position [147, 0]
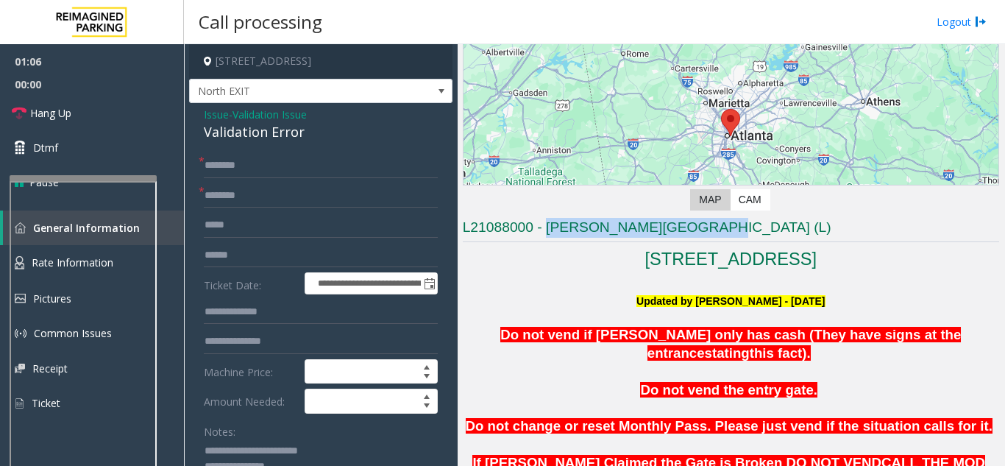
drag, startPoint x: 547, startPoint y: 227, endPoint x: 703, endPoint y: 219, distance: 156.2
click at [703, 219] on h3 "L21088000 - [PERSON_NAME][GEOGRAPHIC_DATA] (L)" at bounding box center [731, 230] width 536 height 24
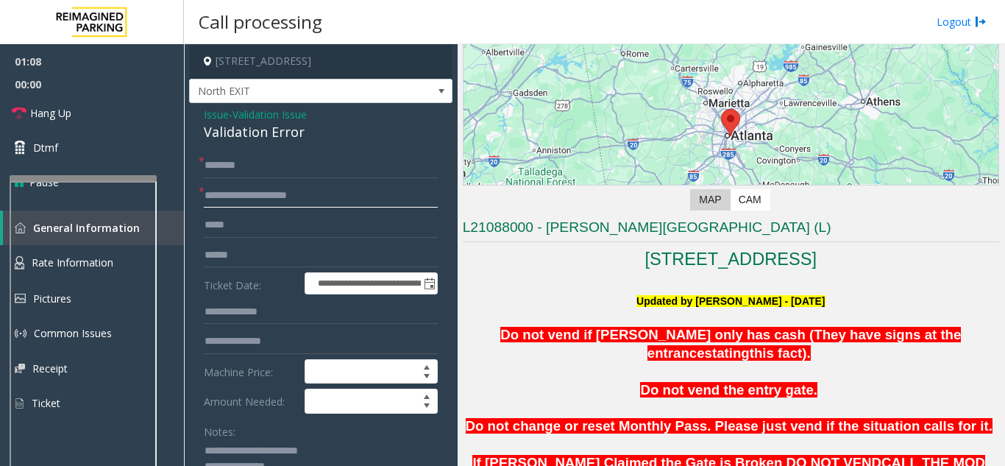
type input "**********"
click at [249, 255] on input "text" at bounding box center [321, 255] width 234 height 25
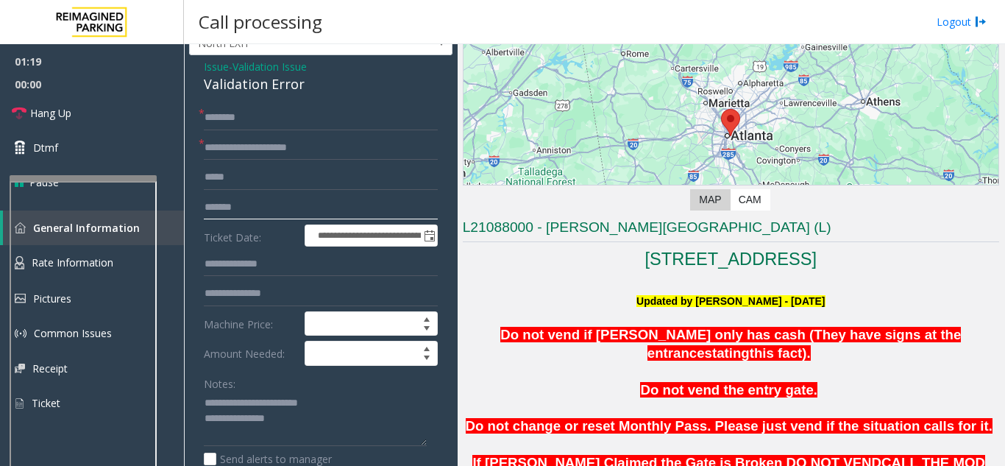
scroll to position [74, 0]
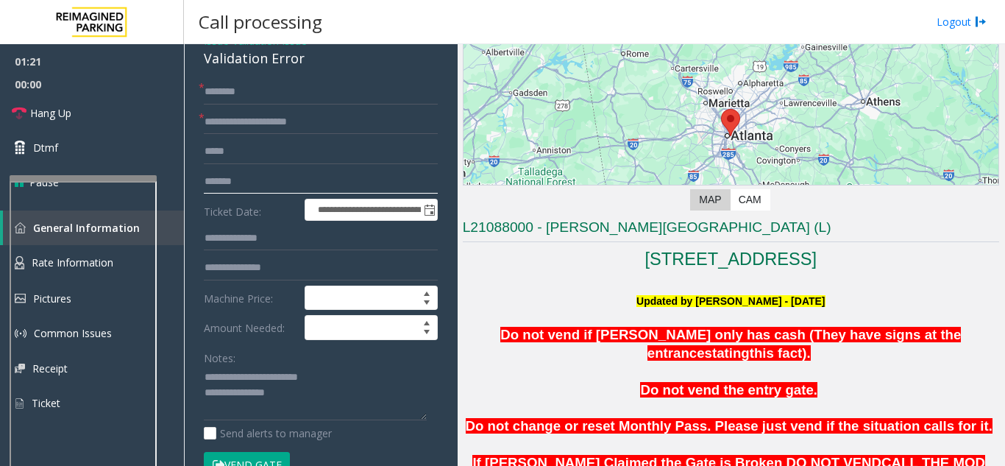
type input "*******"
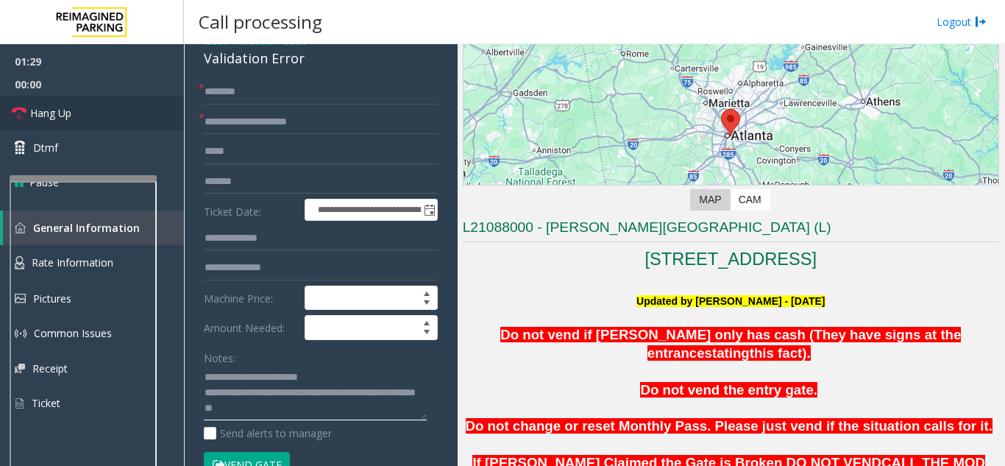
type textarea "**********"
click at [250, 95] on input "text" at bounding box center [321, 91] width 234 height 25
type input "*****"
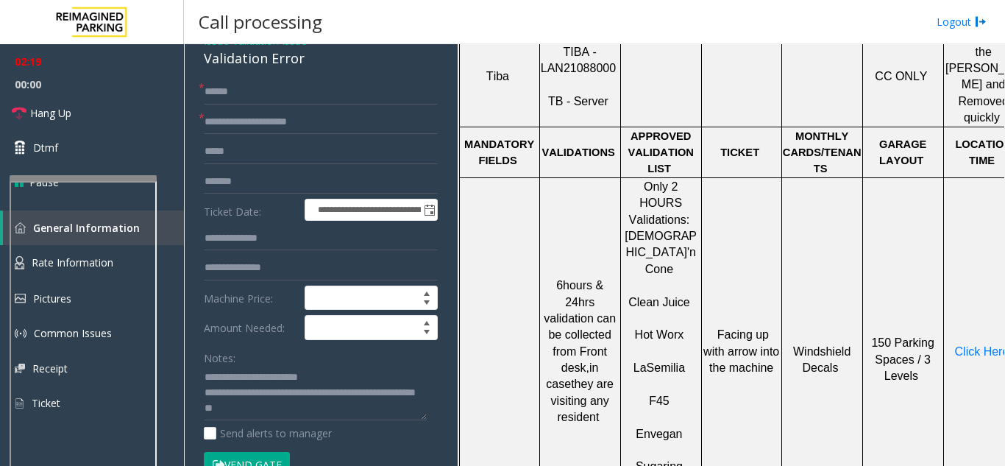
scroll to position [736, 0]
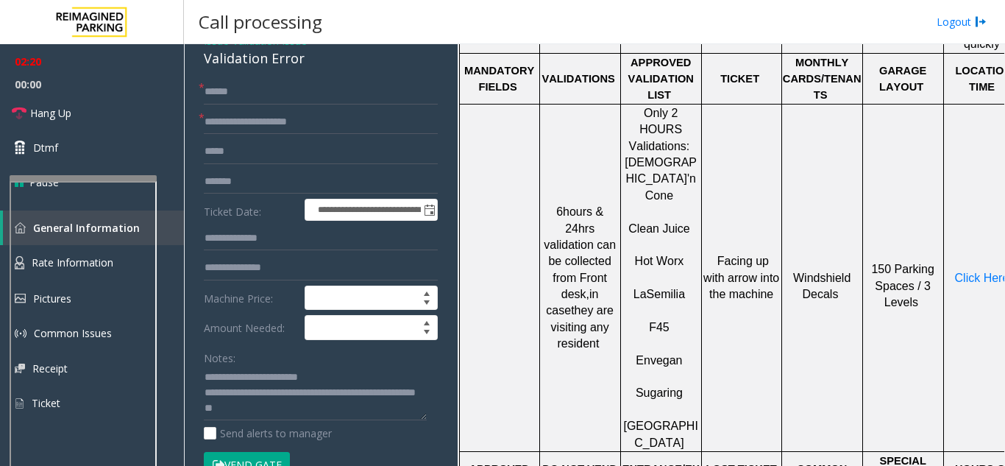
click at [985, 270] on p "Click Here" at bounding box center [984, 278] width 78 height 16
click at [990, 272] on span "Click Here" at bounding box center [982, 278] width 54 height 13
click at [272, 458] on button "Vend Gate" at bounding box center [247, 464] width 86 height 25
click at [116, 96] on link "Hang Up" at bounding box center [92, 113] width 184 height 35
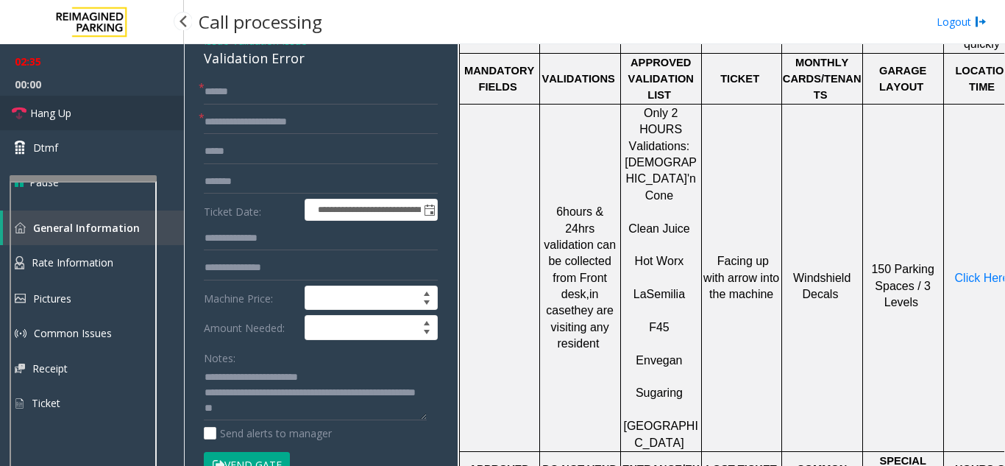
click at [116, 96] on link "Hang Up" at bounding box center [92, 113] width 184 height 35
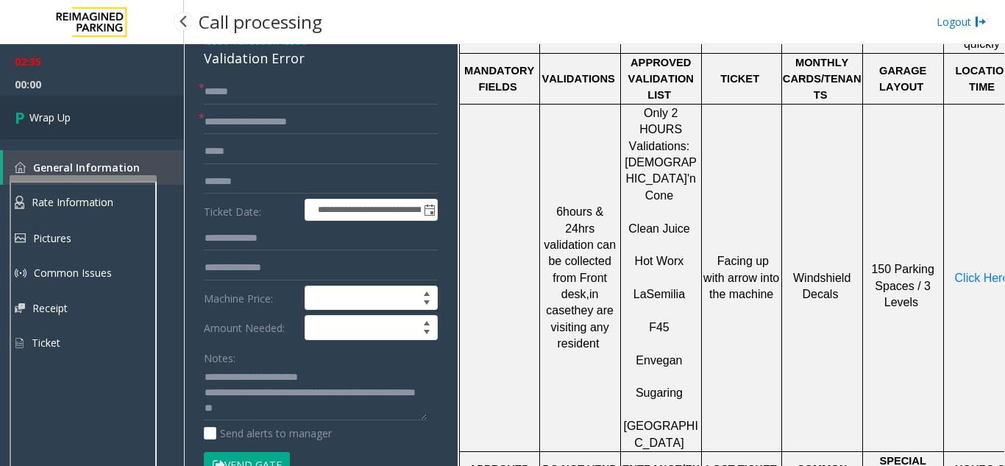
click at [116, 96] on link "Wrap Up" at bounding box center [92, 117] width 184 height 43
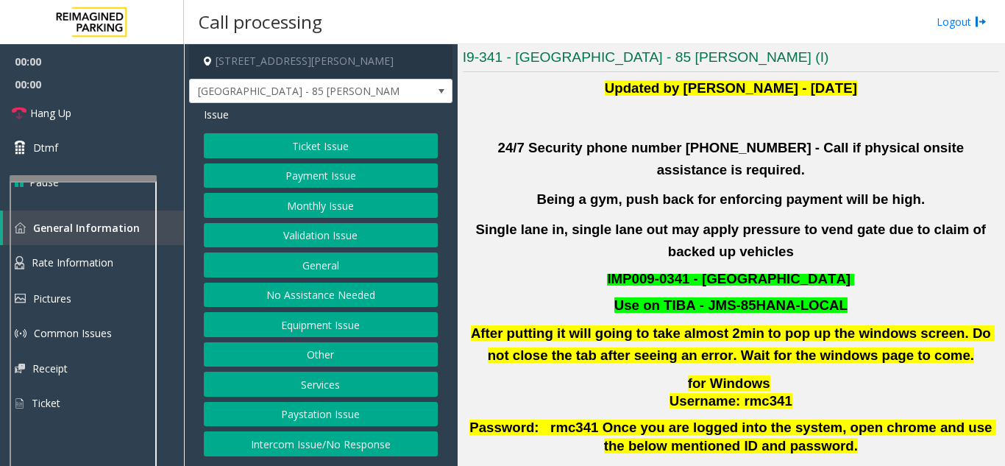
scroll to position [368, 0]
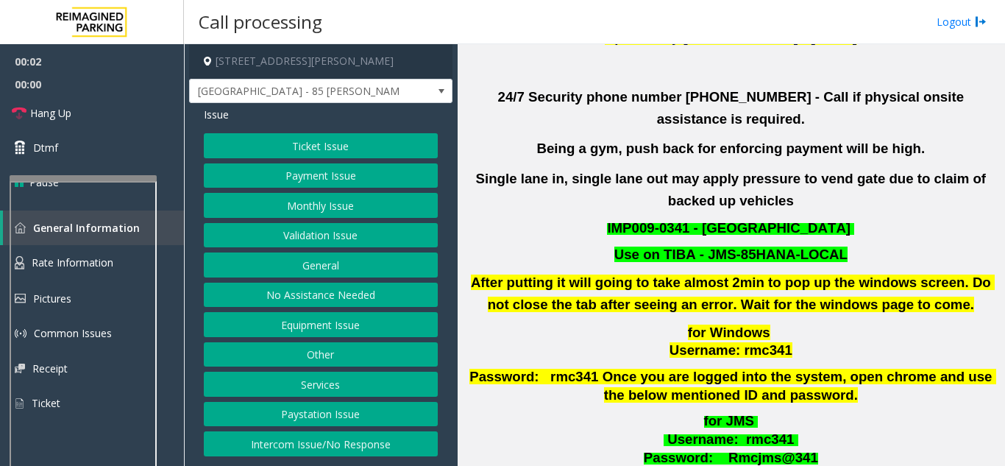
click at [347, 229] on button "Validation Issue" at bounding box center [321, 235] width 234 height 25
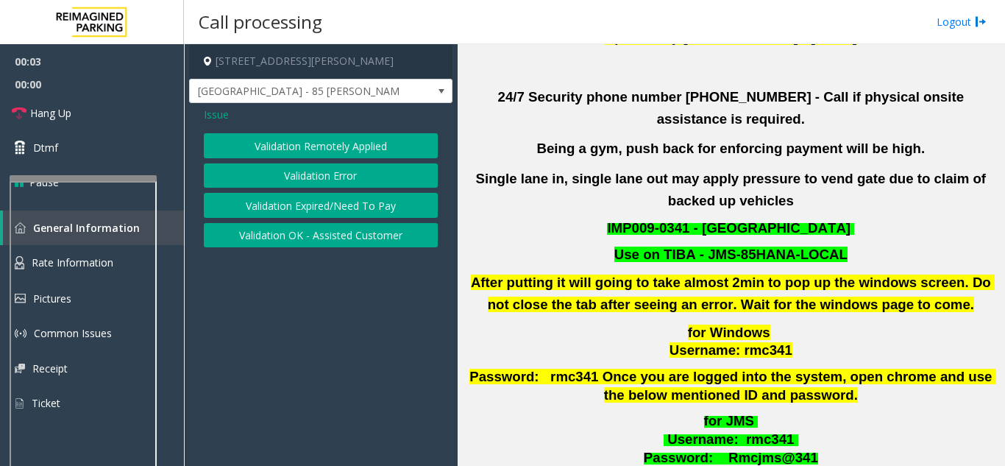
click at [330, 180] on button "Validation Error" at bounding box center [321, 175] width 234 height 25
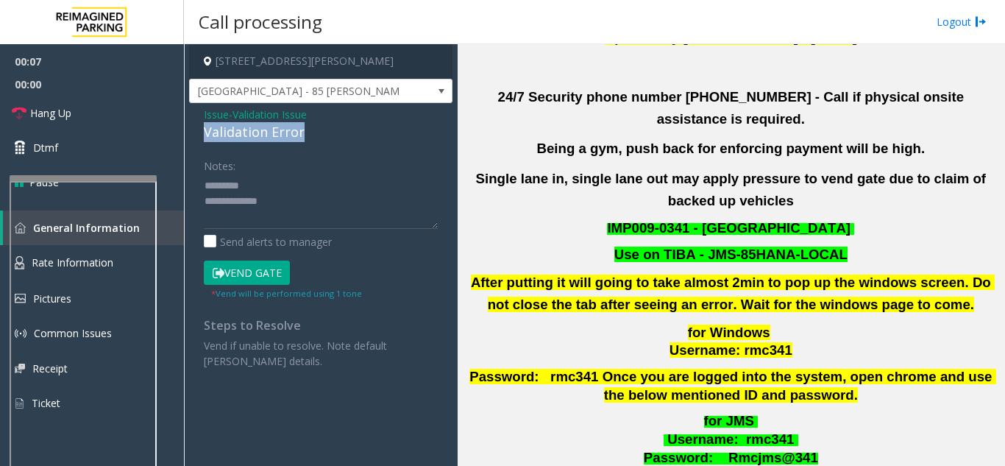
drag, startPoint x: 203, startPoint y: 127, endPoint x: 305, endPoint y: 135, distance: 102.6
click at [307, 135] on div "Issue - Validation Issue Validation Error Notes: Send alerts to manager Vend Ga…" at bounding box center [320, 243] width 263 height 280
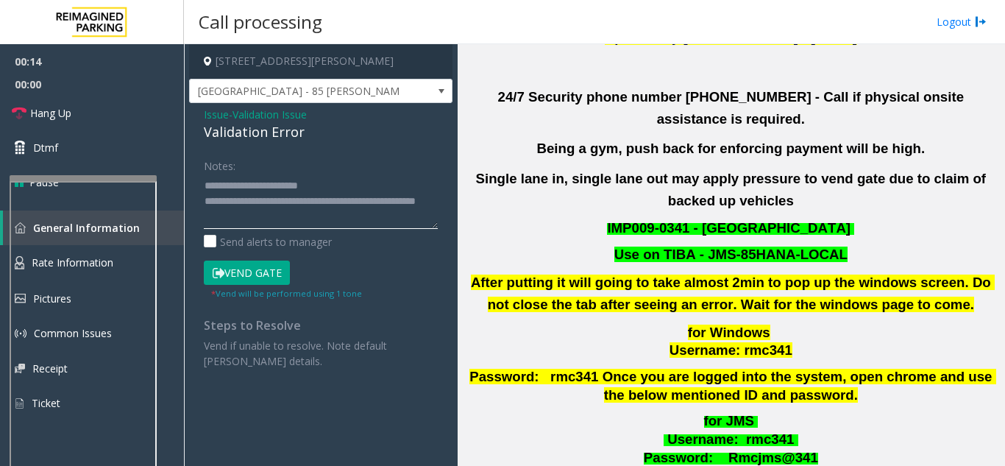
click at [290, 219] on textarea at bounding box center [321, 201] width 234 height 55
click at [336, 184] on textarea at bounding box center [321, 201] width 234 height 55
click at [370, 205] on textarea at bounding box center [321, 201] width 234 height 55
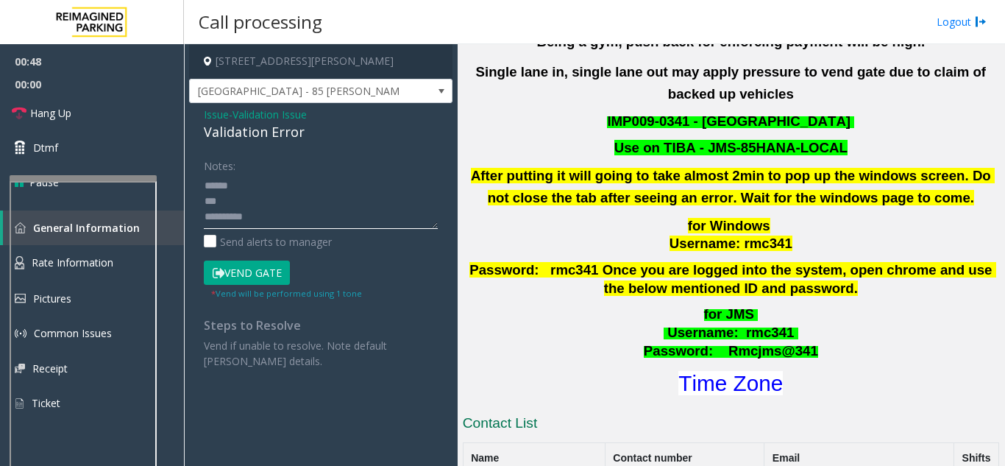
scroll to position [589, 0]
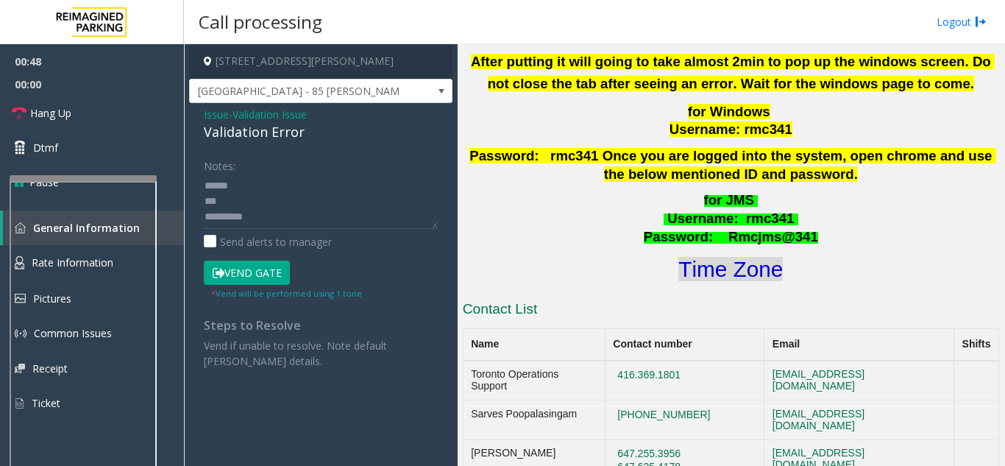
click at [698, 257] on font "Time Zone" at bounding box center [731, 269] width 105 height 24
click at [261, 282] on button "Vend Gate" at bounding box center [247, 273] width 86 height 25
click at [224, 205] on textarea at bounding box center [321, 201] width 234 height 55
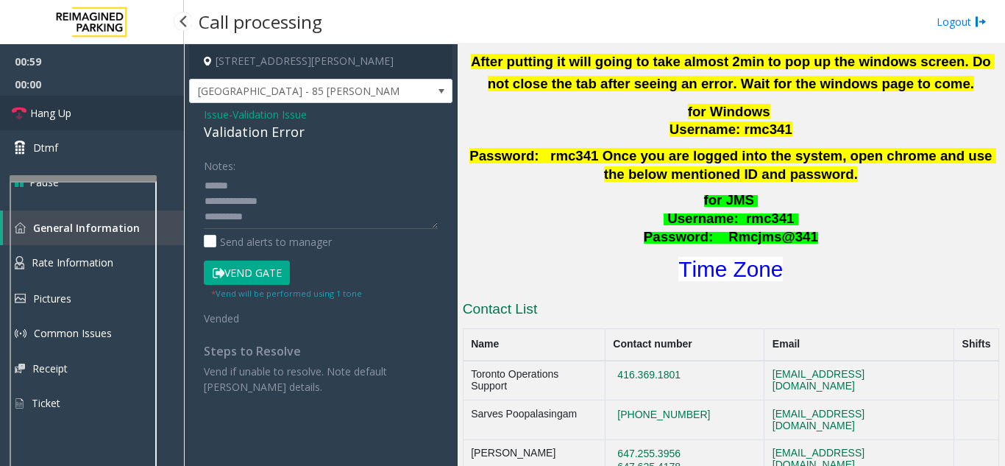
click at [106, 113] on link "Hang Up" at bounding box center [92, 113] width 184 height 35
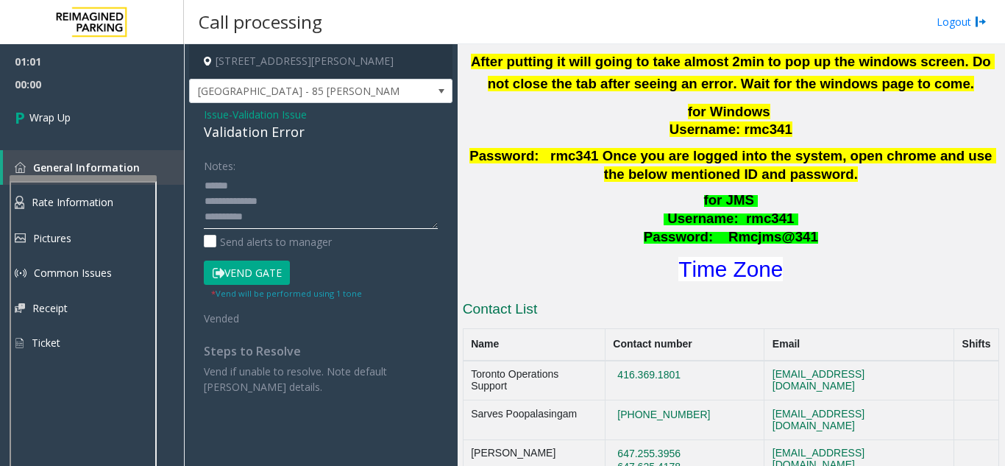
click at [233, 202] on textarea at bounding box center [321, 201] width 234 height 55
click at [236, 203] on textarea at bounding box center [321, 201] width 234 height 55
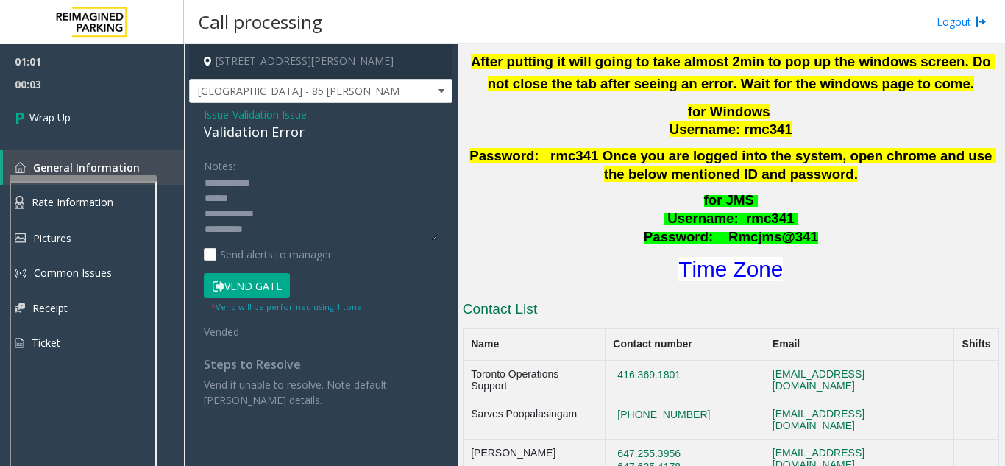
scroll to position [67, 0]
drag, startPoint x: 431, startPoint y: 224, endPoint x: 381, endPoint y: 245, distance: 54.1
click at [443, 251] on div "Notes: Send alerts to manager Vend Gate * Vend will be performed using 1 tone V…" at bounding box center [321, 280] width 256 height 255
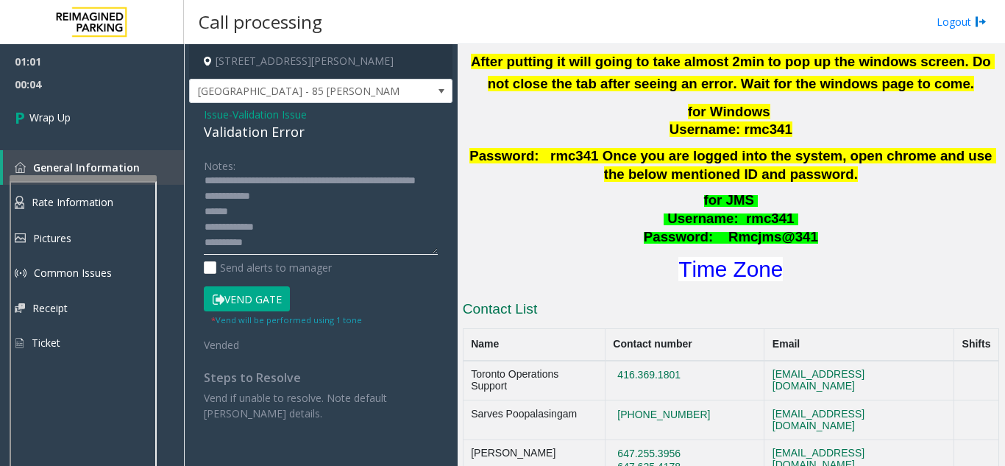
click at [233, 227] on textarea at bounding box center [321, 214] width 234 height 81
click at [285, 224] on textarea at bounding box center [321, 214] width 234 height 81
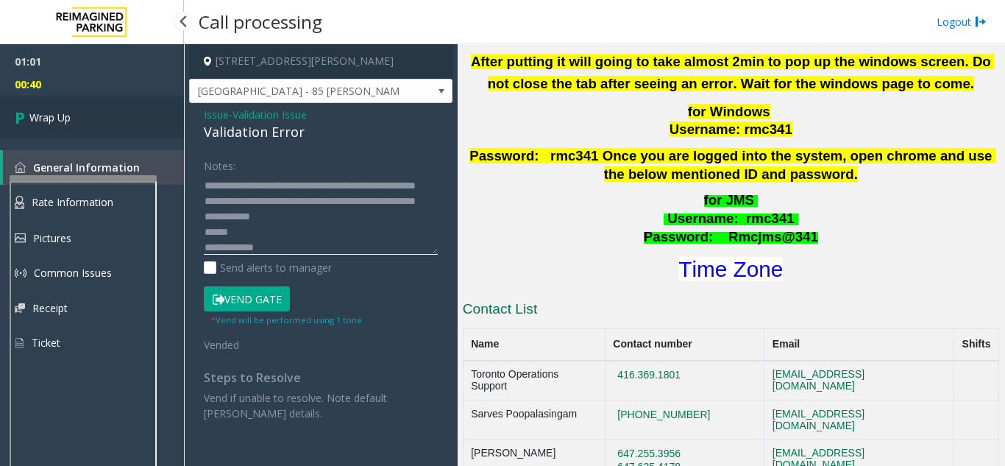
type textarea "**********"
click at [105, 130] on link "Wrap Up" at bounding box center [92, 117] width 184 height 43
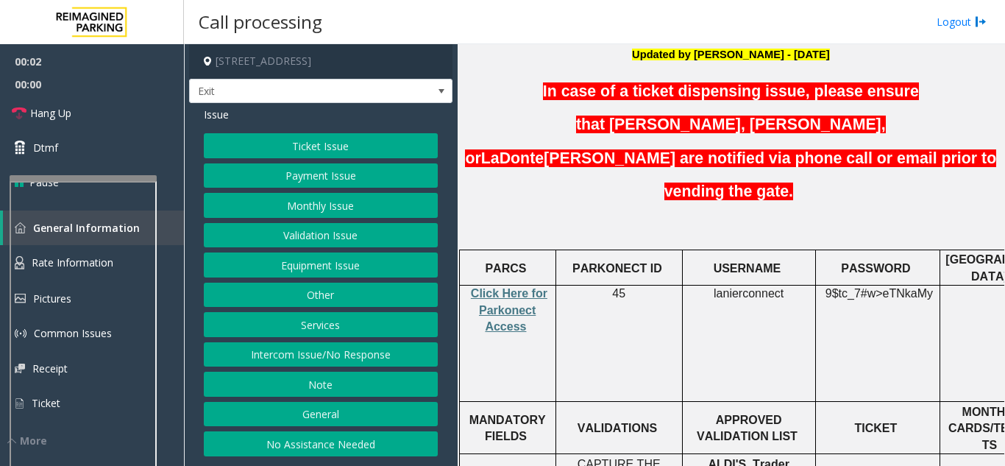
scroll to position [442, 0]
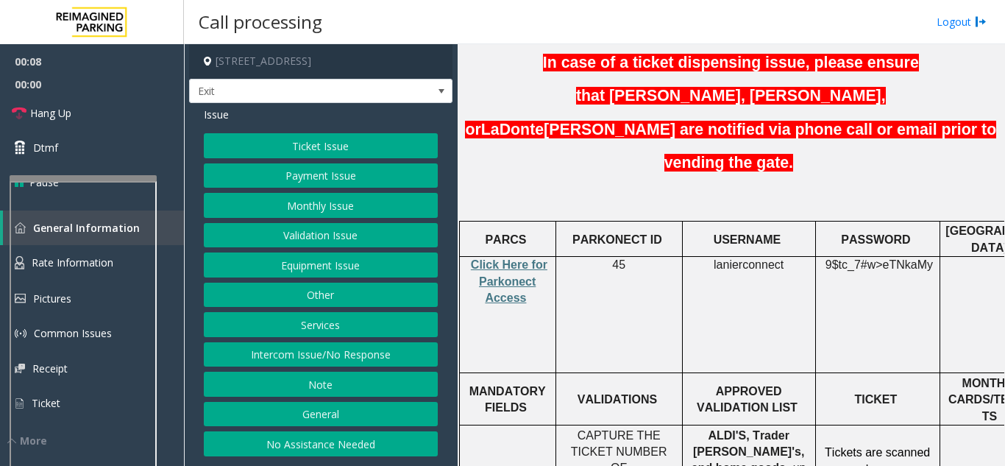
click at [310, 152] on button "Ticket Issue" at bounding box center [321, 145] width 234 height 25
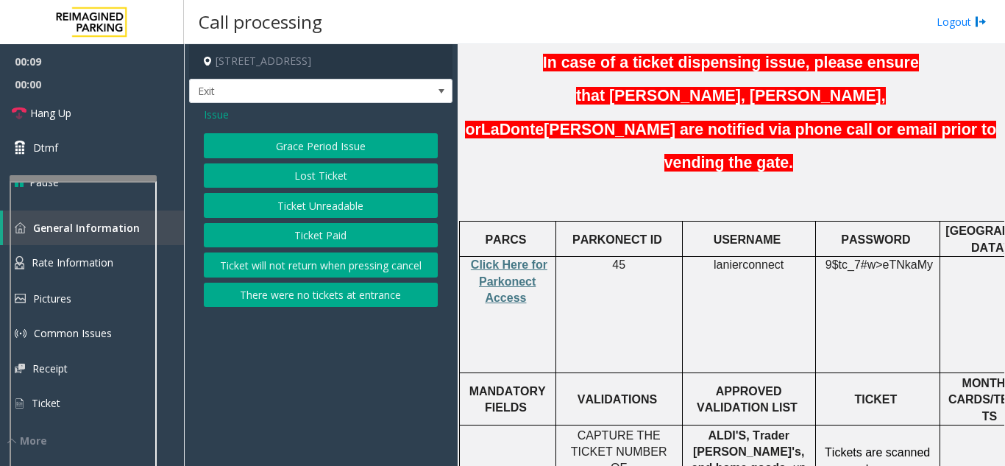
click at [526, 257] on p "Click Here for Parkonect Access" at bounding box center [507, 281] width 85 height 49
click at [520, 257] on p "Click Here for Parkonect Access" at bounding box center [507, 281] width 85 height 49
click at [213, 119] on span "Issue" at bounding box center [216, 114] width 25 height 15
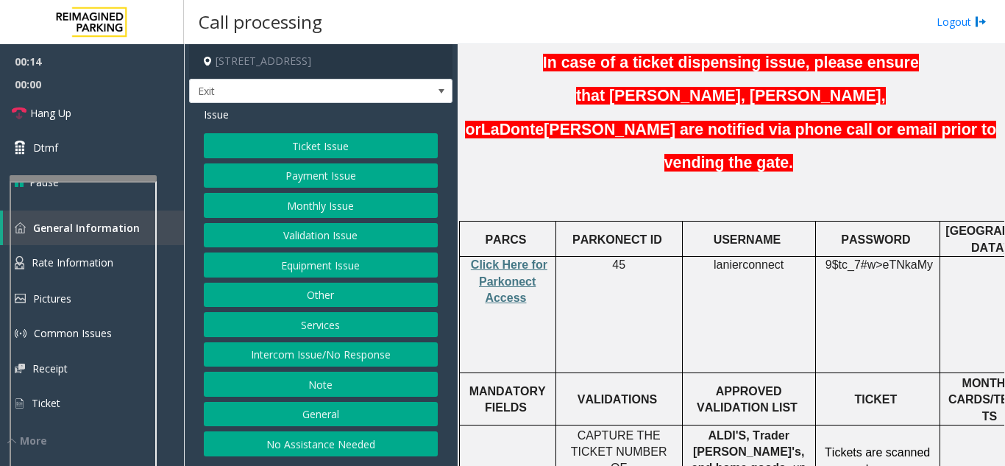
click at [355, 252] on button "Equipment Issue" at bounding box center [321, 264] width 234 height 25
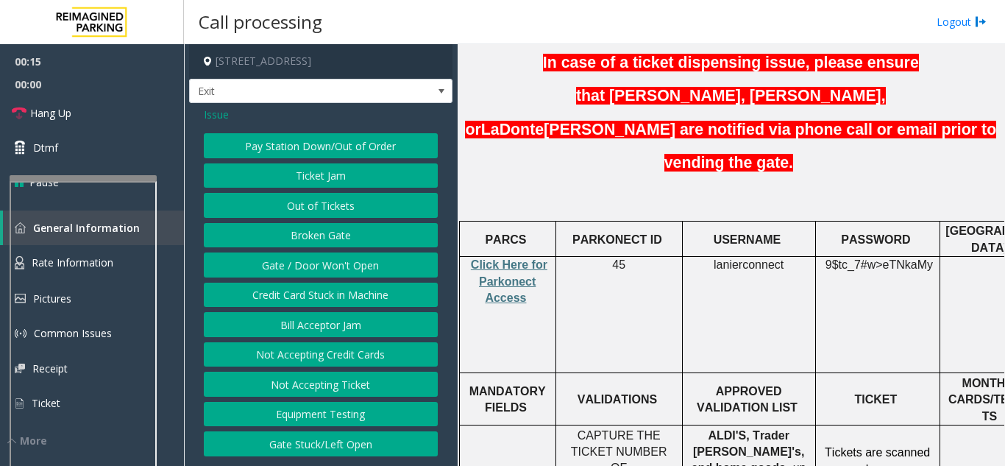
click at [347, 258] on button "Gate / Door Won't Open" at bounding box center [321, 264] width 234 height 25
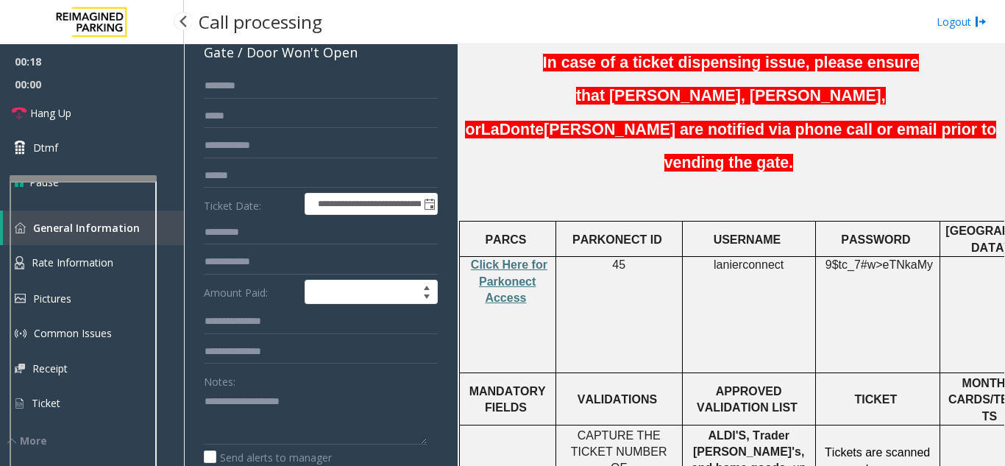
scroll to position [221, 0]
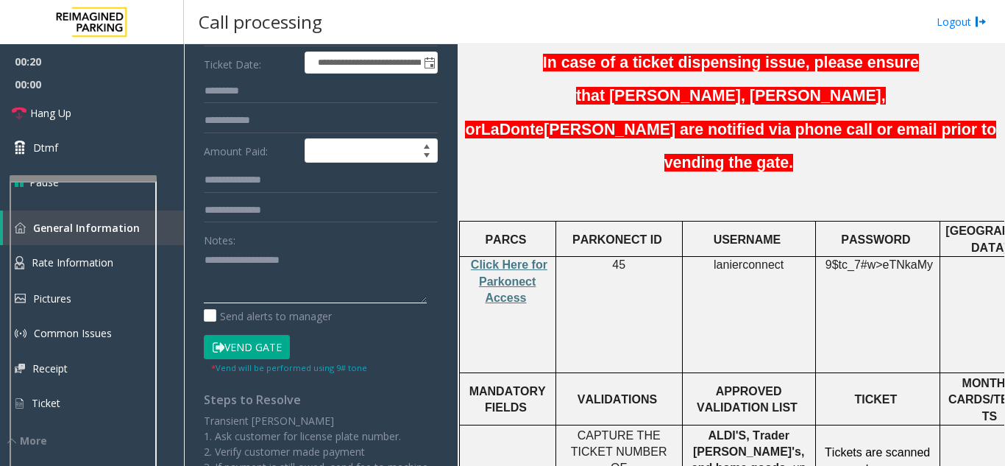
paste textarea "**********"
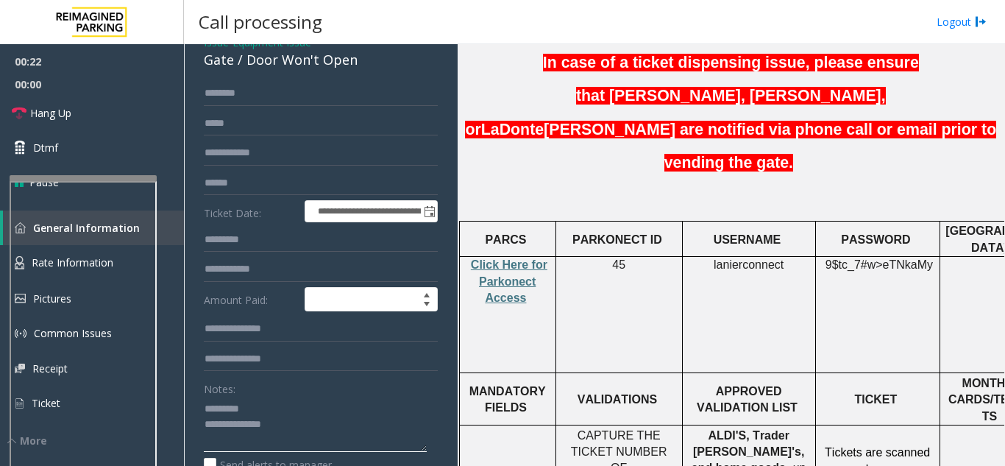
scroll to position [0, 0]
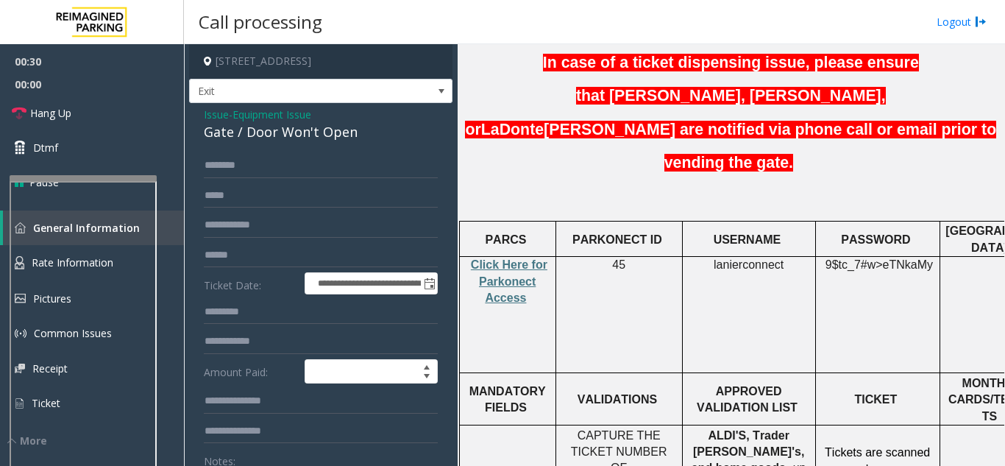
type textarea "**********"
click at [254, 117] on span "Equipment Issue" at bounding box center [272, 114] width 79 height 15
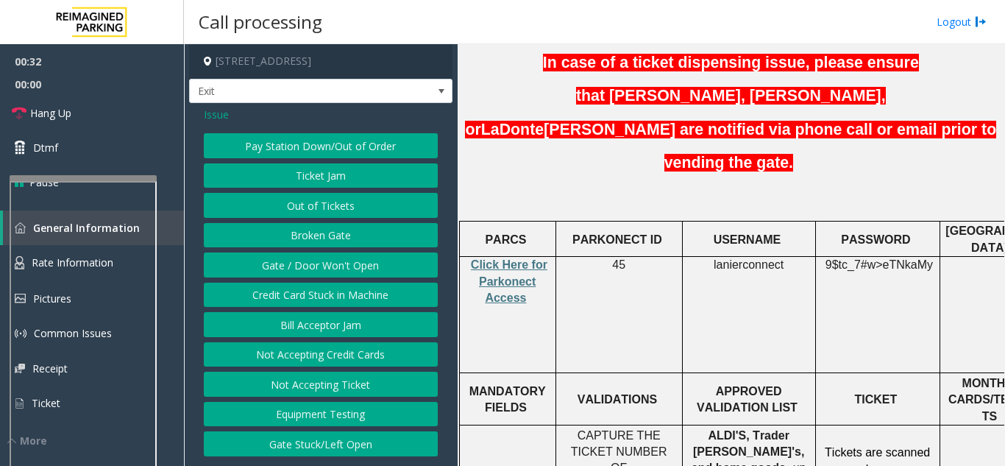
click at [220, 112] on span "Issue" at bounding box center [216, 114] width 25 height 15
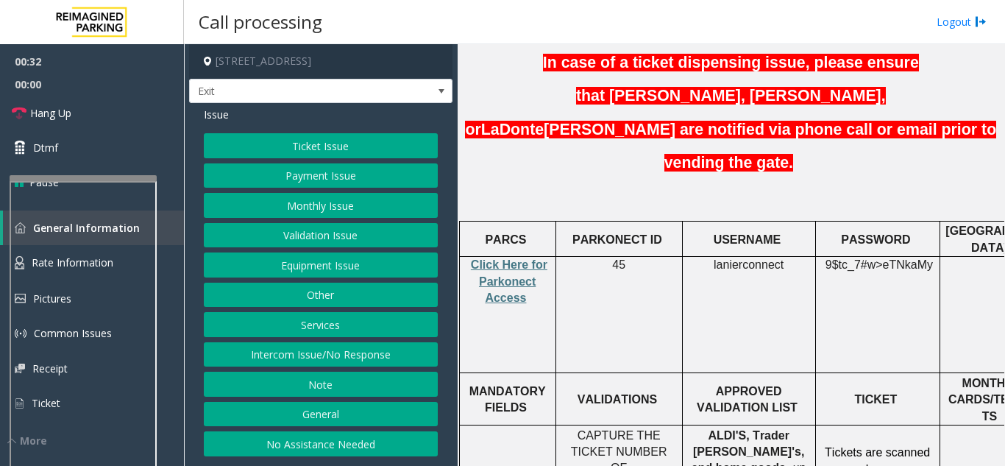
click at [273, 141] on button "Ticket Issue" at bounding box center [321, 145] width 234 height 25
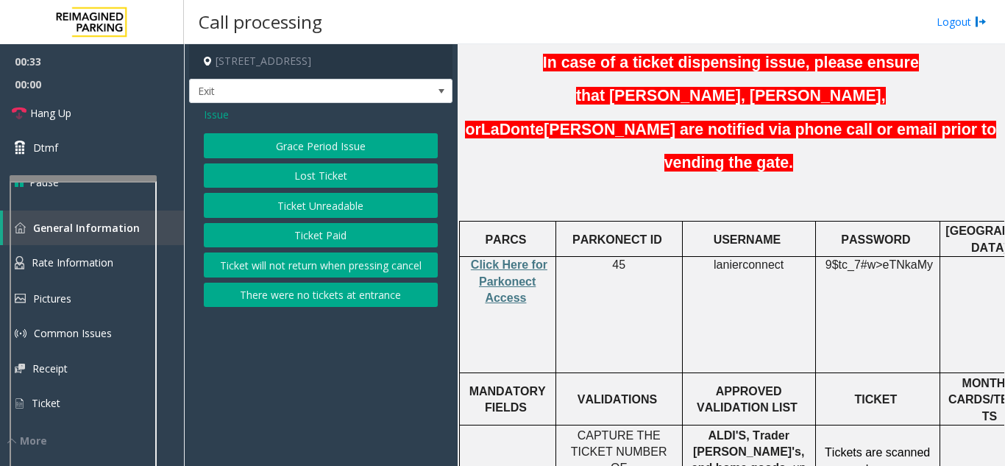
click at [330, 231] on button "Ticket Paid" at bounding box center [321, 235] width 234 height 25
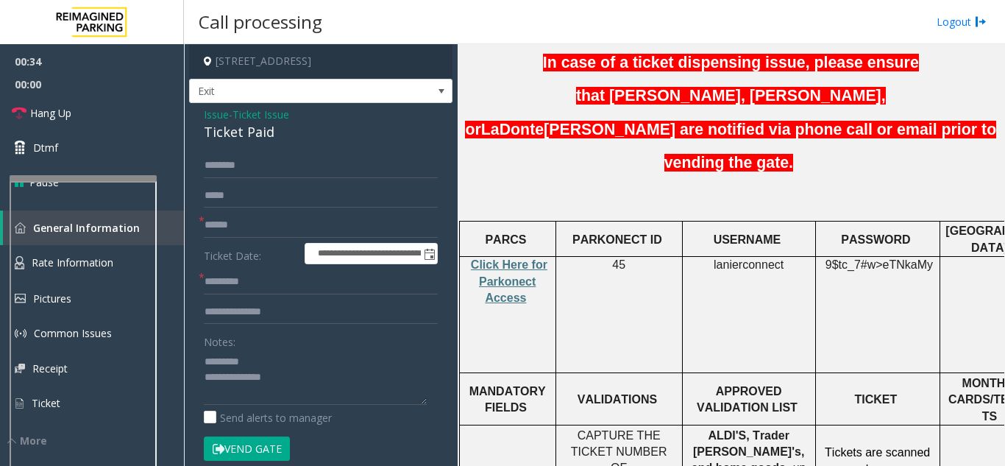
click at [218, 123] on div "Ticket Paid" at bounding box center [321, 132] width 234 height 20
click at [511, 258] on span "Click Here for Parkonect Access" at bounding box center [509, 281] width 77 height 46
click at [723, 258] on span "lanierconnect" at bounding box center [749, 264] width 70 height 13
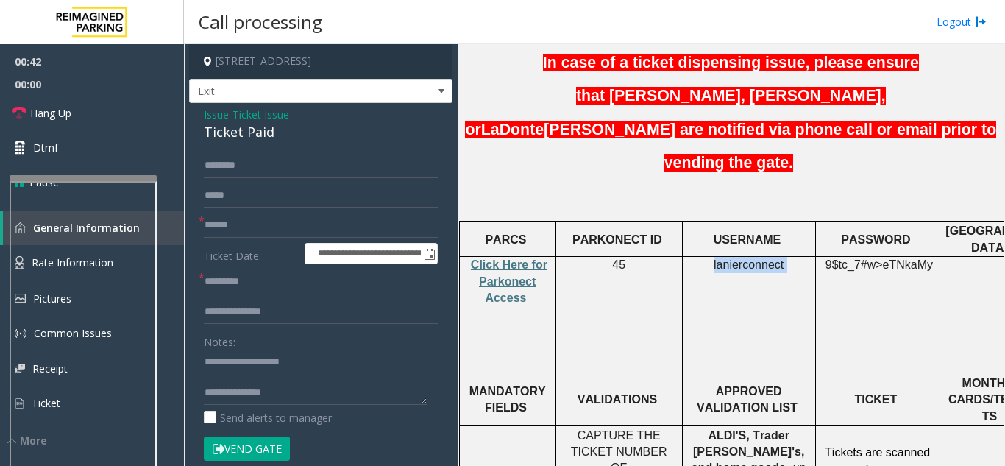
click at [723, 258] on span "lanierconnect" at bounding box center [749, 264] width 70 height 13
copy p "lanierconnect"
click at [291, 393] on textarea at bounding box center [315, 377] width 223 height 55
type textarea "**********"
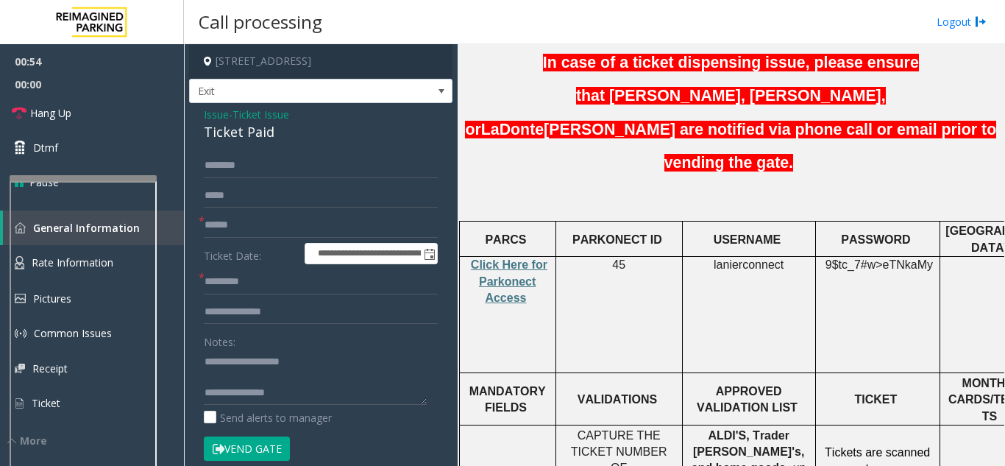
click at [255, 110] on span "Ticket Issue" at bounding box center [261, 114] width 57 height 15
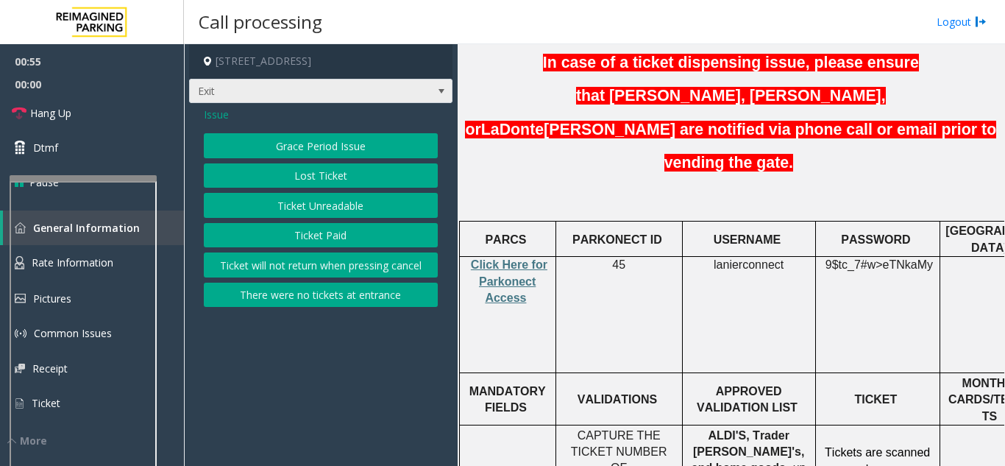
click at [216, 102] on span "Exit" at bounding box center [295, 91] width 210 height 24
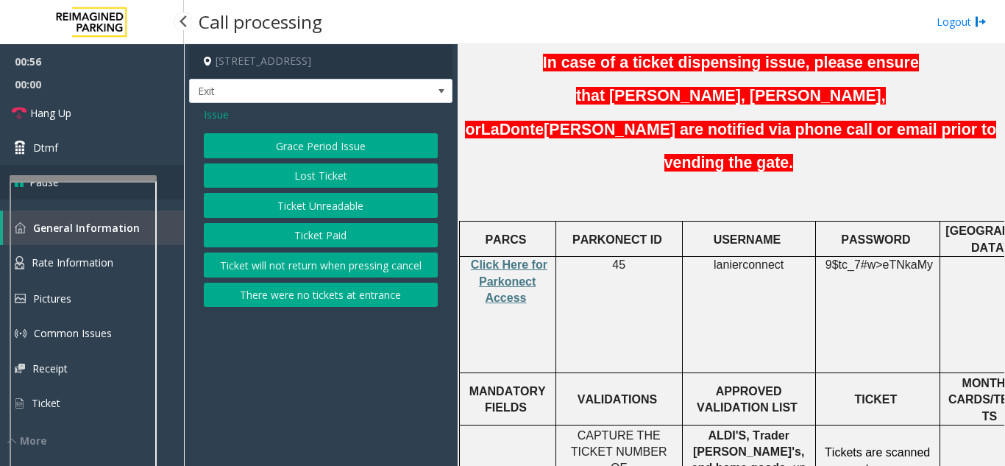
click at [181, 175] on link "Pause" at bounding box center [92, 182] width 184 height 35
click at [207, 117] on span "Issue" at bounding box center [216, 114] width 25 height 15
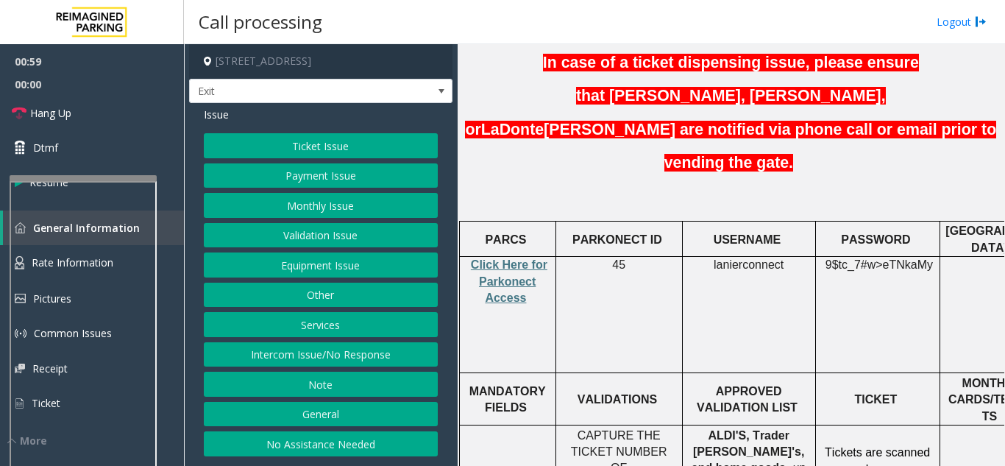
click at [336, 331] on button "Services" at bounding box center [321, 324] width 234 height 25
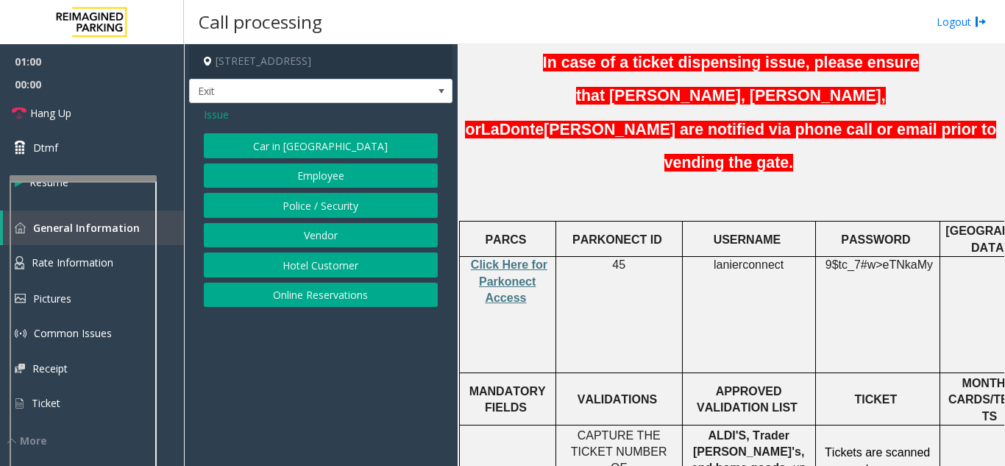
click at [351, 288] on button "Online Reservations" at bounding box center [321, 295] width 234 height 25
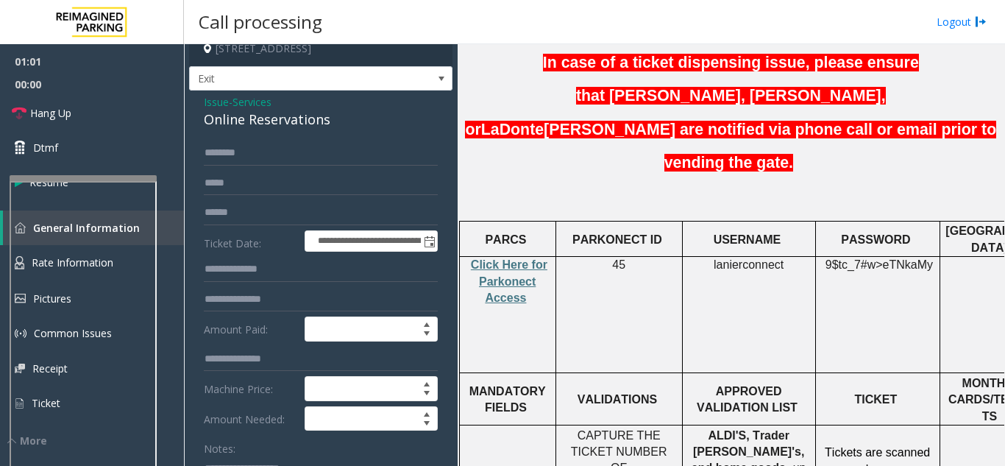
scroll to position [0, 0]
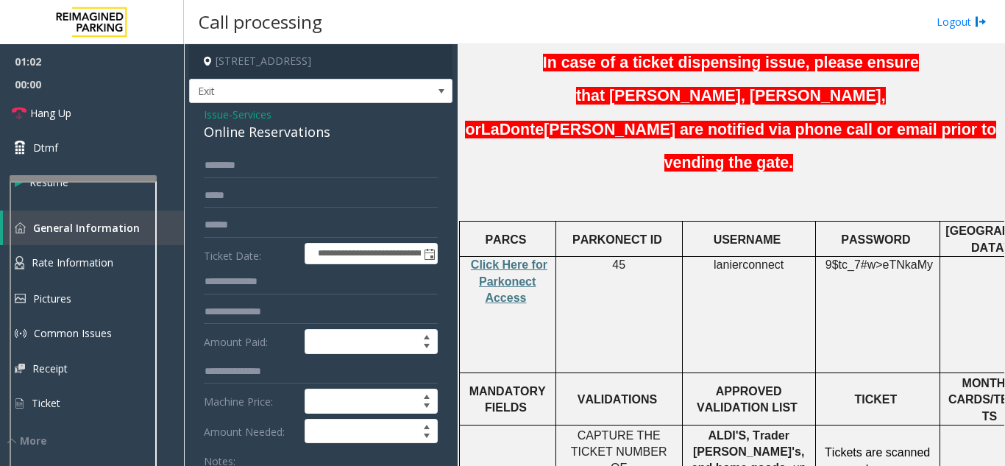
click at [227, 142] on div "Online Reservations" at bounding box center [321, 132] width 234 height 20
drag, startPoint x: 229, startPoint y: 143, endPoint x: 218, endPoint y: 133, distance: 14.6
click at [218, 133] on div "Online Reservations" at bounding box center [321, 132] width 234 height 20
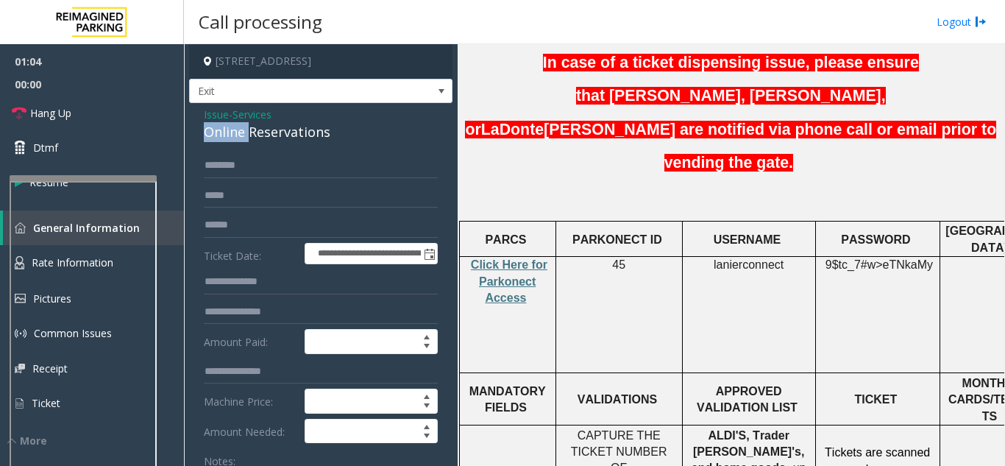
click at [218, 133] on div "Online Reservations" at bounding box center [321, 132] width 234 height 20
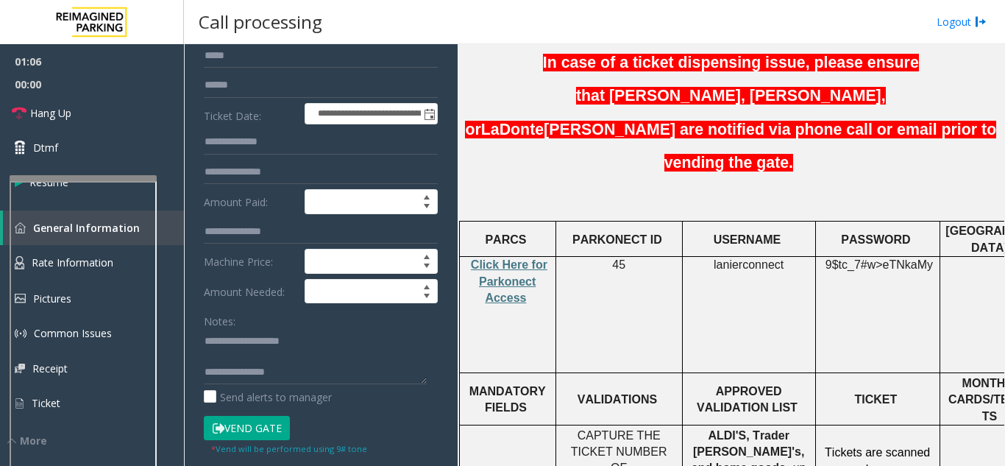
scroll to position [221, 0]
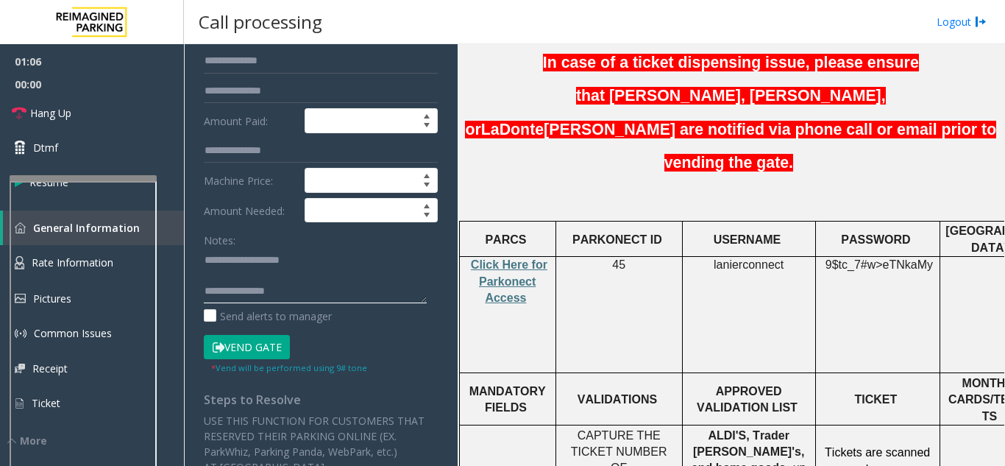
drag, startPoint x: 241, startPoint y: 258, endPoint x: 305, endPoint y: 263, distance: 63.5
click at [305, 262] on textarea at bounding box center [315, 275] width 223 height 55
paste textarea "********"
click at [346, 269] on textarea at bounding box center [315, 275] width 223 height 55
click at [342, 267] on textarea at bounding box center [315, 275] width 223 height 55
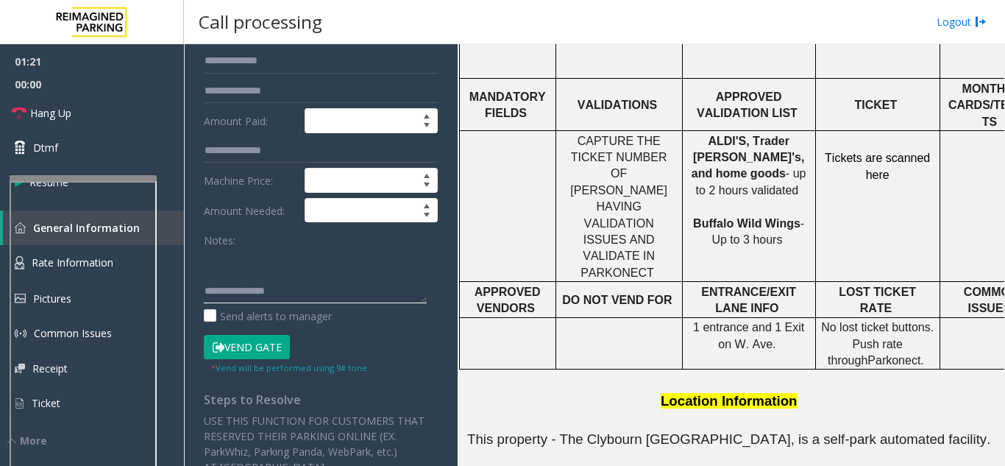
scroll to position [294, 0]
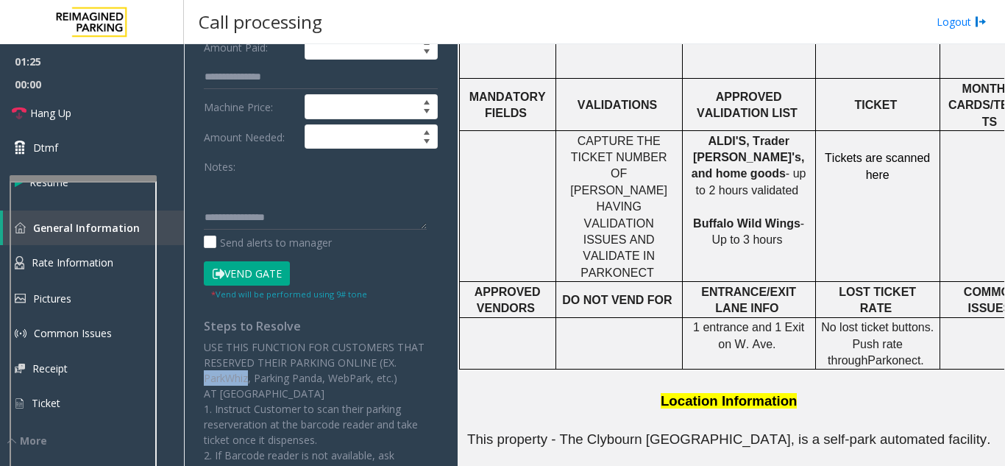
drag, startPoint x: 203, startPoint y: 378, endPoint x: 247, endPoint y: 381, distance: 44.3
click at [247, 381] on div "**********" at bounding box center [321, 284] width 256 height 851
copy p "ParkWhiz"
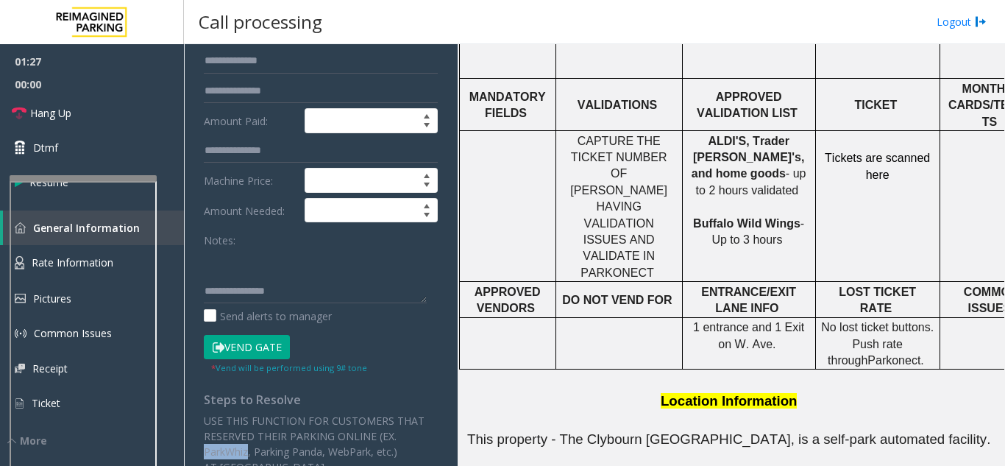
scroll to position [0, 0]
click at [397, 258] on textarea at bounding box center [315, 275] width 223 height 55
paste textarea "********"
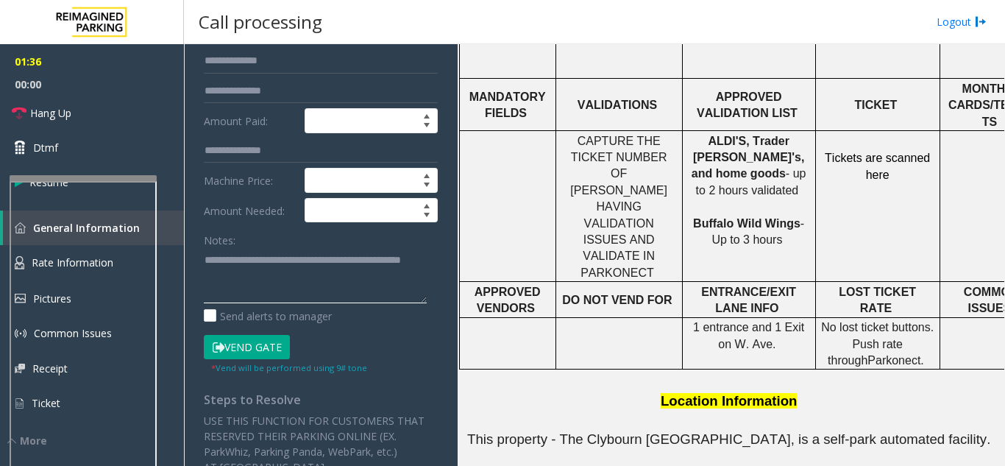
scroll to position [46, 0]
paste textarea "**********"
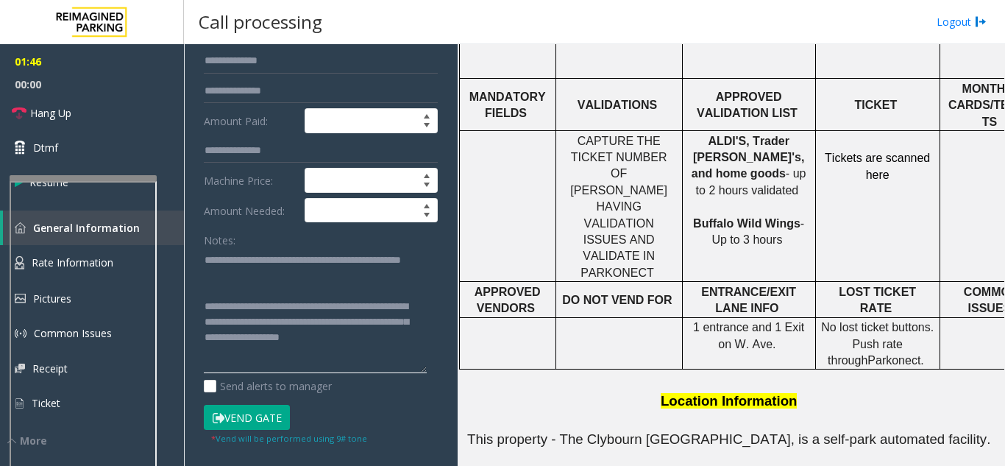
scroll to position [0, 0]
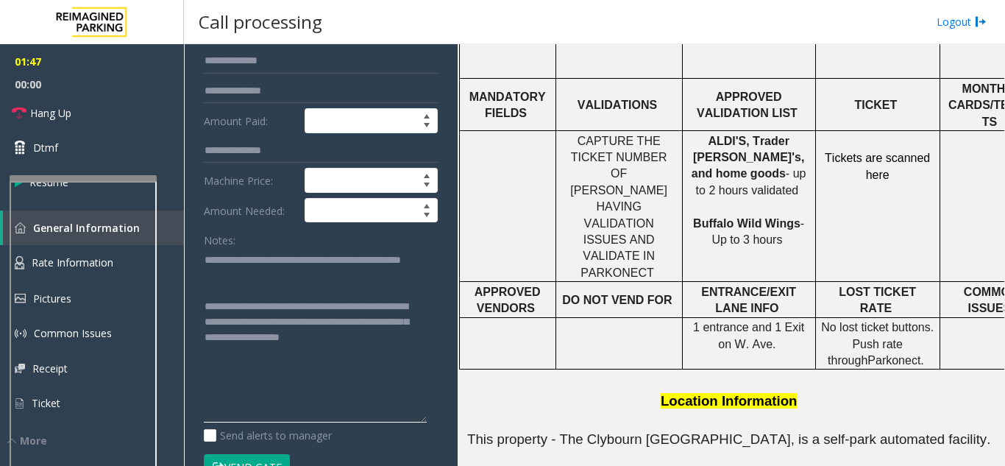
drag, startPoint x: 424, startPoint y: 300, endPoint x: 436, endPoint y: 419, distance: 120.5
click at [436, 419] on div "**********" at bounding box center [321, 417] width 256 height 971
type textarea "**********"
click at [117, 123] on link "Hang Up" at bounding box center [92, 113] width 184 height 35
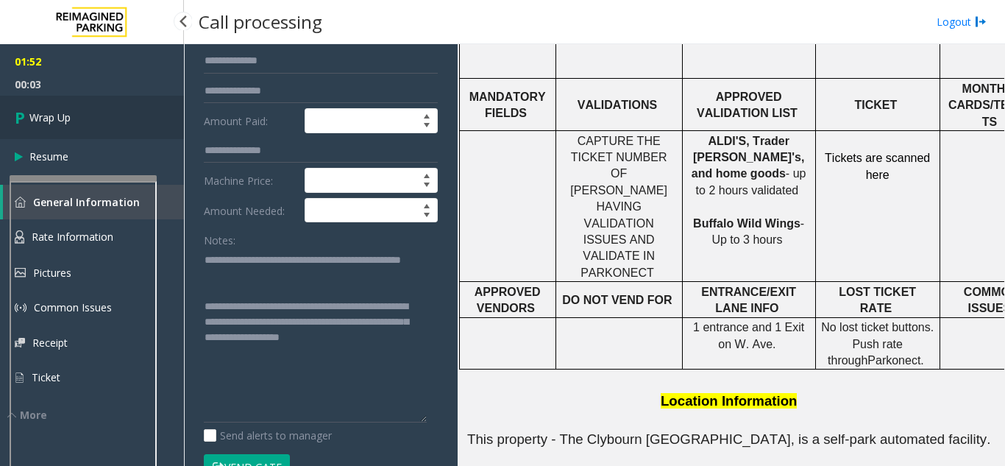
click at [117, 123] on link "Wrap Up" at bounding box center [92, 117] width 184 height 43
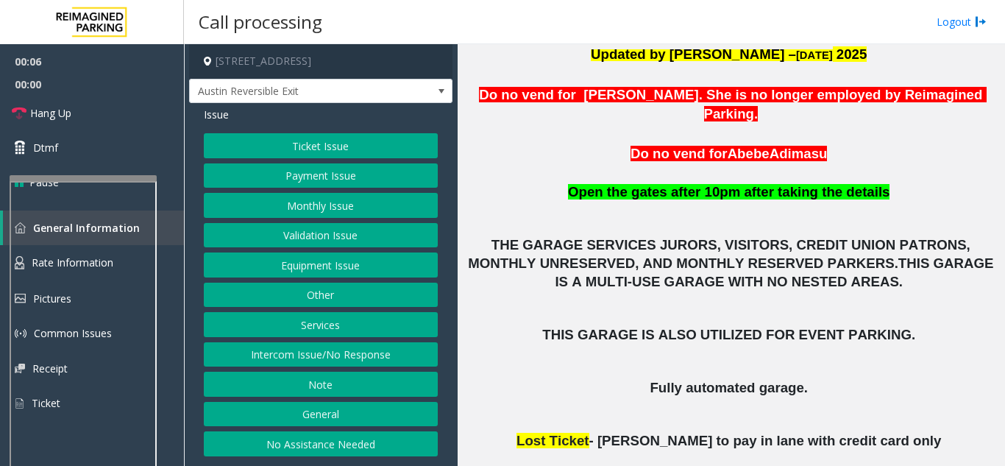
scroll to position [294, 0]
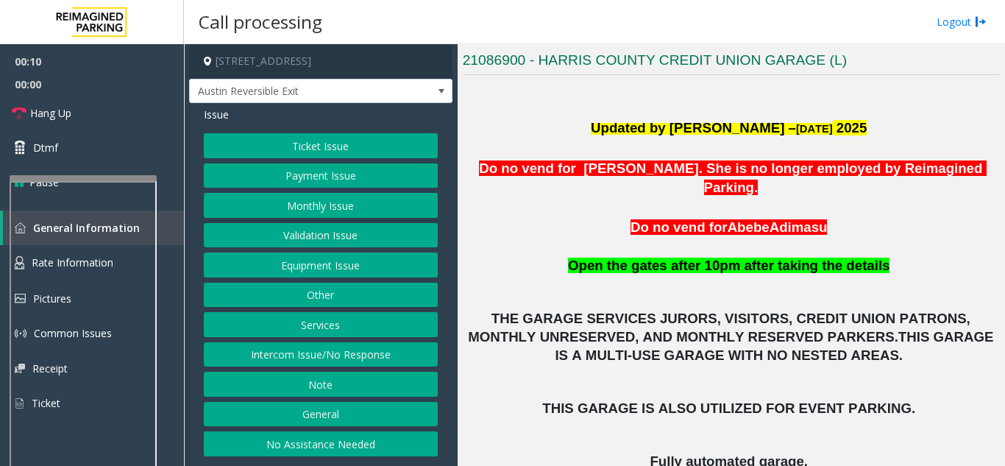
click at [317, 213] on button "Monthly Issue" at bounding box center [321, 205] width 234 height 25
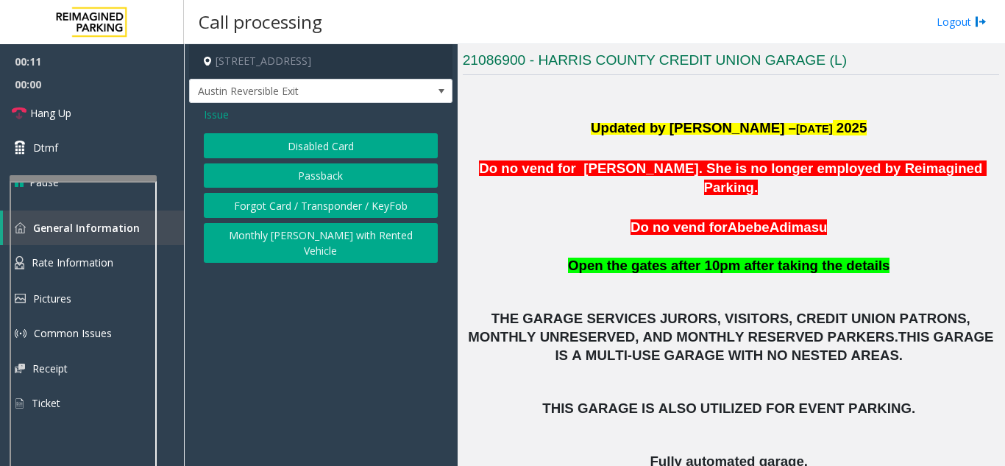
click at [275, 152] on button "Disabled Card" at bounding box center [321, 145] width 234 height 25
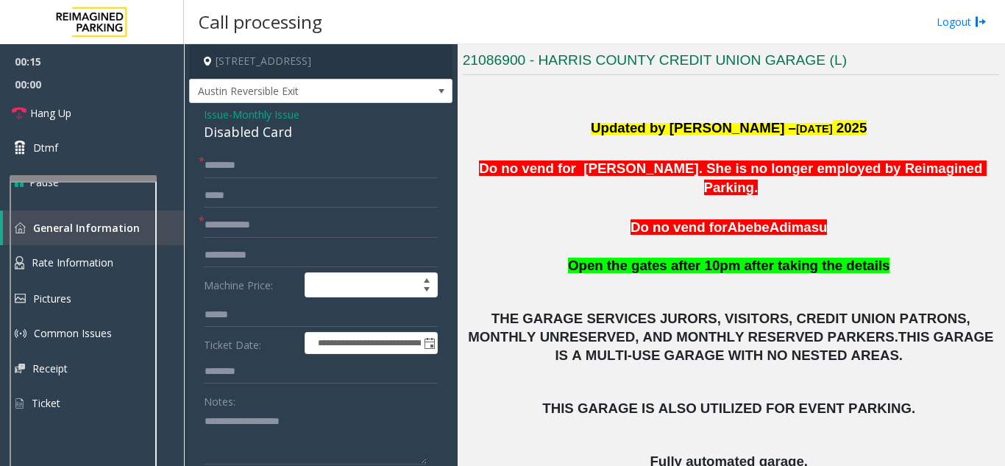
scroll to position [18, 0]
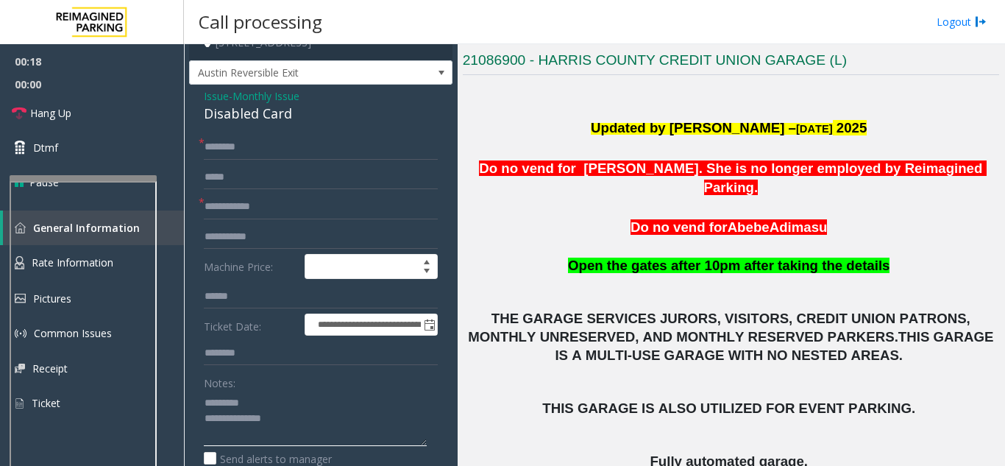
type textarea "**********"
click at [238, 218] on input "text" at bounding box center [321, 206] width 234 height 25
type input "**********"
click at [255, 123] on div "Disabled Card" at bounding box center [321, 114] width 234 height 20
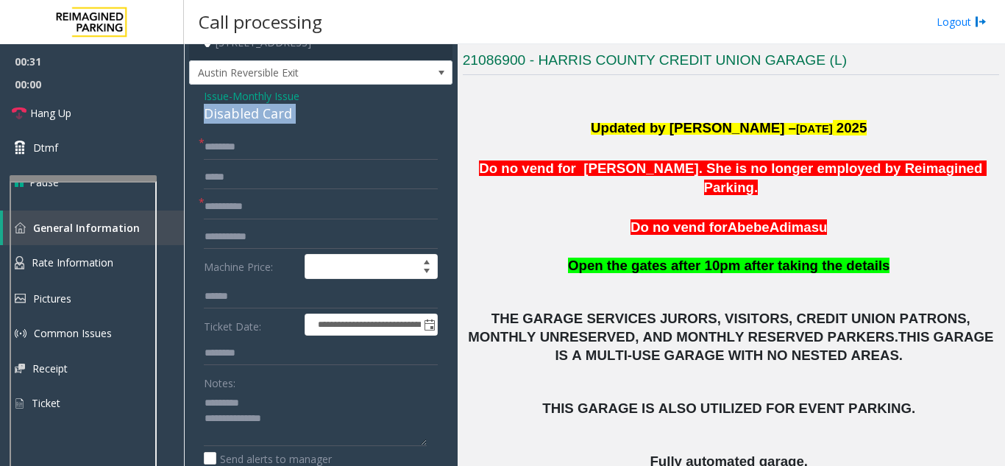
click at [255, 123] on div "Disabled Card" at bounding box center [321, 114] width 234 height 20
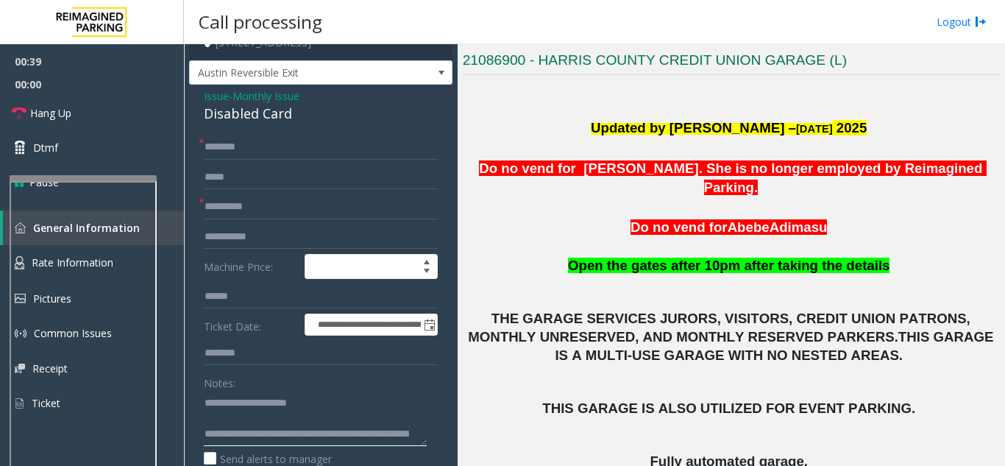
type textarea "**********"
click at [272, 144] on input "text" at bounding box center [321, 147] width 234 height 25
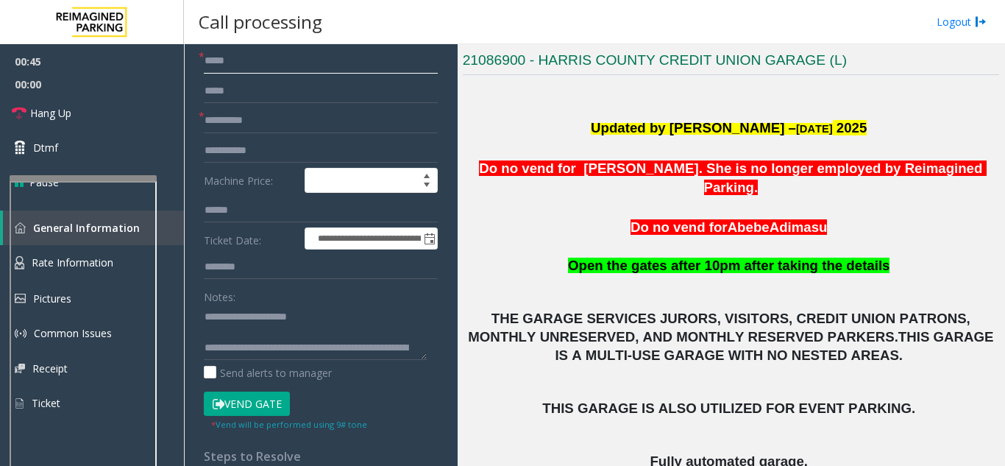
scroll to position [239, 0]
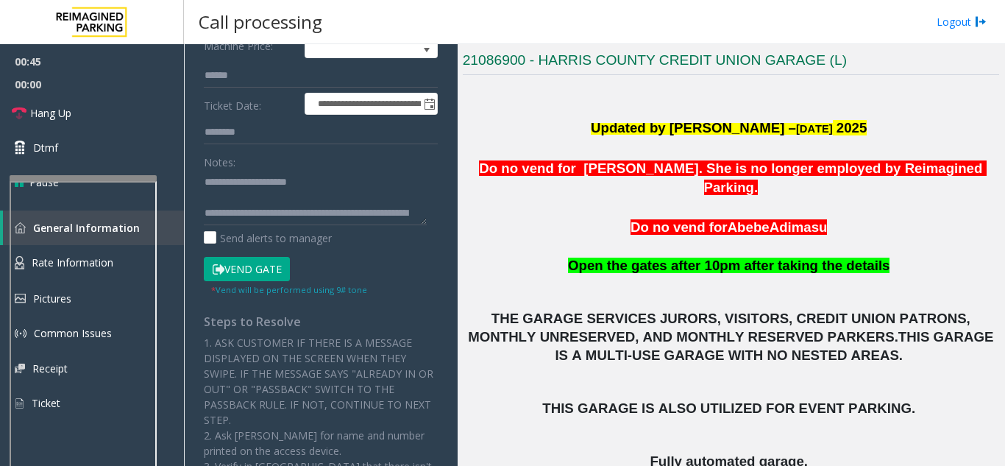
type input "****"
click at [239, 274] on button "Vend Gate" at bounding box center [247, 269] width 86 height 25
click at [240, 274] on button "Vend Gate" at bounding box center [247, 269] width 86 height 25
click at [88, 149] on link "Dtmf" at bounding box center [92, 147] width 184 height 35
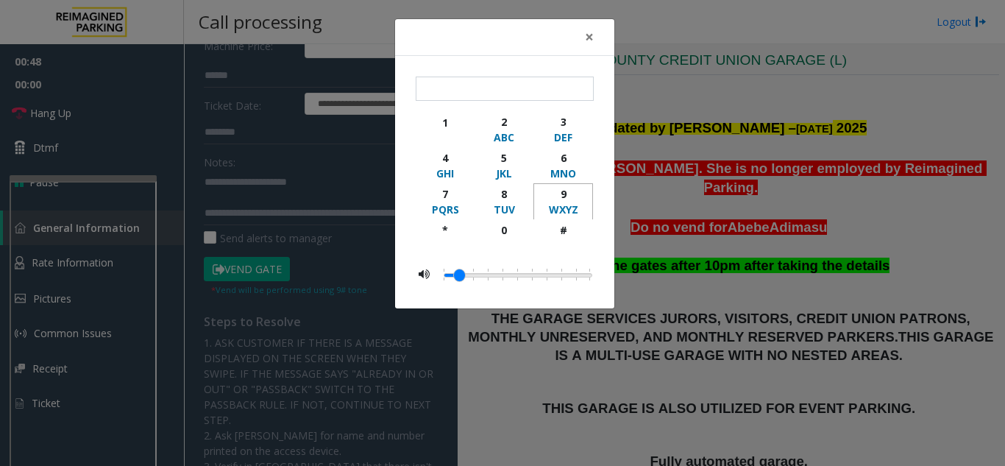
drag, startPoint x: 551, startPoint y: 207, endPoint x: 559, endPoint y: 208, distance: 8.2
click at [553, 206] on div "WXYZ" at bounding box center [563, 209] width 40 height 15
drag, startPoint x: 569, startPoint y: 217, endPoint x: 564, endPoint y: 226, distance: 10.2
click at [569, 218] on button "9 WXYZ" at bounding box center [564, 201] width 60 height 36
type input "**"
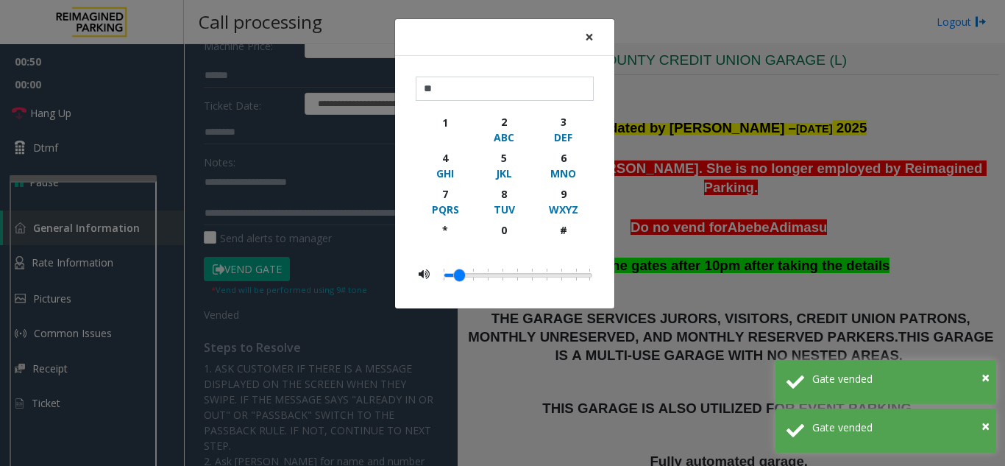
click at [587, 37] on span "×" at bounding box center [589, 36] width 9 height 21
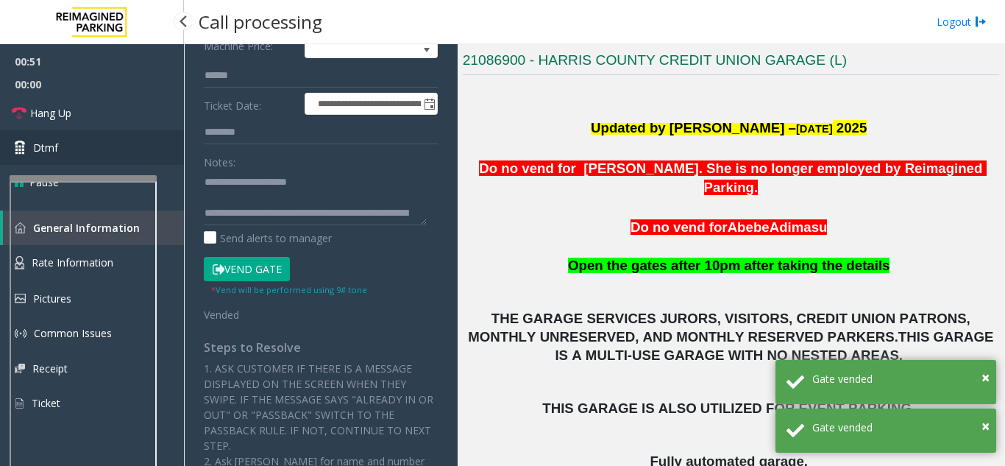
click at [76, 138] on link "Dtmf" at bounding box center [92, 147] width 184 height 35
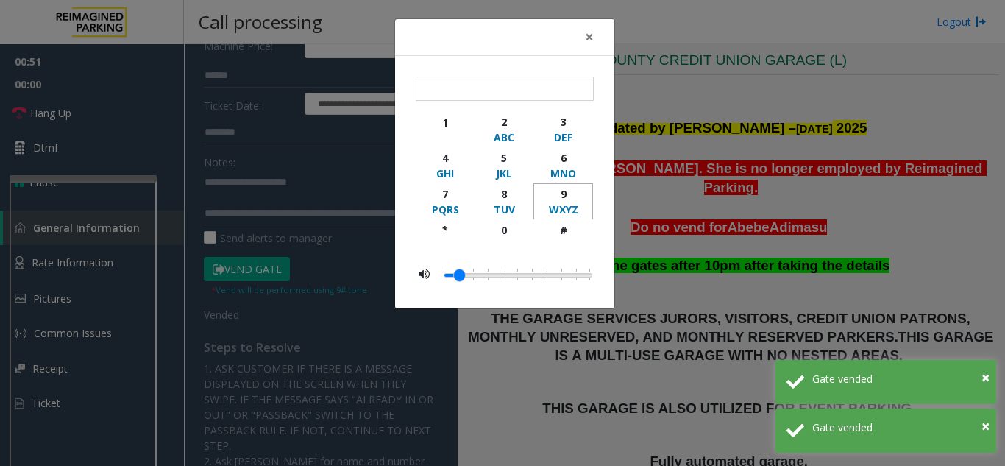
click at [564, 201] on div "9" at bounding box center [563, 193] width 40 height 15
click at [544, 251] on button "#" at bounding box center [564, 236] width 60 height 35
type input "**"
click at [720, 100] on div "× ** 1 2 ABC 3 DEF 4 GHI 5 JKL 6 MNO 7 PQRS 8 TUV 9 WXYZ * 0 #" at bounding box center [502, 233] width 1005 height 466
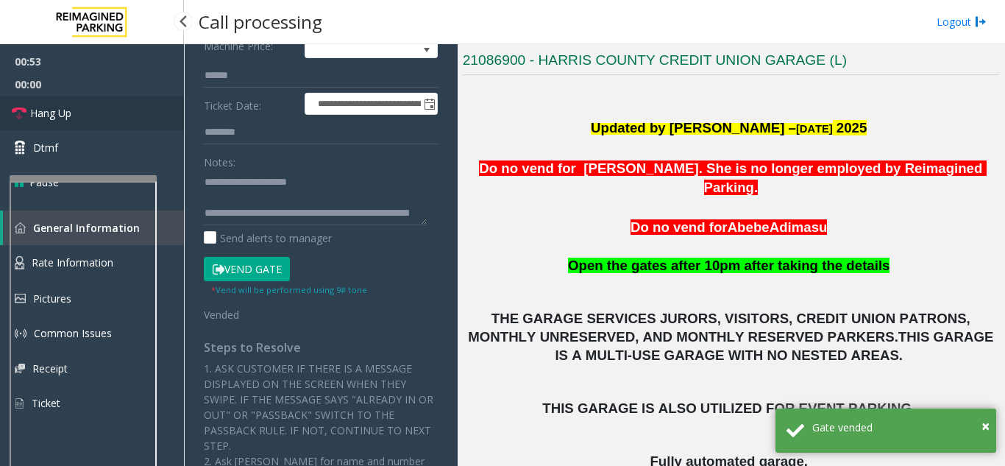
click at [85, 107] on link "Hang Up" at bounding box center [92, 113] width 184 height 35
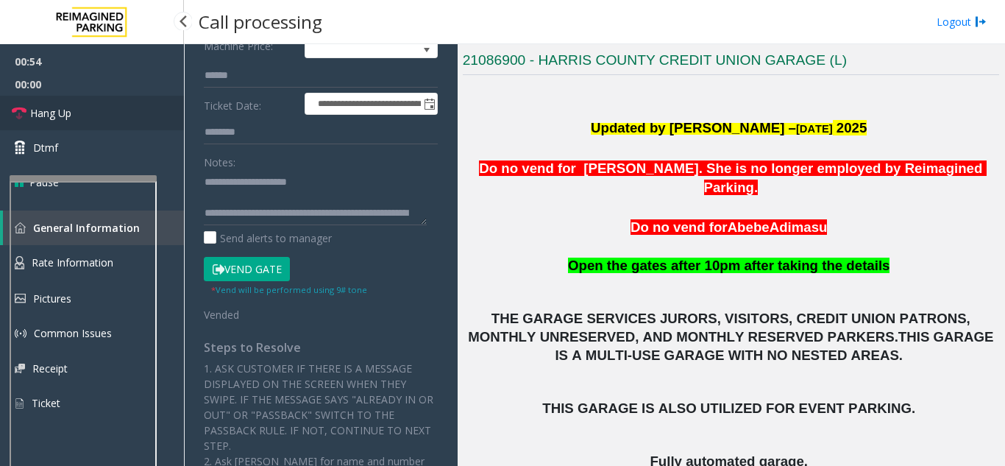
click at [85, 107] on link "Hang Up" at bounding box center [92, 113] width 184 height 35
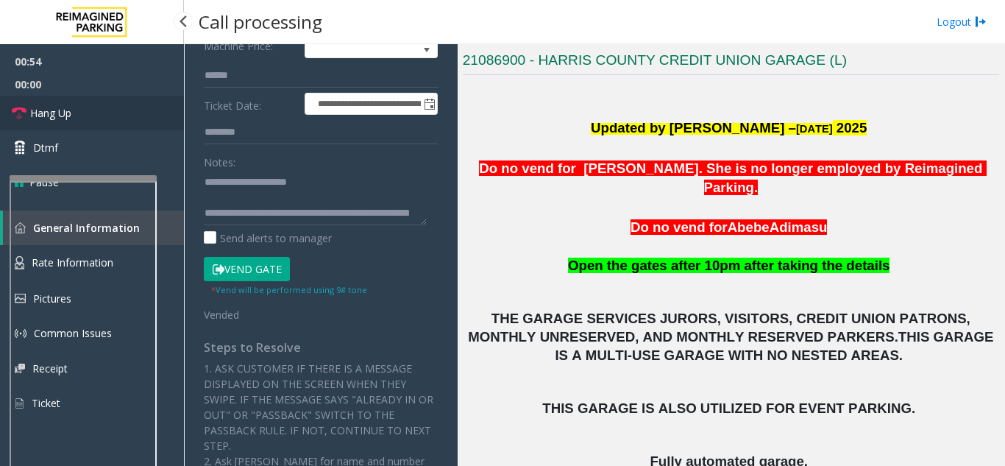
click at [85, 107] on link "Hang Up" at bounding box center [92, 113] width 184 height 35
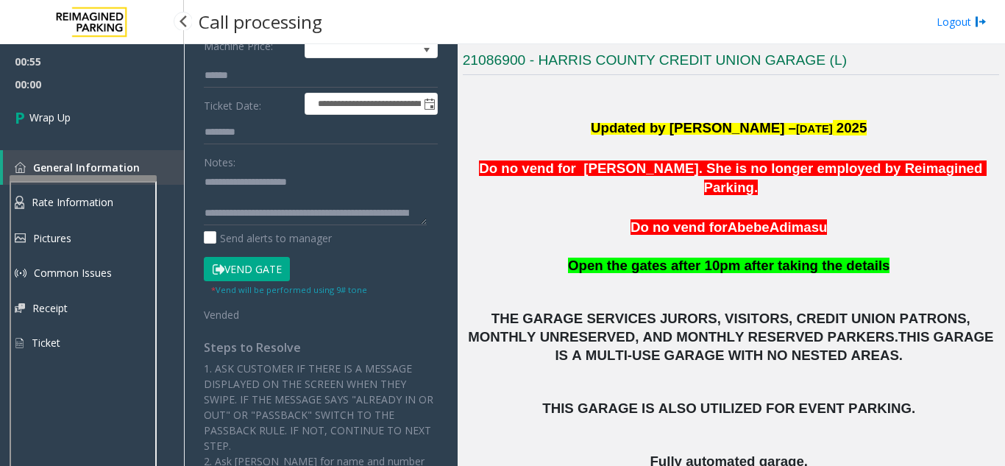
click at [85, 107] on link "Wrap Up" at bounding box center [92, 117] width 184 height 43
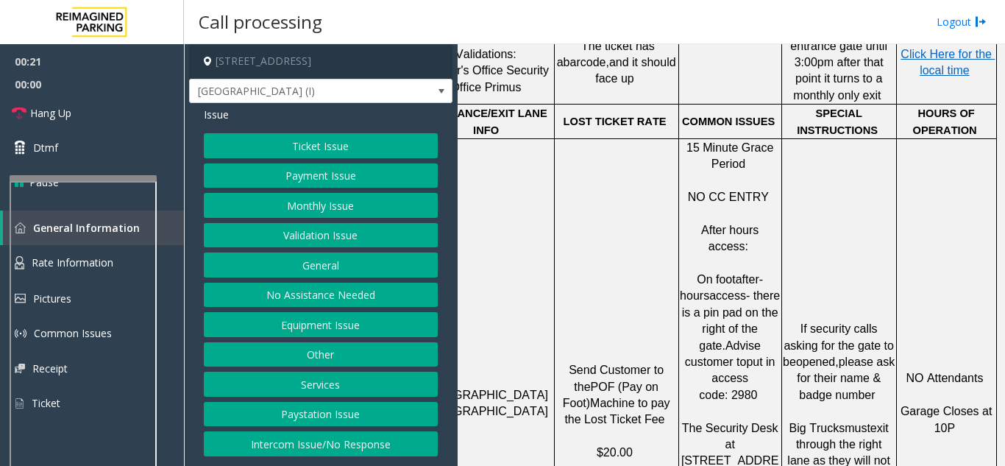
scroll to position [1104, 272]
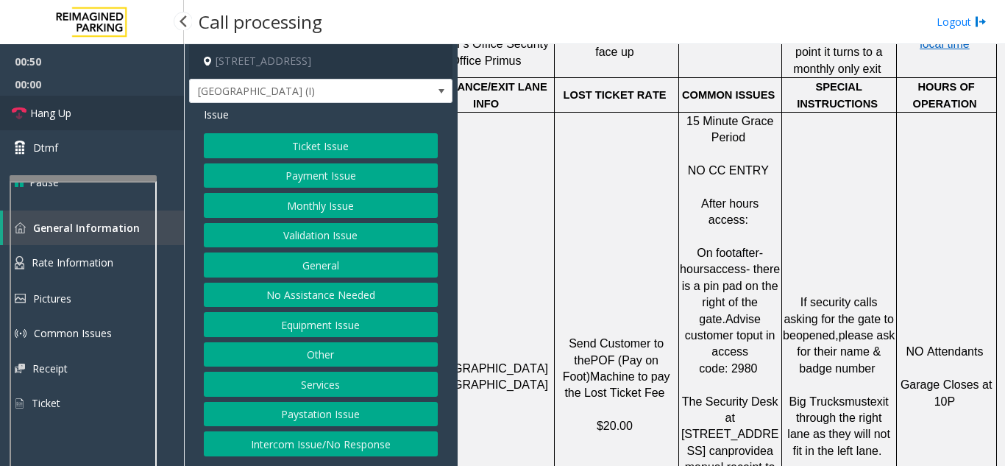
click at [93, 127] on link "Hang Up" at bounding box center [92, 113] width 184 height 35
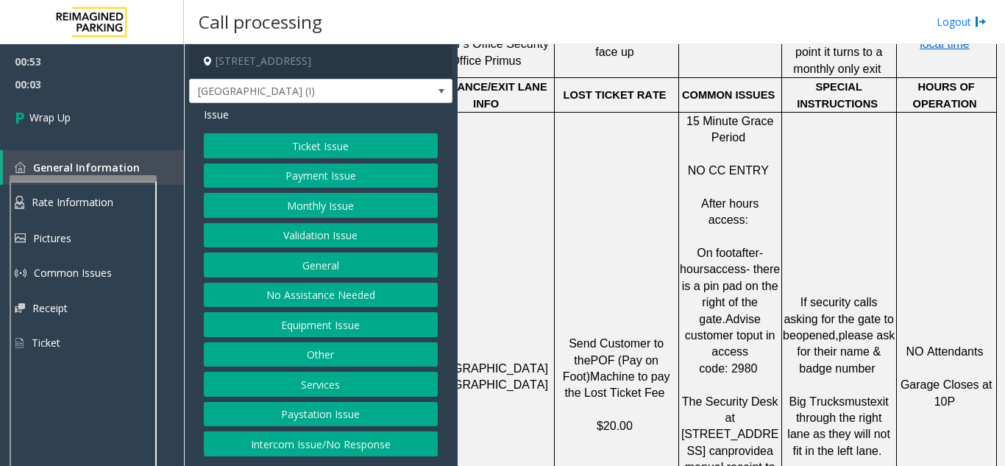
click at [406, 326] on button "Equipment Issue" at bounding box center [321, 324] width 234 height 25
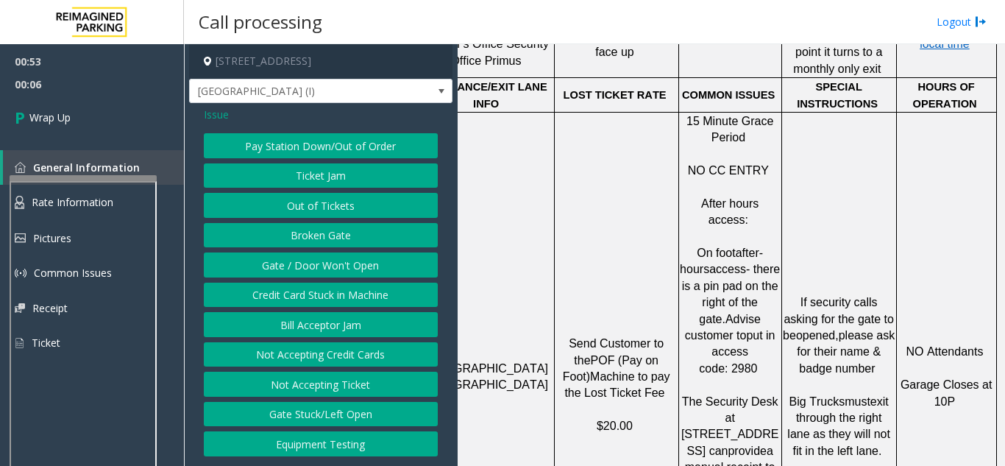
click at [284, 270] on button "Gate / Door Won't Open" at bounding box center [321, 264] width 234 height 25
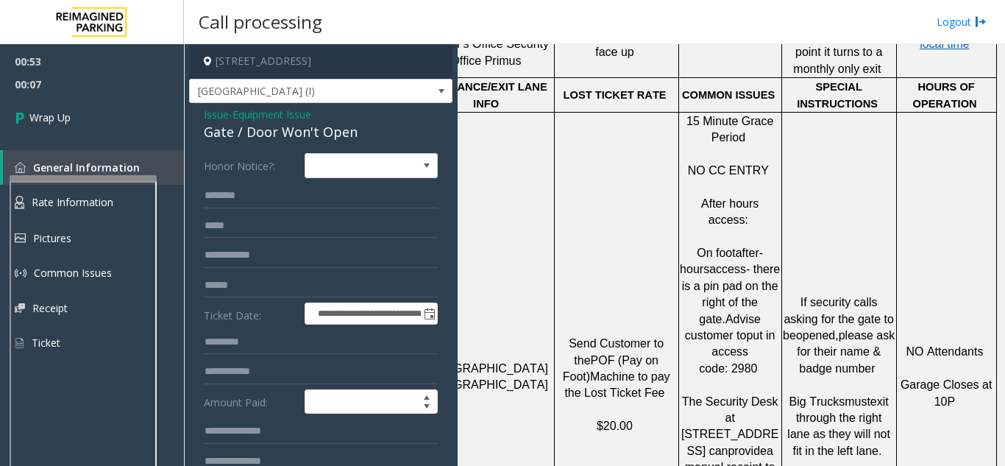
scroll to position [221, 0]
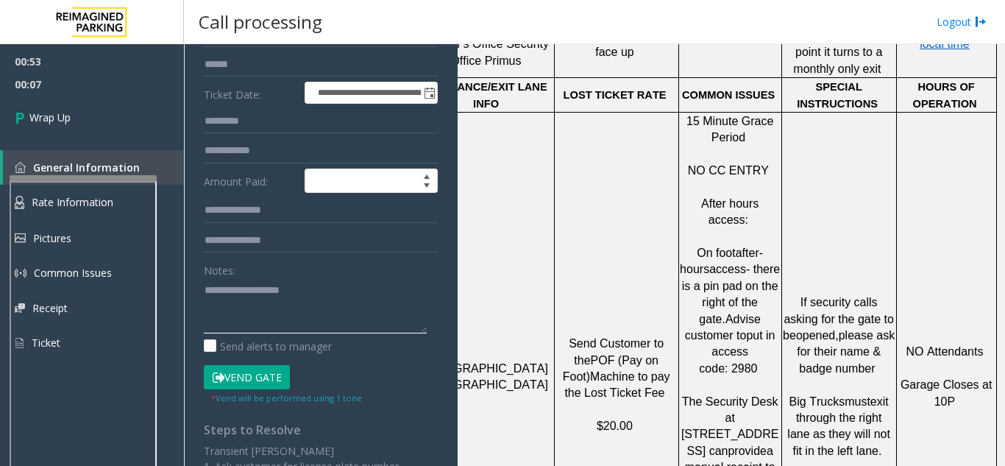
click at [253, 327] on textarea at bounding box center [315, 305] width 223 height 55
paste textarea "**********"
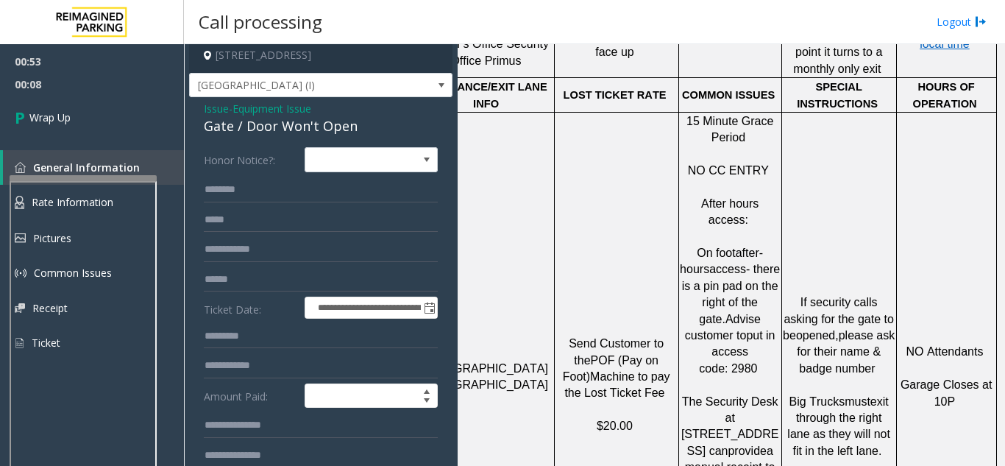
scroll to position [0, 0]
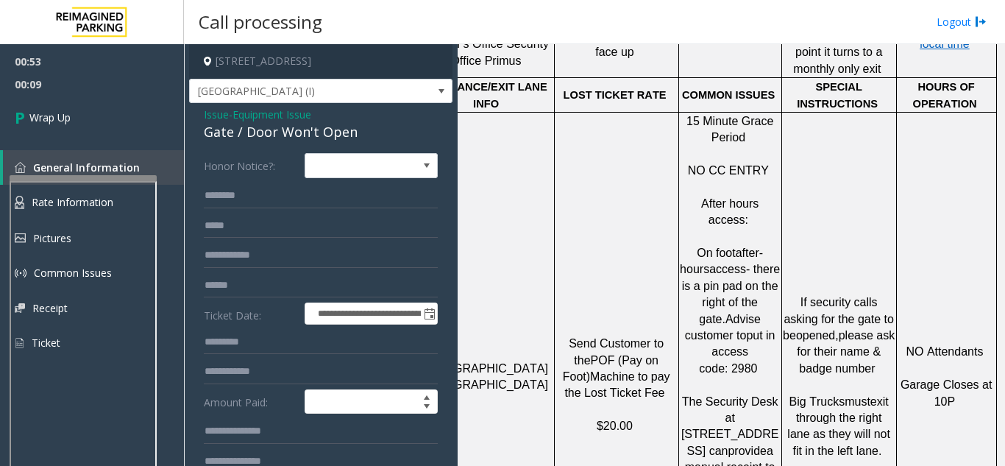
click at [227, 135] on div "Gate / Door Won't Open" at bounding box center [321, 132] width 234 height 20
copy div "Gate / Door Won't Open"
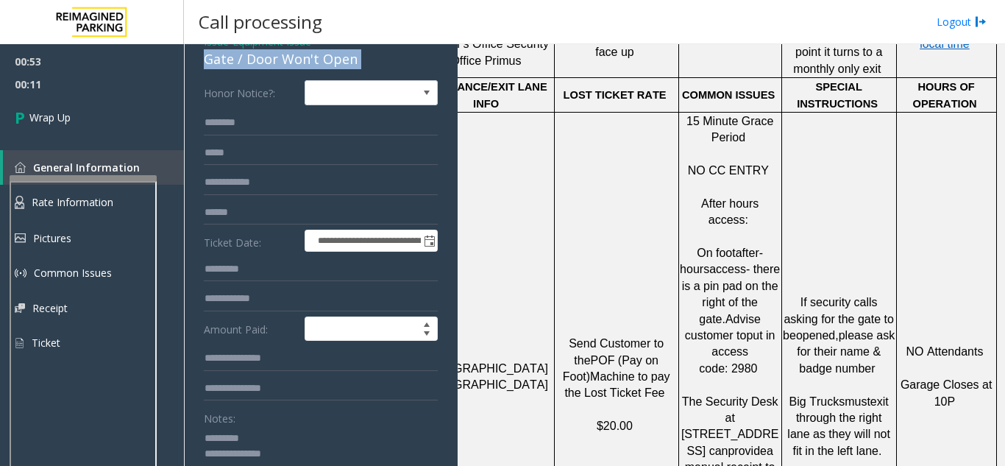
scroll to position [74, 0]
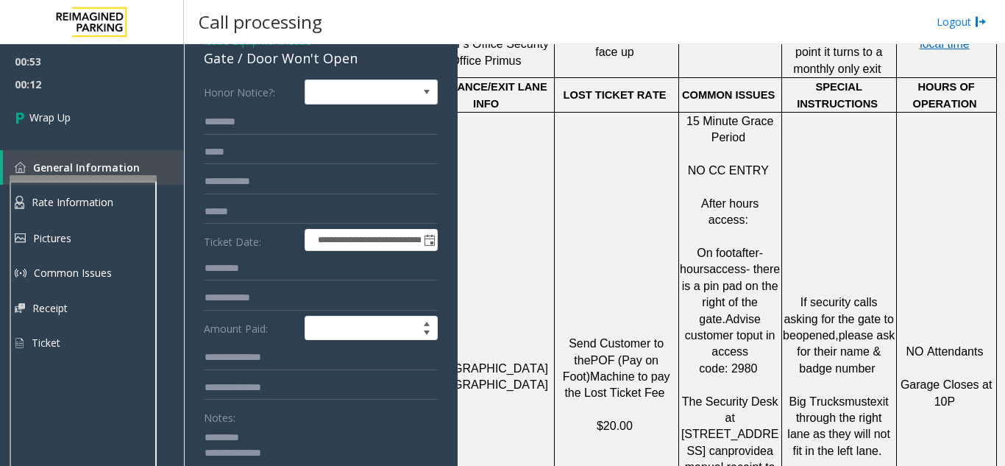
click at [255, 429] on textarea at bounding box center [315, 452] width 223 height 55
paste textarea "**********"
drag, startPoint x: 732, startPoint y: 224, endPoint x: 764, endPoint y: 255, distance: 44.8
click at [764, 255] on p "On foot after-hours access- there is a pin pad on the right of the gate. Advise…" at bounding box center [730, 369] width 101 height 280
copy span "Advise customer to put in access code: 2980"
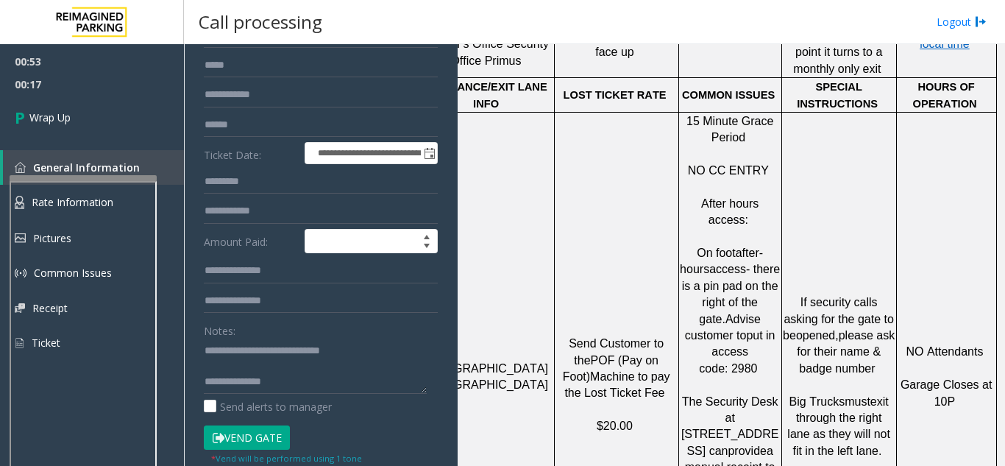
scroll to position [221, 0]
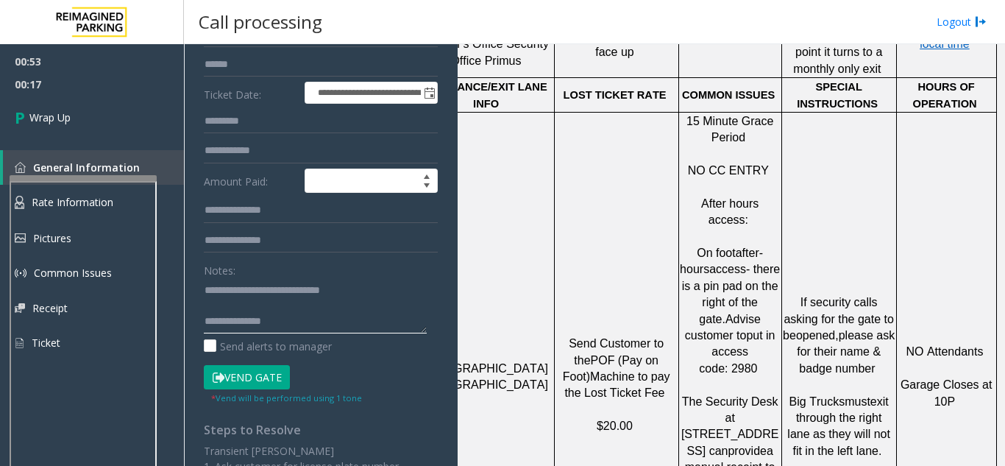
click at [308, 322] on textarea at bounding box center [315, 305] width 223 height 55
paste textarea "**********"
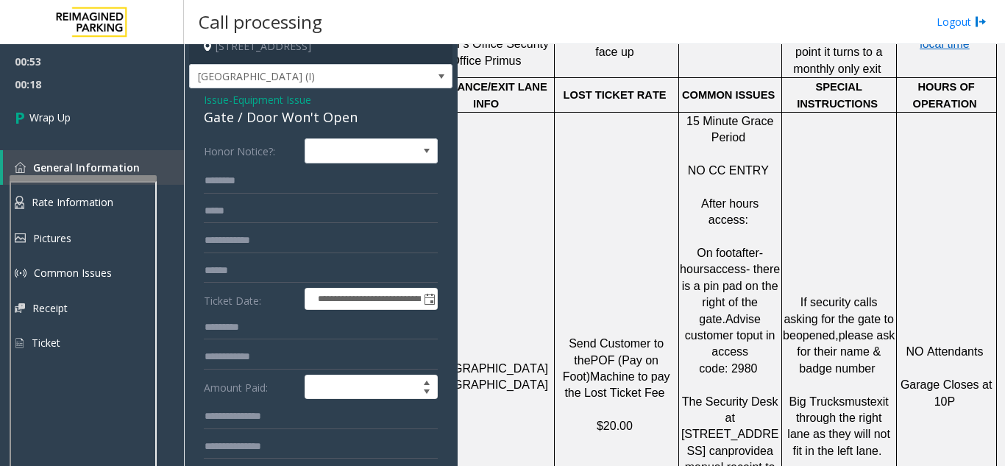
scroll to position [0, 0]
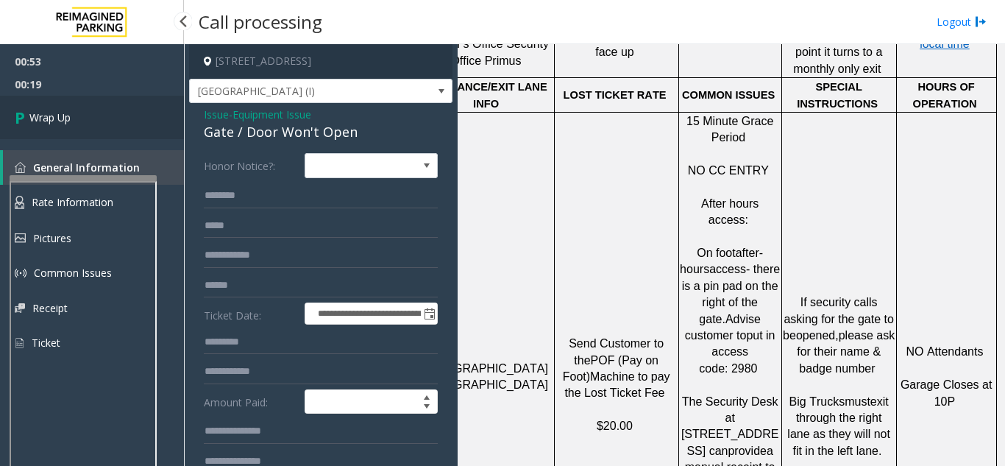
type textarea "**********"
click at [107, 104] on link "Wrap Up" at bounding box center [92, 117] width 184 height 43
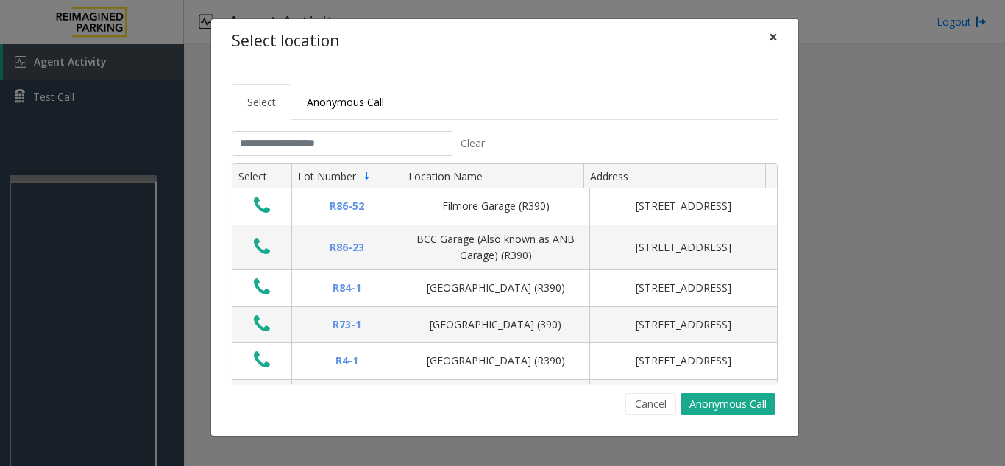
click at [770, 45] on span "×" at bounding box center [773, 36] width 9 height 21
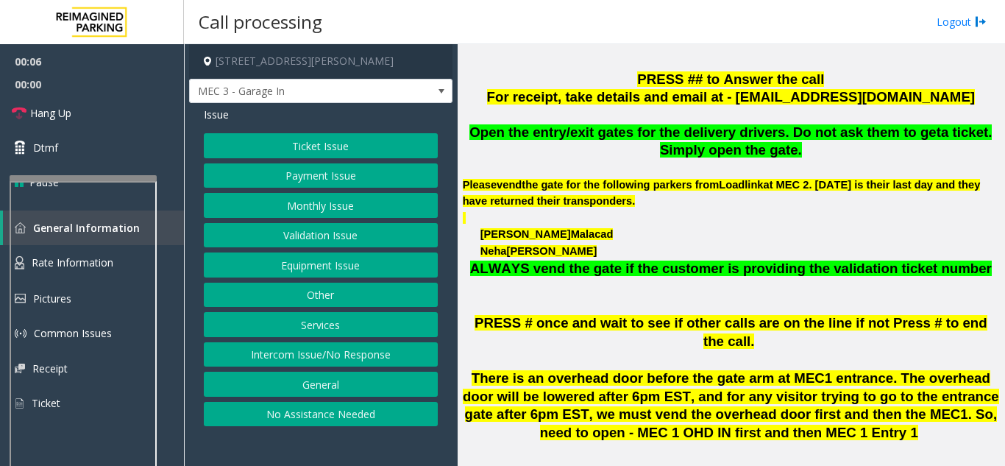
scroll to position [442, 0]
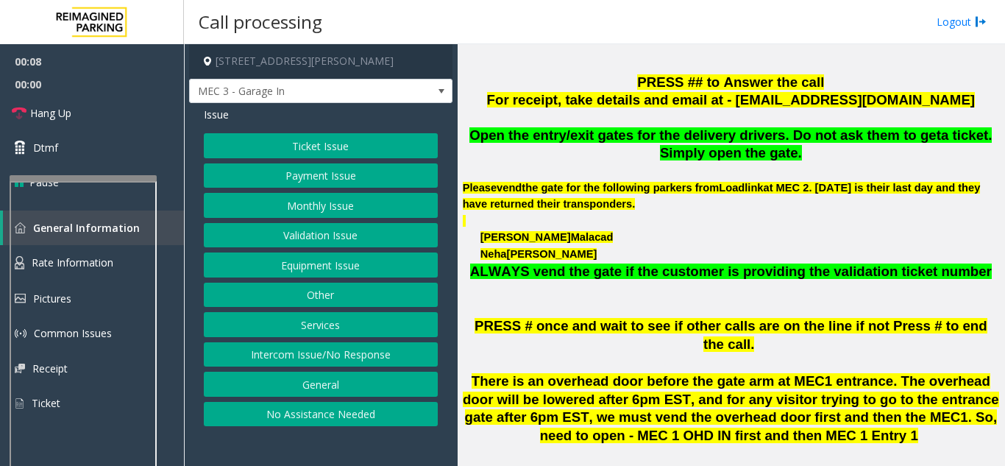
click at [367, 321] on button "Services" at bounding box center [321, 324] width 234 height 25
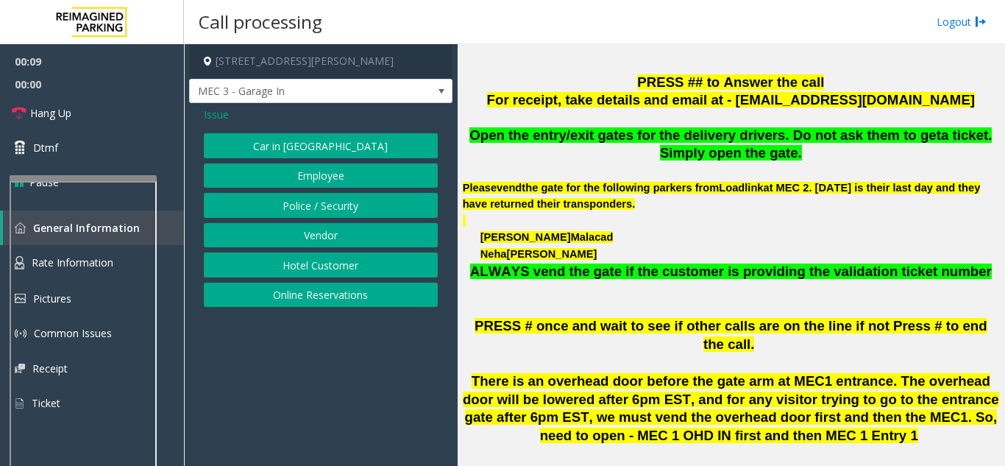
click at [328, 233] on button "Vendor" at bounding box center [321, 235] width 234 height 25
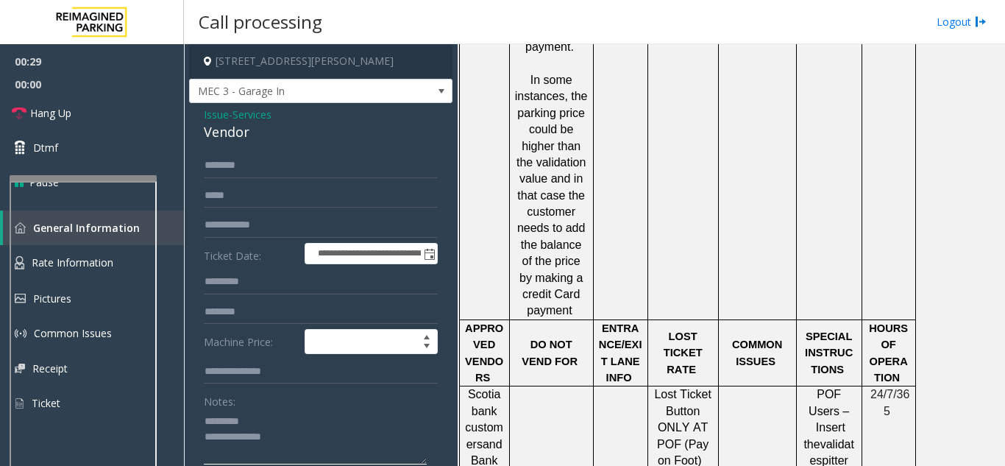
scroll to position [1766, 0]
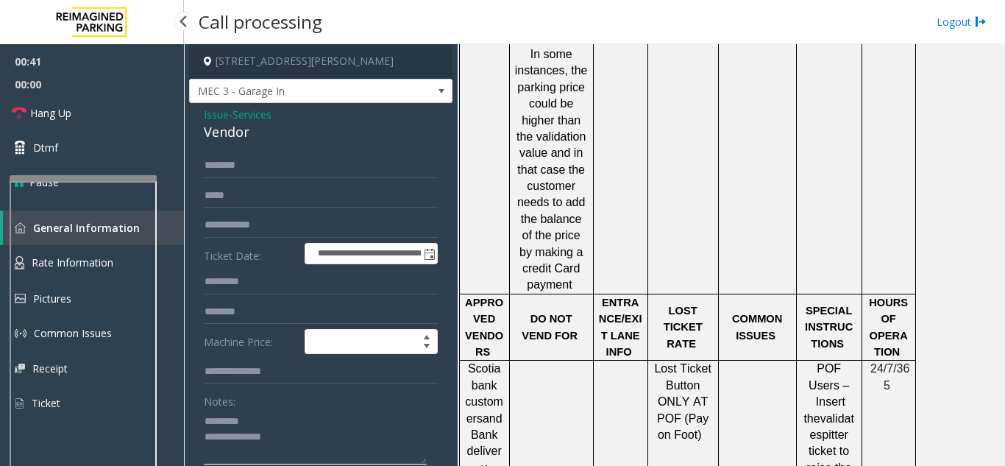
type textarea "**********"
click at [226, 116] on span "Issue" at bounding box center [216, 114] width 25 height 15
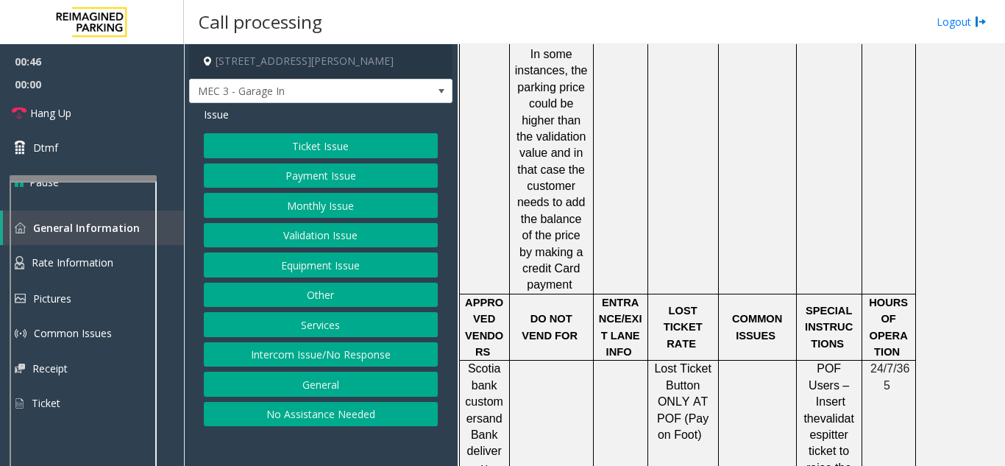
click at [367, 260] on button "Equipment Issue" at bounding box center [321, 264] width 234 height 25
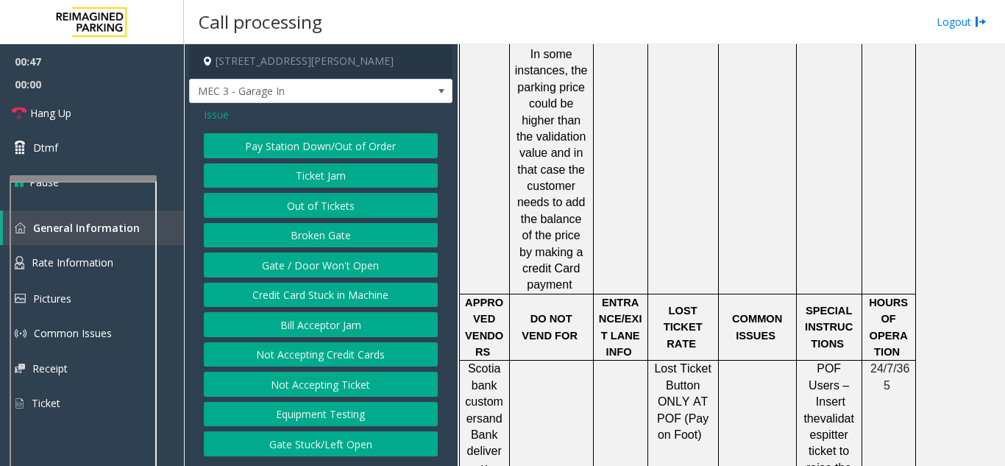
click at [339, 269] on button "Gate / Door Won't Open" at bounding box center [321, 264] width 234 height 25
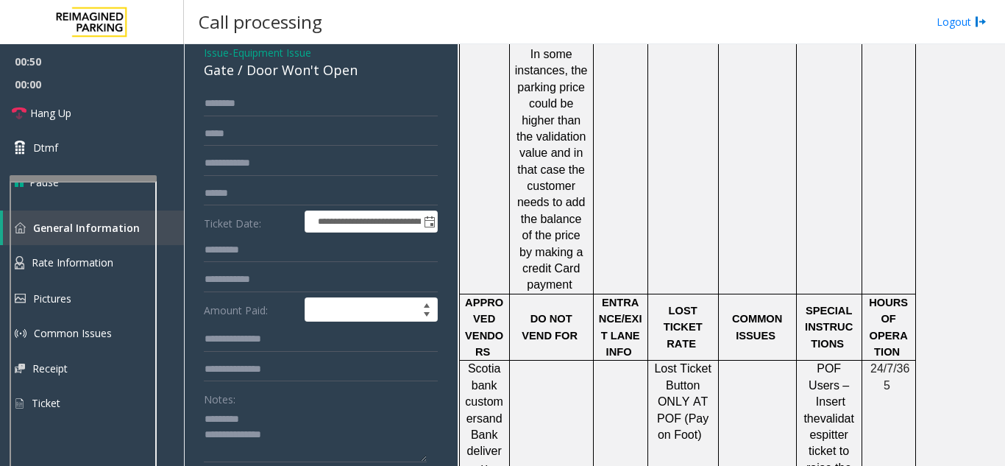
scroll to position [147, 0]
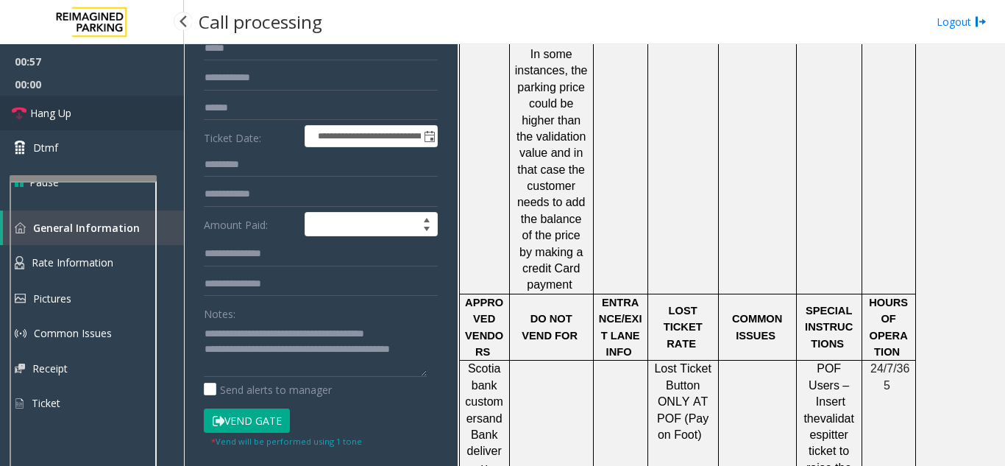
click at [110, 122] on link "Hang Up" at bounding box center [92, 113] width 184 height 35
click at [300, 362] on textarea at bounding box center [315, 349] width 223 height 55
click at [297, 355] on textarea at bounding box center [315, 349] width 223 height 55
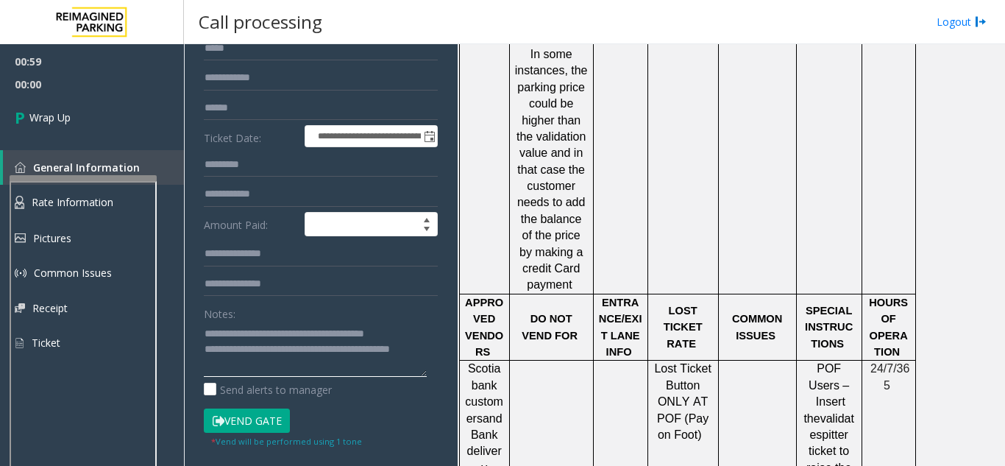
click at [297, 355] on textarea at bounding box center [315, 349] width 223 height 55
type textarea "**********"
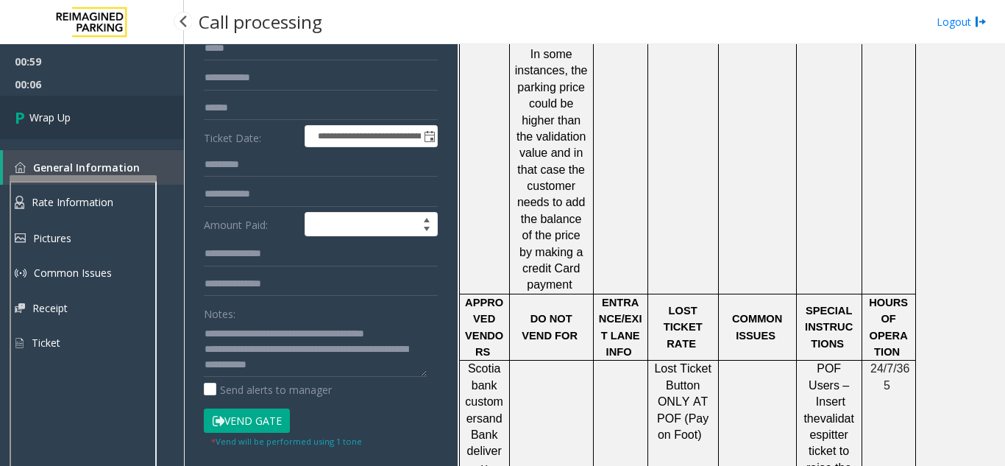
click at [91, 111] on link "Wrap Up" at bounding box center [92, 117] width 184 height 43
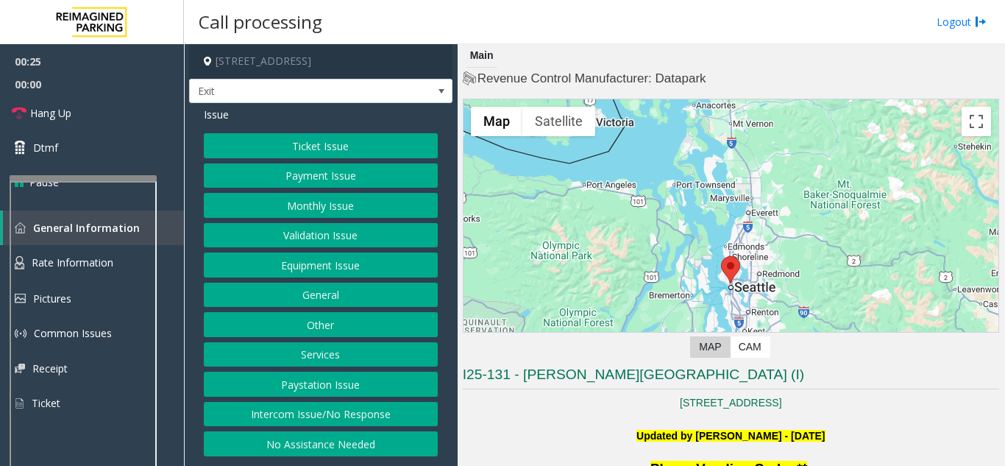
click at [341, 279] on div "Ticket Issue Payment Issue Monthly Issue Validation Issue Equipment Issue Gener…" at bounding box center [321, 294] width 234 height 323
click at [334, 264] on button "Equipment Issue" at bounding box center [321, 264] width 234 height 25
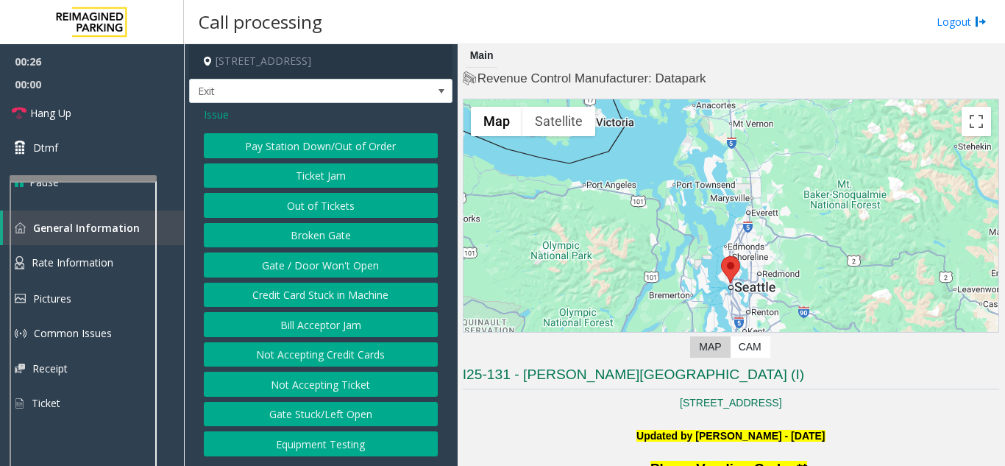
click at [340, 266] on button "Gate / Door Won't Open" at bounding box center [321, 264] width 234 height 25
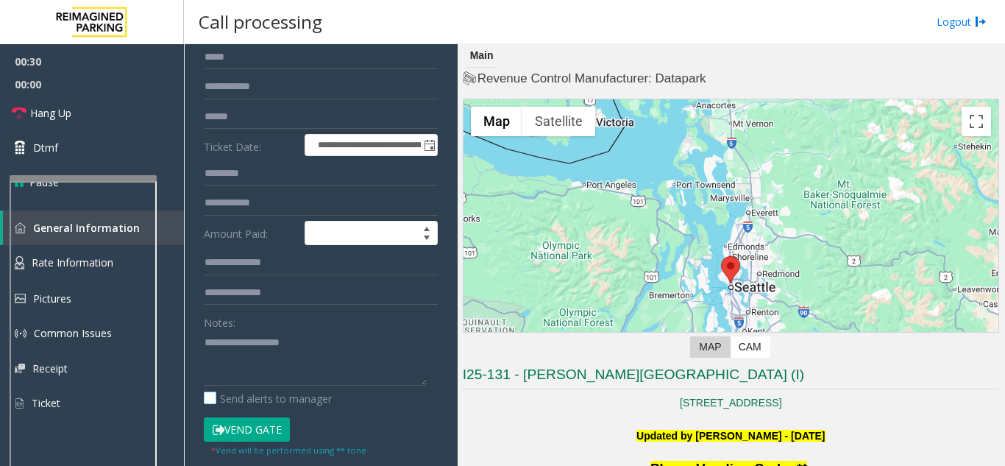
scroll to position [221, 0]
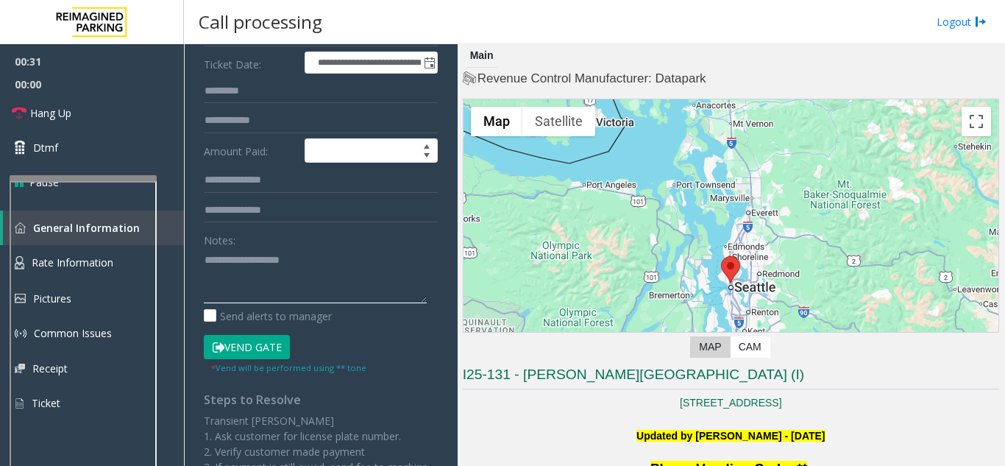
paste textarea "**********"
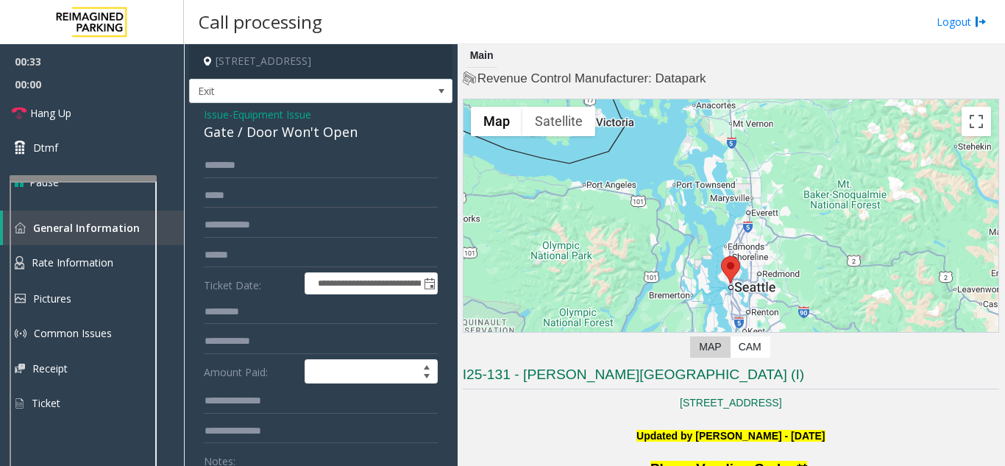
click at [210, 124] on div "Gate / Door Won't Open" at bounding box center [321, 132] width 234 height 20
copy div "Gate / Door Won't Open"
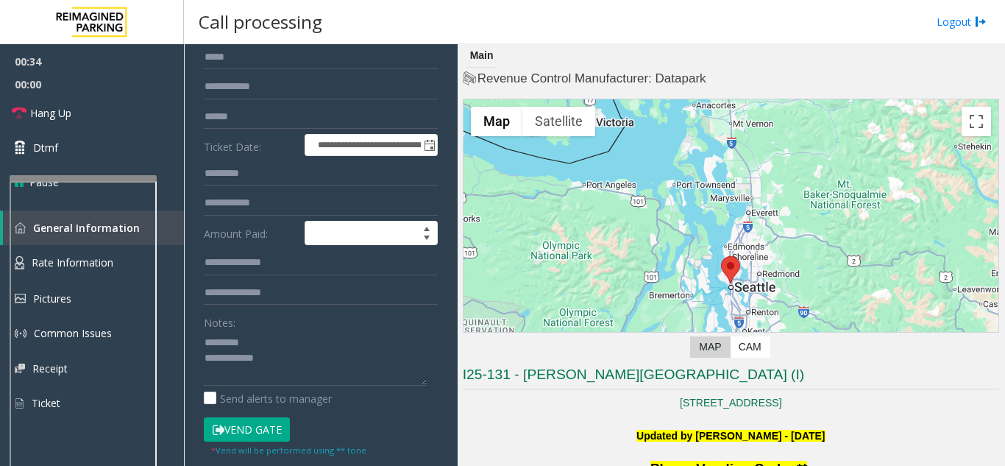
scroll to position [221, 0]
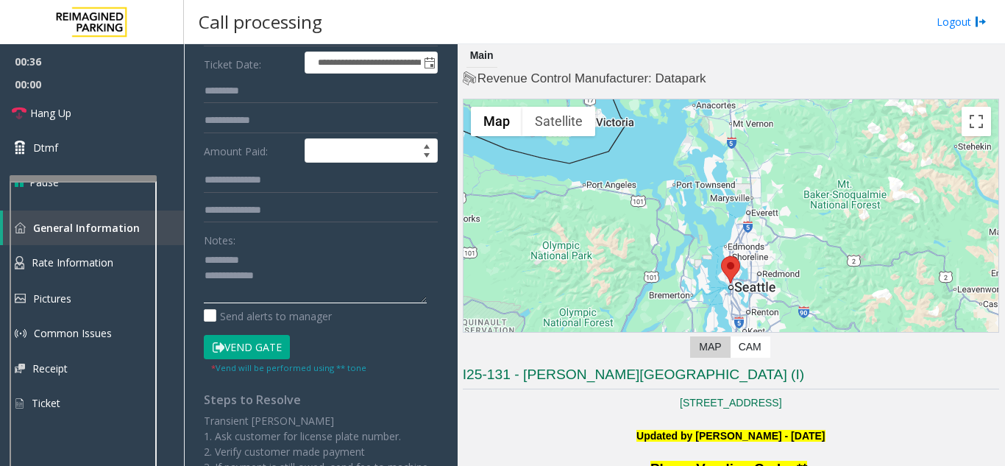
paste textarea "**********"
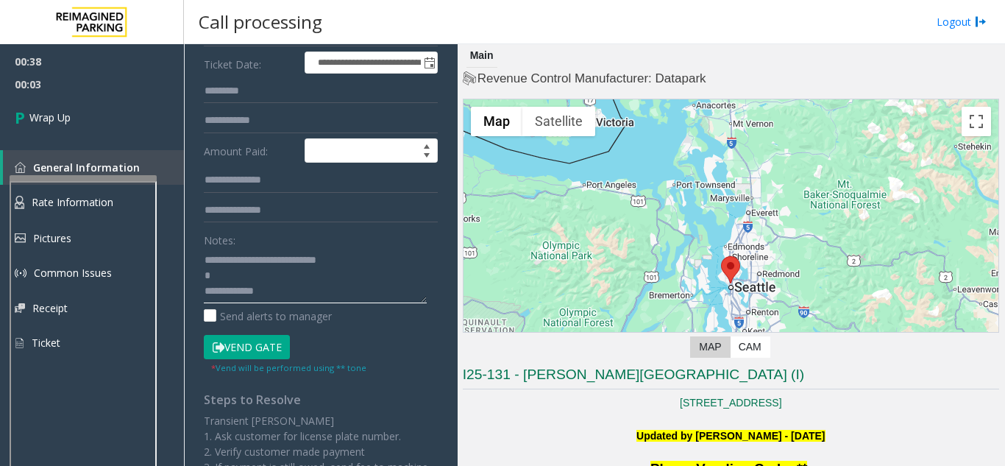
click at [269, 301] on textarea at bounding box center [315, 275] width 223 height 55
click at [330, 297] on textarea at bounding box center [315, 275] width 223 height 55
paste textarea "**********"
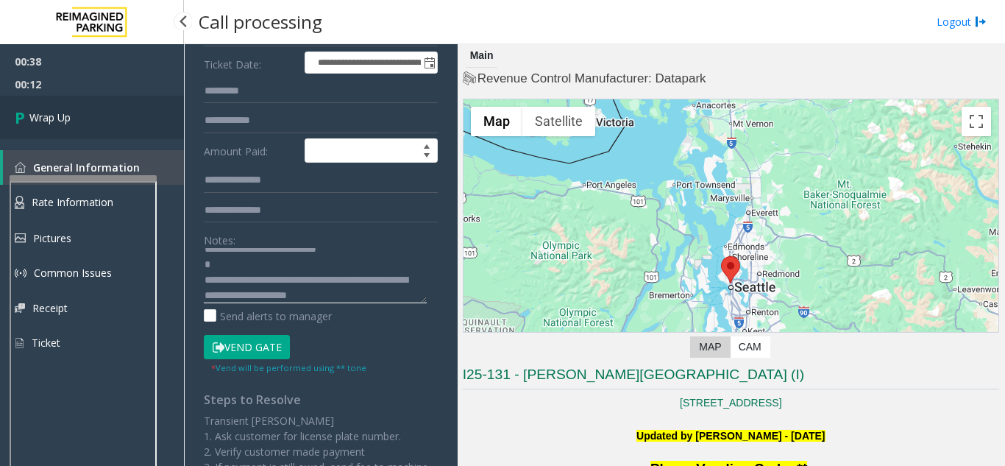
type textarea "**********"
click at [59, 121] on span "Wrap Up" at bounding box center [49, 117] width 41 height 15
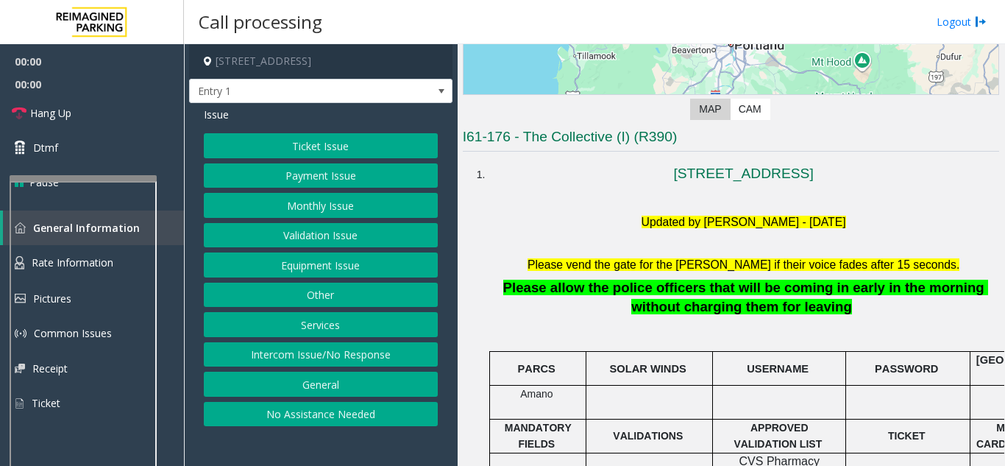
scroll to position [294, 0]
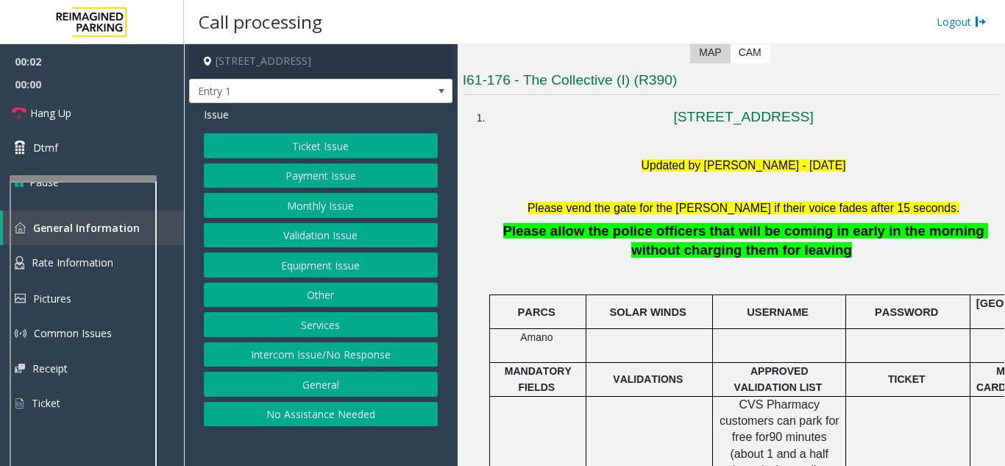
click at [347, 354] on button "Intercom Issue/No Response" at bounding box center [321, 354] width 234 height 25
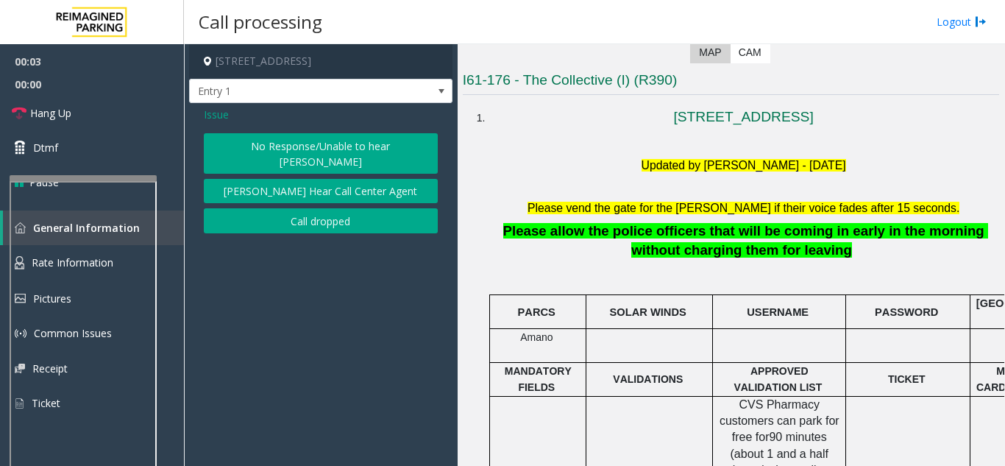
click at [306, 138] on button "No Response/Unable to hear [PERSON_NAME]" at bounding box center [321, 153] width 234 height 40
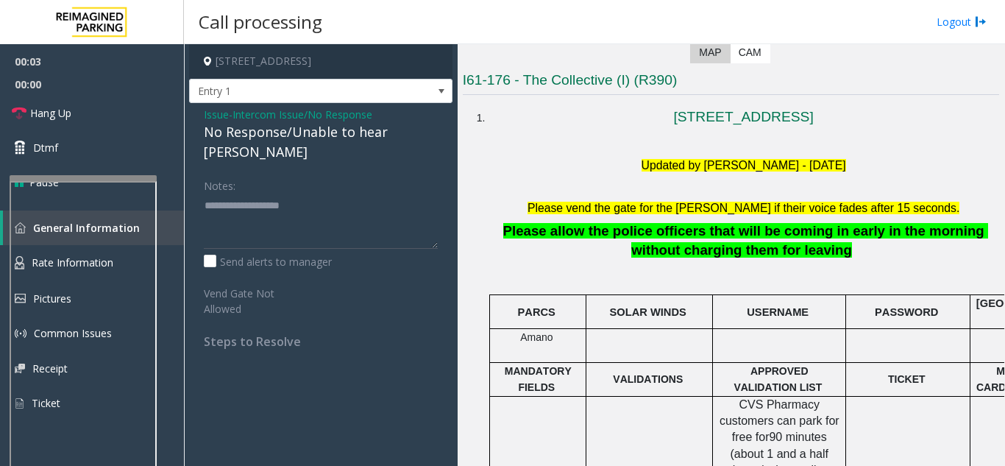
click at [279, 123] on div "No Response/Unable to hear [PERSON_NAME]" at bounding box center [321, 142] width 234 height 40
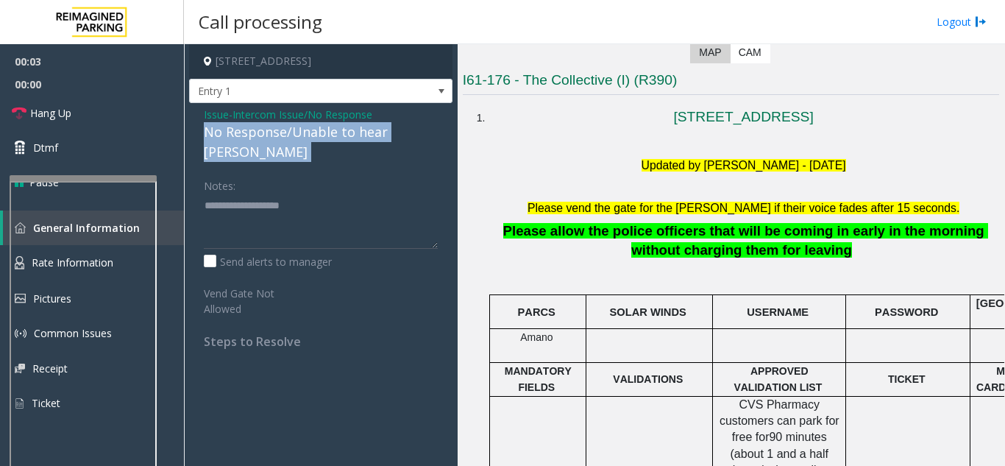
click at [279, 123] on div "No Response/Unable to hear [PERSON_NAME]" at bounding box center [321, 142] width 234 height 40
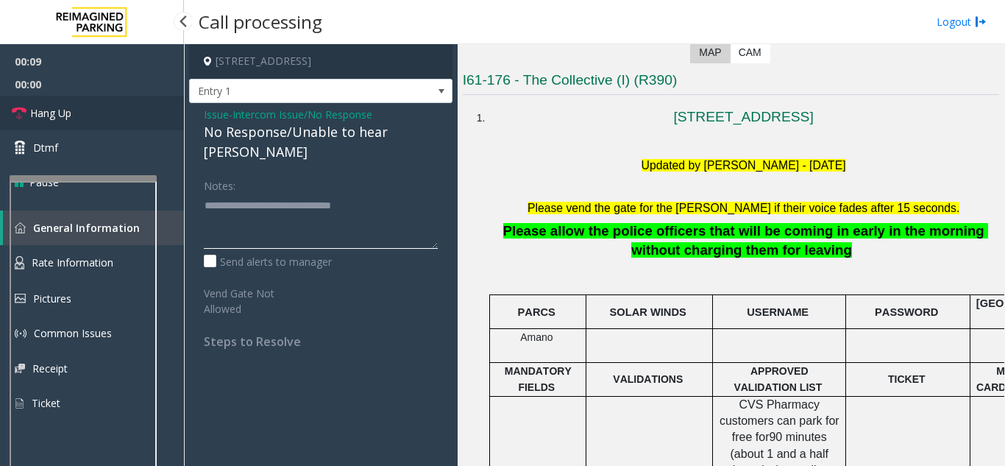
type textarea "**********"
click at [130, 130] on link "Hang Up" at bounding box center [92, 113] width 184 height 35
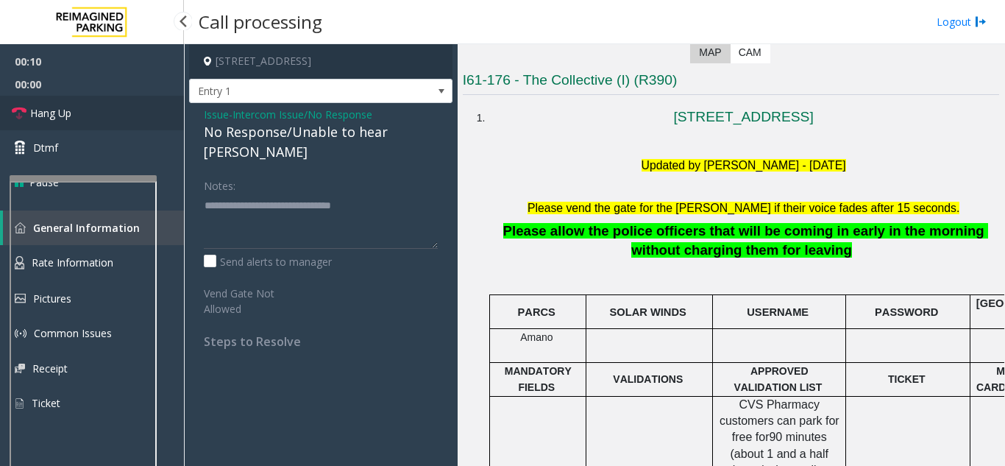
click at [130, 130] on link "Hang Up" at bounding box center [92, 113] width 184 height 35
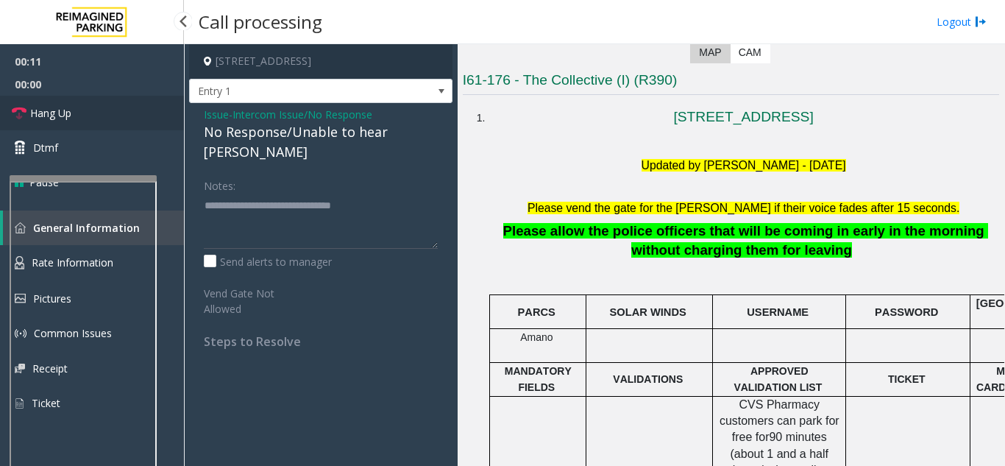
click at [130, 130] on link "Hang Up" at bounding box center [92, 113] width 184 height 35
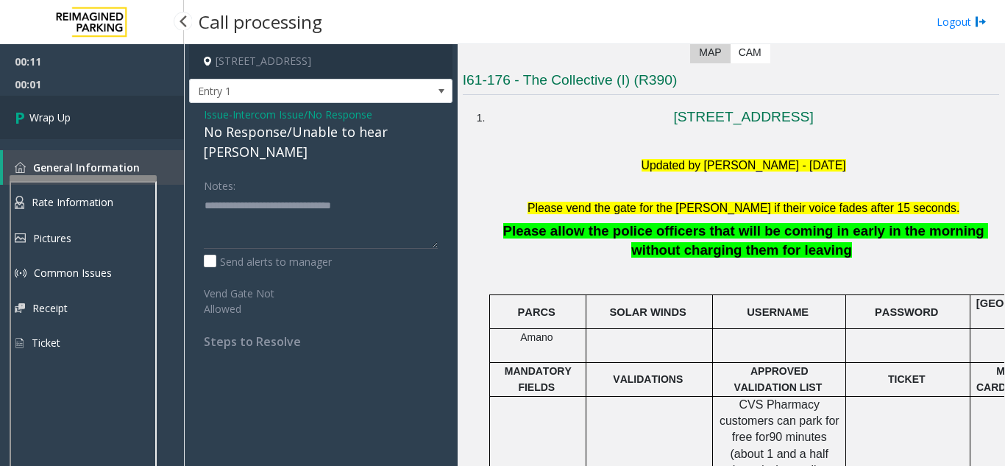
click at [130, 130] on link "Wrap Up" at bounding box center [92, 117] width 184 height 43
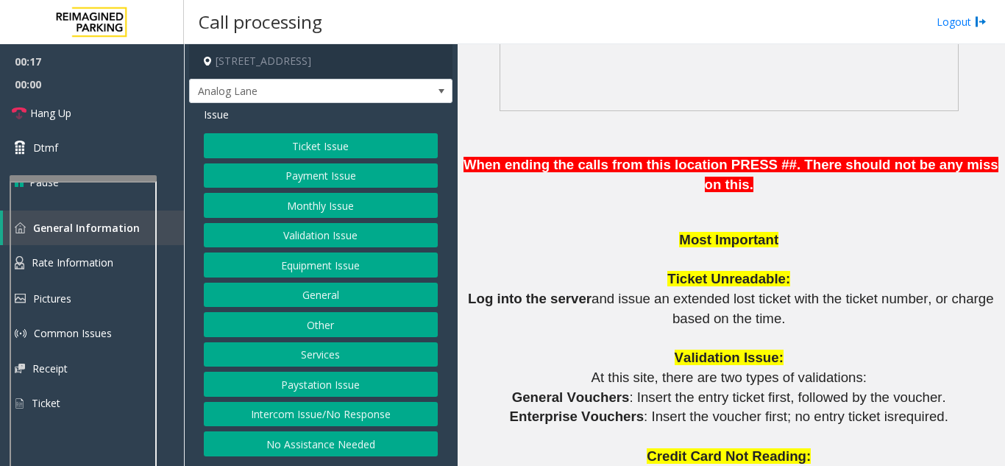
scroll to position [1177, 0]
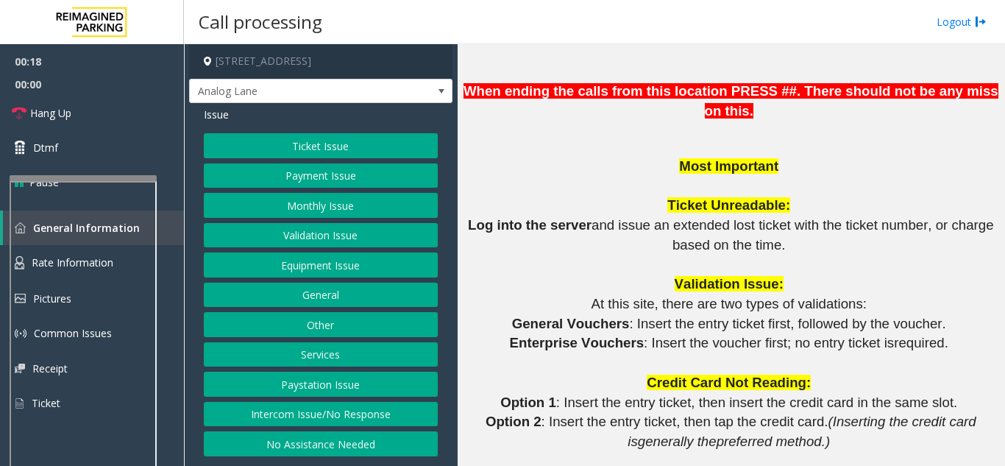
click at [311, 155] on button "Ticket Issue" at bounding box center [321, 145] width 234 height 25
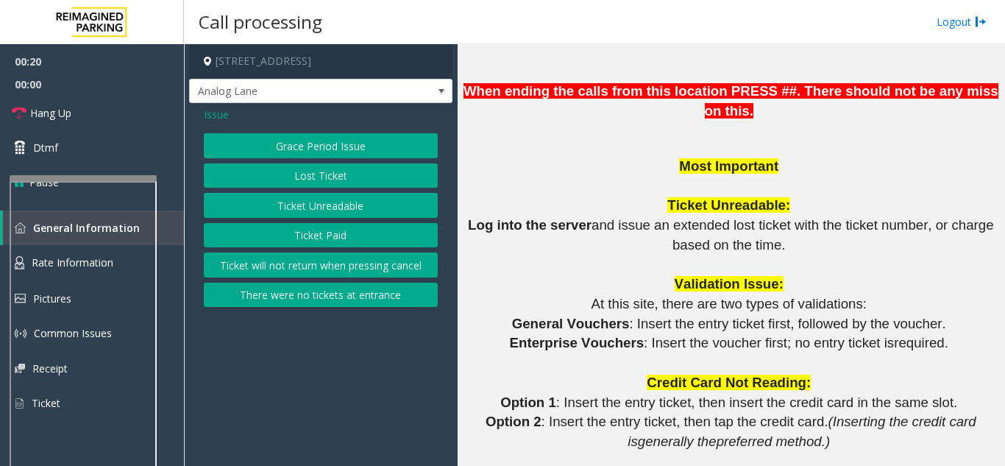
click at [291, 200] on button "Ticket Unreadable" at bounding box center [321, 205] width 234 height 25
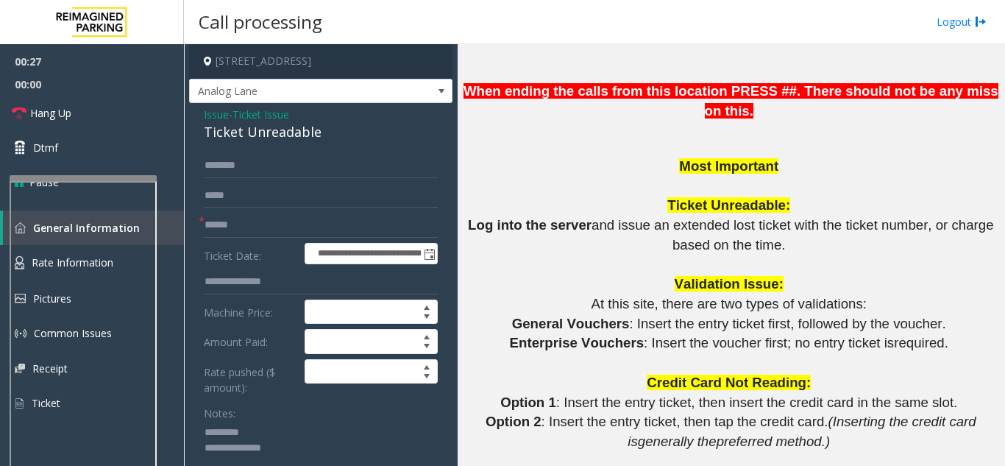
type textarea "**********"
click at [260, 120] on span "Ticket Issue" at bounding box center [261, 114] width 57 height 15
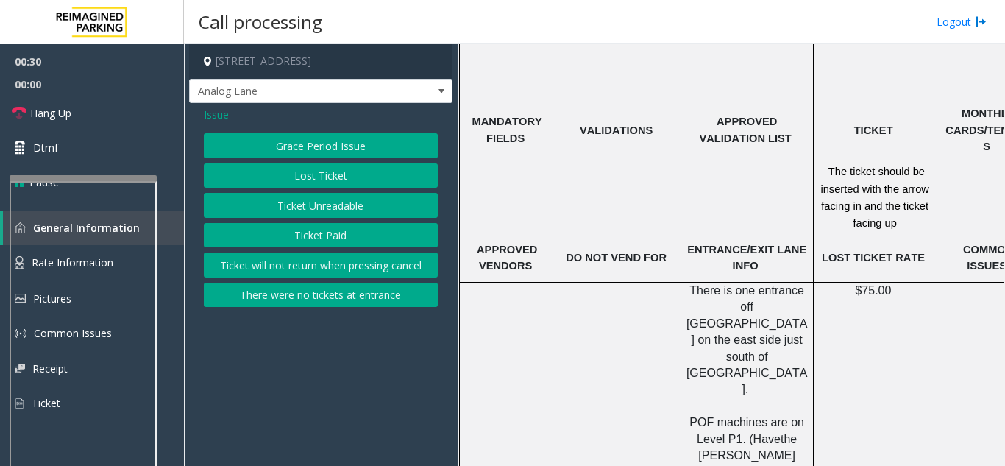
scroll to position [2649, 0]
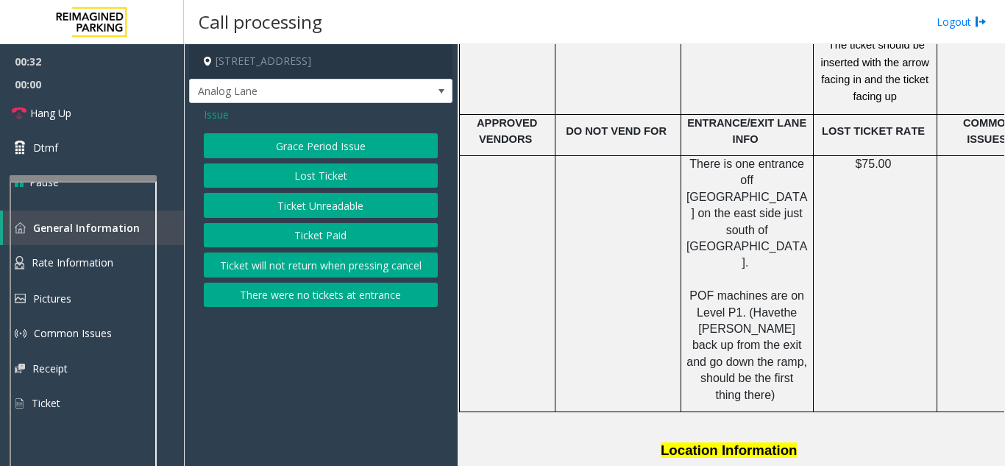
click at [211, 119] on span "Issue" at bounding box center [216, 114] width 25 height 15
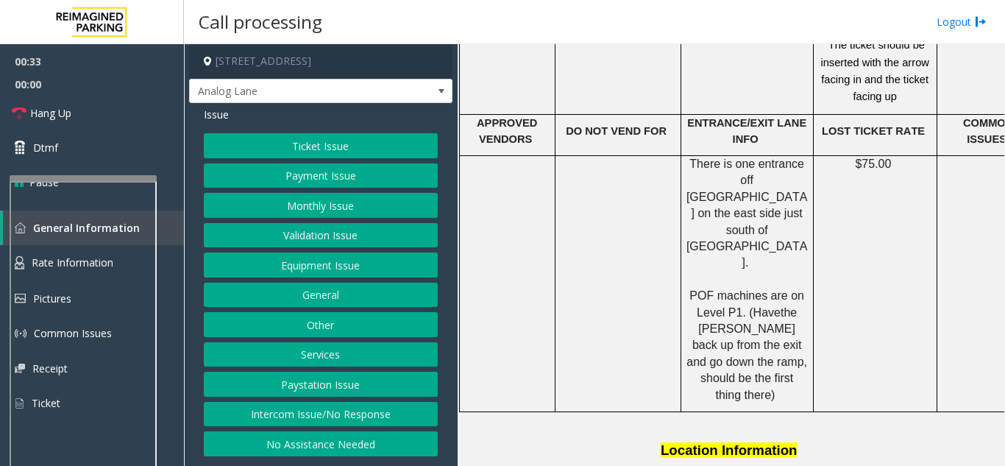
click at [285, 215] on button "Monthly Issue" at bounding box center [321, 205] width 234 height 25
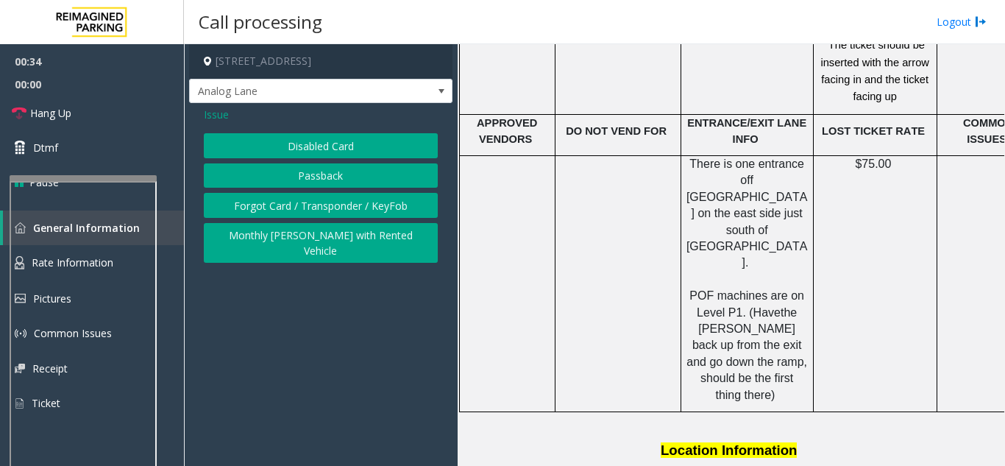
click at [288, 145] on button "Disabled Card" at bounding box center [321, 145] width 234 height 25
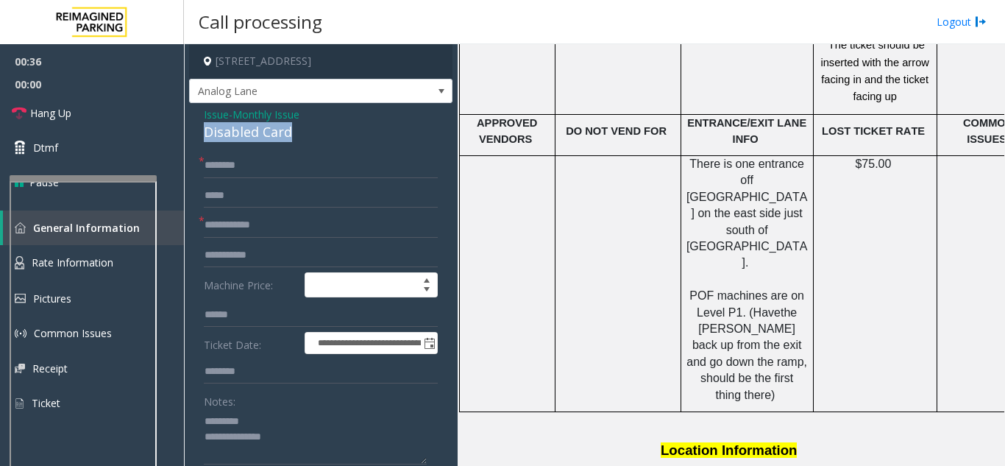
drag, startPoint x: 193, startPoint y: 131, endPoint x: 297, endPoint y: 132, distance: 103.8
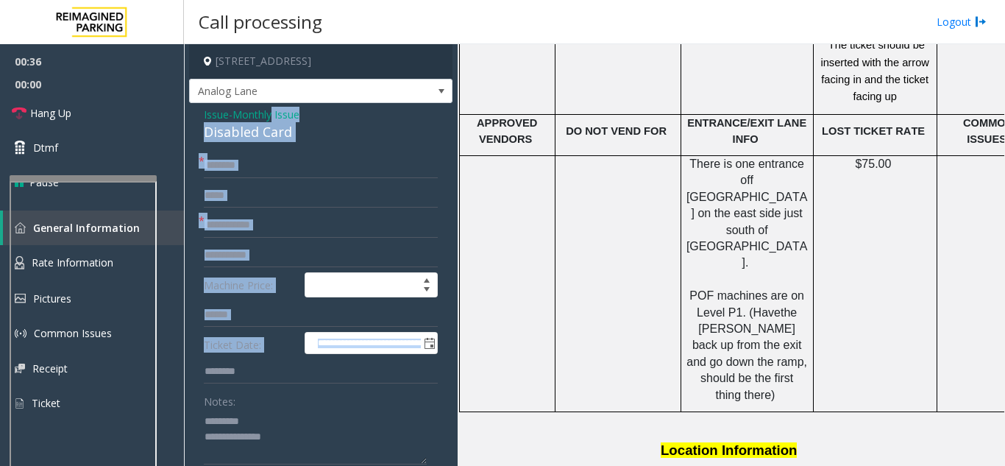
drag, startPoint x: 275, startPoint y: 121, endPoint x: 279, endPoint y: 350, distance: 228.9
click at [213, 135] on div "Disabled Card" at bounding box center [321, 132] width 234 height 20
click at [215, 136] on div "Disabled Card" at bounding box center [321, 132] width 234 height 20
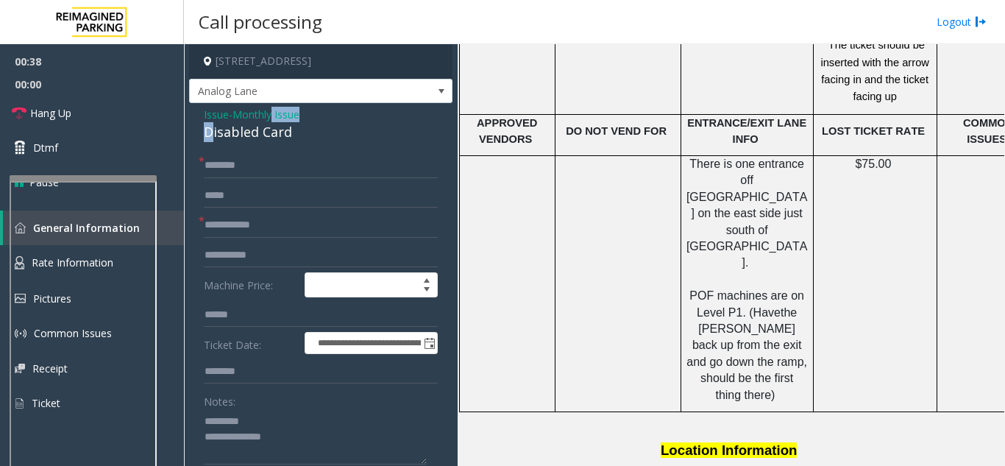
click at [215, 137] on div "Disabled Card" at bounding box center [321, 132] width 234 height 20
click at [213, 137] on div "Disabled Card" at bounding box center [321, 132] width 234 height 20
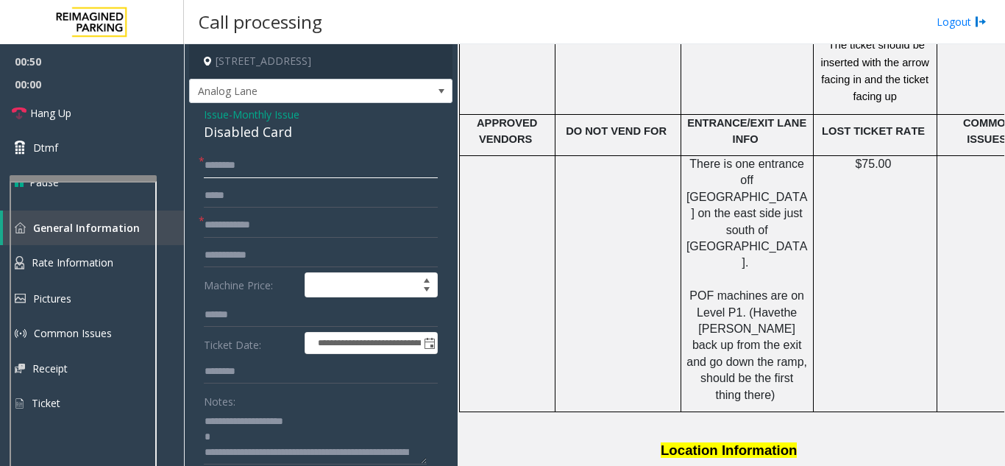
click at [254, 177] on input "text" at bounding box center [321, 165] width 234 height 25
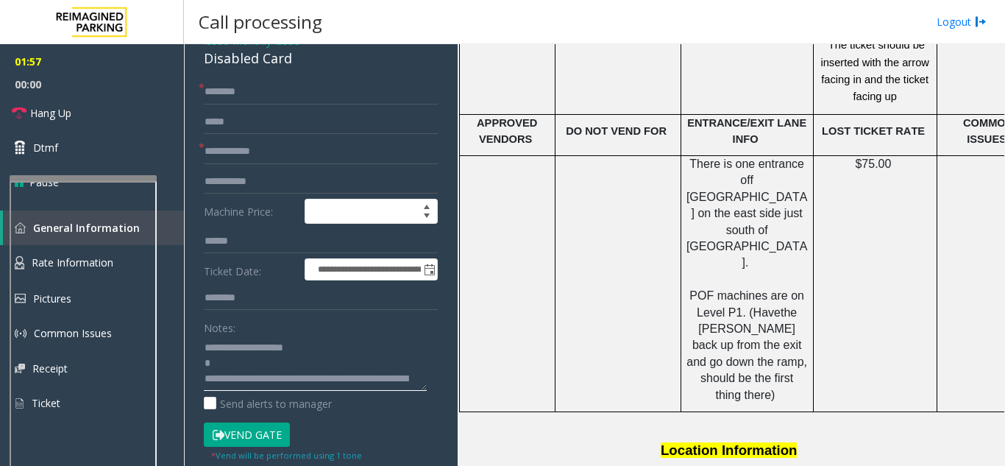
scroll to position [15, 0]
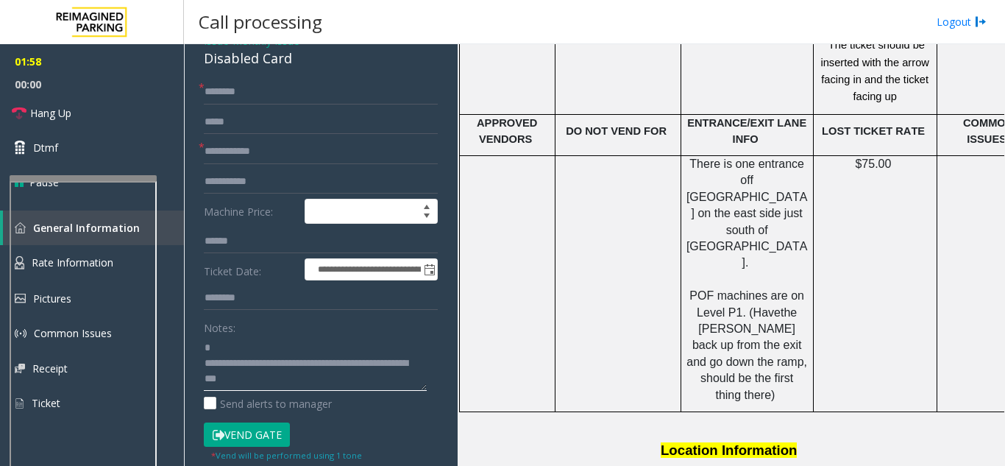
drag, startPoint x: 318, startPoint y: 384, endPoint x: 337, endPoint y: 383, distance: 19.2
click at [337, 383] on textarea at bounding box center [315, 363] width 223 height 55
paste textarea "**********"
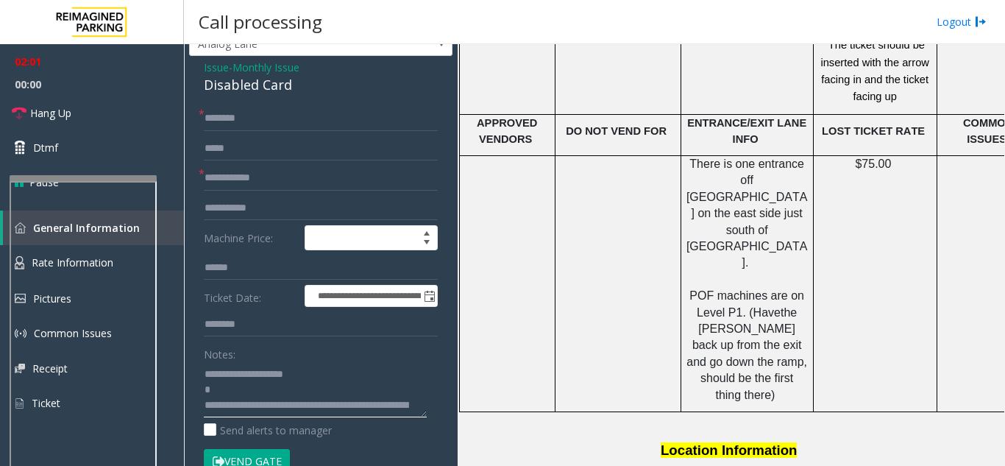
scroll to position [0, 0]
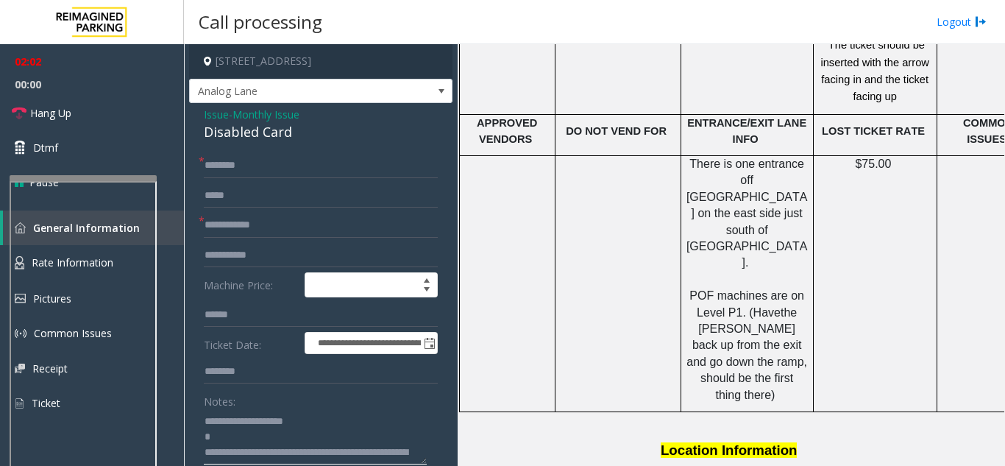
type textarea "**********"
click at [223, 171] on input "text" at bounding box center [321, 165] width 234 height 25
type input "**"
click at [301, 219] on input "text" at bounding box center [321, 225] width 234 height 25
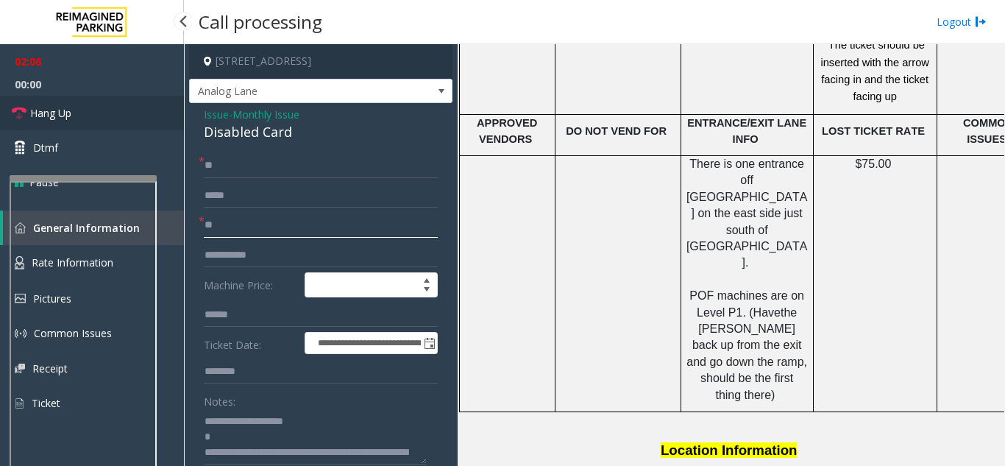
type input "**"
click at [102, 120] on link "Hang Up" at bounding box center [92, 113] width 184 height 35
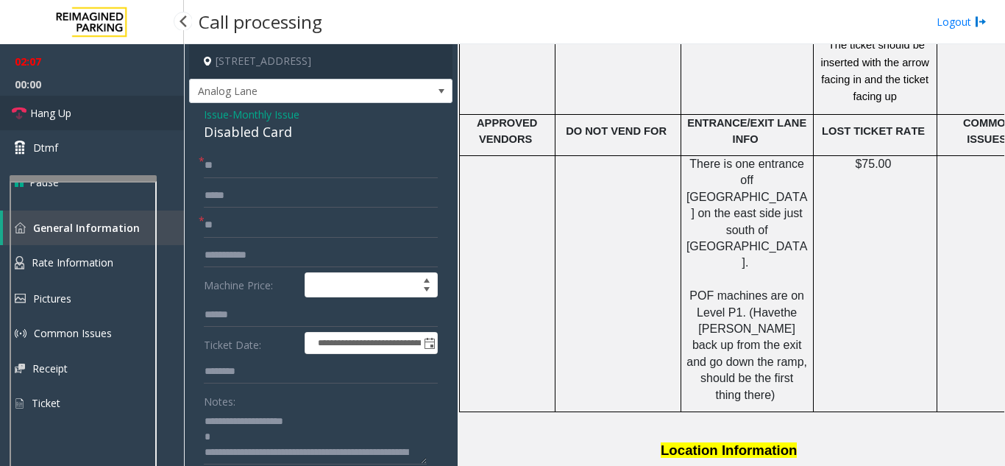
click at [102, 120] on link "Hang Up" at bounding box center [92, 113] width 184 height 35
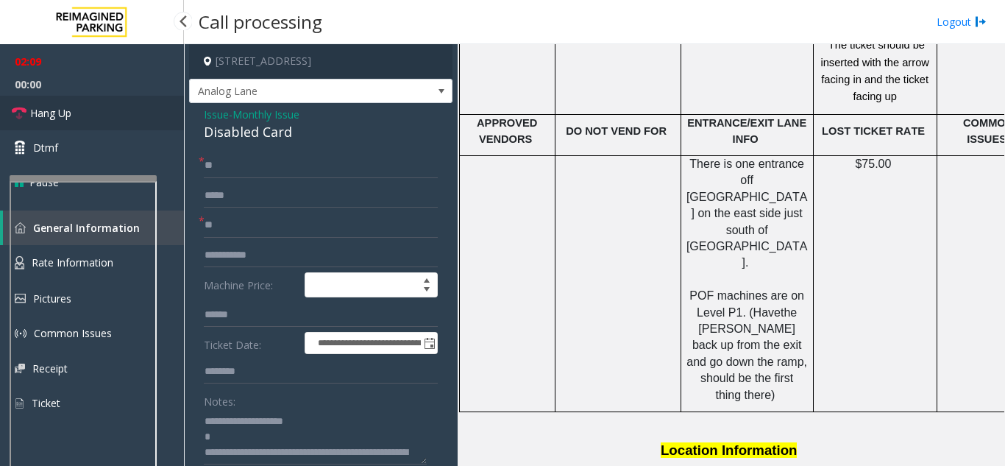
click at [102, 120] on link "Hang Up" at bounding box center [92, 113] width 184 height 35
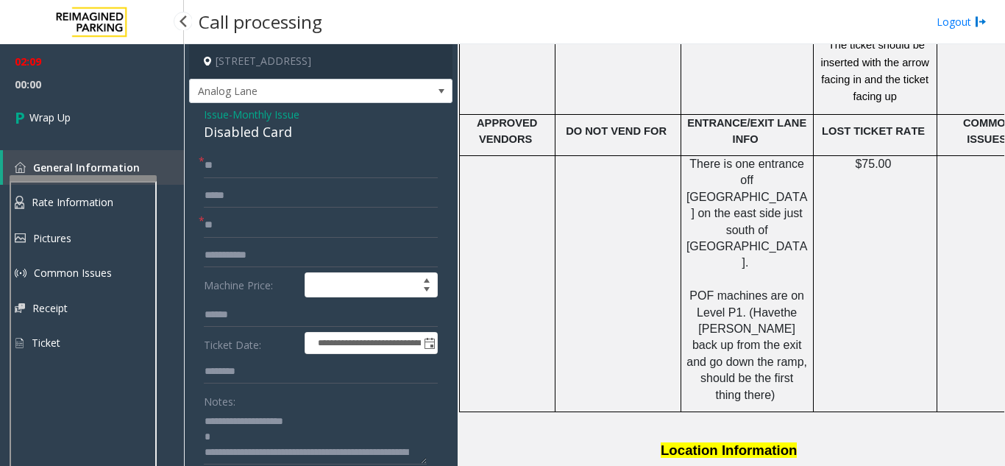
click at [102, 120] on link "Wrap Up" at bounding box center [92, 117] width 184 height 43
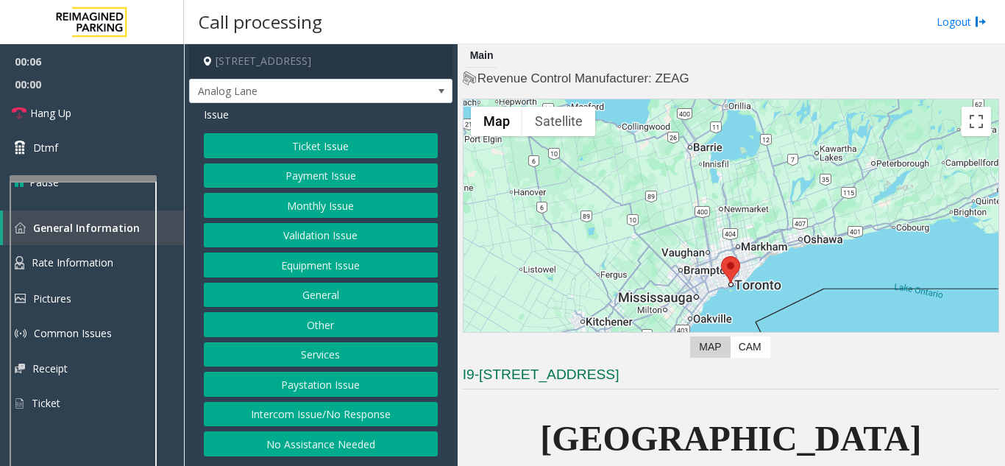
click at [389, 409] on button "Intercom Issue/No Response" at bounding box center [321, 414] width 234 height 25
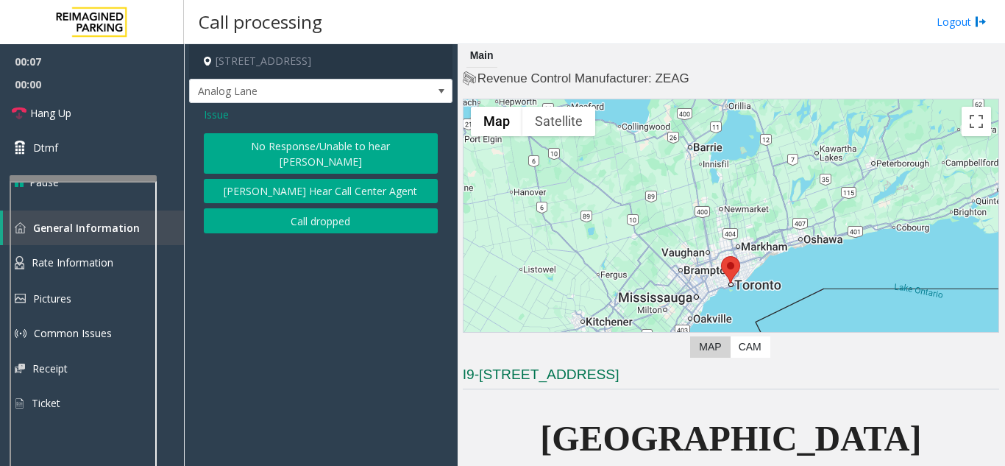
click at [305, 144] on button "No Response/Unable to hear [PERSON_NAME]" at bounding box center [321, 153] width 234 height 40
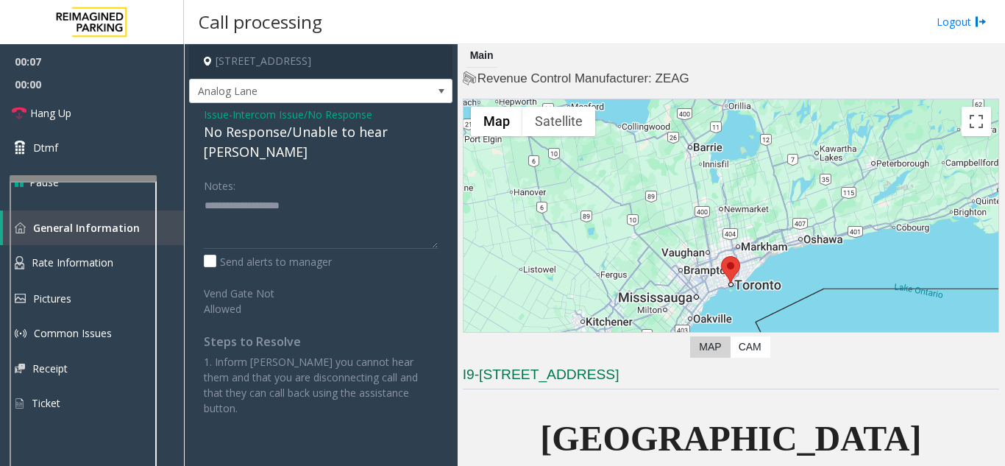
click at [299, 139] on div "No Response/Unable to hear [PERSON_NAME]" at bounding box center [321, 142] width 234 height 40
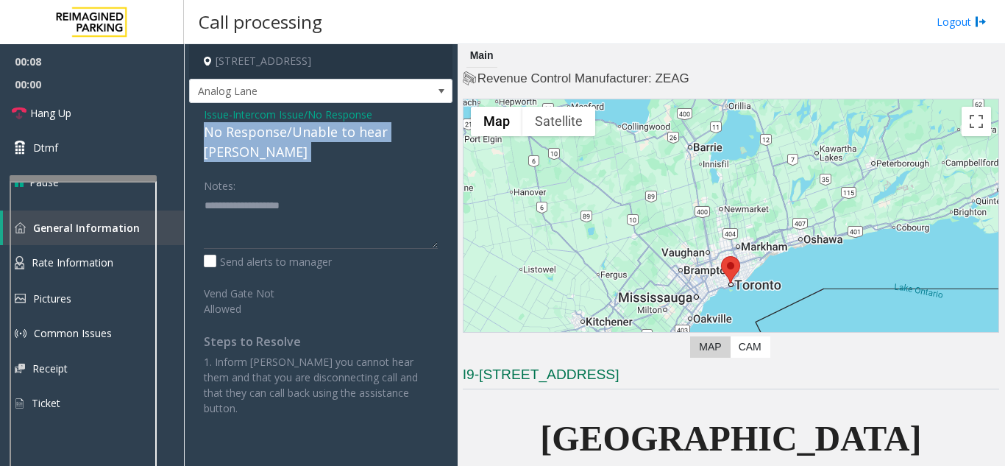
click at [299, 139] on div "No Response/Unable to hear [PERSON_NAME]" at bounding box center [321, 142] width 234 height 40
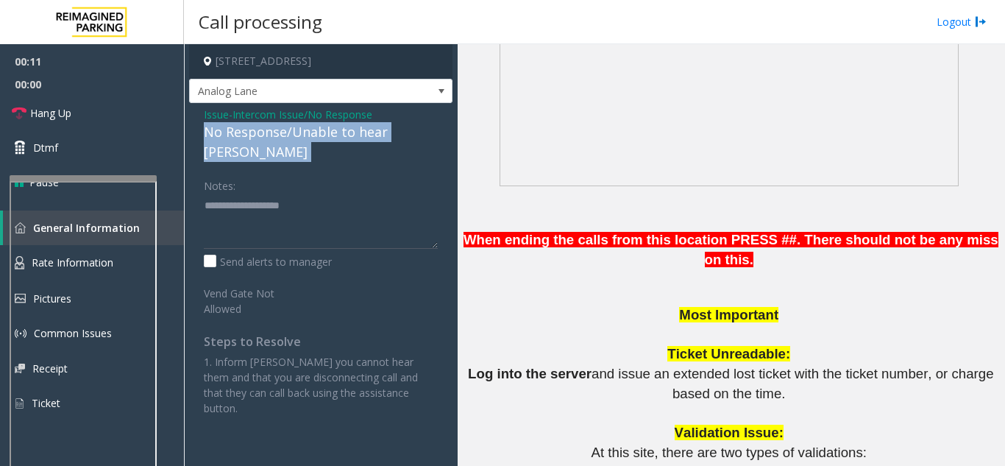
scroll to position [1030, 0]
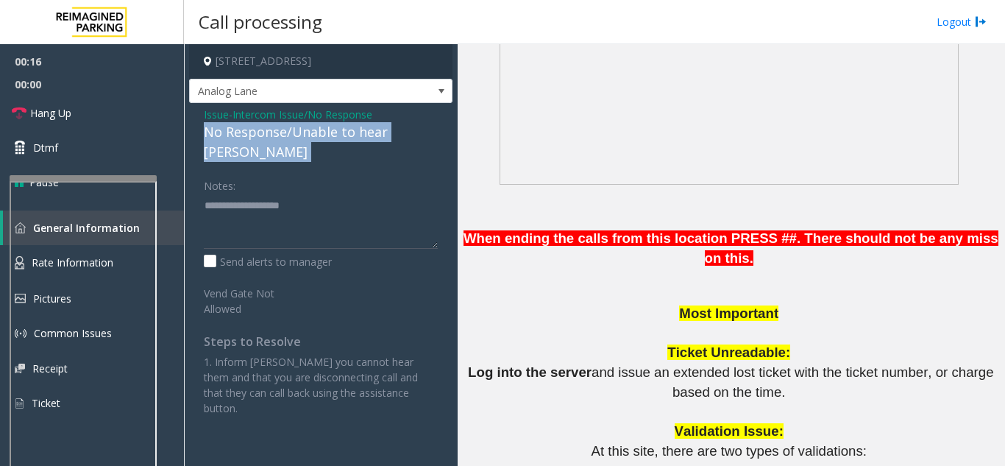
click at [255, 124] on div "No Response/Unable to hear [PERSON_NAME]" at bounding box center [321, 142] width 234 height 40
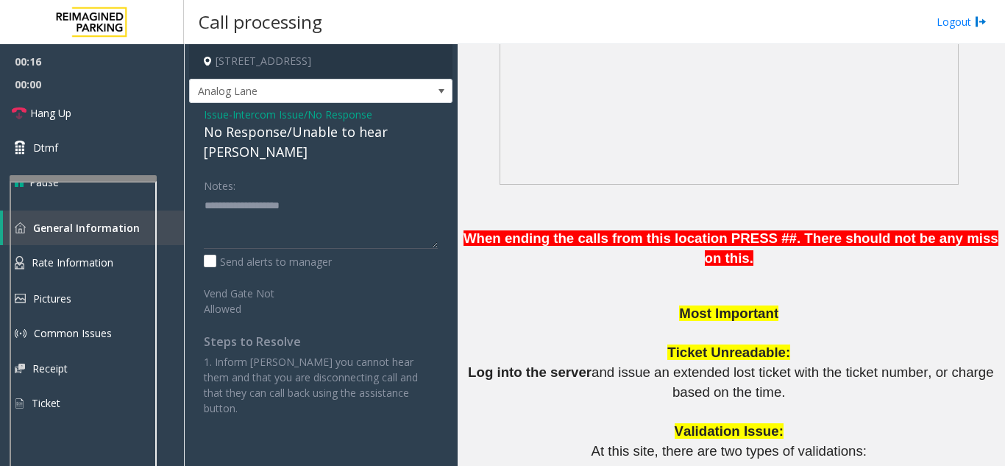
click at [241, 116] on span "Intercom Issue/No Response" at bounding box center [303, 114] width 140 height 15
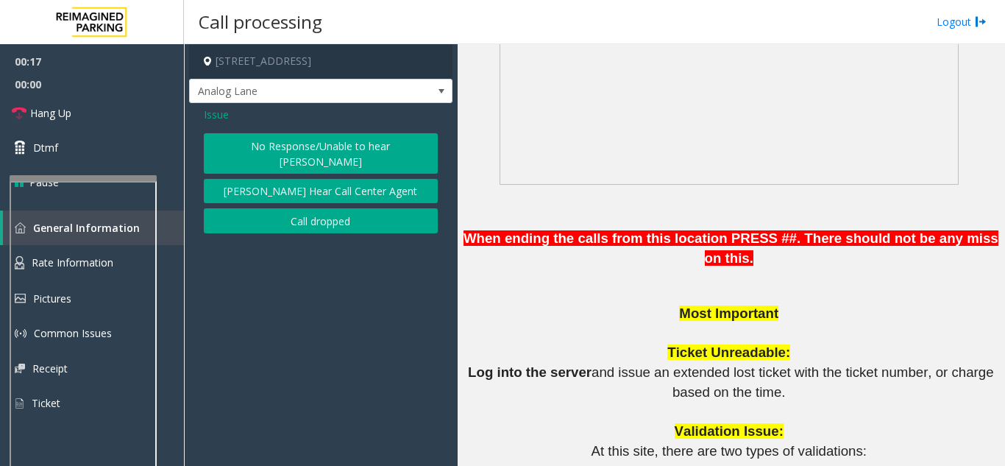
click at [222, 116] on span "Issue" at bounding box center [216, 114] width 25 height 15
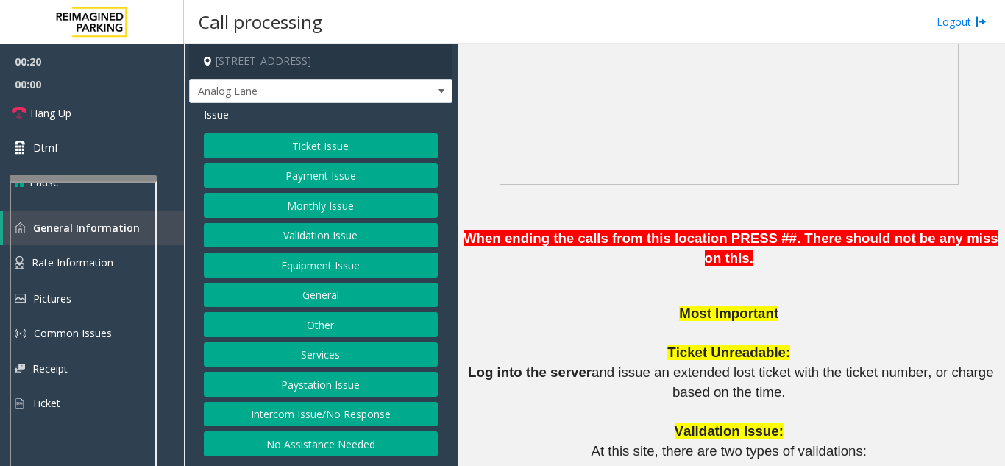
click at [327, 207] on button "Monthly Issue" at bounding box center [321, 205] width 234 height 25
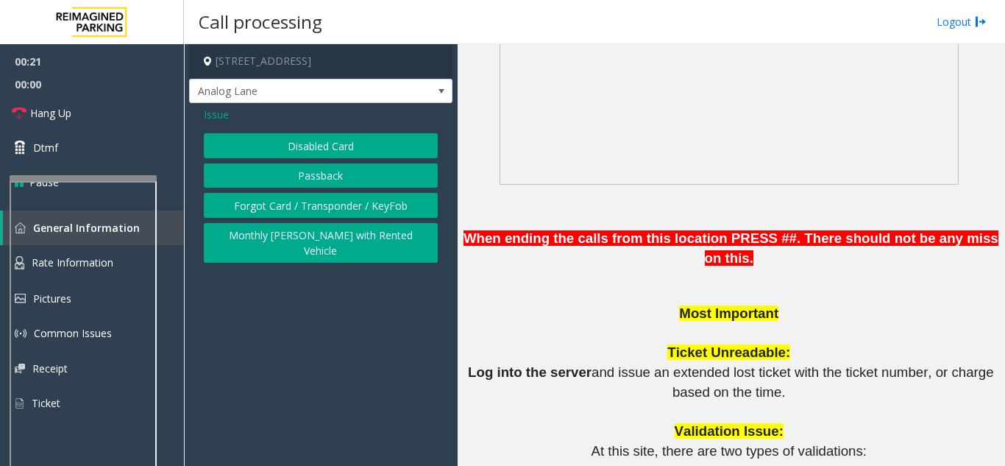
click at [260, 144] on button "Disabled Card" at bounding box center [321, 145] width 234 height 25
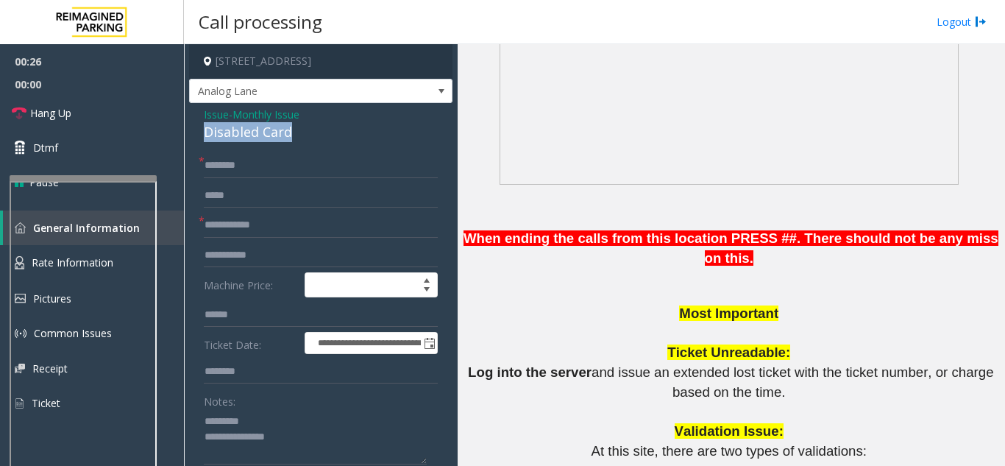
drag, startPoint x: 199, startPoint y: 137, endPoint x: 290, endPoint y: 138, distance: 91.3
click at [280, 133] on div "Disabled Card" at bounding box center [321, 132] width 234 height 20
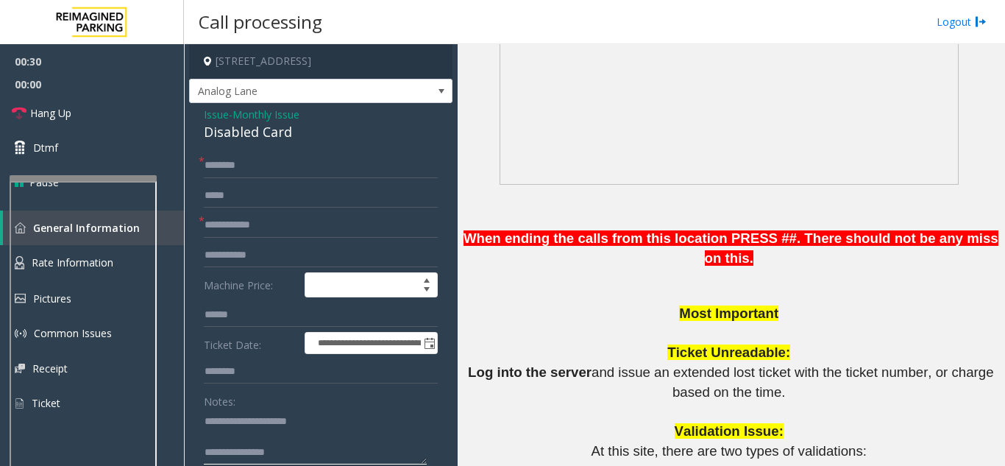
type textarea "**********"
click at [255, 229] on input "text" at bounding box center [321, 225] width 234 height 25
click at [209, 219] on input "******" at bounding box center [321, 225] width 234 height 25
click at [207, 218] on input "******" at bounding box center [321, 225] width 234 height 25
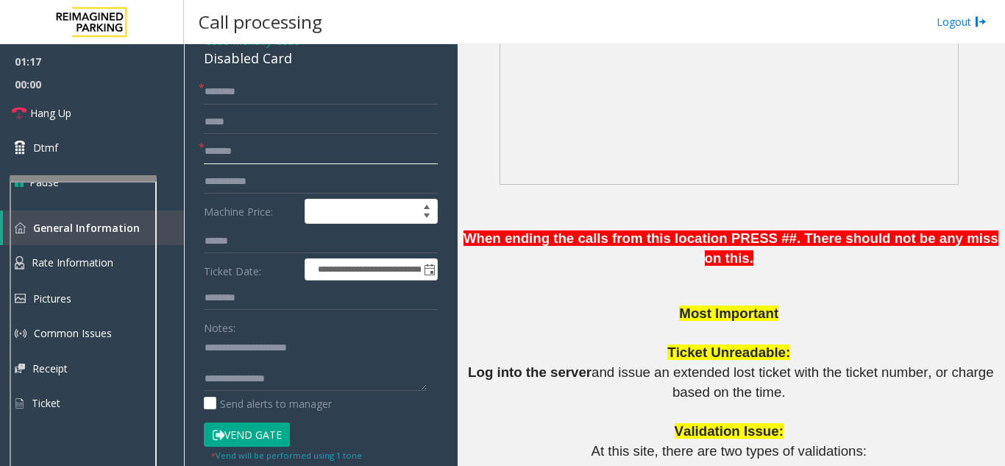
type input "*******"
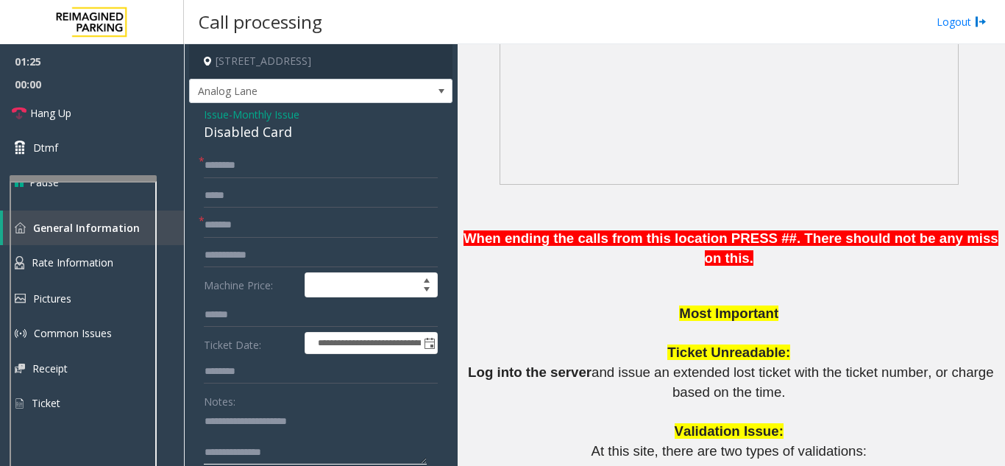
type textarea "**********"
click at [208, 217] on input "*******" at bounding box center [321, 225] width 234 height 25
click at [224, 222] on input "*********" at bounding box center [321, 225] width 234 height 25
click at [228, 224] on input "*********" at bounding box center [321, 225] width 234 height 25
type input "*******"
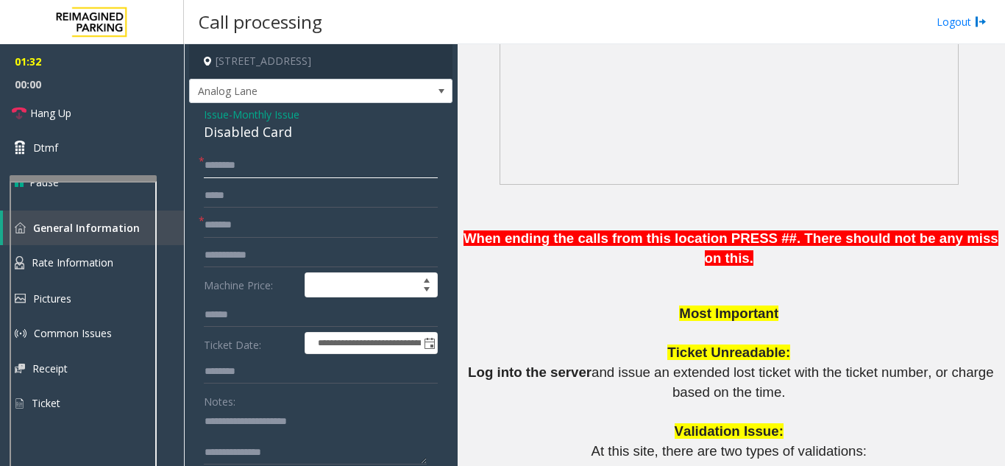
click at [253, 171] on input "text" at bounding box center [321, 165] width 234 height 25
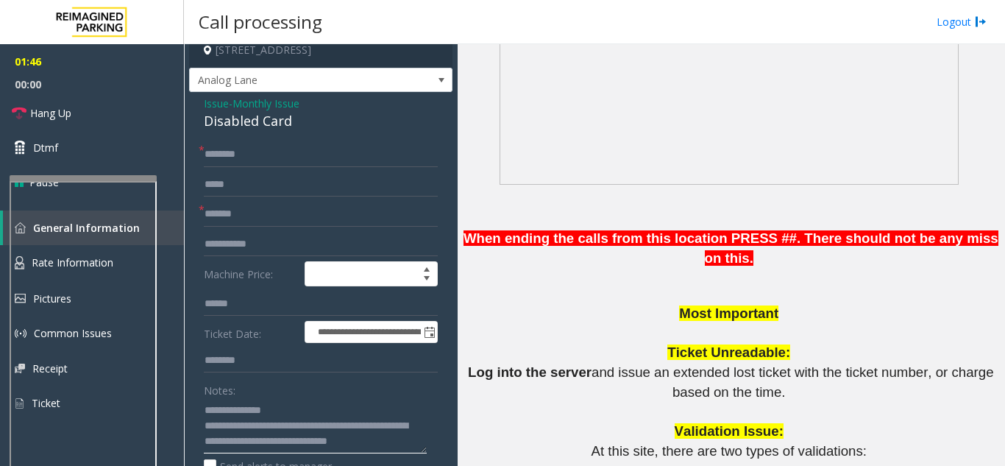
type textarea "**********"
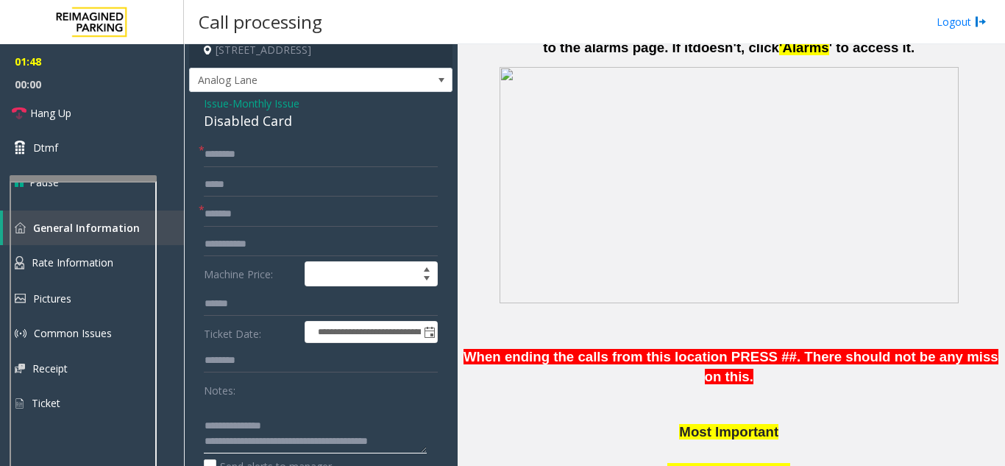
scroll to position [883, 0]
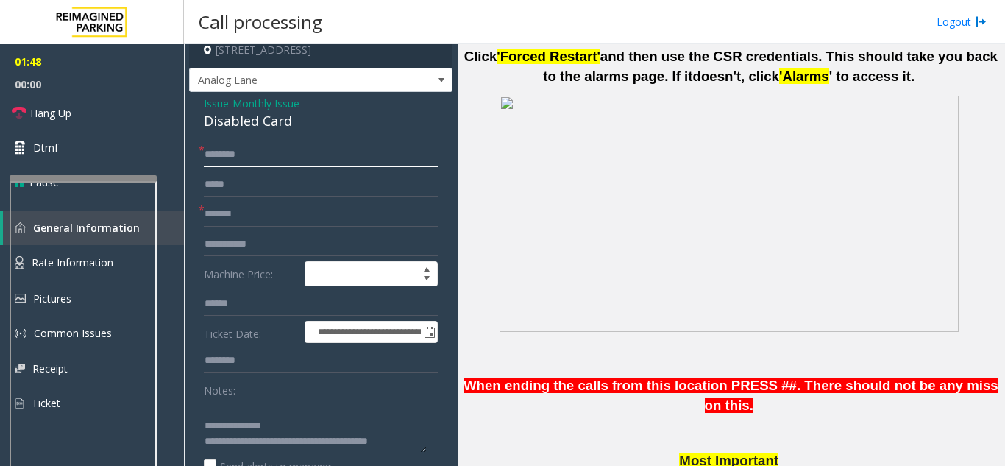
click at [221, 163] on input "text" at bounding box center [321, 154] width 234 height 25
click at [226, 164] on input "text" at bounding box center [321, 154] width 234 height 25
type input "****"
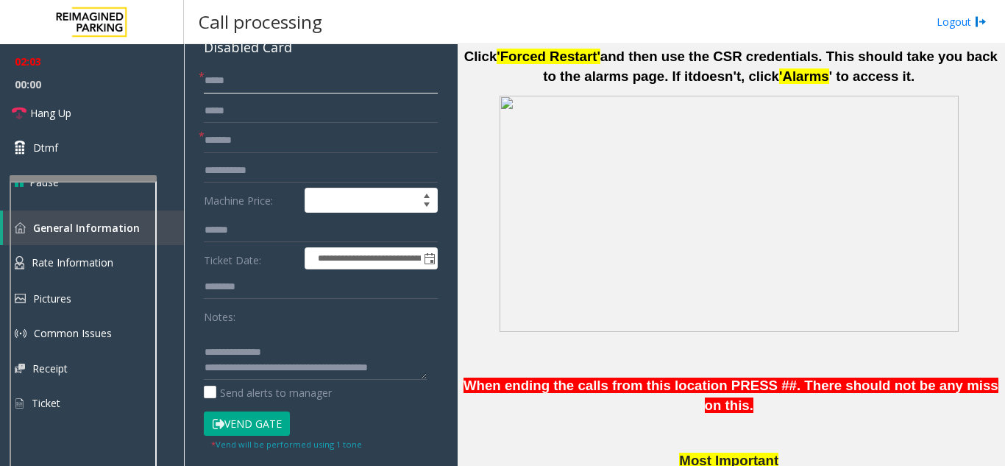
scroll to position [0, 0]
drag, startPoint x: 236, startPoint y: 77, endPoint x: 200, endPoint y: 75, distance: 36.1
click at [204, 75] on div "* ****" at bounding box center [321, 80] width 234 height 25
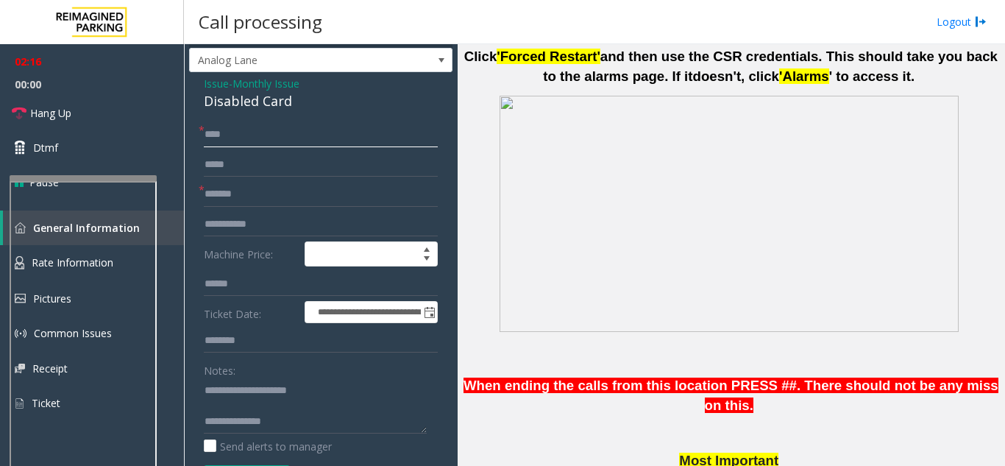
scroll to position [85, 0]
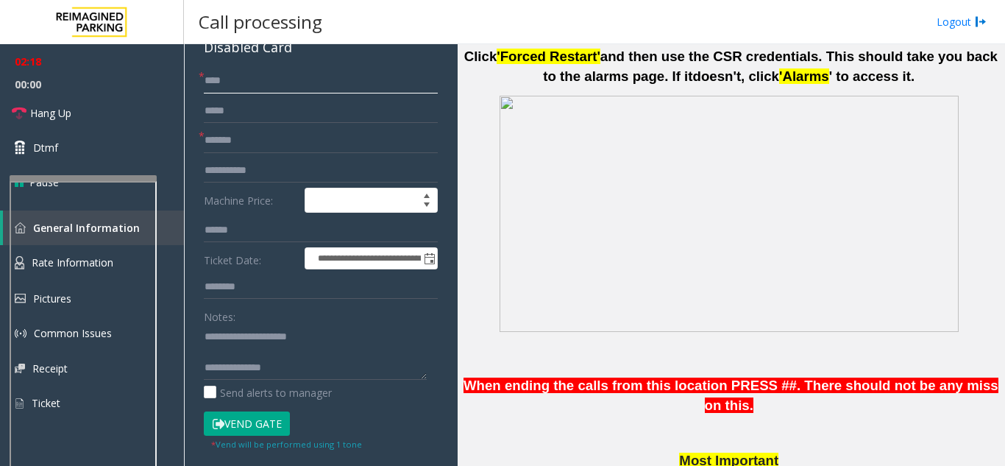
type input "****"
click at [266, 418] on button "Vend Gate" at bounding box center [247, 423] width 86 height 25
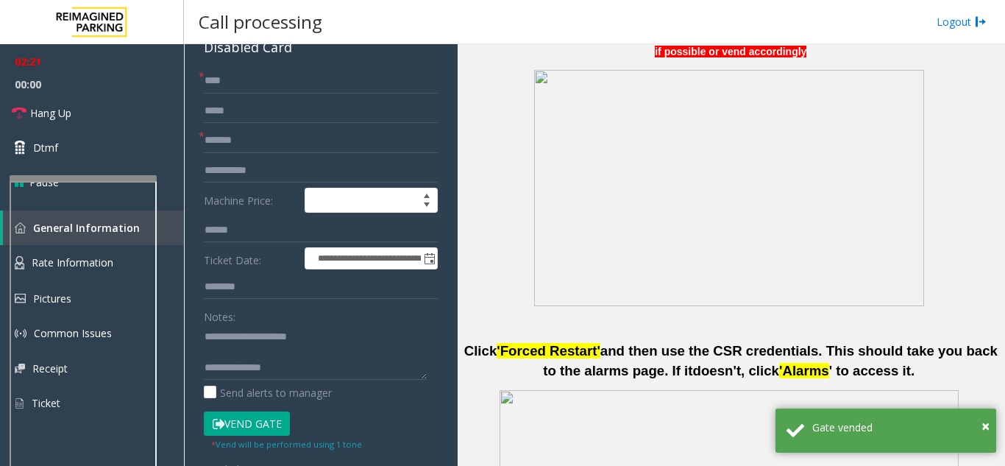
scroll to position [294, 0]
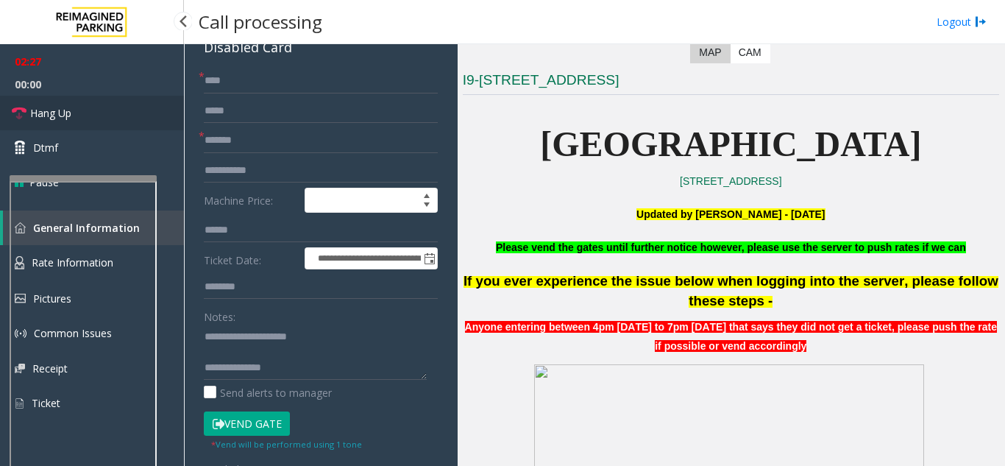
click at [76, 103] on link "Hang Up" at bounding box center [92, 113] width 184 height 35
click at [75, 103] on link "Hang Up" at bounding box center [92, 113] width 184 height 35
click at [71, 101] on link "Hang Up" at bounding box center [92, 113] width 184 height 35
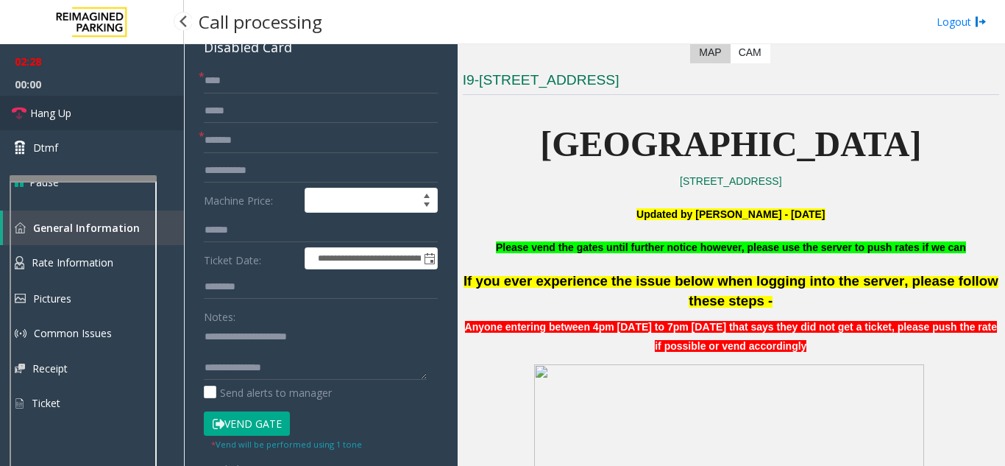
click at [71, 101] on link "Hang Up" at bounding box center [92, 113] width 184 height 35
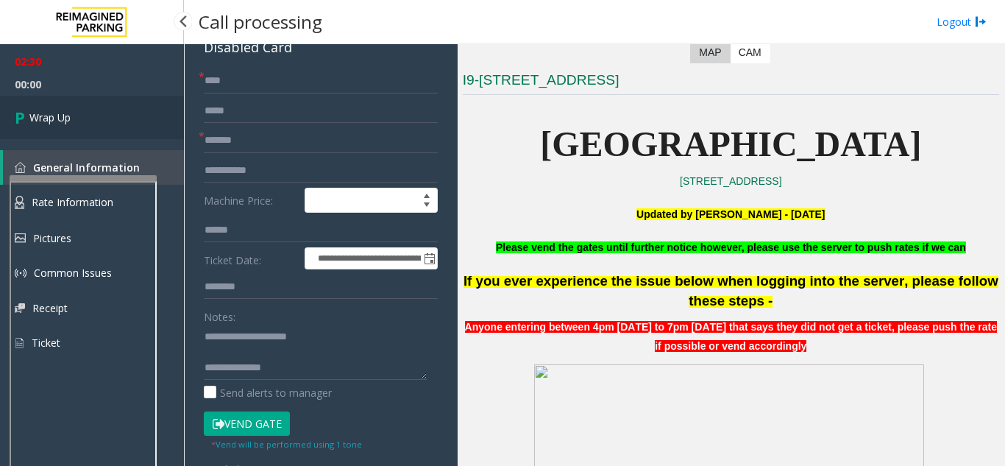
click at [143, 117] on link "Wrap Up" at bounding box center [92, 117] width 184 height 43
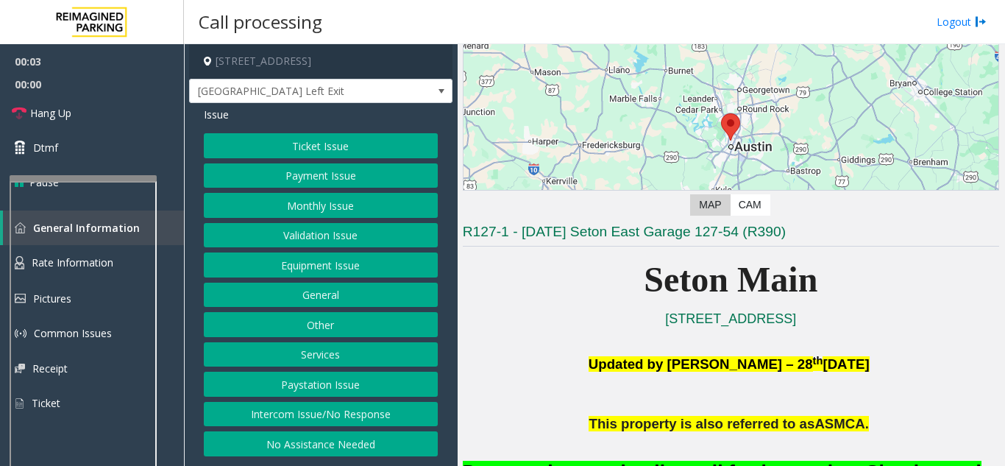
scroll to position [221, 0]
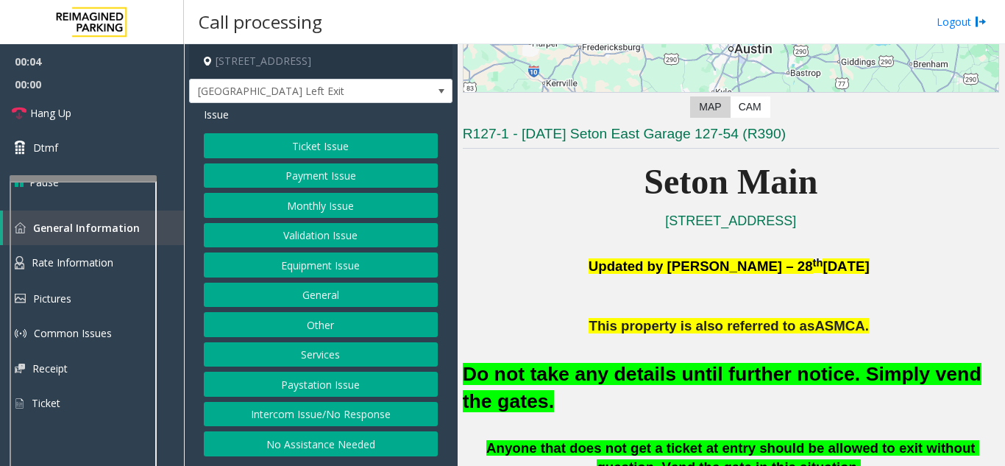
click at [330, 268] on button "Equipment Issue" at bounding box center [321, 264] width 234 height 25
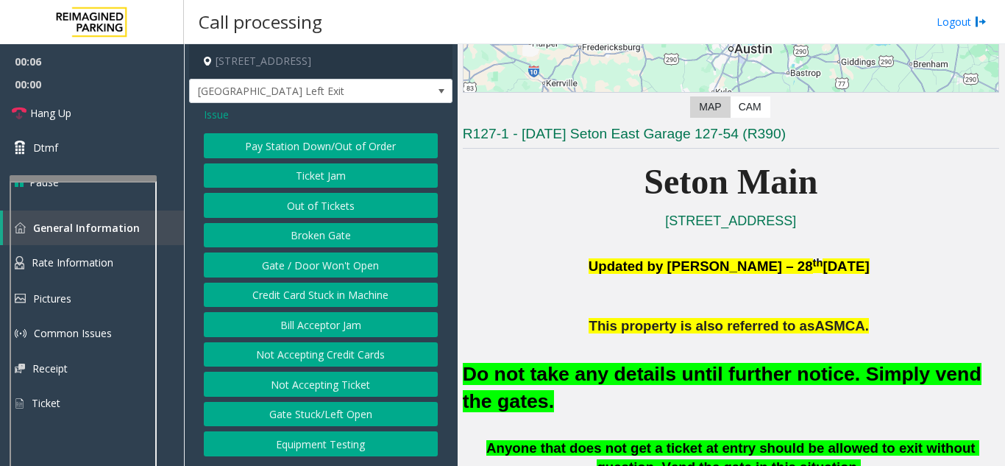
drag, startPoint x: 303, startPoint y: 288, endPoint x: 294, endPoint y: 275, distance: 15.9
click at [294, 275] on div "Pay Station Down/Out of Order Ticket Jam Out of Tickets [GEOGRAPHIC_DATA] / Doo…" at bounding box center [321, 294] width 234 height 323
click at [294, 272] on button "Gate / Door Won't Open" at bounding box center [321, 264] width 234 height 25
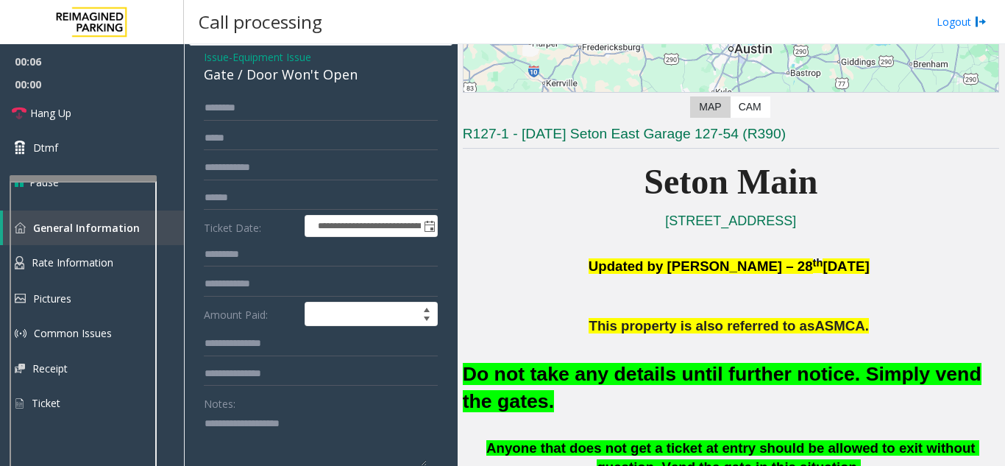
scroll to position [147, 0]
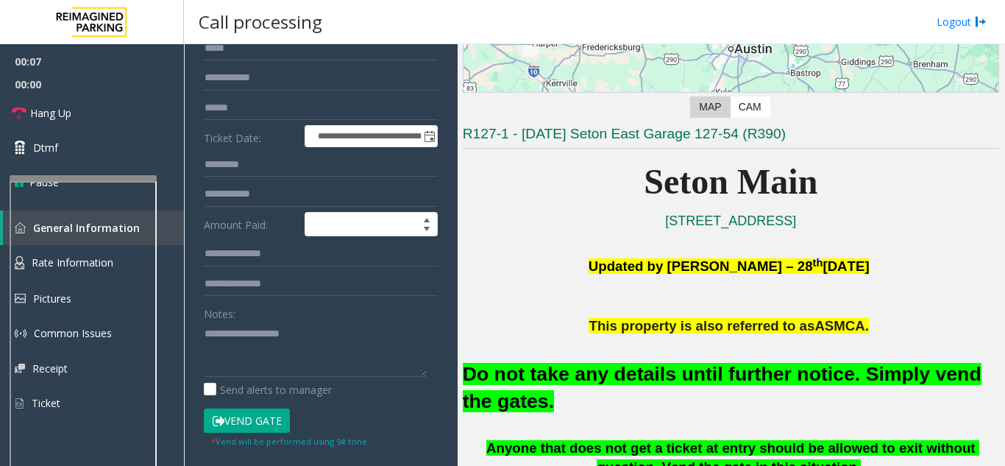
click at [263, 422] on button "Vend Gate" at bounding box center [247, 420] width 86 height 25
click at [475, 384] on font "Do not take any details until further notice. Simply vend the gates." at bounding box center [722, 387] width 519 height 49
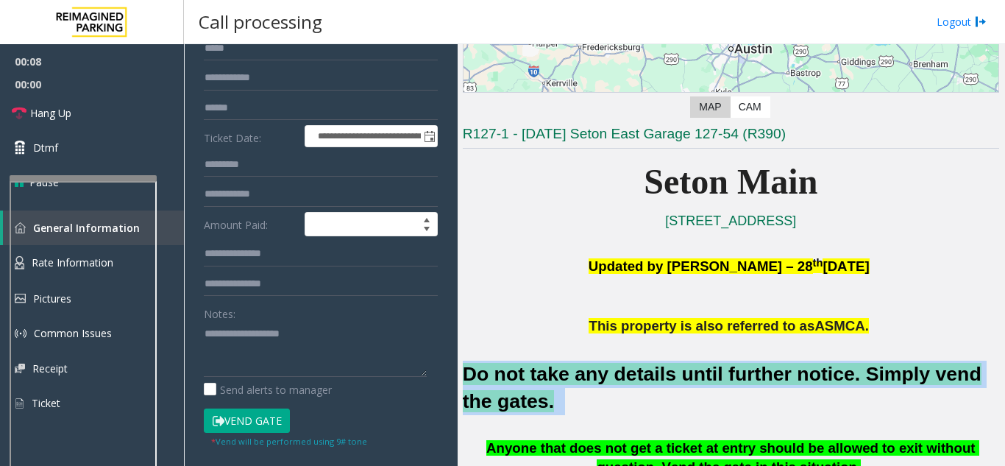
click at [475, 384] on font "Do not take any details until further notice. Simply vend the gates." at bounding box center [722, 387] width 519 height 49
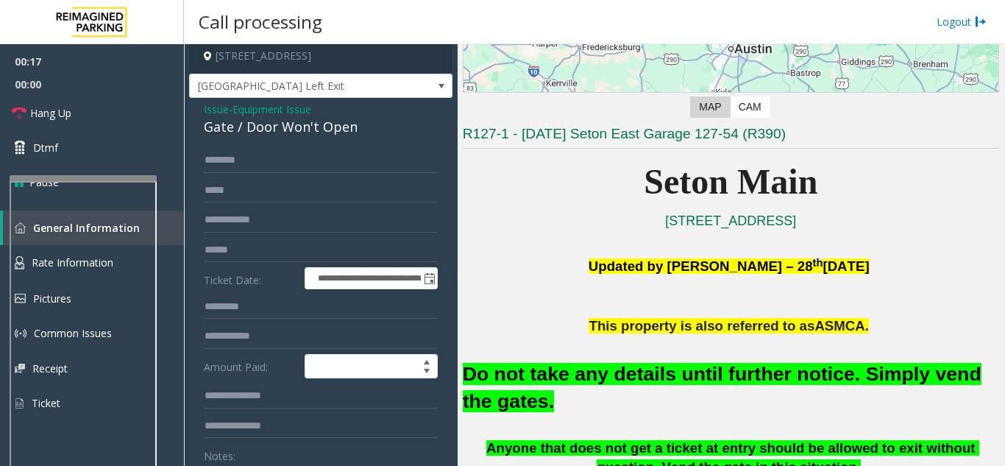
scroll to position [0, 0]
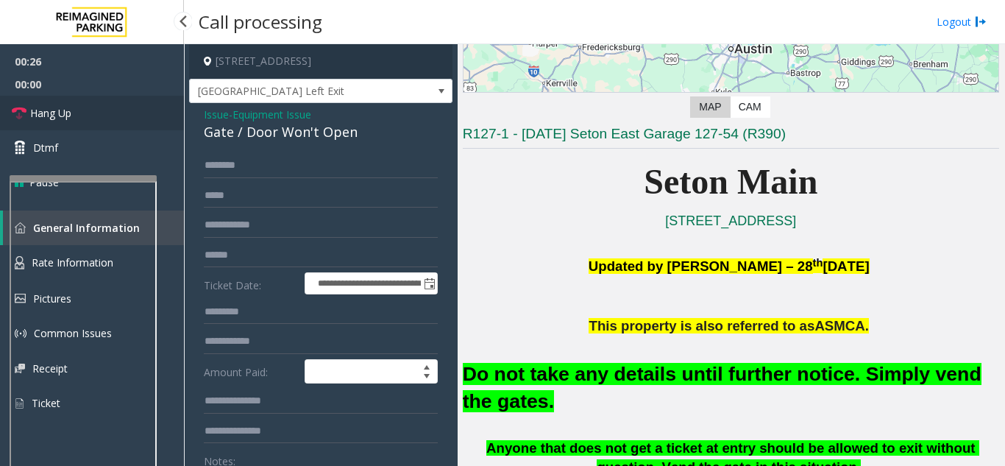
type textarea "**********"
click at [125, 116] on link "Hang Up" at bounding box center [92, 113] width 184 height 35
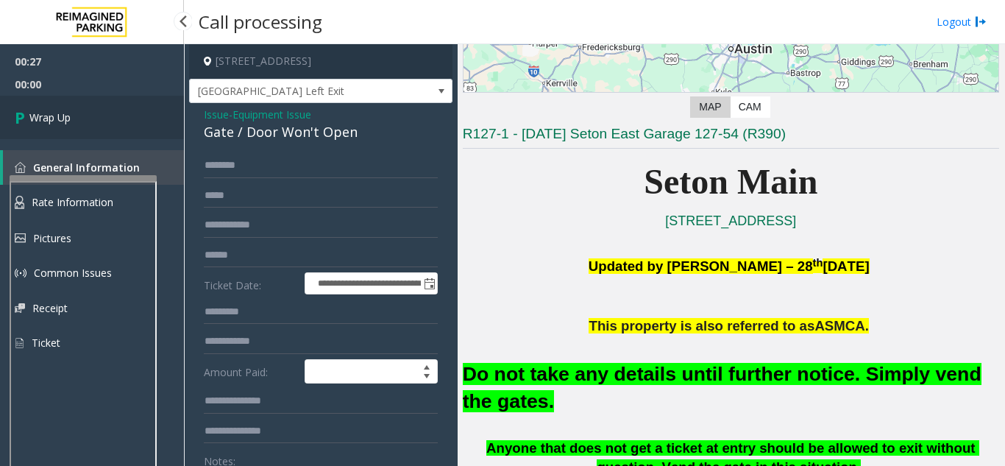
click at [125, 116] on link "Wrap Up" at bounding box center [92, 117] width 184 height 43
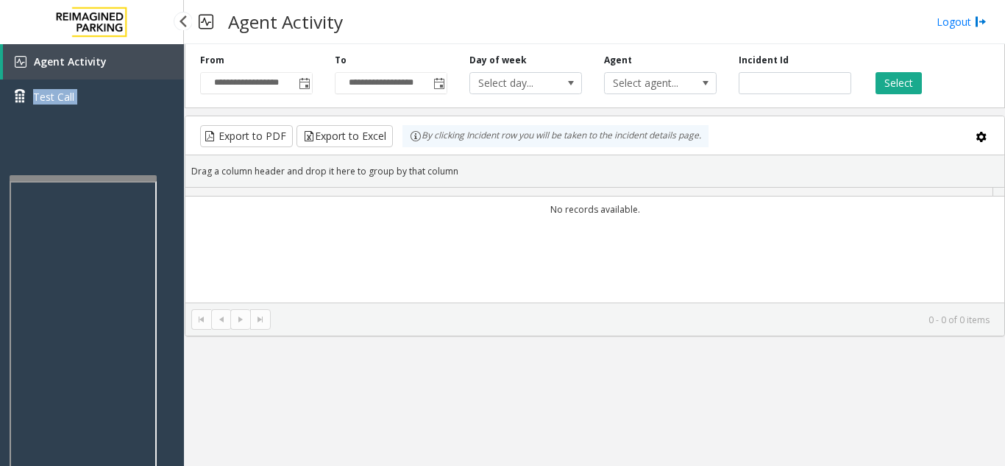
click at [125, 116] on div "Agent Activity Test Call" at bounding box center [92, 84] width 184 height 81
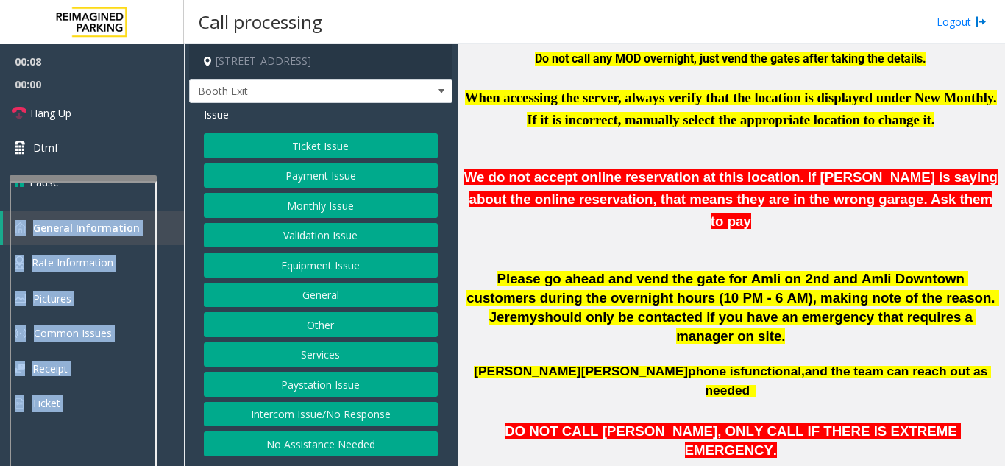
scroll to position [442, 0]
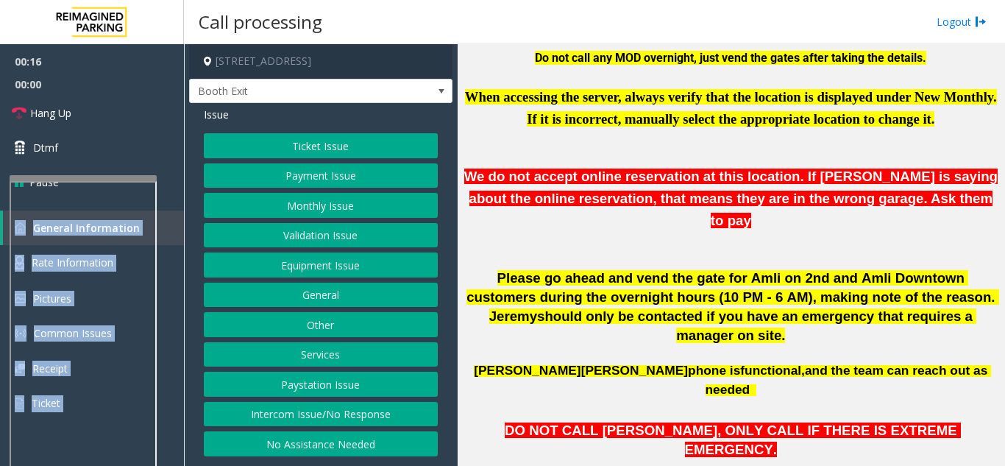
click at [342, 275] on button "Equipment Issue" at bounding box center [321, 264] width 234 height 25
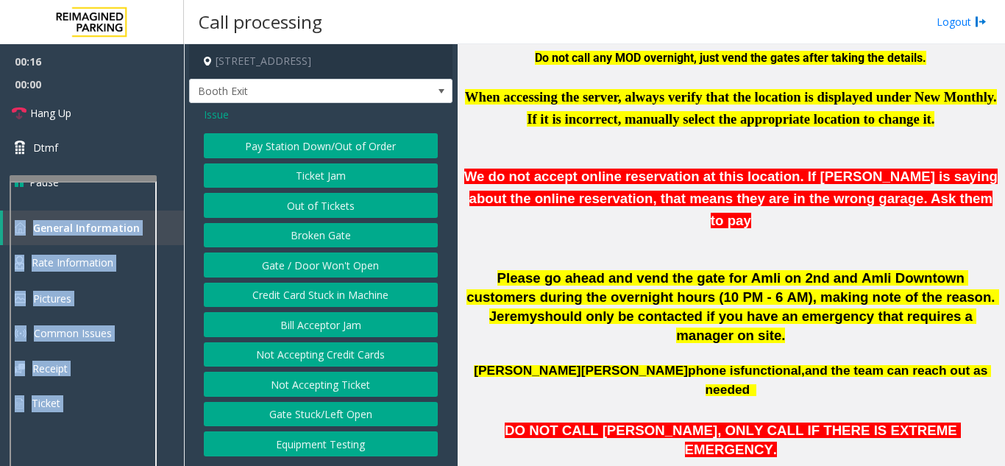
click at [341, 274] on button "Gate / Door Won't Open" at bounding box center [321, 264] width 234 height 25
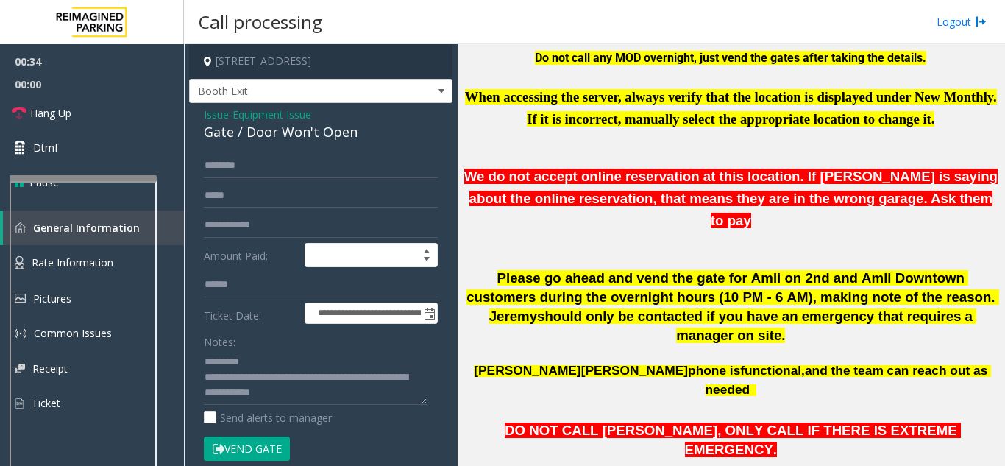
click at [239, 134] on div "Gate / Door Won't Open" at bounding box center [321, 132] width 234 height 20
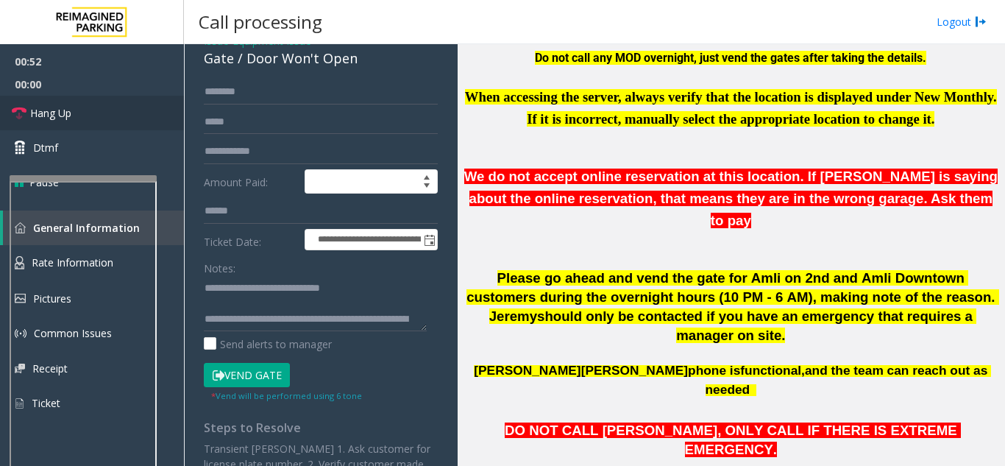
scroll to position [31, 0]
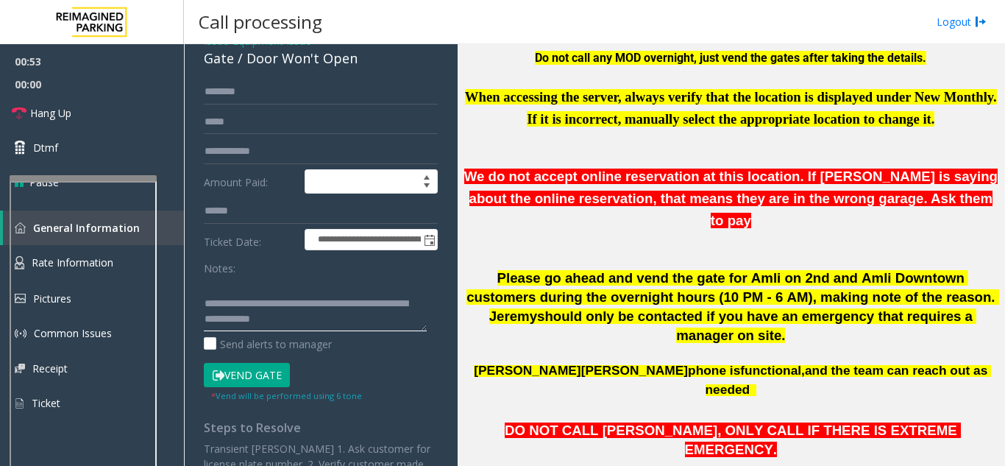
click at [337, 302] on textarea at bounding box center [315, 303] width 223 height 55
paste textarea "**********"
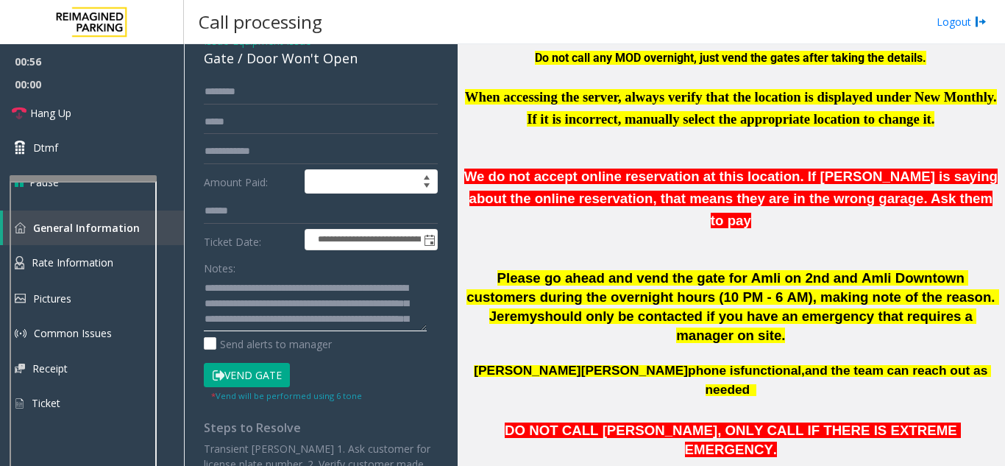
scroll to position [73, 0]
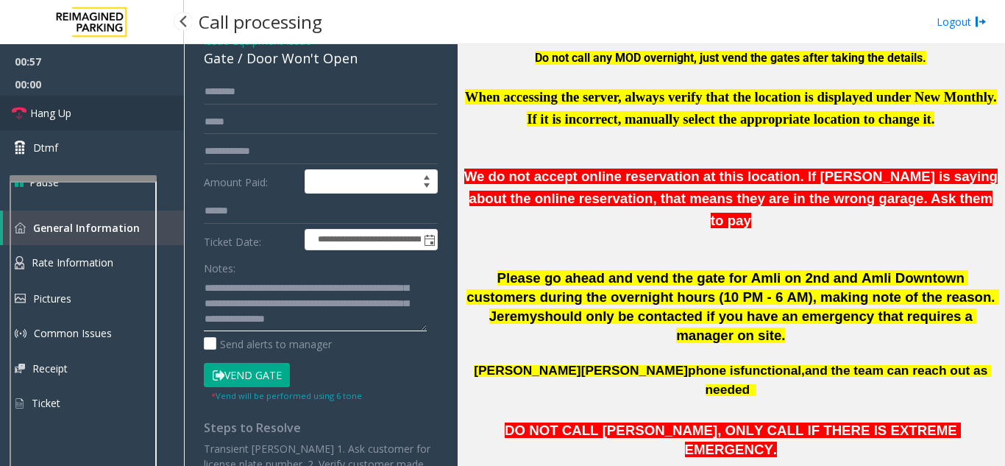
type textarea "**********"
click at [115, 115] on link "Hang Up" at bounding box center [92, 113] width 184 height 35
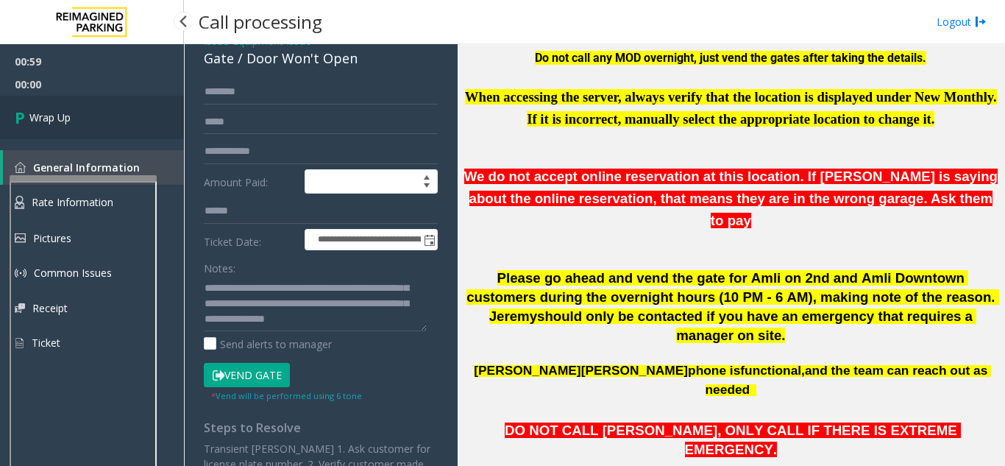
click at [115, 115] on link "Wrap Up" at bounding box center [92, 117] width 184 height 43
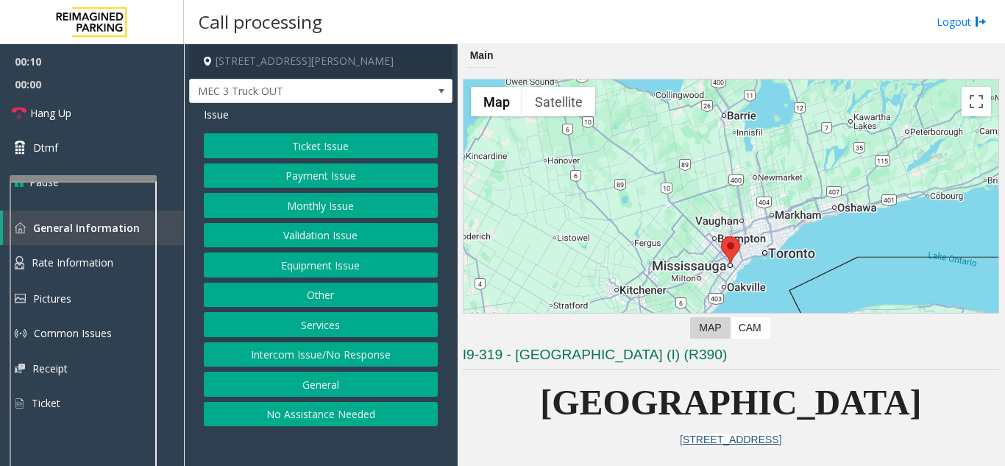
click at [342, 255] on button "Equipment Issue" at bounding box center [321, 264] width 234 height 25
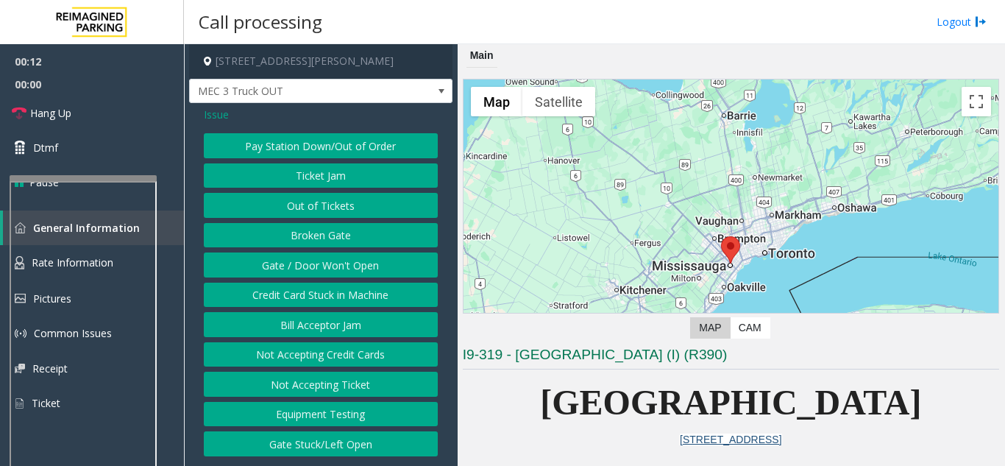
click at [225, 110] on span "Issue" at bounding box center [216, 114] width 25 height 15
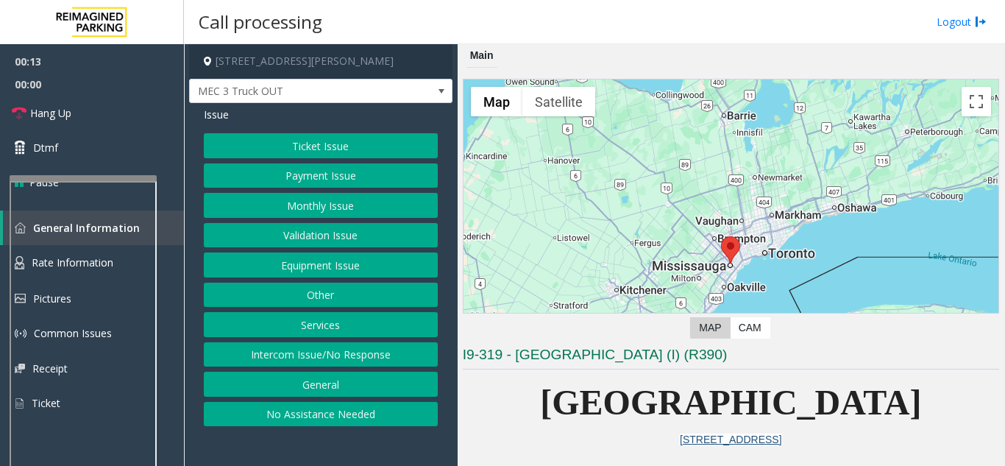
click at [332, 327] on button "Services" at bounding box center [321, 324] width 234 height 25
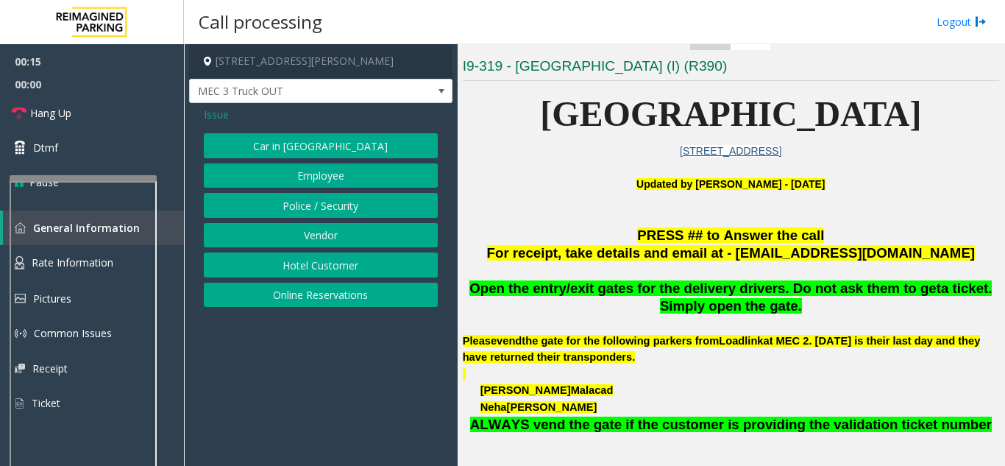
scroll to position [294, 0]
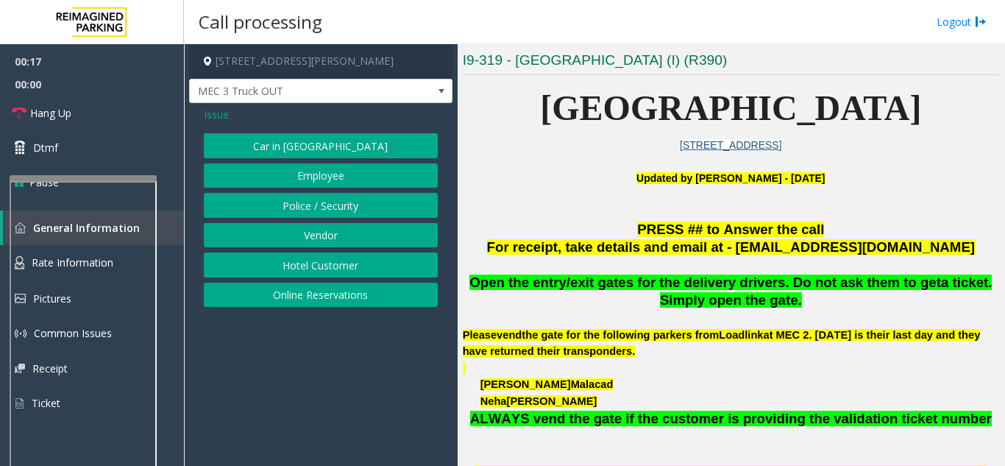
click at [335, 227] on button "Vendor" at bounding box center [321, 235] width 234 height 25
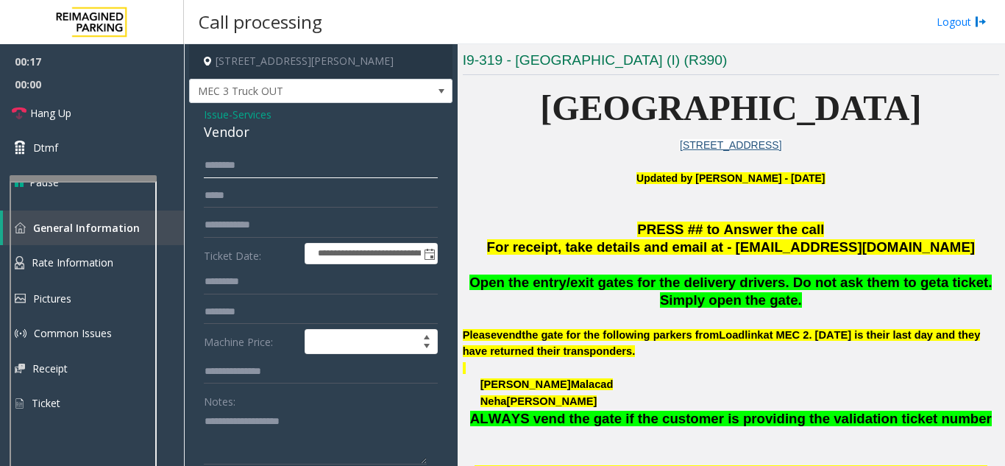
click at [291, 169] on input "text" at bounding box center [321, 165] width 234 height 25
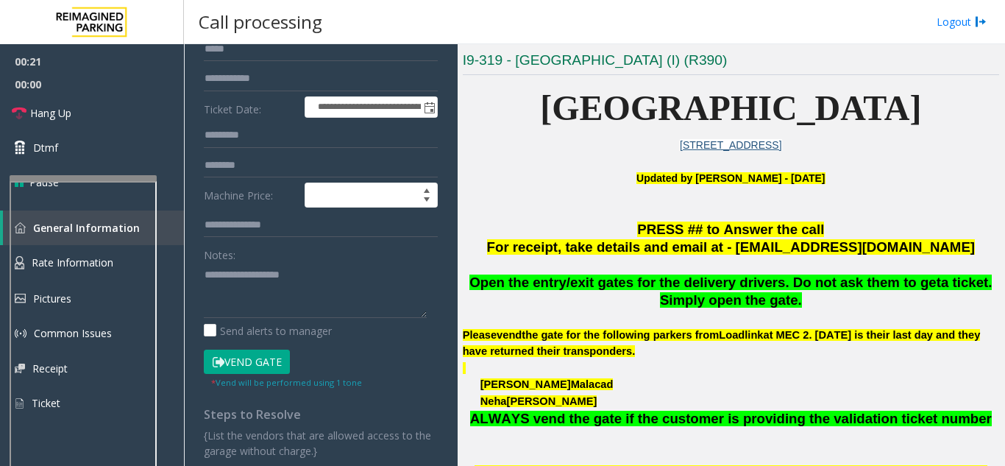
scroll to position [147, 0]
type input "*****"
click at [255, 366] on button "Vend Gate" at bounding box center [247, 361] width 86 height 25
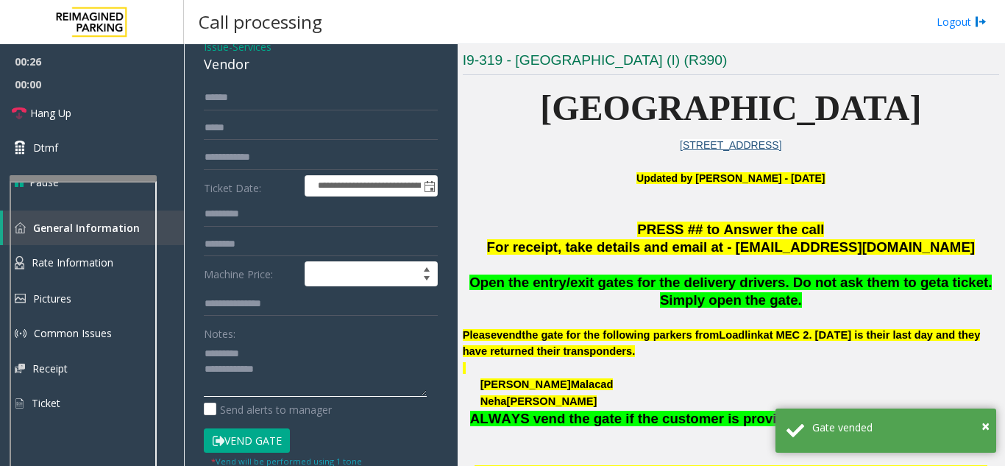
scroll to position [0, 0]
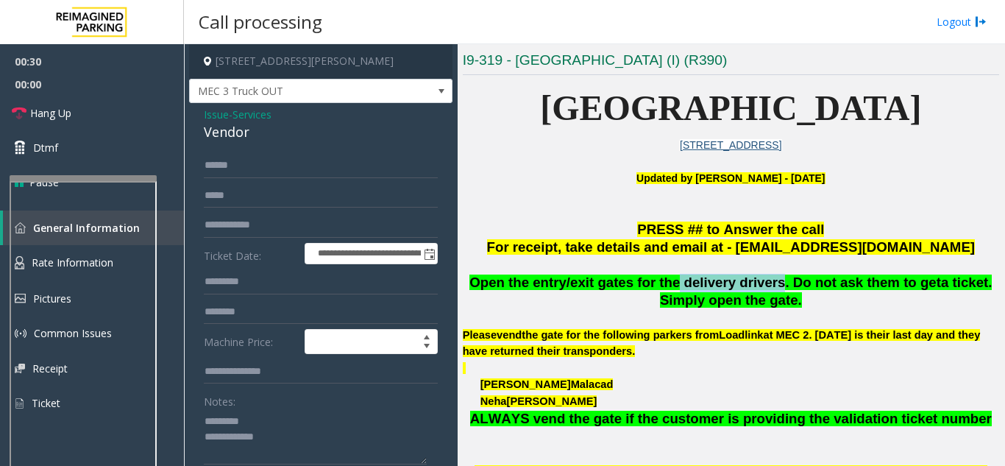
drag, startPoint x: 691, startPoint y: 293, endPoint x: 753, endPoint y: 280, distance: 63.2
click at [753, 280] on span "Open the entry/exit gates for the delivery drivers. Do not ask them to get" at bounding box center [706, 282] width 472 height 15
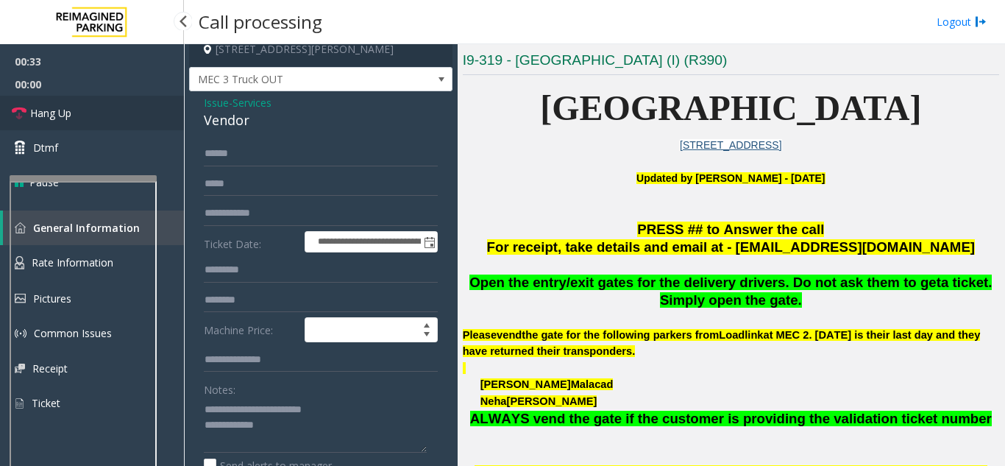
click at [40, 118] on span "Hang Up" at bounding box center [50, 112] width 41 height 15
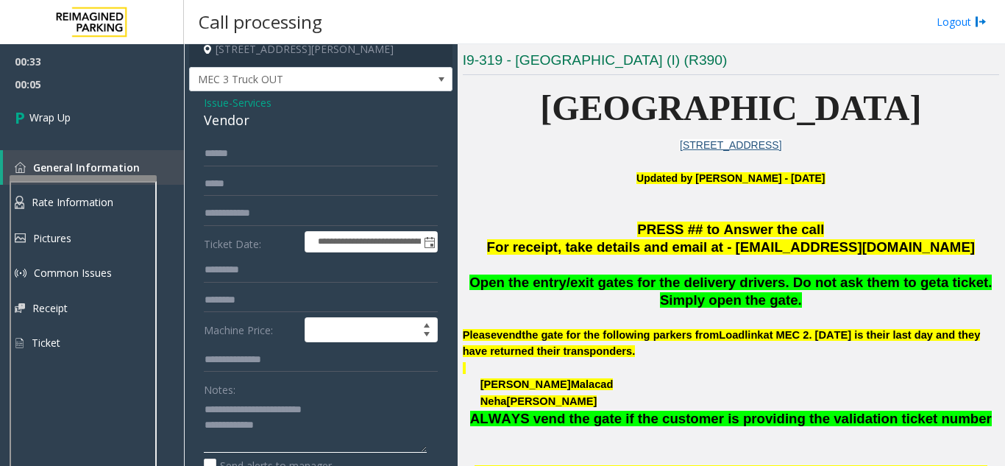
click at [391, 431] on textarea at bounding box center [315, 424] width 223 height 55
paste textarea "**********"
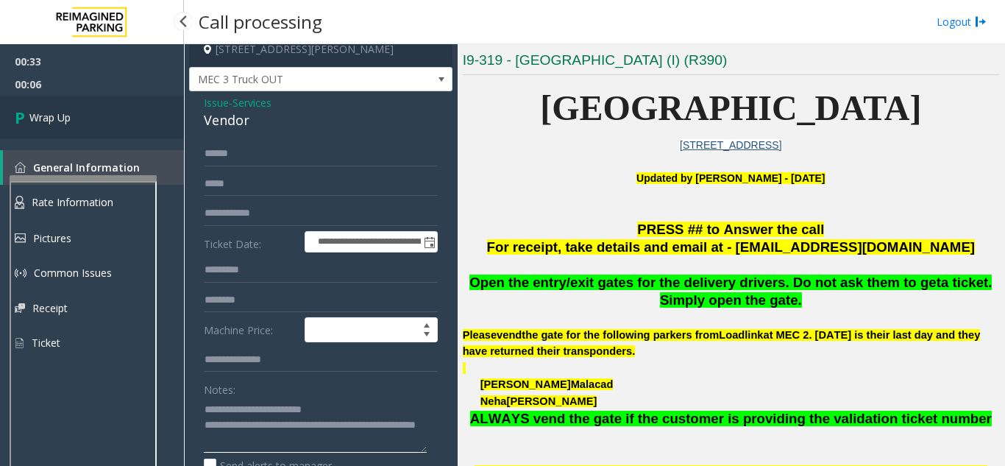
type textarea "**********"
click at [79, 125] on link "Wrap Up" at bounding box center [92, 117] width 184 height 43
